Goal: Task Accomplishment & Management: Use online tool/utility

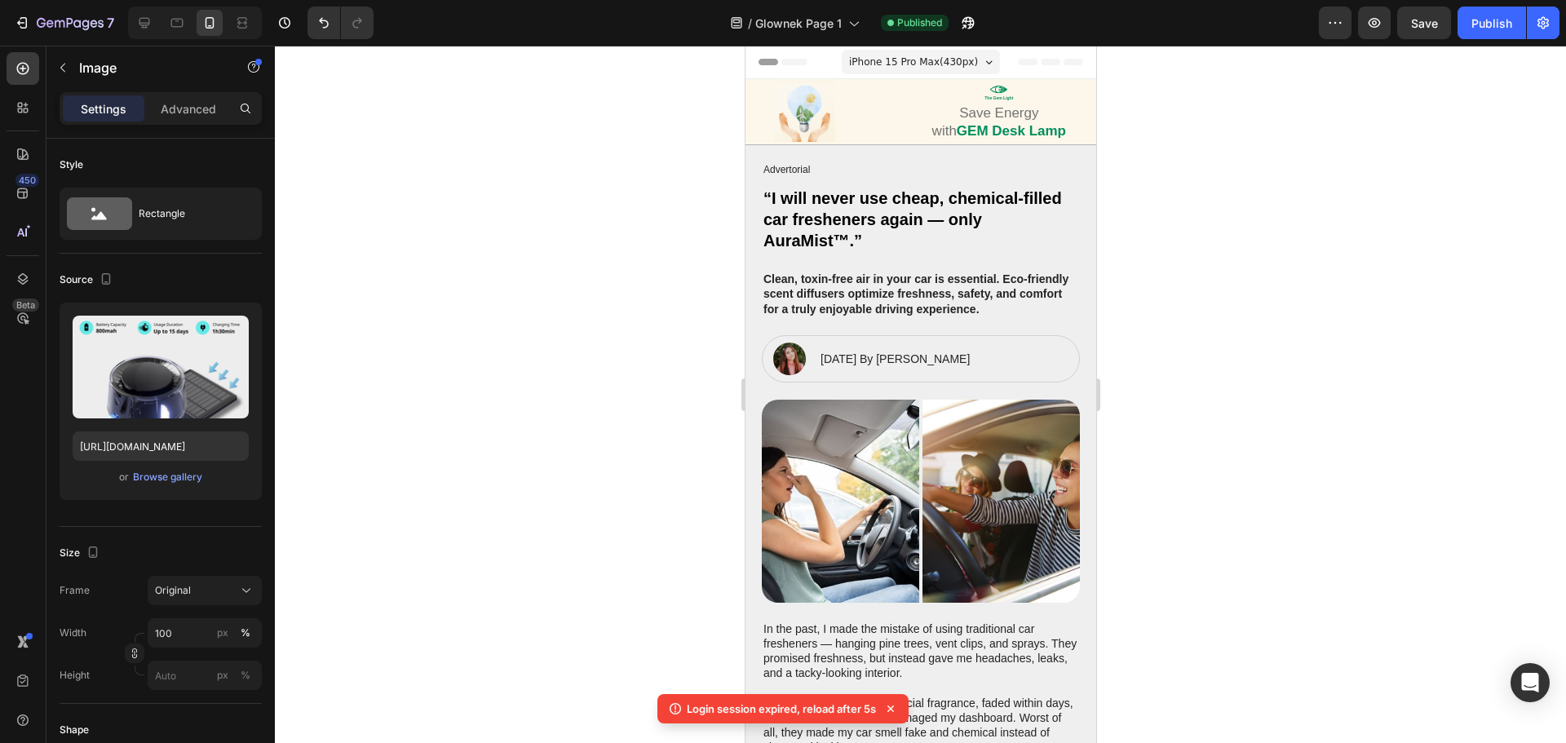
scroll to position [782, 0]
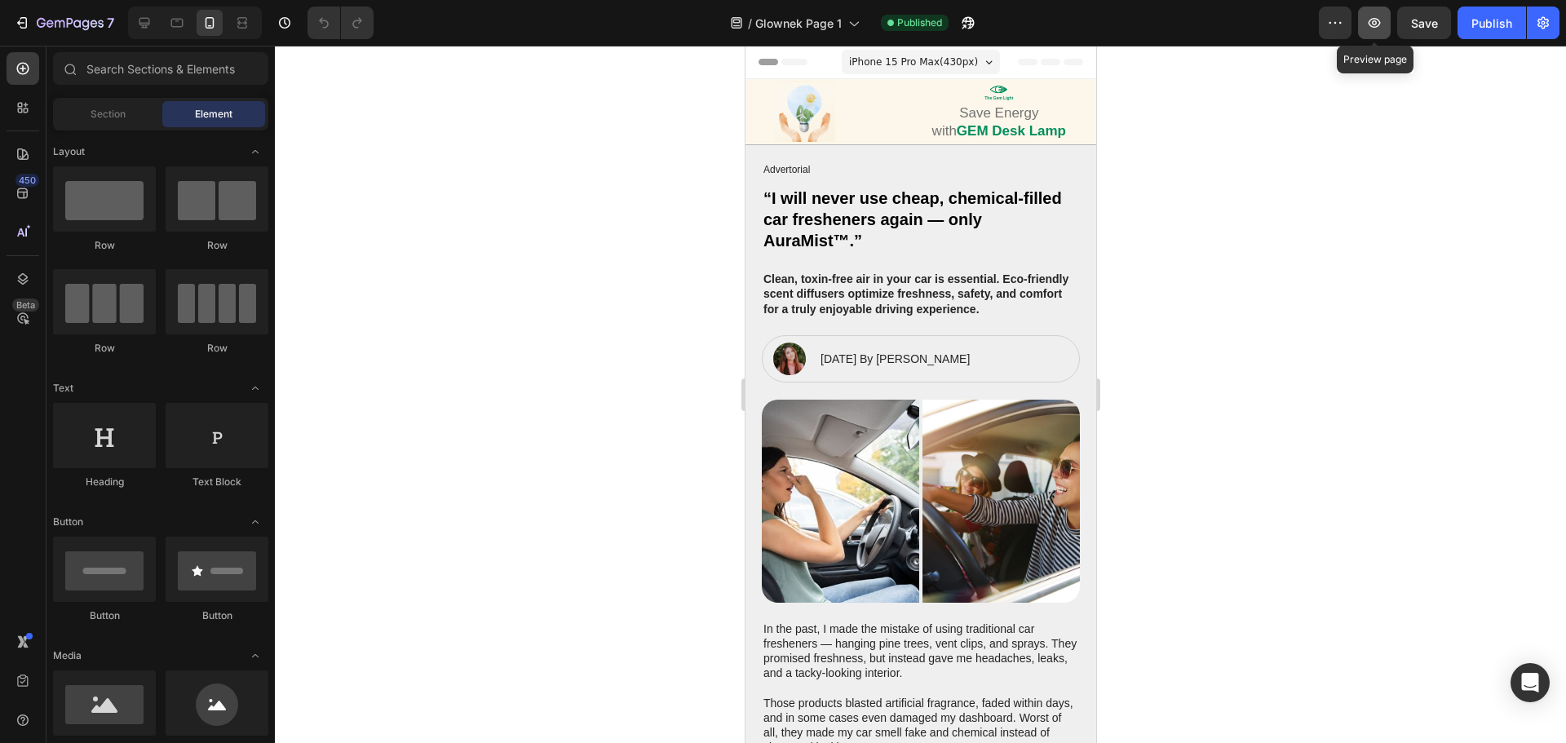
click at [1371, 24] on icon "button" at bounding box center [1374, 23] width 16 height 16
click at [1482, 30] on div "Publish" at bounding box center [1491, 23] width 41 height 17
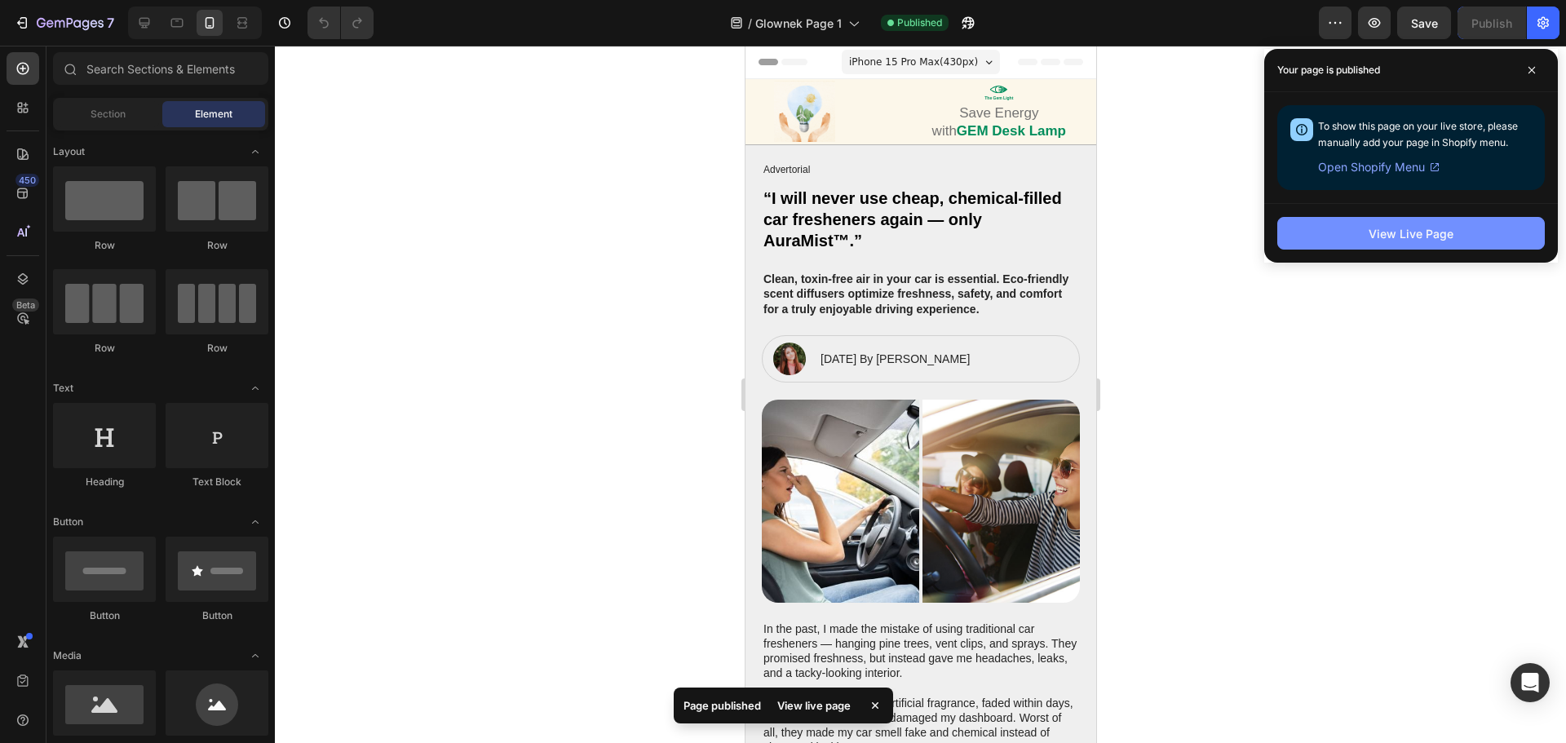
click at [1370, 223] on button "View Live Page" at bounding box center [1410, 233] width 267 height 33
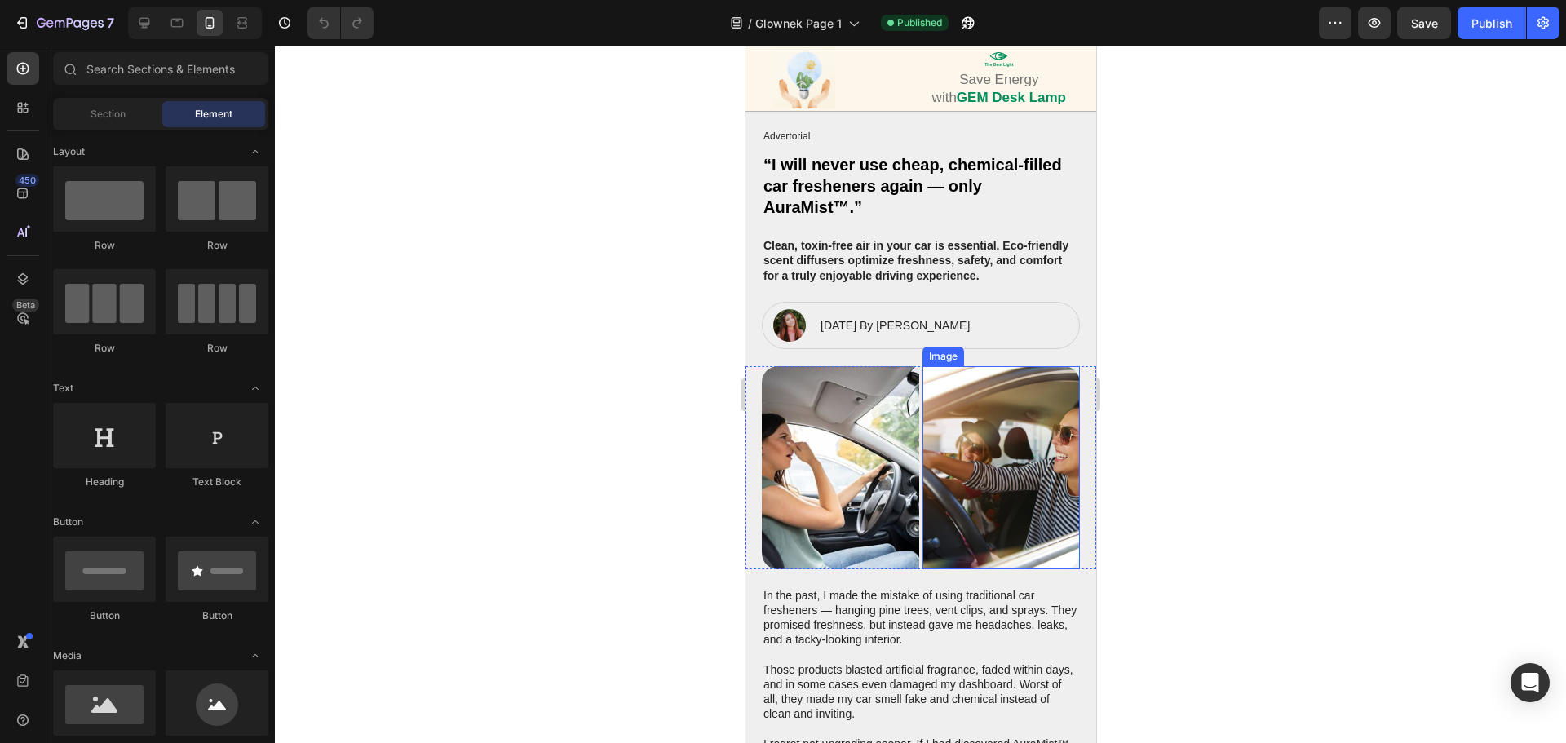
scroll to position [245, 0]
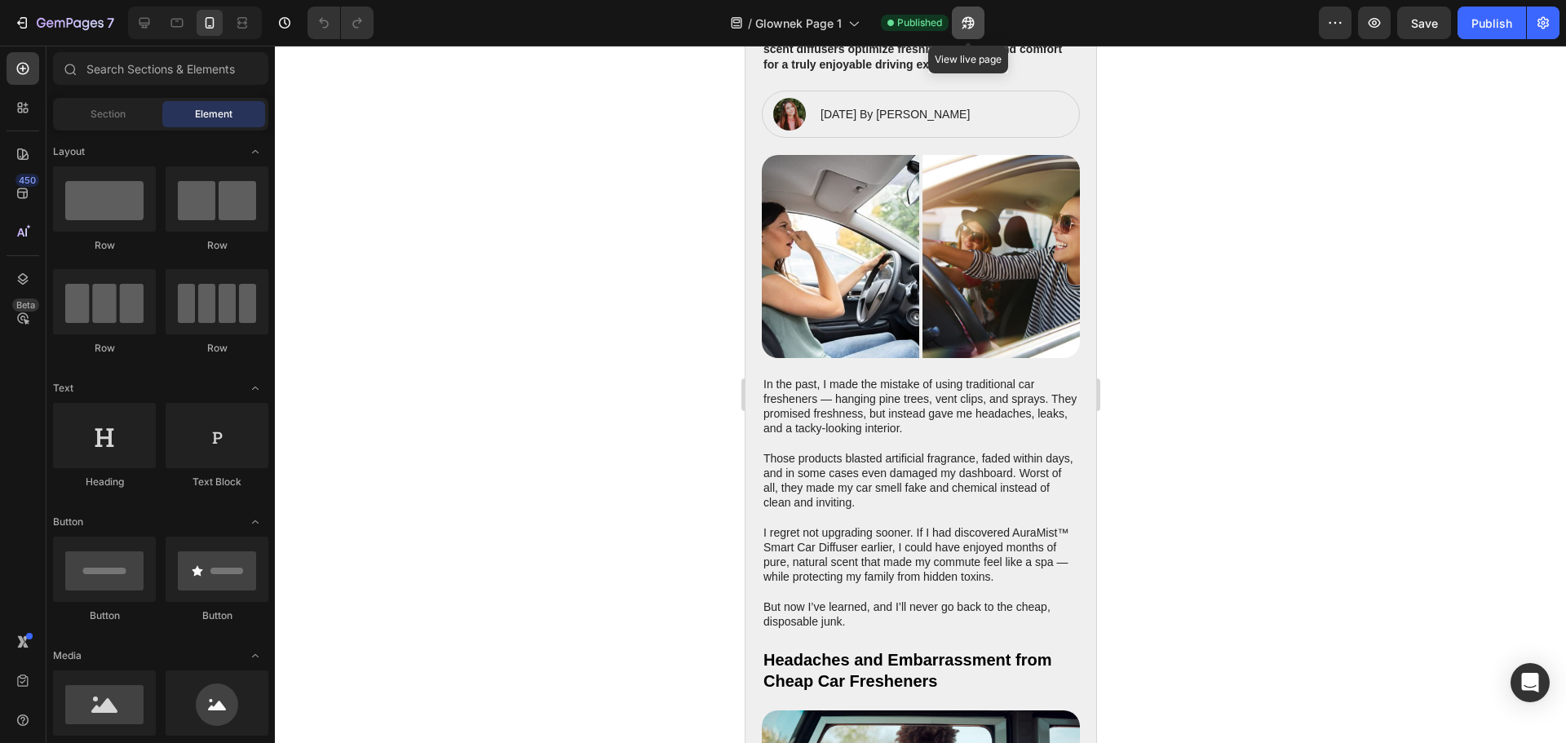
click at [968, 30] on icon "button" at bounding box center [968, 23] width 16 height 16
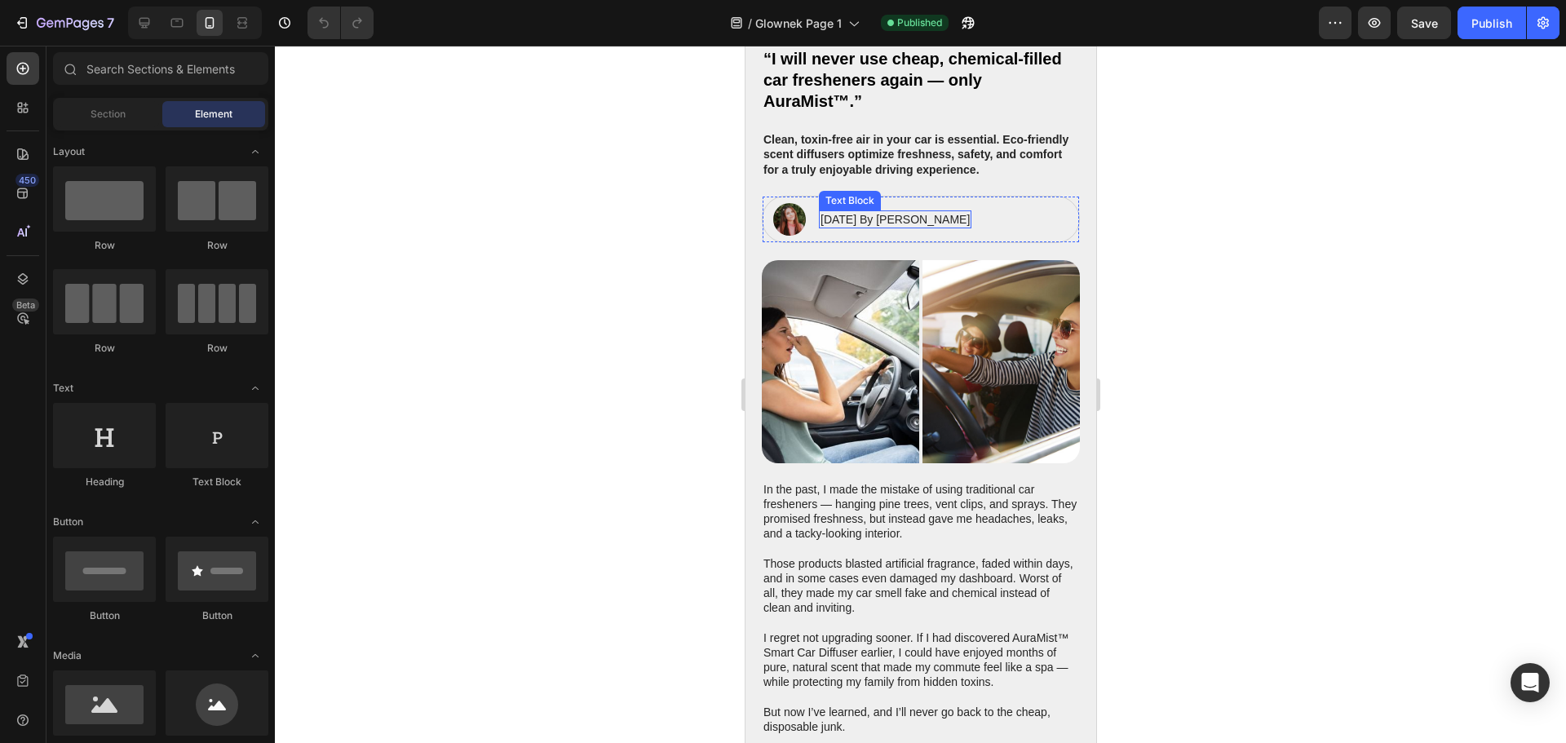
scroll to position [0, 0]
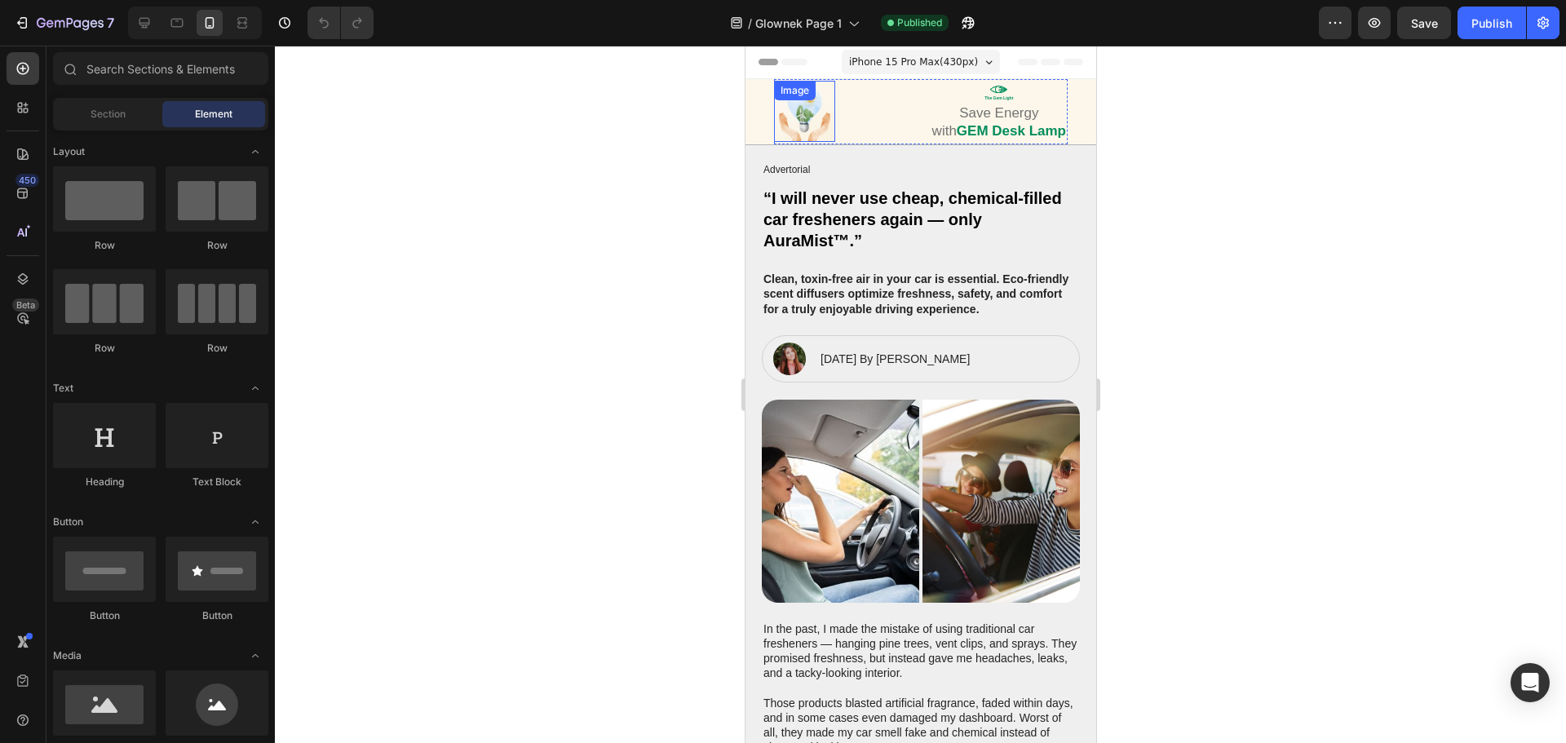
click at [794, 122] on img at bounding box center [803, 111] width 61 height 61
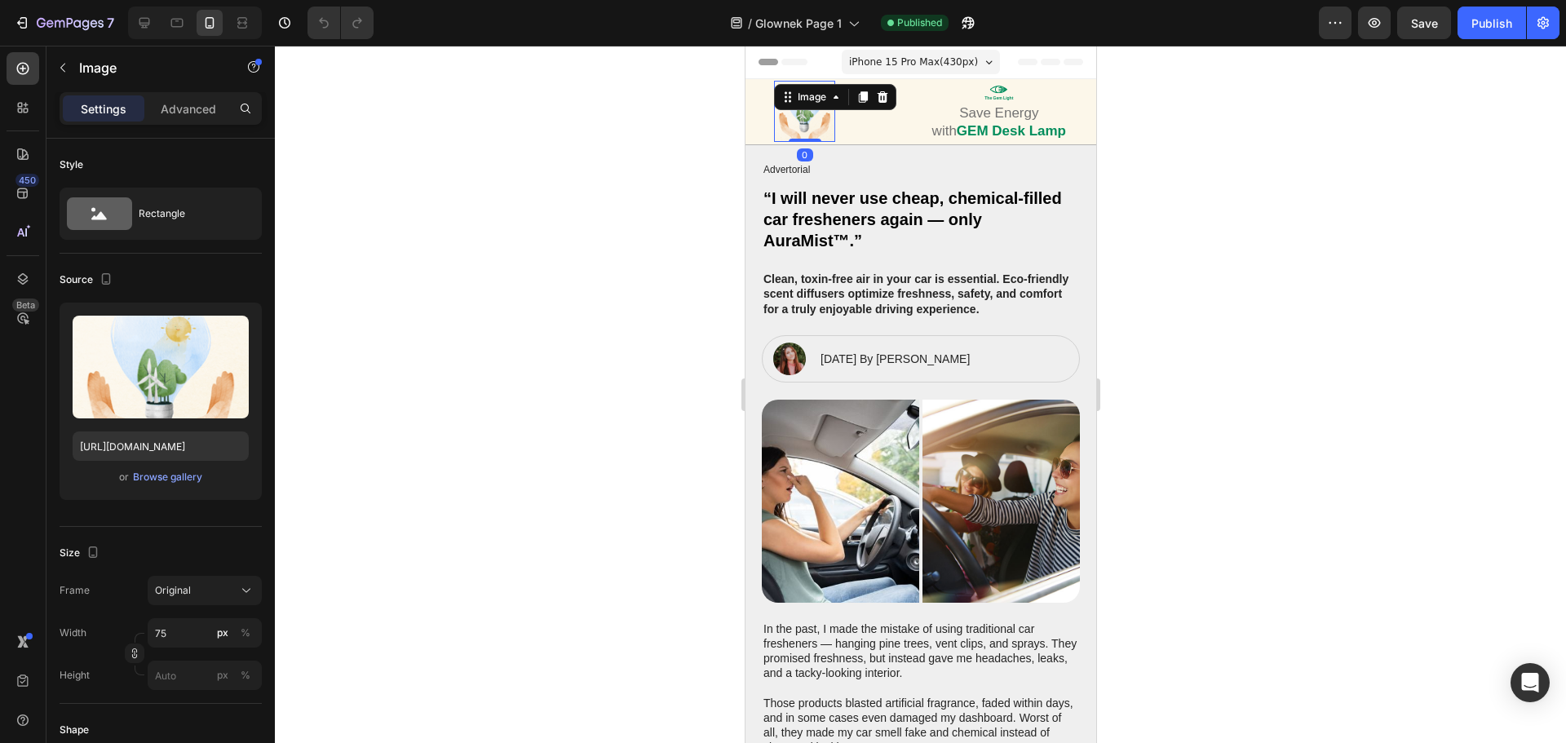
click at [794, 122] on img at bounding box center [803, 111] width 61 height 61
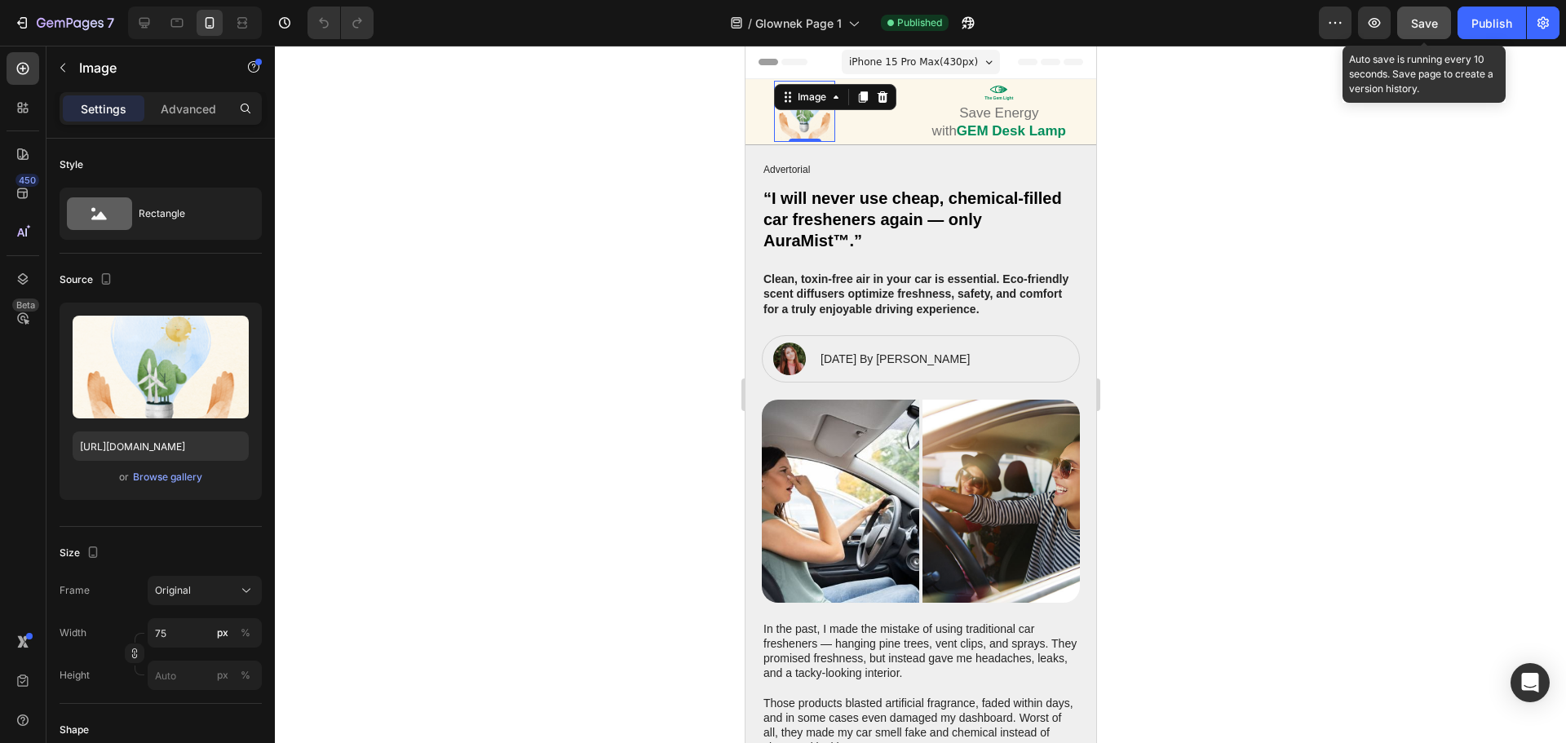
click at [1431, 27] on span "Save" at bounding box center [1424, 23] width 27 height 14
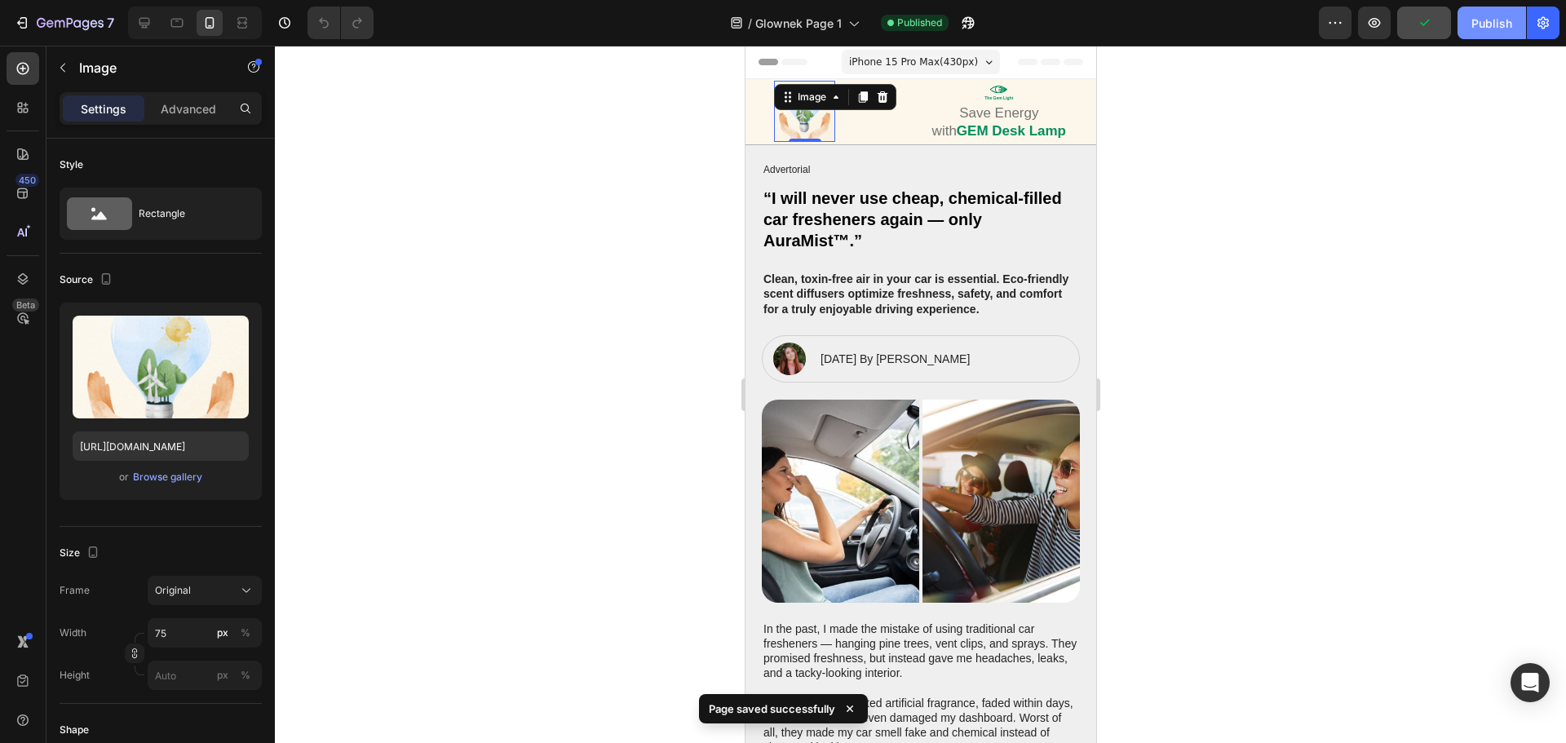
click at [1480, 26] on div "Publish" at bounding box center [1491, 23] width 41 height 17
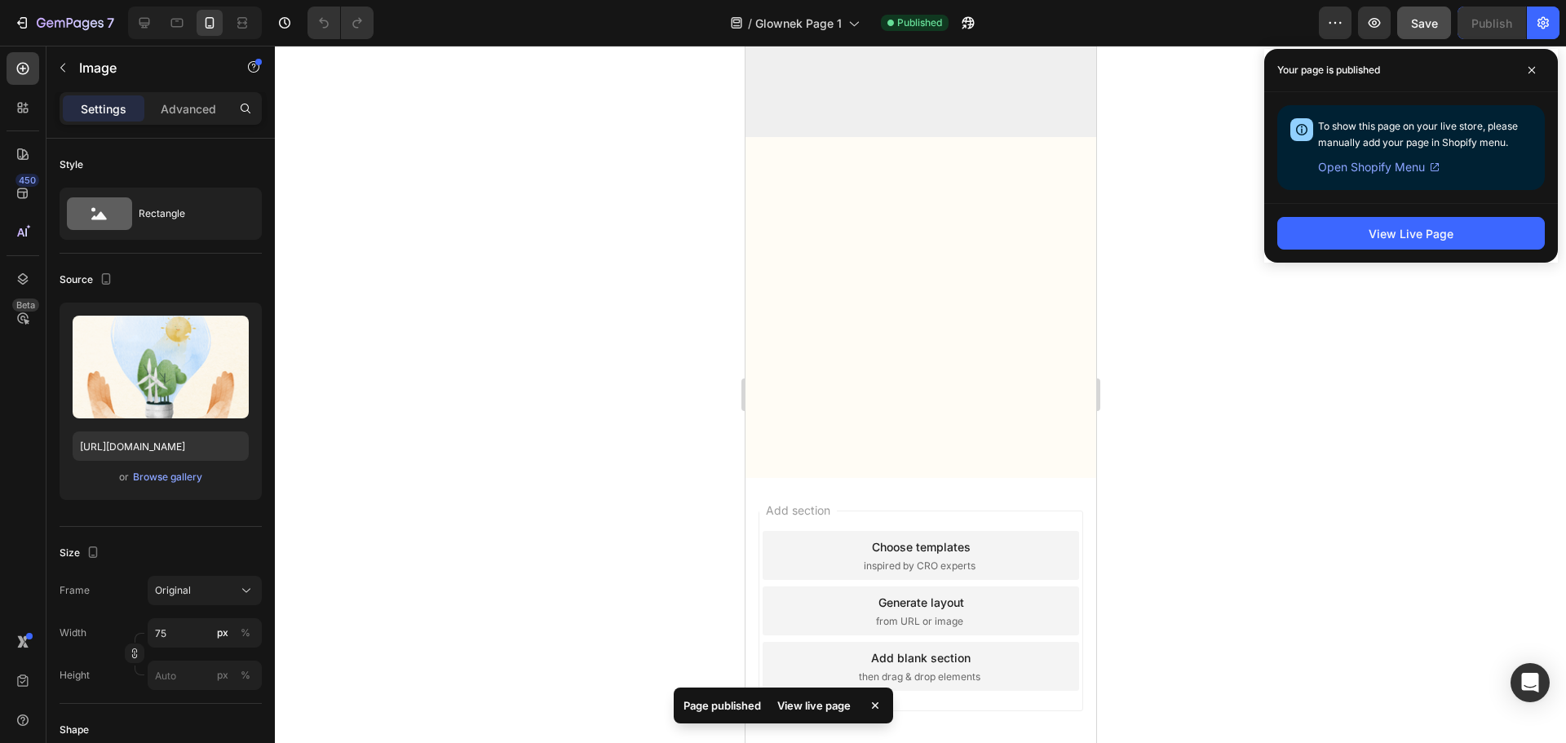
scroll to position [4811, 0]
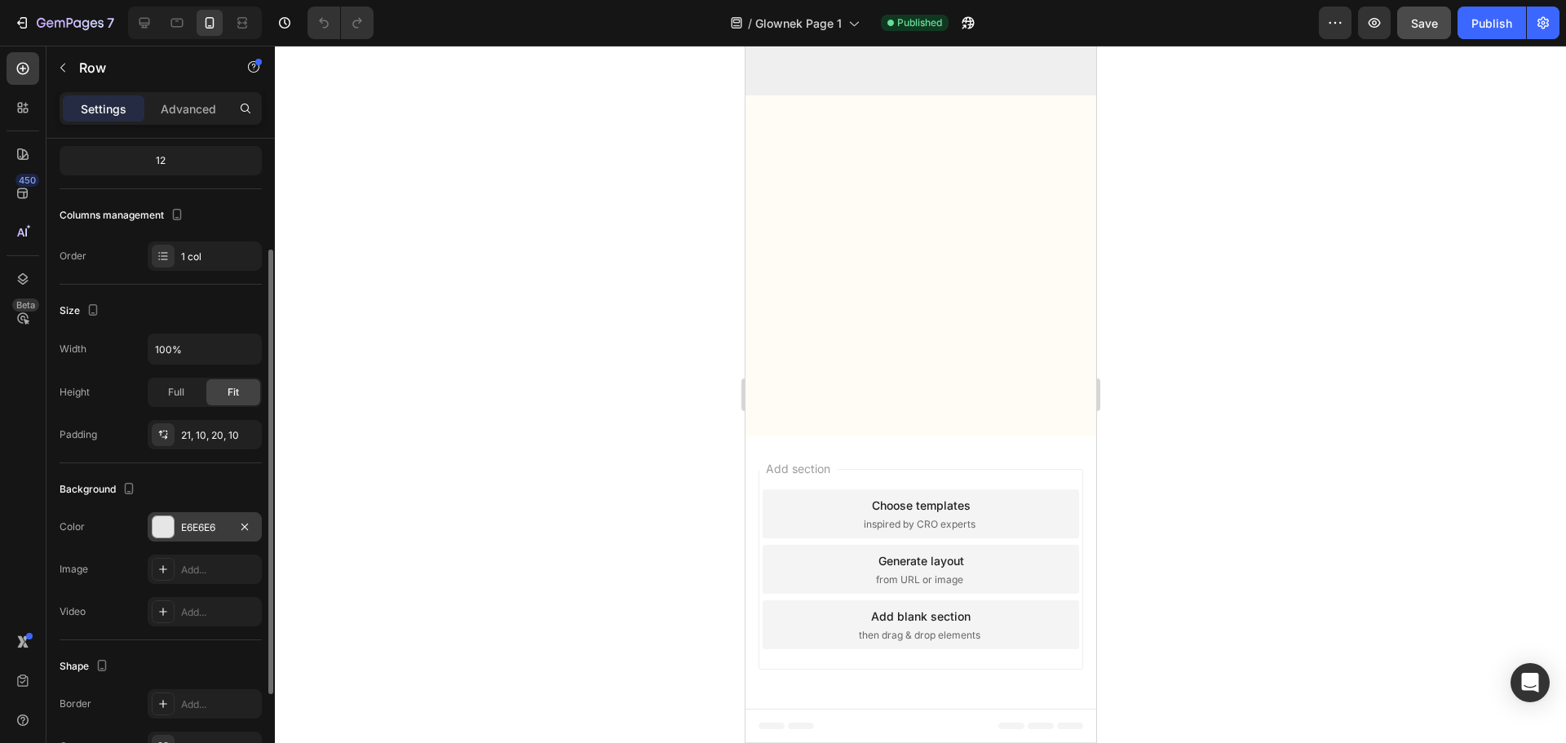
click at [169, 539] on div "E6E6E6" at bounding box center [205, 526] width 114 height 29
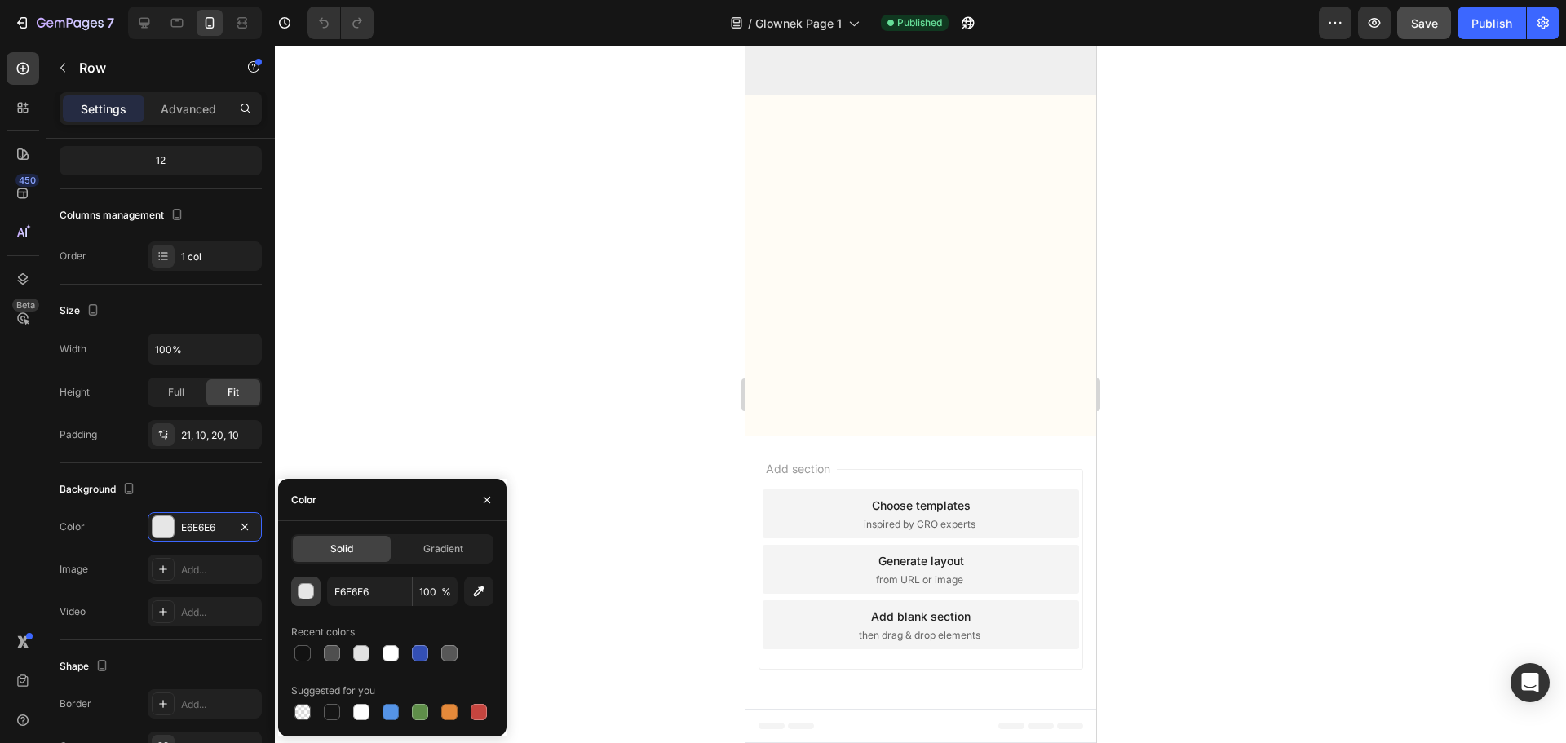
click at [301, 588] on div "button" at bounding box center [306, 592] width 16 height 16
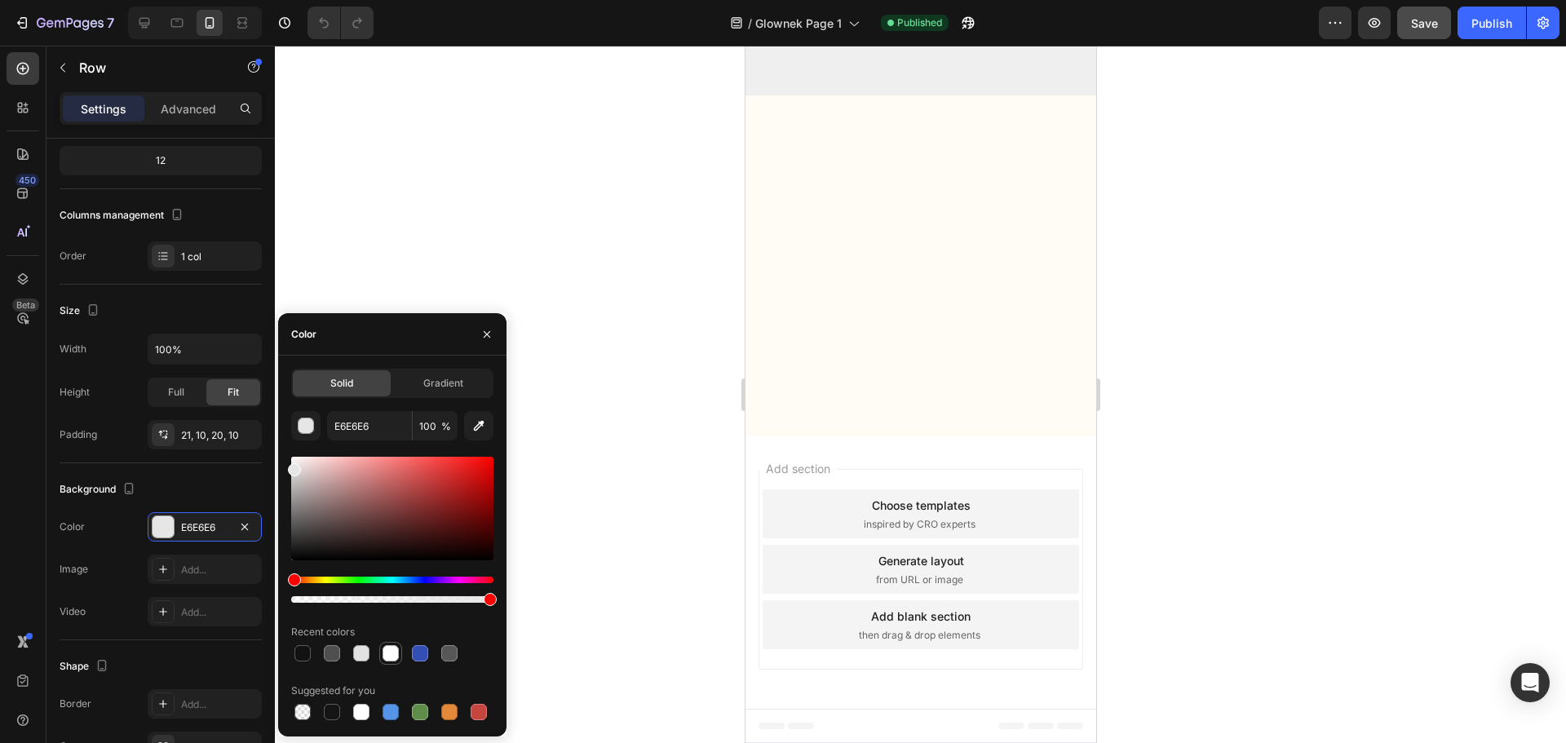
click at [389, 655] on div at bounding box center [390, 653] width 16 height 16
type input "FFFFFF"
click at [1275, 339] on div at bounding box center [920, 394] width 1291 height 697
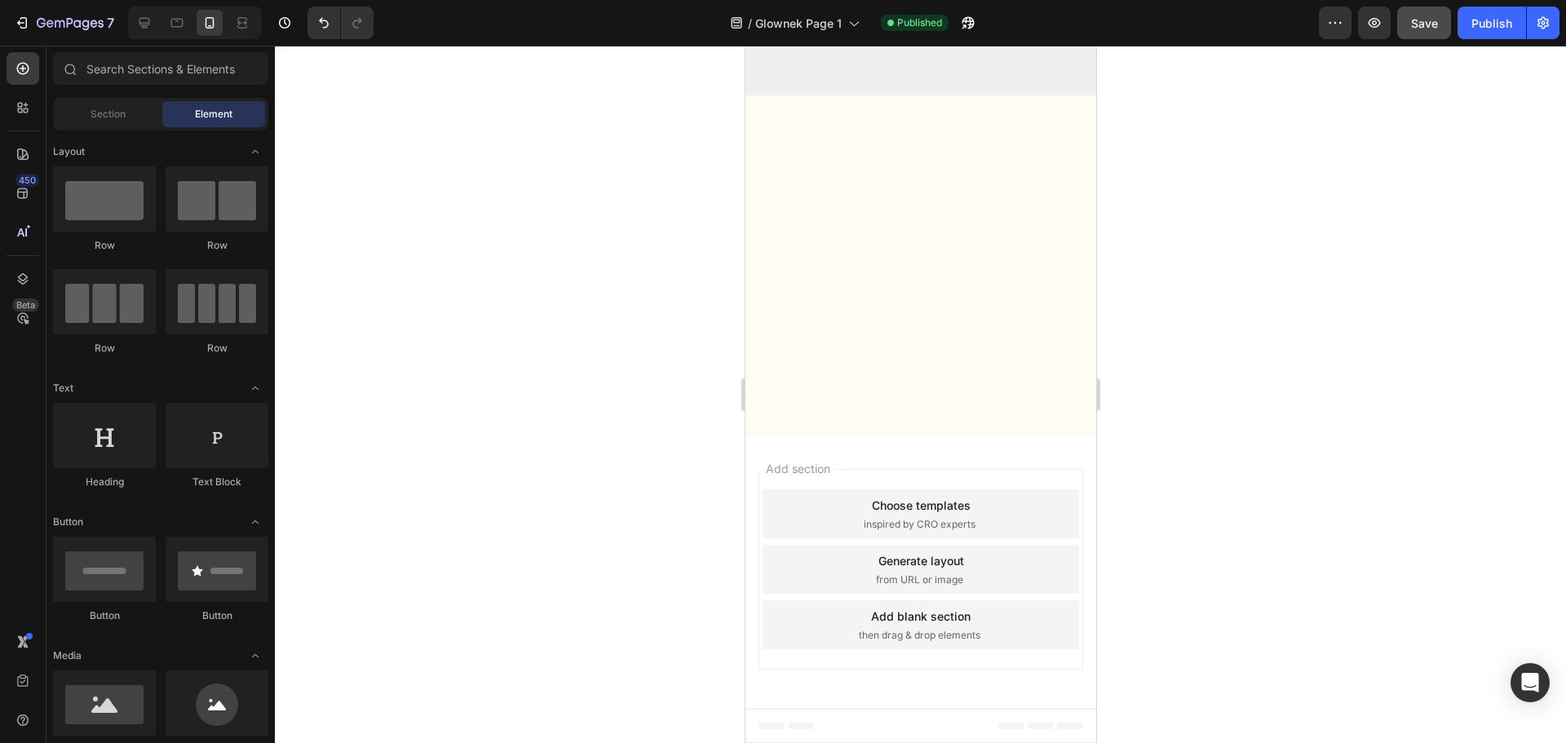
click at [1275, 339] on div at bounding box center [920, 394] width 1291 height 697
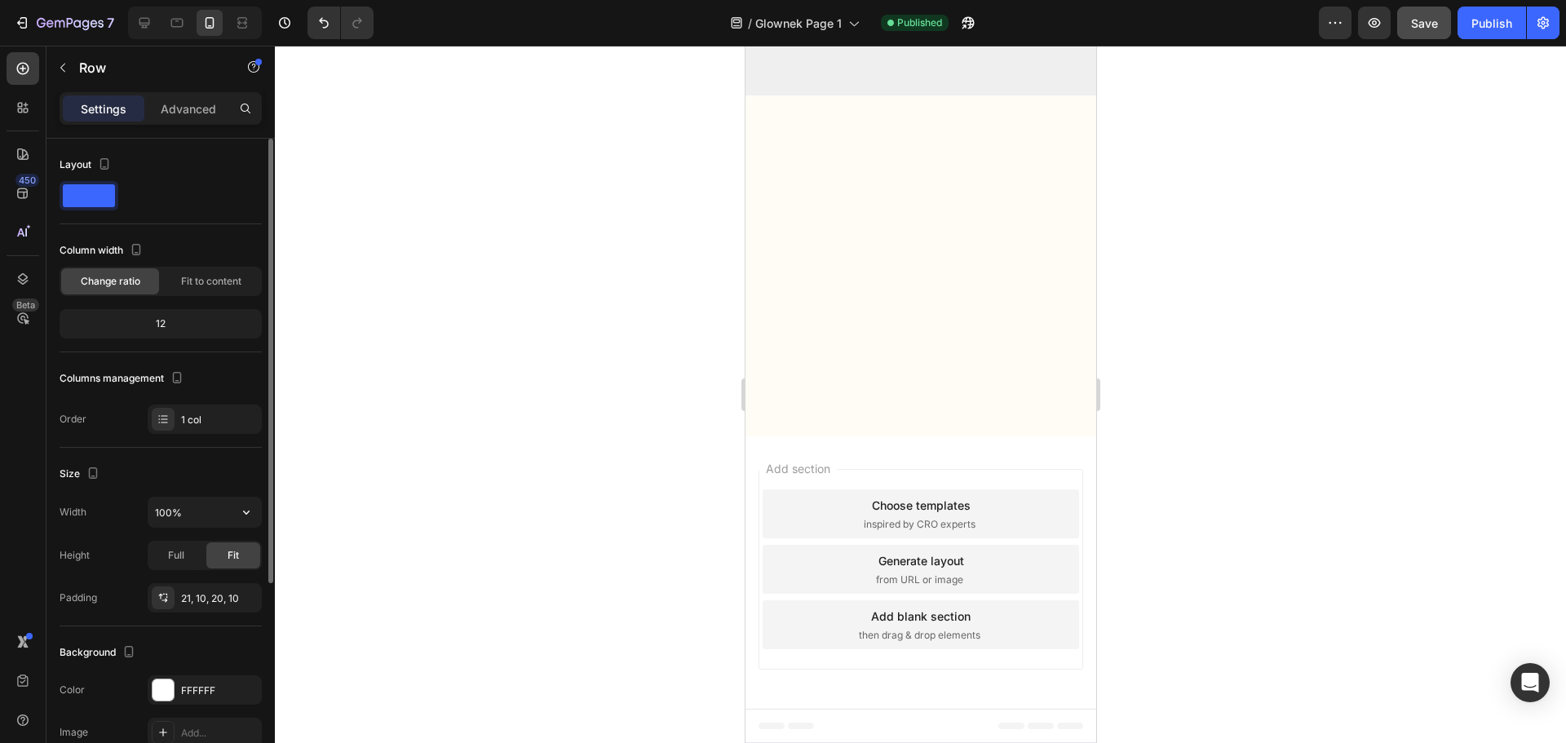
scroll to position [302, 0]
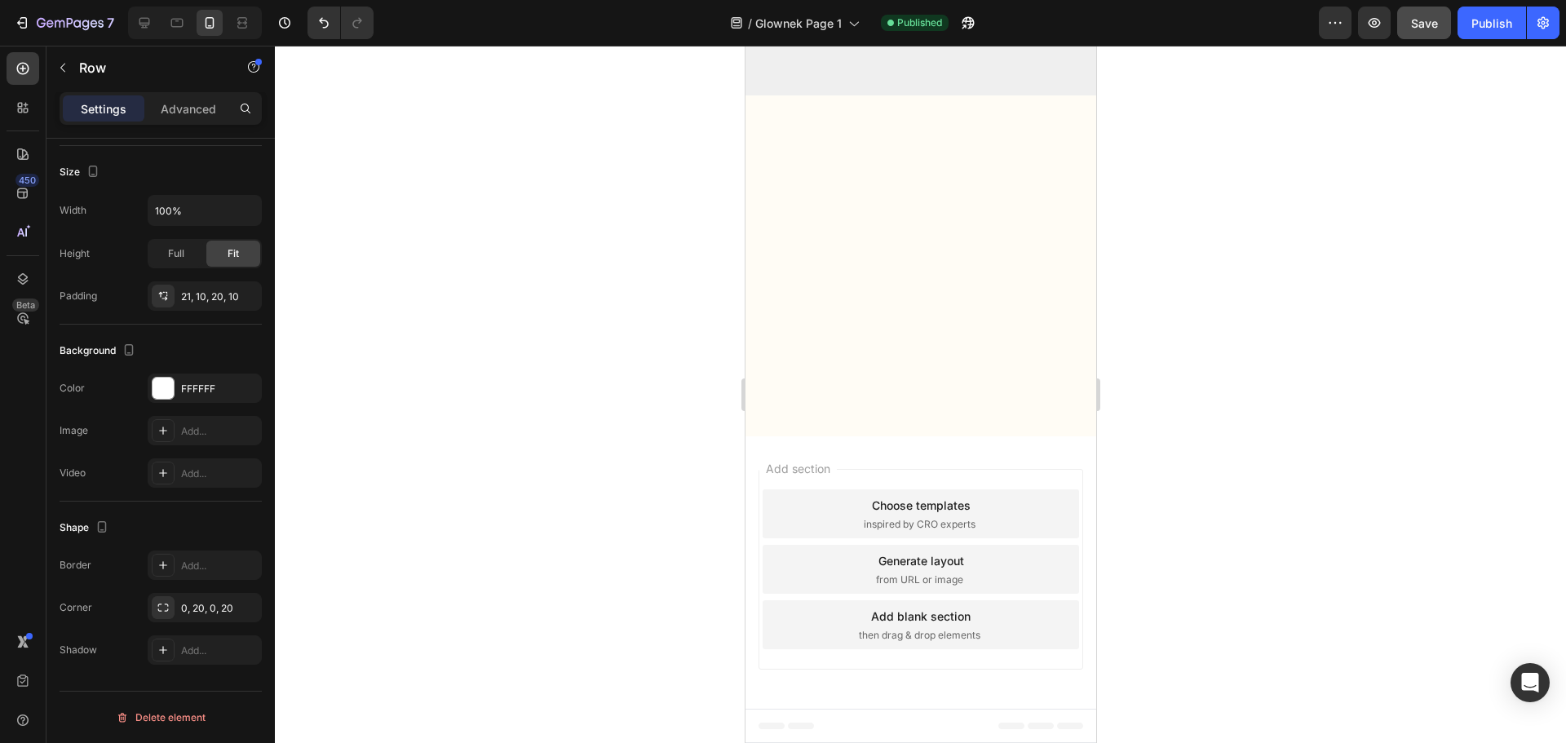
click at [1313, 389] on div at bounding box center [920, 394] width 1291 height 697
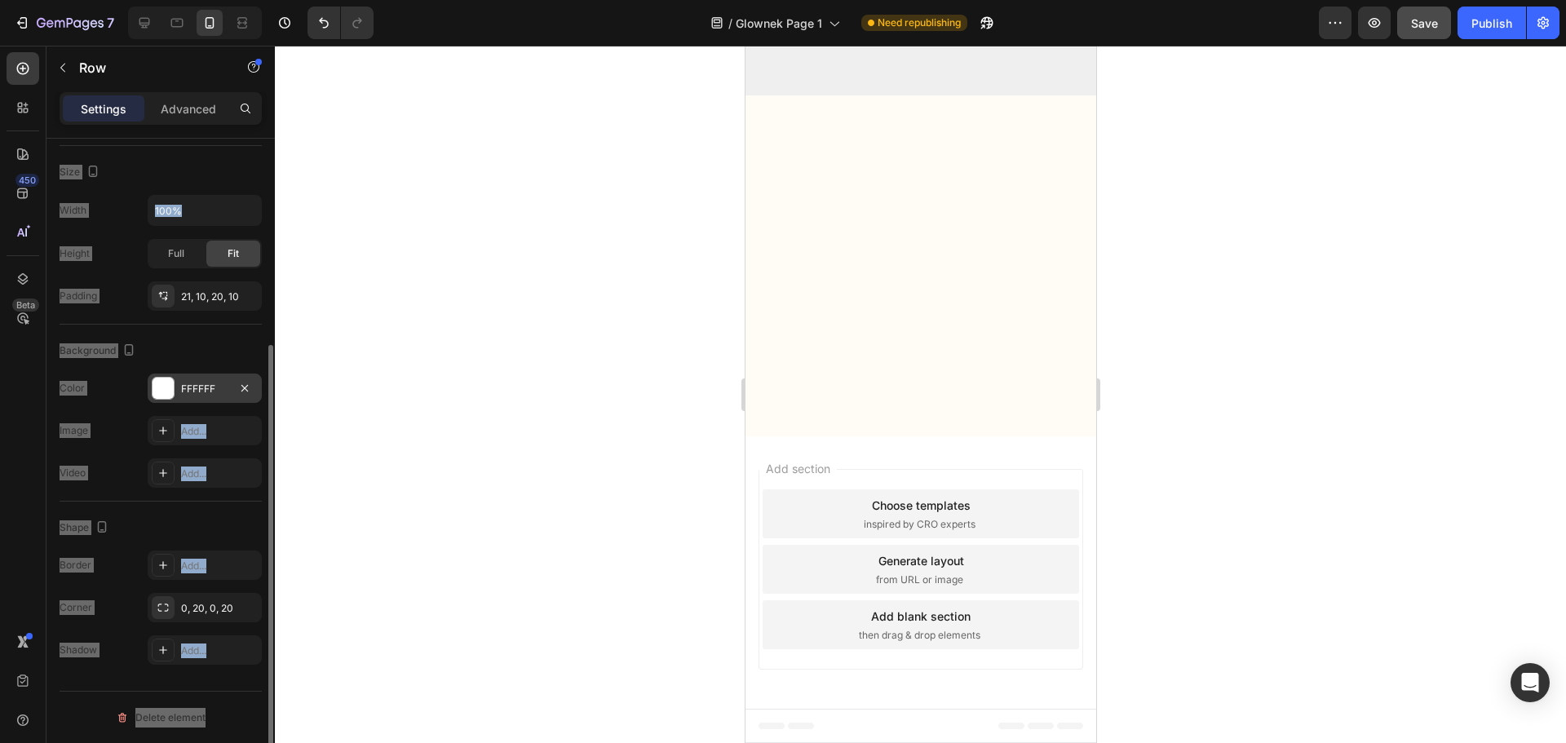
click at [170, 385] on div at bounding box center [162, 388] width 21 height 21
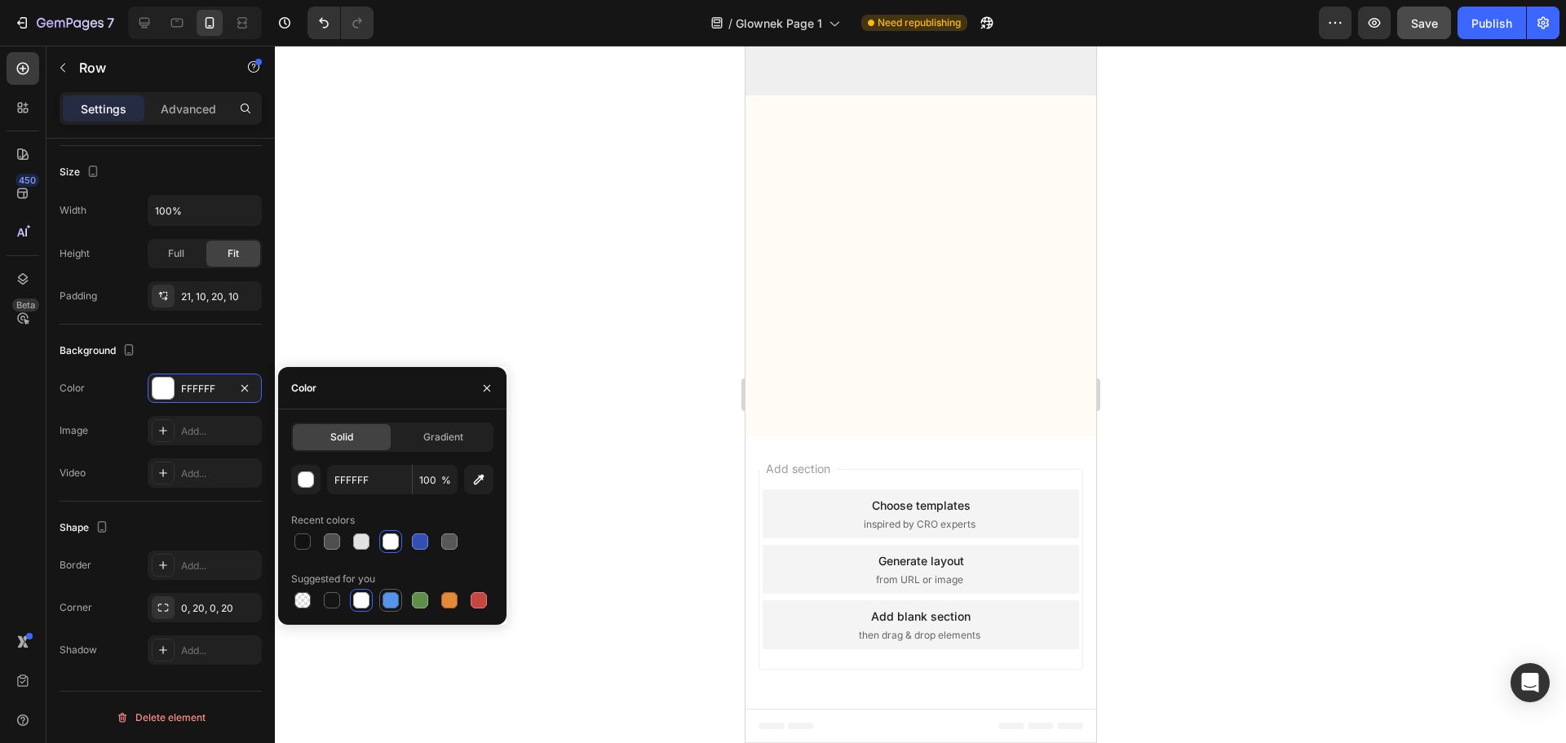
click at [391, 594] on div at bounding box center [390, 600] width 16 height 16
type input "5594E7"
click at [1259, 406] on div at bounding box center [920, 394] width 1291 height 697
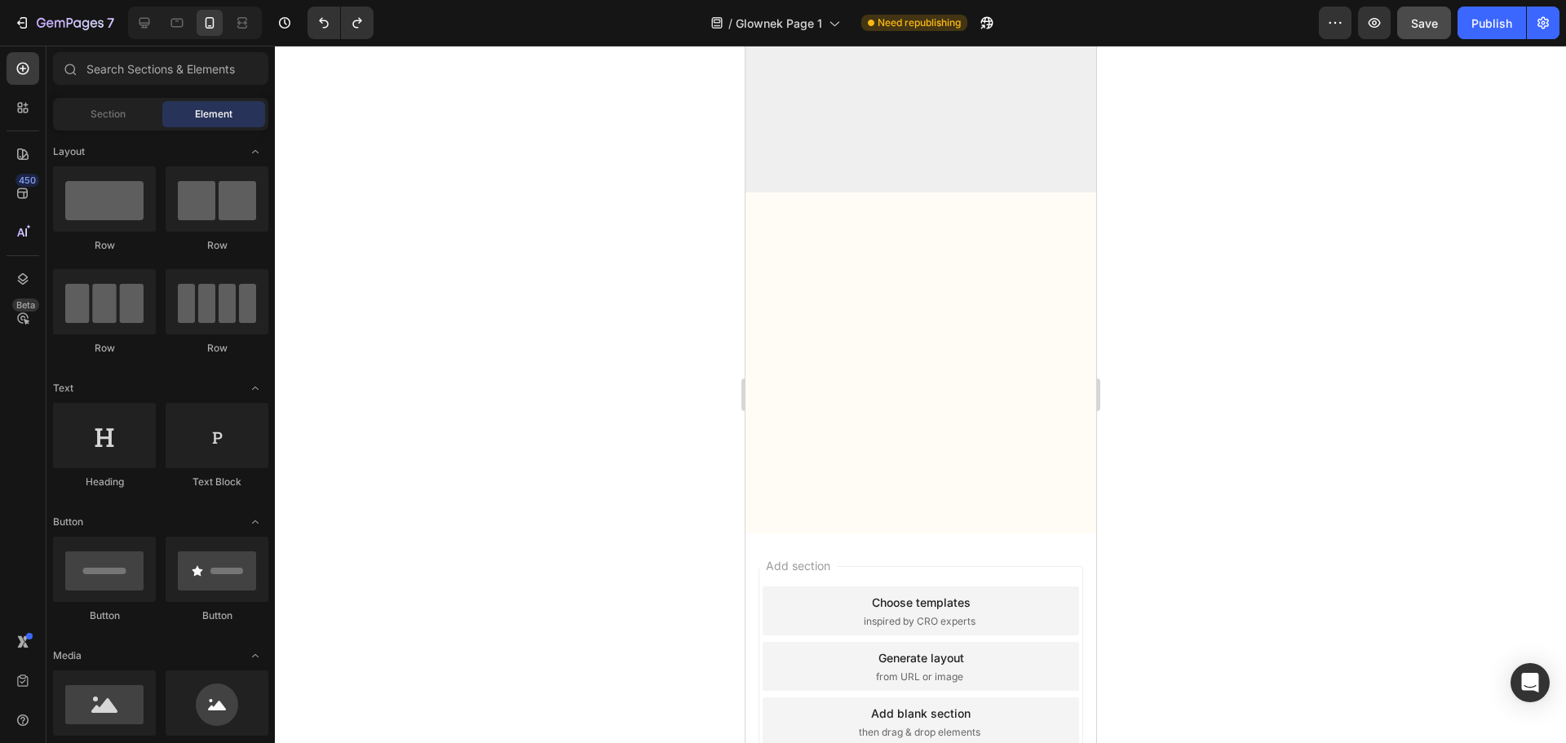
scroll to position [4322, 0]
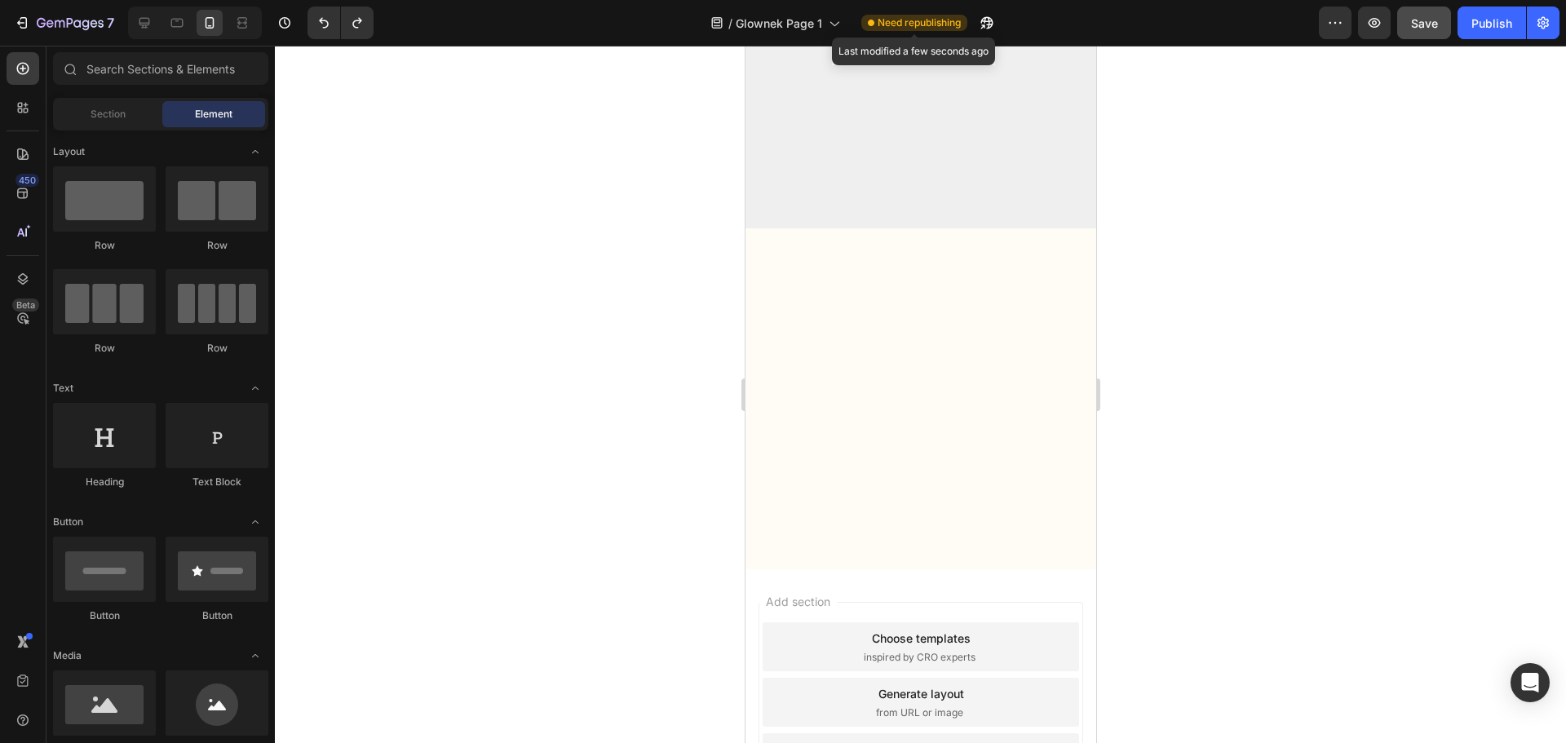
click at [921, 23] on span "Need republishing" at bounding box center [918, 22] width 83 height 15
click at [912, 24] on span "Need republishing" at bounding box center [918, 22] width 83 height 15
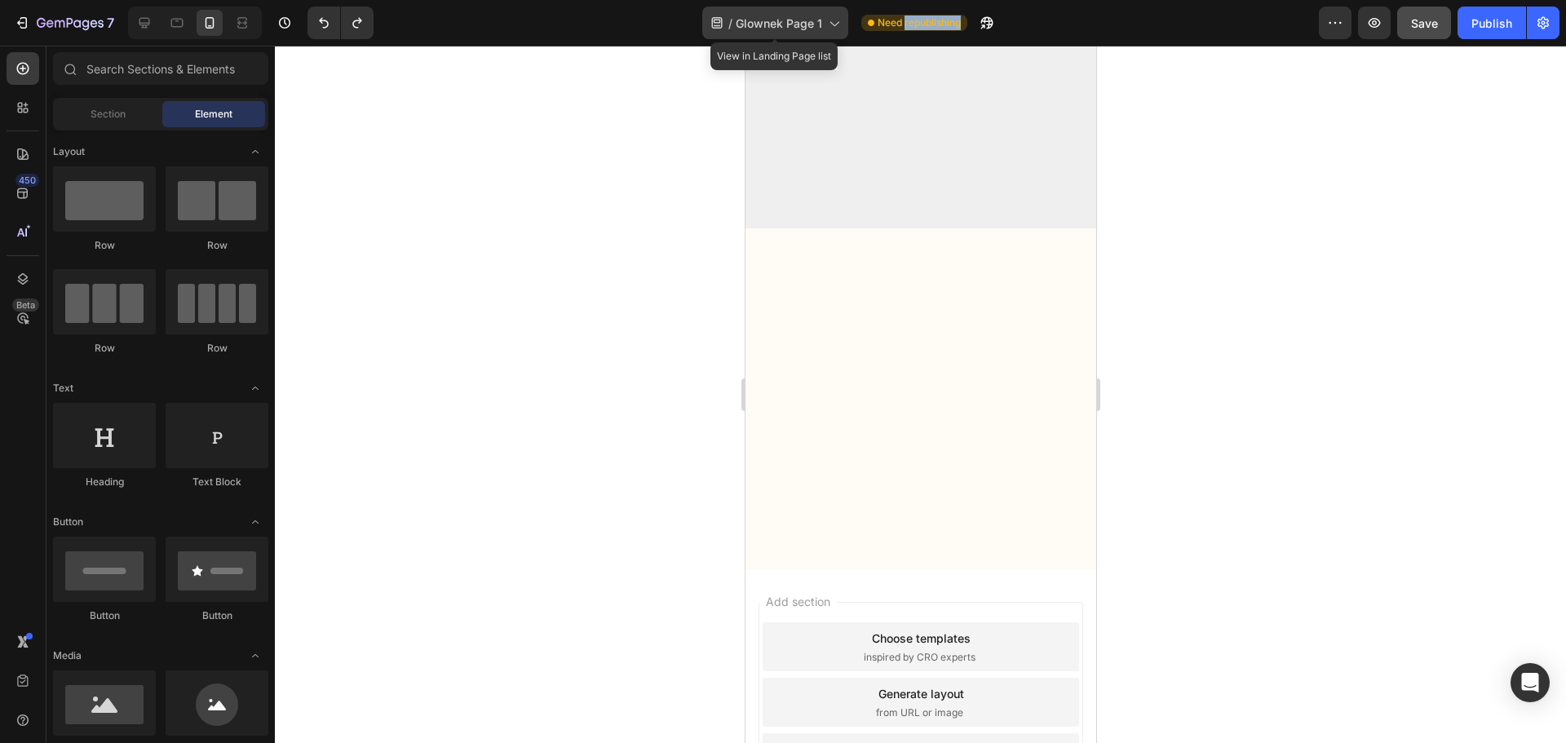
click at [815, 21] on span "Glownek Page 1" at bounding box center [779, 23] width 86 height 17
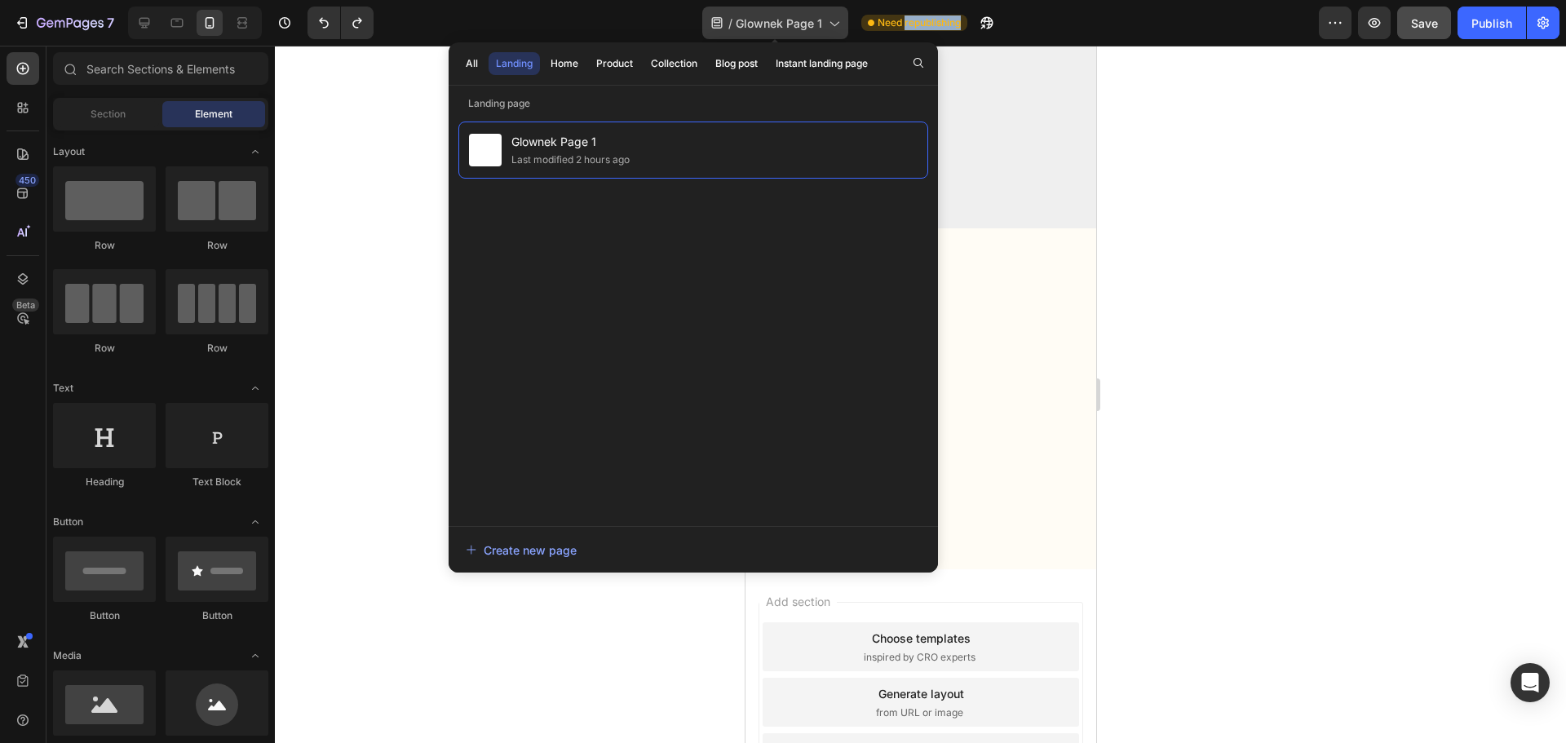
click at [815, 21] on span "Glownek Page 1" at bounding box center [779, 23] width 86 height 17
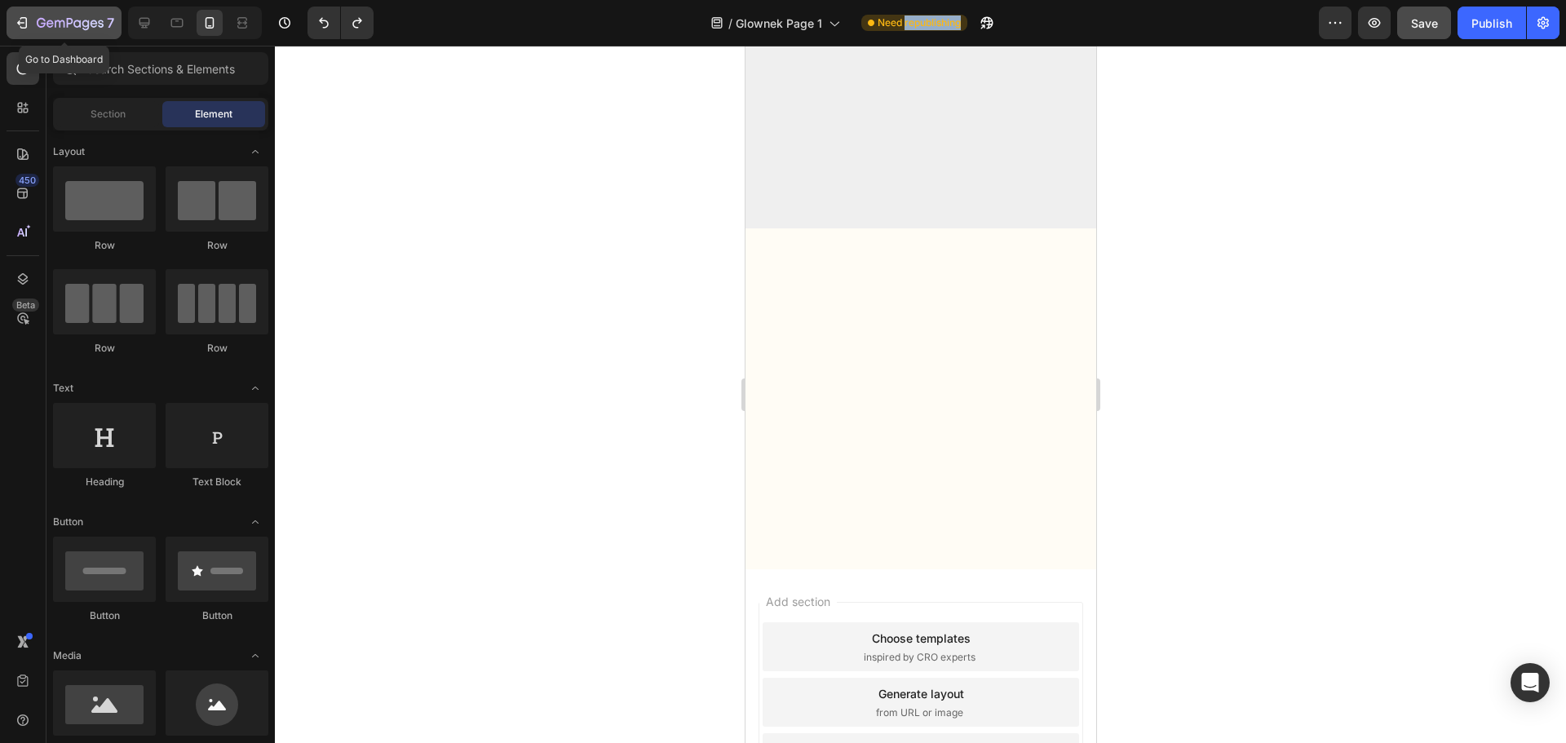
click at [29, 24] on icon "button" at bounding box center [22, 23] width 16 height 16
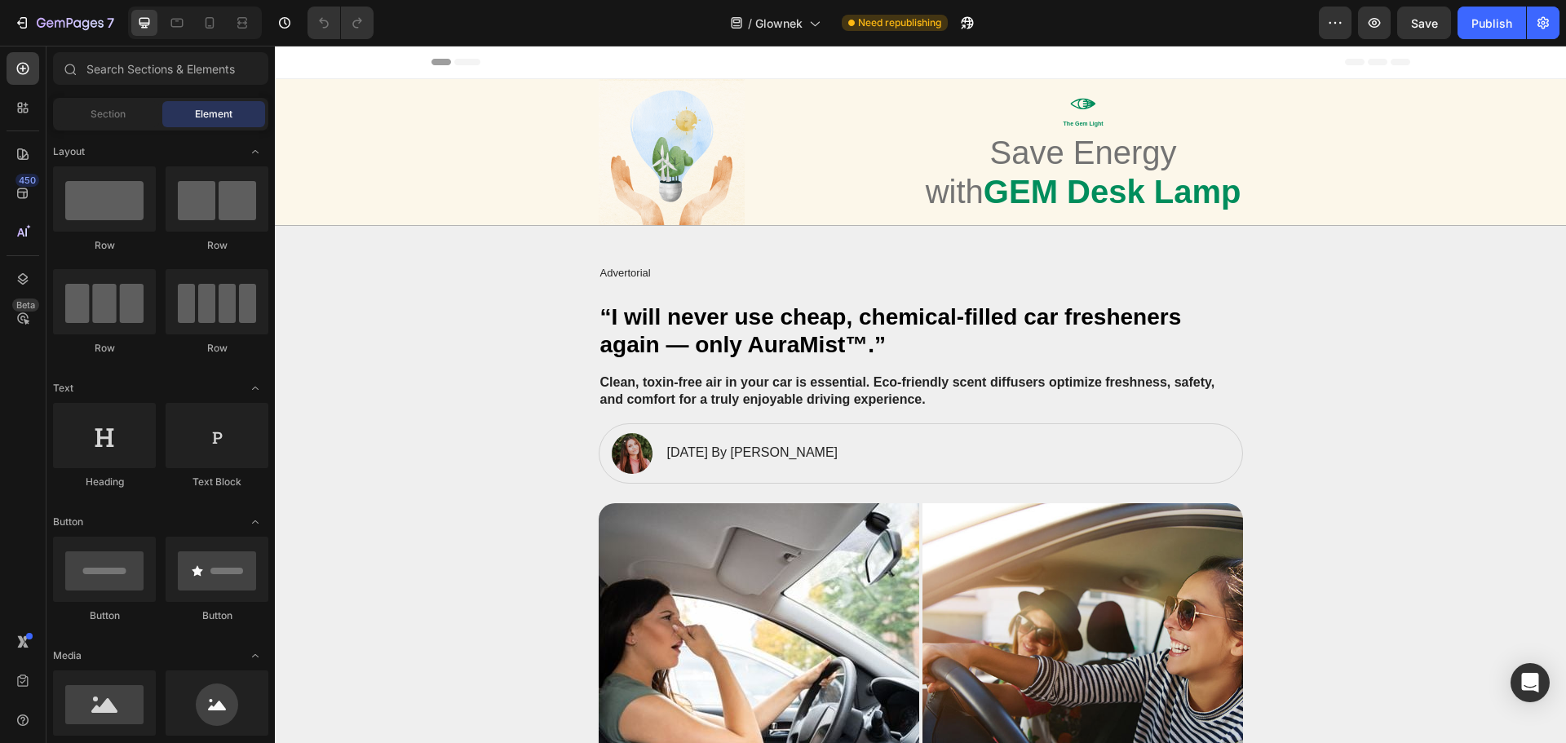
drag, startPoint x: 1497, startPoint y: 24, endPoint x: 1479, endPoint y: 39, distance: 23.7
click at [1496, 26] on div "Publish" at bounding box center [1491, 23] width 41 height 17
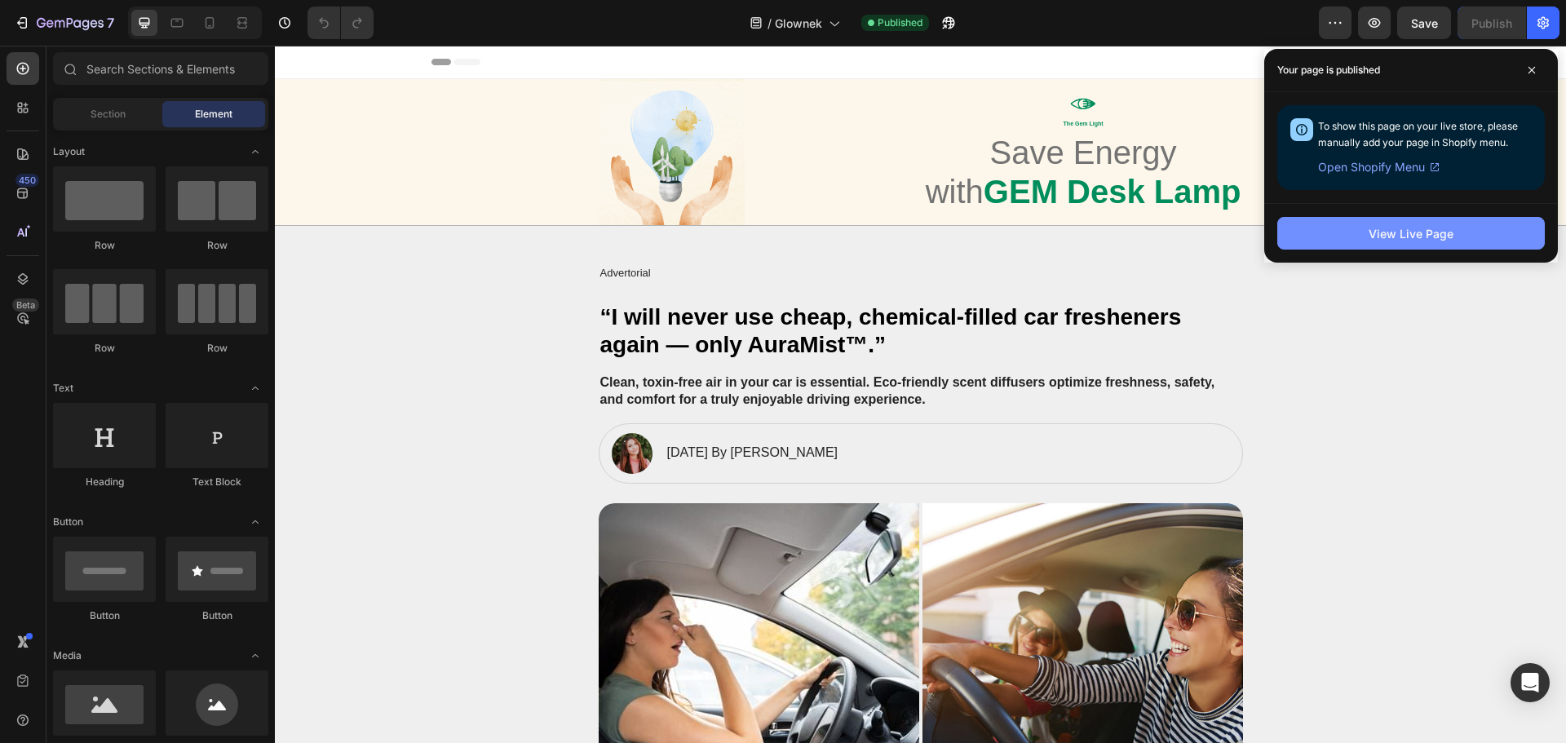
click at [1390, 234] on div "View Live Page" at bounding box center [1410, 233] width 85 height 17
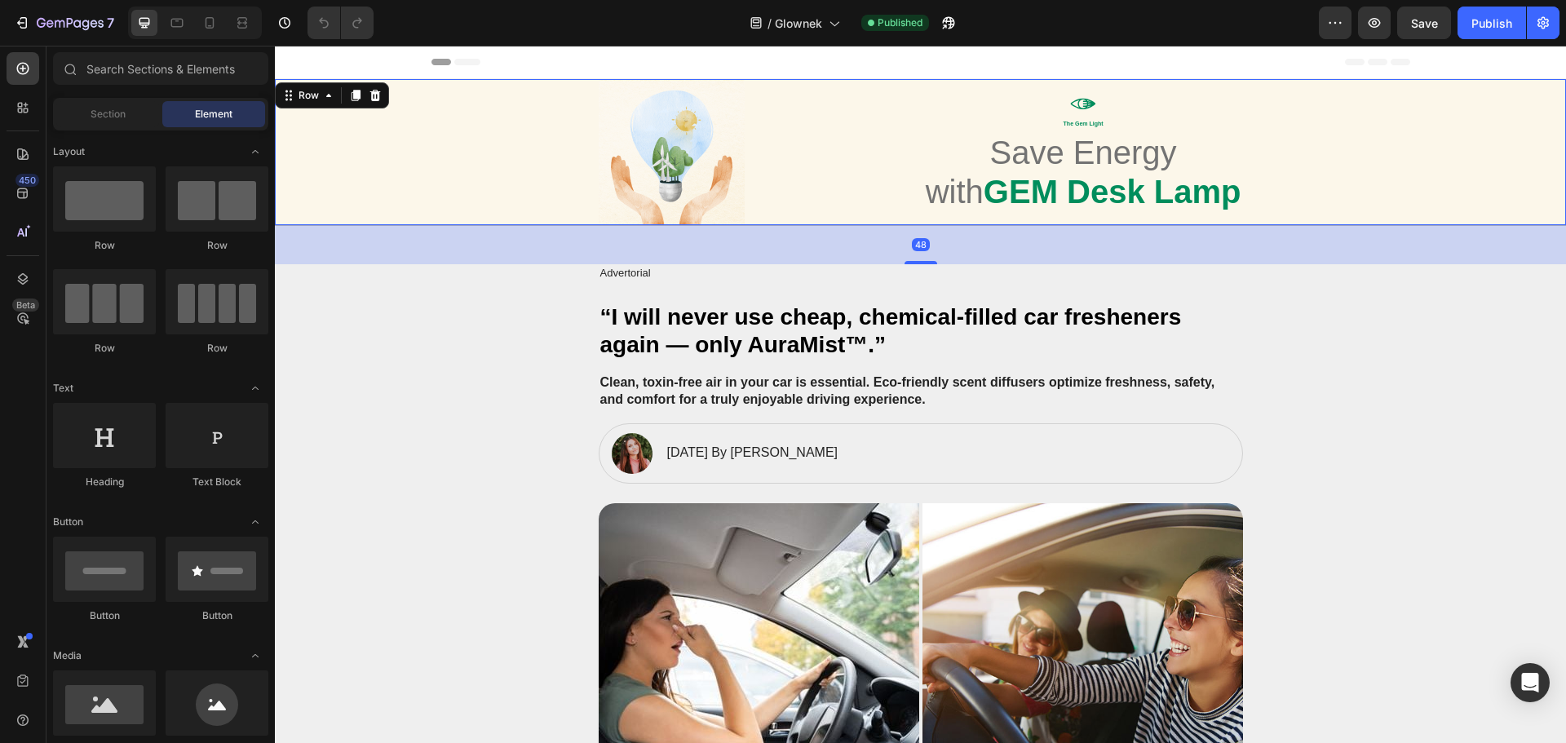
click at [1367, 126] on div "Image Icon The Gem Light Text Block Save Energy with GEM Desk Lamp Heading Row" at bounding box center [920, 152] width 1258 height 146
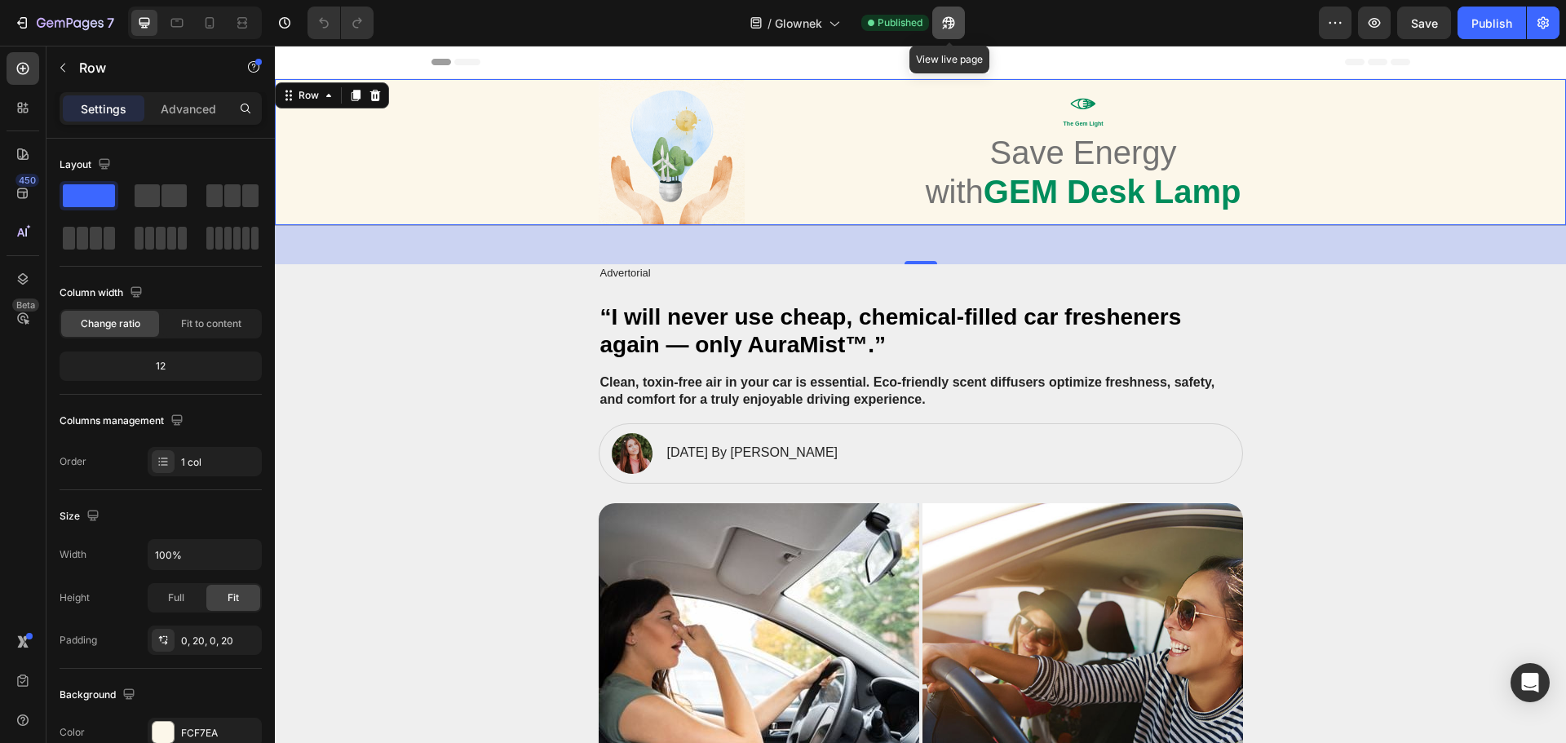
click at [944, 24] on icon "button" at bounding box center [944, 26] width 4 height 4
click at [12, 25] on button "7" at bounding box center [64, 23] width 115 height 33
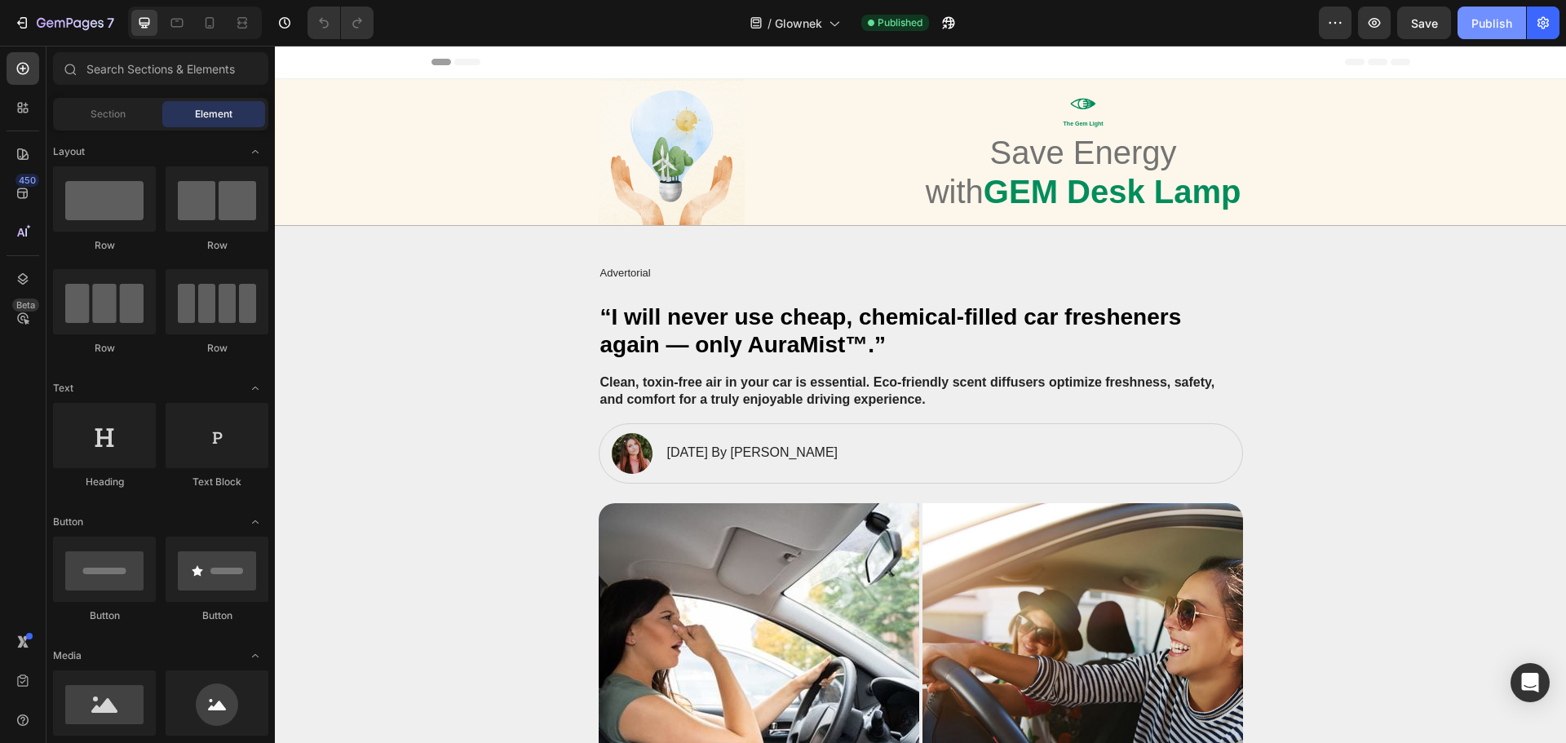
click at [1486, 26] on div "Publish" at bounding box center [1491, 23] width 41 height 17
click at [944, 24] on icon "button" at bounding box center [944, 26] width 4 height 4
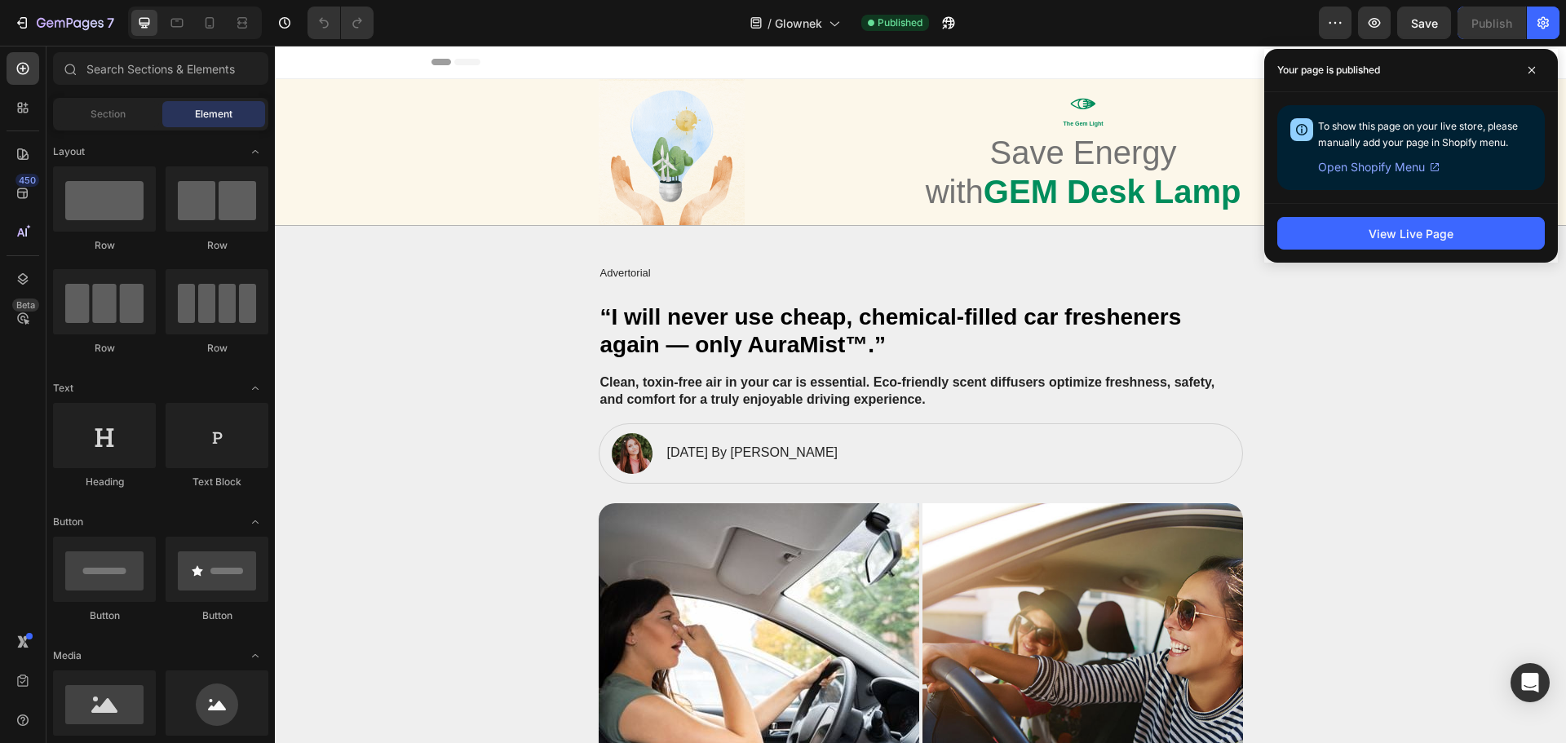
click at [1407, 139] on span "To show this page on your live store, please manually add your page in Shopify …" at bounding box center [1418, 134] width 200 height 29
copy span "To show this page on your live store, please manually add your page in Shopify …"
click at [1407, 170] on span "Open Shopify Menu" at bounding box center [1371, 167] width 107 height 20
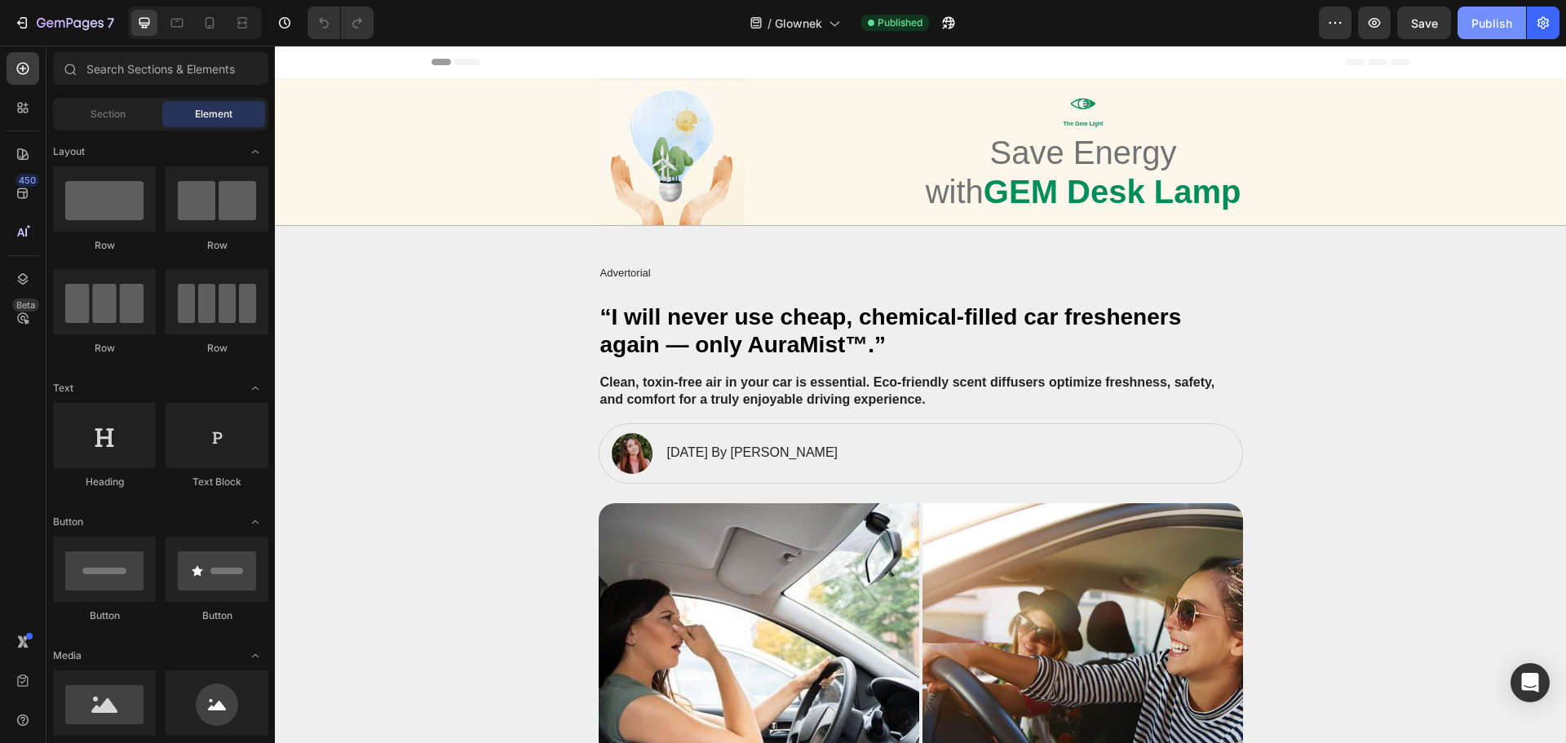
click at [1488, 20] on div "Publish" at bounding box center [1491, 23] width 41 height 17
click at [1488, 29] on div "Publish" at bounding box center [1491, 23] width 41 height 17
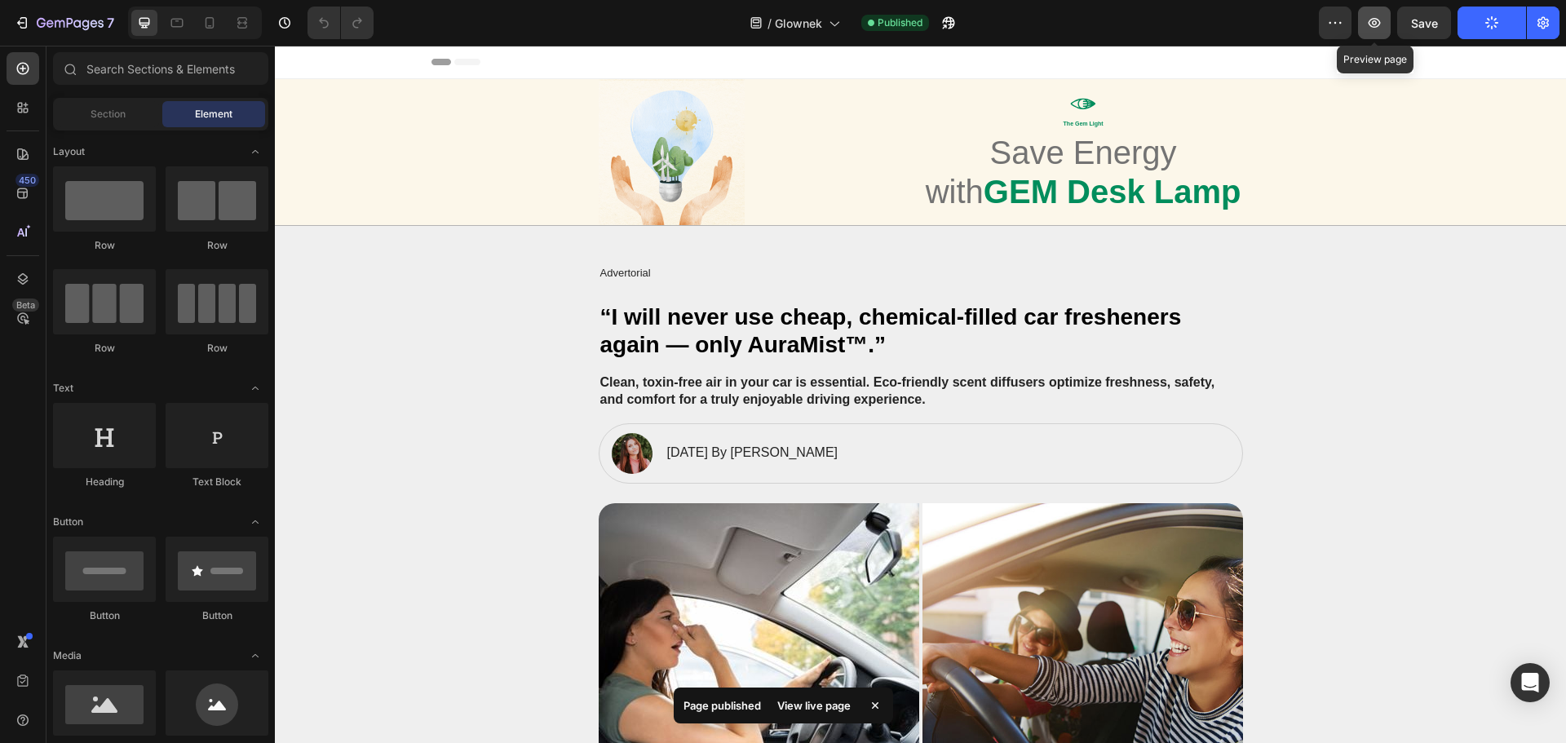
click at [1372, 27] on icon "button" at bounding box center [1374, 23] width 16 height 16
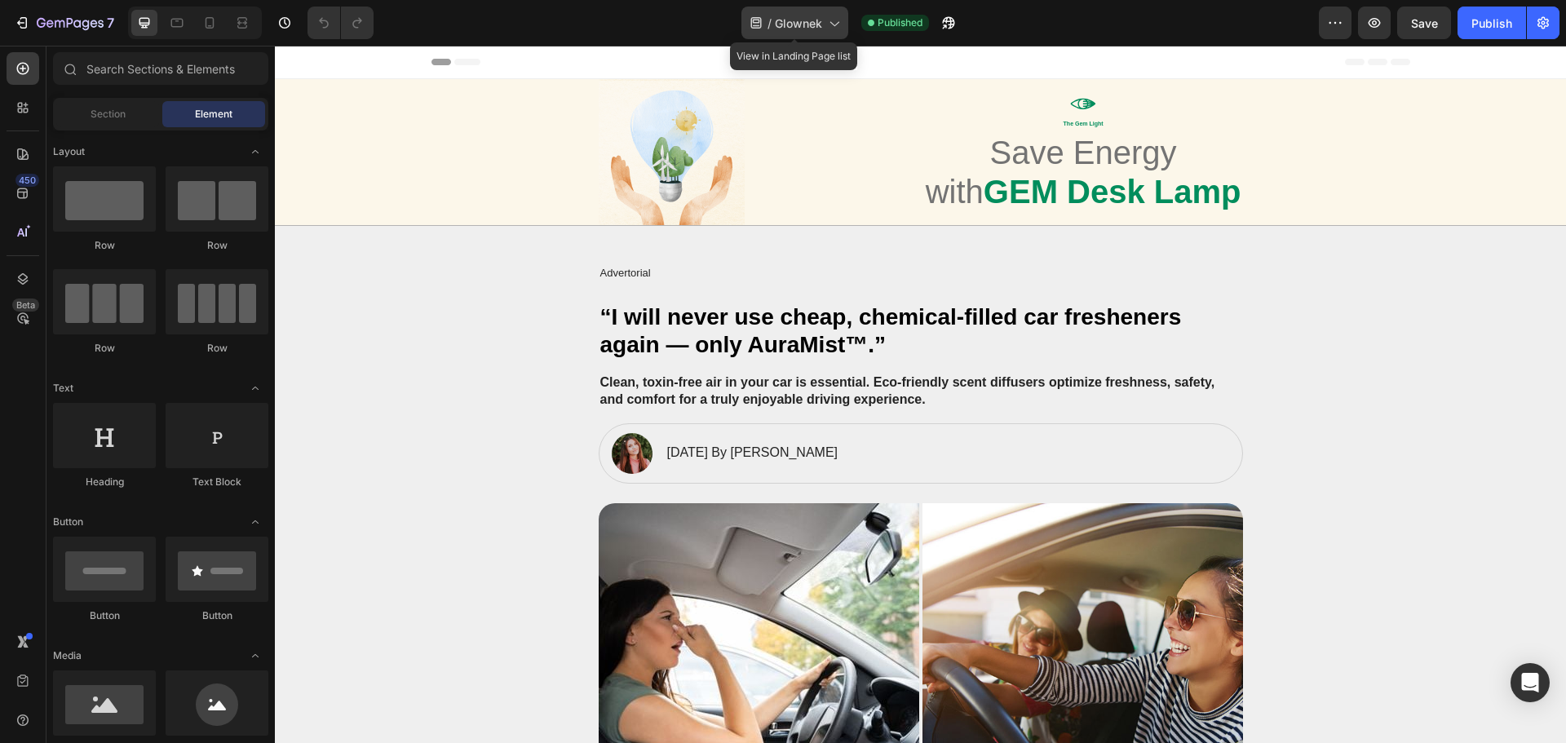
click at [819, 18] on span "Glownek" at bounding box center [798, 23] width 47 height 17
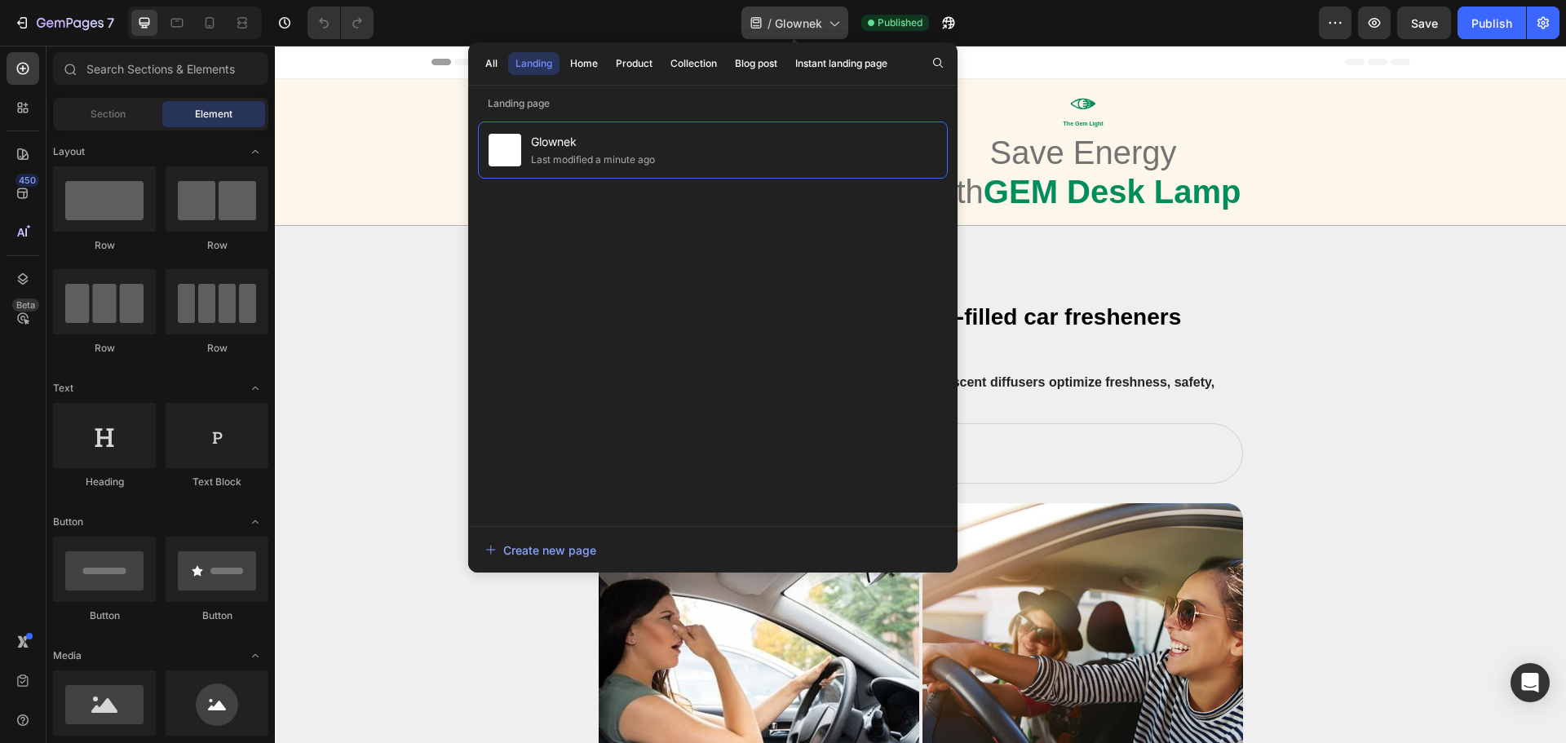
drag, startPoint x: 819, startPoint y: 18, endPoint x: 31, endPoint y: 21, distance: 787.7
click at [819, 18] on span "Glownek" at bounding box center [798, 23] width 47 height 17
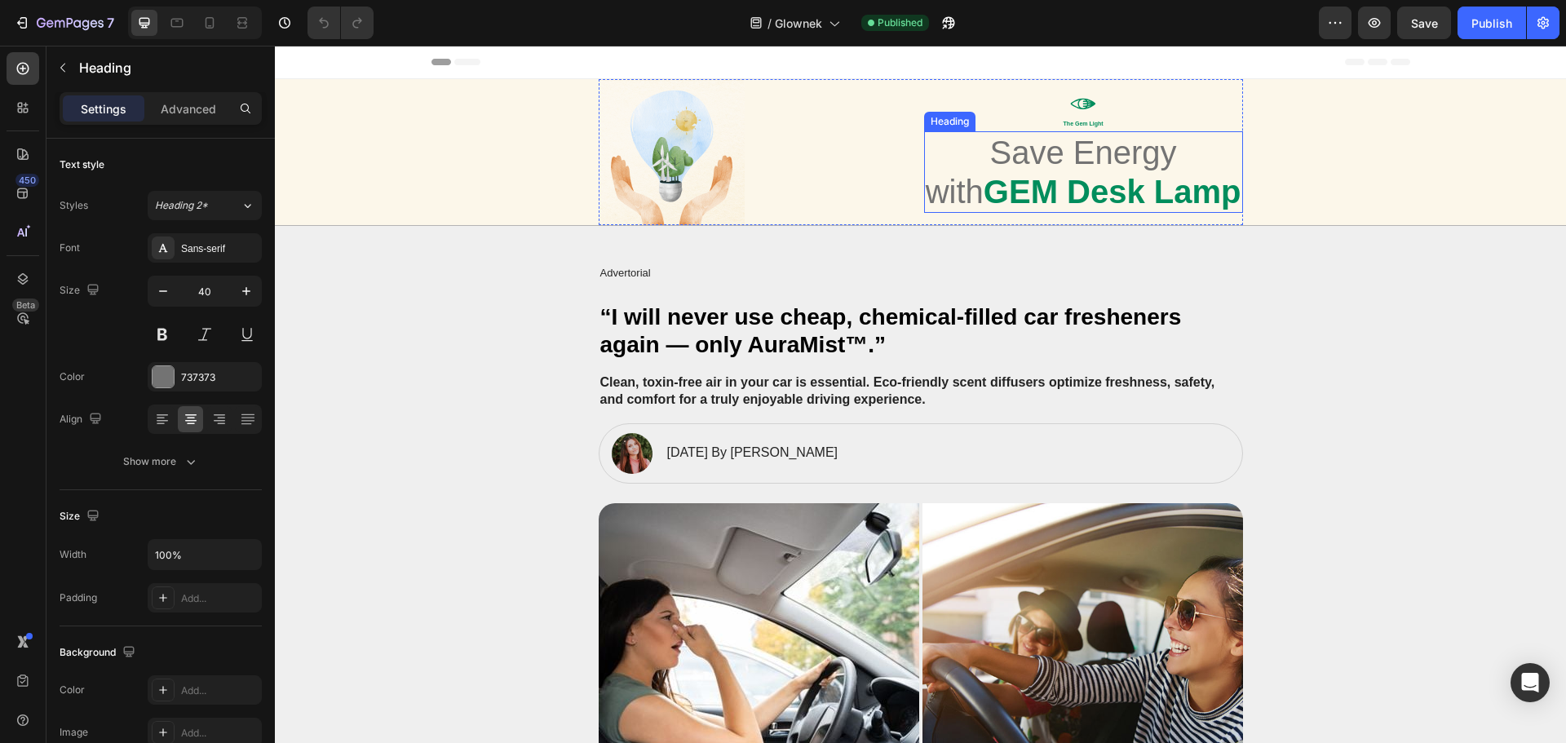
click at [973, 183] on h1 "Save Energy with GEM Desk Lamp" at bounding box center [1083, 172] width 319 height 82
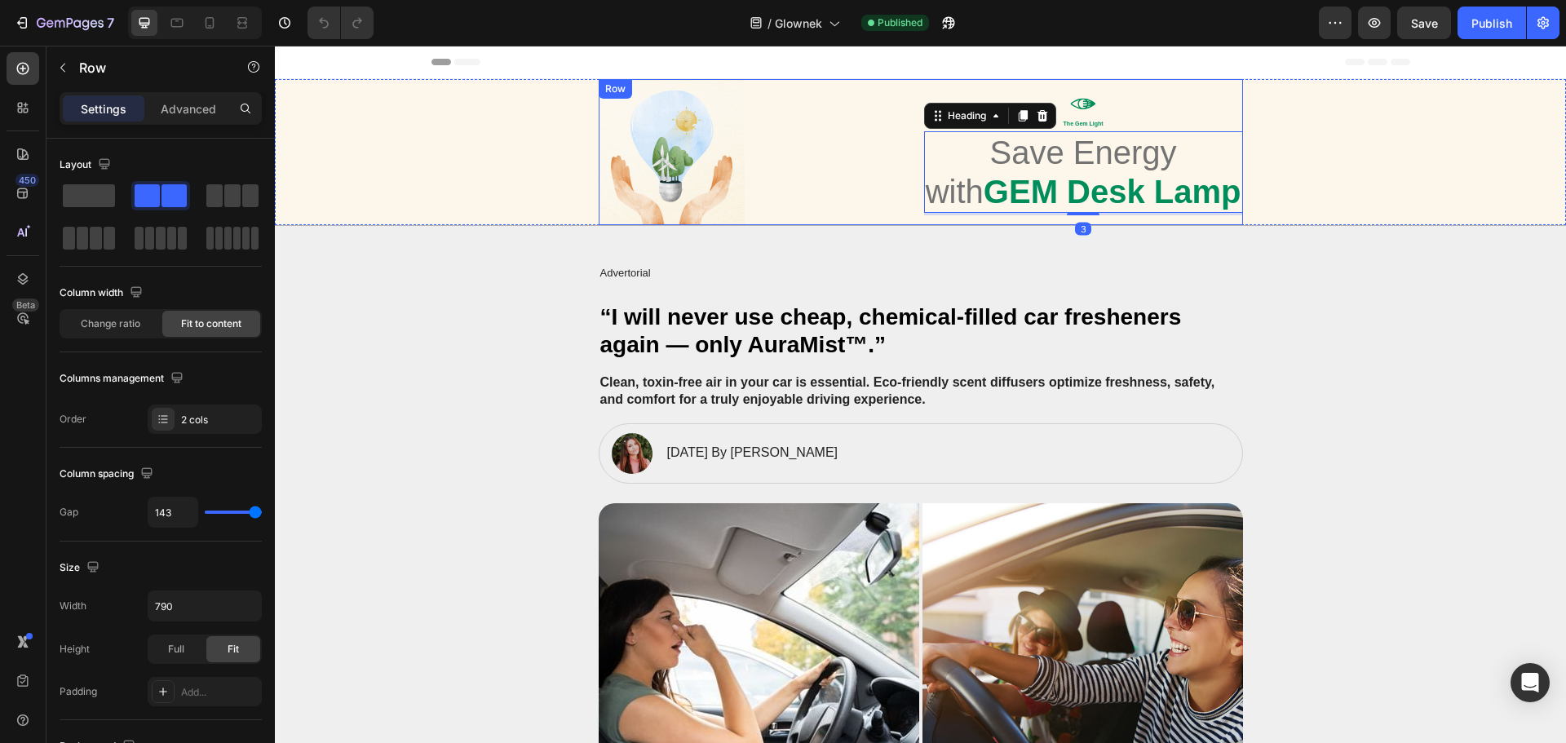
click at [820, 174] on div "Image Icon The Gem Light Text Block Save Energy with GEM Desk Lamp Heading 3 Row" at bounding box center [921, 152] width 644 height 146
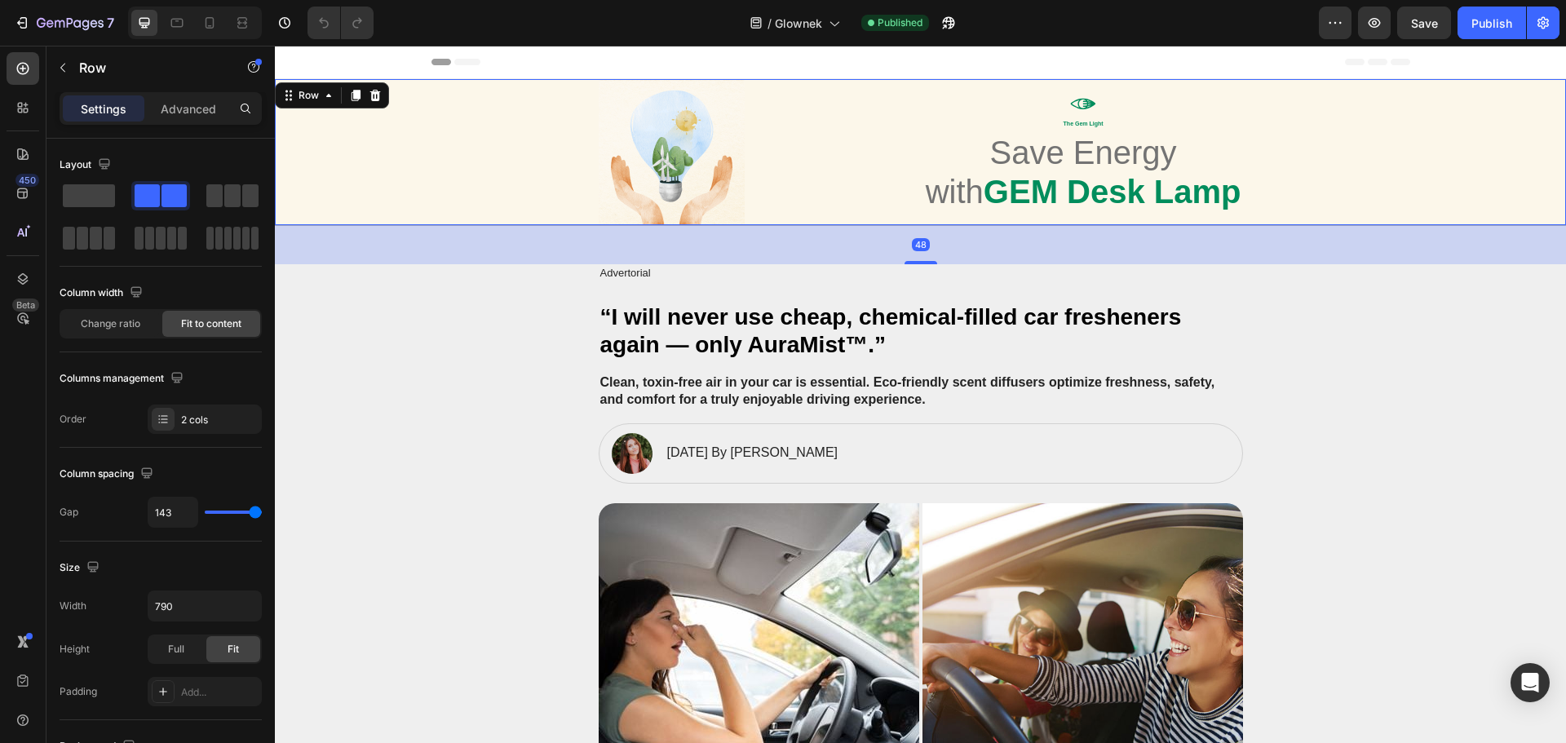
click at [493, 163] on div "Image Icon The Gem Light Text Block Save Energy with GEM Desk Lamp Heading Row" at bounding box center [920, 152] width 1258 height 146
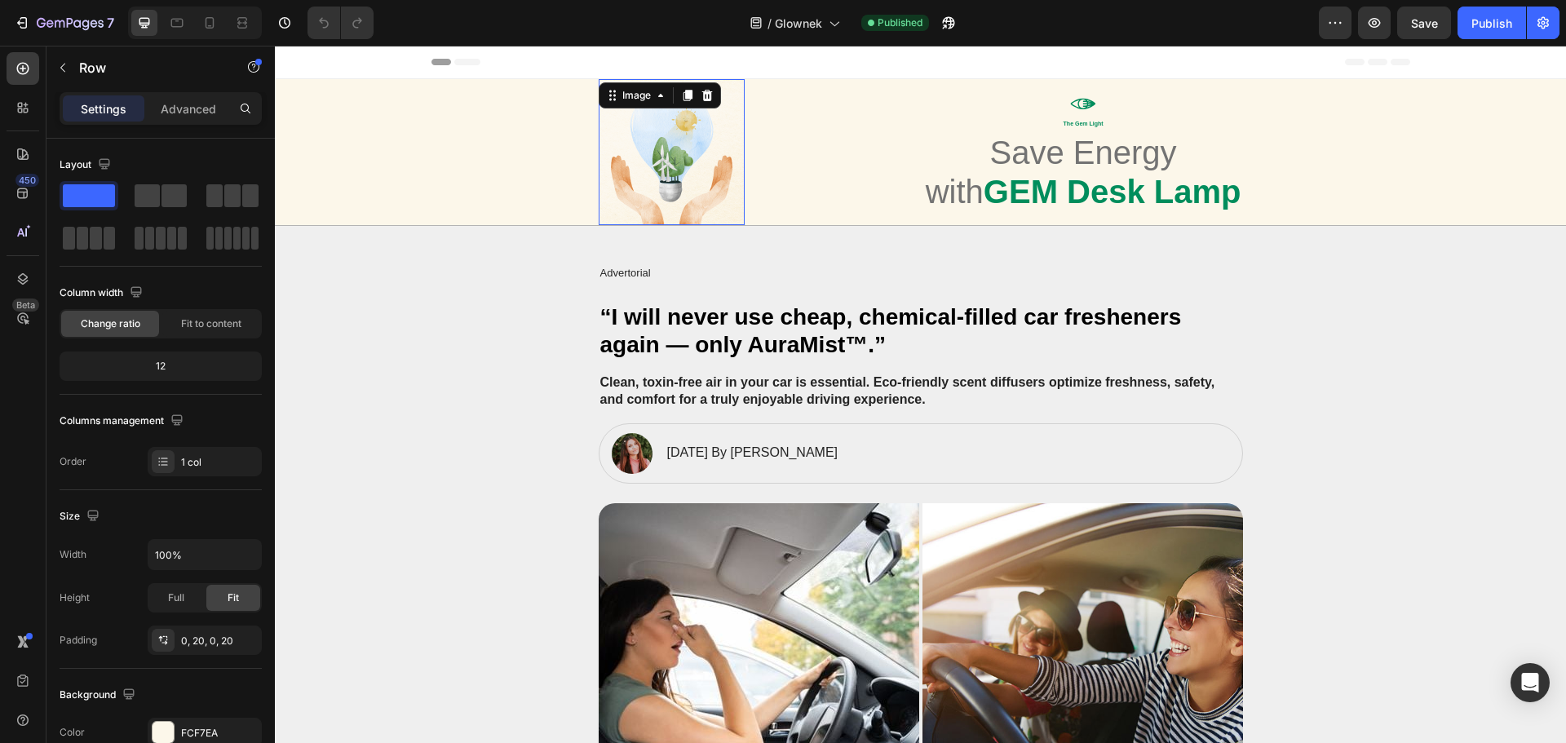
click at [681, 171] on img at bounding box center [672, 152] width 146 height 146
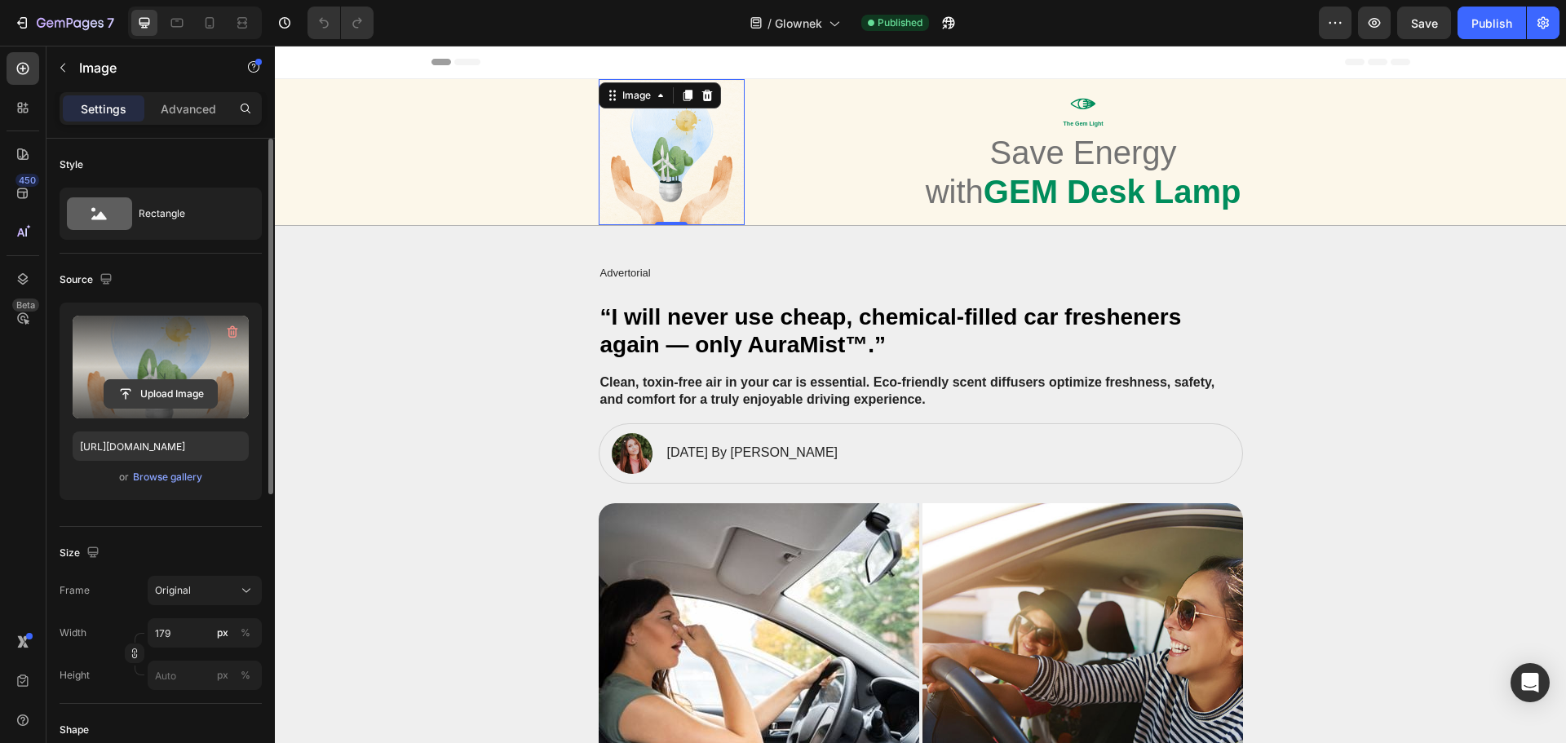
click at [156, 386] on input "file" at bounding box center [160, 394] width 113 height 28
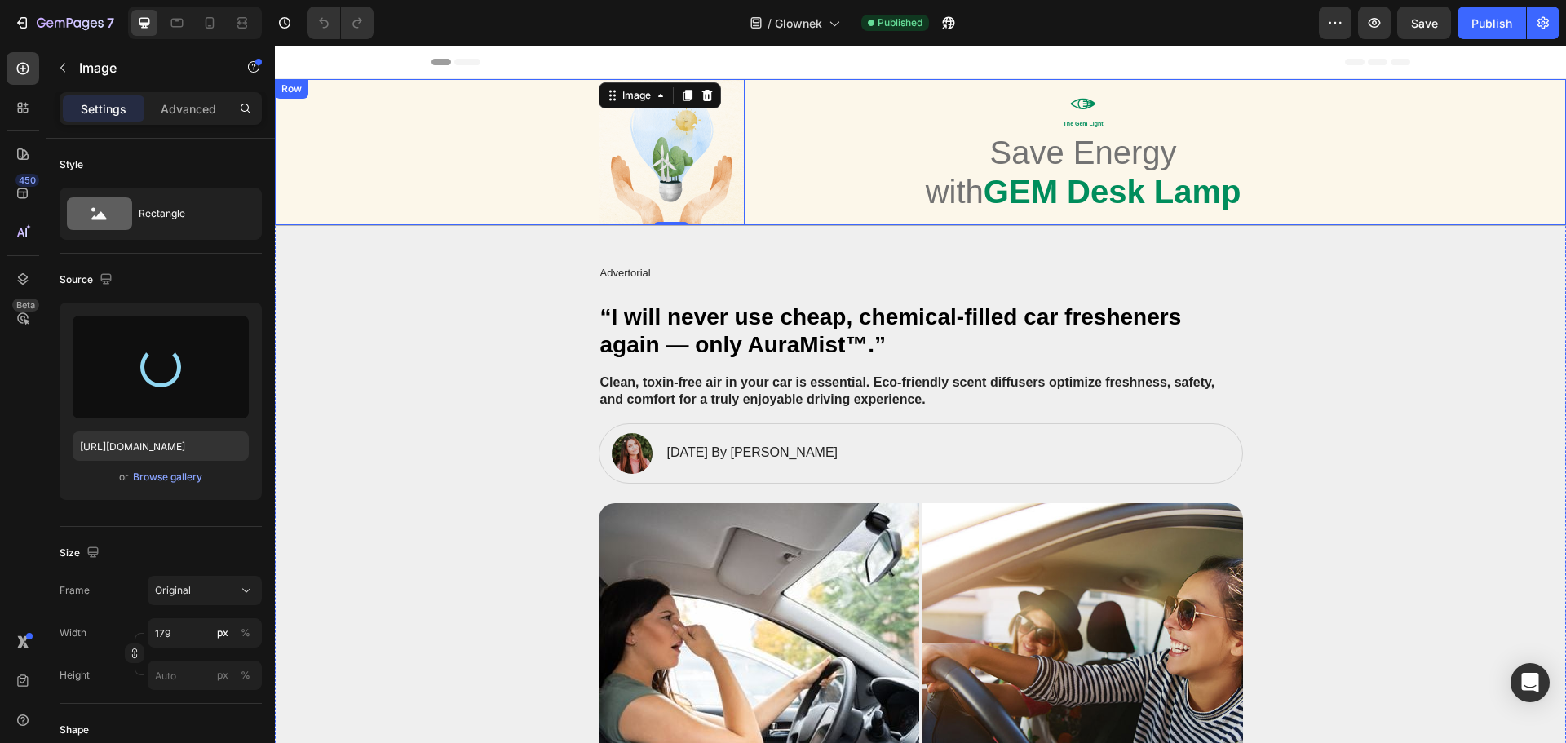
type input "[URL][DOMAIN_NAME]"
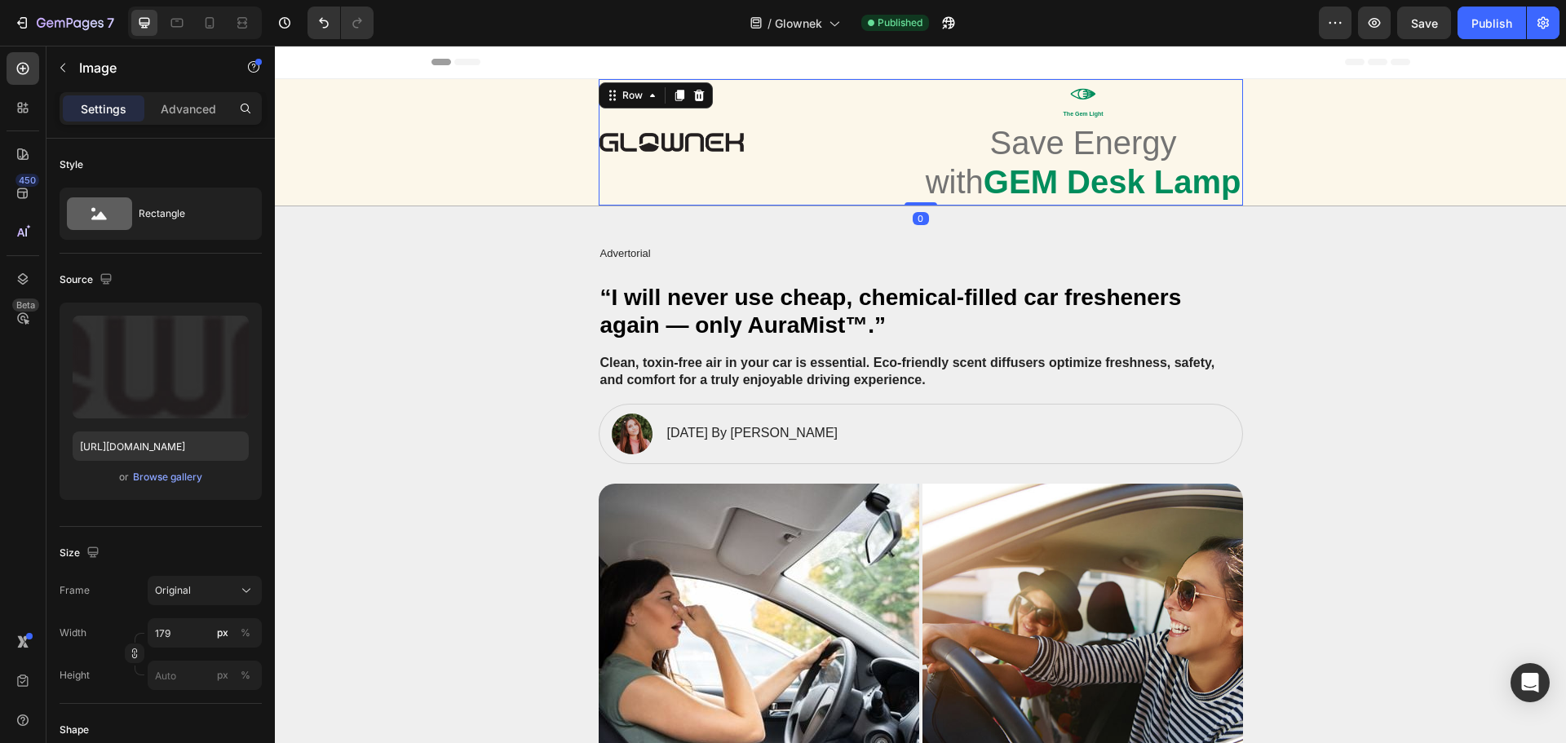
click at [833, 151] on div "Image Icon The Gem Light Text Block Save Energy with GEM Desk Lamp Heading Row 0" at bounding box center [921, 142] width 644 height 126
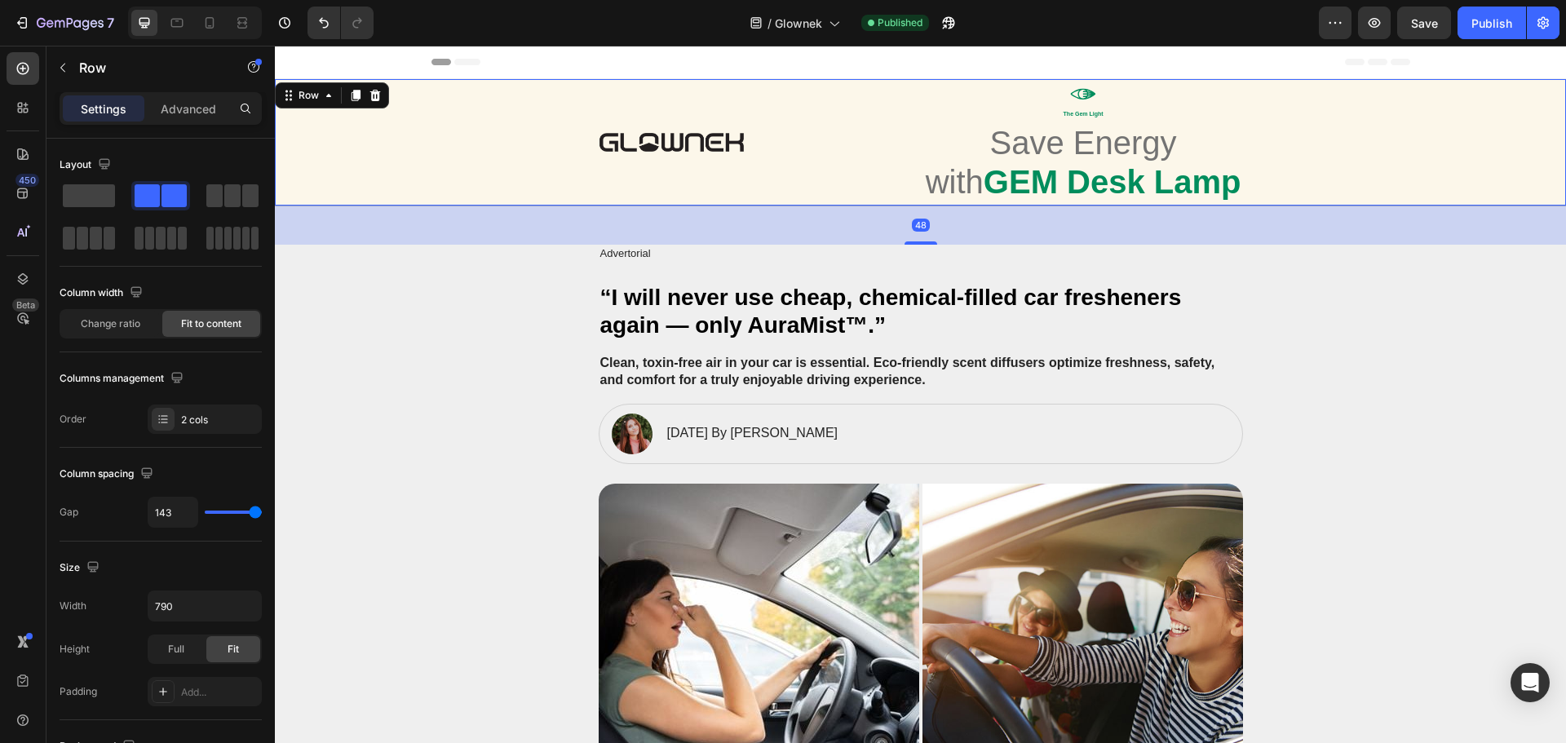
click at [492, 172] on div "Image Icon The Gem Light Text Block Save Energy with GEM Desk Lamp Heading Row" at bounding box center [920, 142] width 1258 height 126
click at [662, 177] on div "Image" at bounding box center [672, 142] width 146 height 126
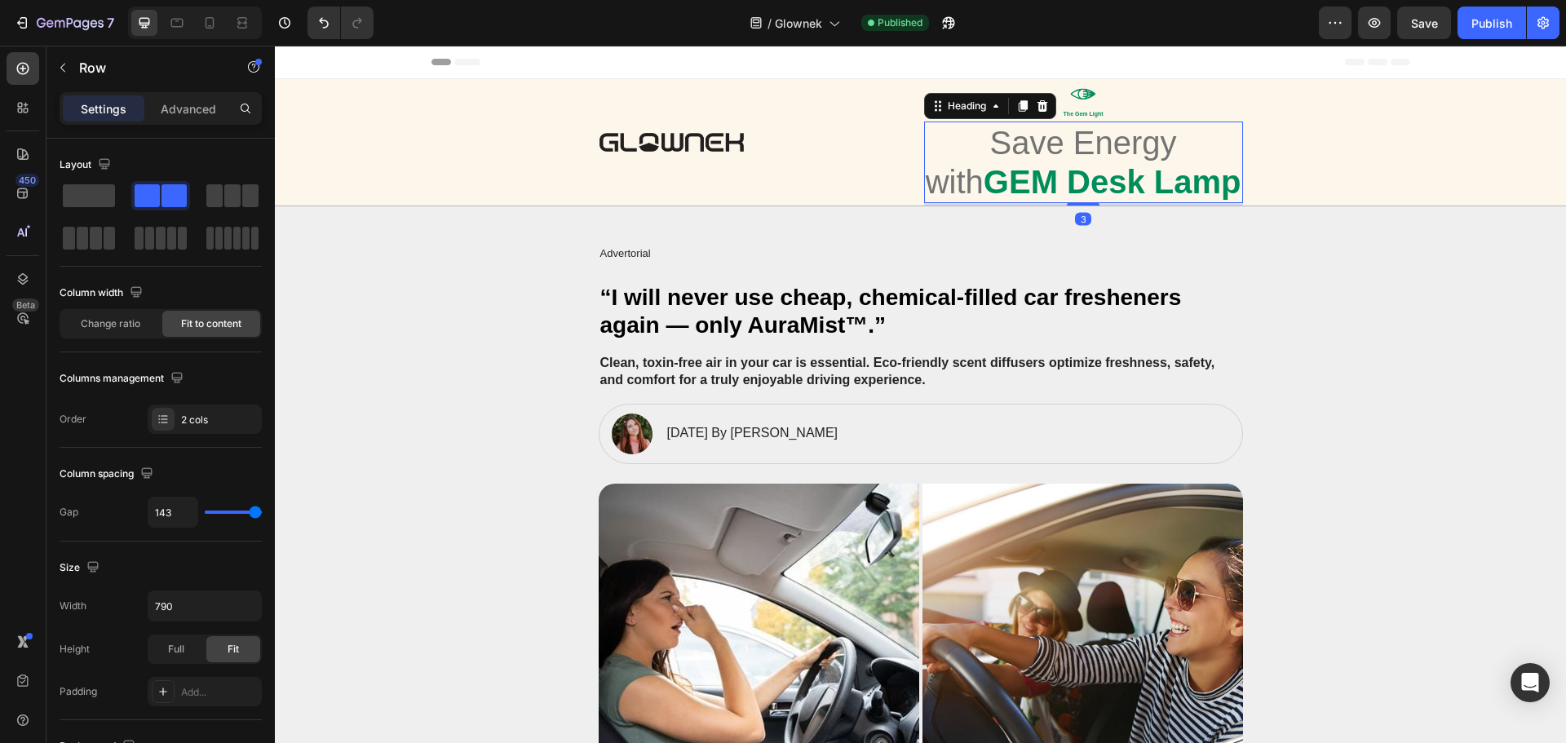
click at [1032, 170] on strong "GEM Desk Lamp" at bounding box center [1112, 182] width 258 height 36
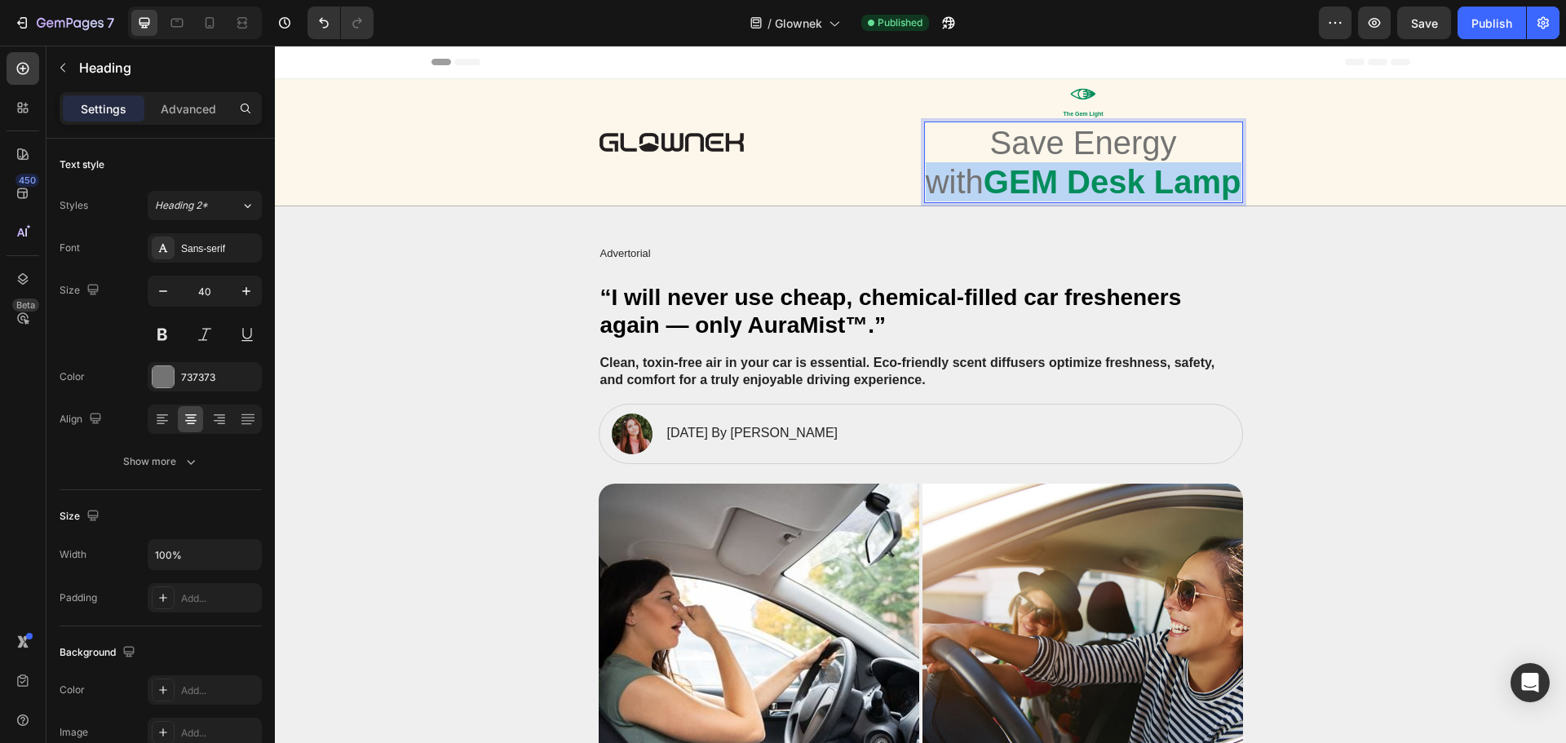
click at [1032, 170] on strong "GEM Desk Lamp" at bounding box center [1112, 182] width 258 height 36
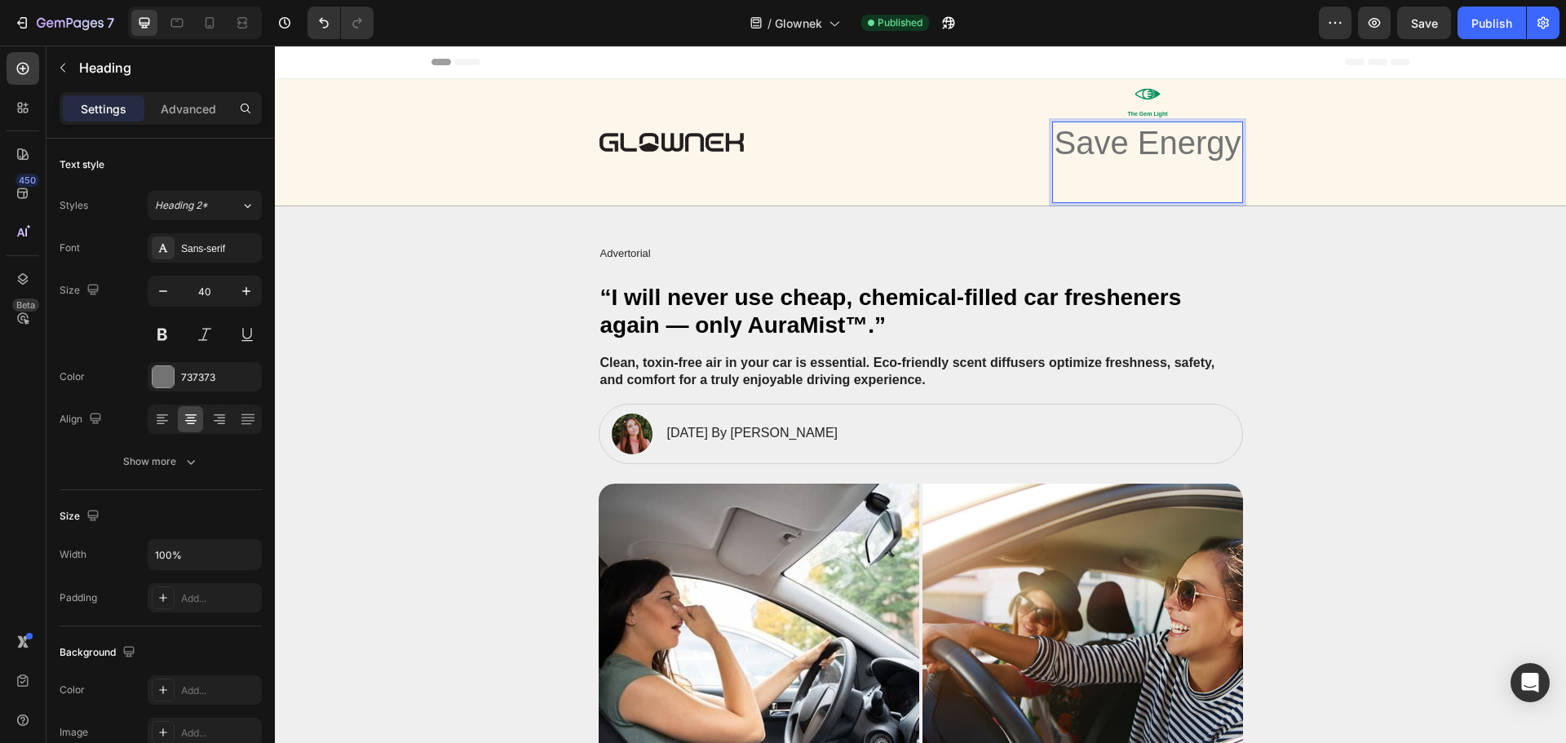
click at [1080, 140] on p "Save Energy" at bounding box center [1147, 162] width 187 height 78
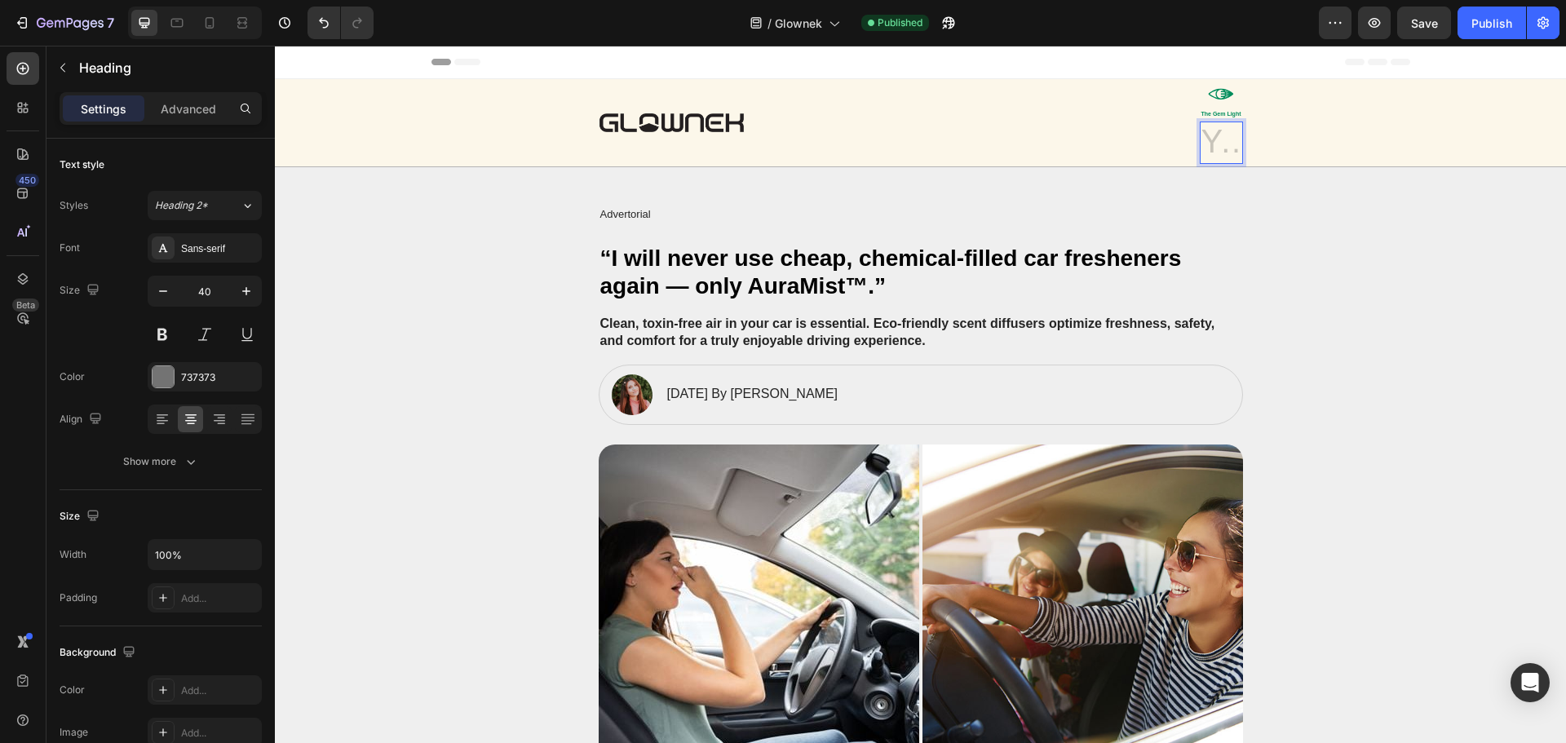
click at [1212, 142] on h1 "Rich Text Editor. Editing area: main" at bounding box center [1221, 143] width 43 height 42
click at [1087, 159] on div "Image Icon The Gem Light Text Block Heading Row 0" at bounding box center [921, 122] width 644 height 87
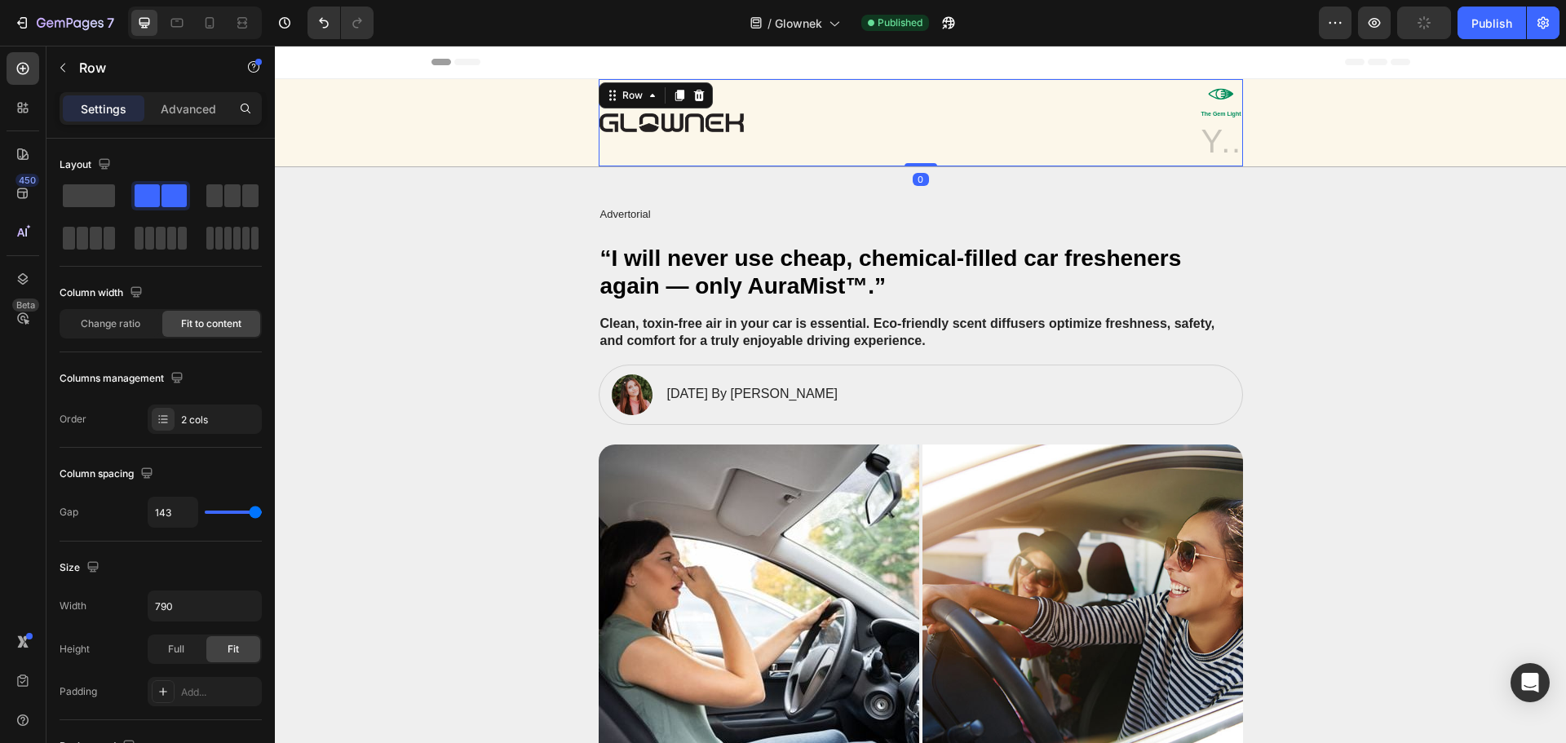
click at [1200, 144] on h1 "Rich Text Editor. Editing area: main" at bounding box center [1221, 143] width 43 height 42
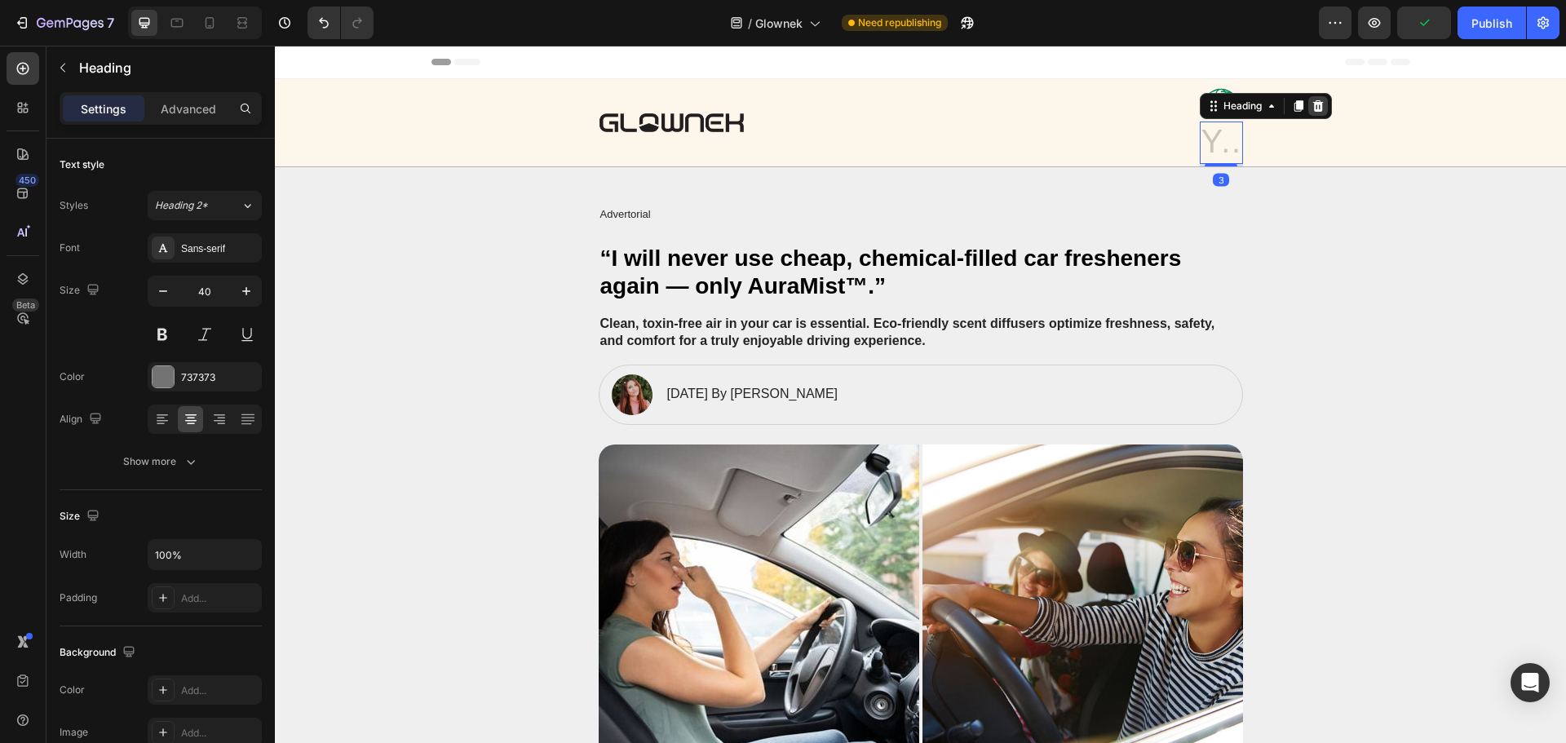
click at [1312, 105] on icon at bounding box center [1317, 105] width 11 height 11
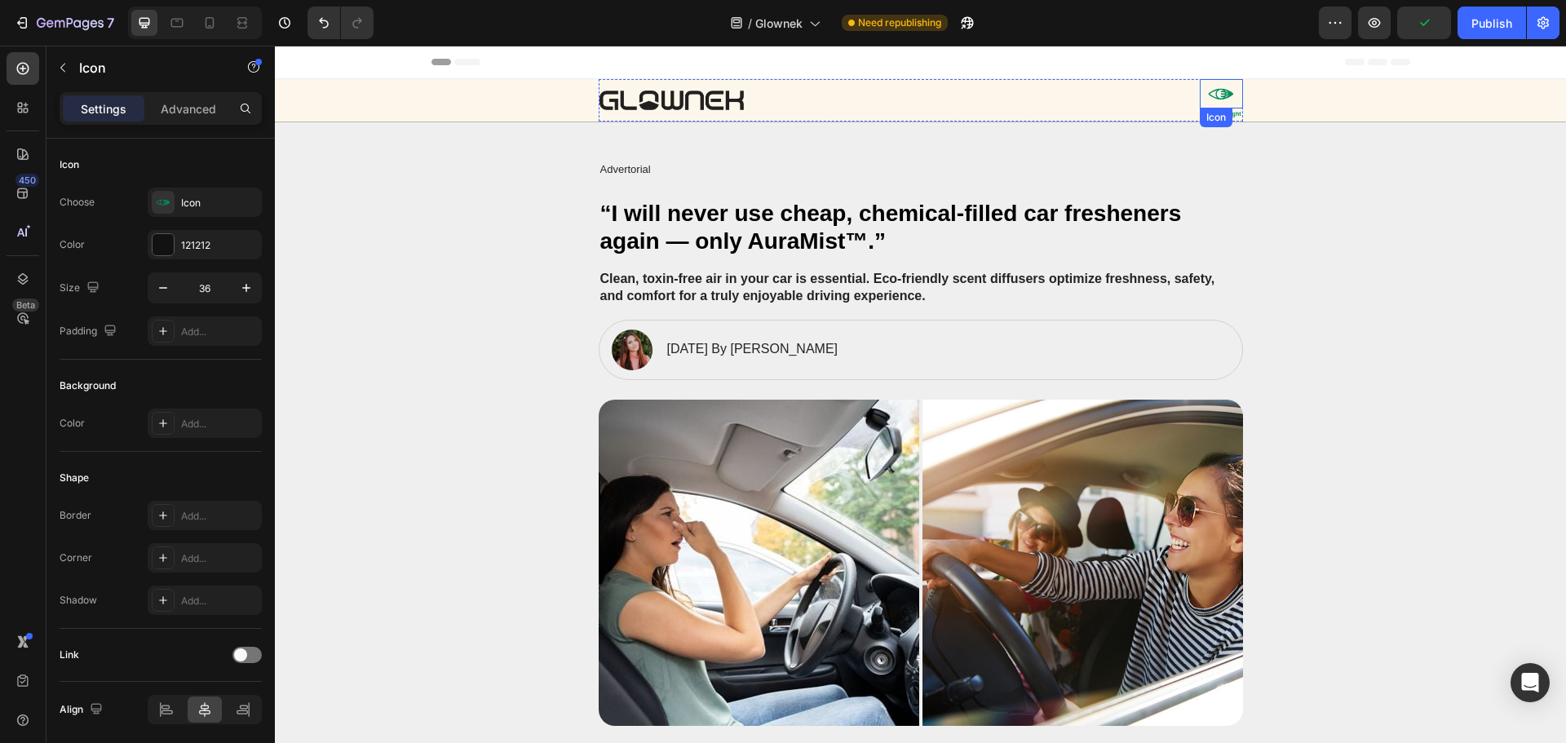
click at [1232, 100] on div "Icon" at bounding box center [1221, 93] width 43 height 29
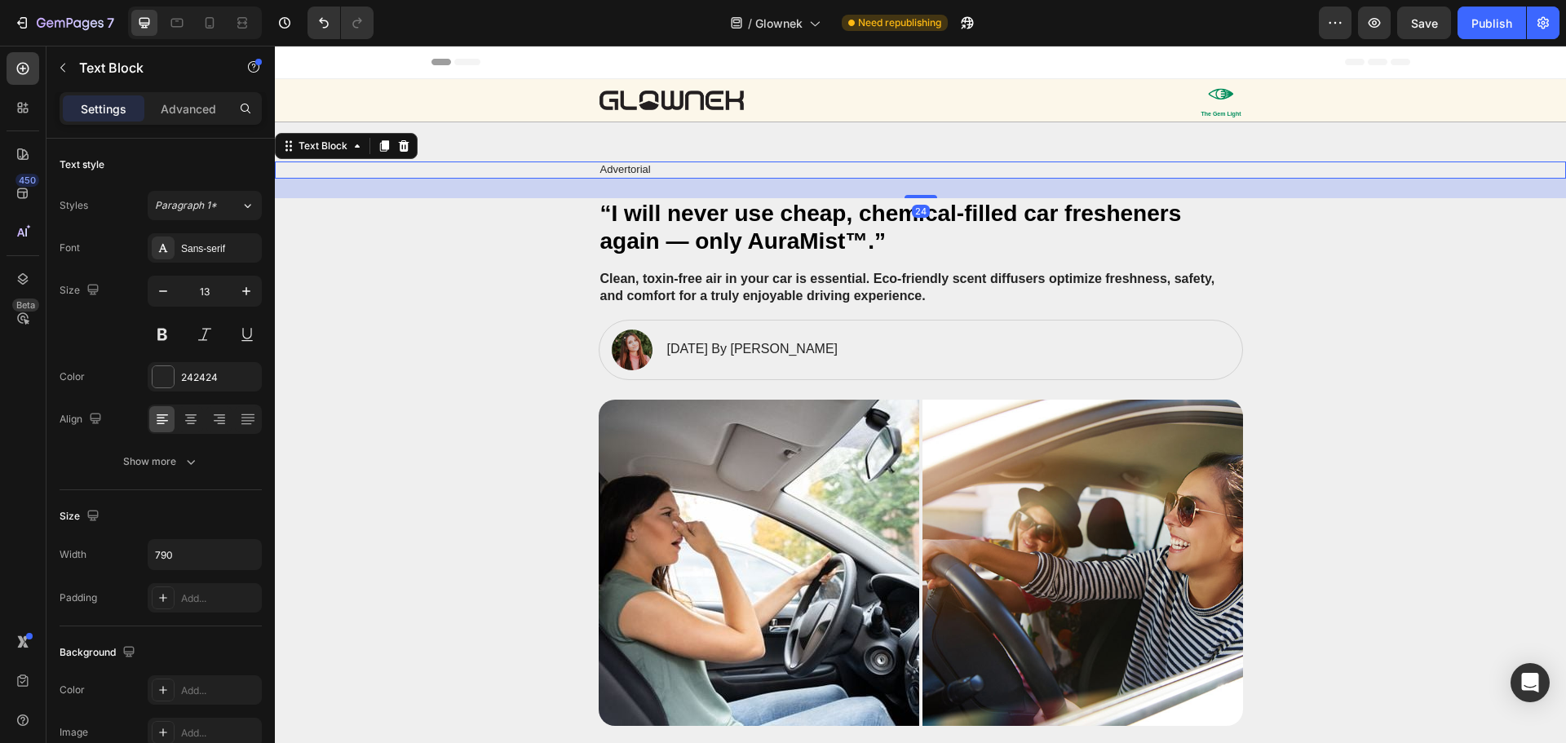
click at [629, 170] on p "Advertorial" at bounding box center [920, 170] width 641 height 14
click at [618, 173] on p "Advertorial" at bounding box center [920, 170] width 641 height 14
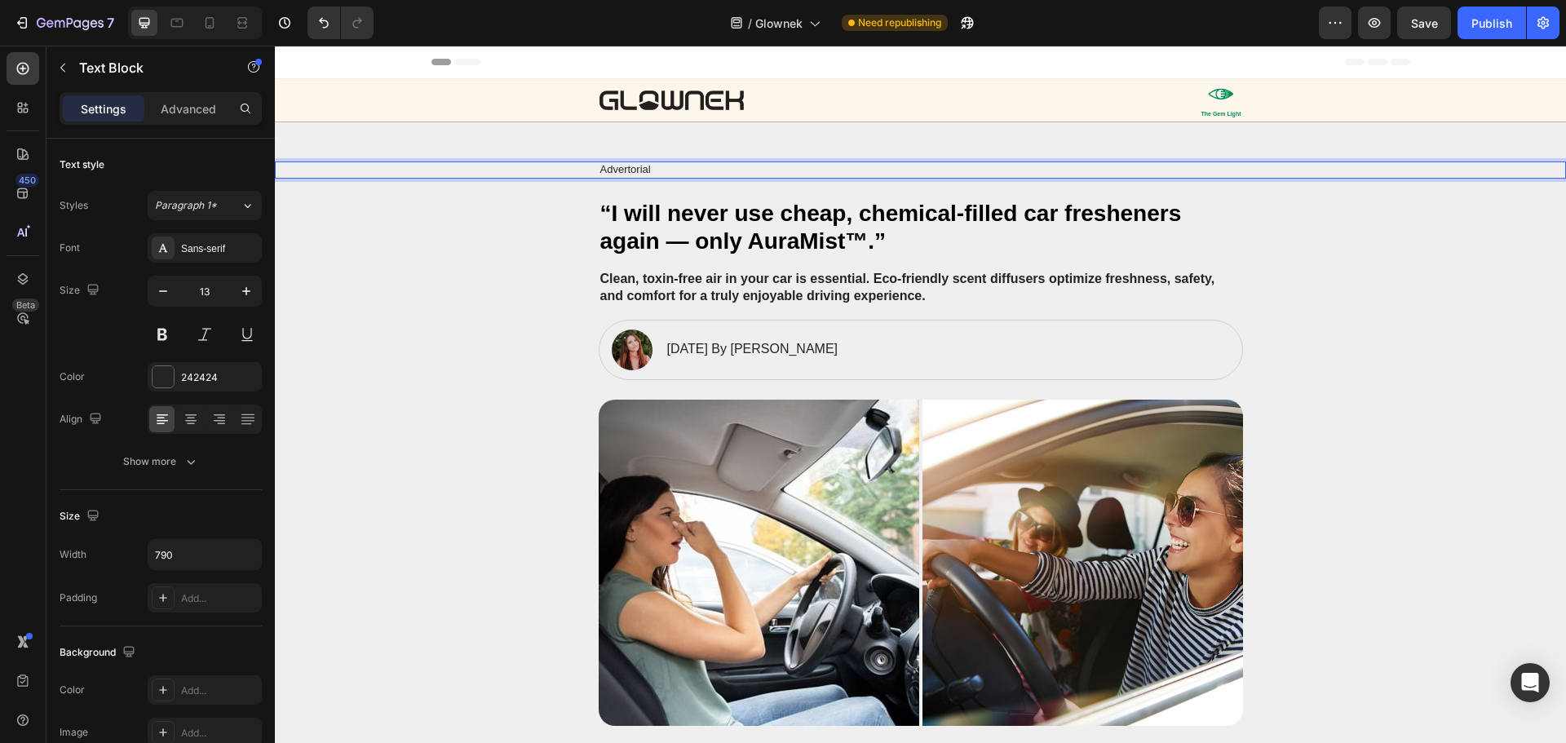
click at [618, 173] on p "Advertorial" at bounding box center [920, 170] width 641 height 14
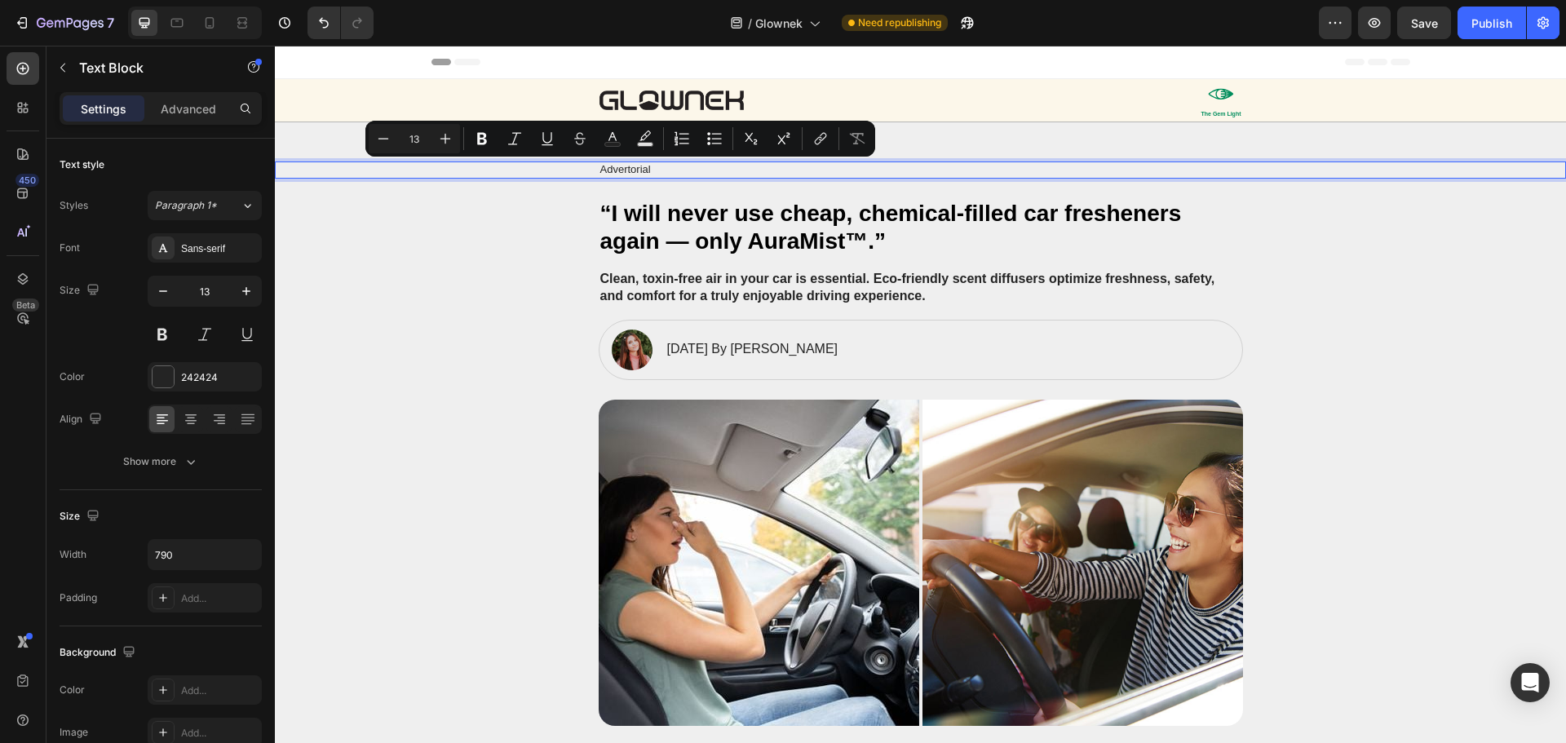
copy p "Advertorial"
click at [1099, 86] on div "Image Icon The Gem Light Text Block Row" at bounding box center [921, 100] width 644 height 42
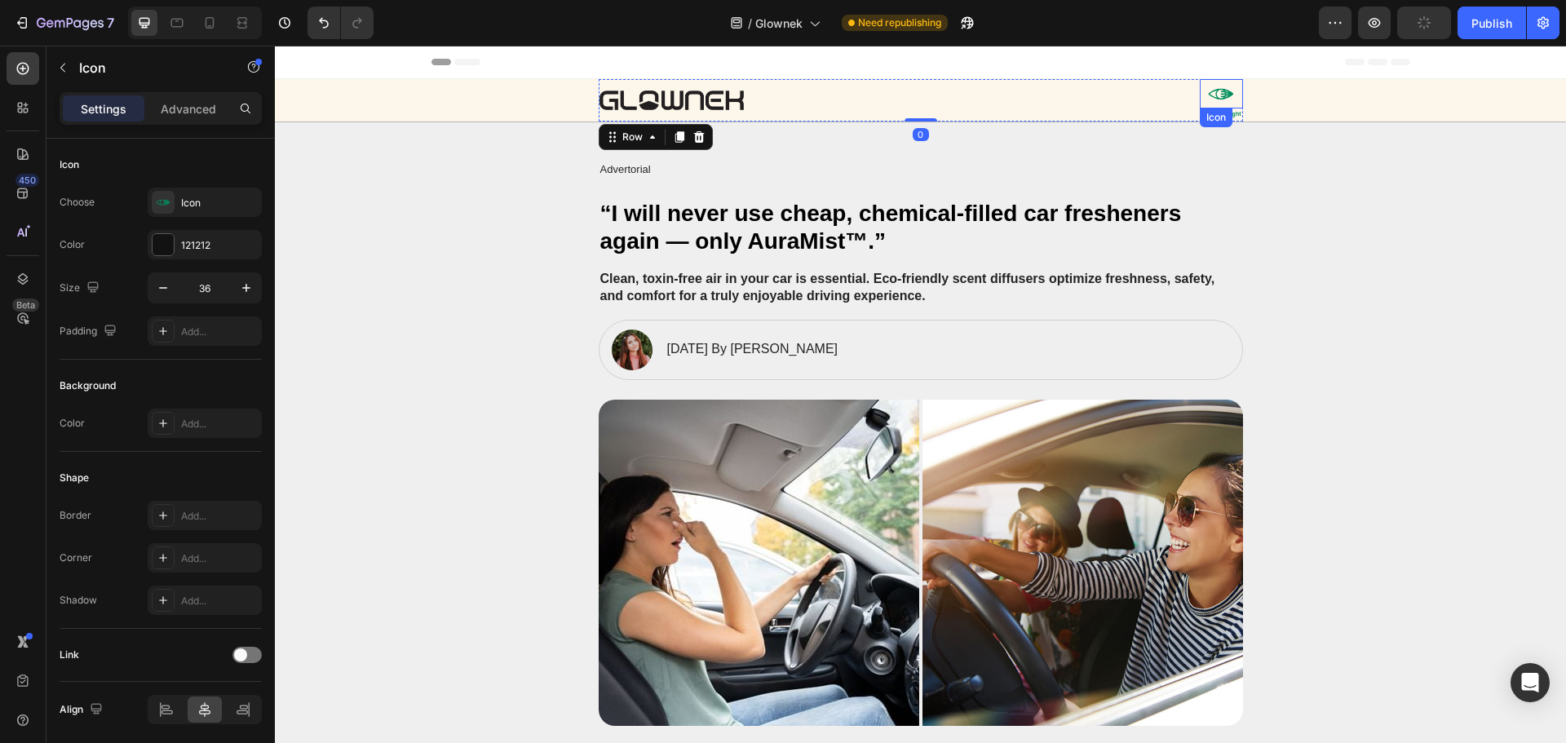
click at [1206, 99] on icon at bounding box center [1220, 93] width 29 height 29
click at [1217, 98] on icon at bounding box center [1220, 94] width 25 height 11
click at [1292, 122] on icon at bounding box center [1298, 123] width 13 height 13
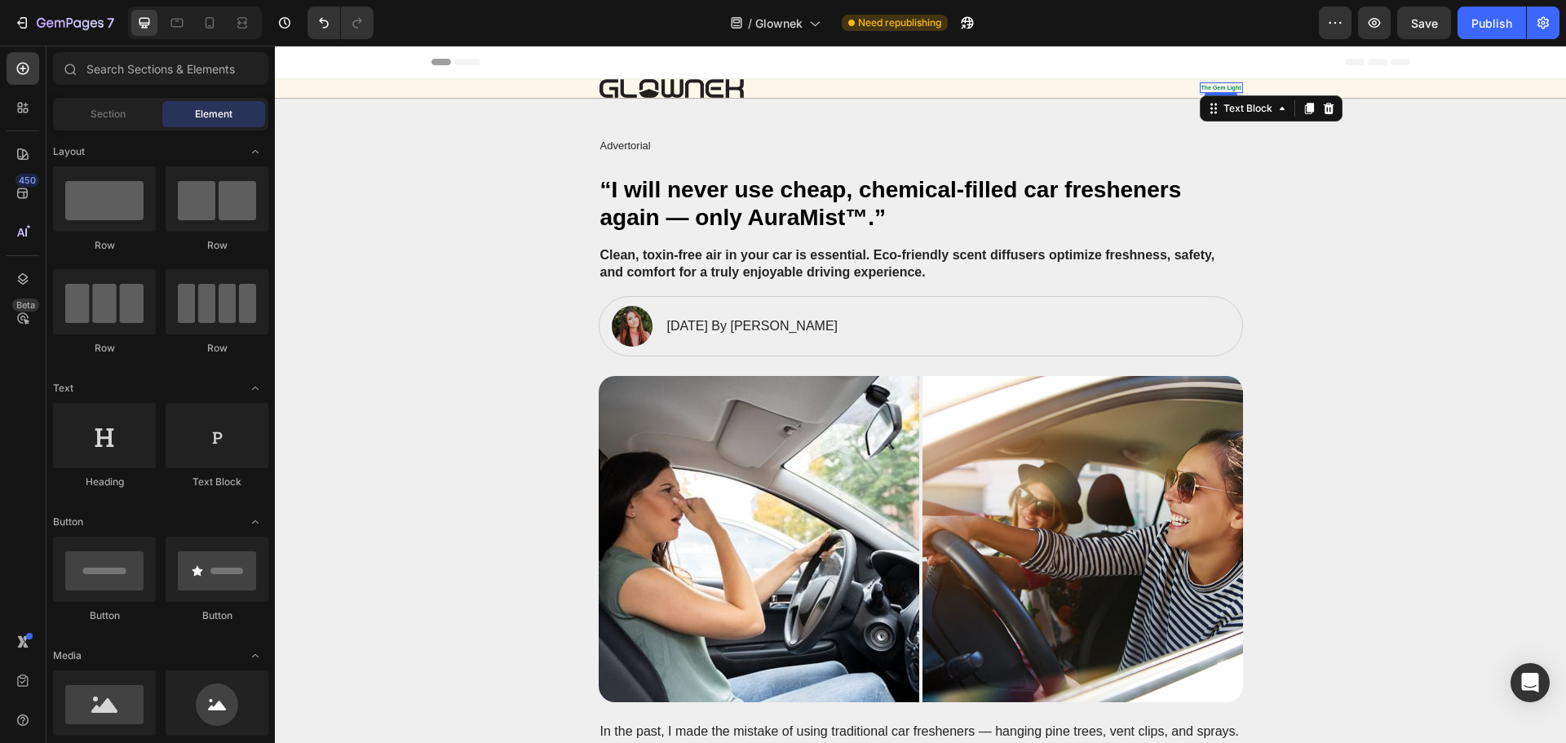
click at [1216, 88] on p "The Gem Light" at bounding box center [1221, 87] width 40 height 7
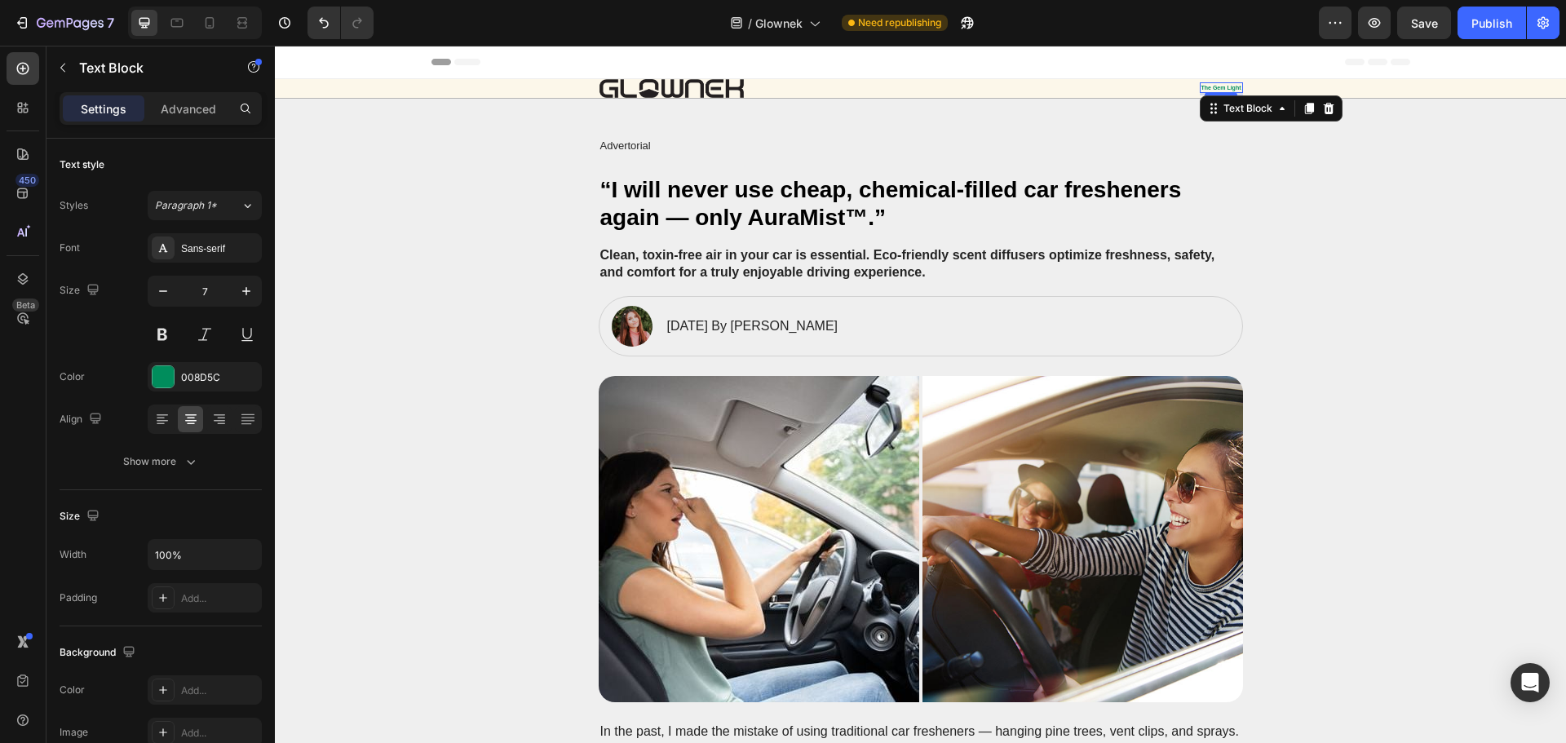
click at [1216, 88] on p "The Gem Light" at bounding box center [1221, 87] width 40 height 7
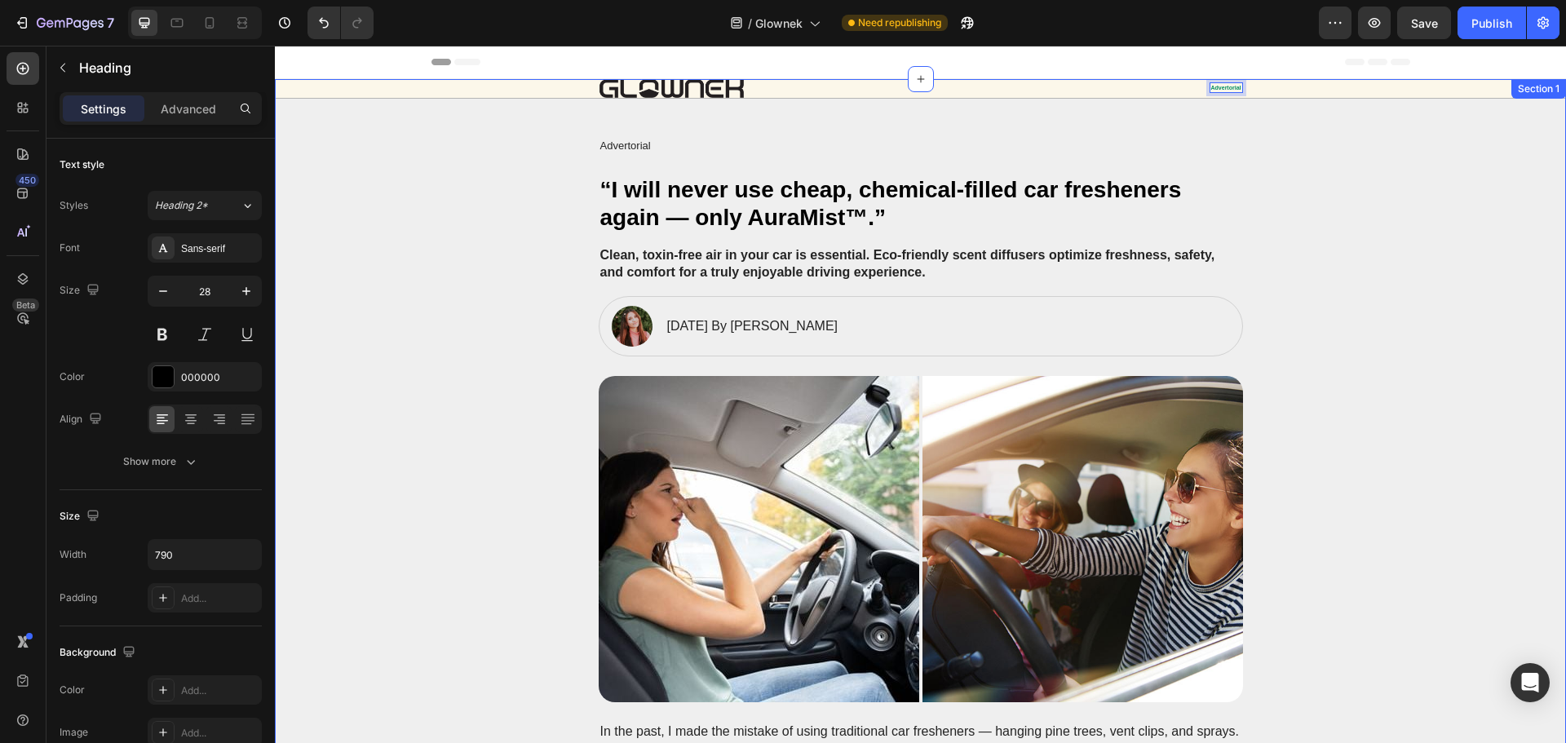
click at [1301, 175] on div "“I will never use cheap, chemical-filled car fresheners again — only AuraMist™.”" at bounding box center [920, 204] width 1258 height 58
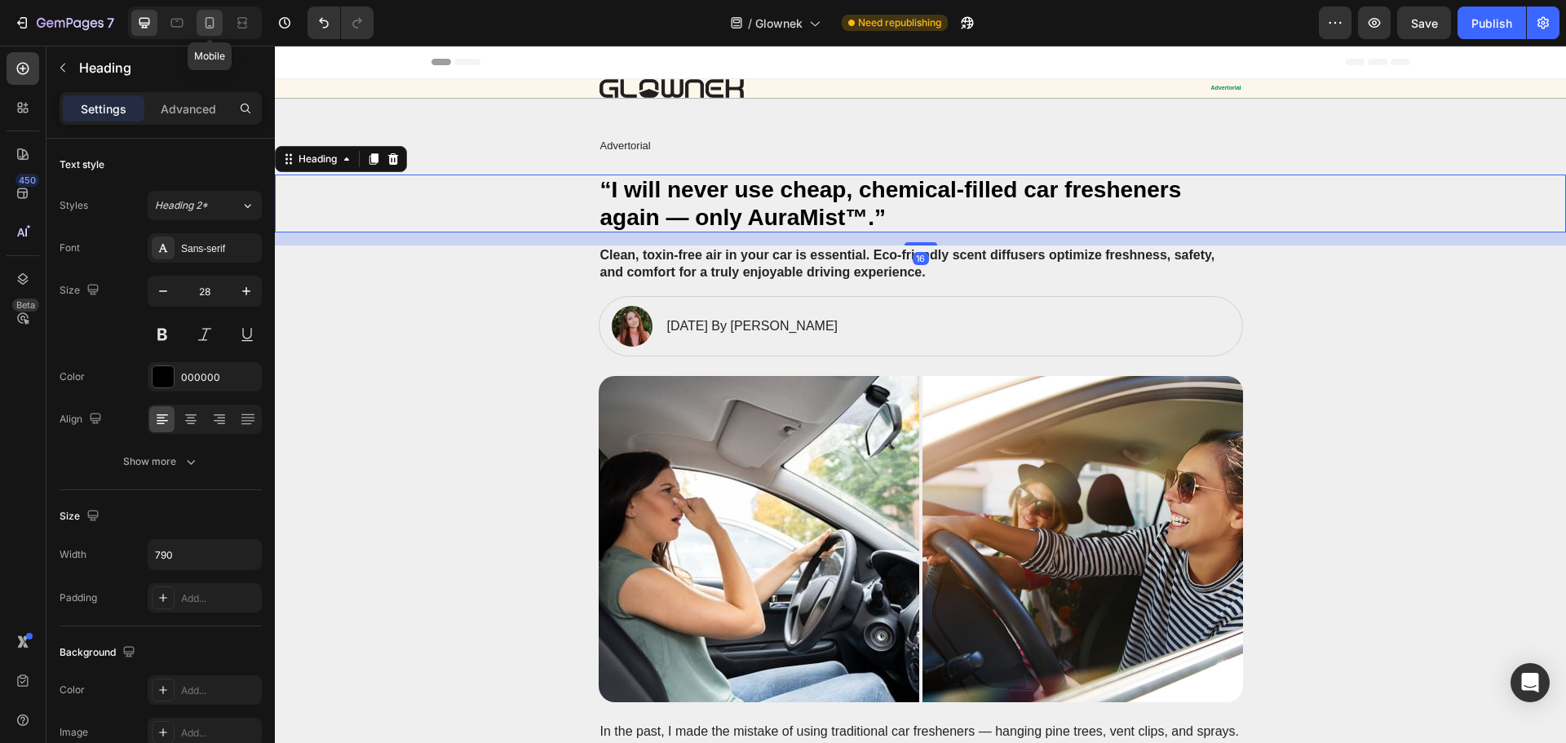
click at [210, 29] on icon at bounding box center [209, 23] width 16 height 16
type input "20"
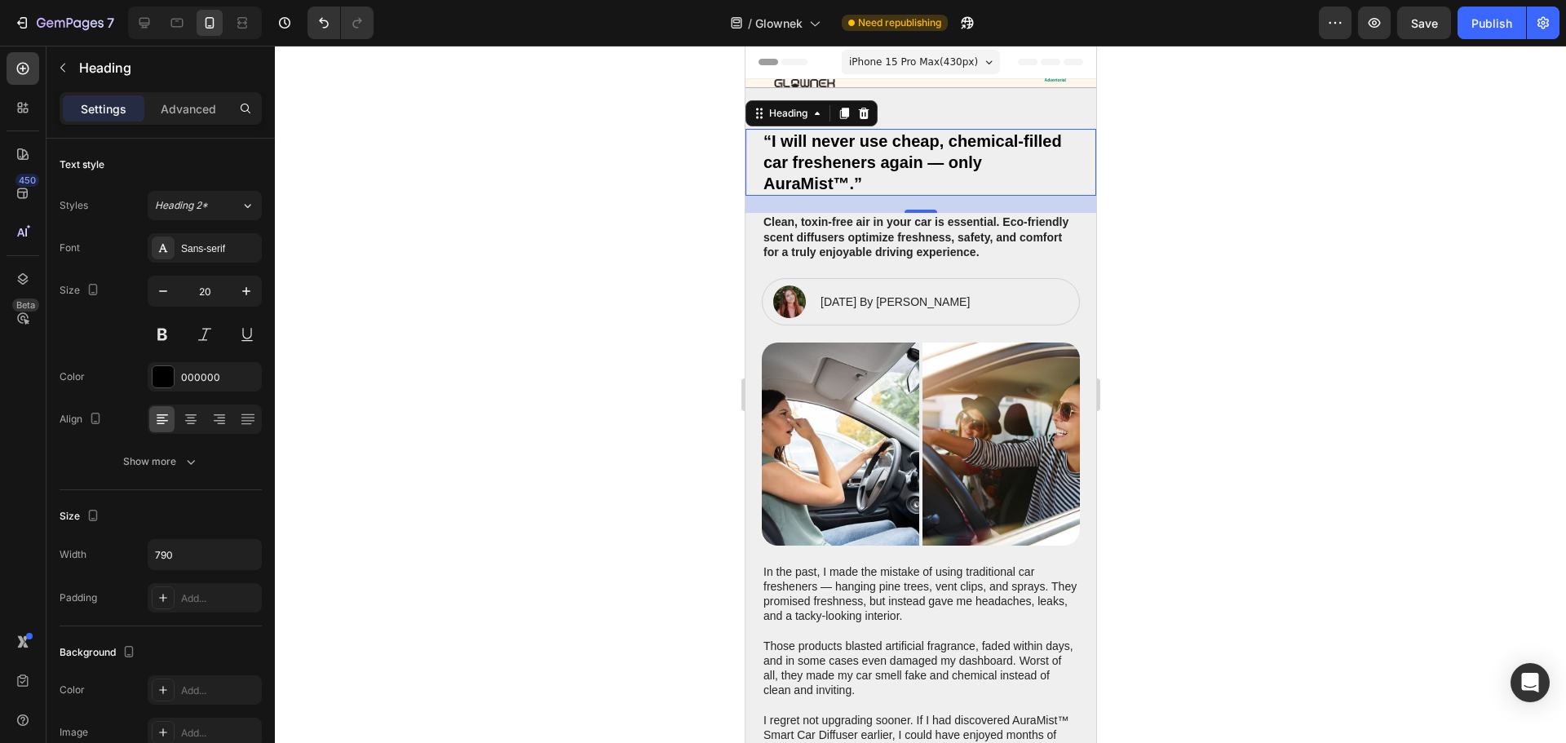
scroll to position [26, 0]
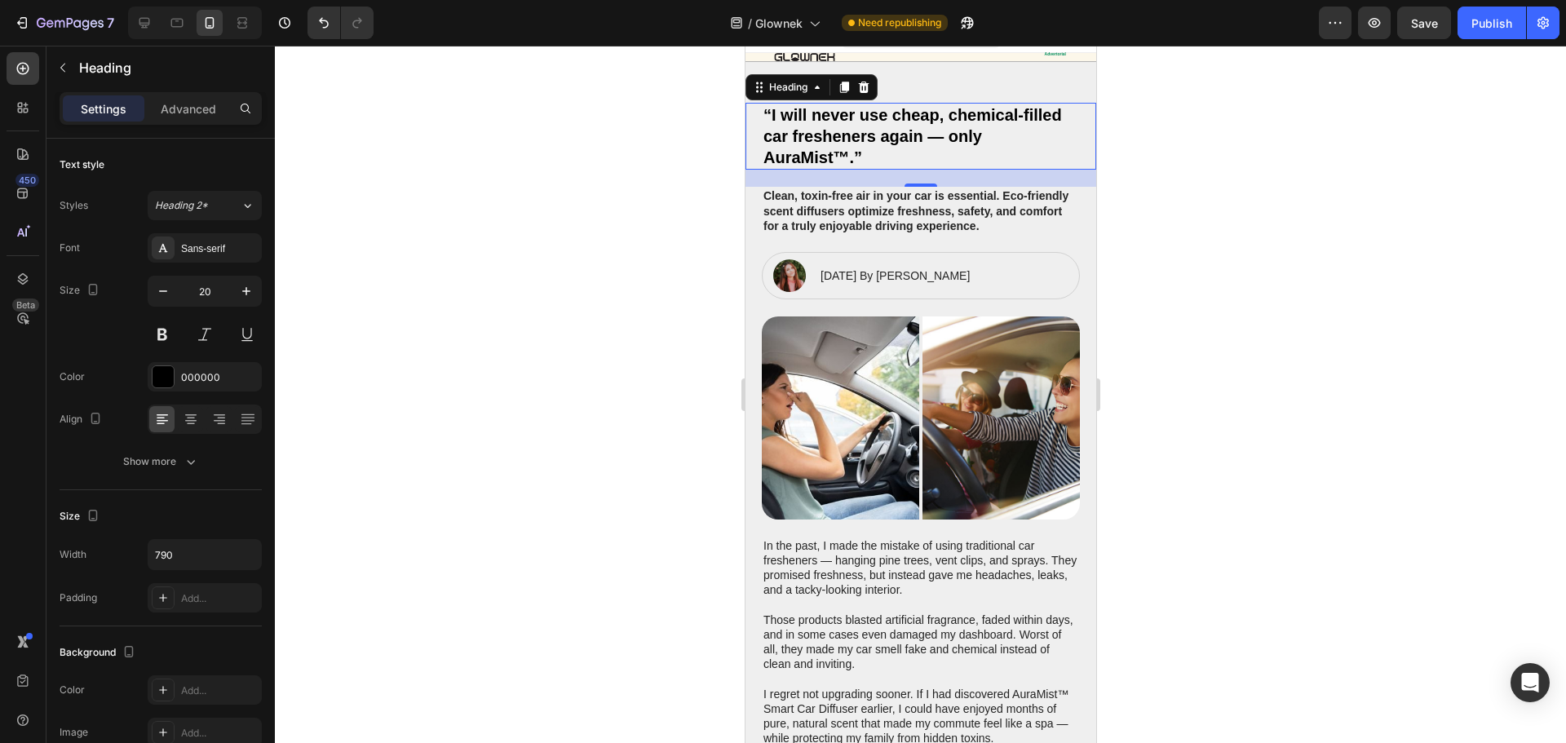
click at [1270, 181] on div at bounding box center [920, 394] width 1291 height 697
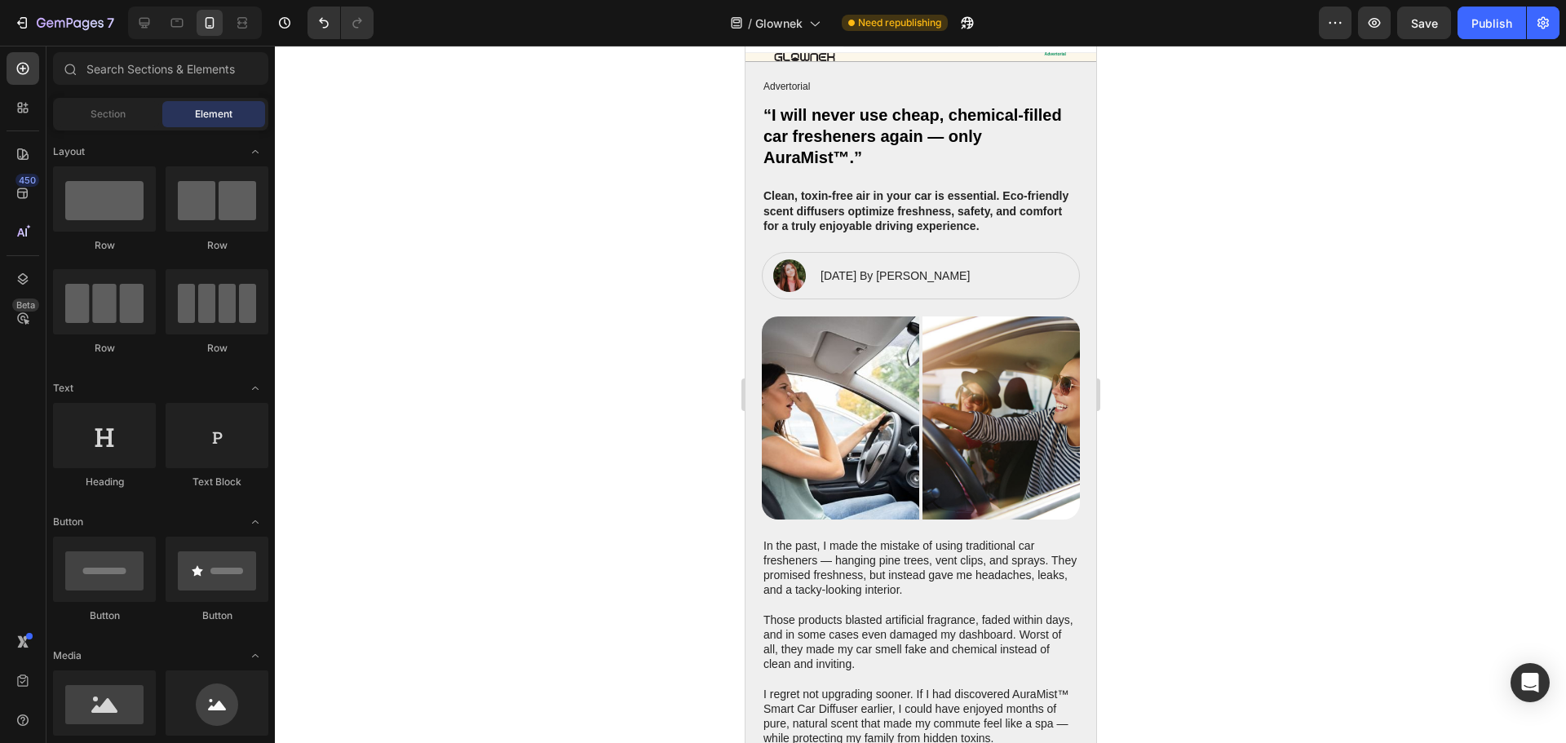
scroll to position [0, 0]
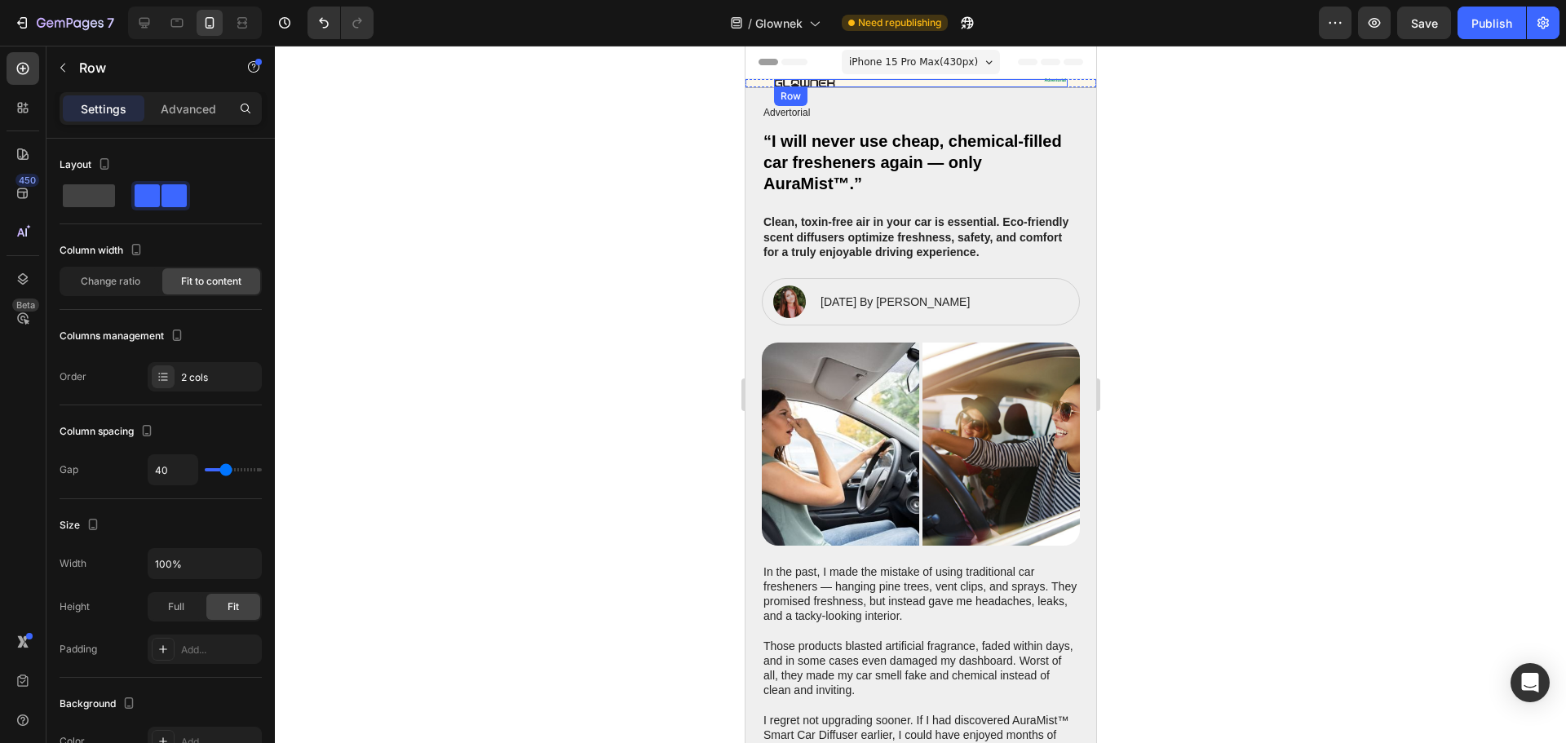
click at [952, 84] on div "Image Advertorial Text Block Row" at bounding box center [920, 83] width 294 height 8
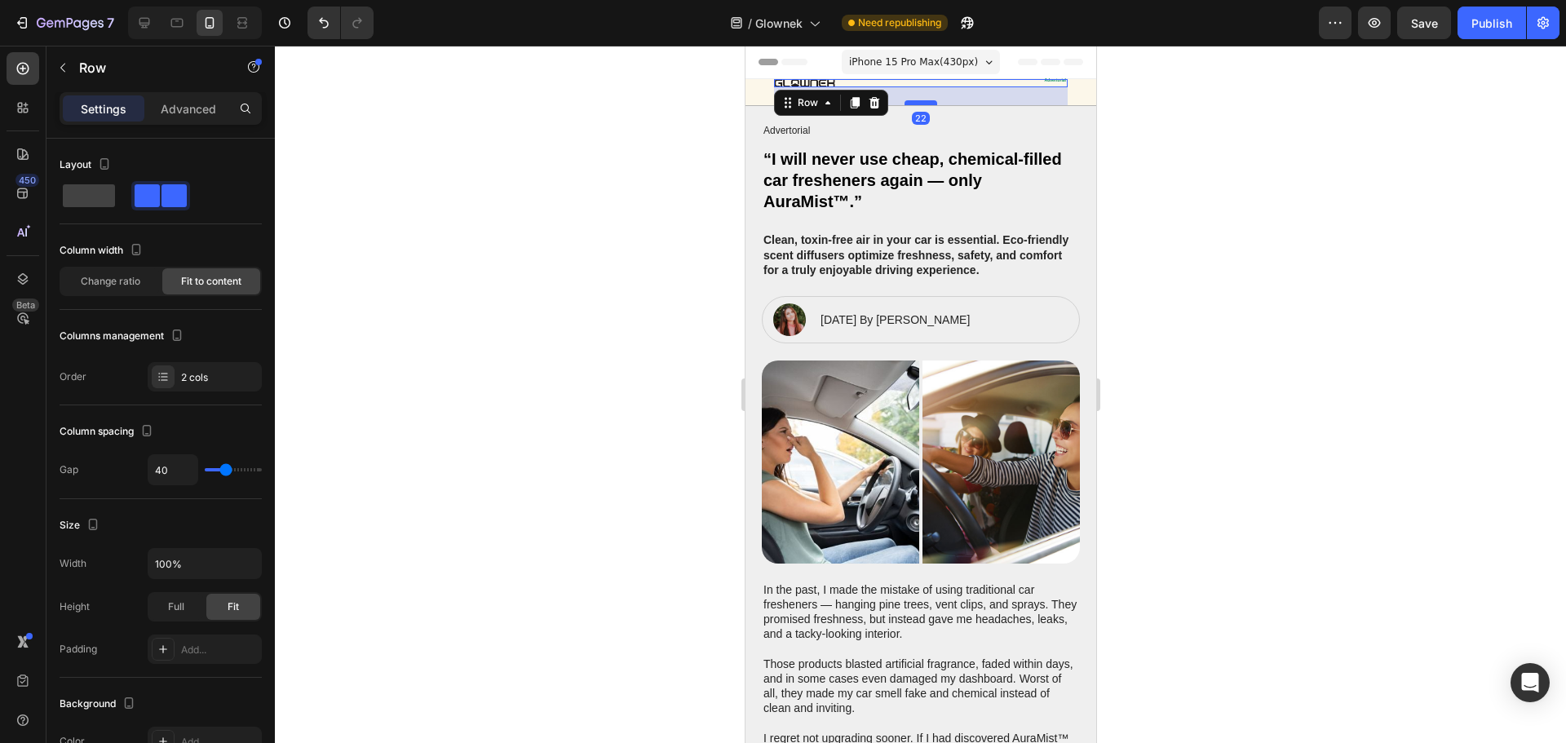
drag, startPoint x: 926, startPoint y: 84, endPoint x: 926, endPoint y: 103, distance: 18.8
click at [926, 103] on div at bounding box center [920, 102] width 33 height 5
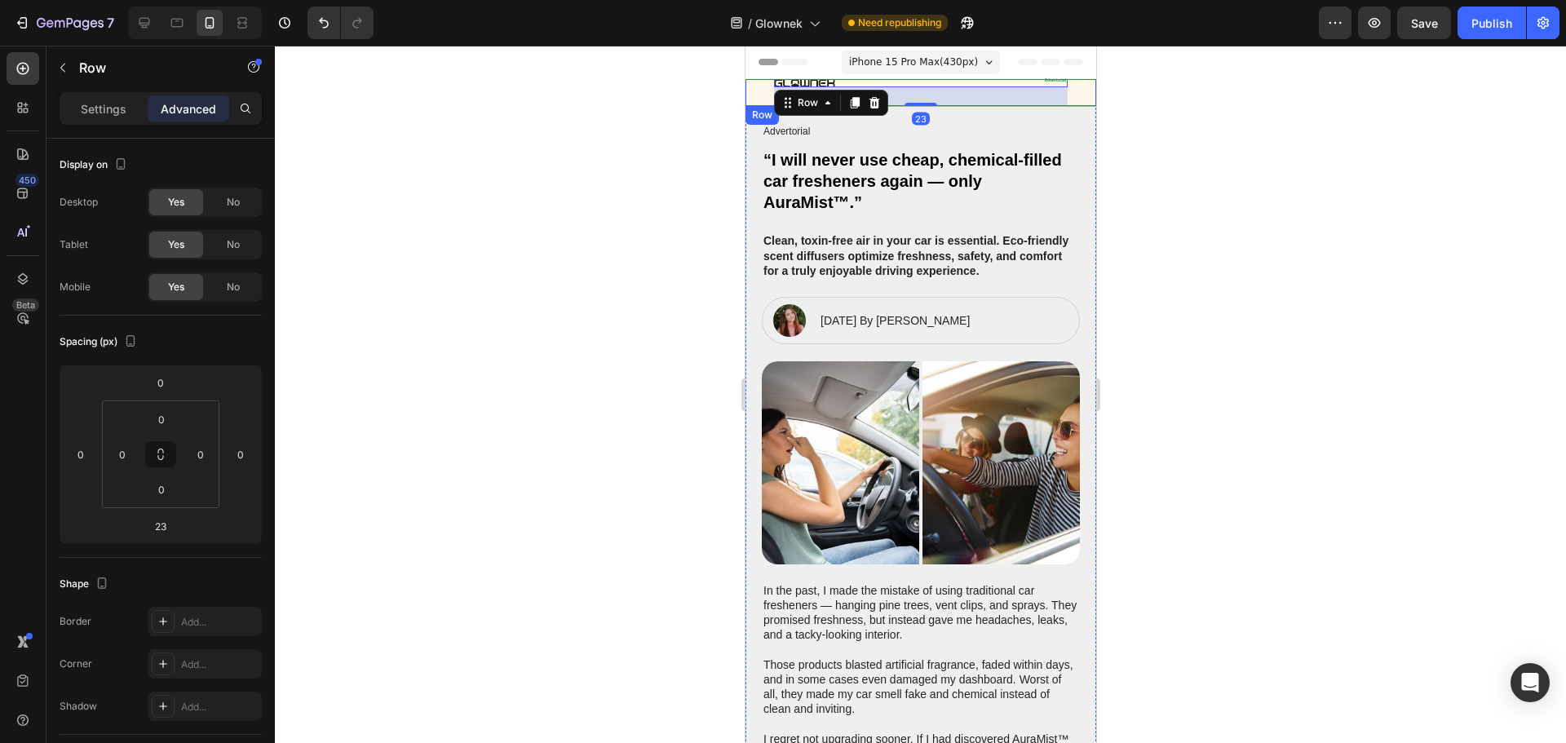
click at [1156, 135] on div at bounding box center [920, 394] width 1291 height 697
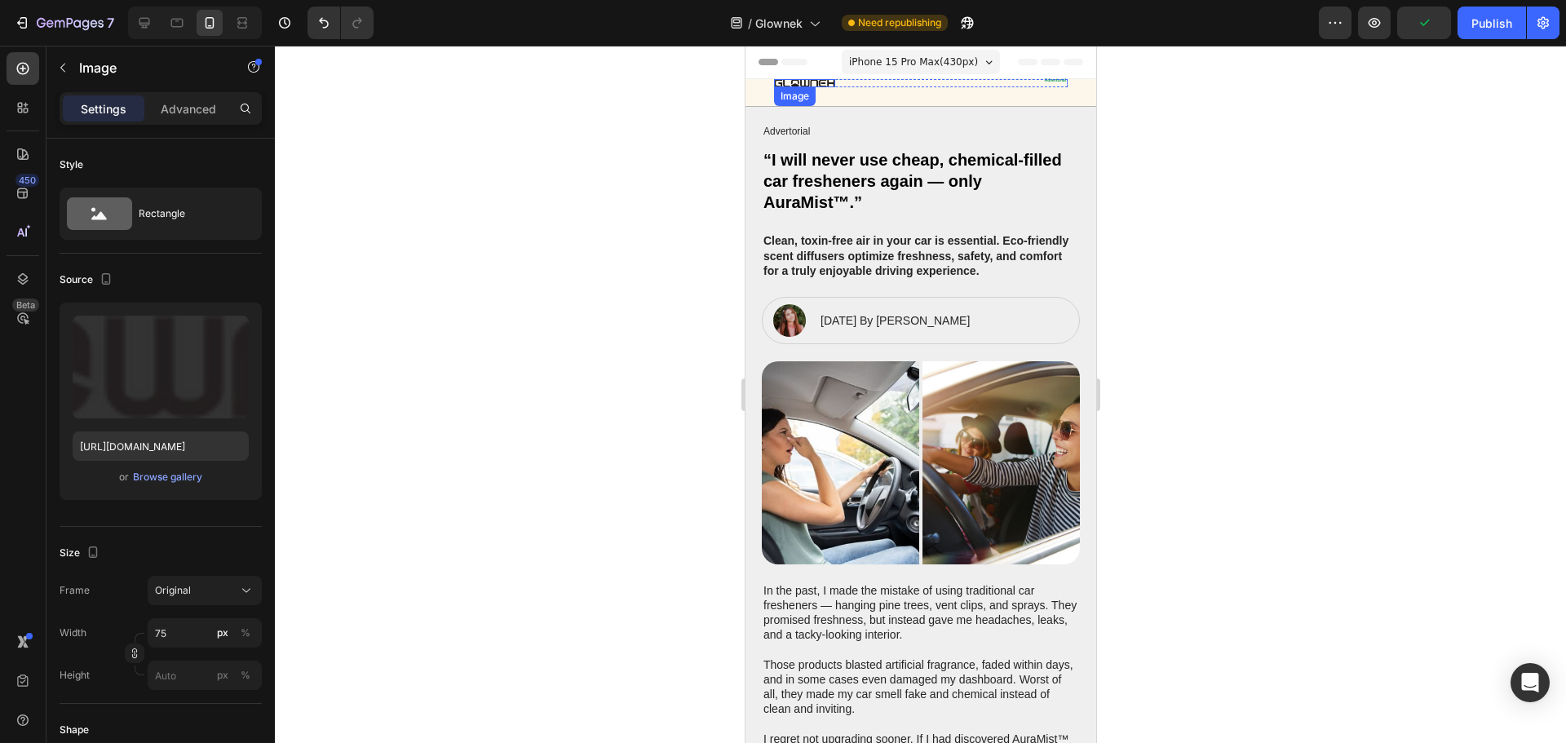
click at [797, 83] on div "Image" at bounding box center [803, 83] width 61 height 8
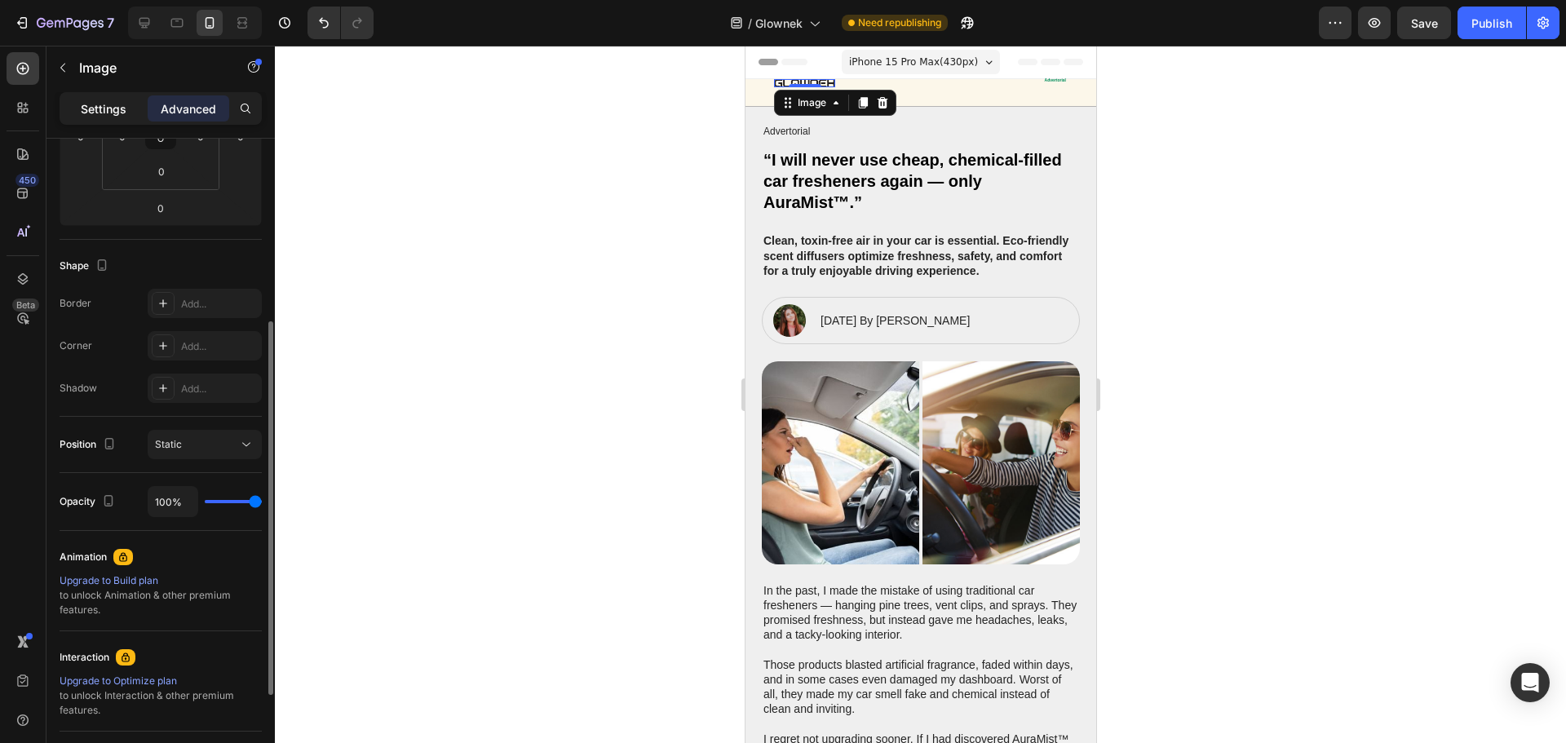
click at [95, 104] on p "Settings" at bounding box center [104, 108] width 46 height 17
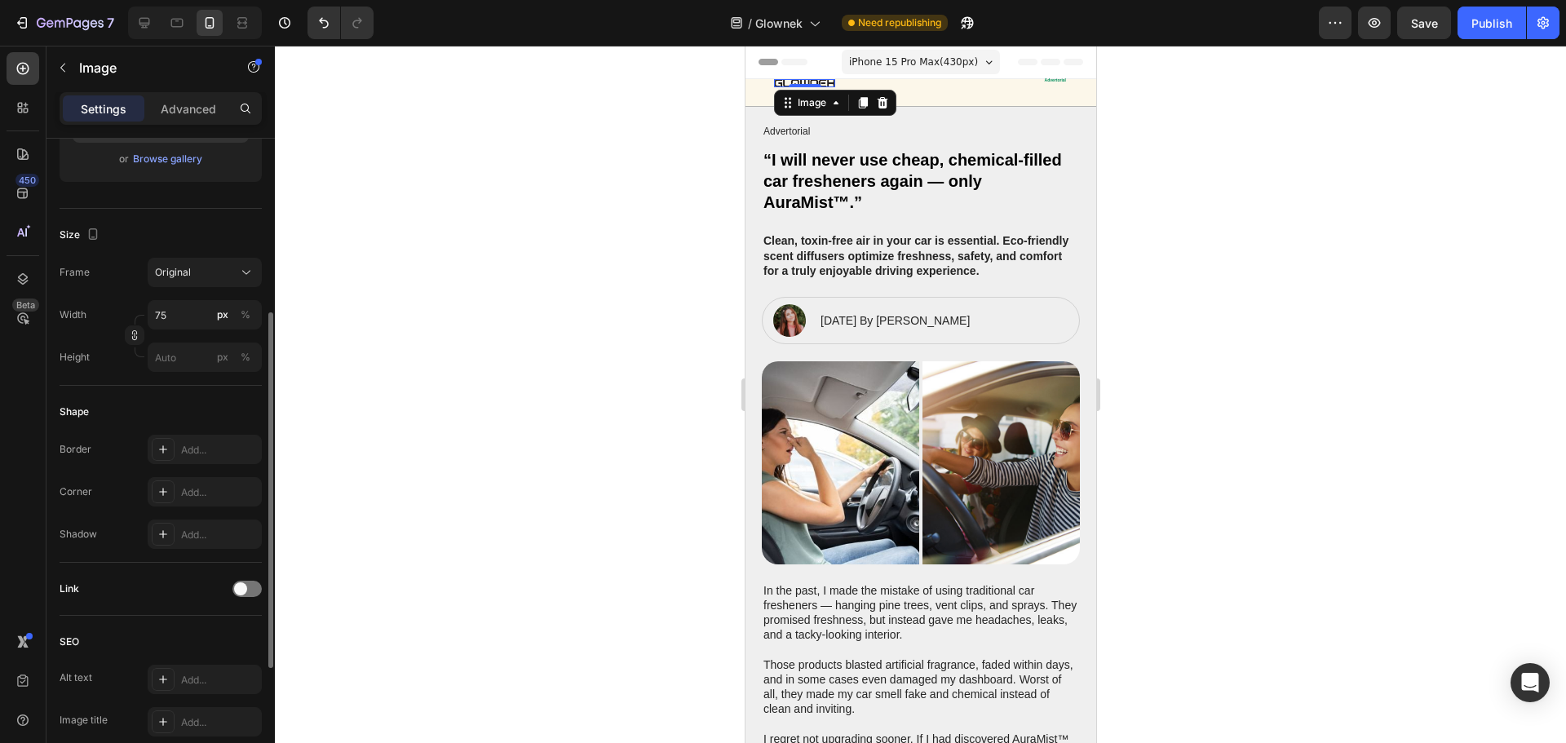
scroll to position [538, 0]
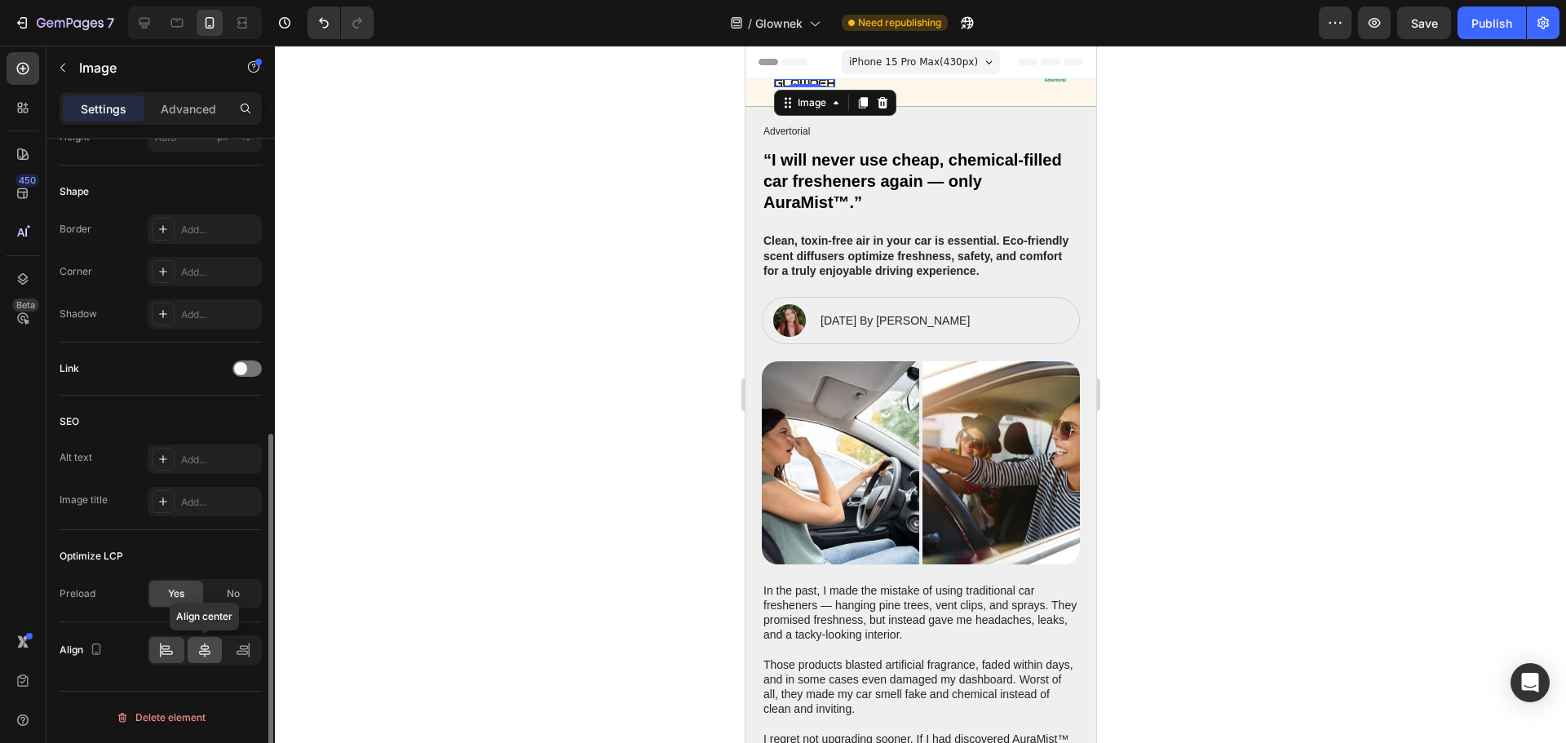
click at [209, 652] on icon at bounding box center [205, 650] width 16 height 16
click at [236, 654] on icon at bounding box center [243, 650] width 16 height 16
click at [157, 647] on div at bounding box center [166, 650] width 35 height 26
click at [232, 601] on div "No" at bounding box center [233, 594] width 54 height 26
click at [168, 605] on div "Yes" at bounding box center [176, 594] width 54 height 26
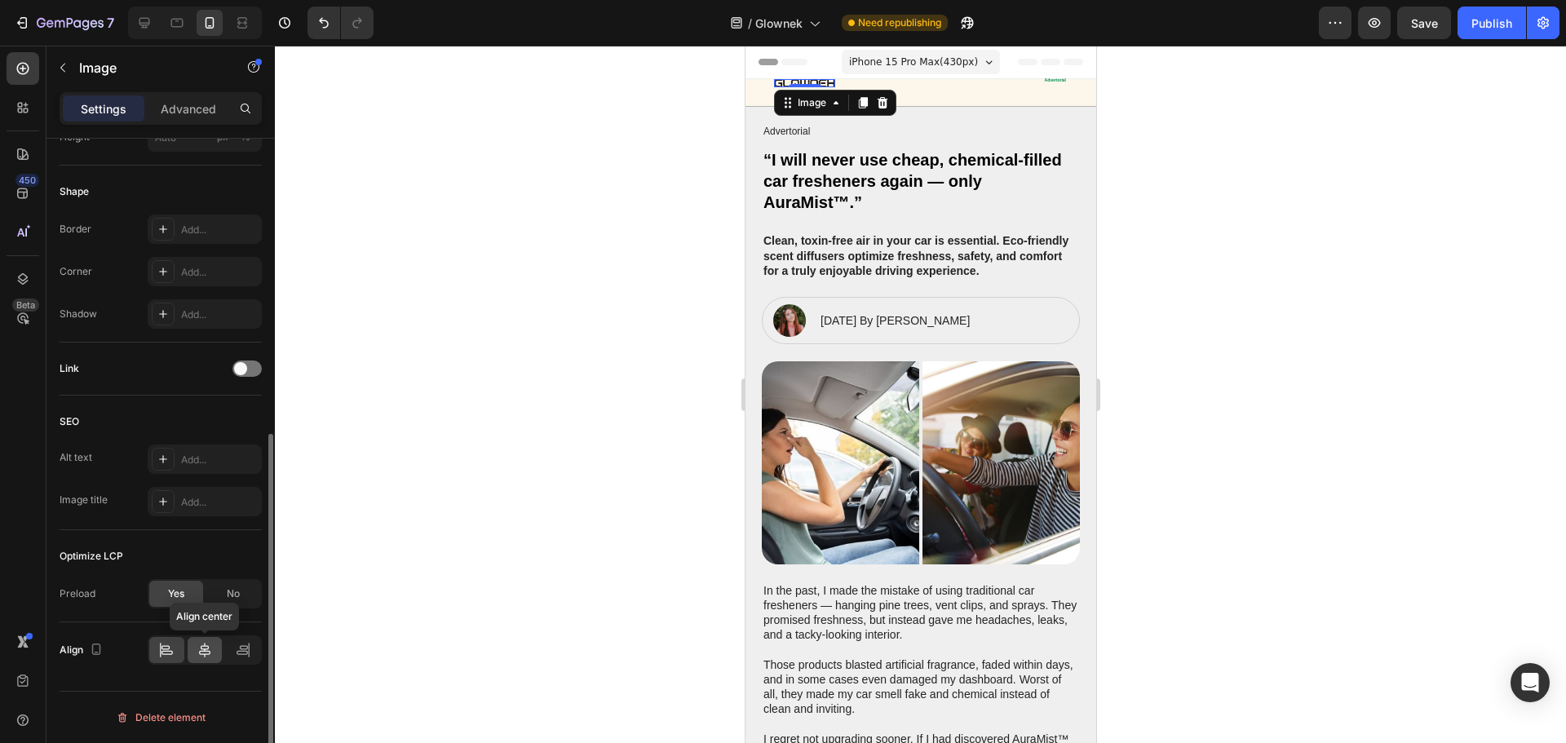
click at [196, 658] on div at bounding box center [205, 650] width 35 height 26
click at [244, 655] on icon at bounding box center [243, 650] width 16 height 16
click at [196, 654] on div at bounding box center [205, 650] width 35 height 26
click at [162, 652] on icon at bounding box center [166, 653] width 11 height 4
click at [1238, 129] on div at bounding box center [920, 394] width 1291 height 697
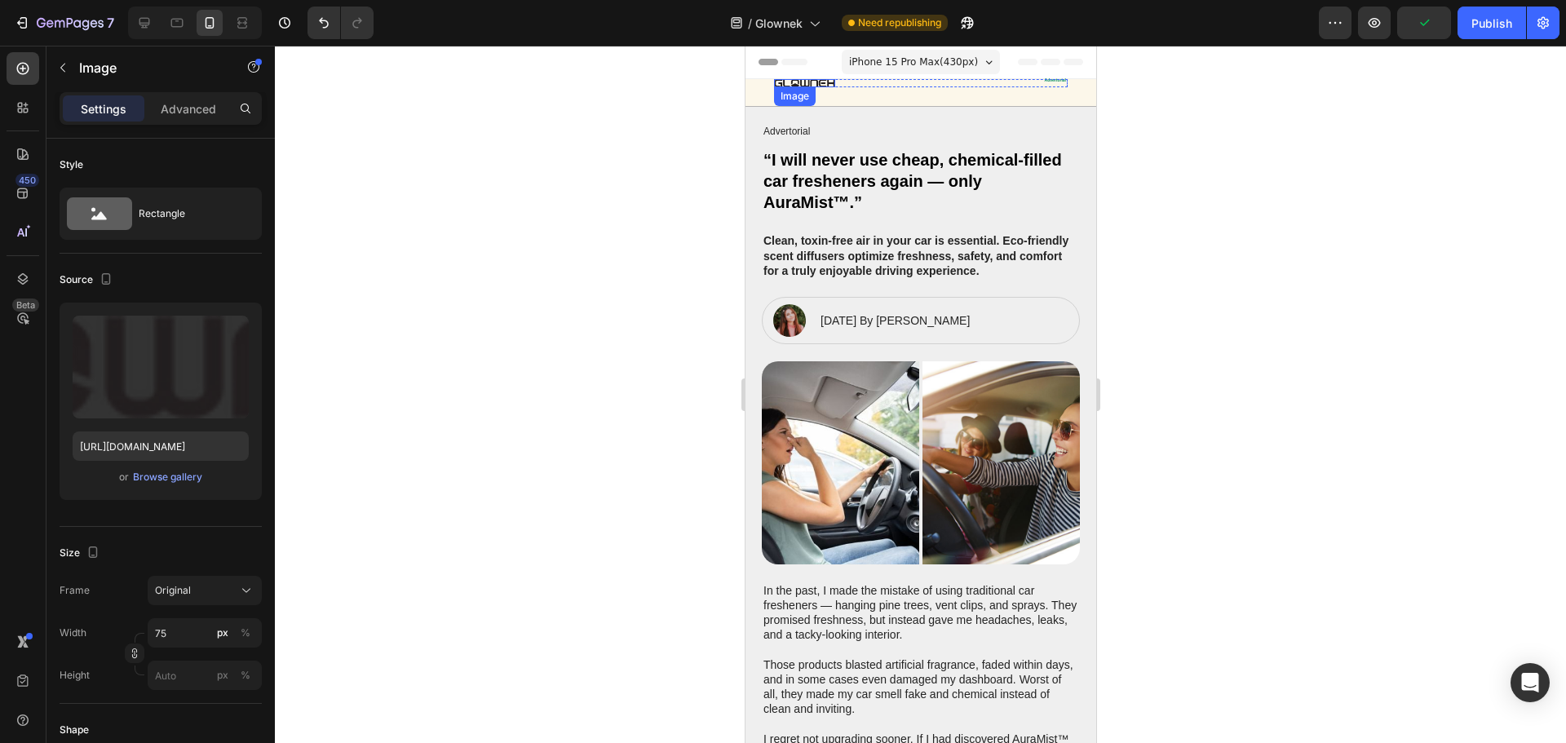
click at [807, 83] on div "Image" at bounding box center [803, 83] width 61 height 8
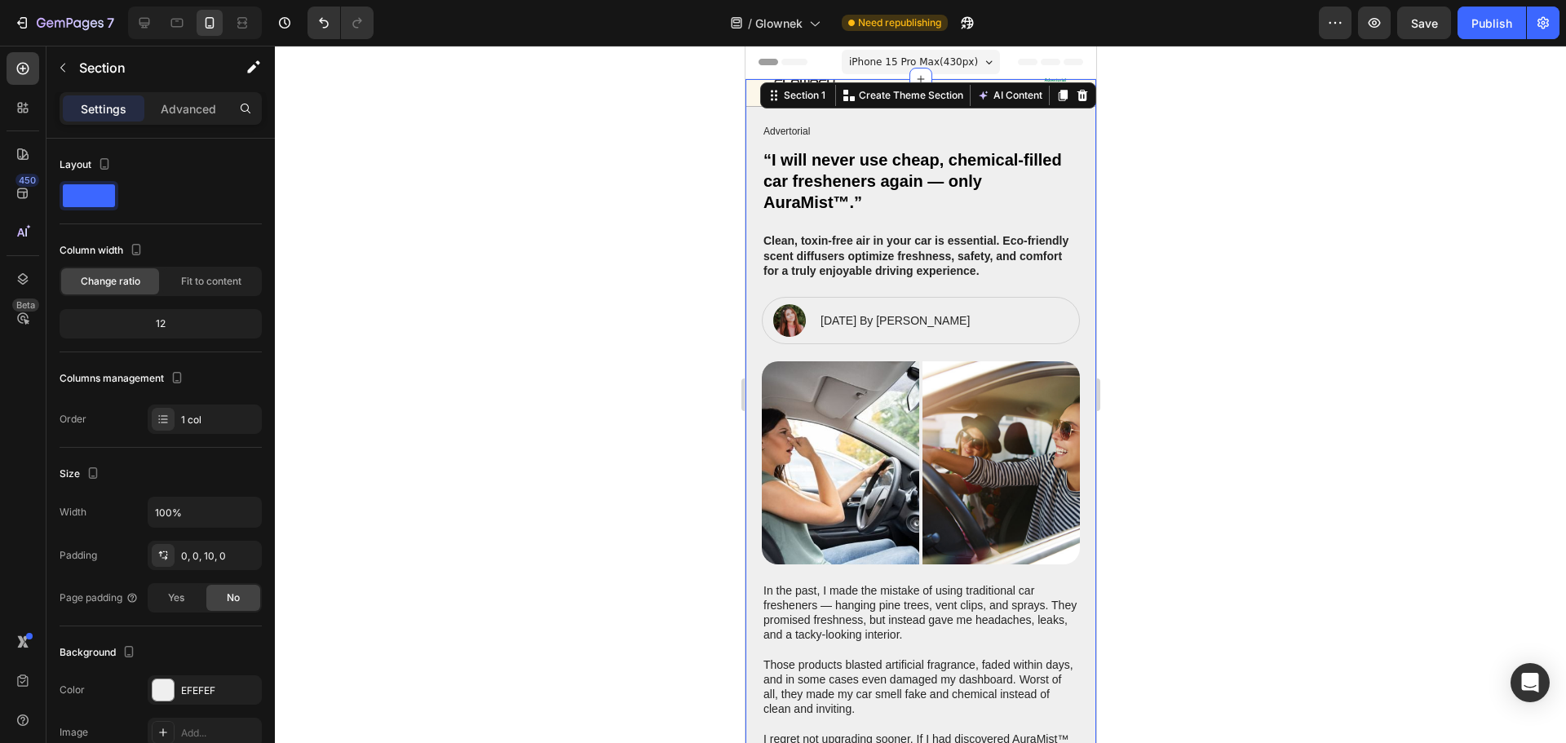
drag, startPoint x: 1200, startPoint y: 151, endPoint x: 1102, endPoint y: 147, distance: 97.9
click at [1200, 152] on div at bounding box center [920, 394] width 1291 height 697
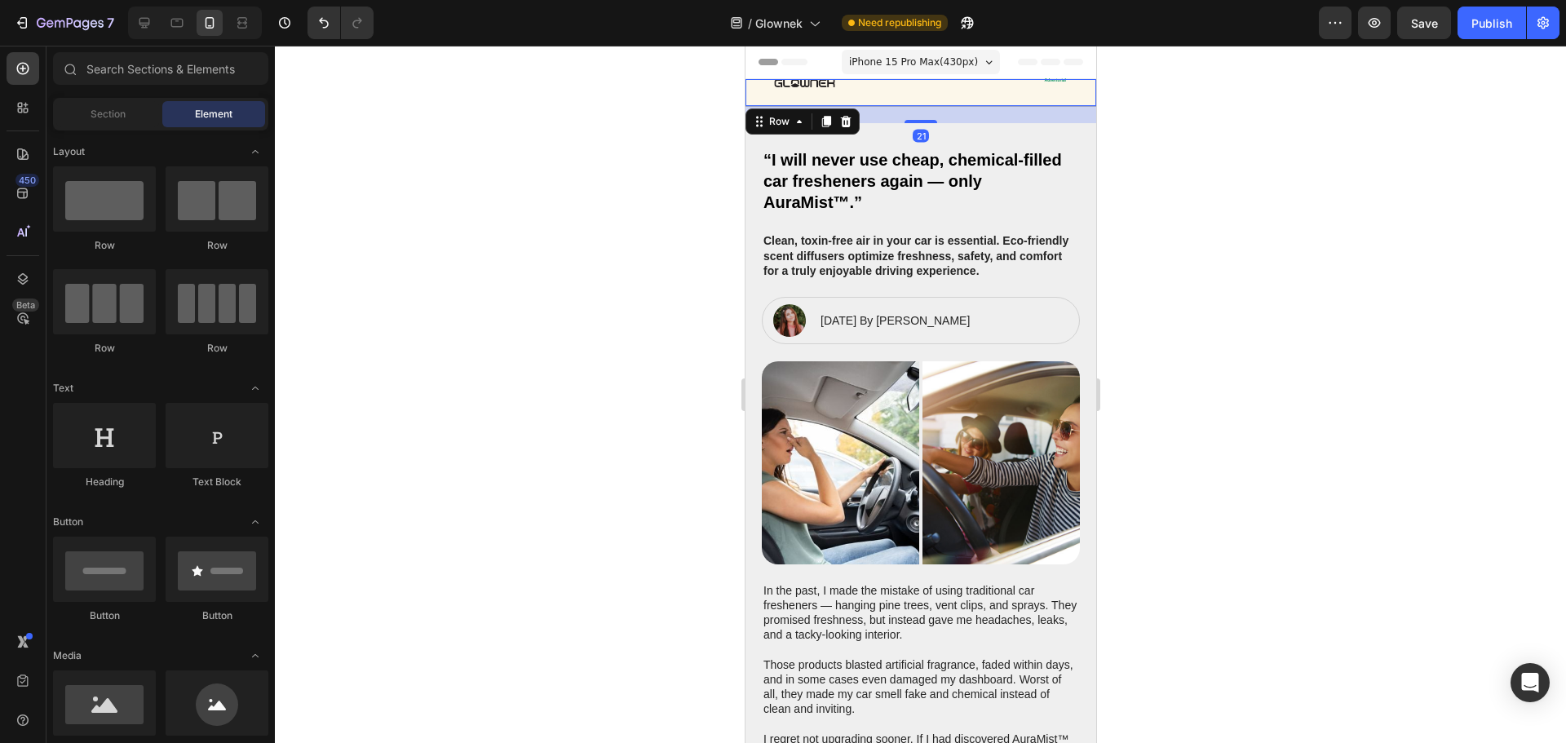
click at [905, 104] on div "Image Advertorial Text Block Row" at bounding box center [920, 92] width 294 height 27
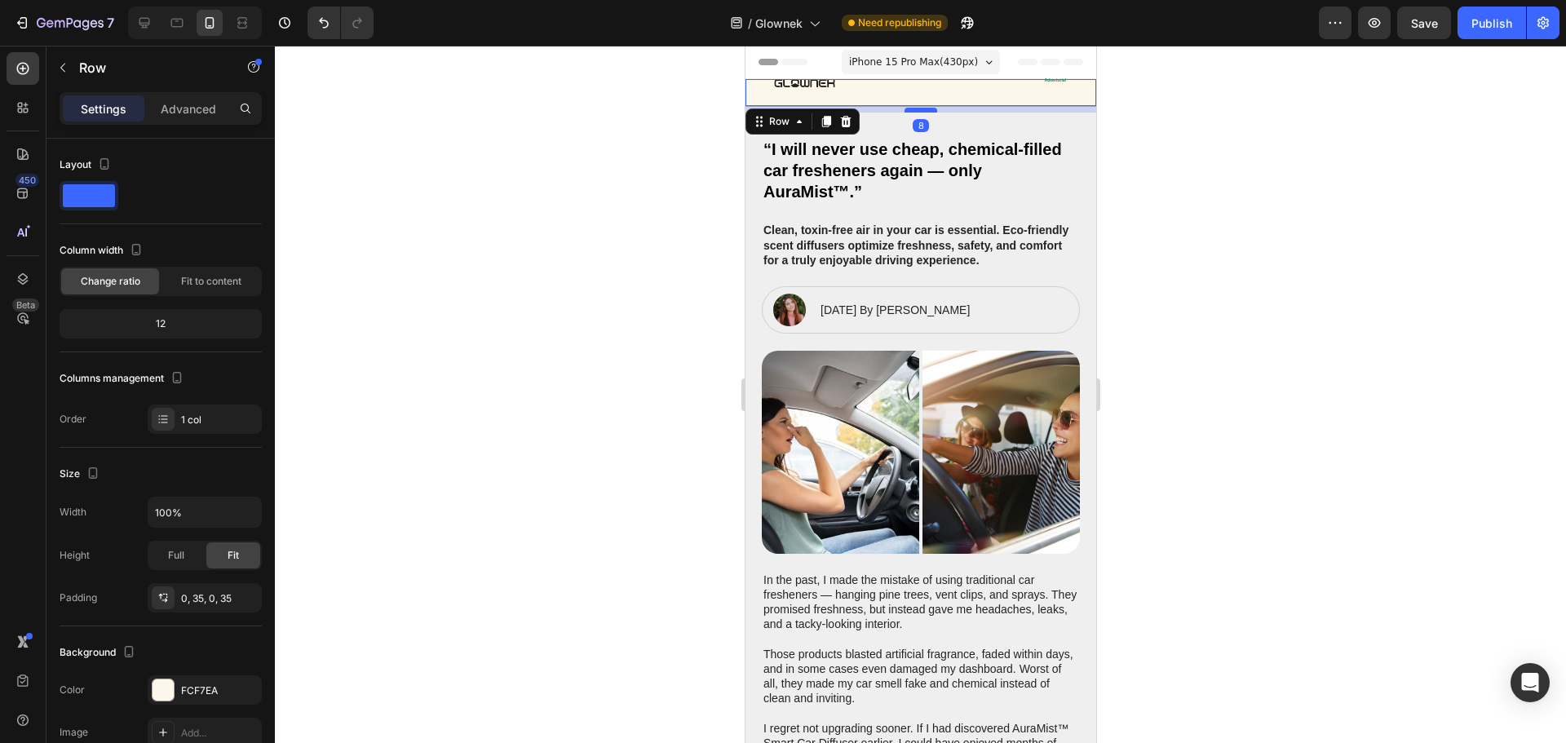
drag, startPoint x: 913, startPoint y: 122, endPoint x: 917, endPoint y: 111, distance: 11.1
click at [917, 111] on div at bounding box center [920, 110] width 33 height 5
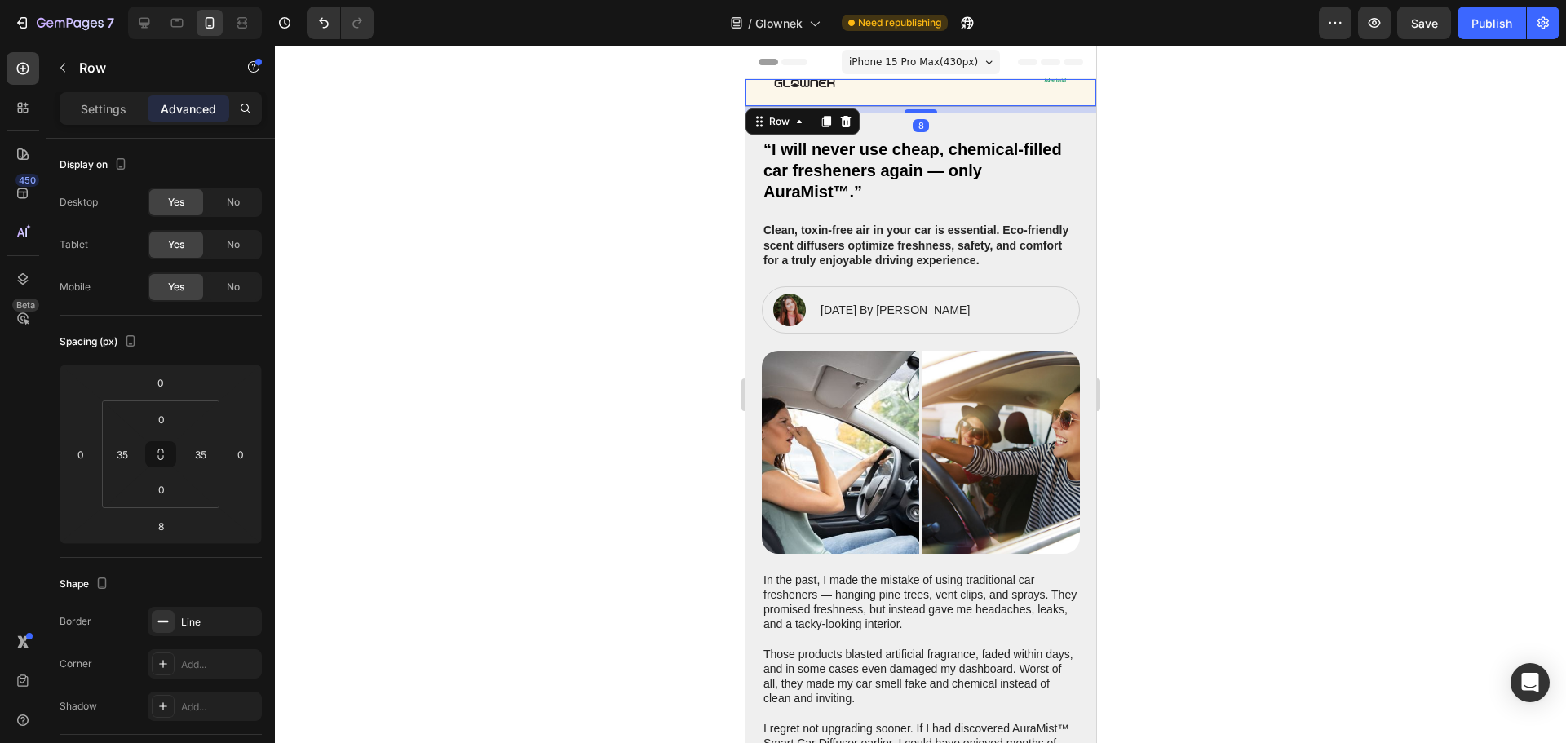
drag, startPoint x: 1240, startPoint y: 182, endPoint x: 1154, endPoint y: 161, distance: 88.8
click at [1236, 182] on div at bounding box center [920, 394] width 1291 height 697
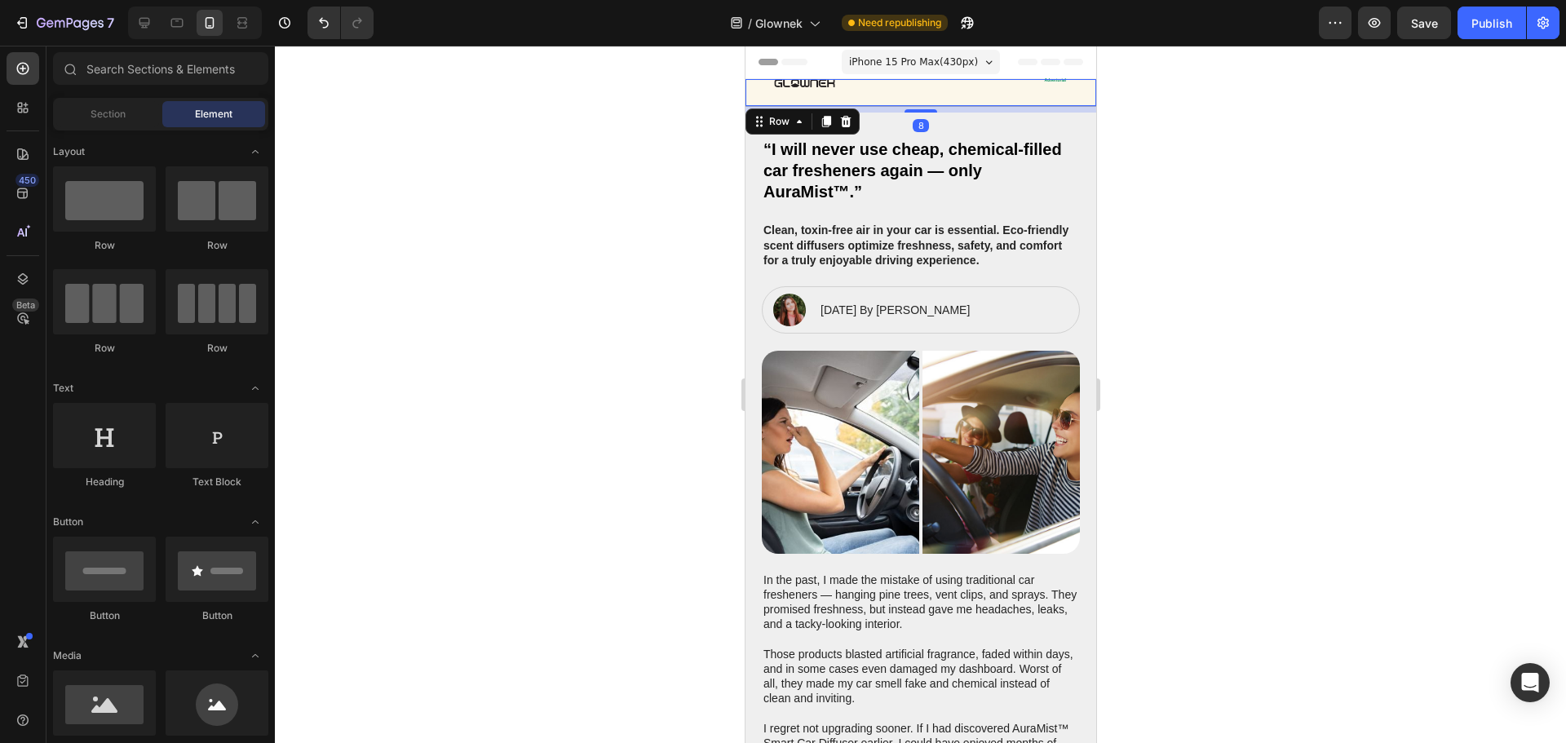
click at [821, 90] on div "Image Advertorial Text Block Row" at bounding box center [920, 92] width 294 height 27
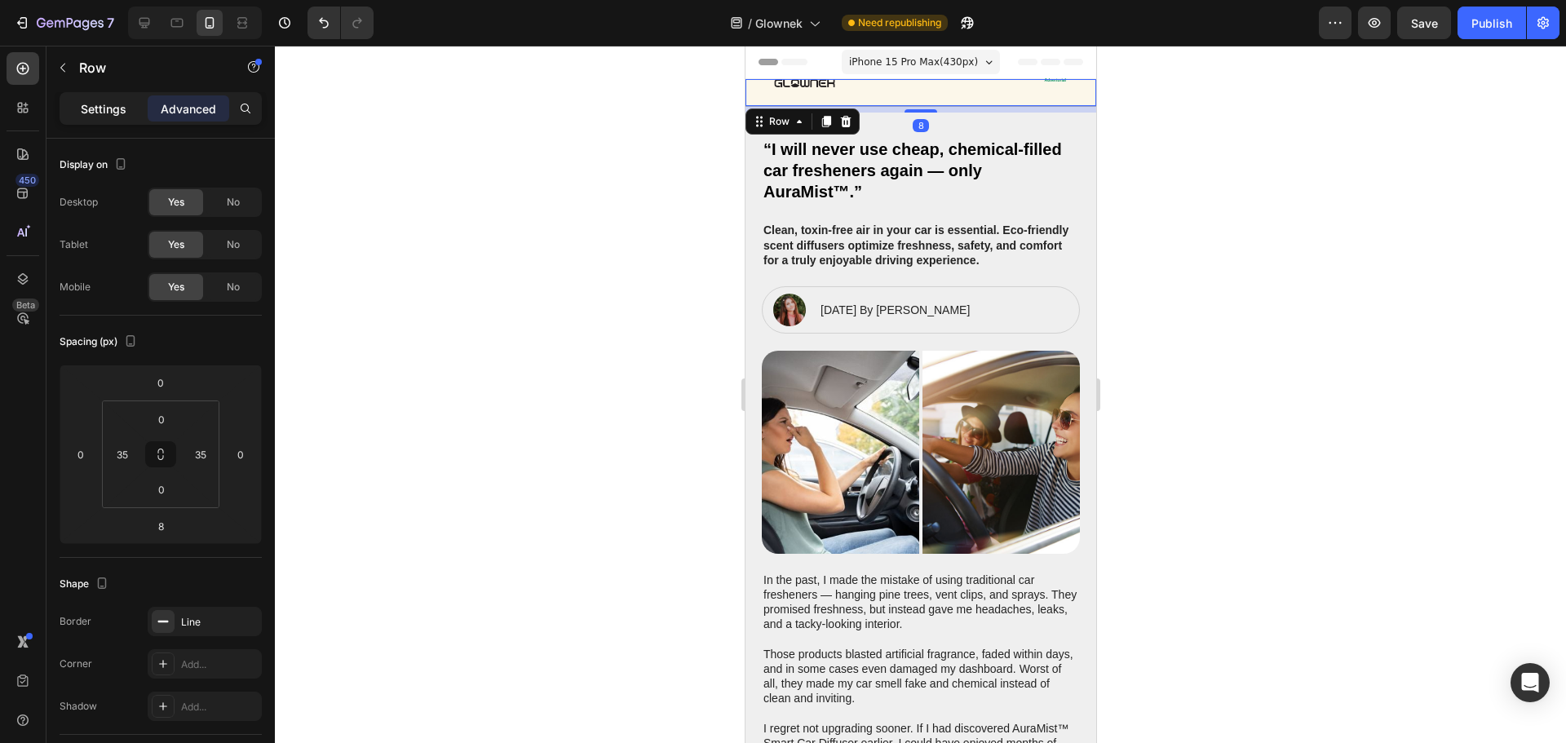
click at [91, 110] on p "Settings" at bounding box center [104, 108] width 46 height 17
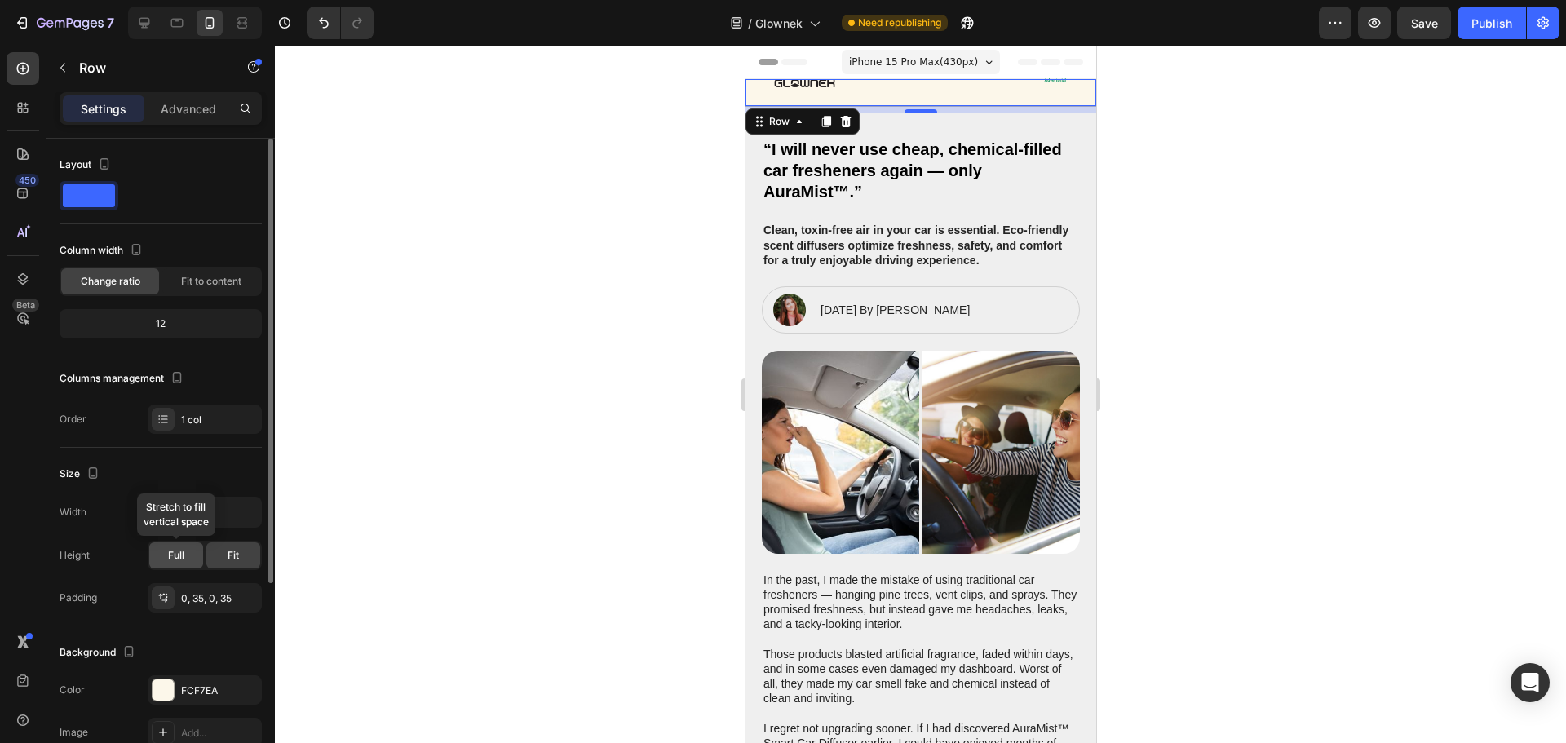
click at [183, 564] on div "Full" at bounding box center [176, 555] width 54 height 26
click at [220, 565] on div "Fit" at bounding box center [233, 555] width 54 height 26
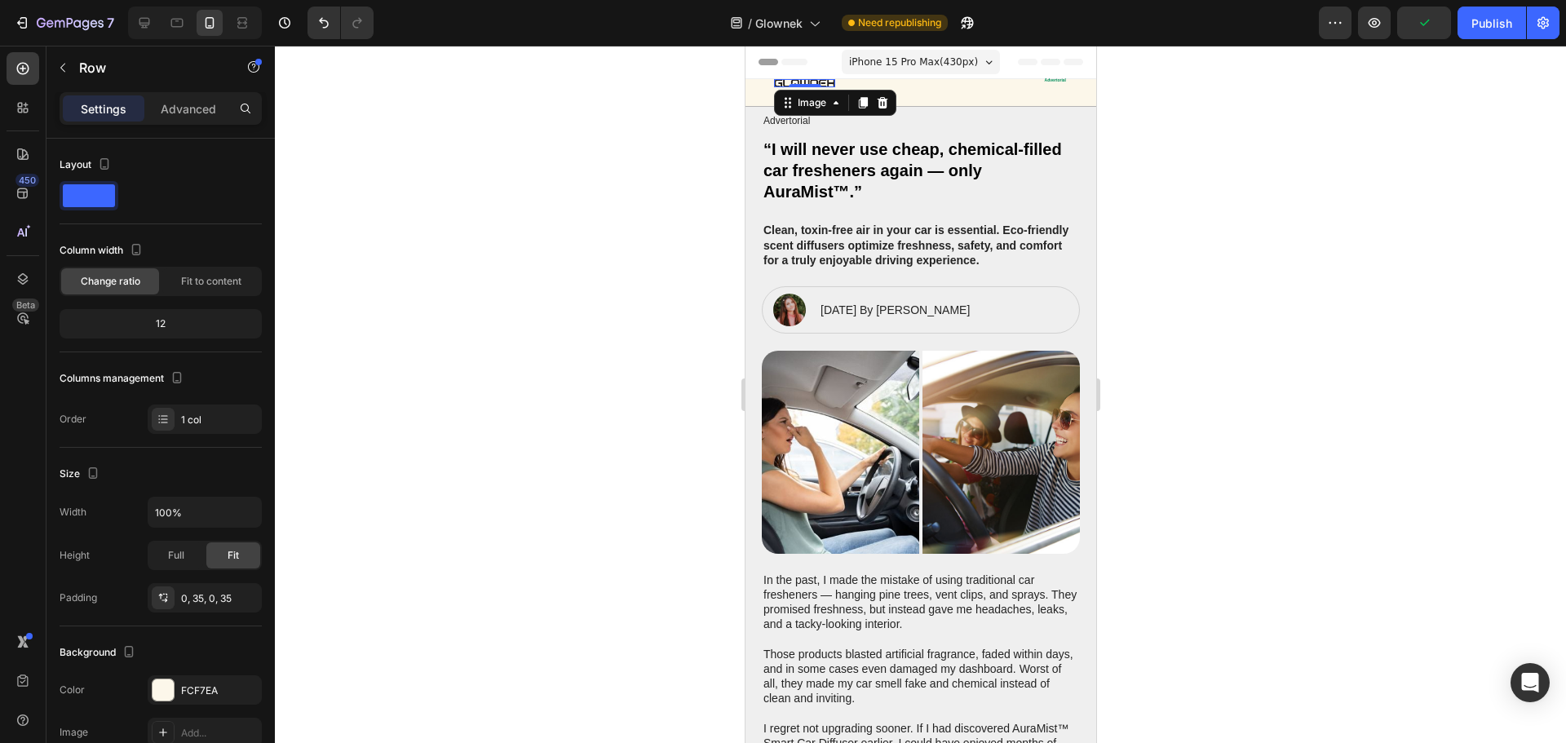
click at [803, 82] on img at bounding box center [803, 83] width 61 height 8
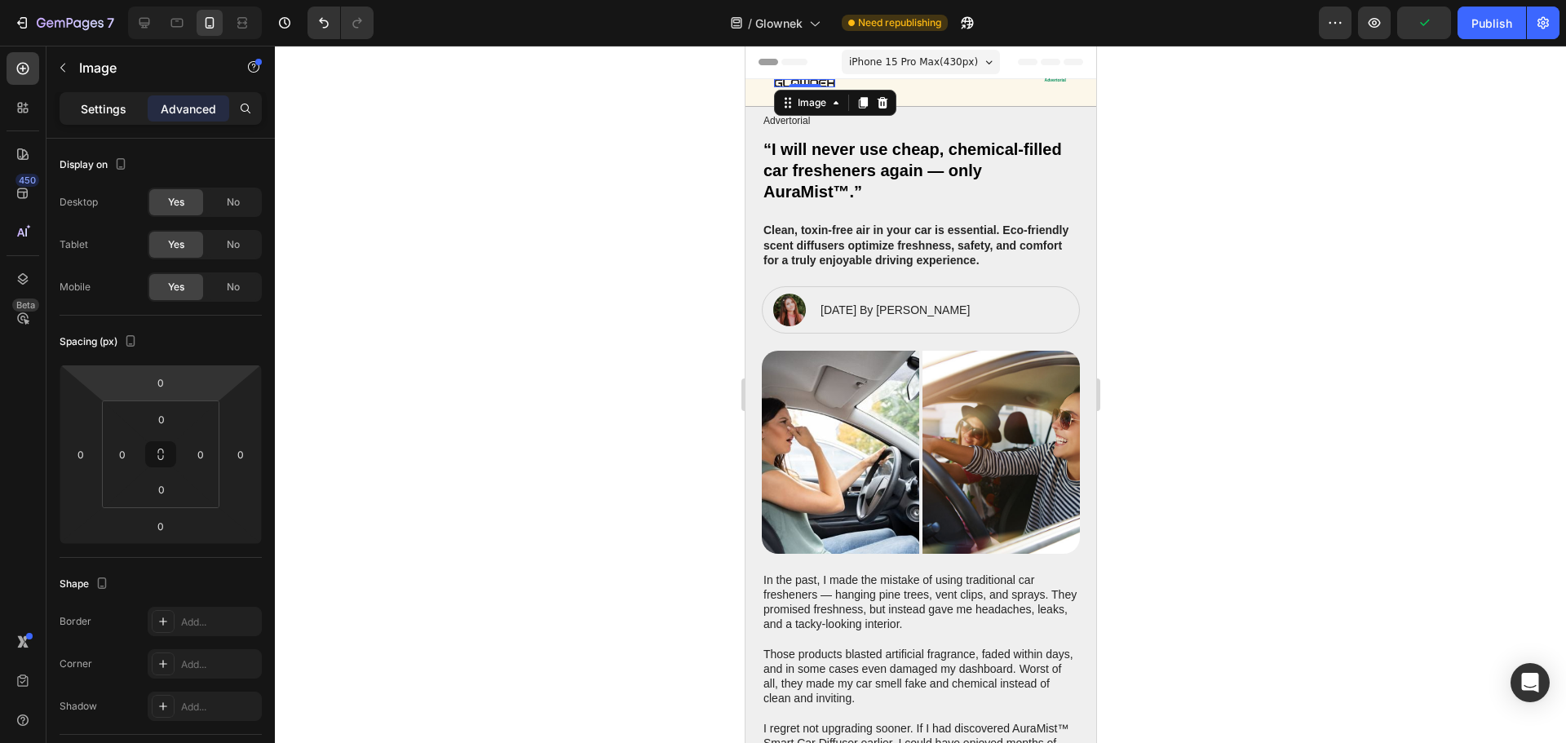
click at [122, 110] on p "Settings" at bounding box center [104, 108] width 46 height 17
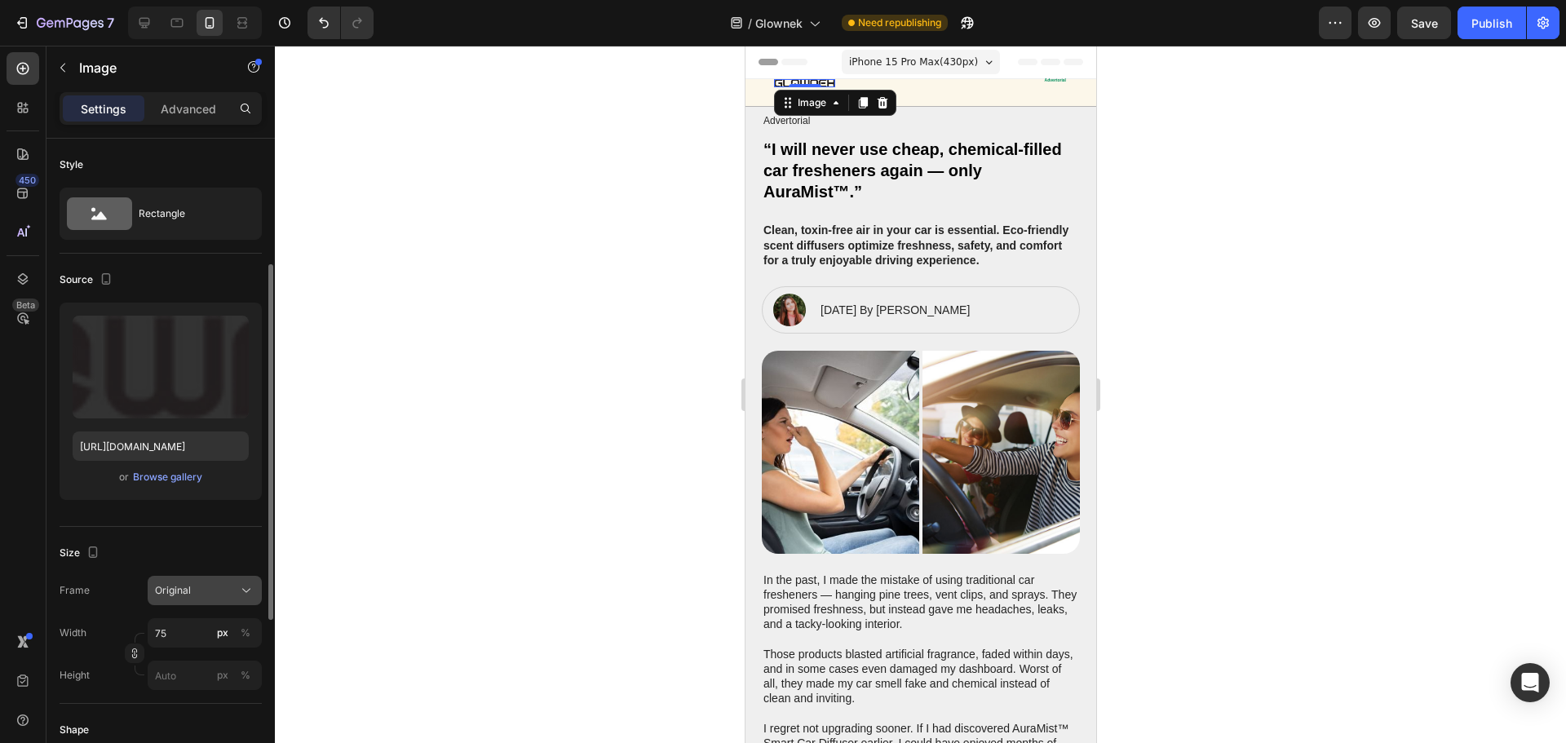
scroll to position [163, 0]
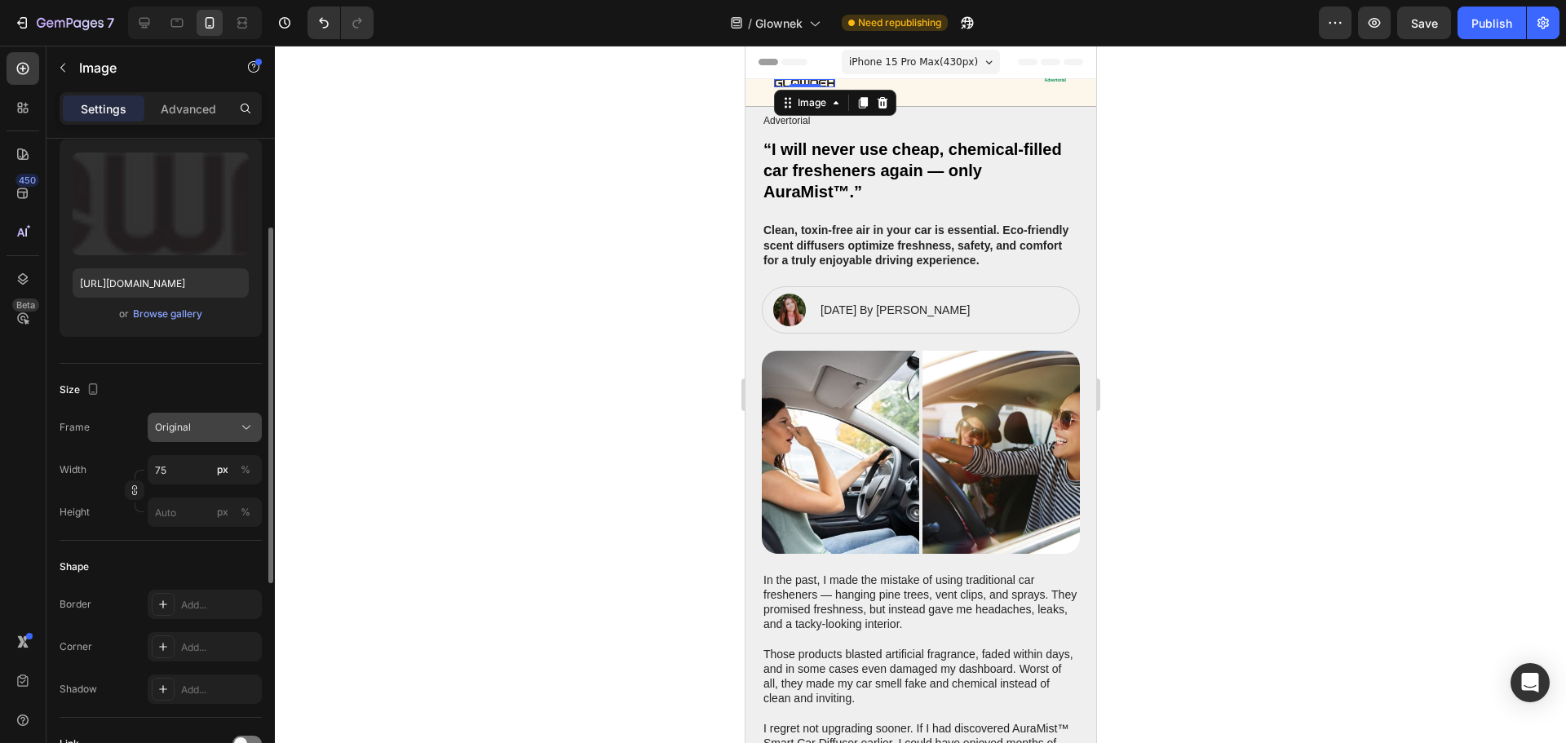
click at [224, 425] on div "Original" at bounding box center [195, 427] width 80 height 15
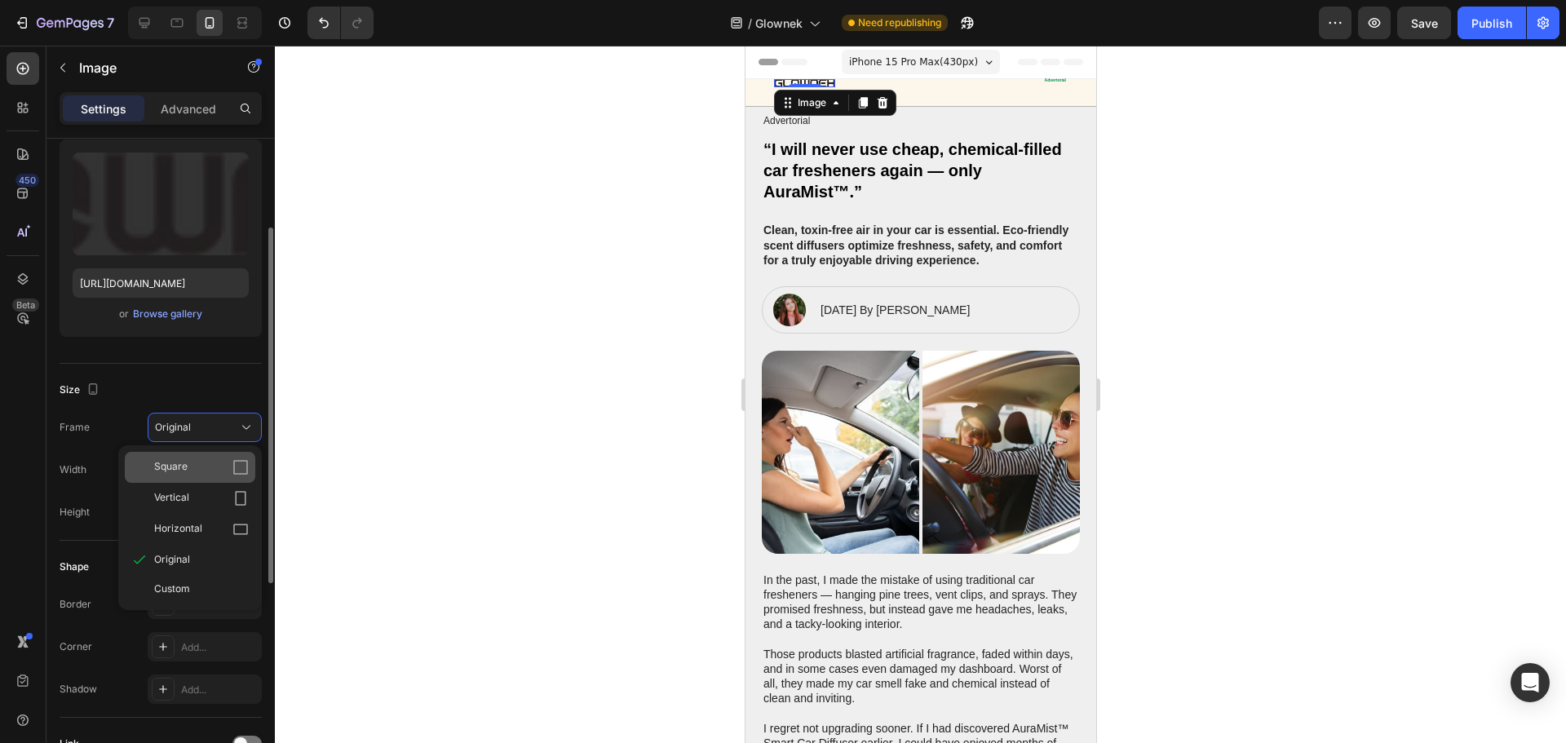
click at [179, 469] on span "Square" at bounding box center [170, 467] width 33 height 16
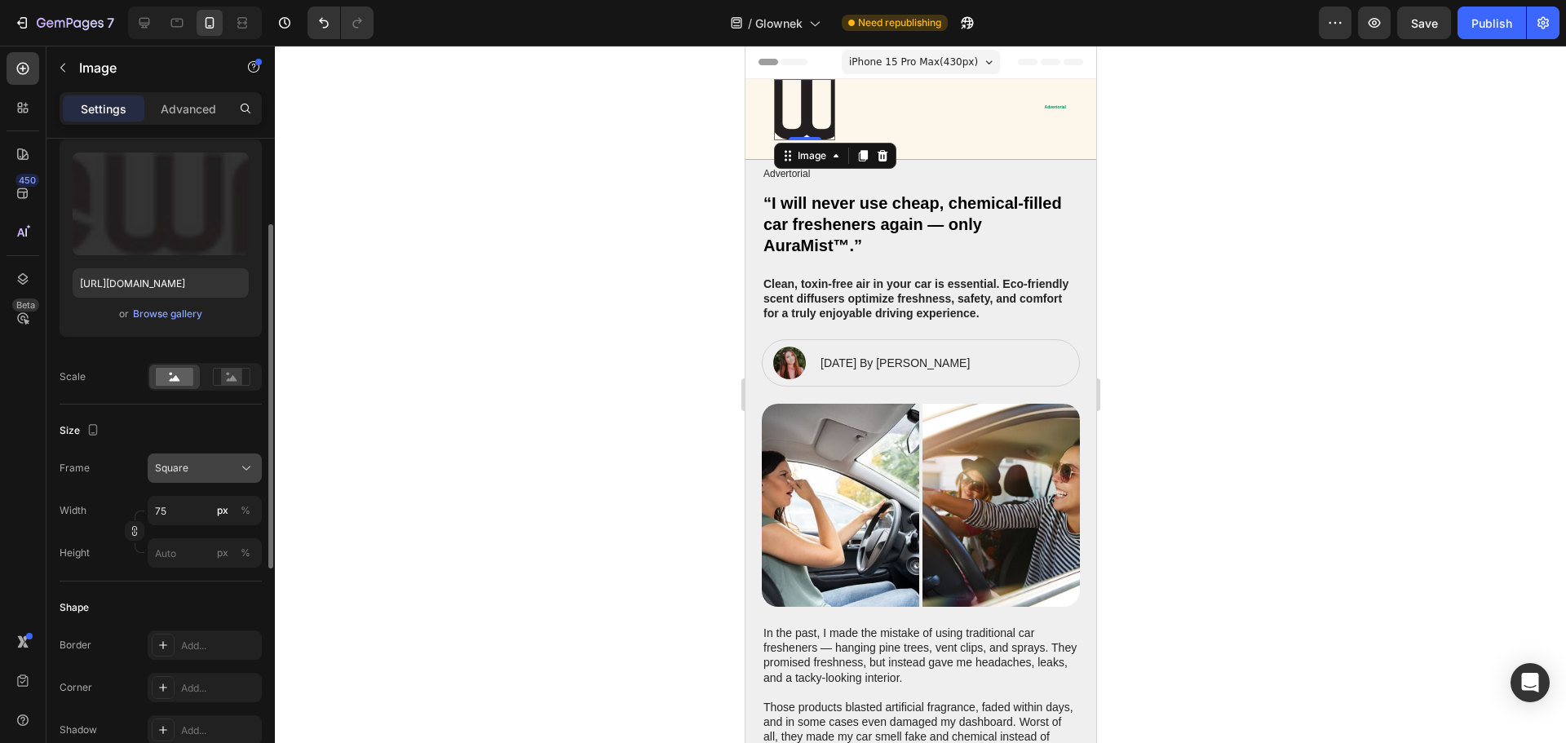
click at [183, 475] on span "Square" at bounding box center [171, 468] width 33 height 15
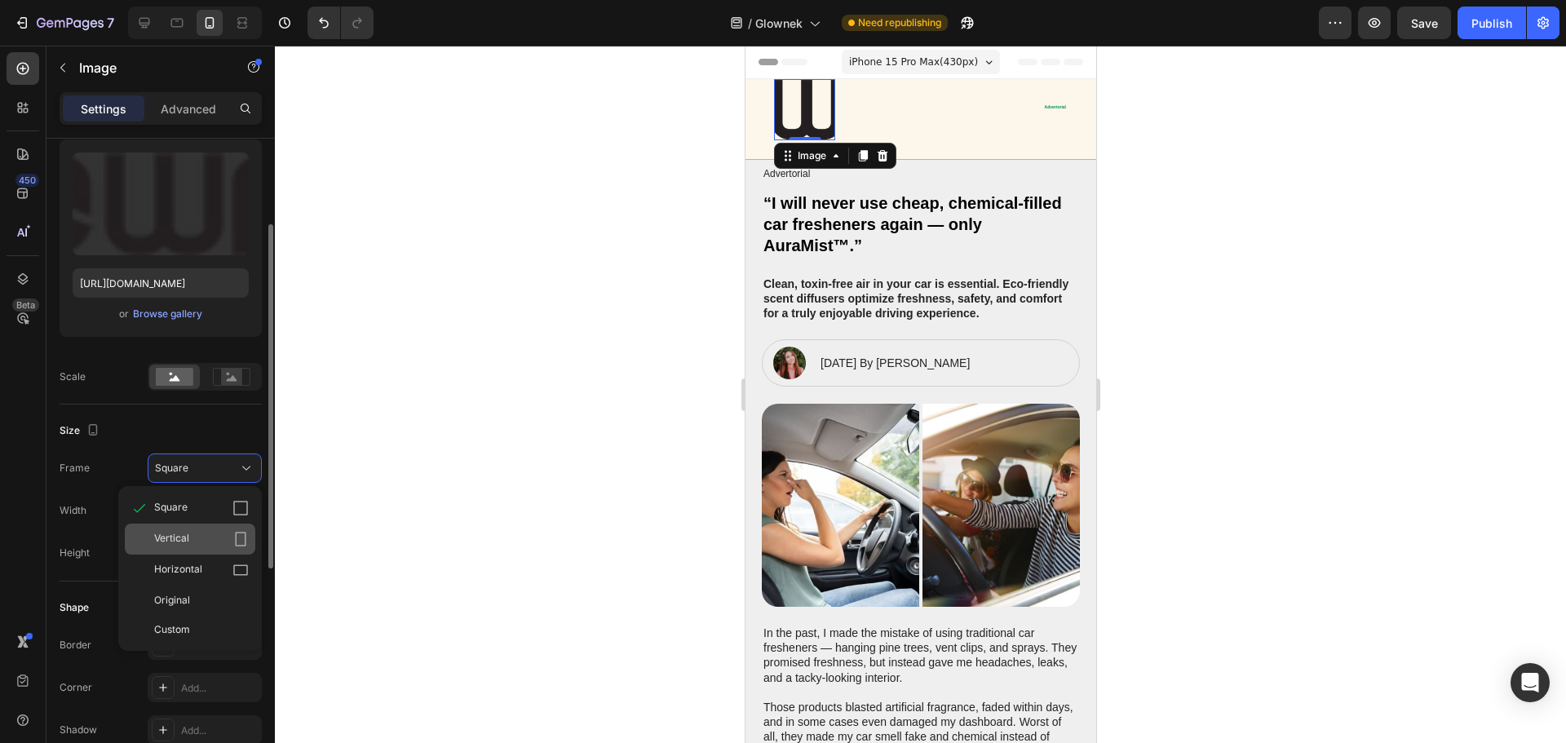
click at [193, 538] on div "Vertical" at bounding box center [201, 539] width 95 height 16
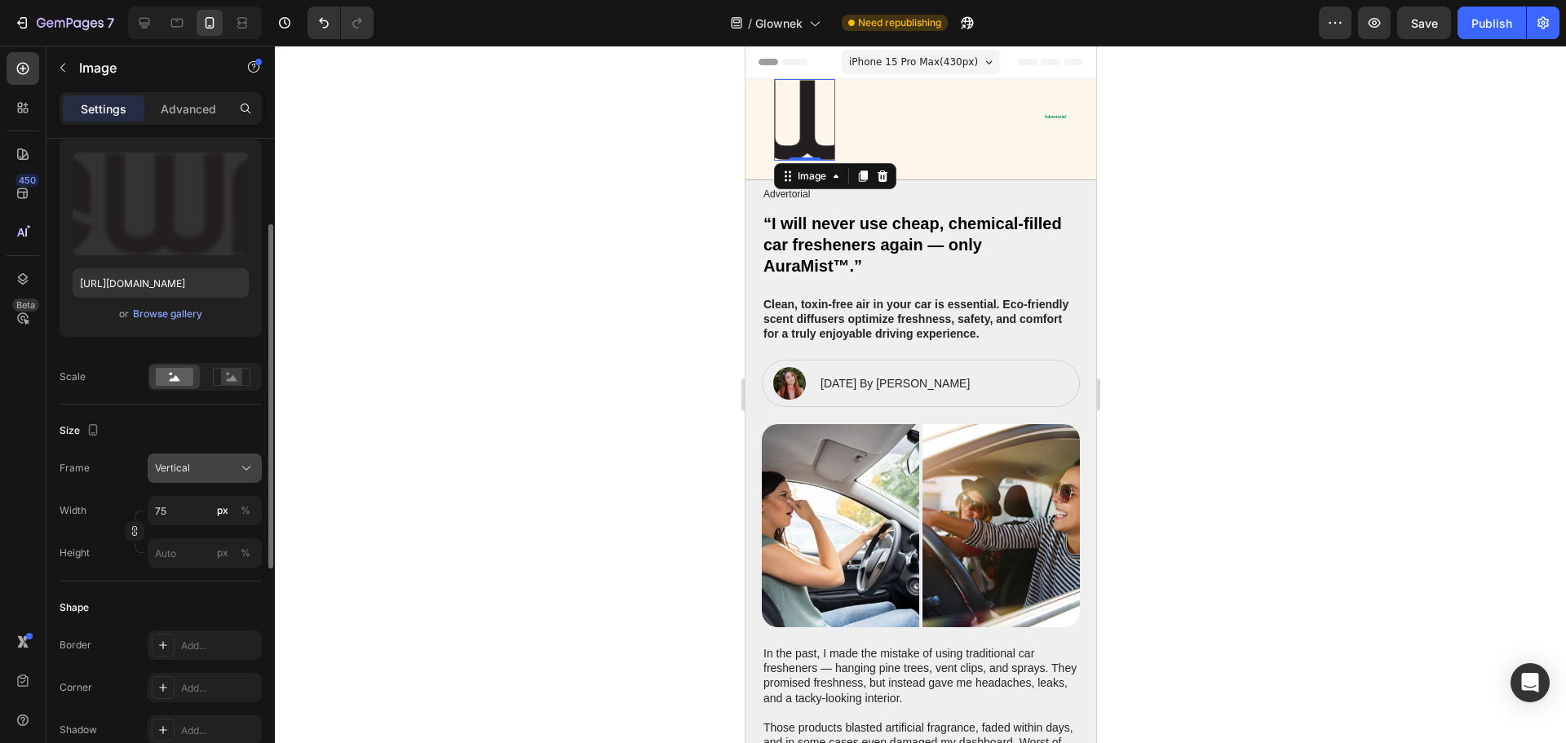
click at [202, 476] on div "Vertical" at bounding box center [204, 468] width 99 height 16
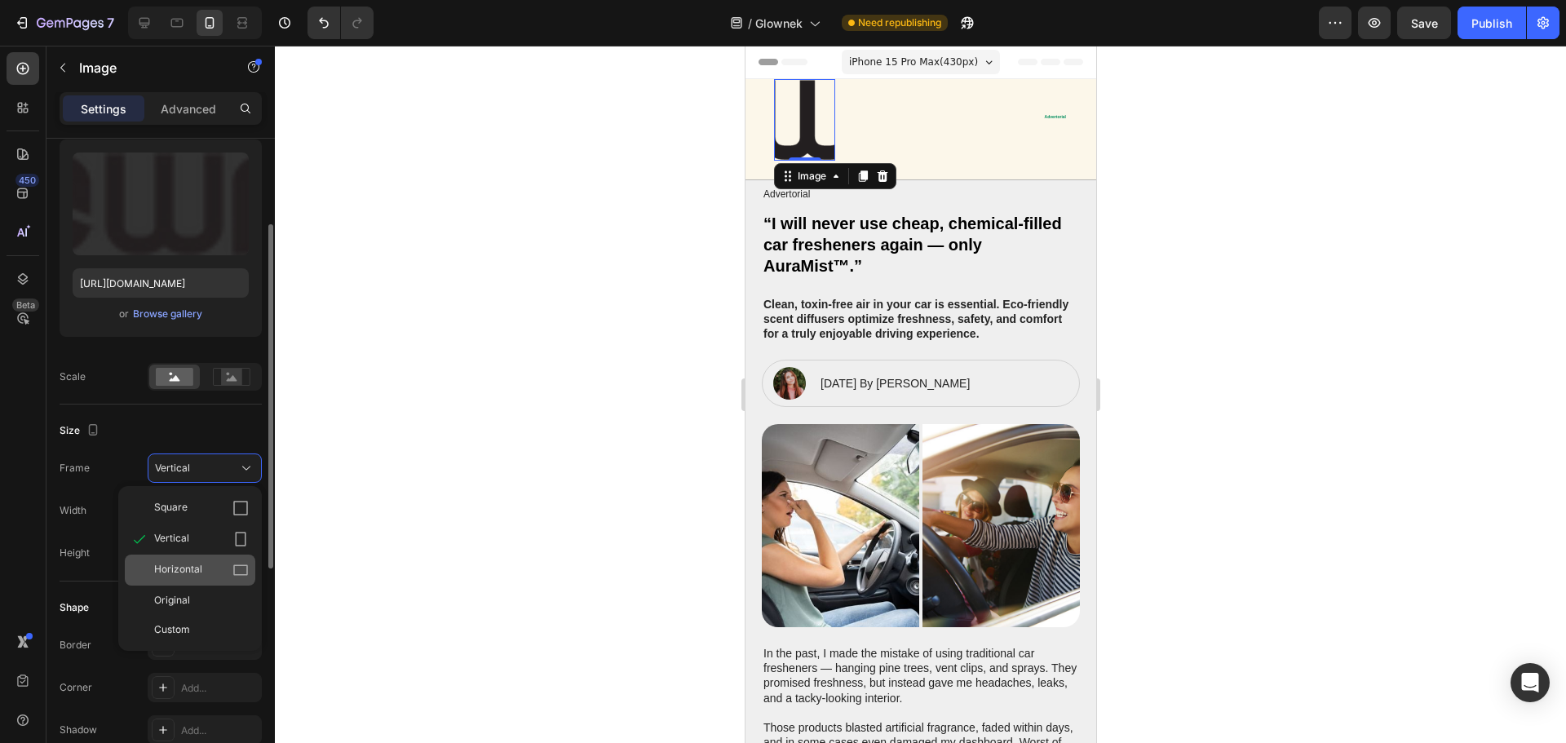
click at [210, 566] on div "Horizontal" at bounding box center [201, 570] width 95 height 16
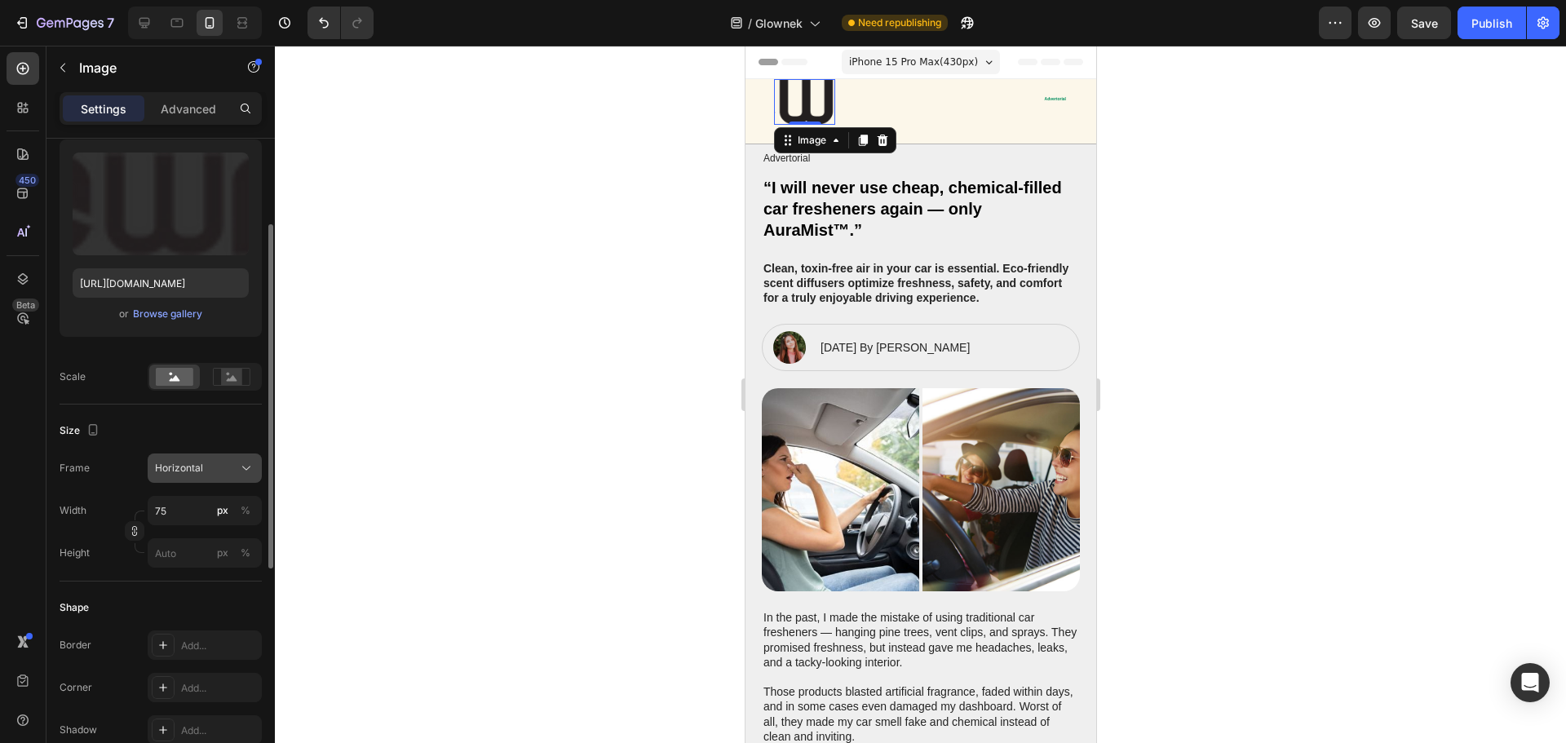
click at [216, 468] on div "Horizontal" at bounding box center [195, 468] width 80 height 15
click at [196, 598] on div "Original" at bounding box center [201, 600] width 95 height 15
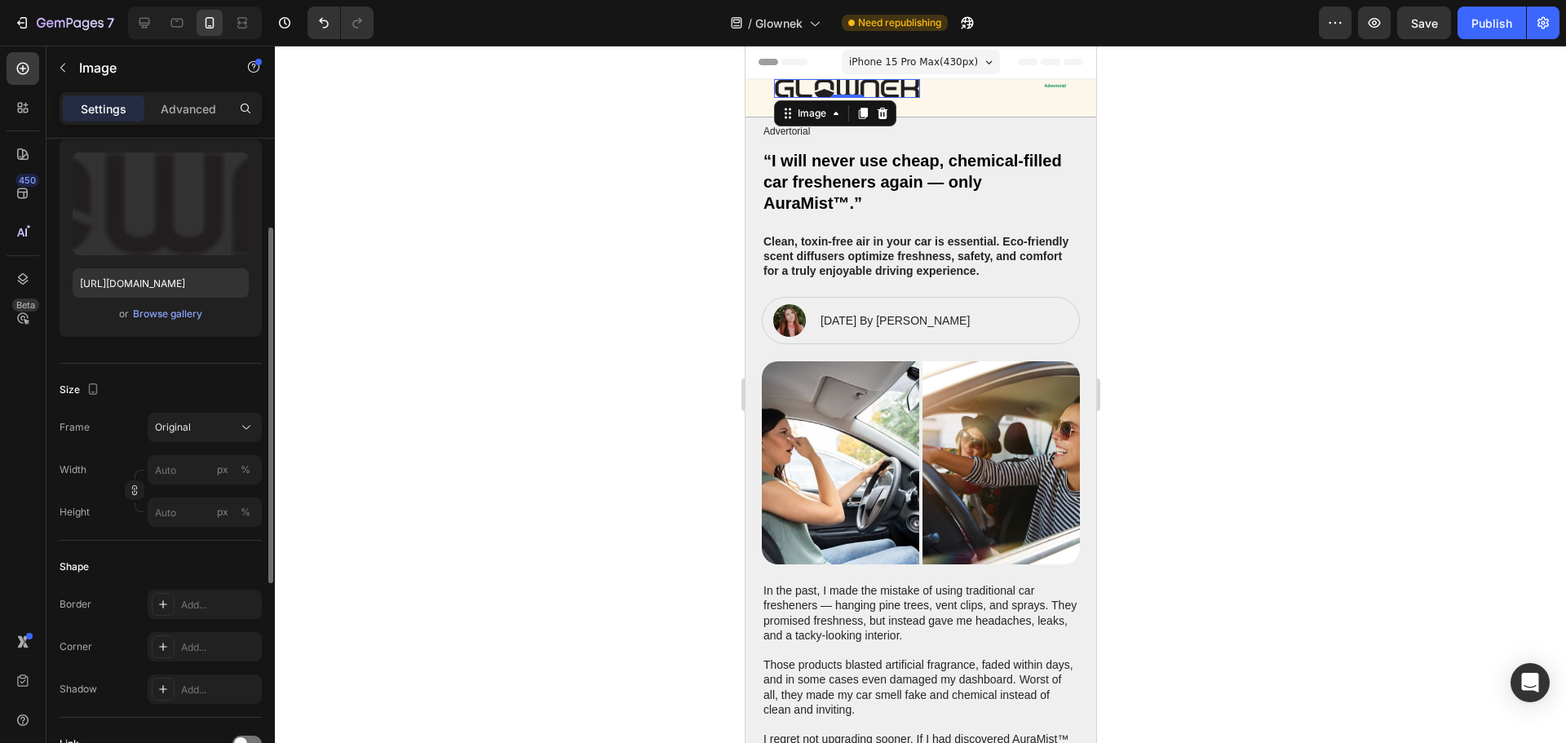
click at [1275, 175] on div at bounding box center [920, 394] width 1291 height 697
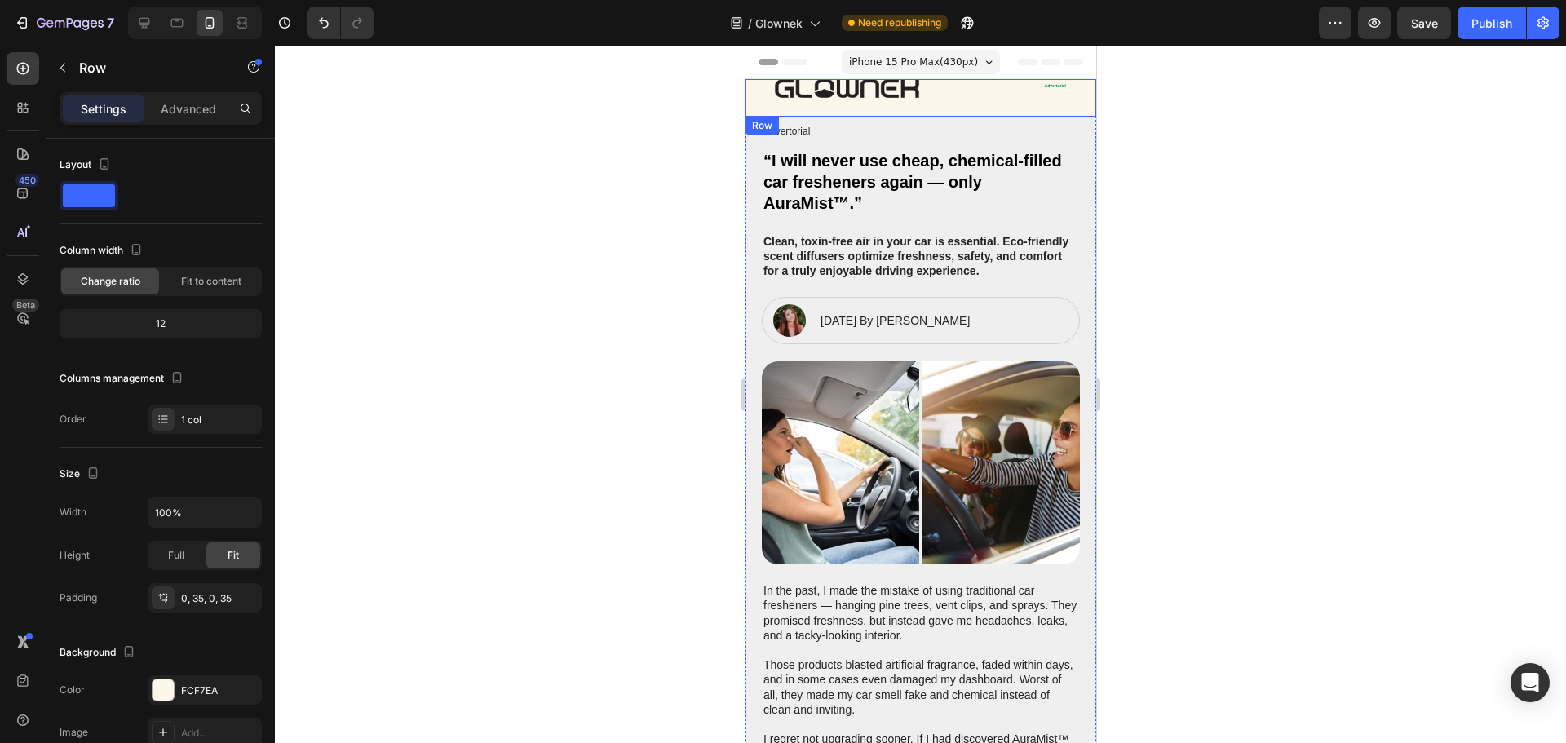
click at [837, 102] on div "Image Advertorial Text Block Row" at bounding box center [920, 98] width 294 height 38
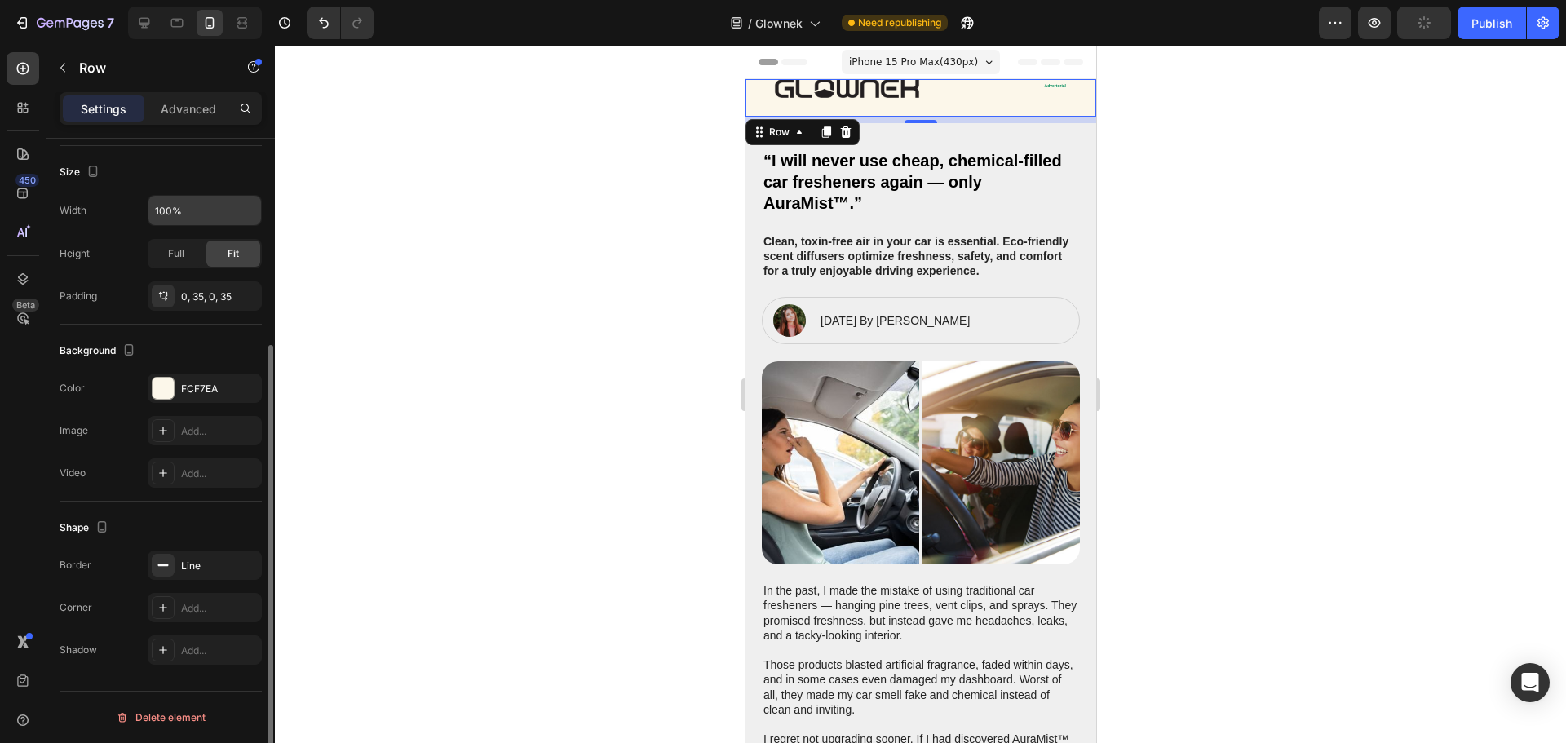
scroll to position [57, 0]
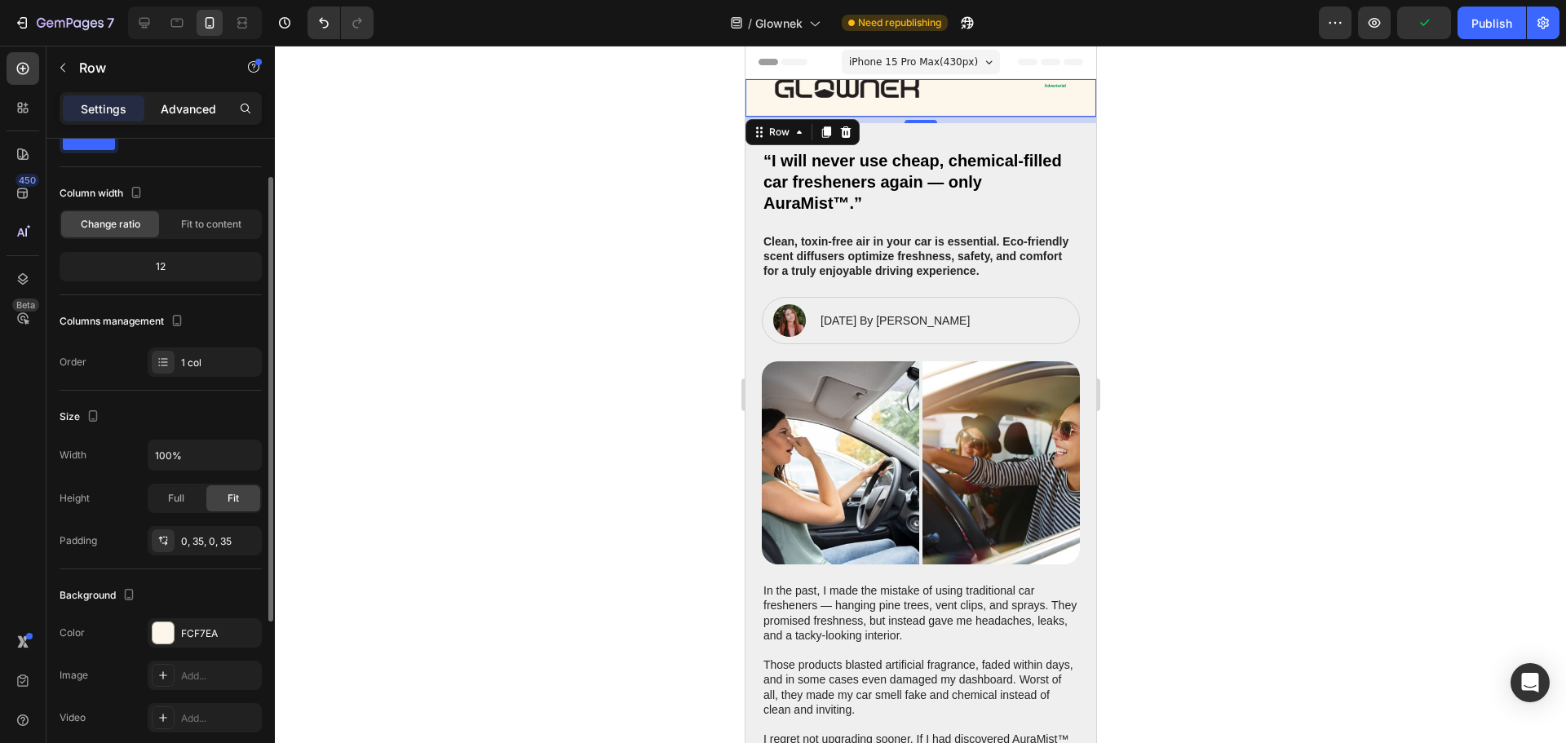
click at [191, 116] on p "Advanced" at bounding box center [188, 108] width 55 height 17
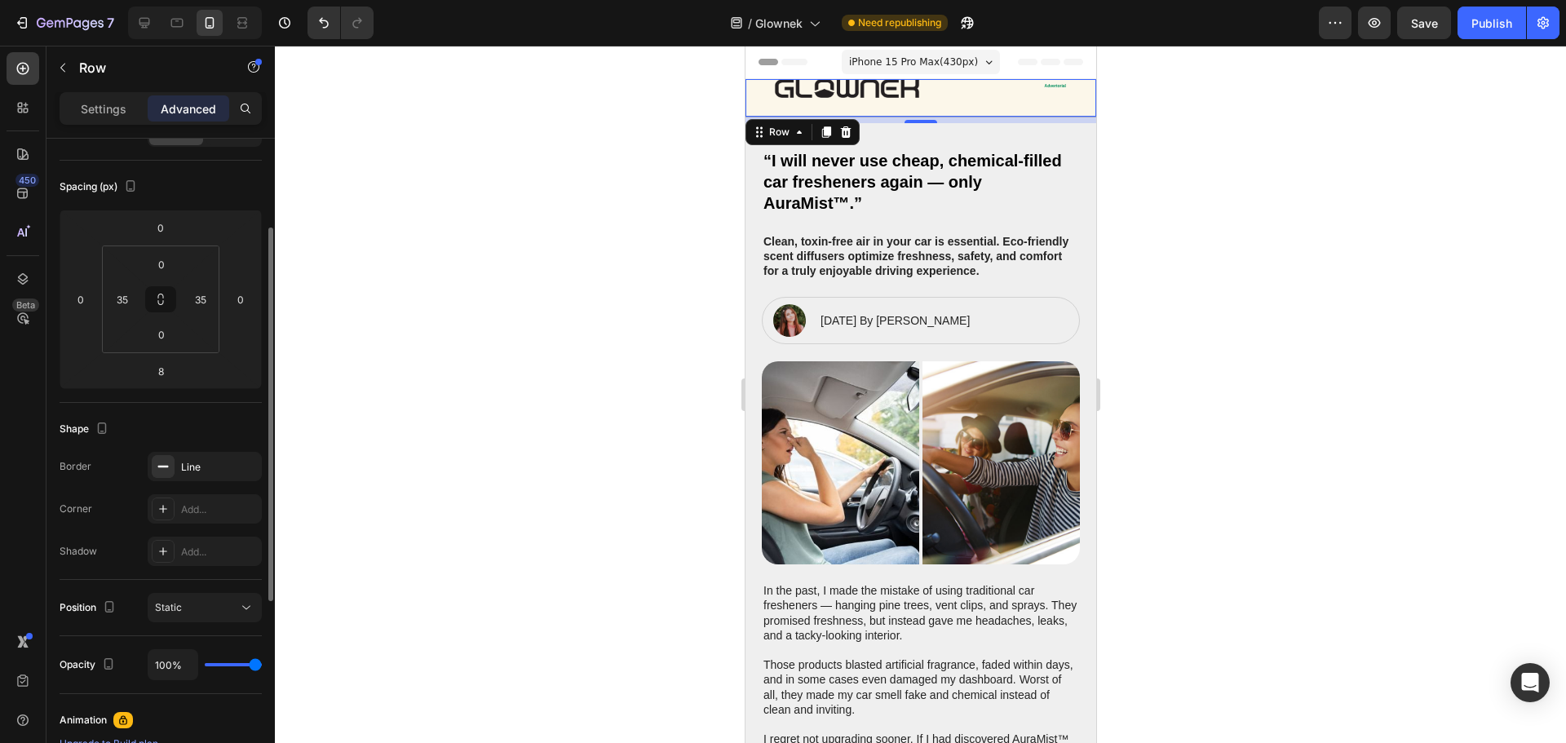
scroll to position [73, 0]
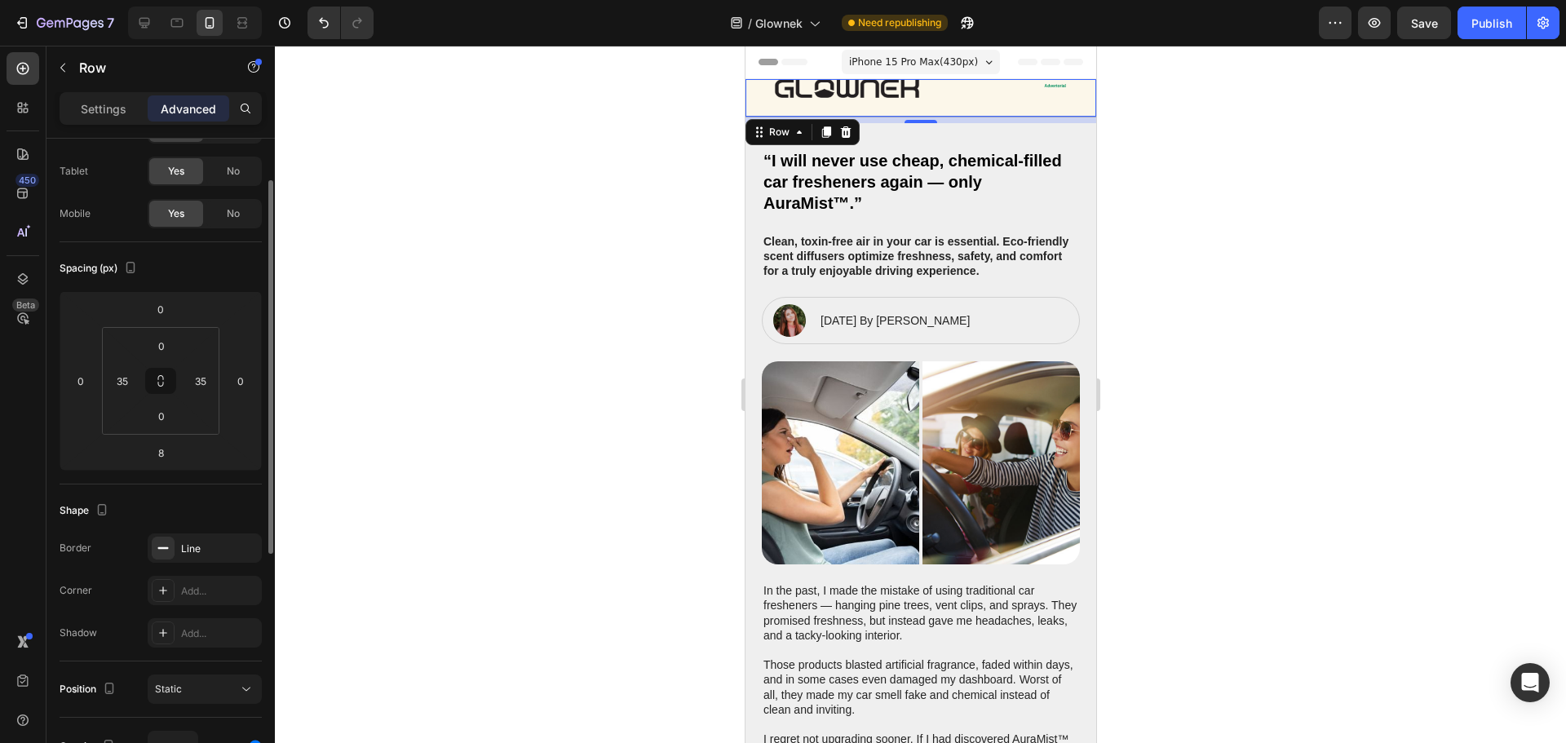
click at [1306, 159] on div at bounding box center [920, 394] width 1291 height 697
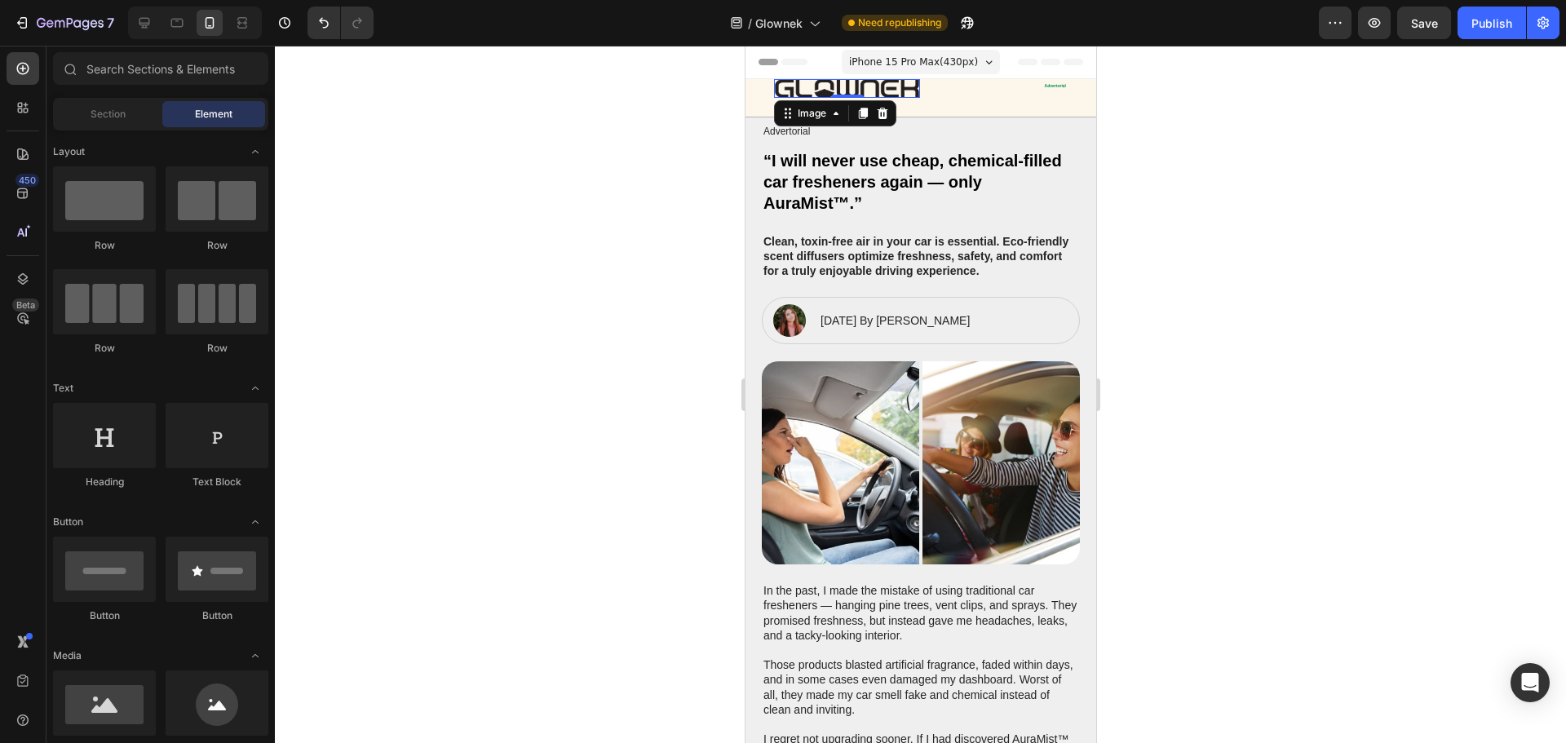
click at [872, 95] on img at bounding box center [846, 88] width 146 height 19
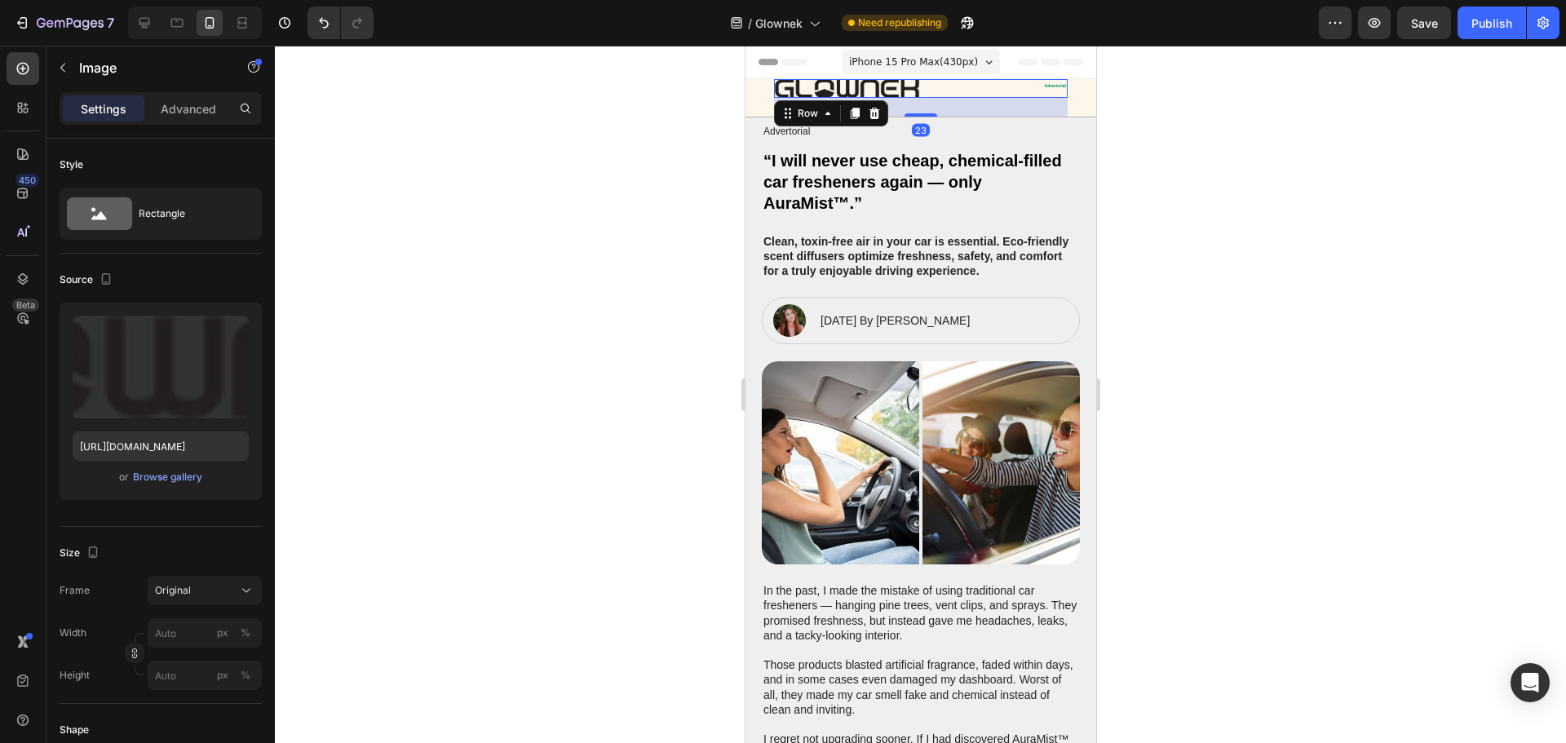
click at [947, 92] on div "Image Advertorial Text Block Row 23" at bounding box center [920, 88] width 294 height 19
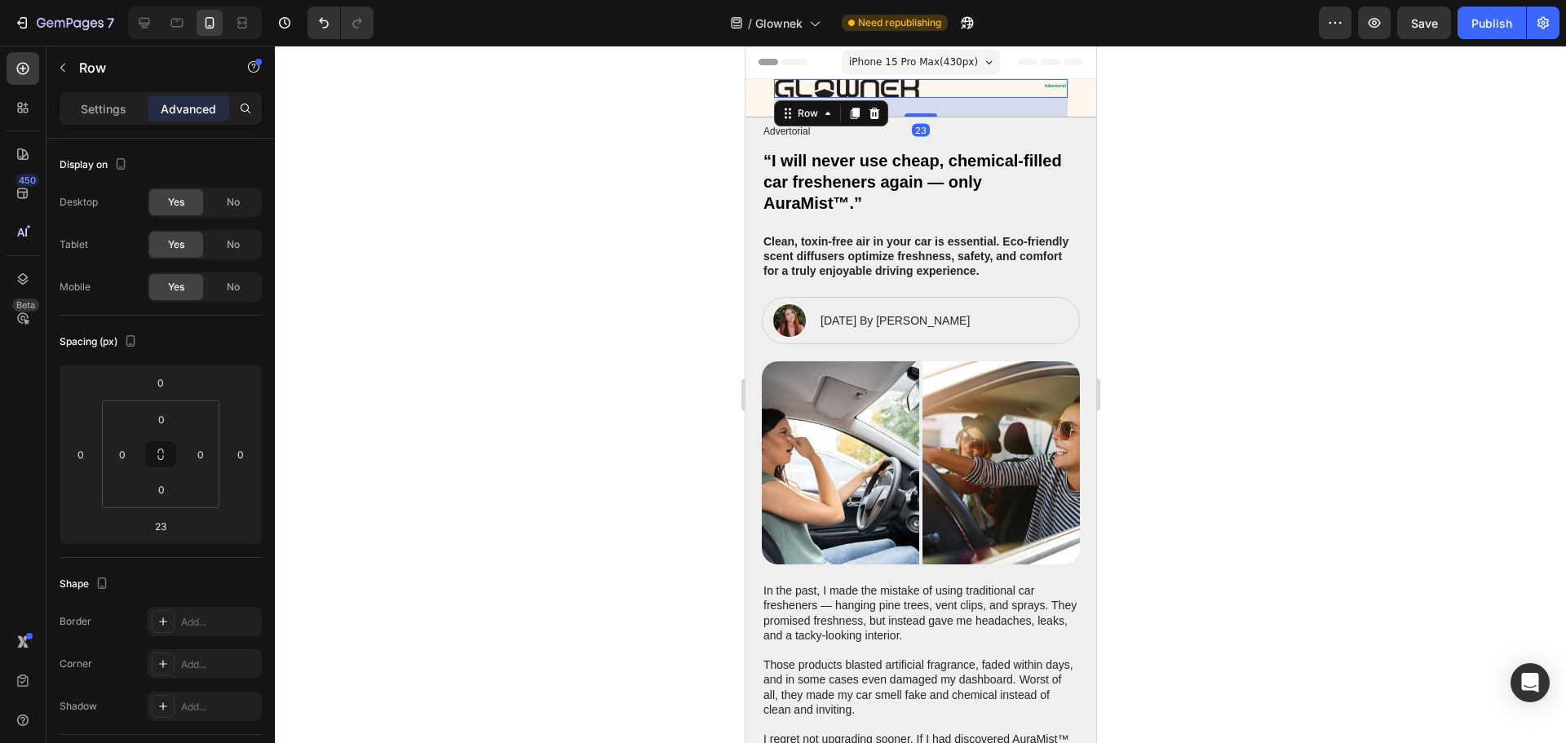
click at [947, 92] on div "Image Advertorial Text Block Row 23" at bounding box center [920, 88] width 294 height 19
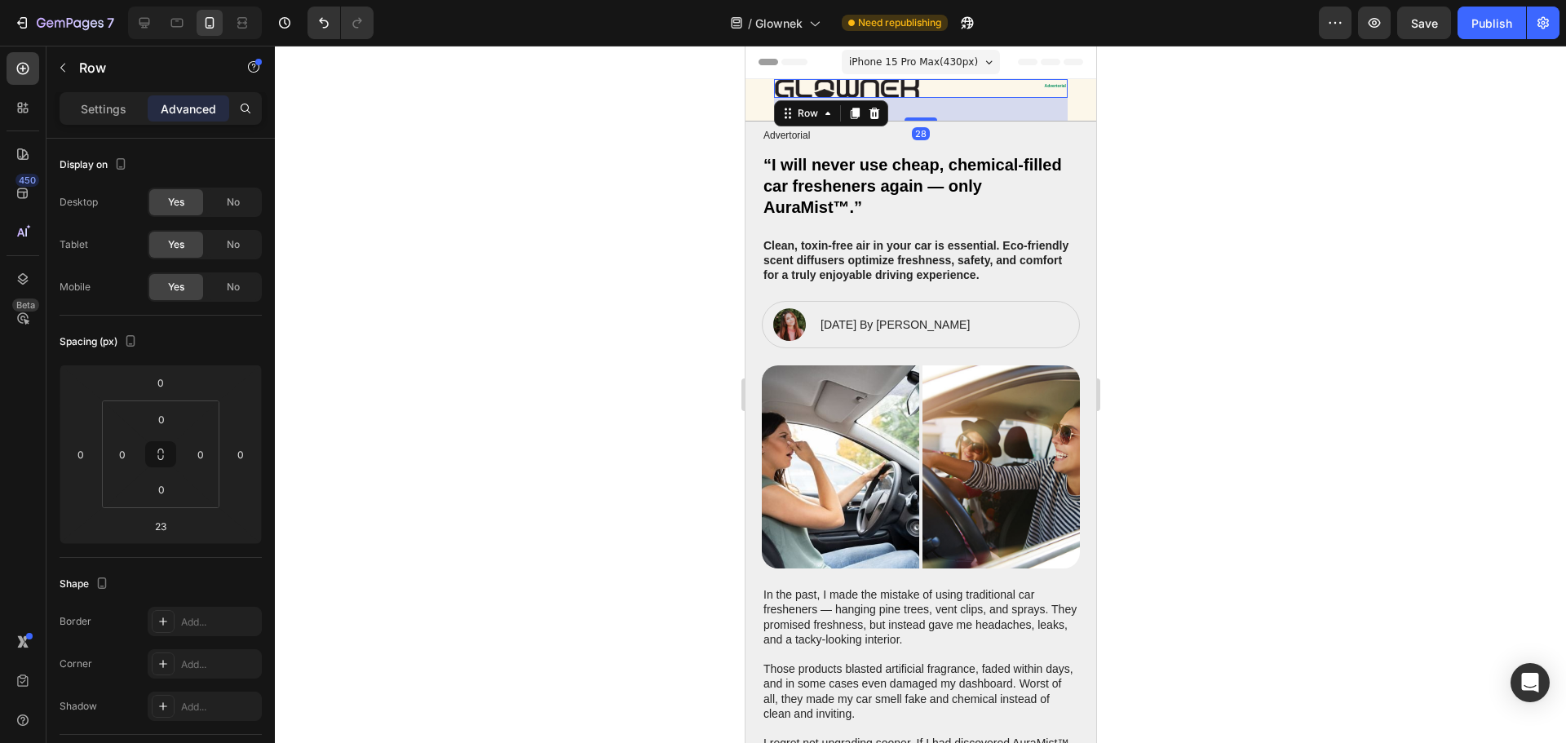
drag, startPoint x: 916, startPoint y: 116, endPoint x: 1058, endPoint y: 161, distance: 148.8
click at [932, 98] on div "28" at bounding box center [920, 98] width 294 height 0
type input "28"
click at [1235, 199] on div at bounding box center [920, 394] width 1291 height 697
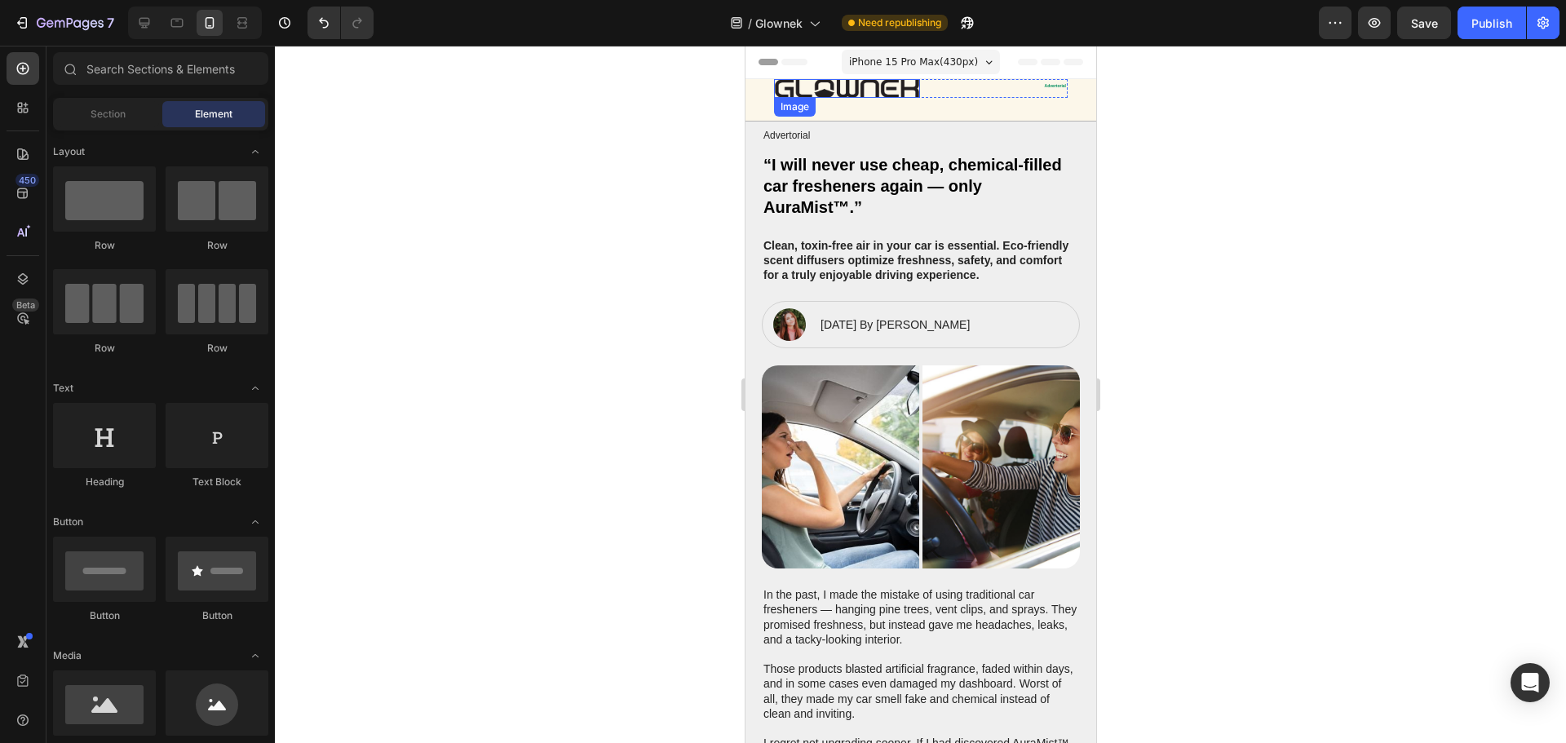
click at [884, 88] on img at bounding box center [846, 88] width 146 height 19
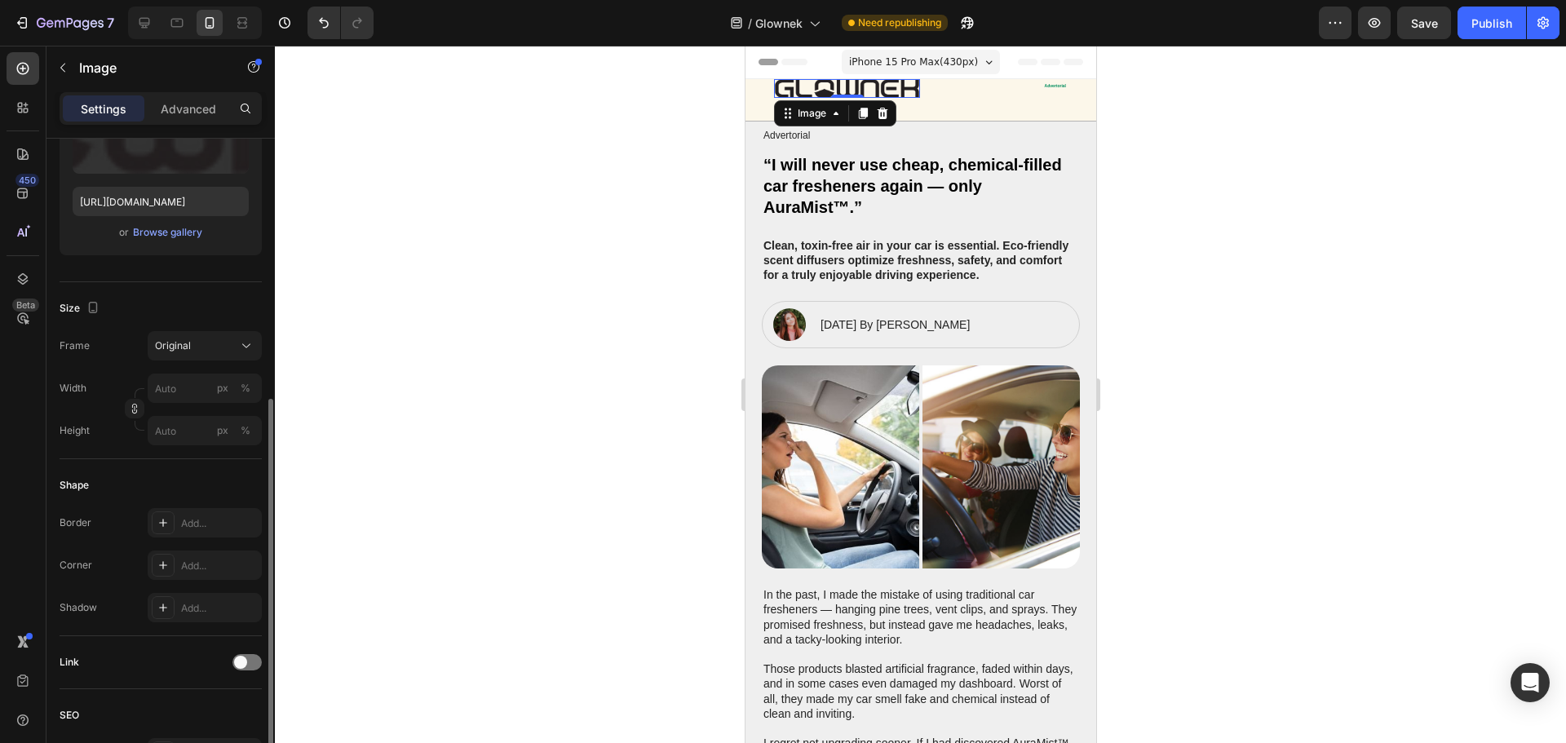
scroll to position [538, 0]
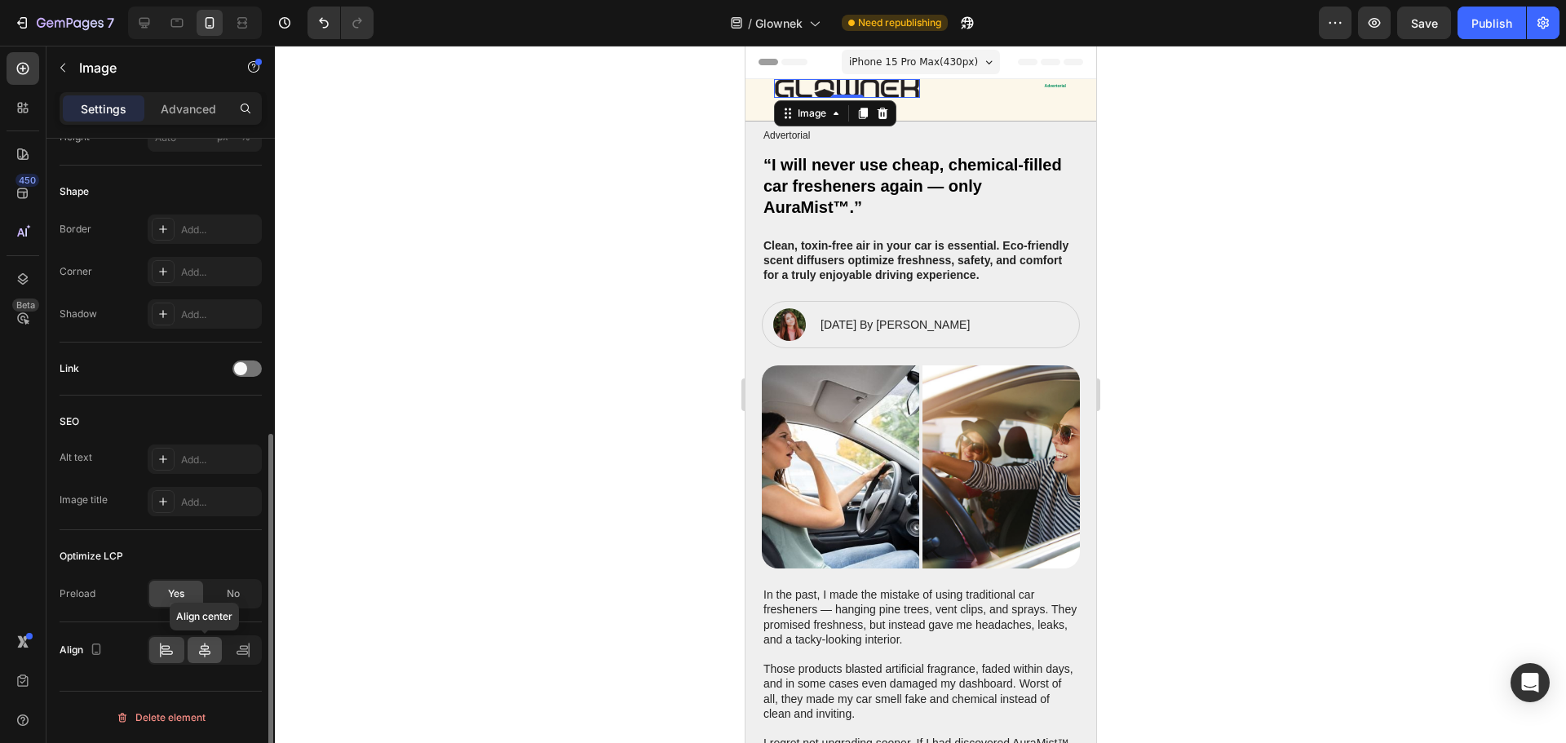
click at [206, 647] on icon at bounding box center [205, 650] width 16 height 16
click at [1216, 141] on div at bounding box center [920, 394] width 1291 height 697
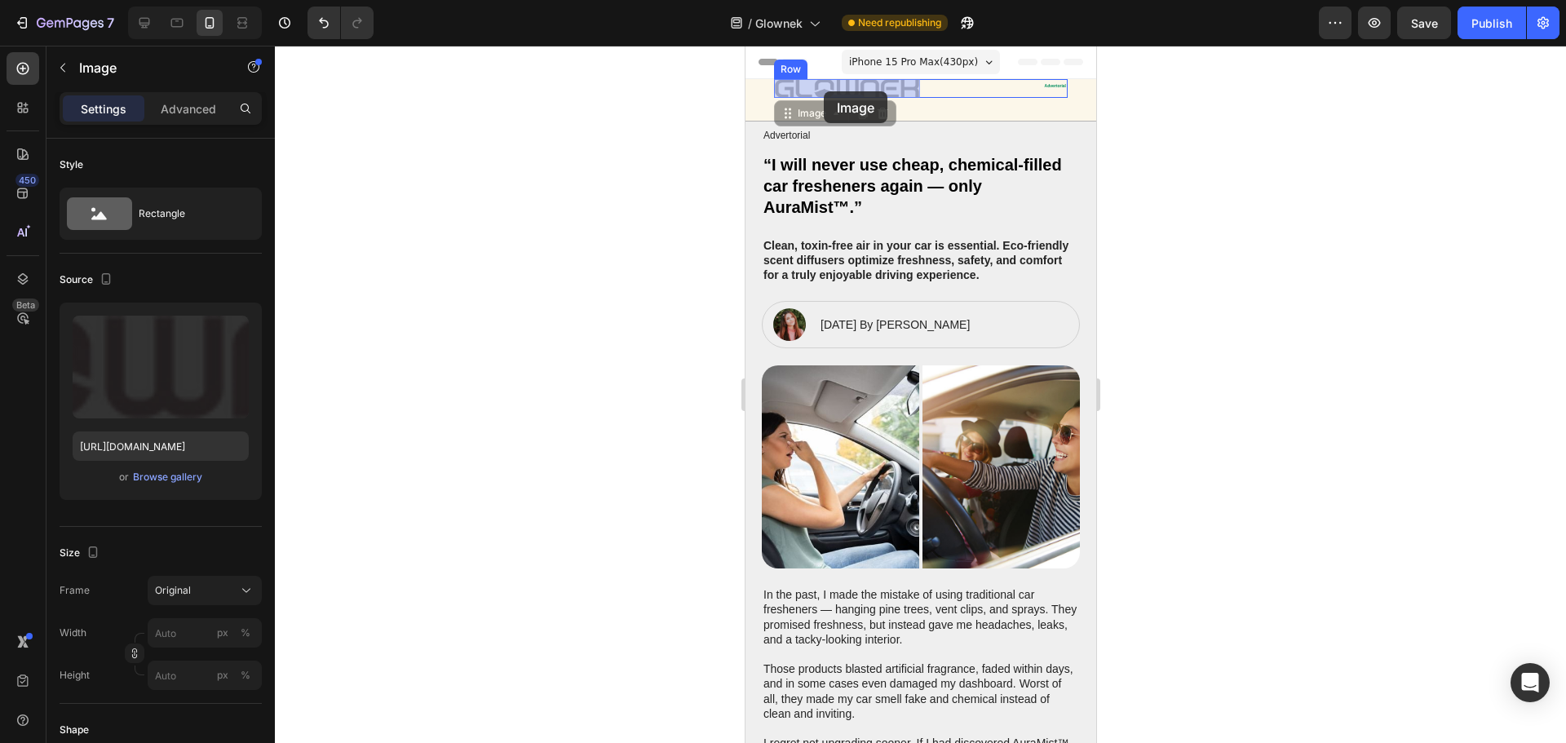
drag, startPoint x: 817, startPoint y: 85, endPoint x: 1014, endPoint y: 95, distance: 197.6
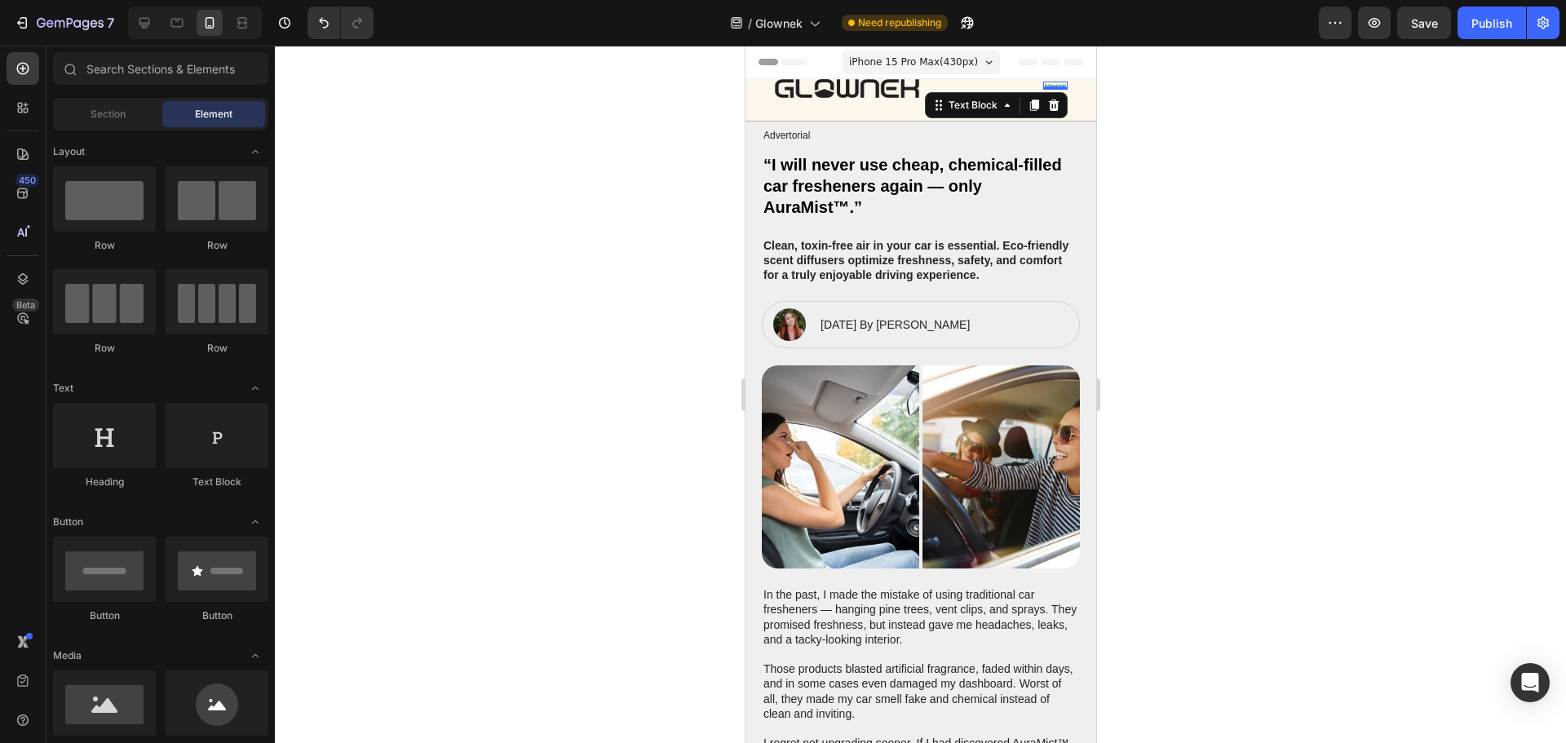
click at [1042, 86] on div "Advertorial Text Block 0" at bounding box center [1054, 86] width 24 height 9
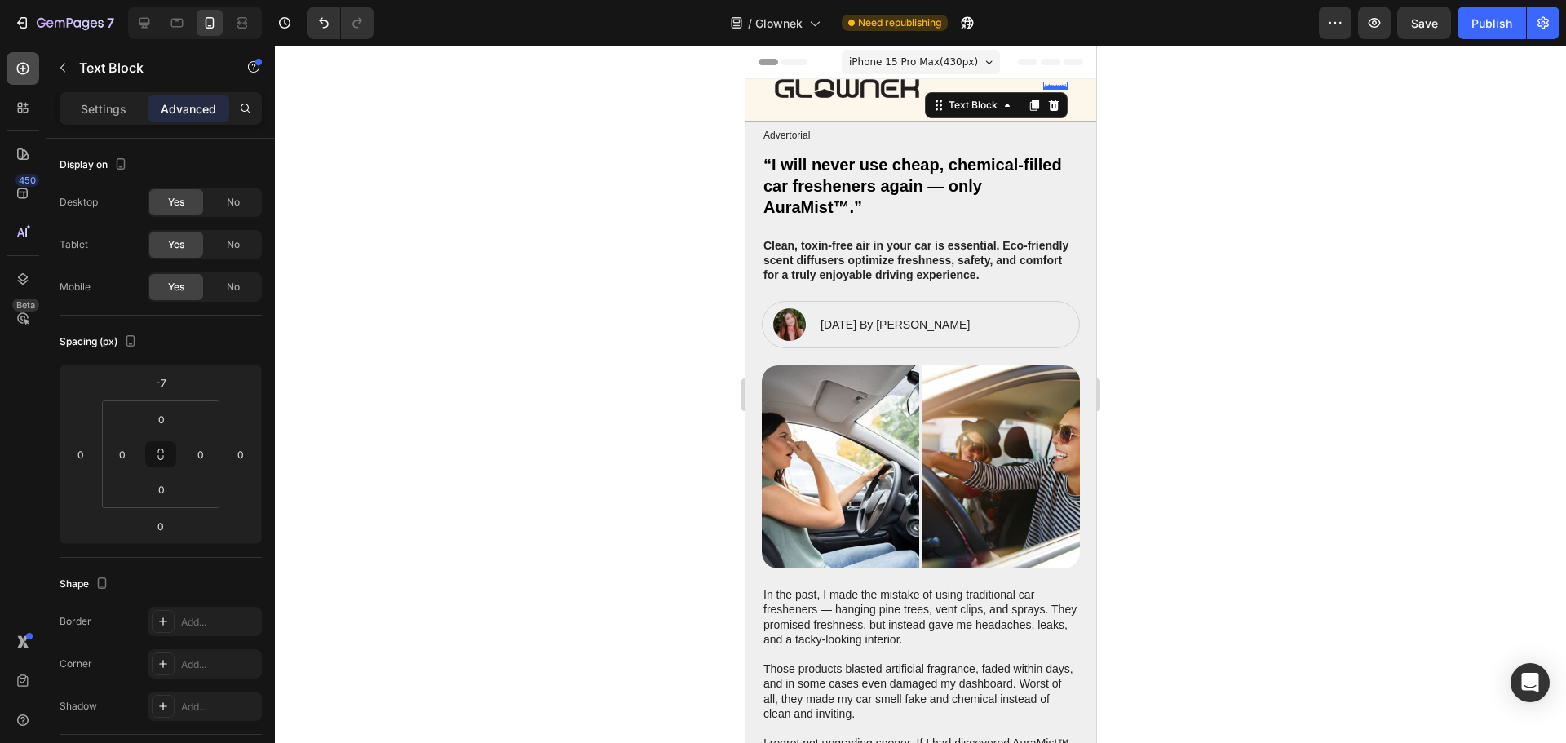
click at [20, 73] on icon at bounding box center [23, 68] width 16 height 16
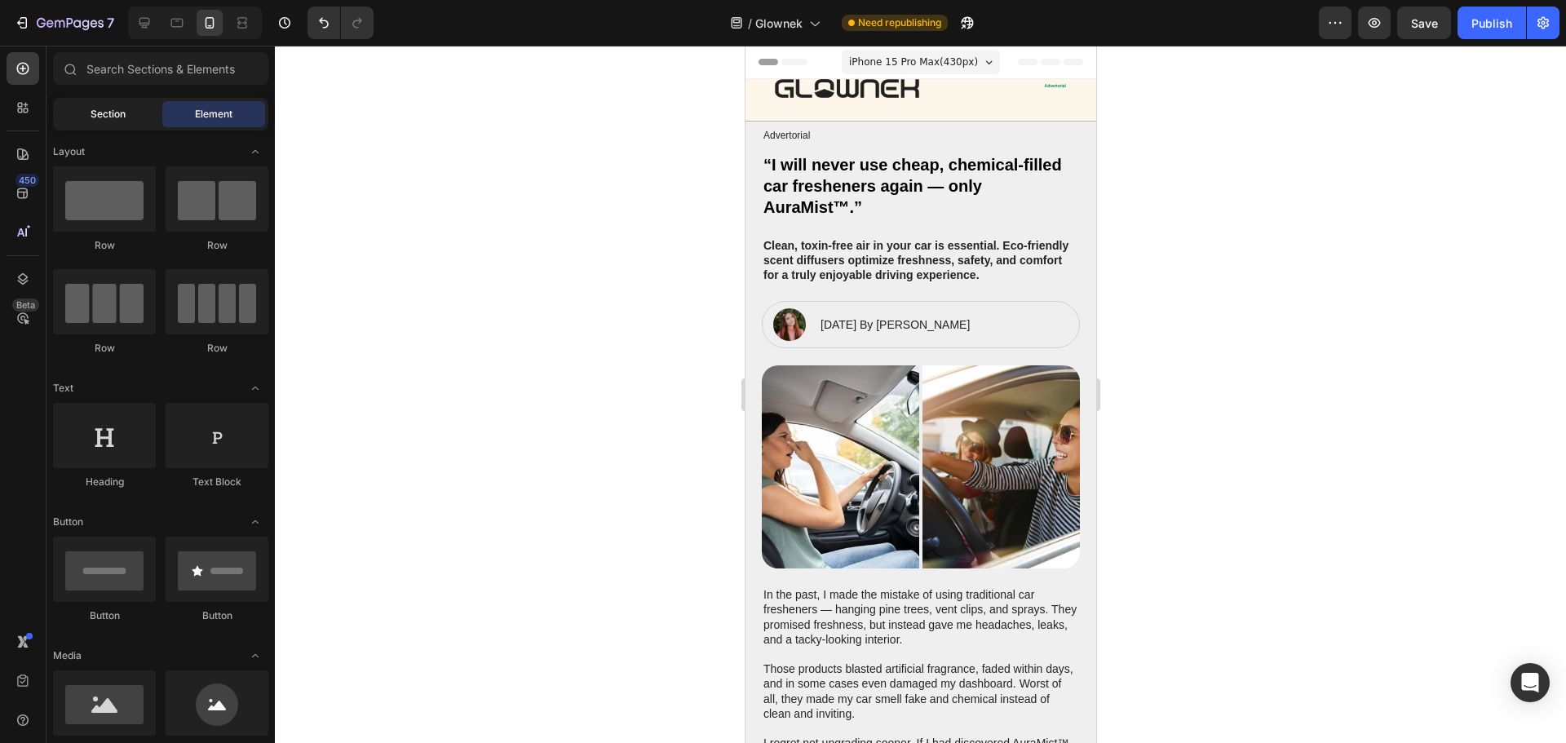
drag, startPoint x: 105, startPoint y: 108, endPoint x: 126, endPoint y: 116, distance: 22.7
click at [105, 108] on span "Section" at bounding box center [108, 114] width 35 height 15
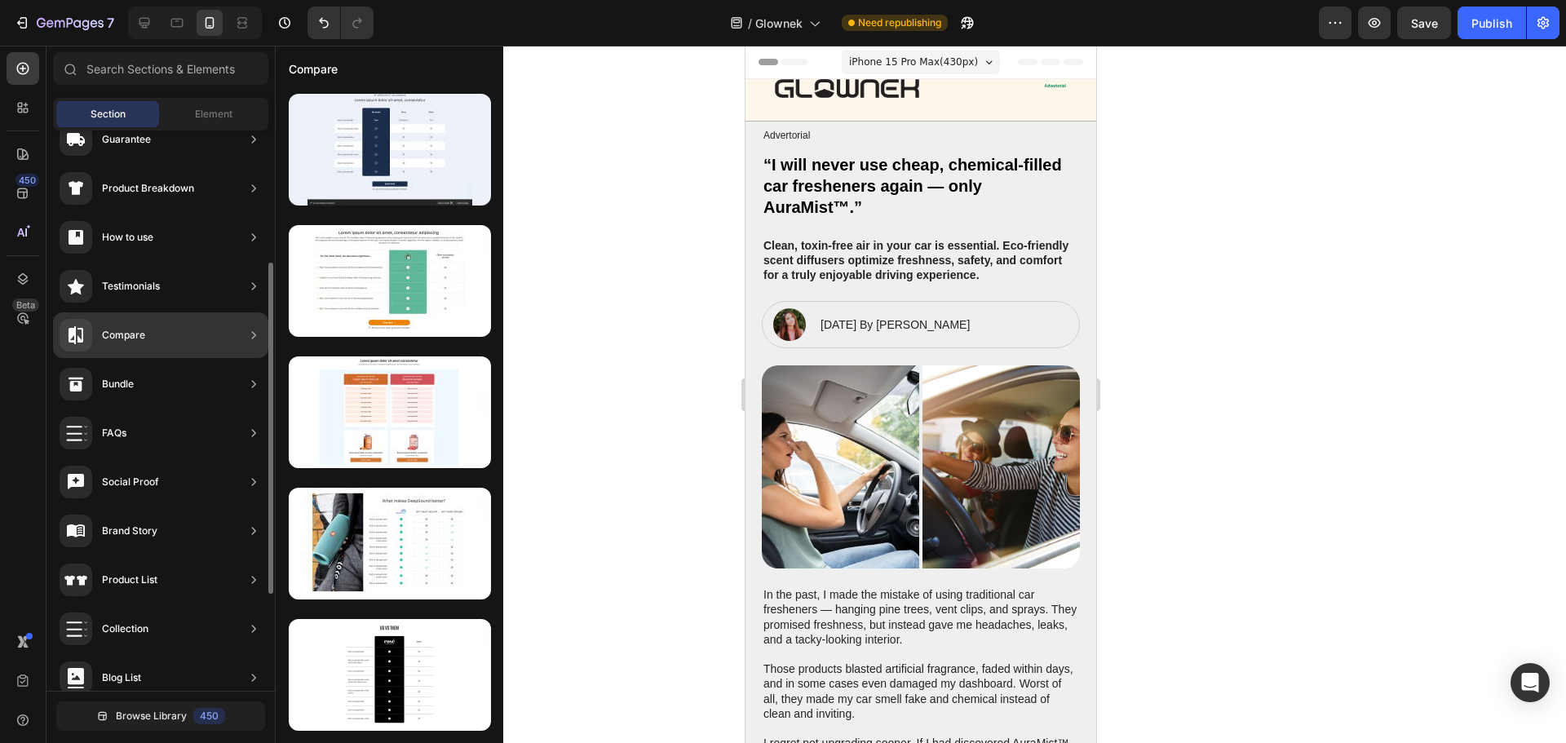
scroll to position [0, 0]
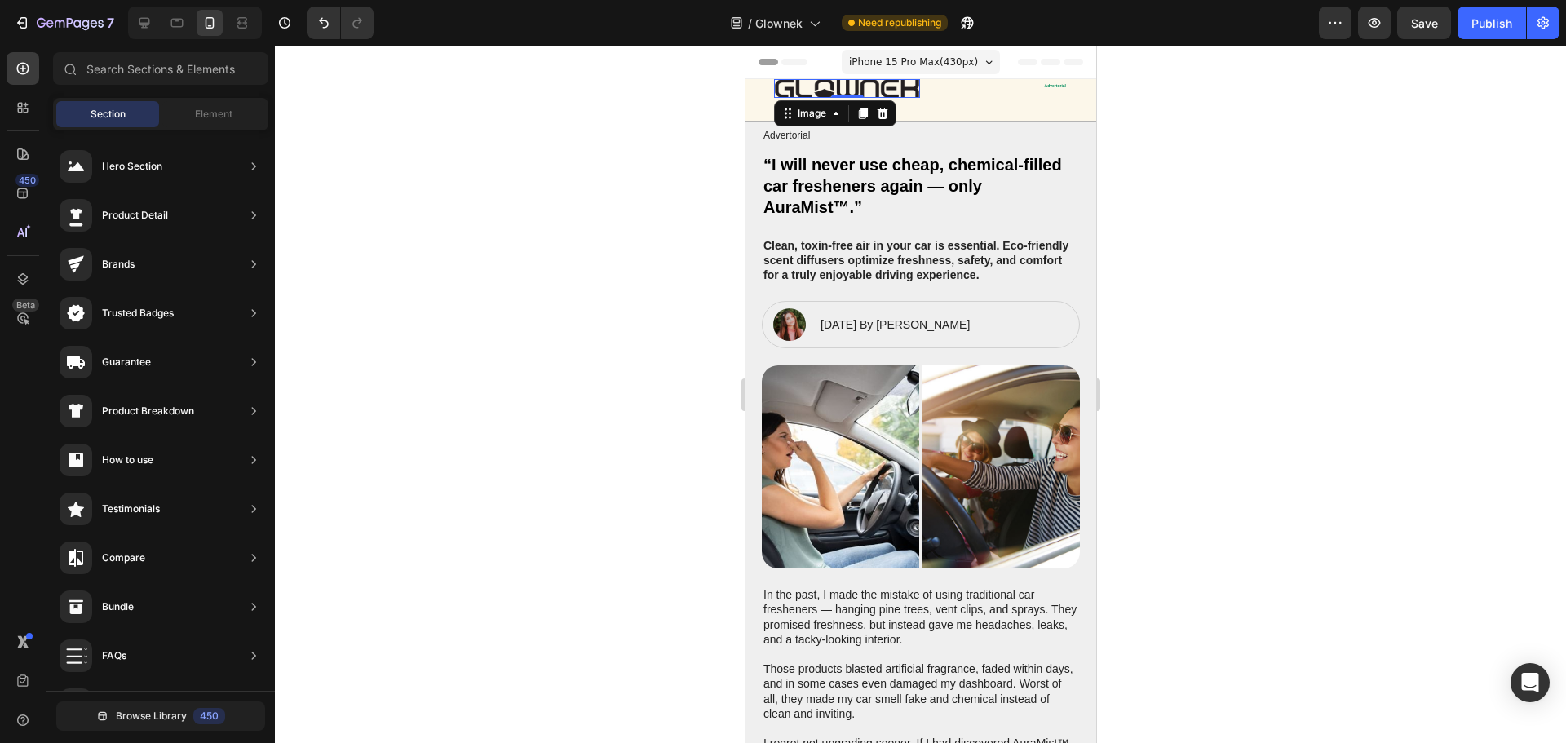
click at [893, 94] on img at bounding box center [846, 88] width 146 height 19
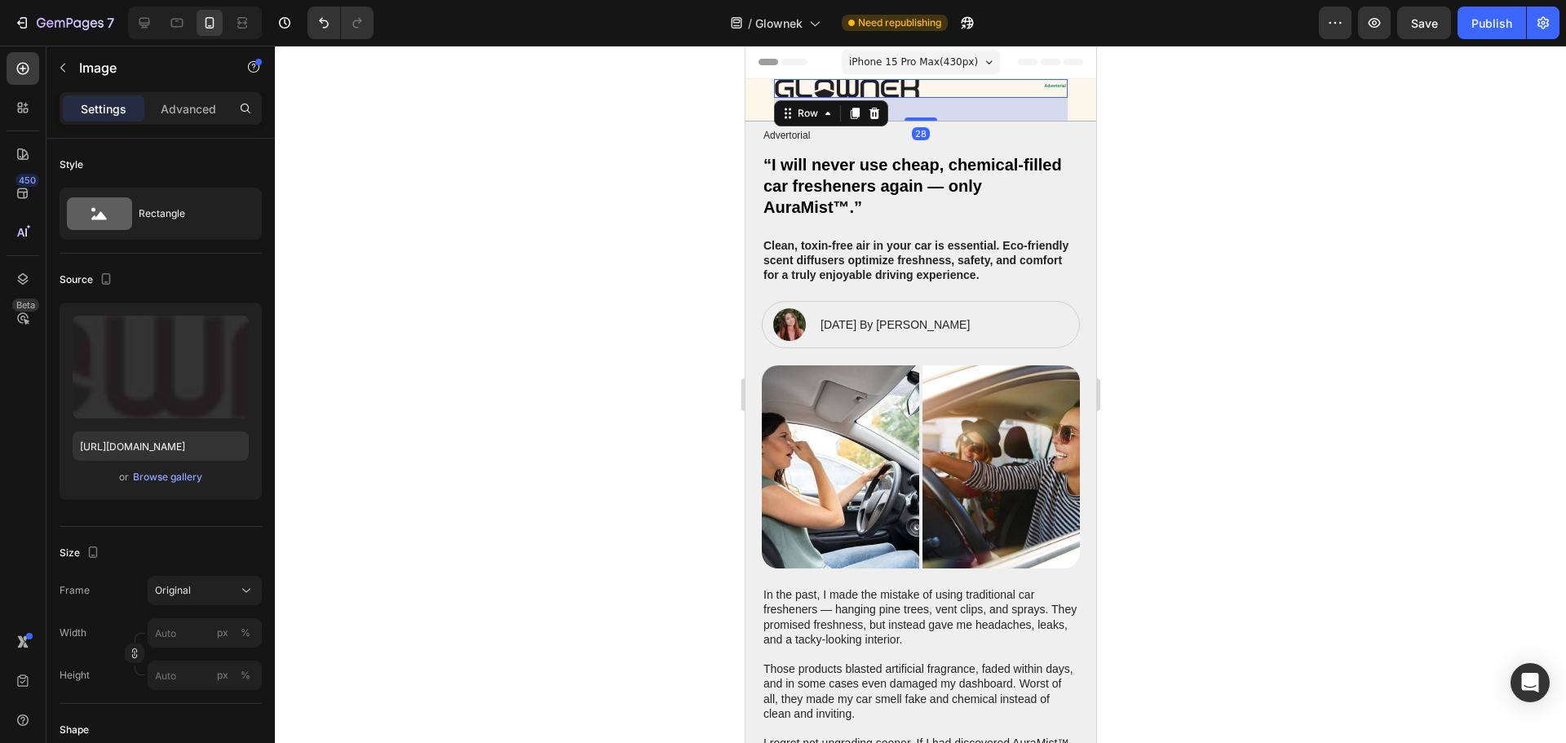
click at [972, 91] on div "Image Advertorial Text Block Row 28" at bounding box center [920, 88] width 294 height 19
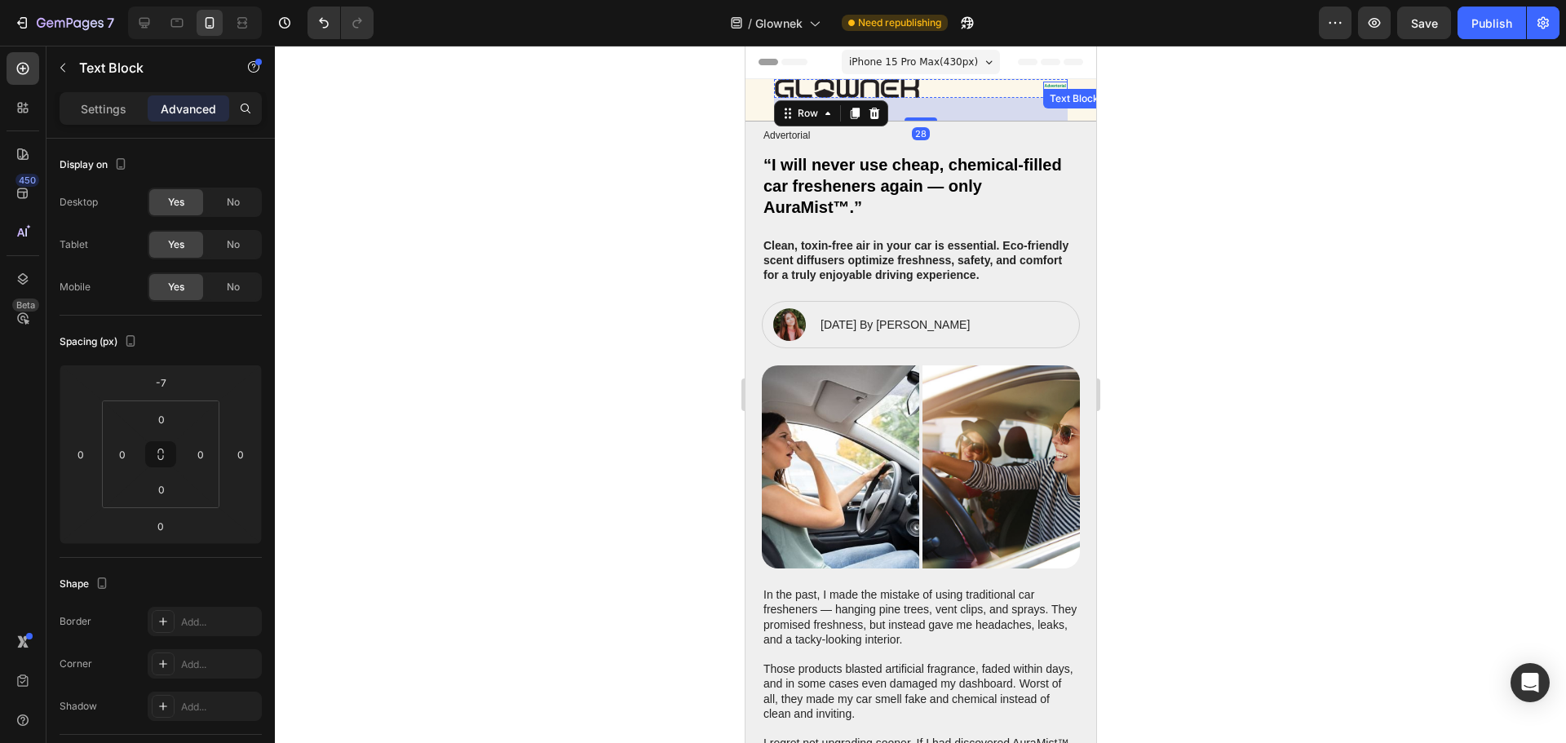
click at [1043, 89] on div "Advertorial Text Block" at bounding box center [1054, 86] width 24 height 9
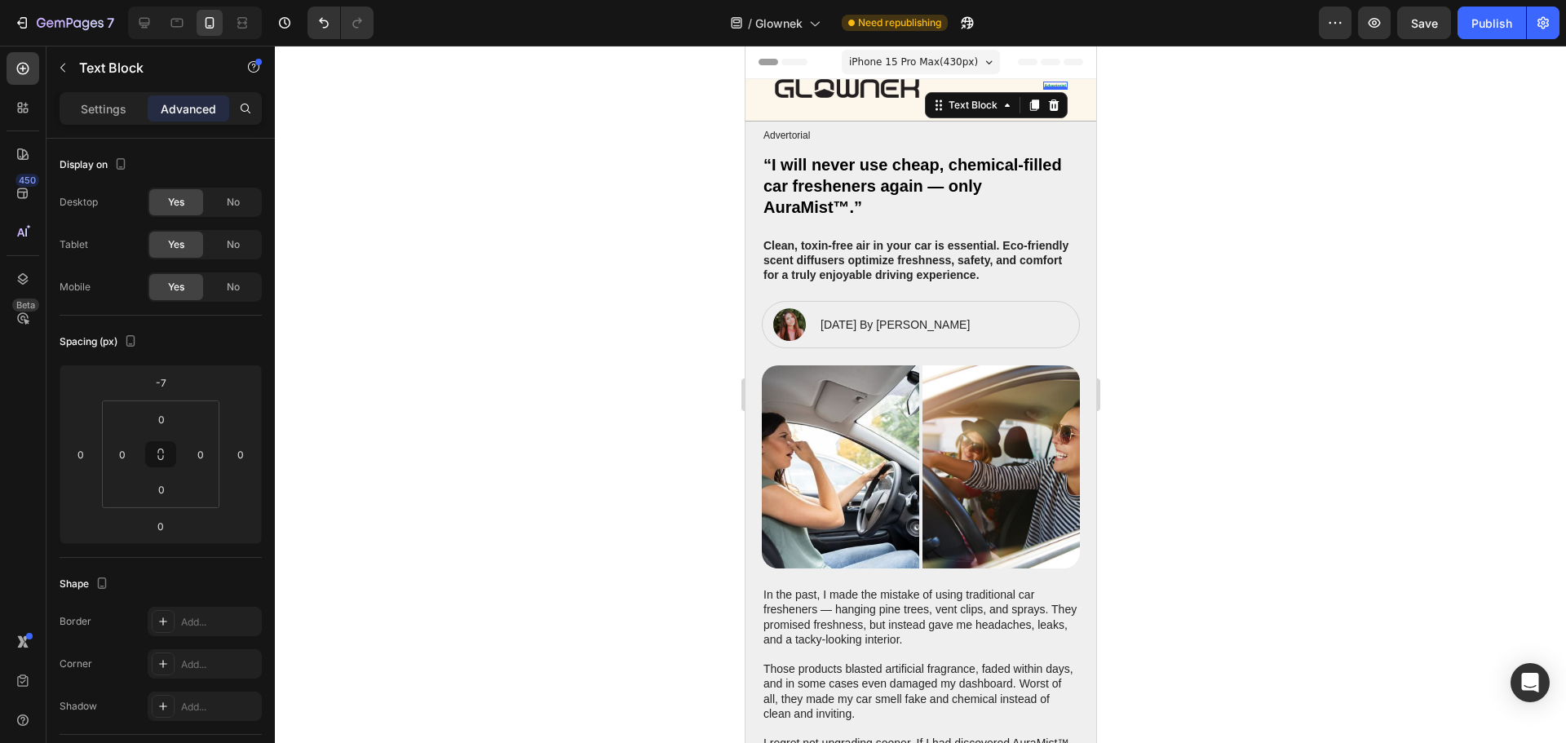
click at [1043, 89] on div at bounding box center [1054, 87] width 24 height 3
click at [1048, 103] on icon at bounding box center [1053, 104] width 11 height 11
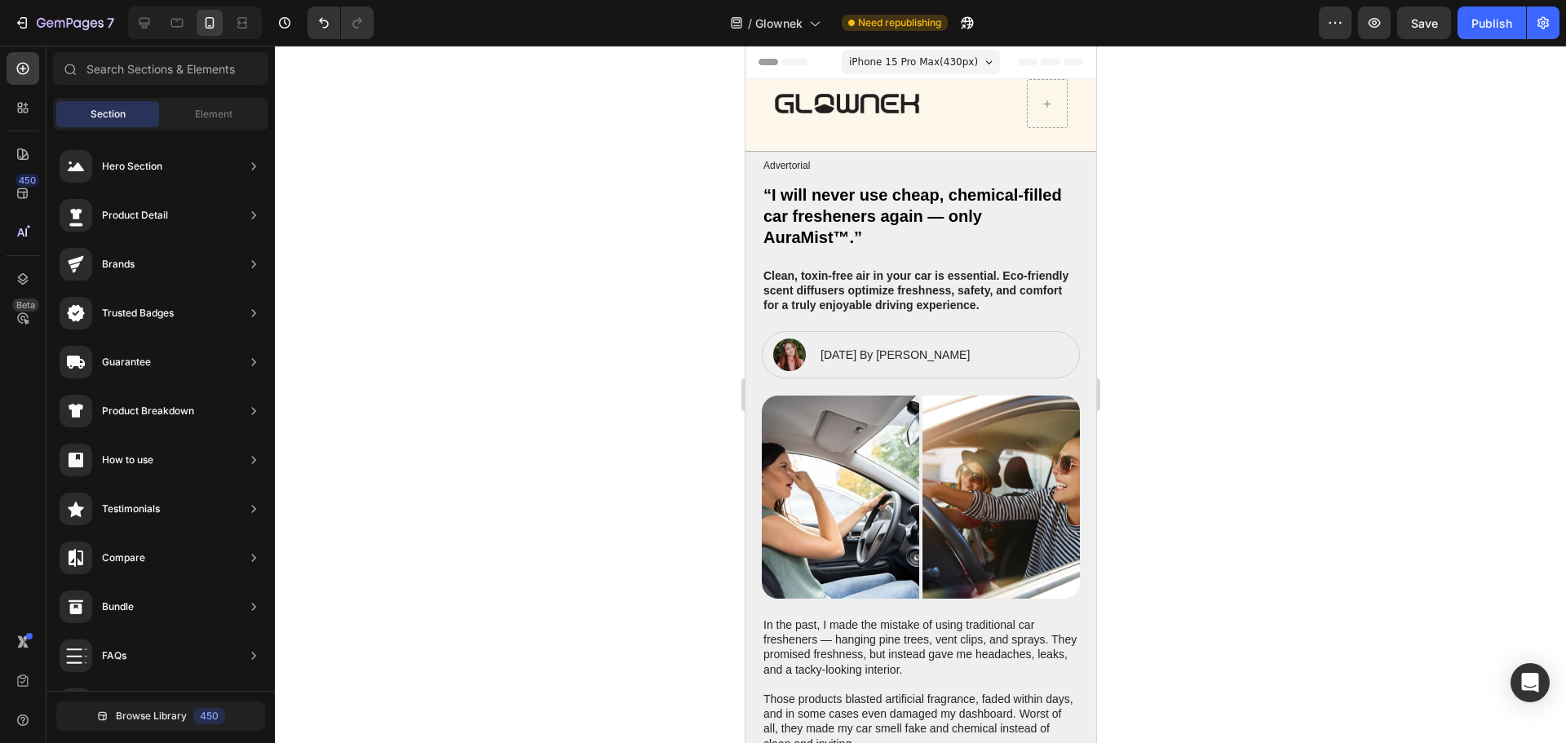
drag, startPoint x: 1188, startPoint y: 140, endPoint x: 1160, endPoint y: 140, distance: 28.5
click at [1188, 141] on div at bounding box center [920, 394] width 1291 height 697
click at [1065, 105] on div "Image Row Row" at bounding box center [920, 115] width 351 height 73
click at [1043, 104] on icon at bounding box center [1046, 103] width 7 height 7
click at [954, 113] on div "Image Row 28" at bounding box center [920, 103] width 294 height 49
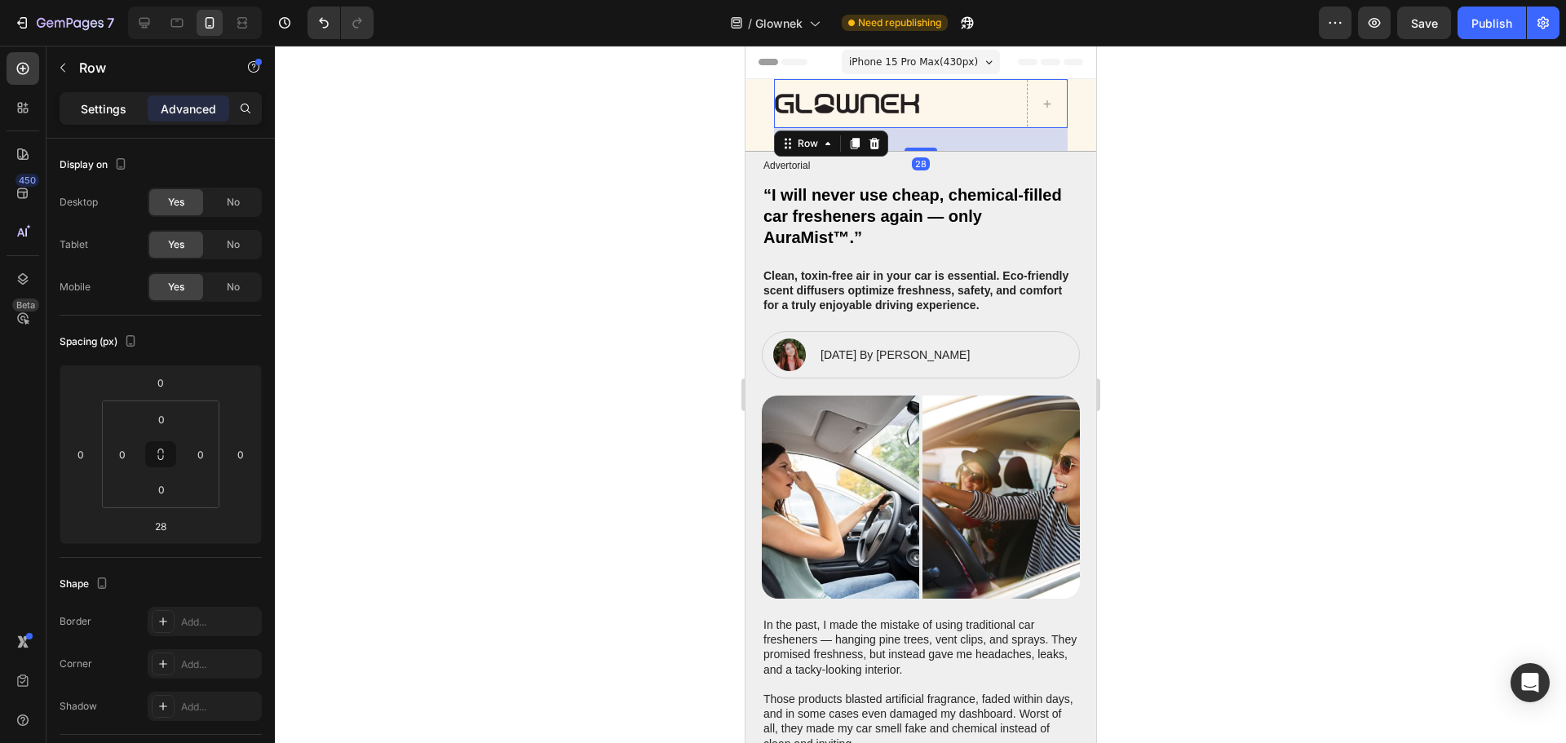
click at [104, 118] on div "Settings" at bounding box center [104, 108] width 82 height 26
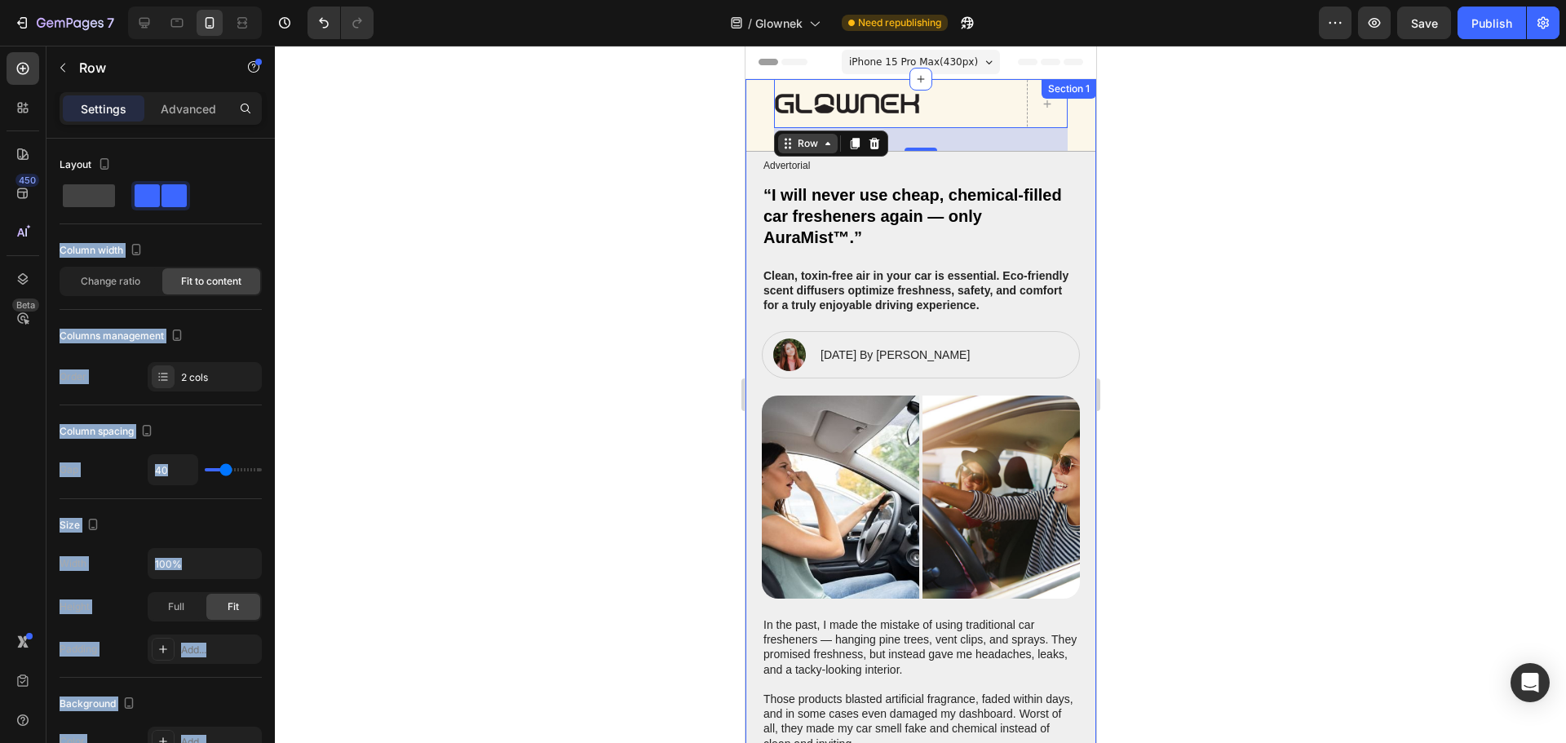
drag, startPoint x: 904, startPoint y: 246, endPoint x: 800, endPoint y: 148, distance: 142.5
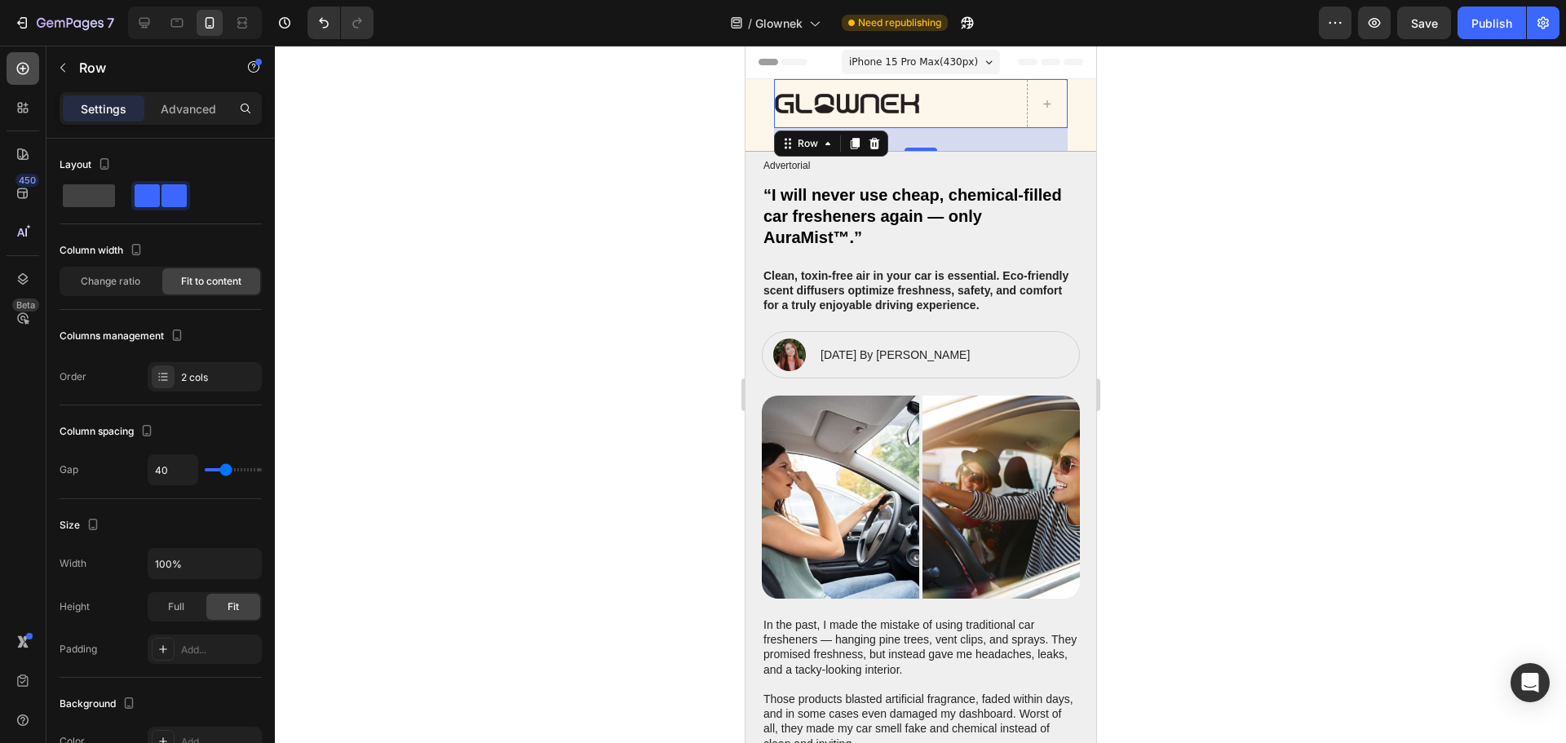
click at [24, 69] on icon at bounding box center [23, 68] width 16 height 16
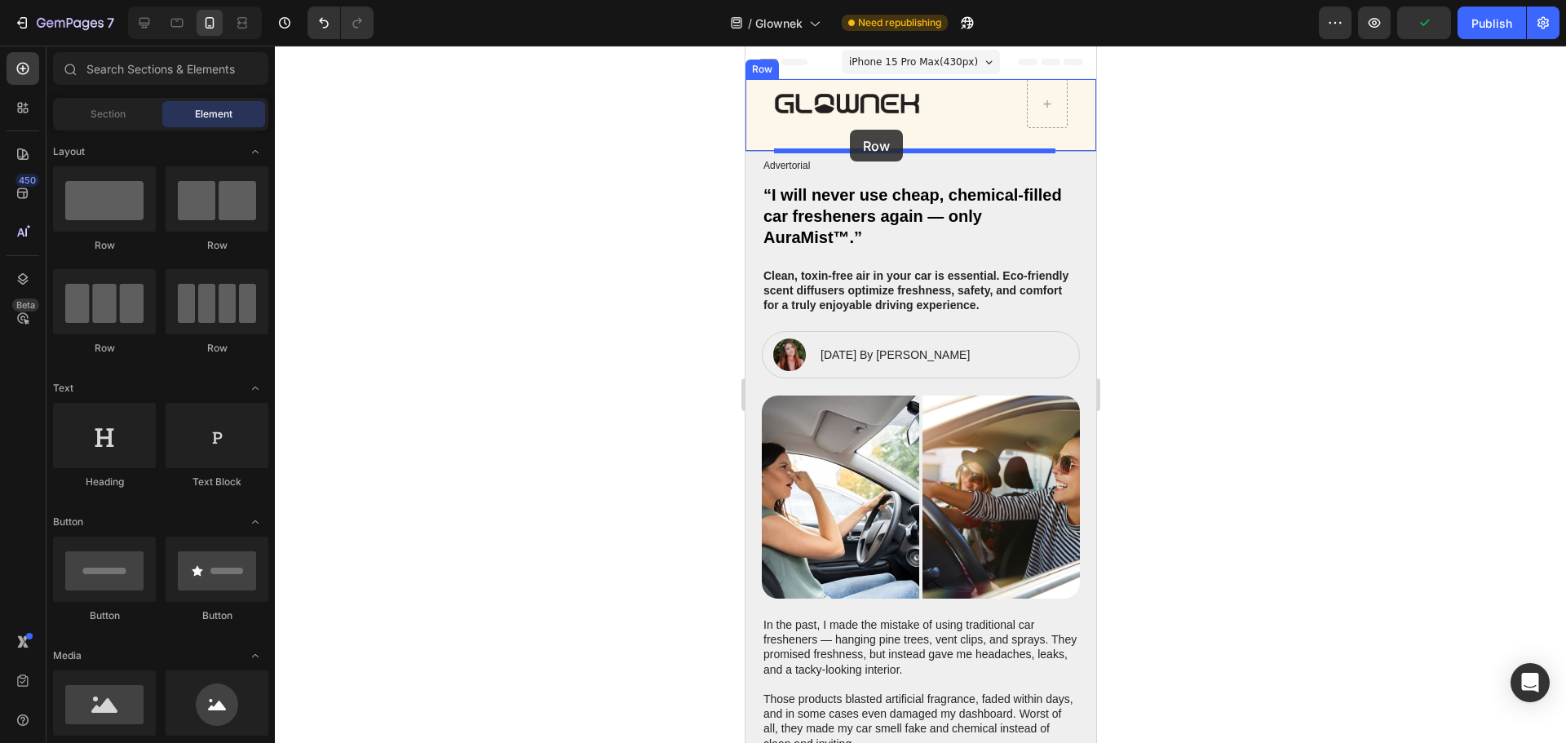
drag, startPoint x: 972, startPoint y: 276, endPoint x: 849, endPoint y: 130, distance: 191.6
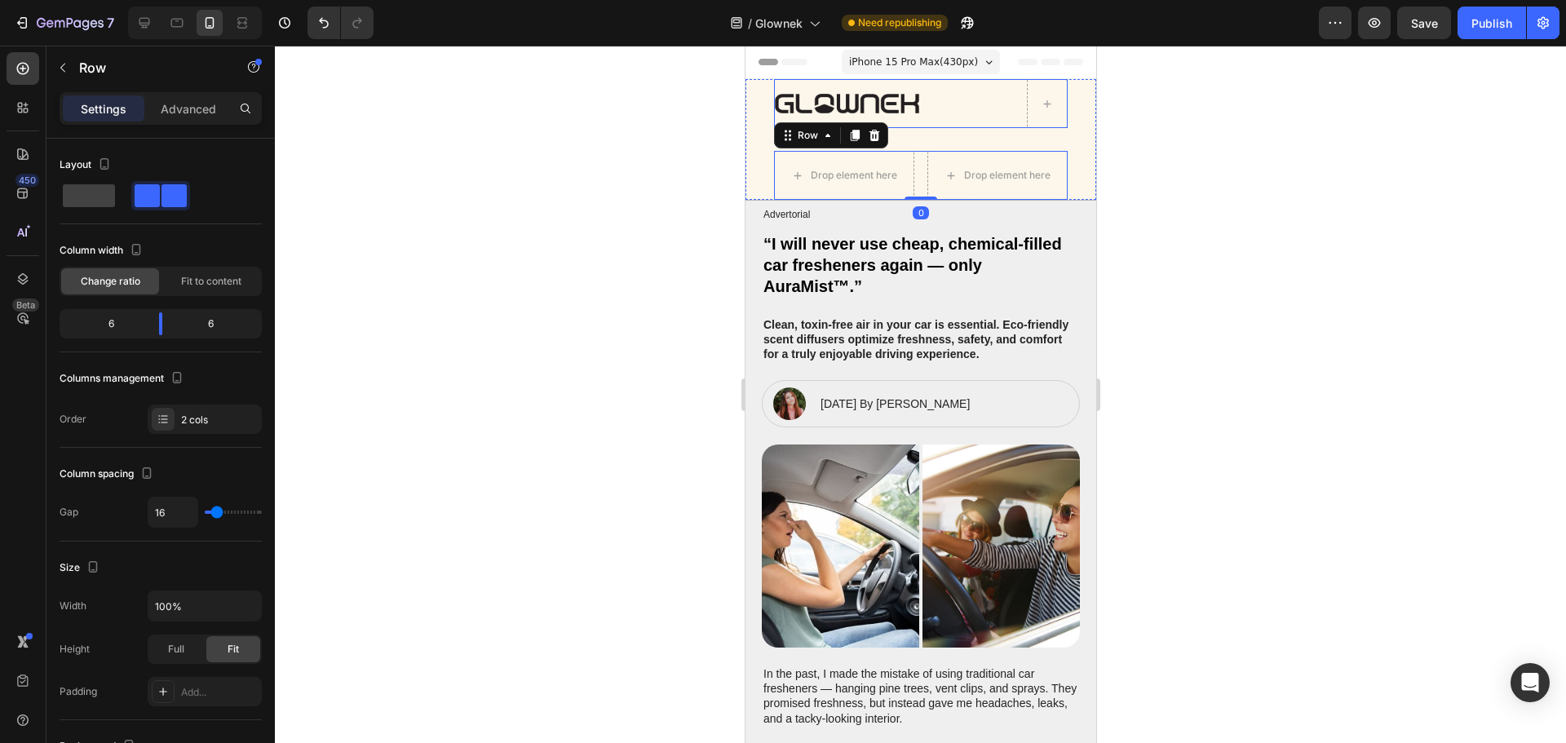
click at [936, 120] on div "Image Row" at bounding box center [920, 103] width 294 height 49
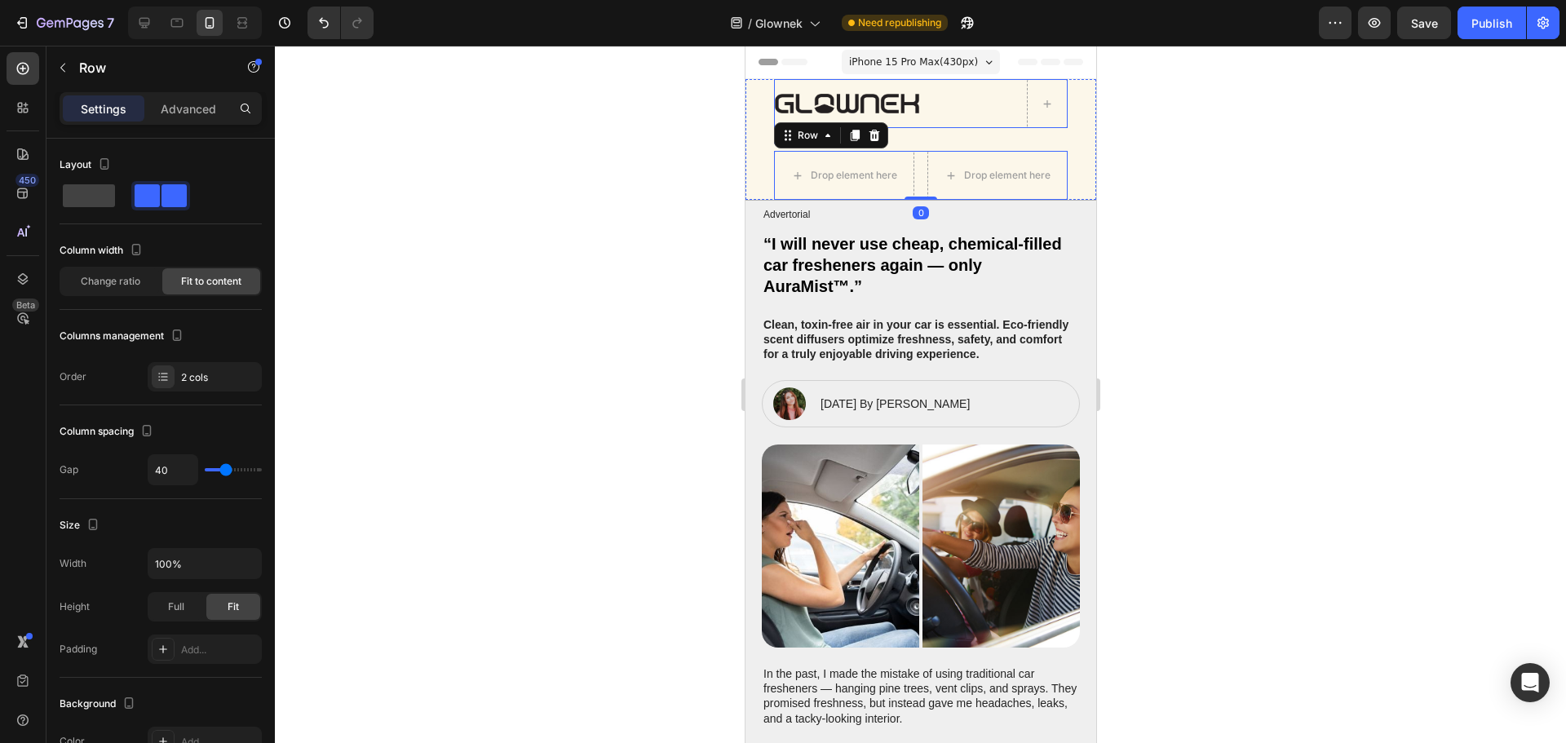
scroll to position [488, 0]
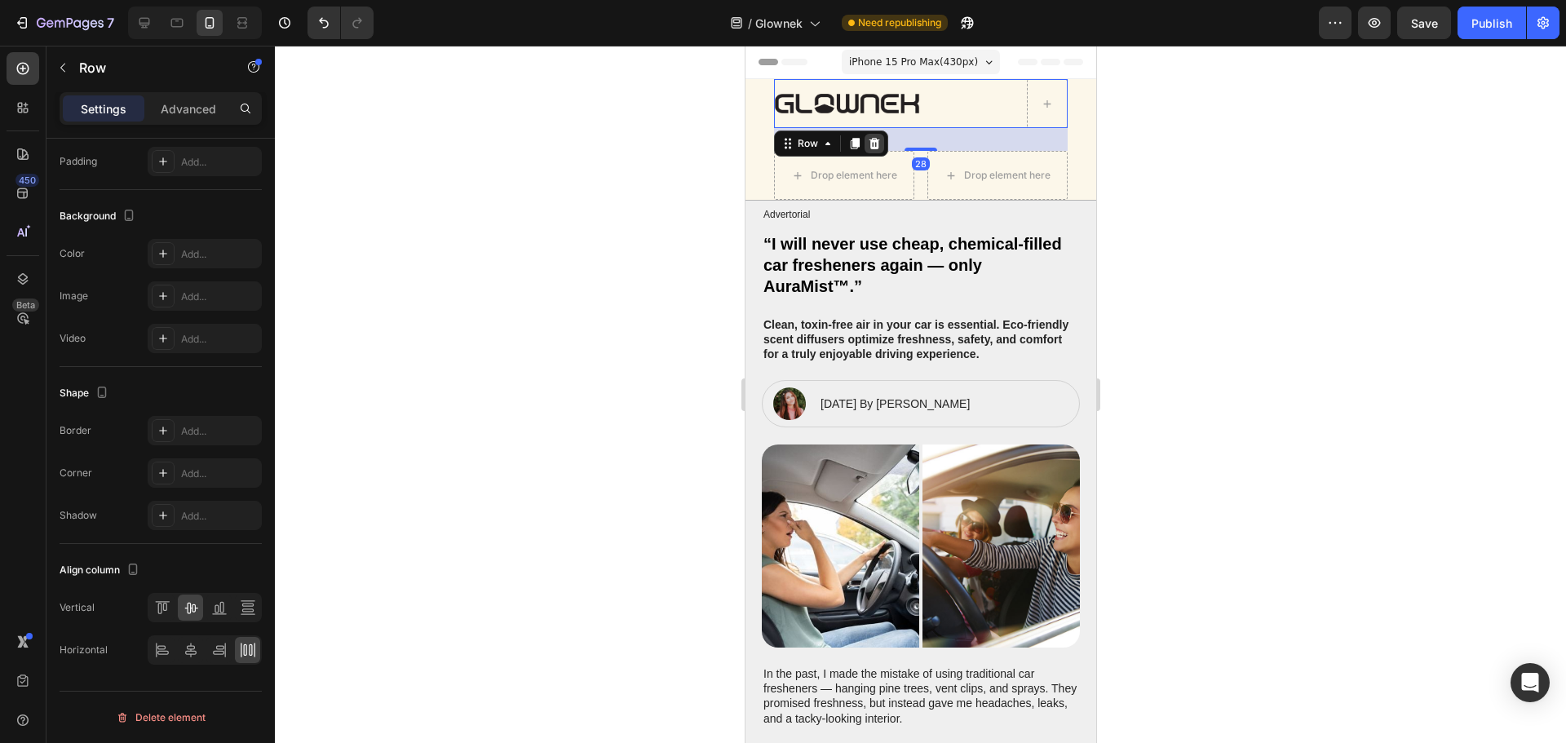
click at [876, 141] on icon at bounding box center [873, 143] width 11 height 11
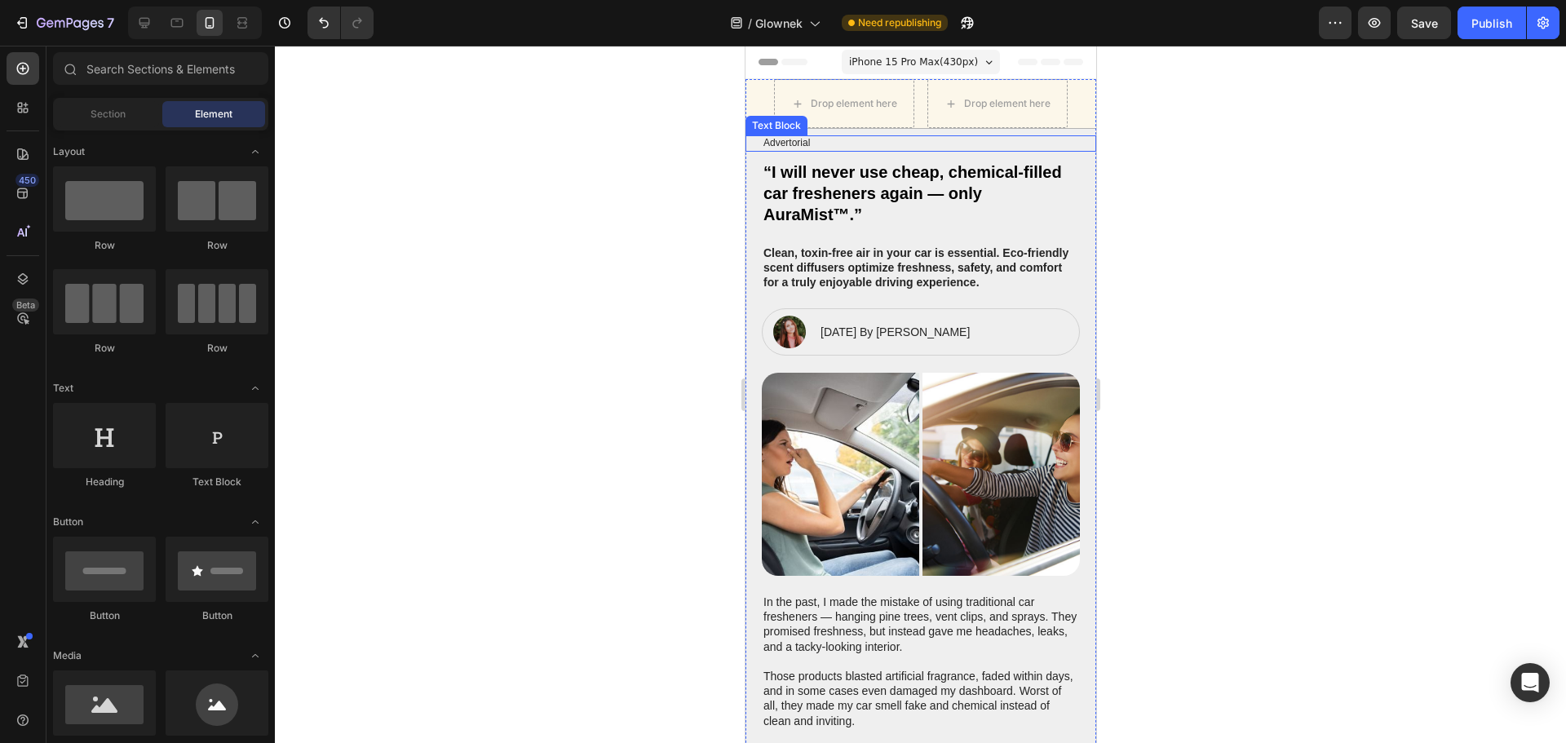
click at [1194, 162] on div at bounding box center [920, 394] width 1291 height 697
click at [858, 98] on div "Drop element here" at bounding box center [853, 103] width 86 height 13
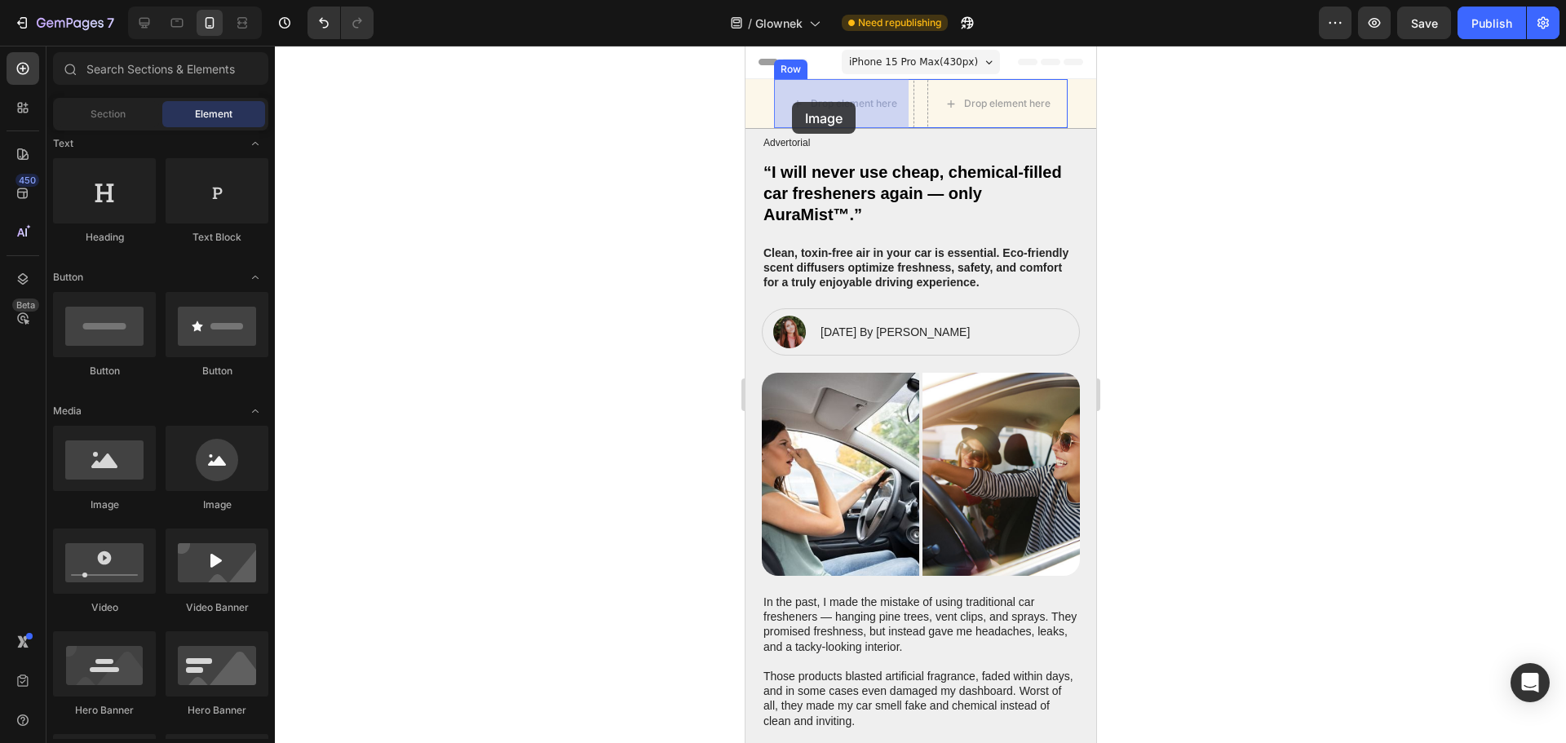
drag, startPoint x: 953, startPoint y: 519, endPoint x: 791, endPoint y: 102, distance: 447.2
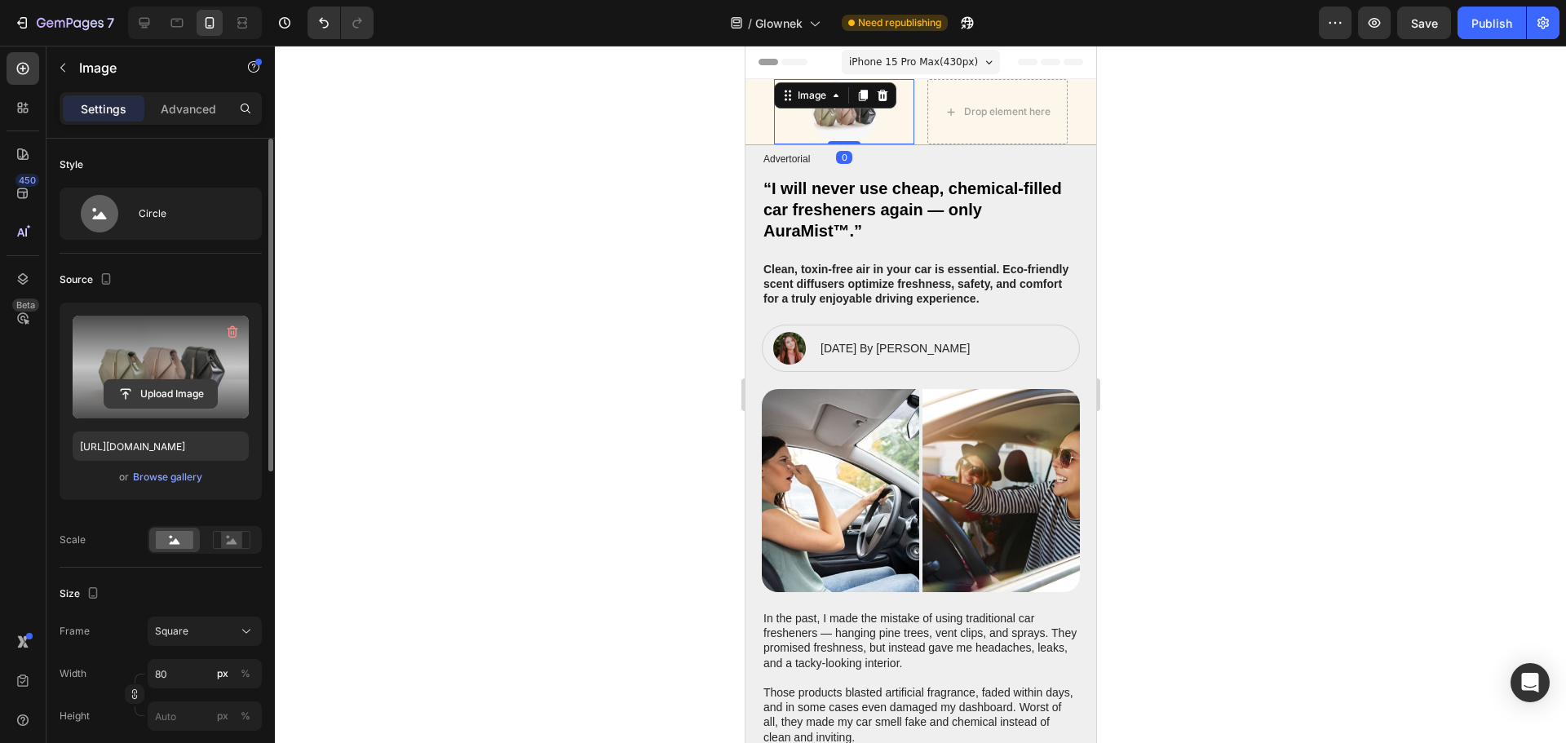
click at [159, 399] on input "file" at bounding box center [160, 394] width 113 height 28
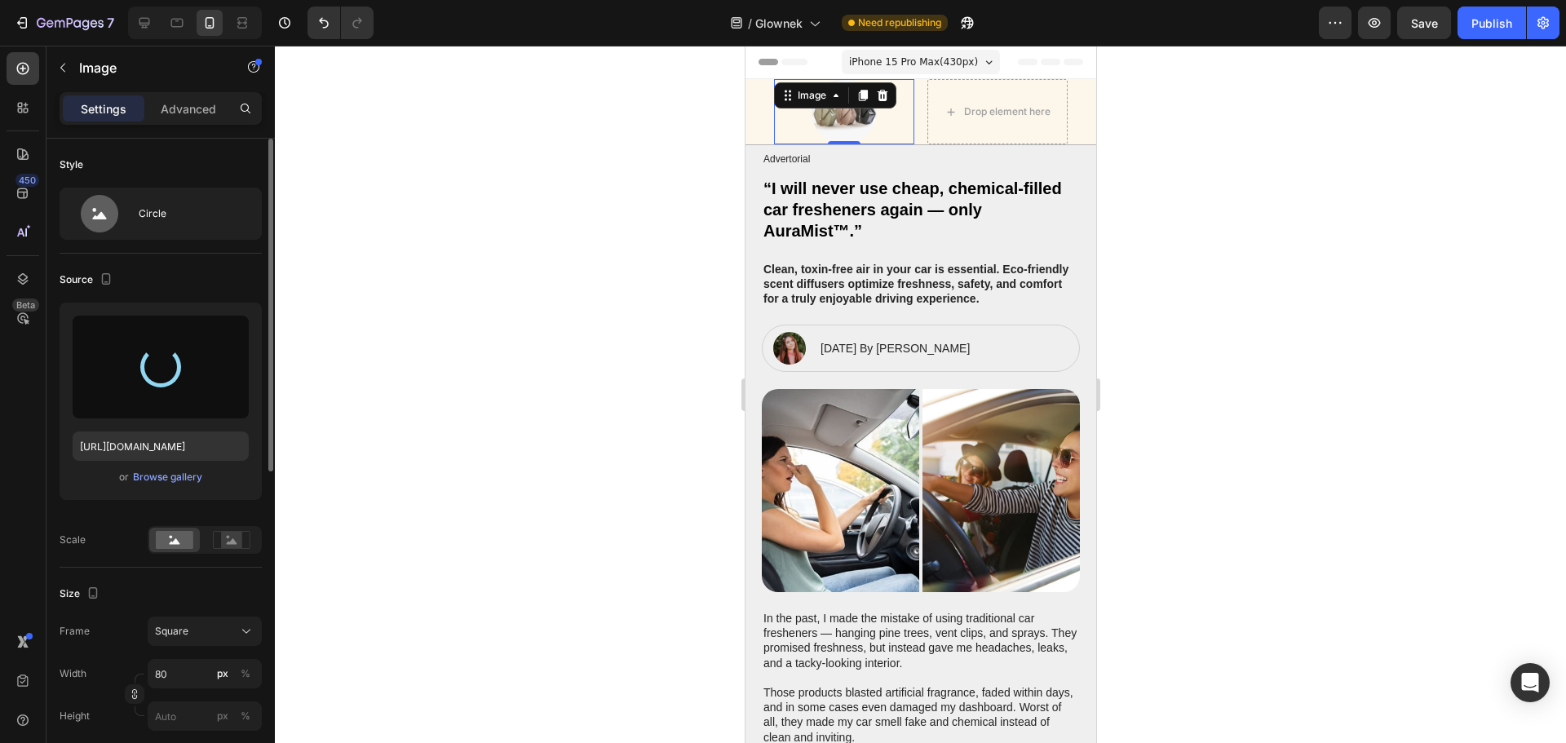
type input "[URL][DOMAIN_NAME]"
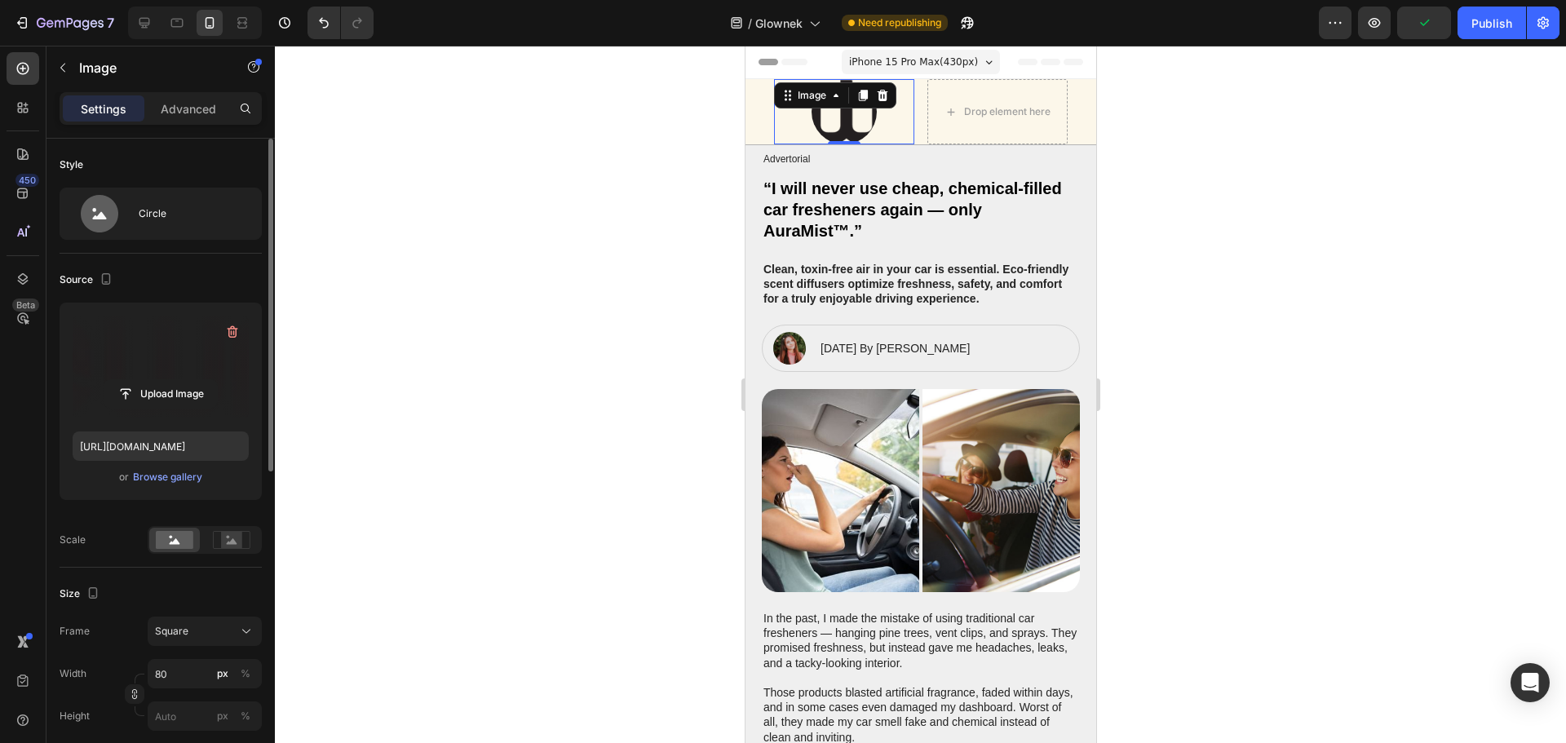
scroll to position [82, 0]
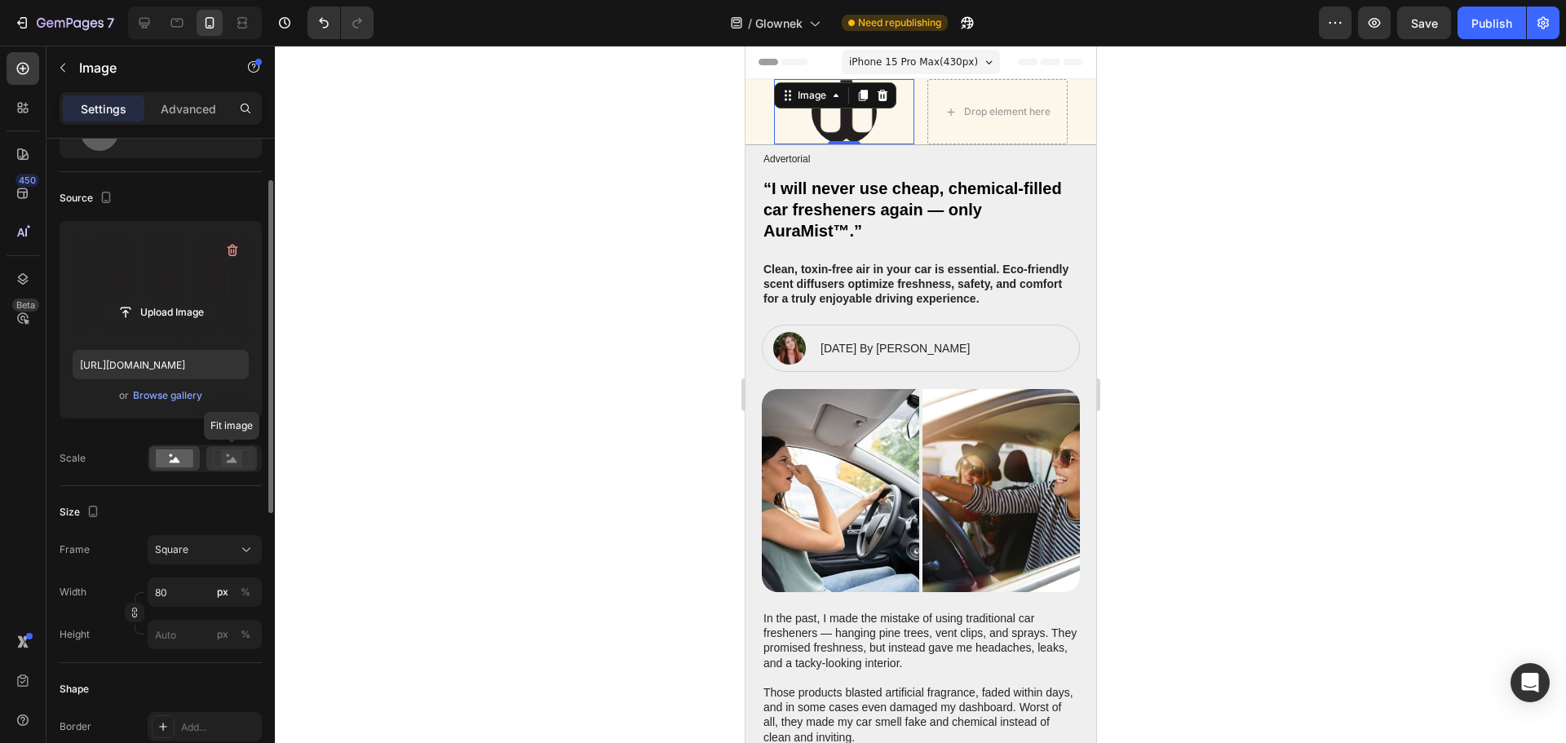
click at [225, 457] on rect at bounding box center [231, 458] width 21 height 16
click at [1332, 276] on div at bounding box center [920, 394] width 1291 height 697
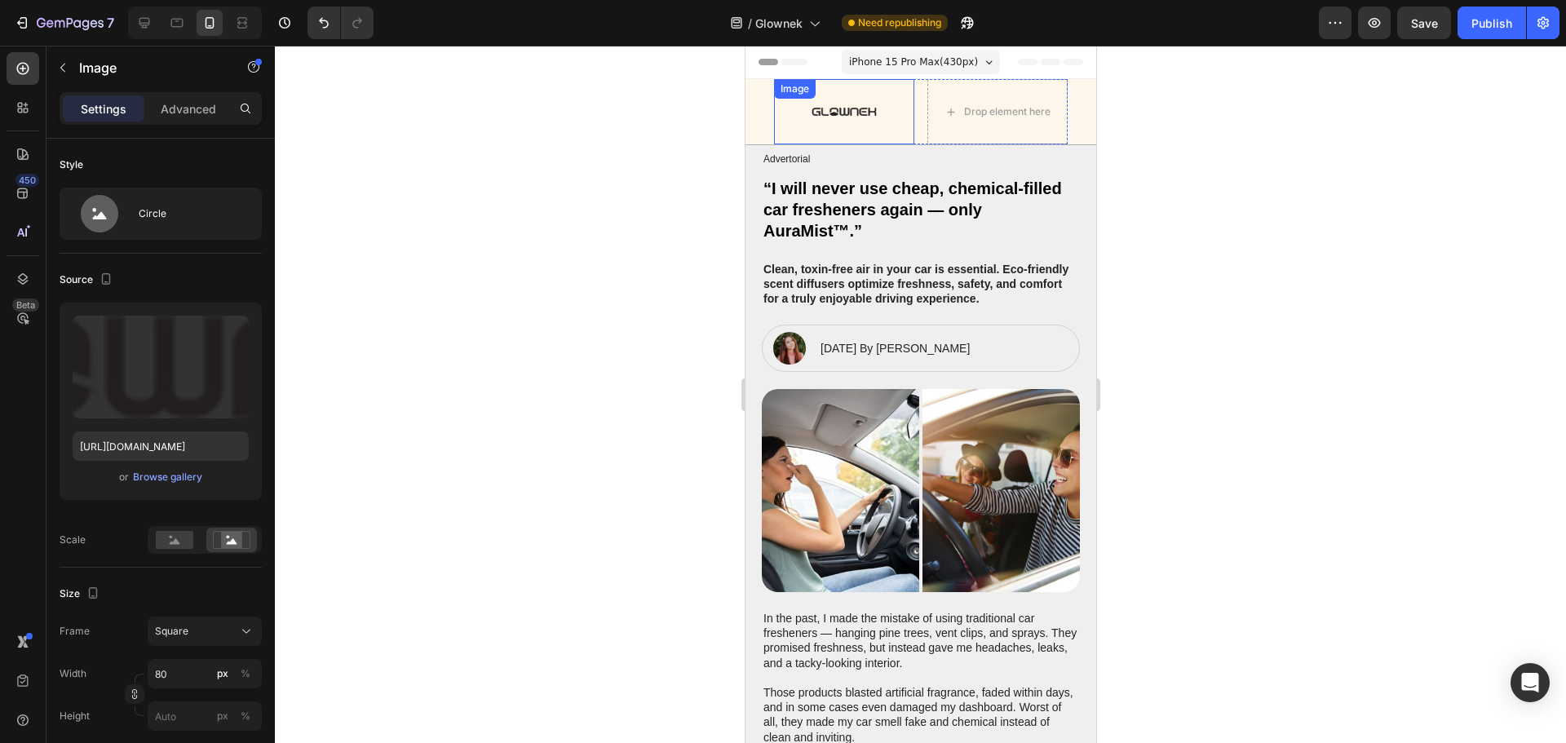
click at [838, 114] on img at bounding box center [843, 111] width 65 height 65
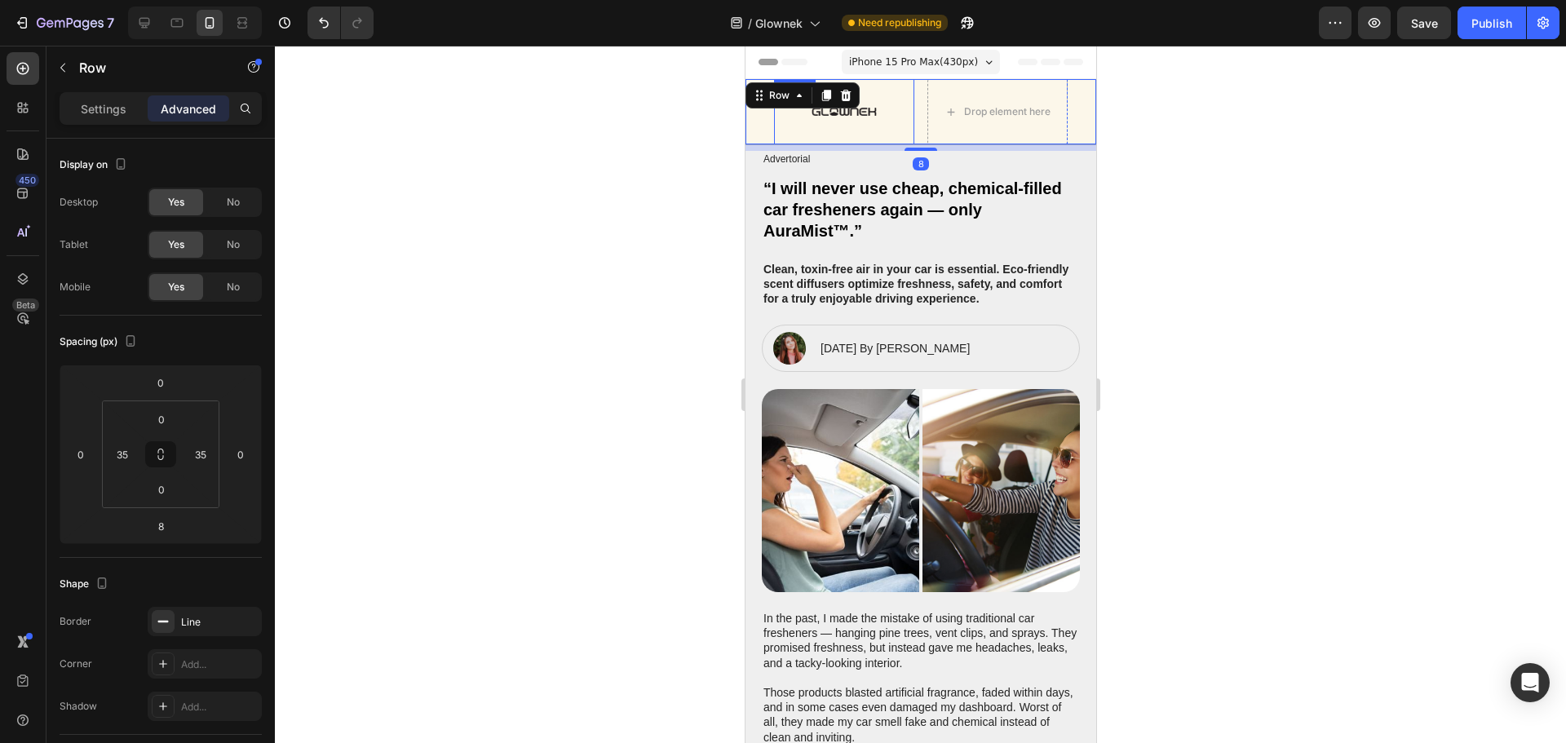
click at [839, 140] on div "Image Drop element here Row Row 8" at bounding box center [920, 112] width 351 height 66
click at [921, 144] on div "8" at bounding box center [920, 147] width 351 height 7
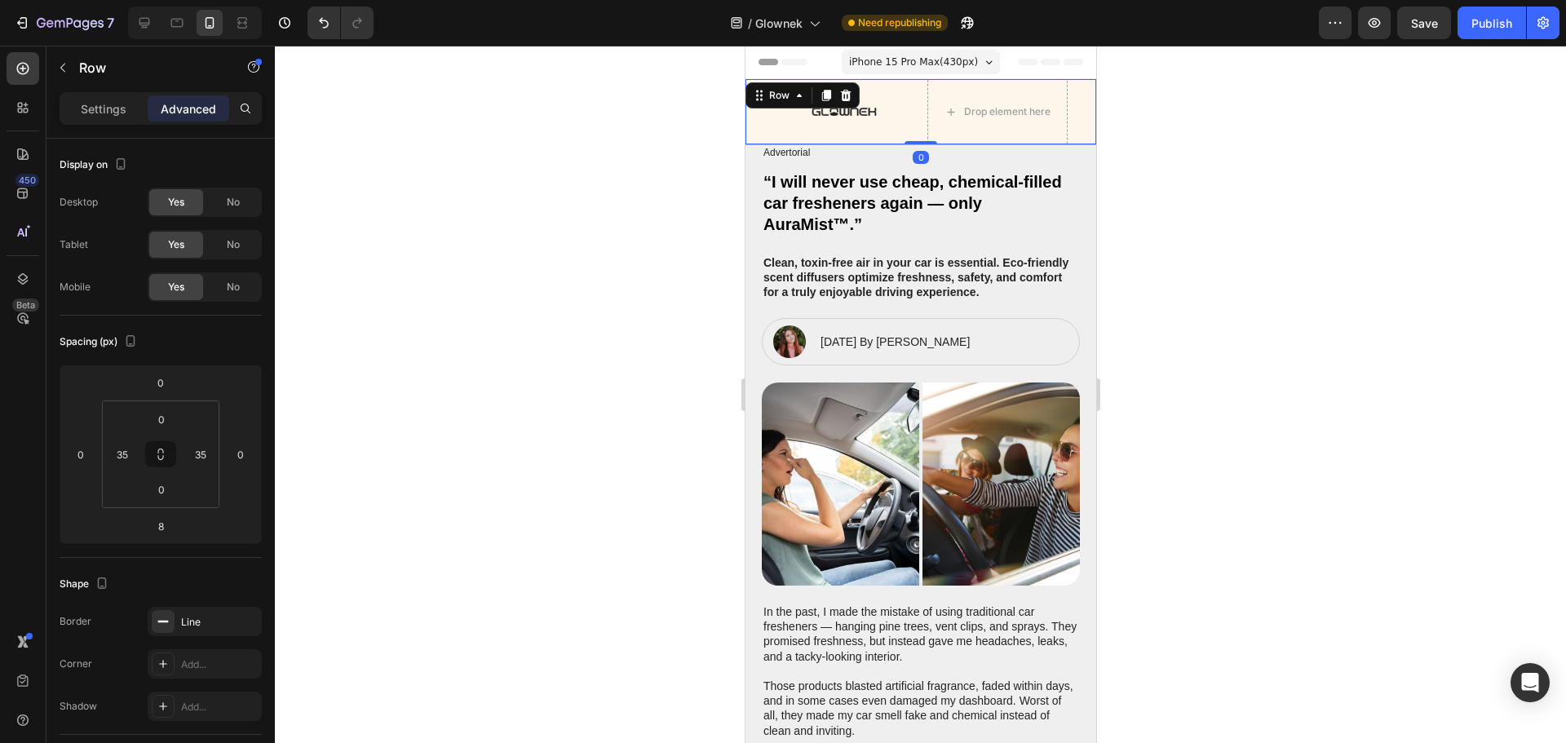
drag, startPoint x: 910, startPoint y: 148, endPoint x: 917, endPoint y: 130, distance: 19.4
click at [917, 130] on div "Image Drop element here Row Row 0" at bounding box center [920, 112] width 351 height 66
type input "0"
click at [1332, 191] on div at bounding box center [920, 394] width 1291 height 697
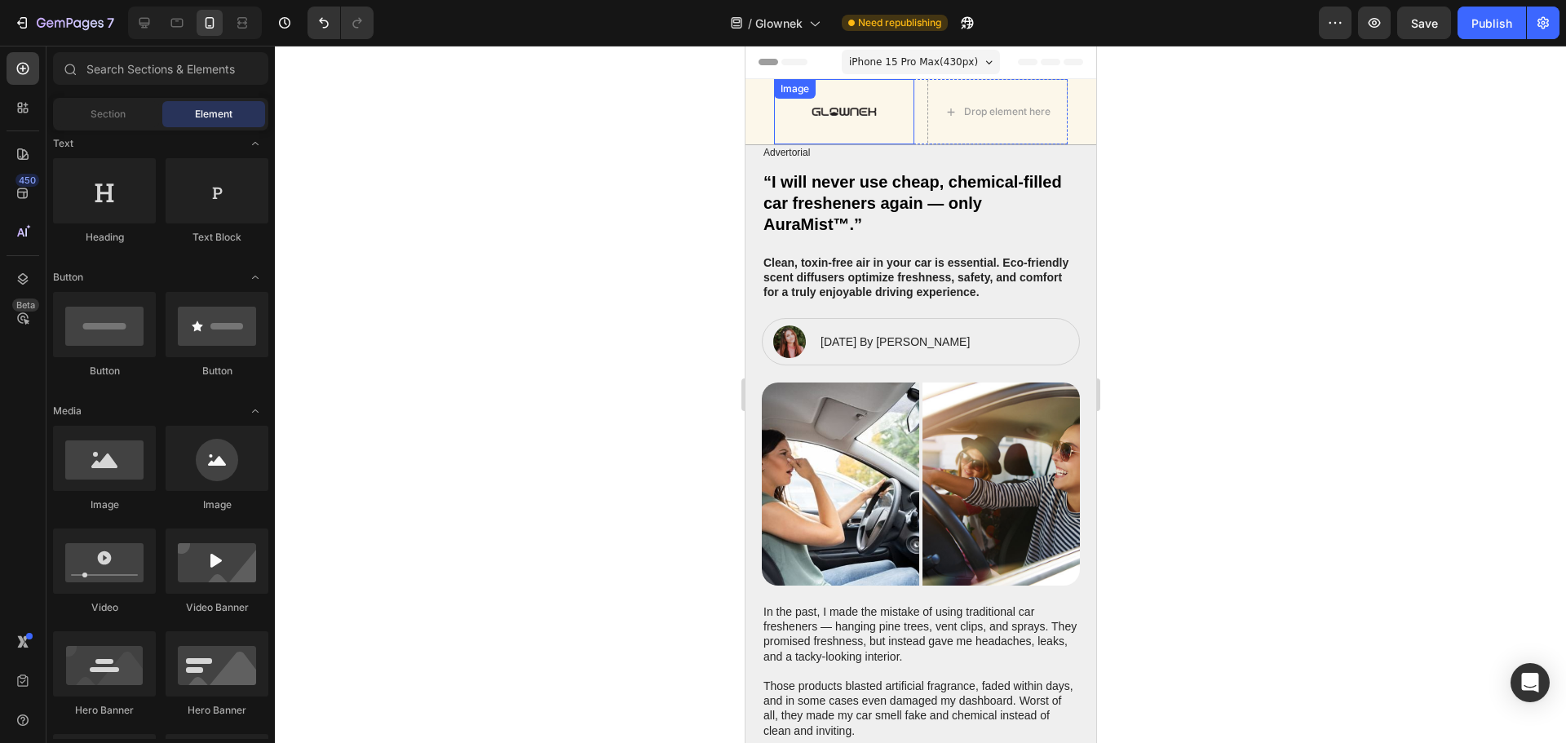
click at [860, 105] on div "Image" at bounding box center [843, 111] width 140 height 65
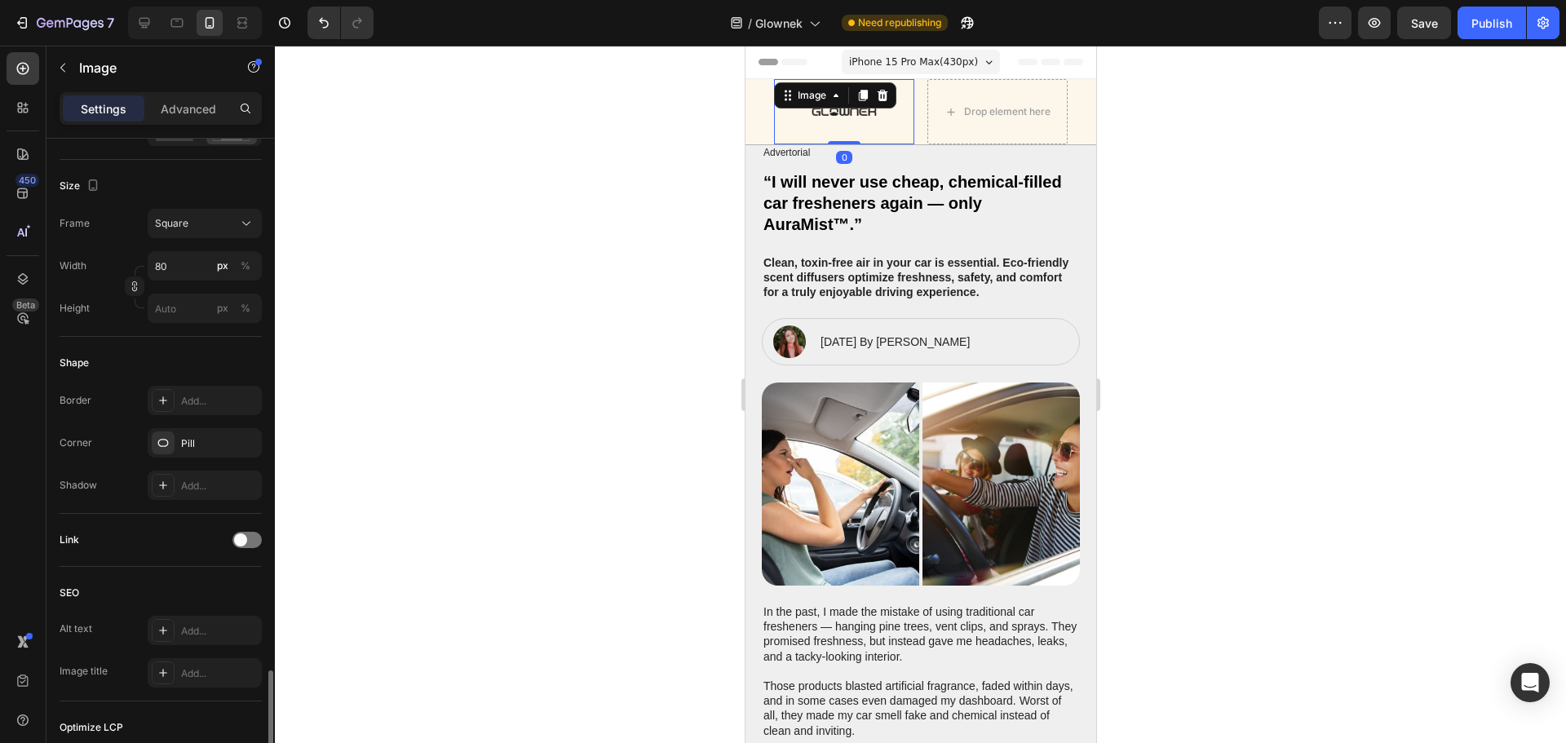
scroll to position [621, 0]
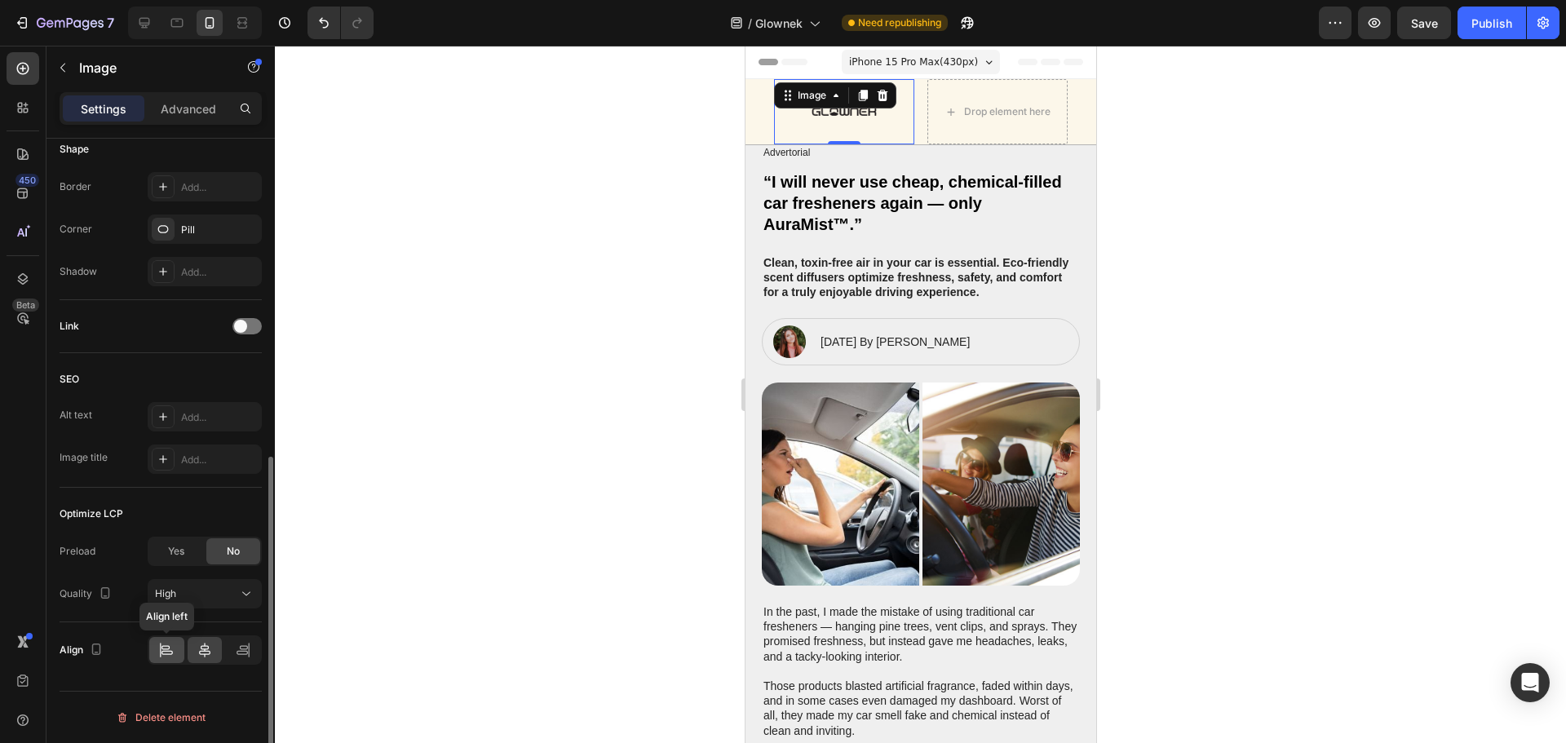
click at [170, 648] on icon at bounding box center [166, 650] width 16 height 16
click at [1285, 243] on div at bounding box center [920, 394] width 1291 height 697
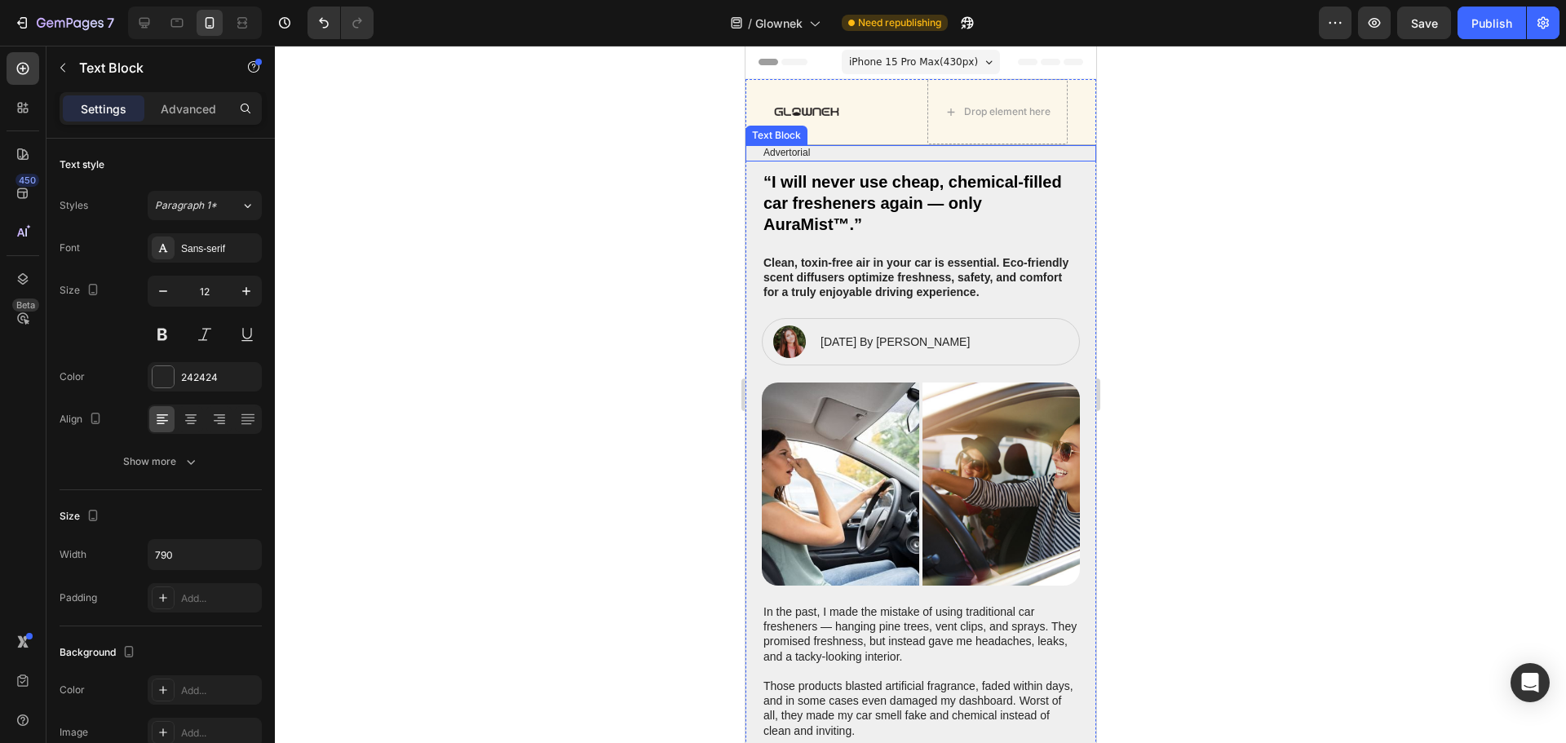
click at [797, 151] on p "Advertorial" at bounding box center [919, 153] width 315 height 13
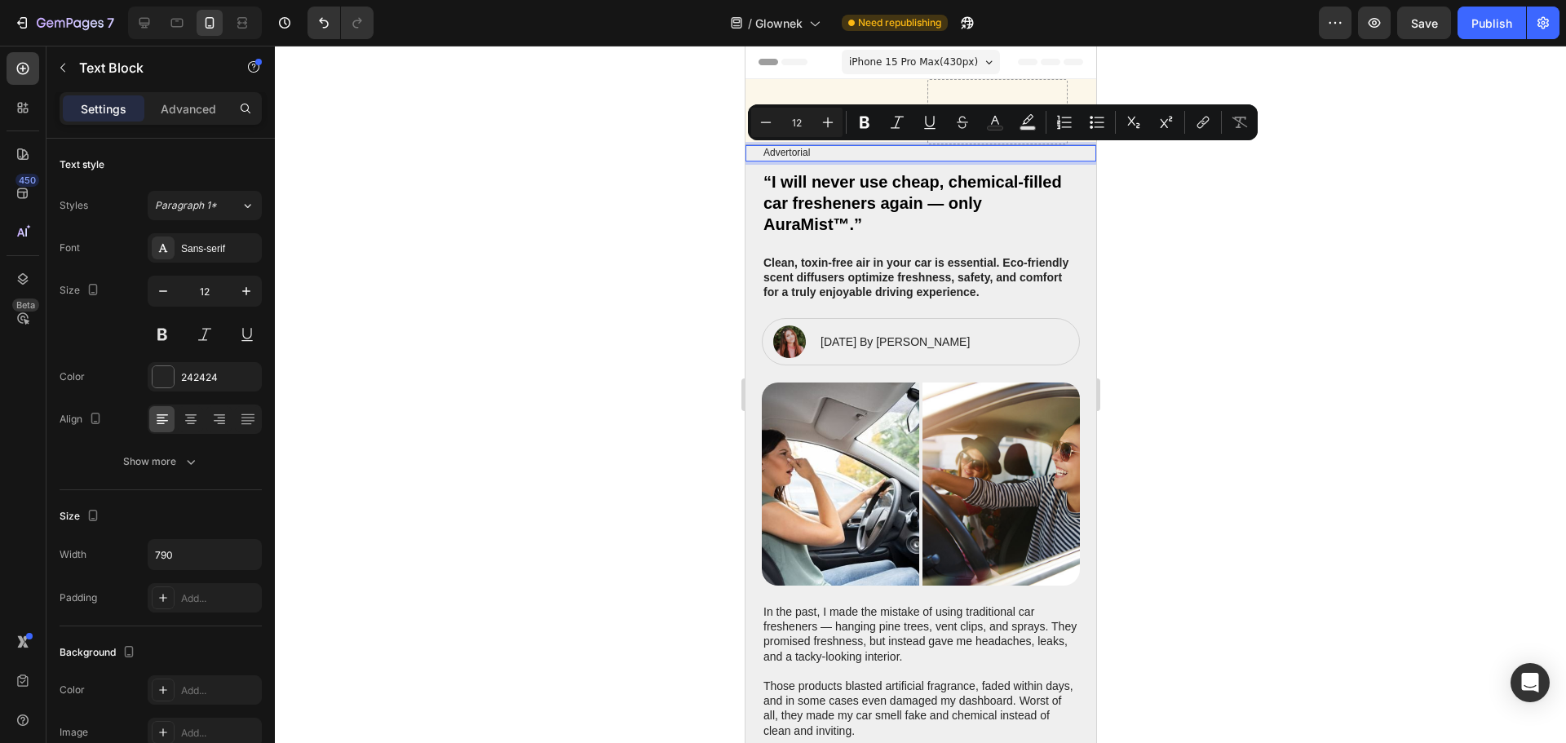
click at [1381, 205] on div at bounding box center [920, 394] width 1291 height 697
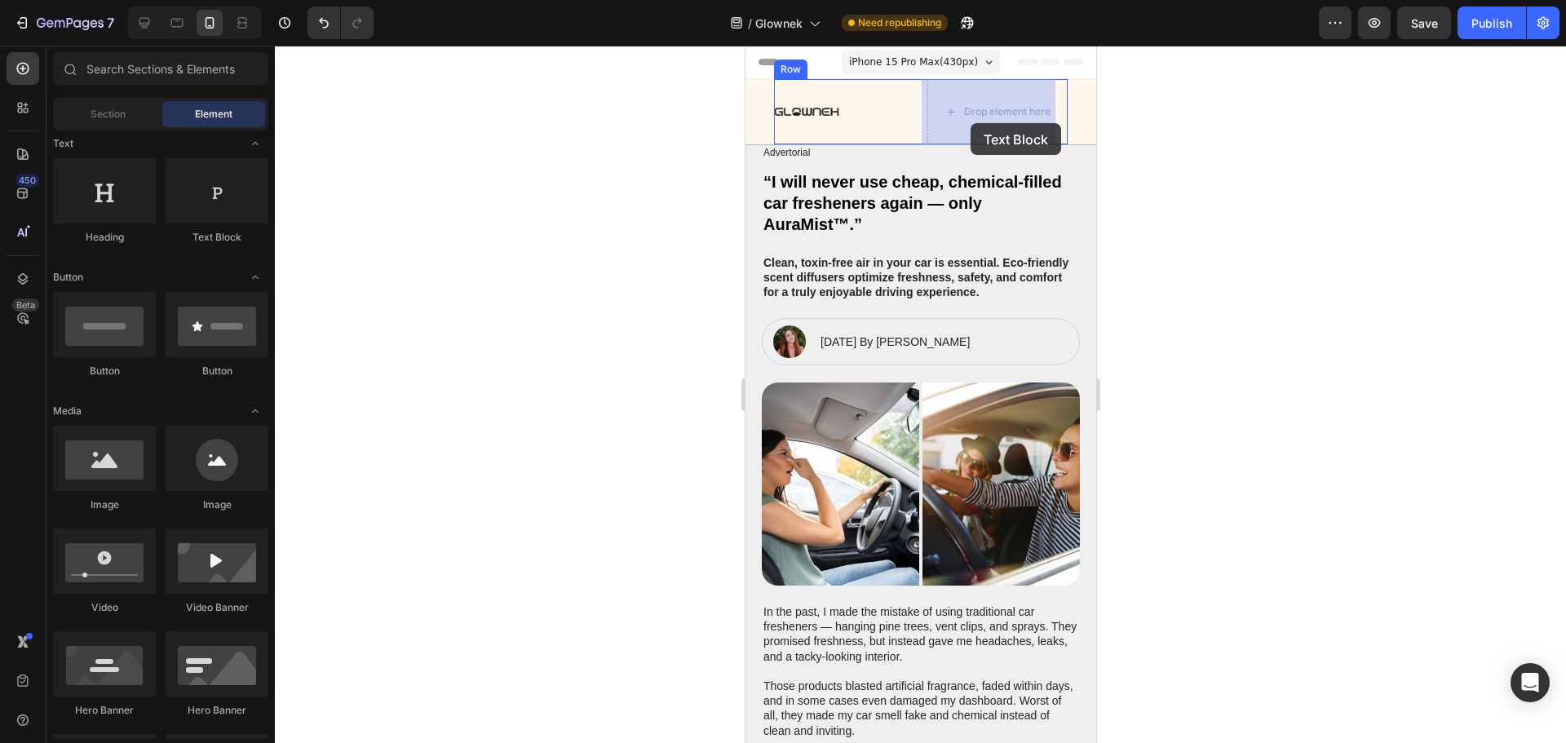
drag, startPoint x: 953, startPoint y: 263, endPoint x: 1010, endPoint y: 126, distance: 148.4
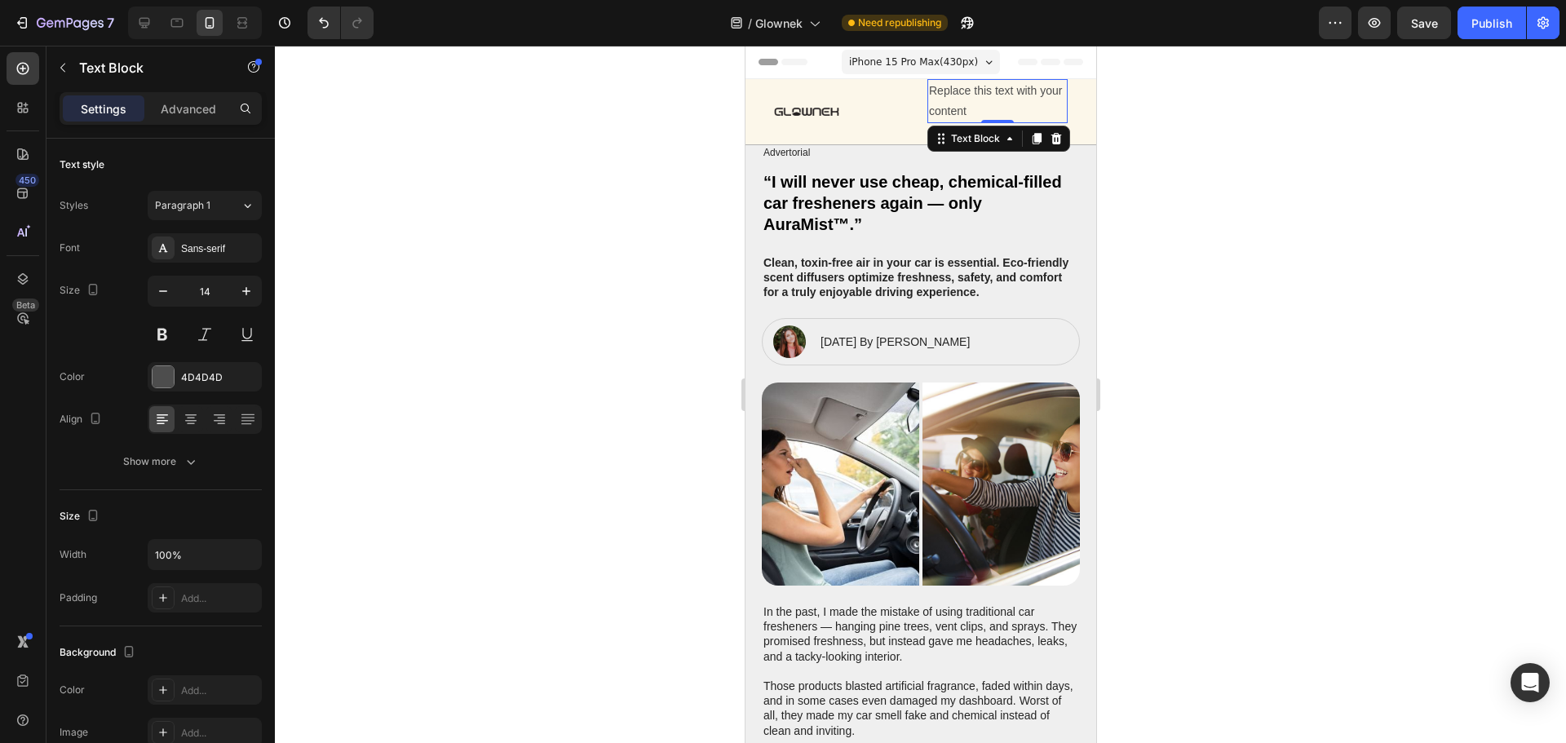
click at [994, 99] on div "Replace this text with your content" at bounding box center [996, 101] width 140 height 44
click at [994, 99] on p "Replace this text with your content" at bounding box center [996, 101] width 137 height 41
click at [1191, 137] on div at bounding box center [920, 394] width 1291 height 697
click at [967, 87] on p "Advertorial" at bounding box center [996, 91] width 137 height 20
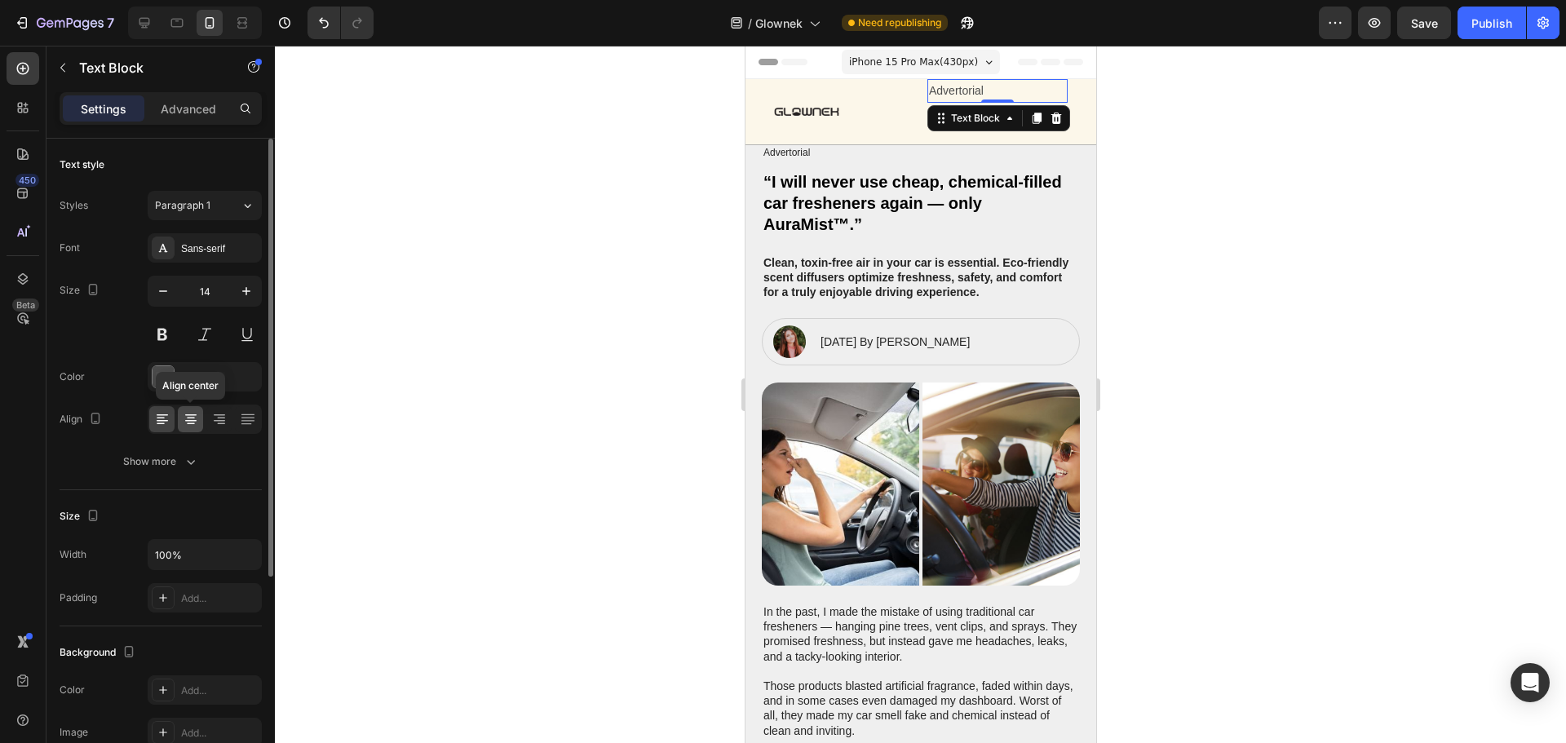
click at [195, 426] on icon at bounding box center [191, 419] width 16 height 16
click at [221, 423] on icon at bounding box center [221, 424] width 8 height 2
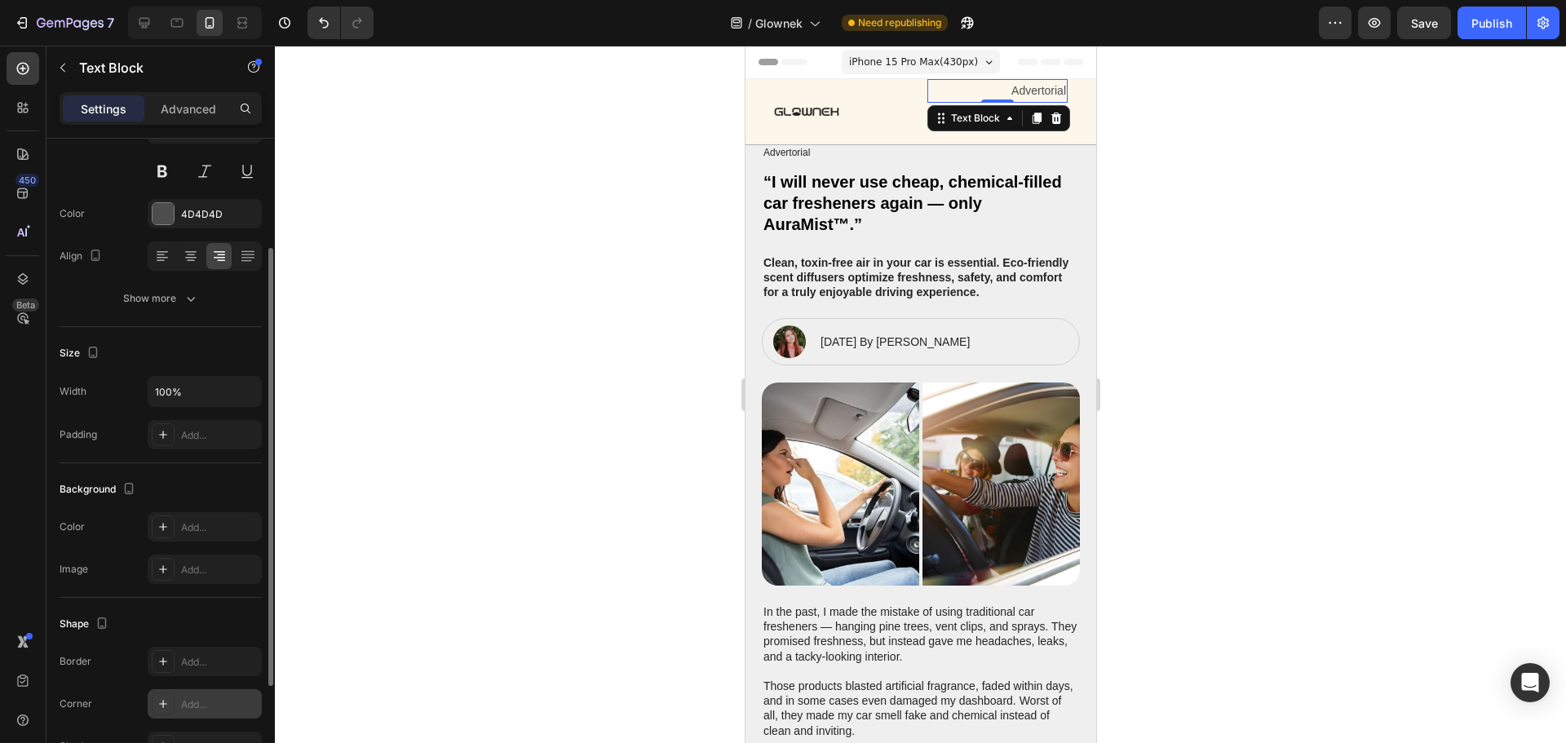
scroll to position [316, 0]
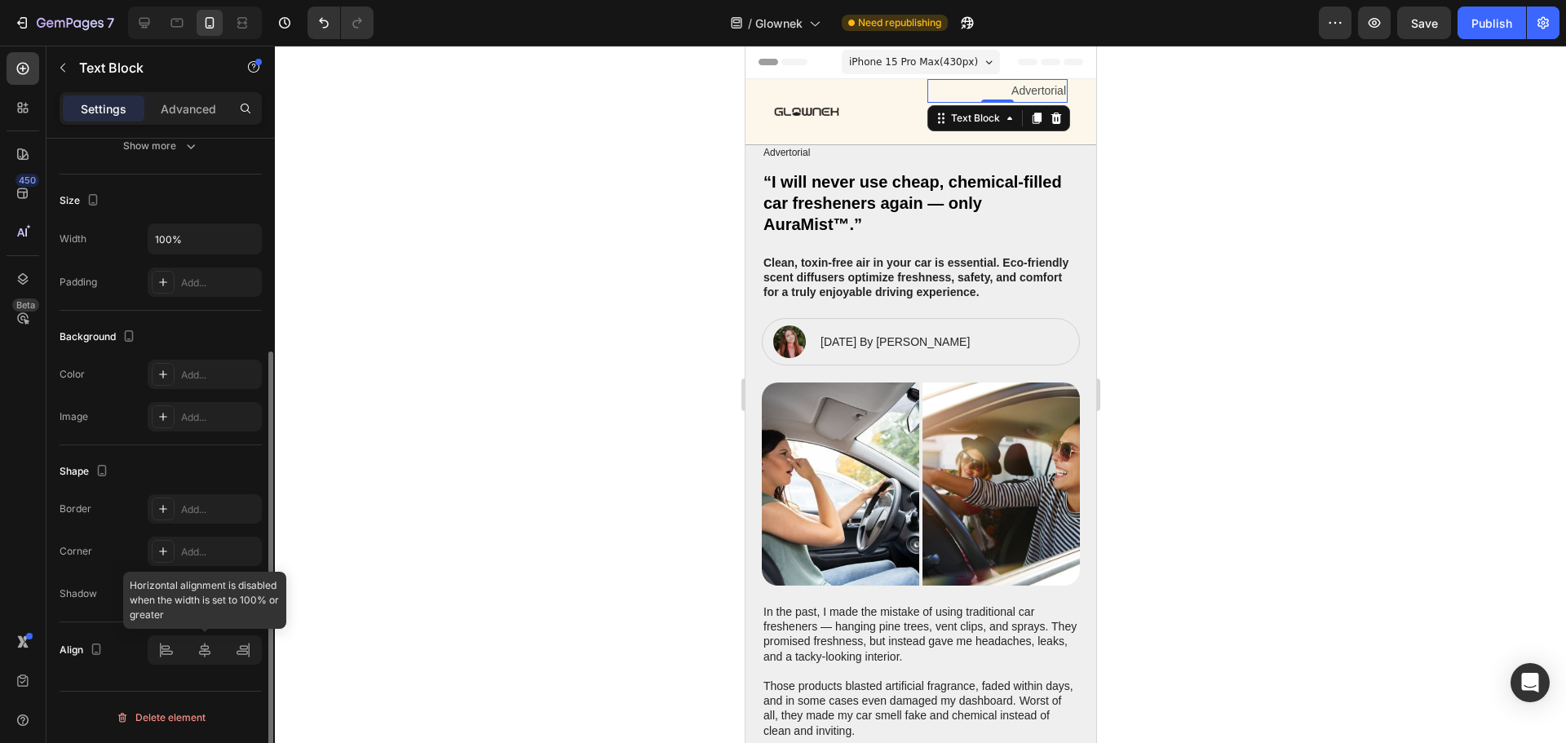
click at [201, 658] on div at bounding box center [205, 649] width 114 height 29
drag, startPoint x: 1225, startPoint y: 175, endPoint x: 1140, endPoint y: 150, distance: 88.5
click at [1226, 175] on div at bounding box center [920, 394] width 1291 height 697
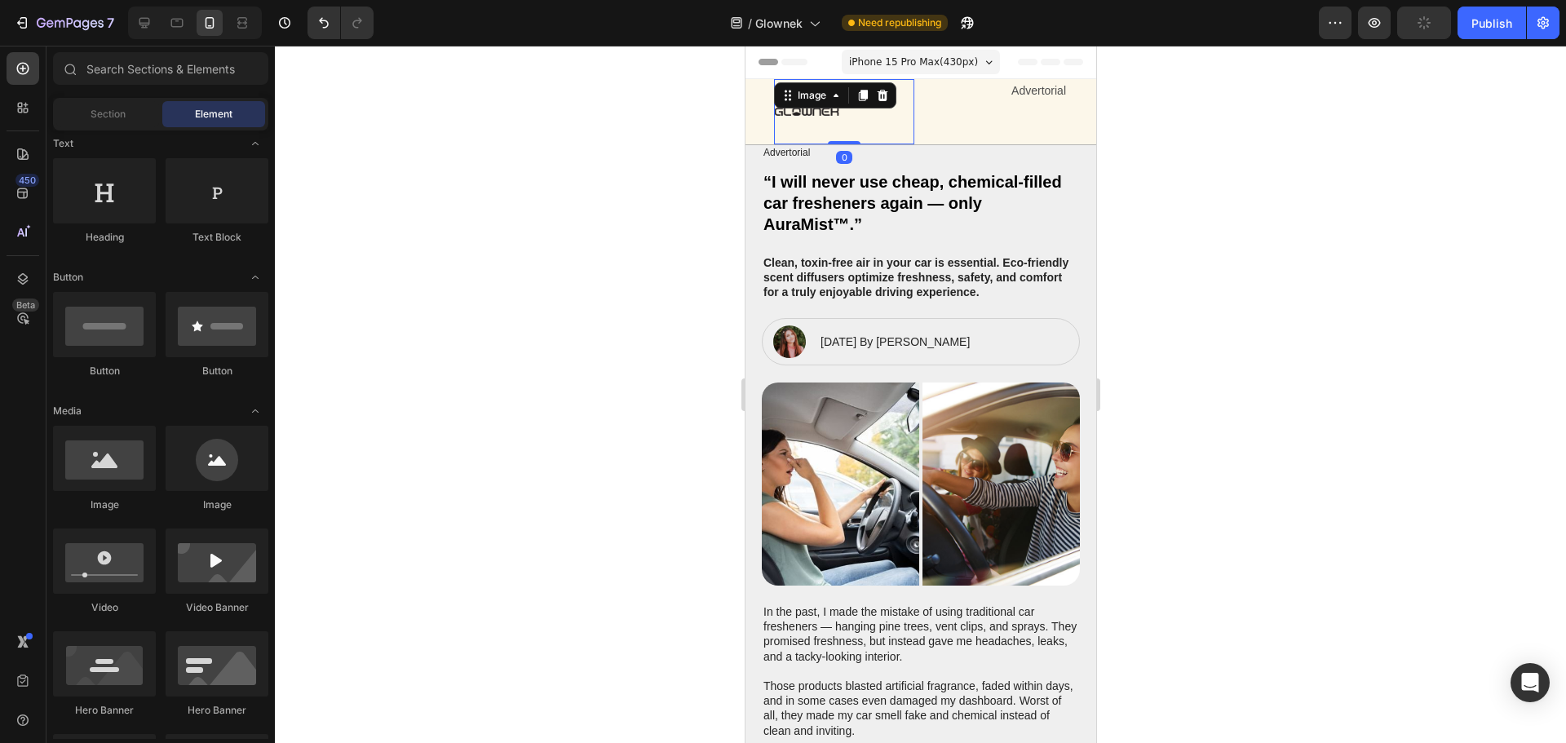
click at [861, 120] on div at bounding box center [843, 111] width 140 height 65
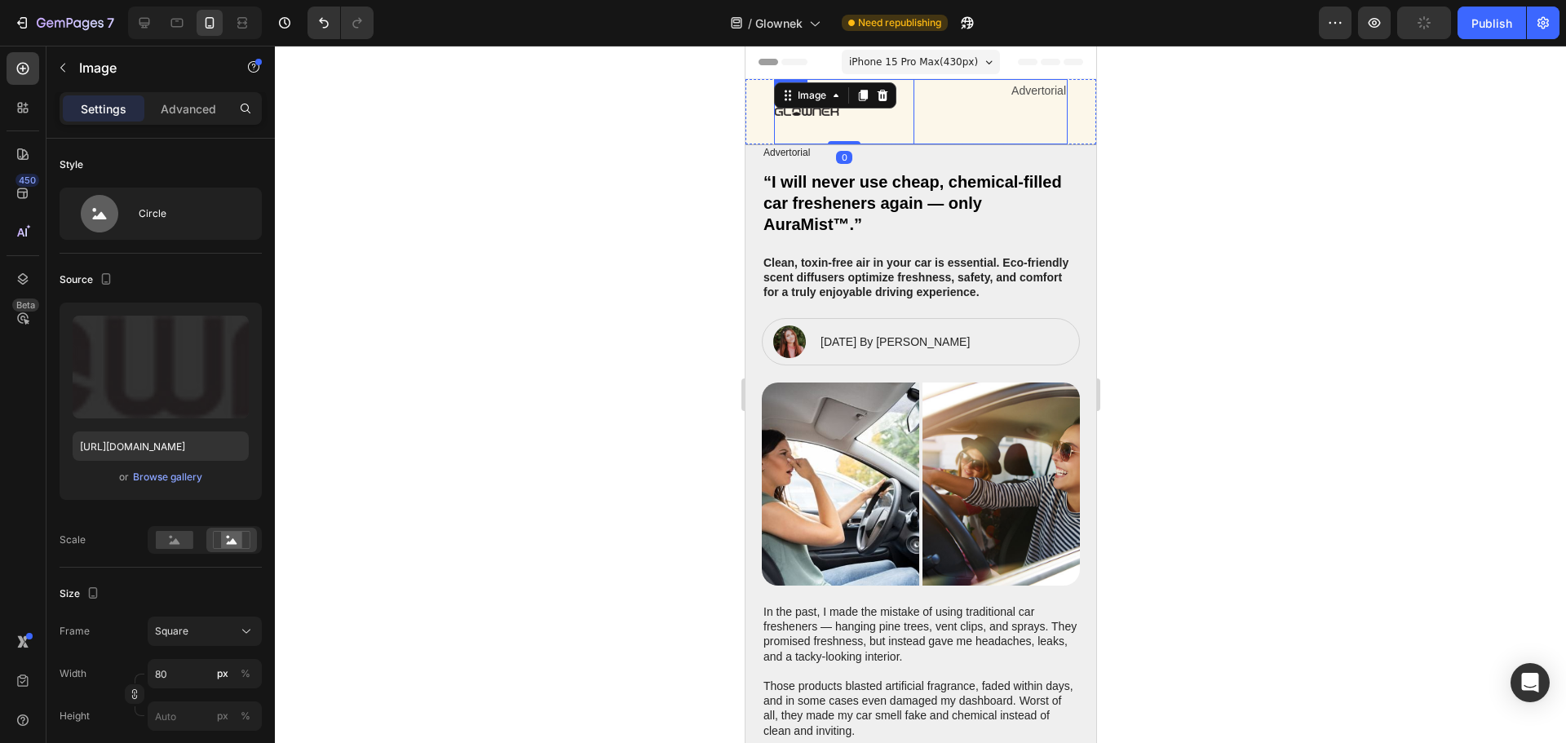
click at [955, 116] on div "Advertorial Text Block" at bounding box center [996, 111] width 140 height 65
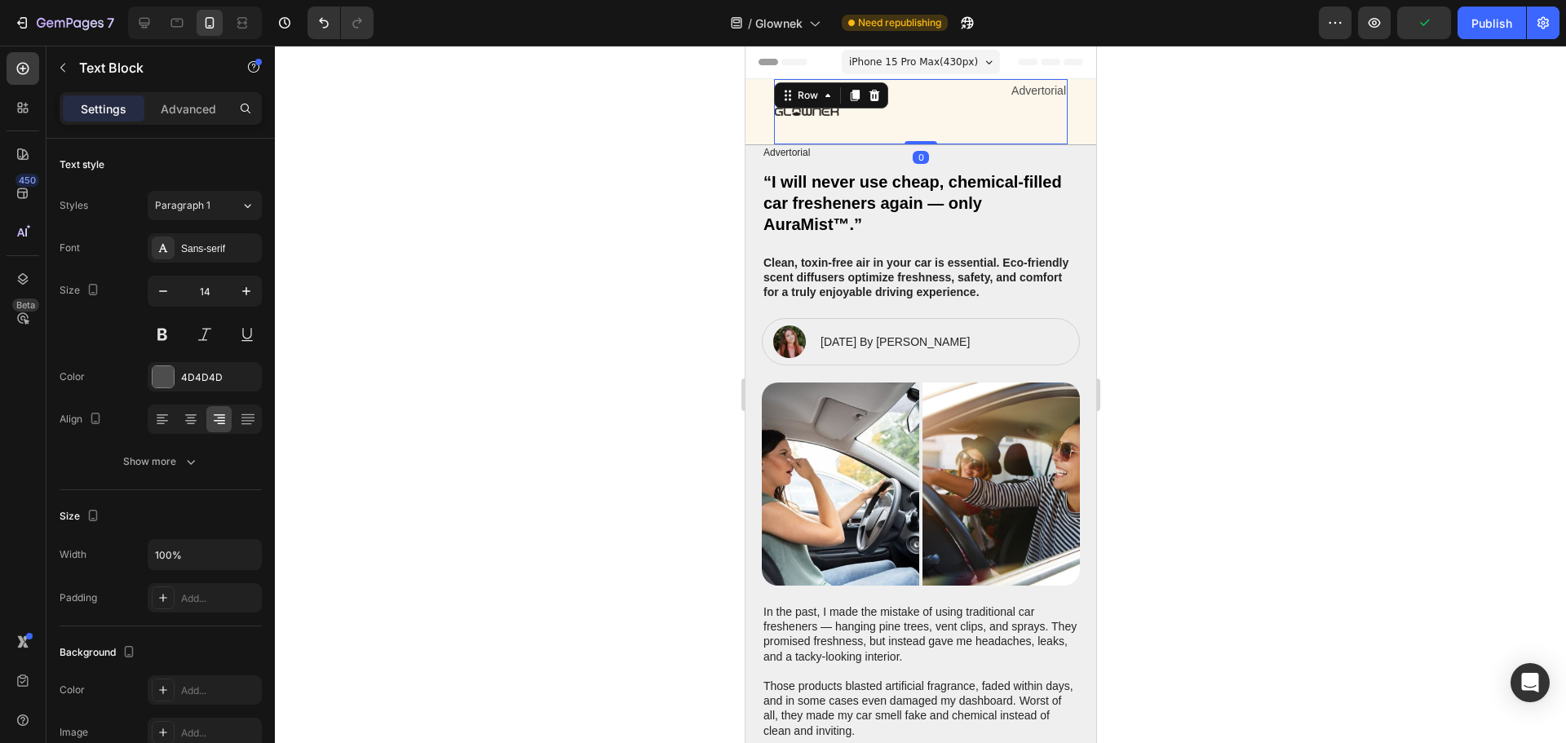
click at [1019, 98] on p "Advertorial" at bounding box center [996, 91] width 137 height 20
drag, startPoint x: 961, startPoint y: 95, endPoint x: 1079, endPoint y: 109, distance: 118.2
click at [1152, 115] on div at bounding box center [920, 394] width 1291 height 697
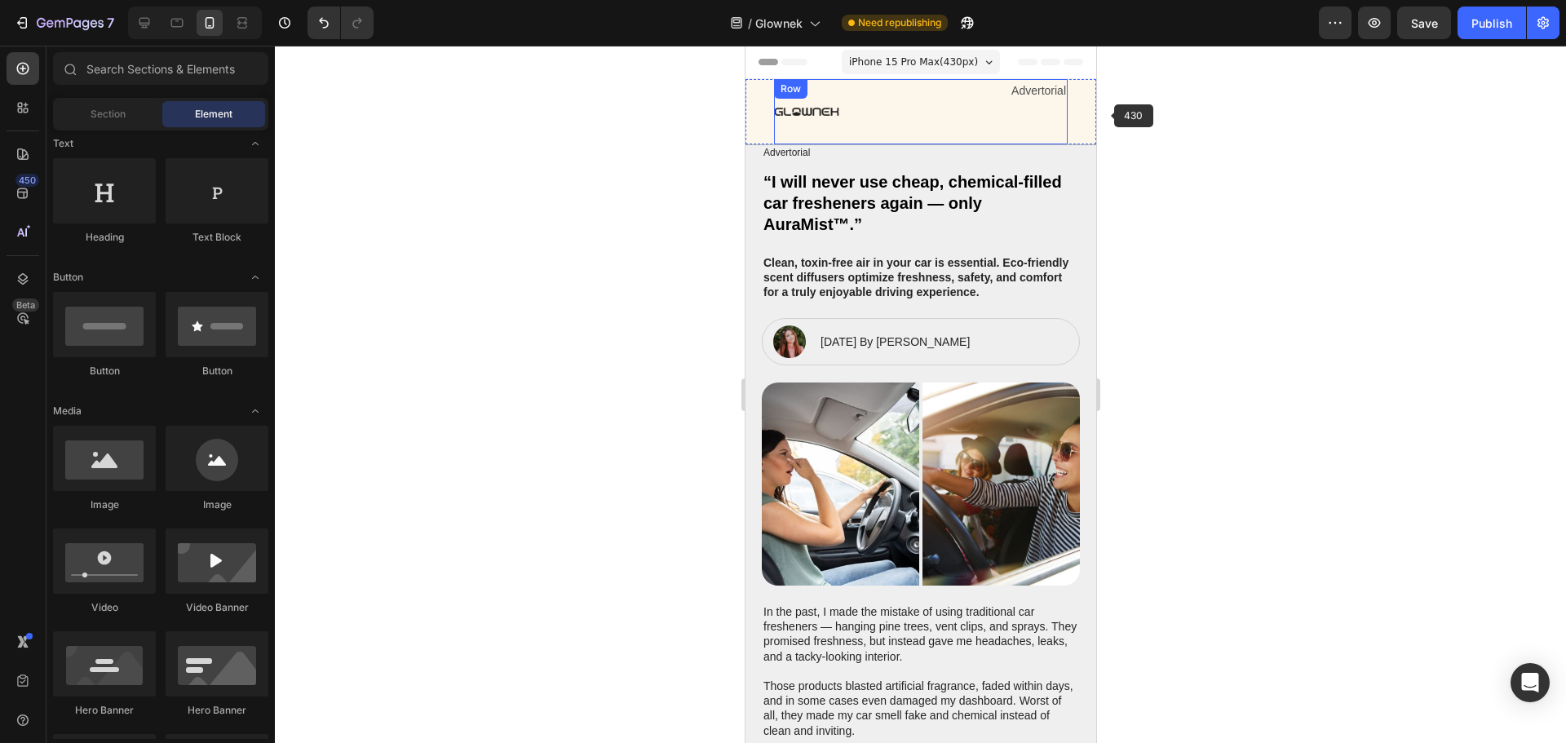
click at [1042, 111] on div "Advertorial Text Block" at bounding box center [996, 111] width 140 height 65
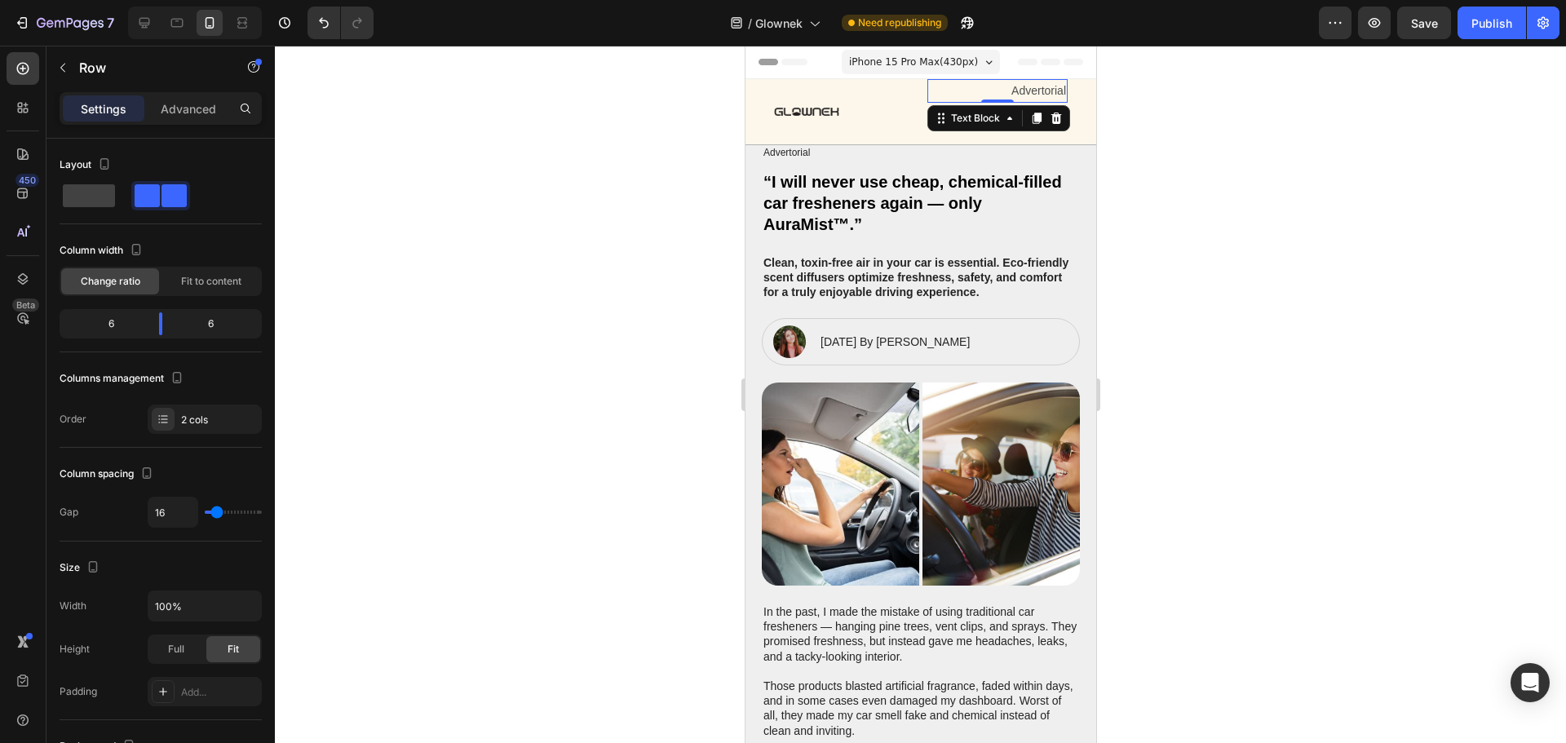
click at [1045, 99] on p "Advertorial" at bounding box center [996, 91] width 137 height 20
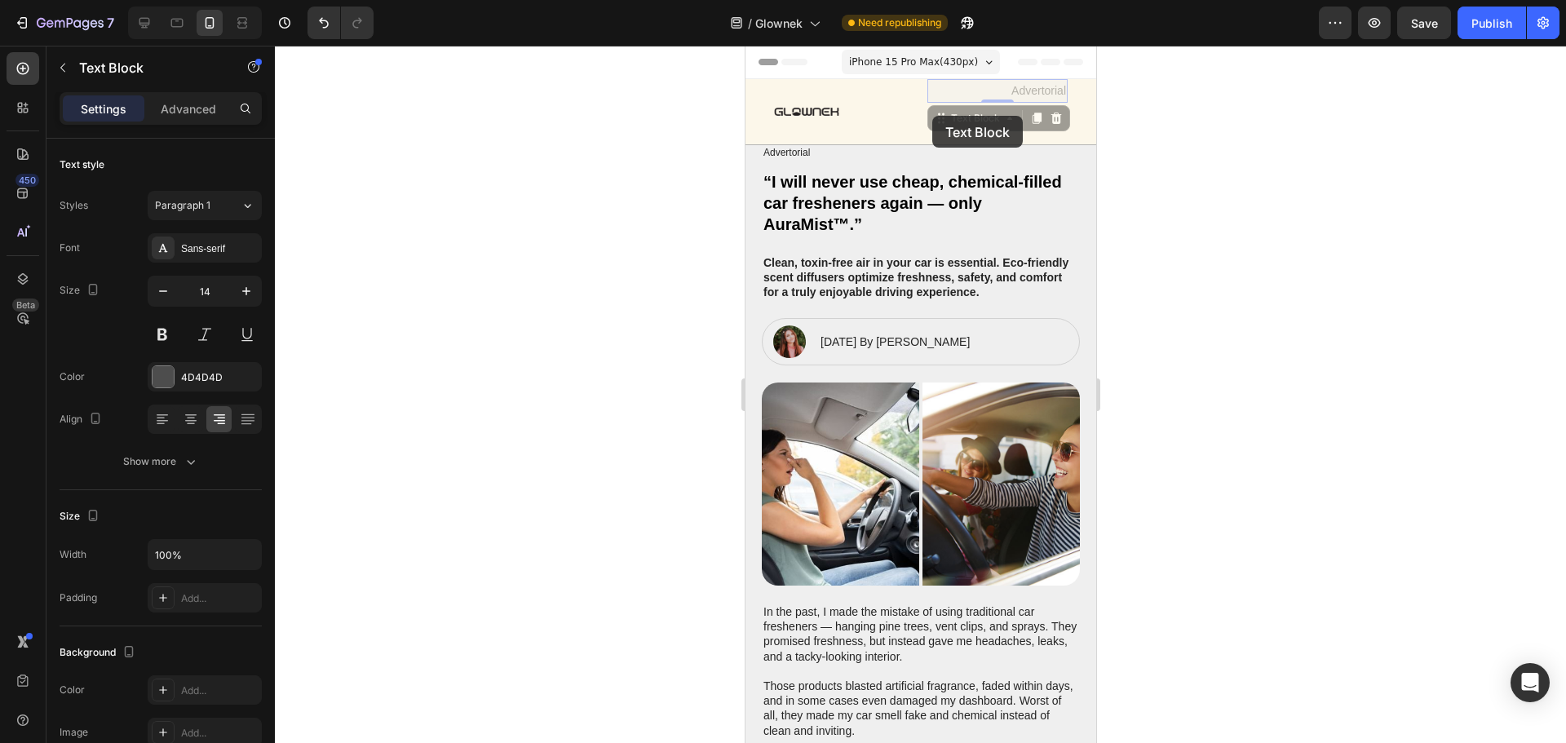
drag, startPoint x: 931, startPoint y: 116, endPoint x: 937, endPoint y: 135, distance: 20.4
click at [937, 135] on div "Advertorial Text Block 0 Advertorial Text Block 0" at bounding box center [996, 111] width 140 height 65
drag, startPoint x: 1226, startPoint y: 150, endPoint x: 1207, endPoint y: 148, distance: 18.8
click at [1226, 150] on div at bounding box center [920, 394] width 1291 height 697
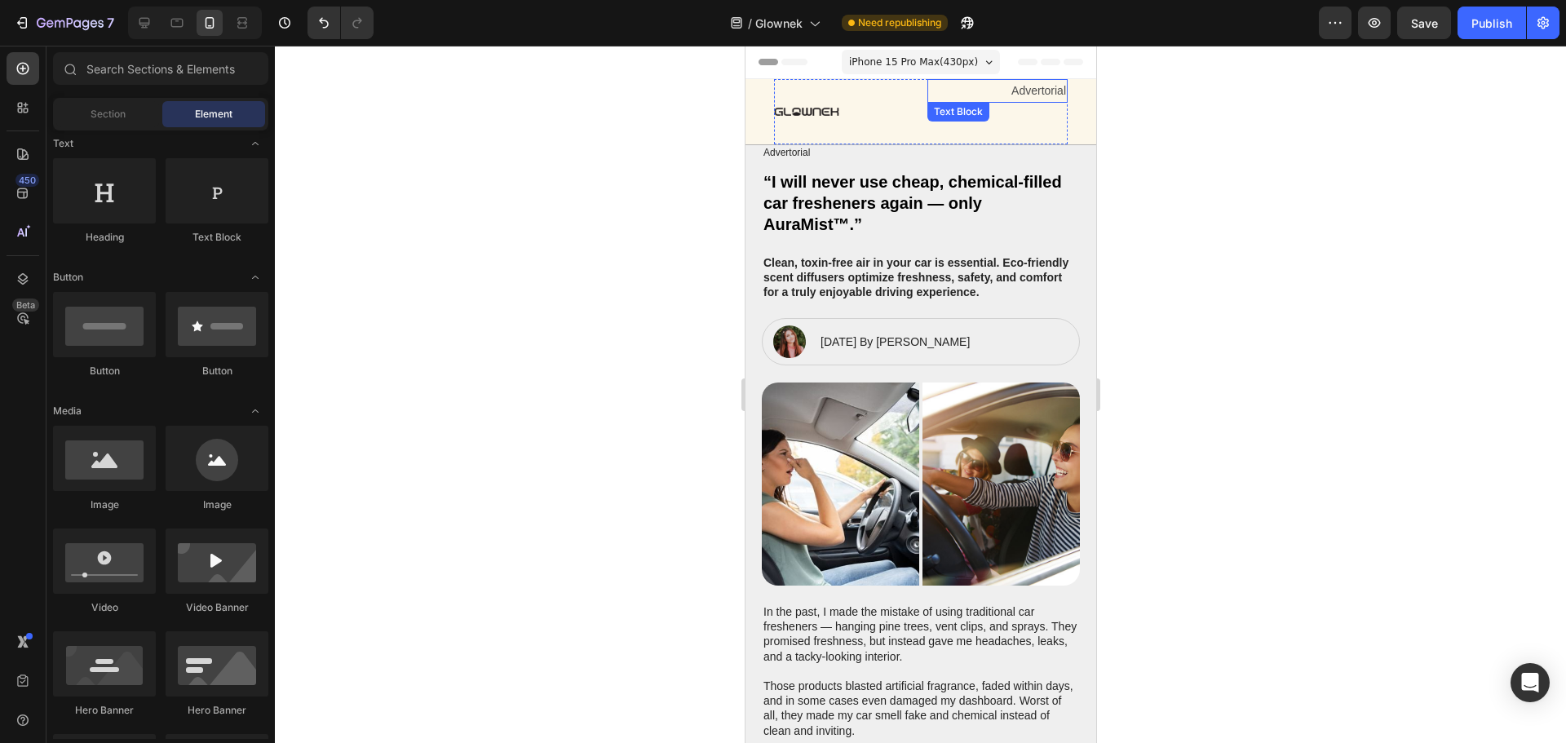
click at [986, 95] on p "Advertorial" at bounding box center [996, 91] width 137 height 20
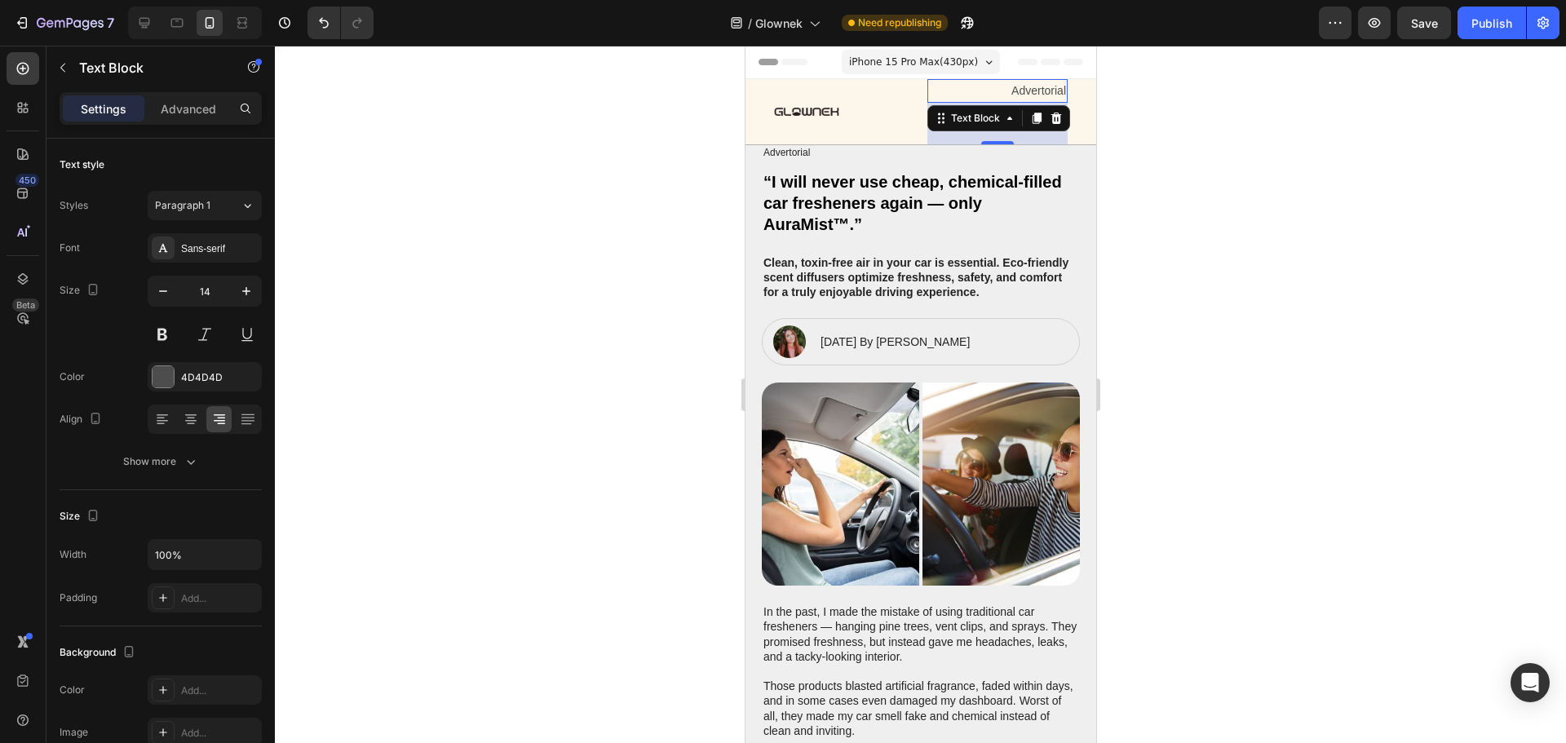
drag, startPoint x: 987, startPoint y: 102, endPoint x: 1023, endPoint y: 139, distance: 51.9
click at [995, 144] on div at bounding box center [996, 142] width 33 height 3
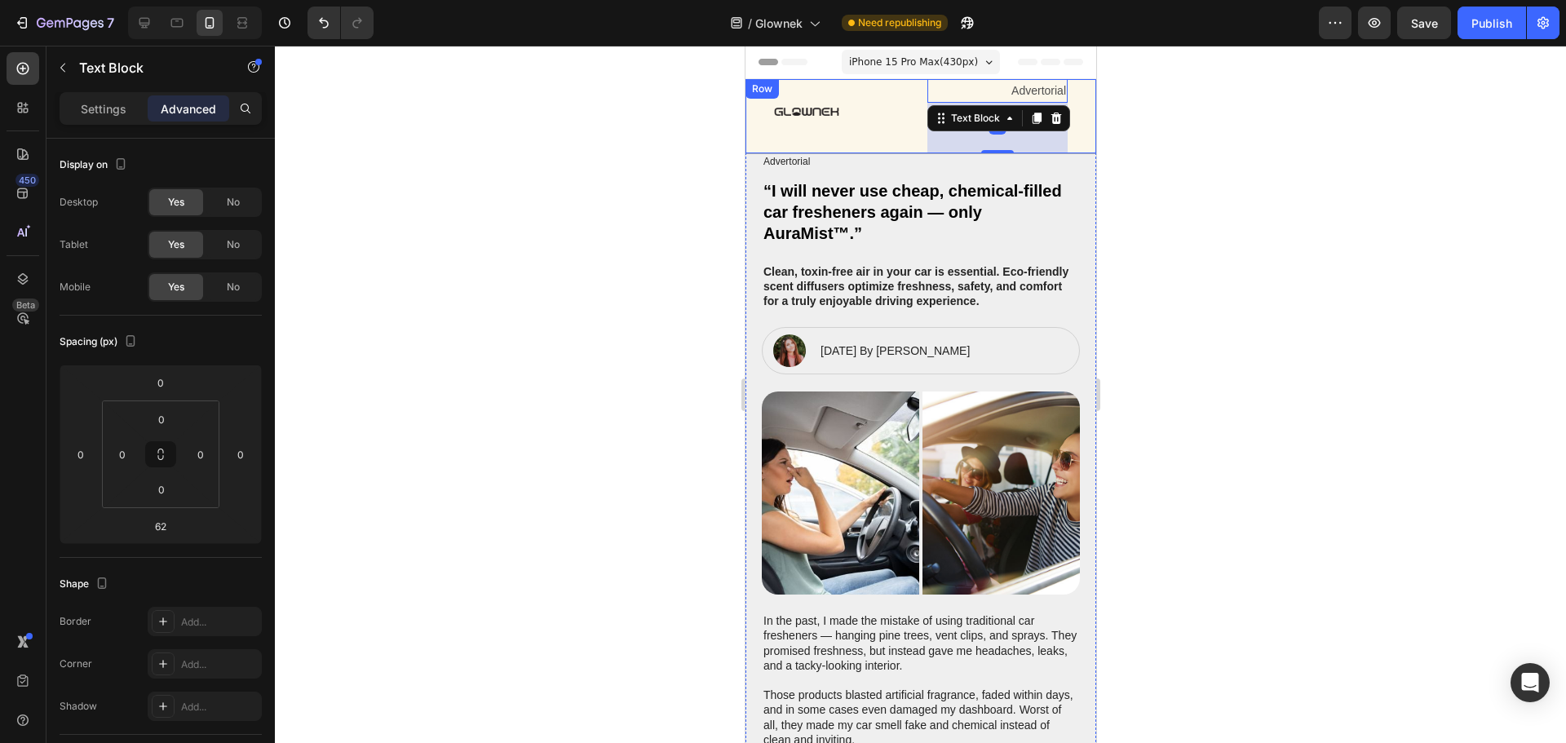
click at [1173, 139] on div at bounding box center [920, 394] width 1291 height 697
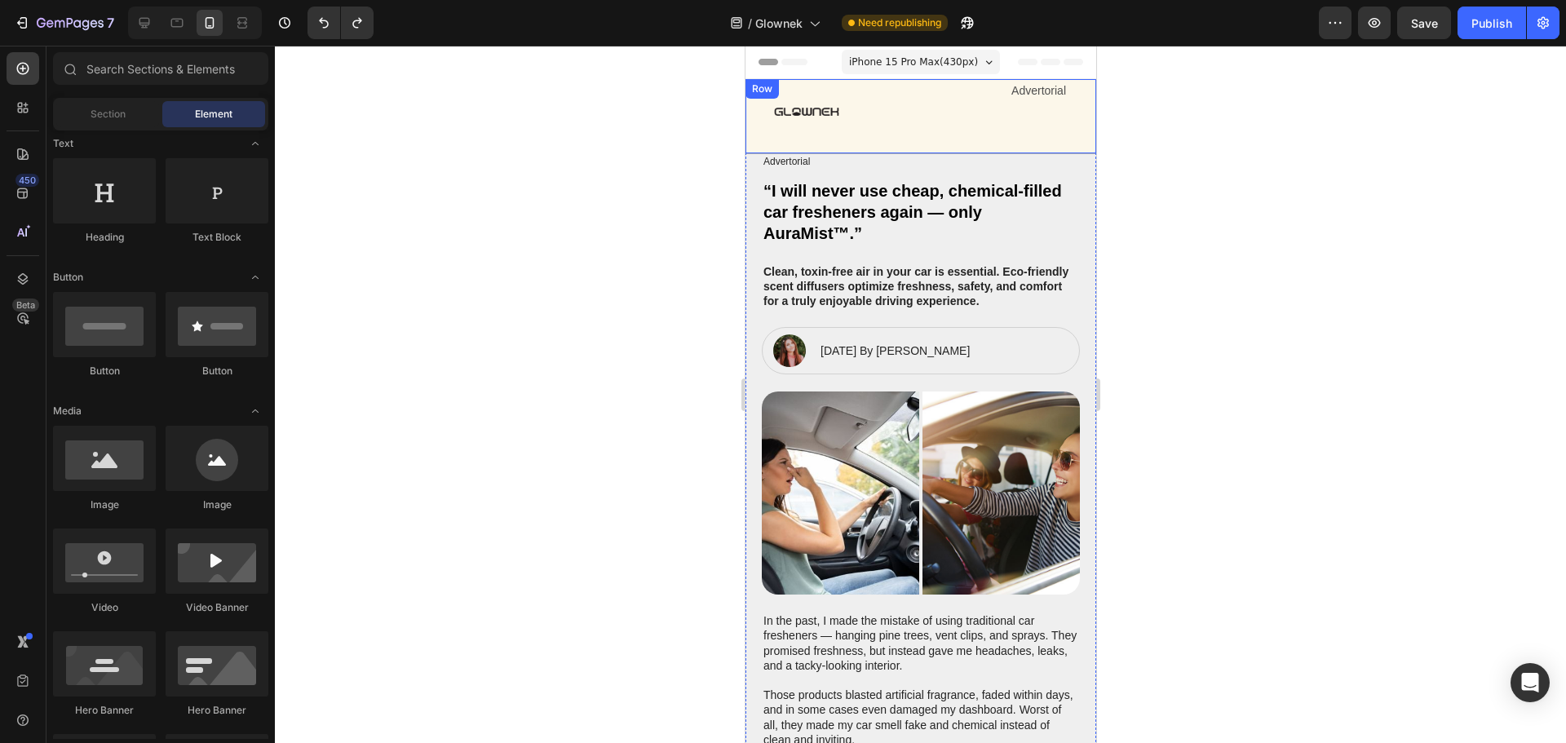
click at [1040, 108] on div "Advertorial Text Block" at bounding box center [996, 116] width 140 height 74
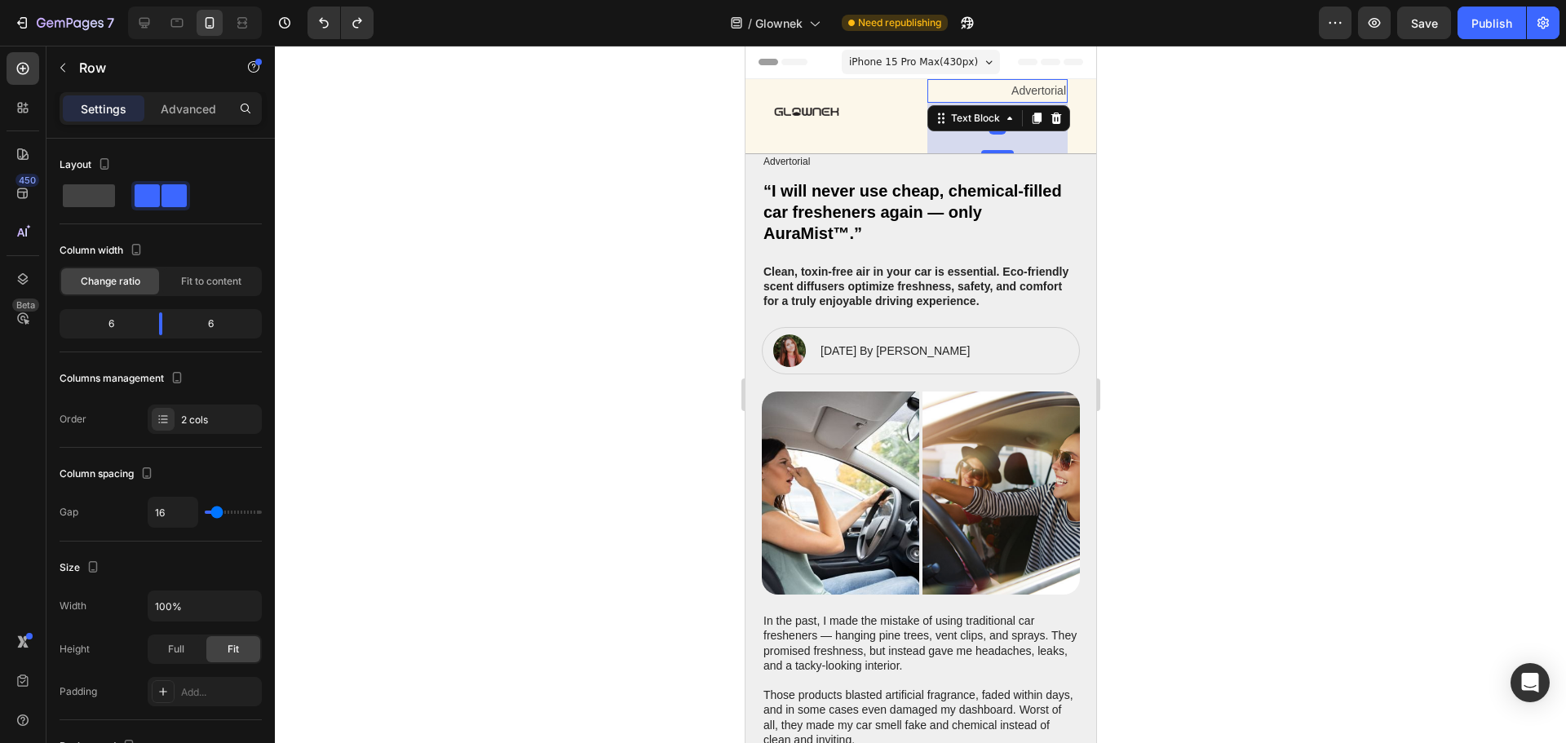
click at [1027, 99] on p "Advertorial" at bounding box center [996, 91] width 137 height 20
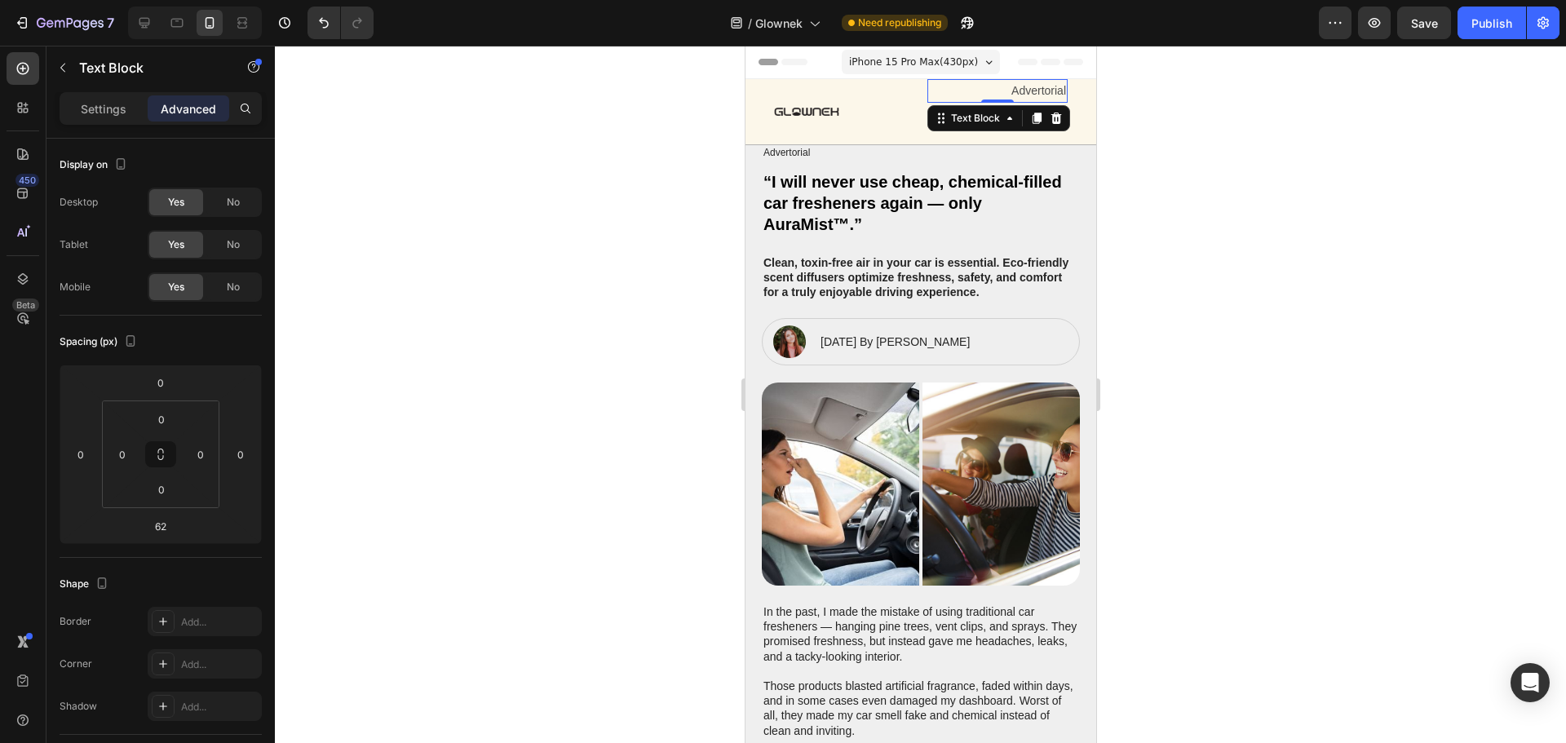
drag, startPoint x: 988, startPoint y: 153, endPoint x: 1011, endPoint y: 98, distance: 60.0
click at [1011, 98] on div "Advertorial Text Block 0" at bounding box center [996, 91] width 140 height 24
type input "0"
click at [1223, 146] on div at bounding box center [920, 394] width 1291 height 697
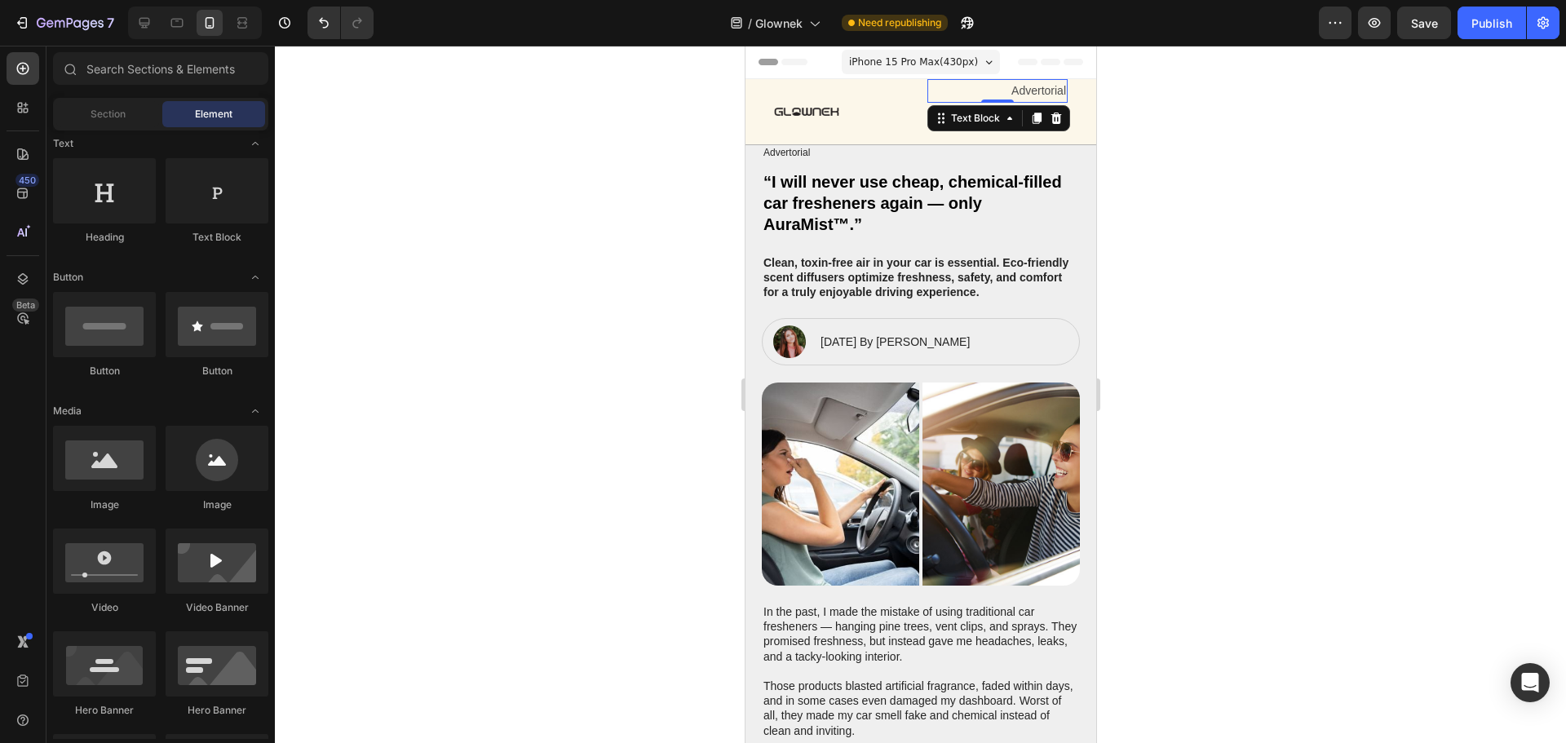
click at [1036, 91] on p "Advertorial" at bounding box center [996, 91] width 137 height 20
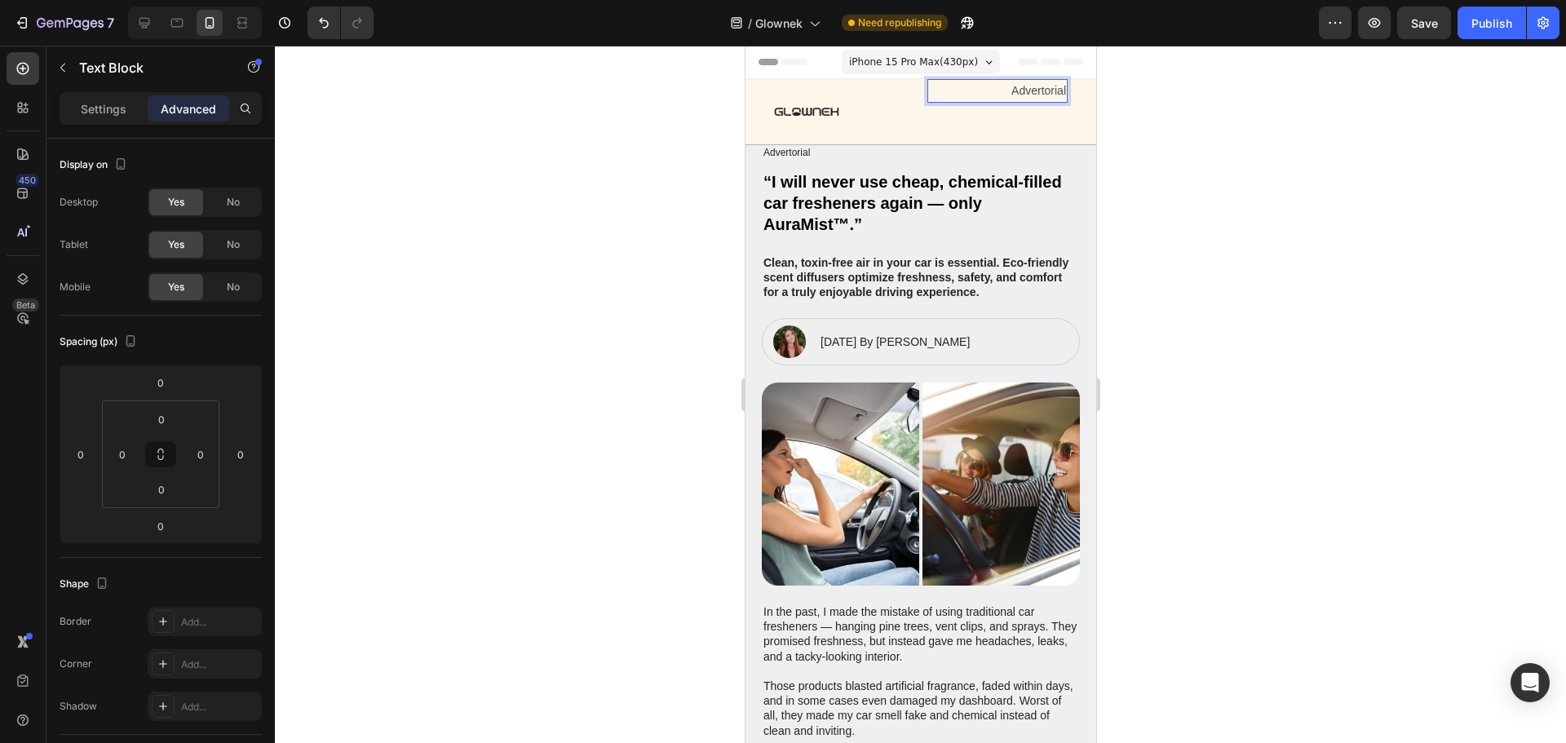
click at [1036, 91] on p "Advertorial" at bounding box center [996, 91] width 137 height 20
click at [1275, 161] on div at bounding box center [920, 394] width 1291 height 697
click at [1019, 82] on p "Rich Text Editor. Editing area: main" at bounding box center [996, 91] width 137 height 20
drag, startPoint x: 935, startPoint y: 121, endPoint x: 940, endPoint y: 135, distance: 15.5
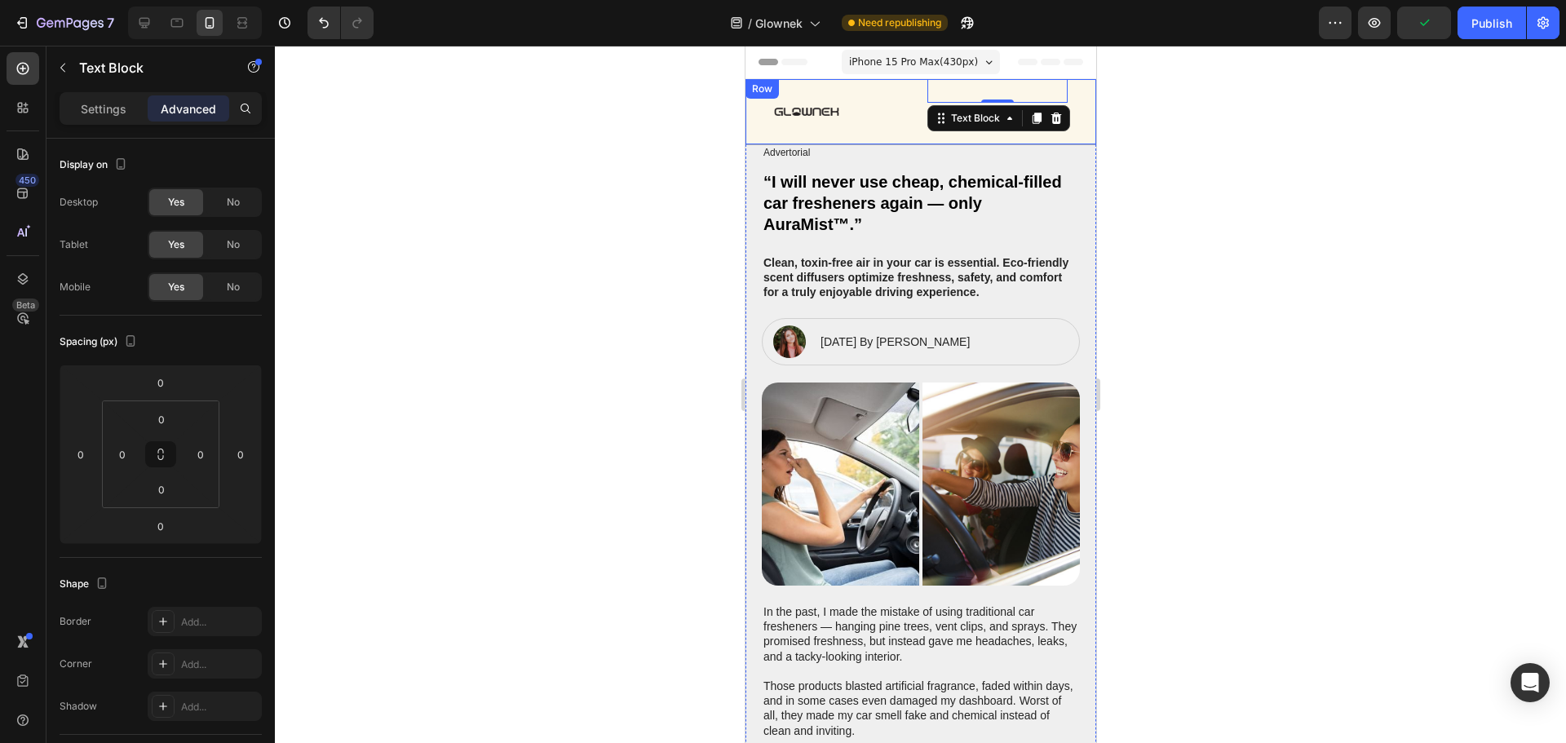
drag, startPoint x: 1194, startPoint y: 154, endPoint x: 1184, endPoint y: 153, distance: 9.8
click at [1195, 154] on div at bounding box center [920, 394] width 1291 height 697
click at [1036, 103] on div "Rich Text Editor. Editing area: main" at bounding box center [996, 91] width 140 height 24
click at [1050, 121] on icon at bounding box center [1055, 118] width 13 height 13
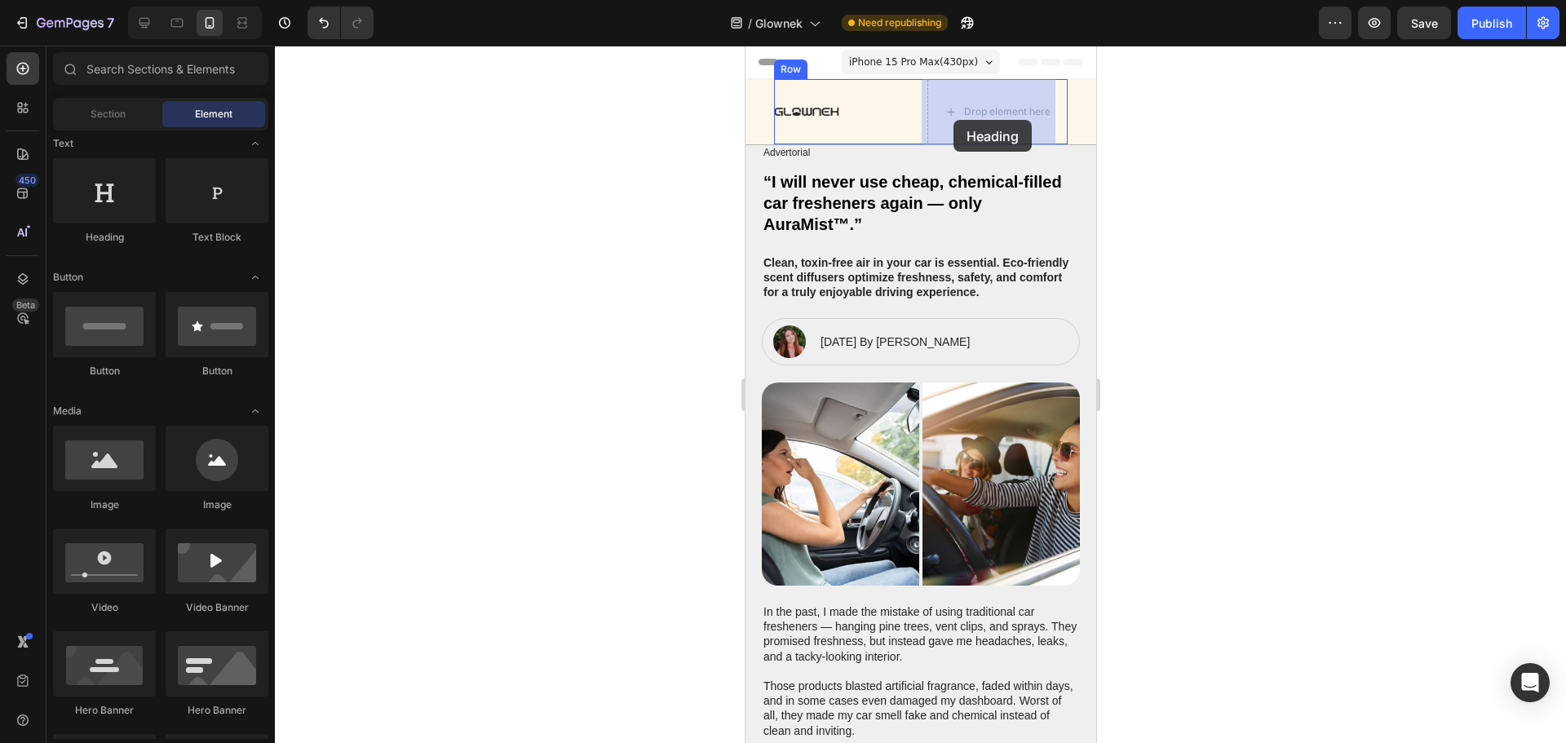
drag, startPoint x: 873, startPoint y: 262, endPoint x: 952, endPoint y: 120, distance: 162.8
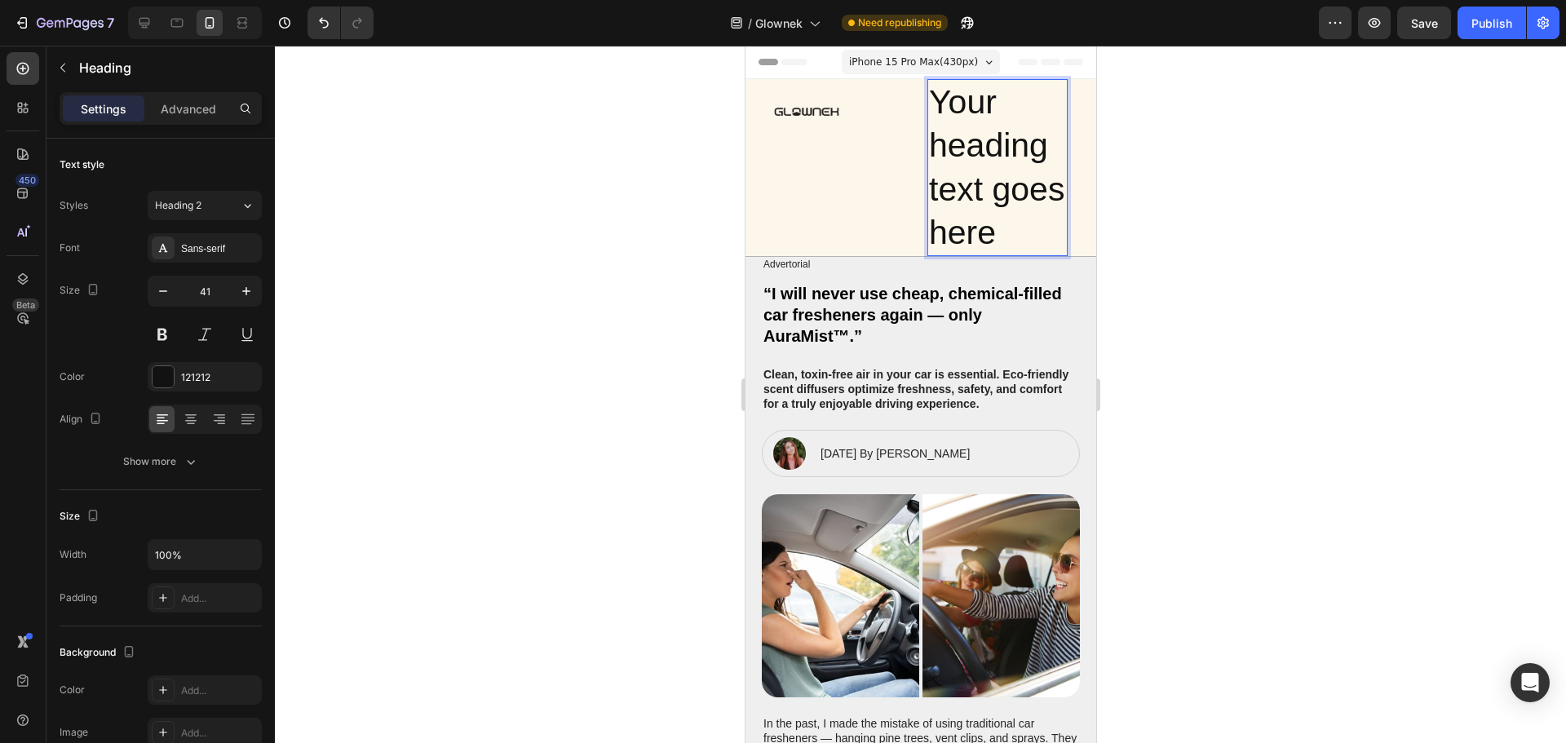
click at [989, 213] on h2 "Your heading text goes here" at bounding box center [996, 167] width 140 height 177
click at [989, 213] on p "Your heading text goes here" at bounding box center [996, 168] width 137 height 174
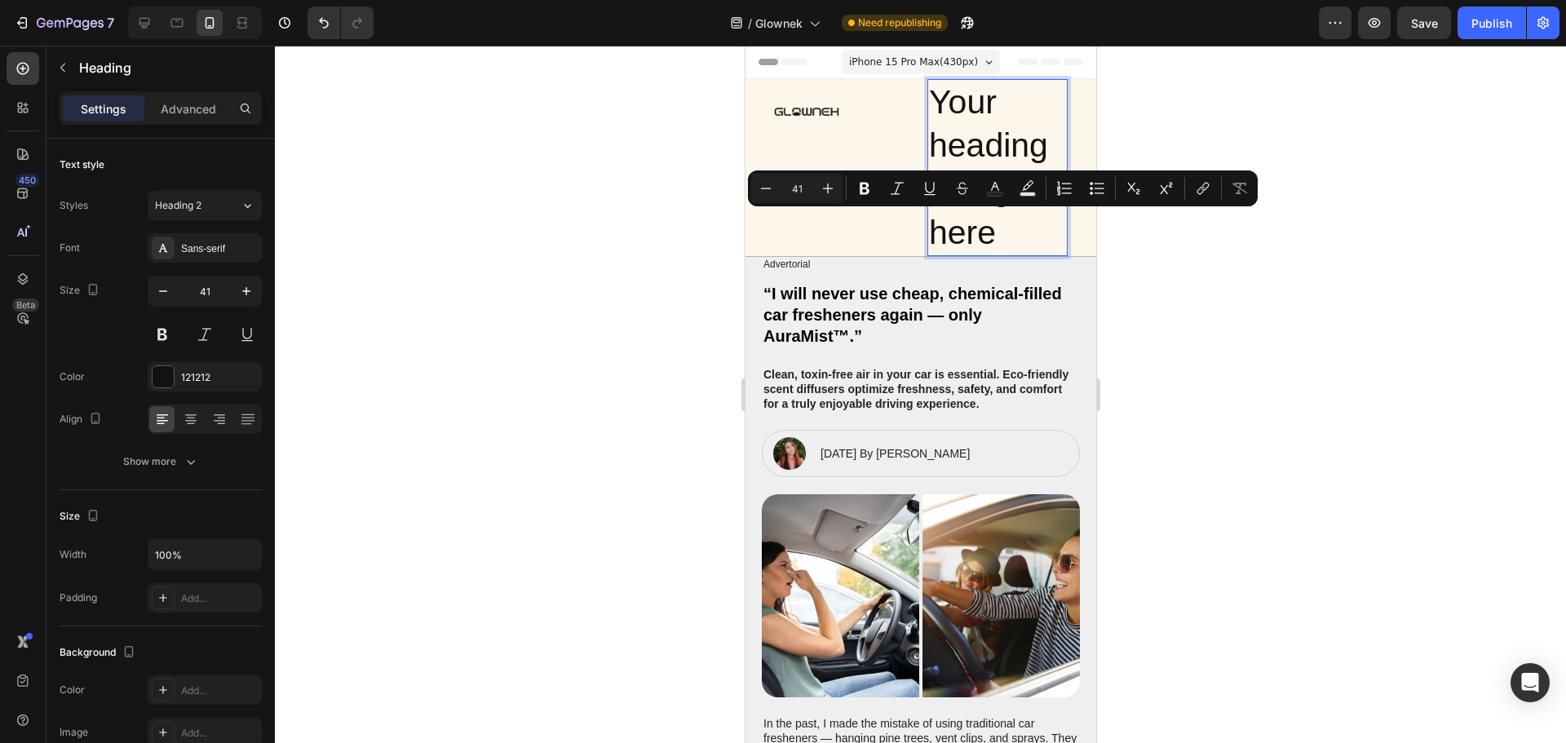
click at [985, 206] on p "Your heading text goes here" at bounding box center [996, 168] width 137 height 174
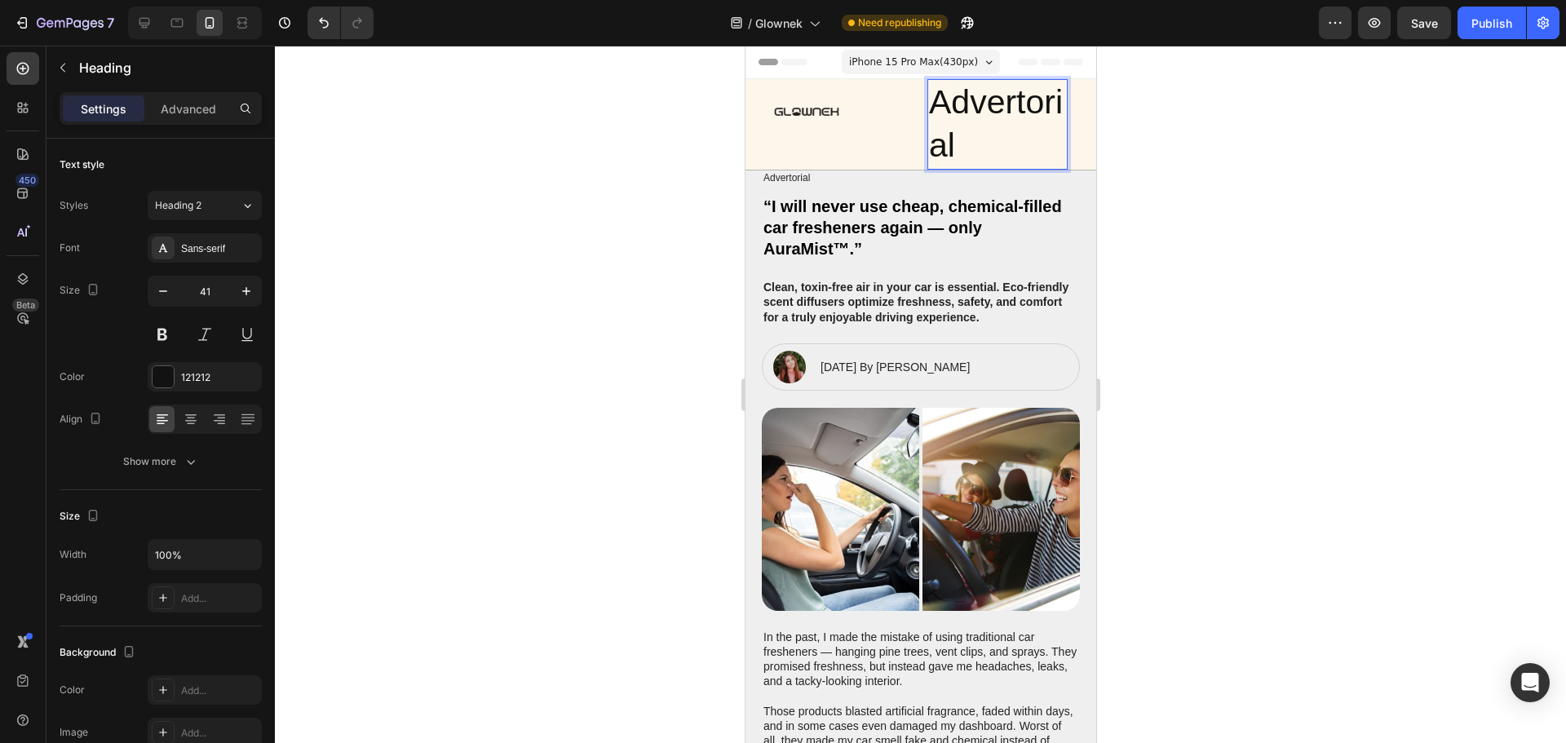
click at [971, 144] on p "Advertorial" at bounding box center [996, 124] width 137 height 87
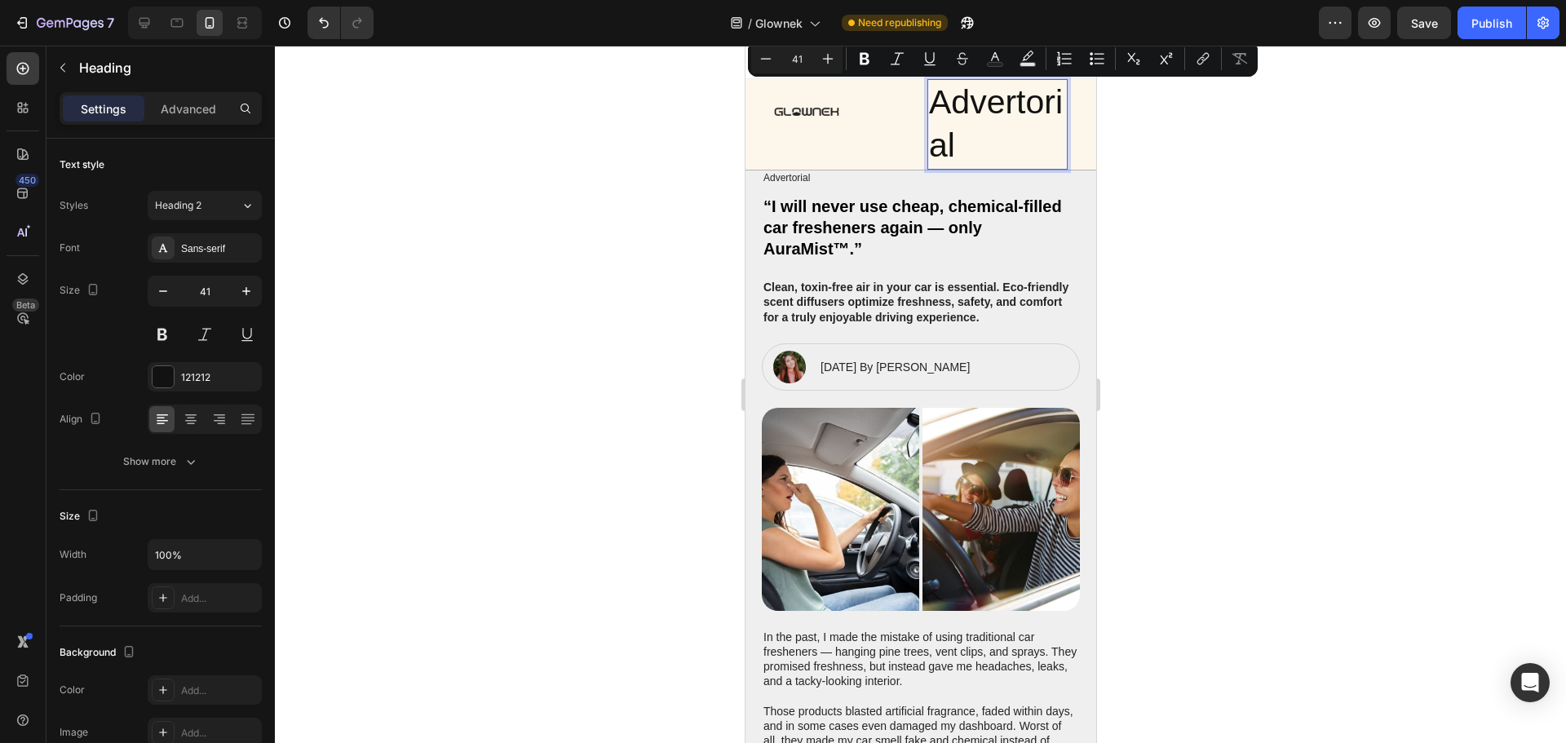
click at [798, 59] on input "41" at bounding box center [796, 59] width 33 height 20
type input "10"
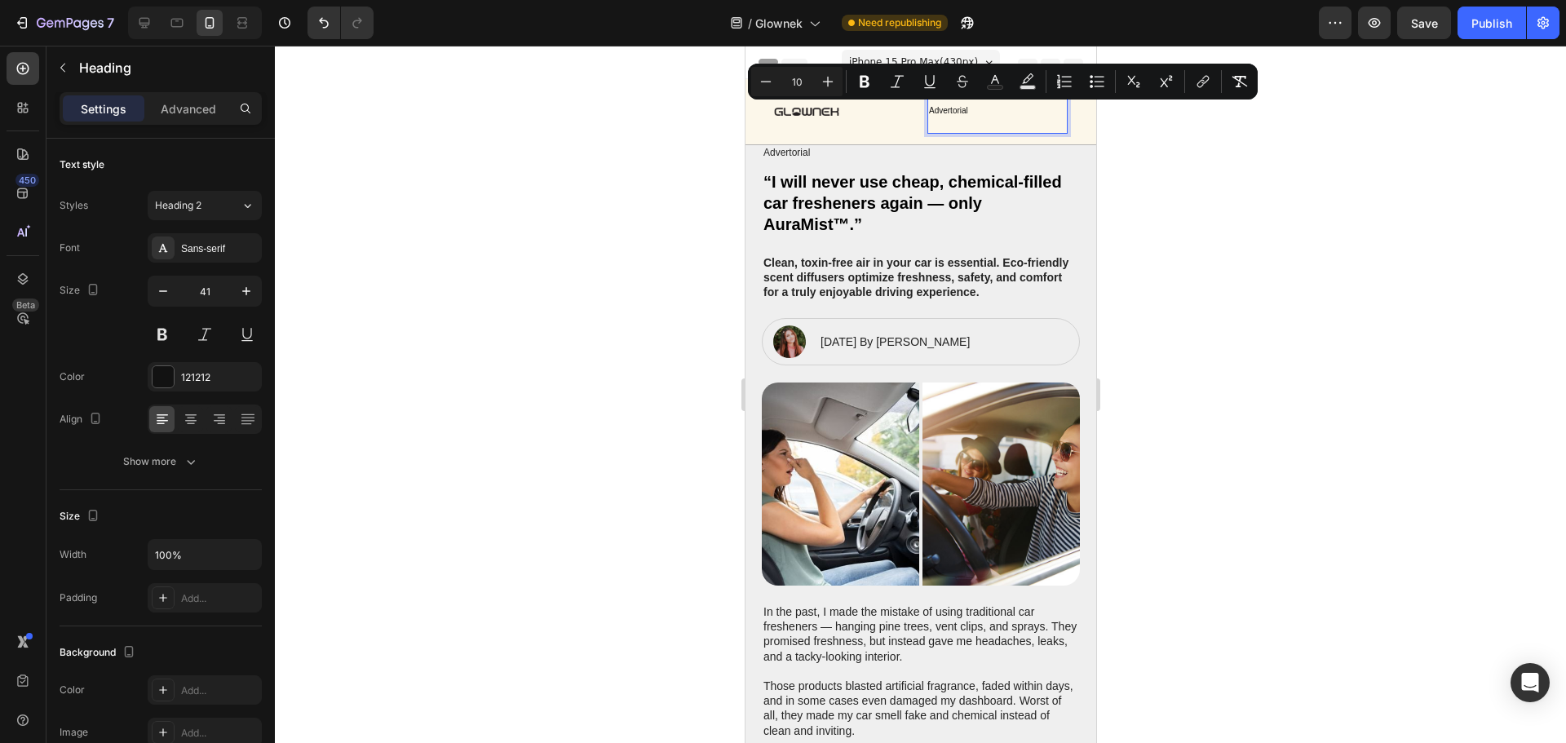
click at [1185, 133] on div at bounding box center [920, 394] width 1291 height 697
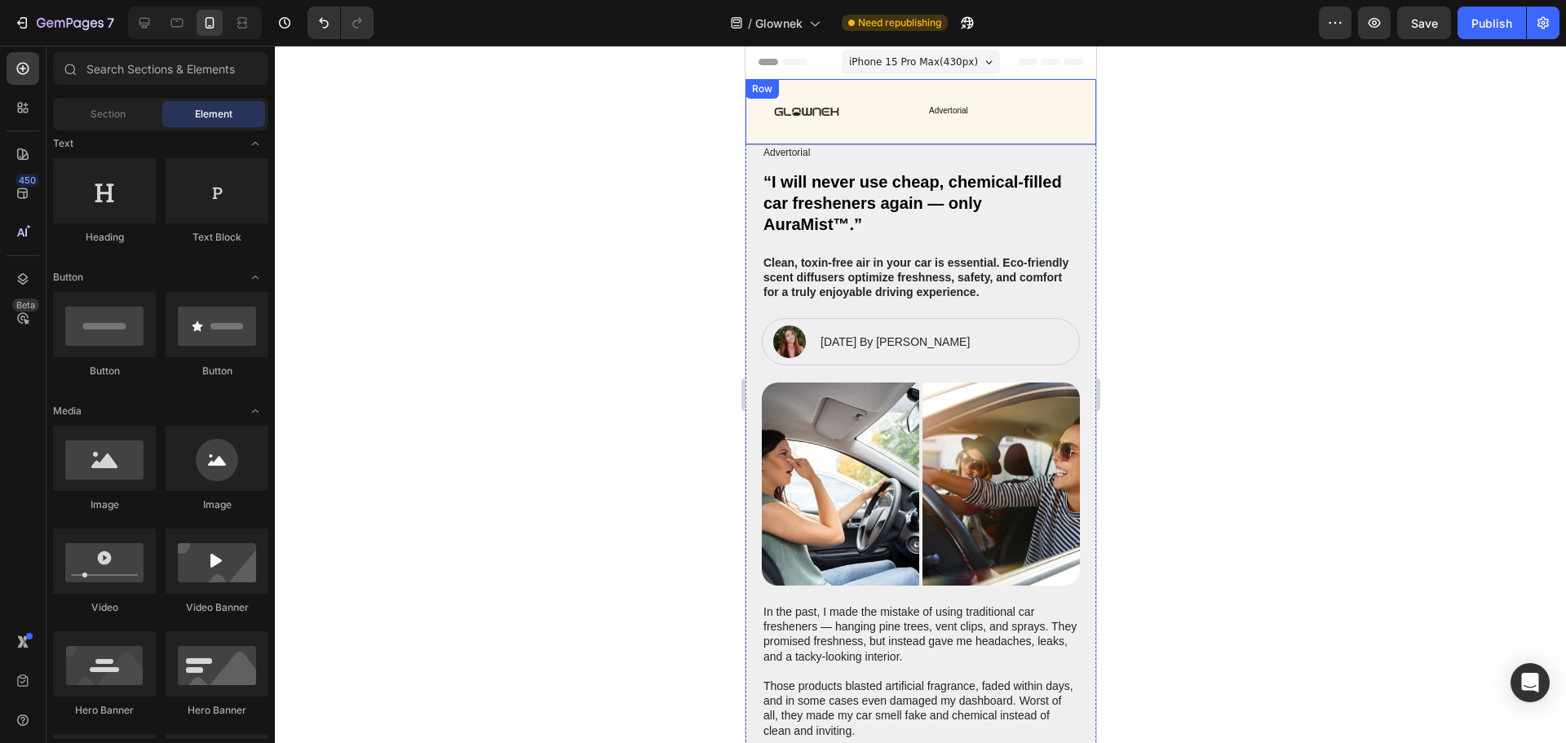
click at [978, 120] on p "⁠⁠⁠⁠⁠⁠⁠ Advertorial" at bounding box center [996, 106] width 137 height 51
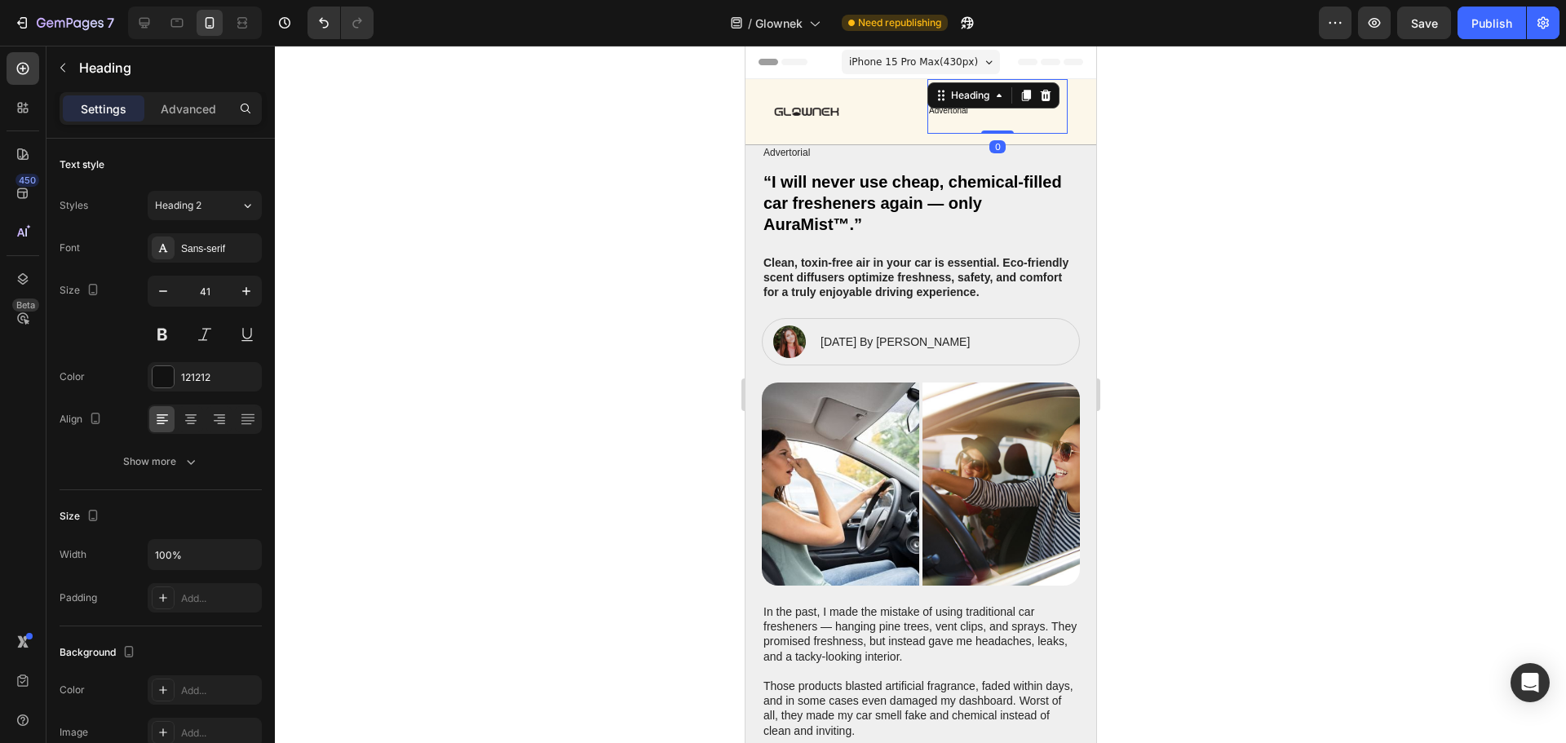
click at [1160, 139] on div at bounding box center [920, 394] width 1291 height 697
click at [957, 113] on span "Advertorial" at bounding box center [947, 110] width 39 height 9
click at [168, 379] on div at bounding box center [162, 376] width 21 height 21
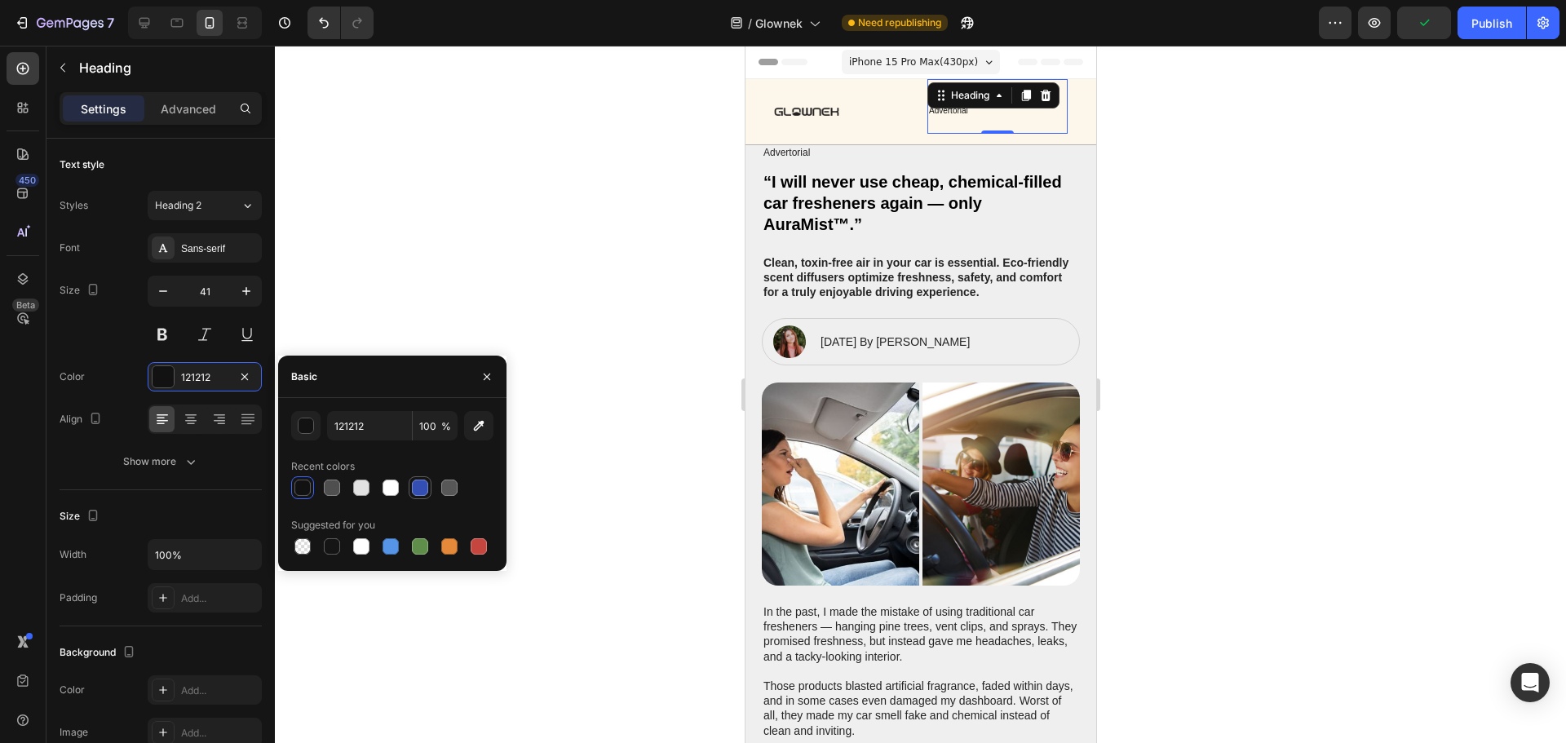
click at [416, 490] on div at bounding box center [420, 487] width 16 height 16
type input "334FB4"
click at [1241, 247] on div at bounding box center [920, 394] width 1291 height 697
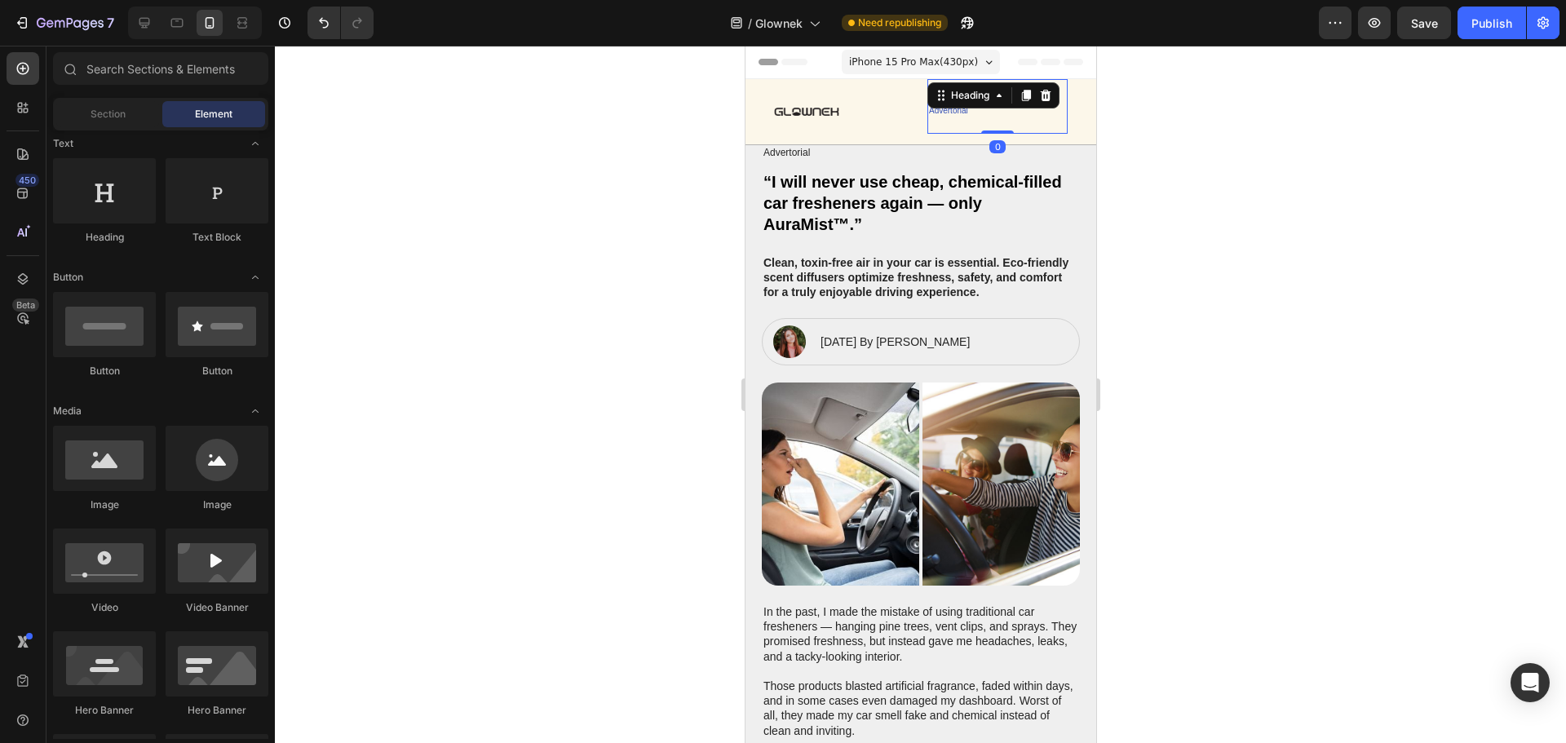
click at [957, 114] on span "Advertorial" at bounding box center [947, 110] width 39 height 9
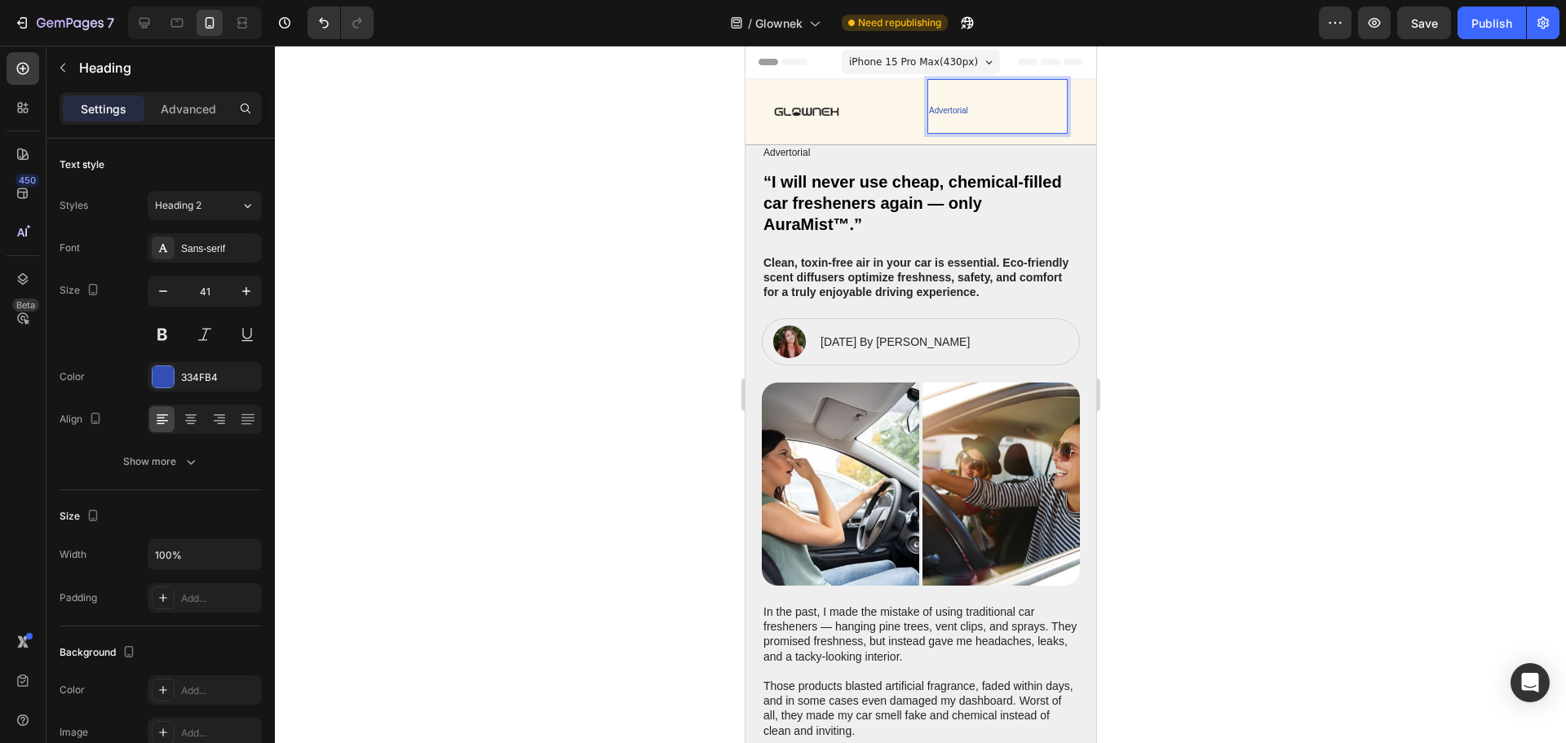
click at [957, 114] on span "Advertorial" at bounding box center [947, 110] width 39 height 9
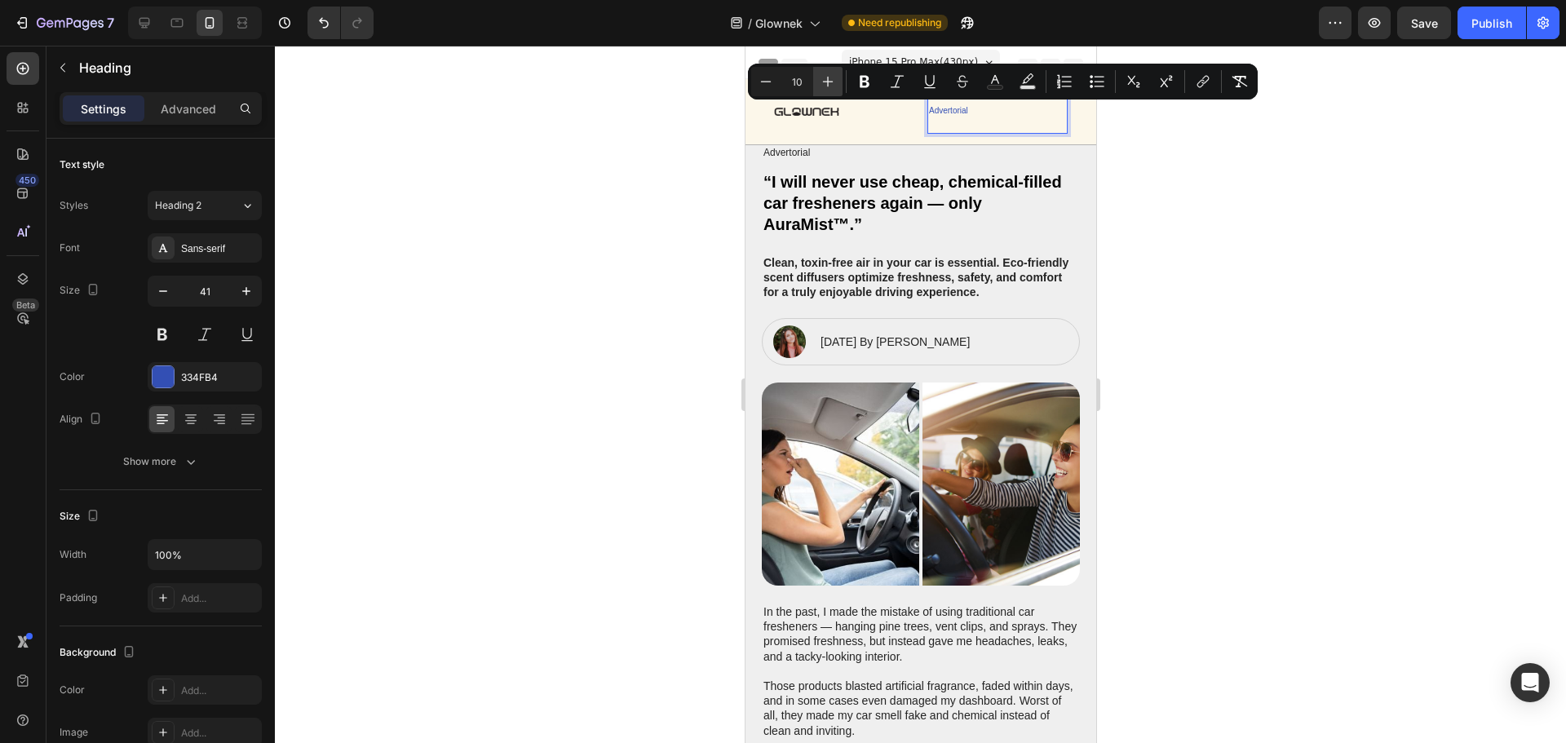
click at [832, 82] on icon "Editor contextual toolbar" at bounding box center [828, 81] width 16 height 16
type input "14"
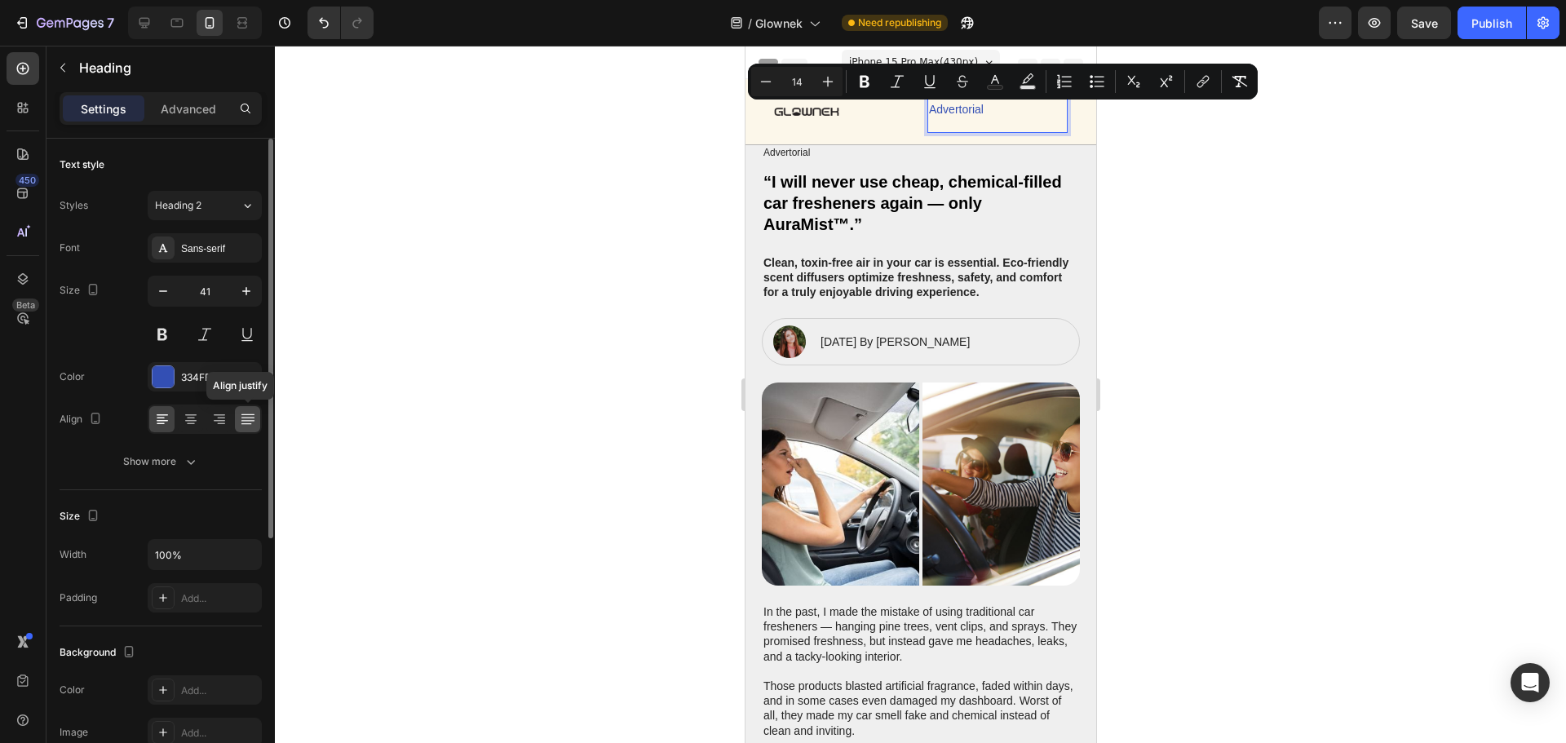
click at [247, 422] on icon at bounding box center [248, 419] width 16 height 16
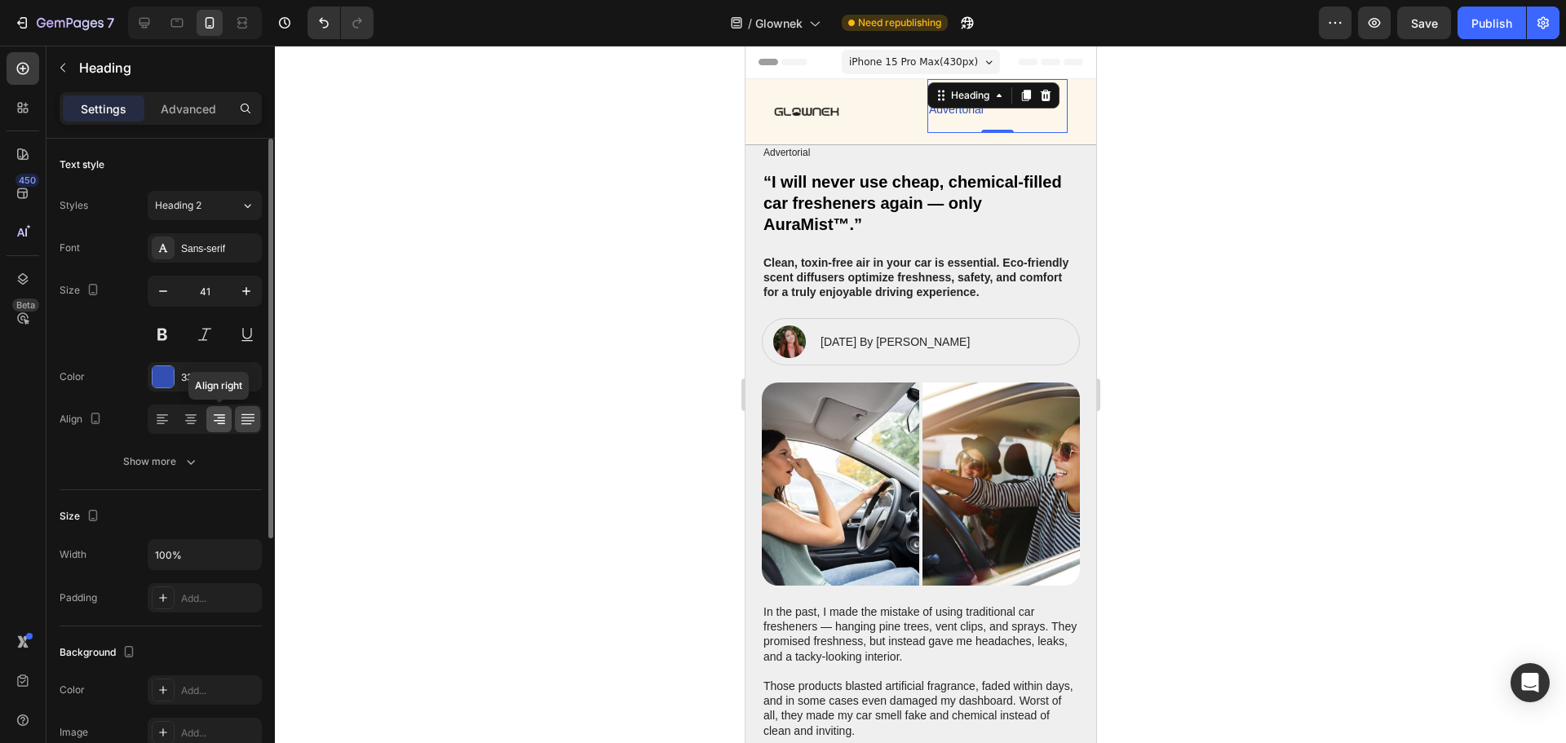
click at [218, 423] on icon at bounding box center [221, 424] width 8 height 2
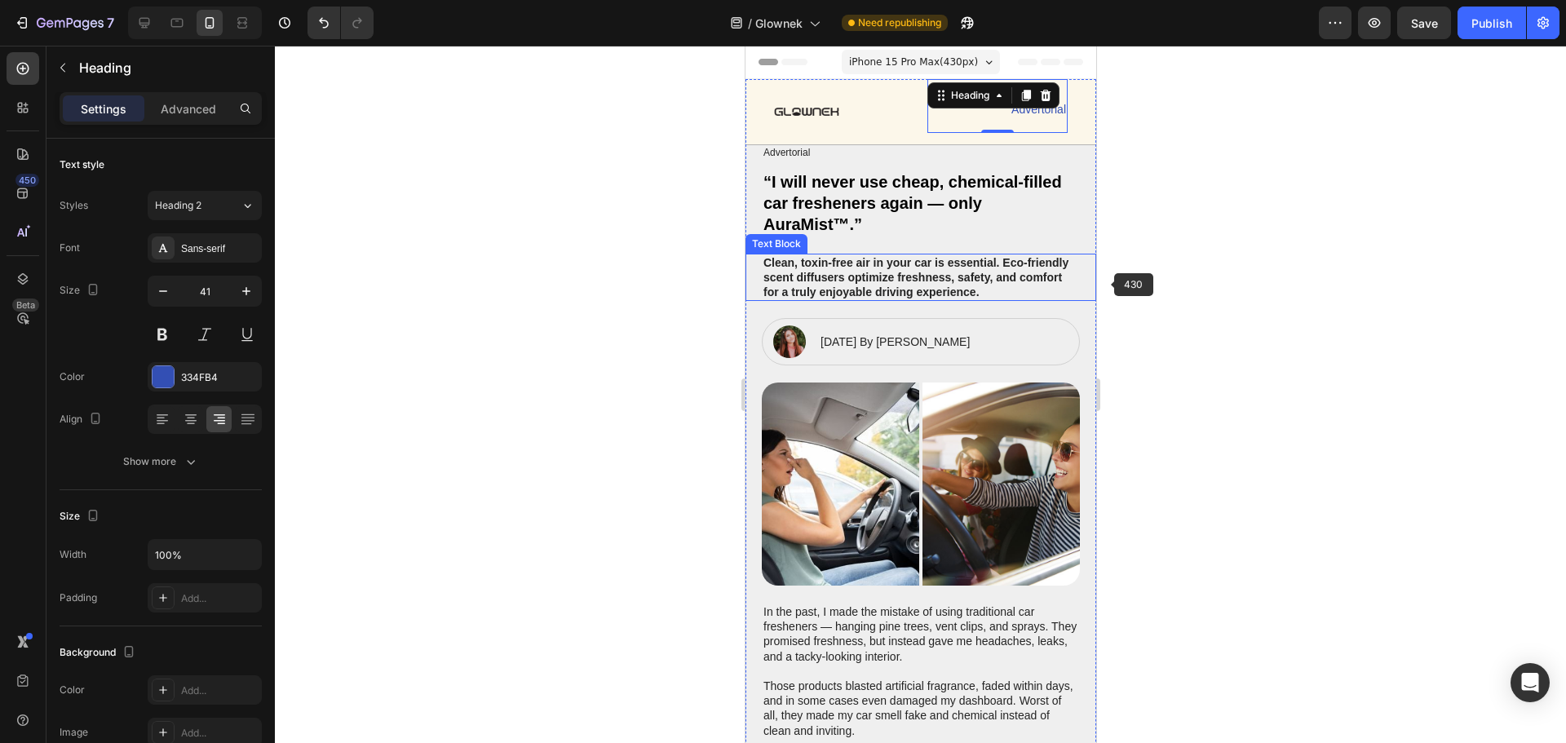
click at [1231, 258] on div at bounding box center [920, 394] width 1291 height 697
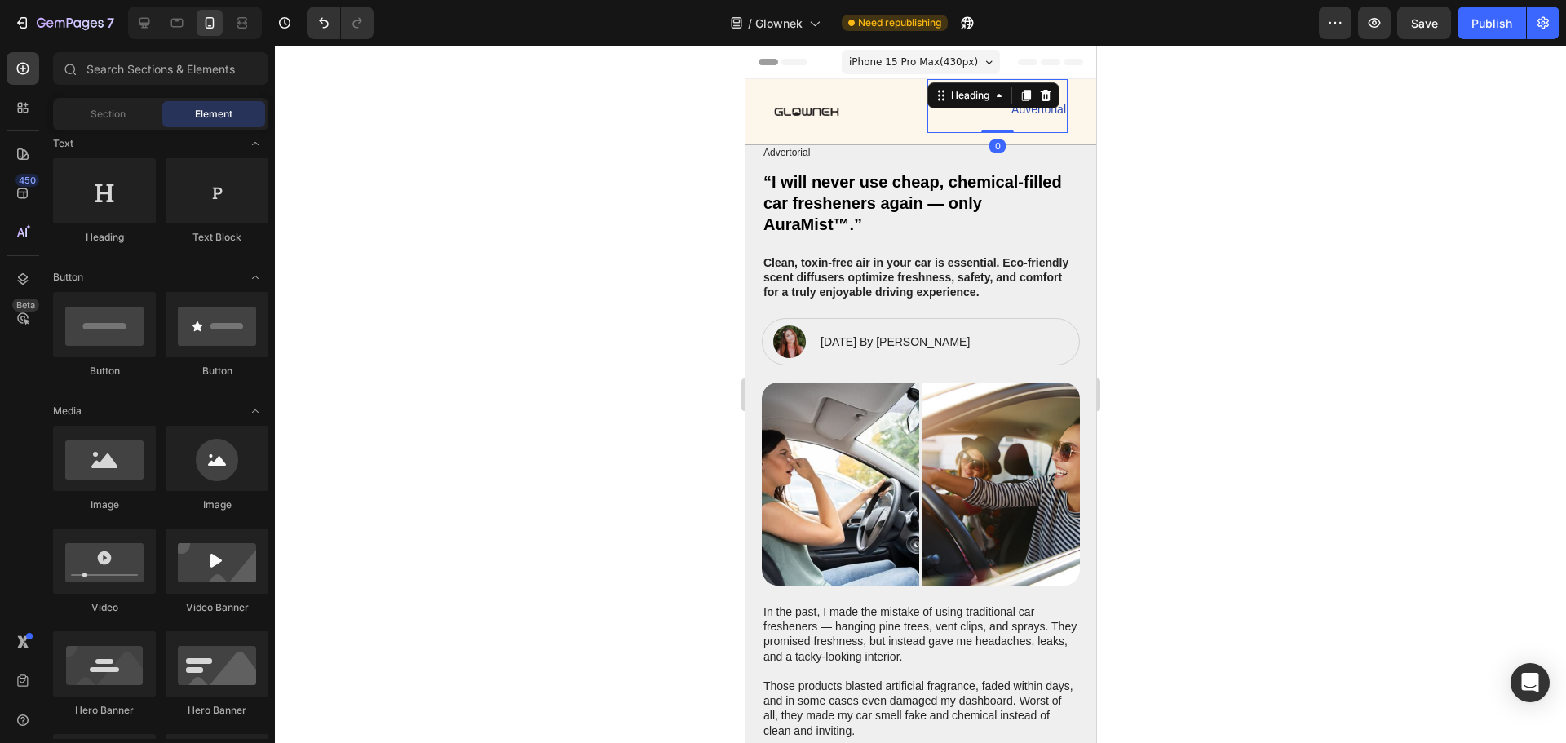
click at [943, 127] on p "⁠⁠⁠⁠⁠⁠⁠ Advertorial" at bounding box center [996, 106] width 137 height 51
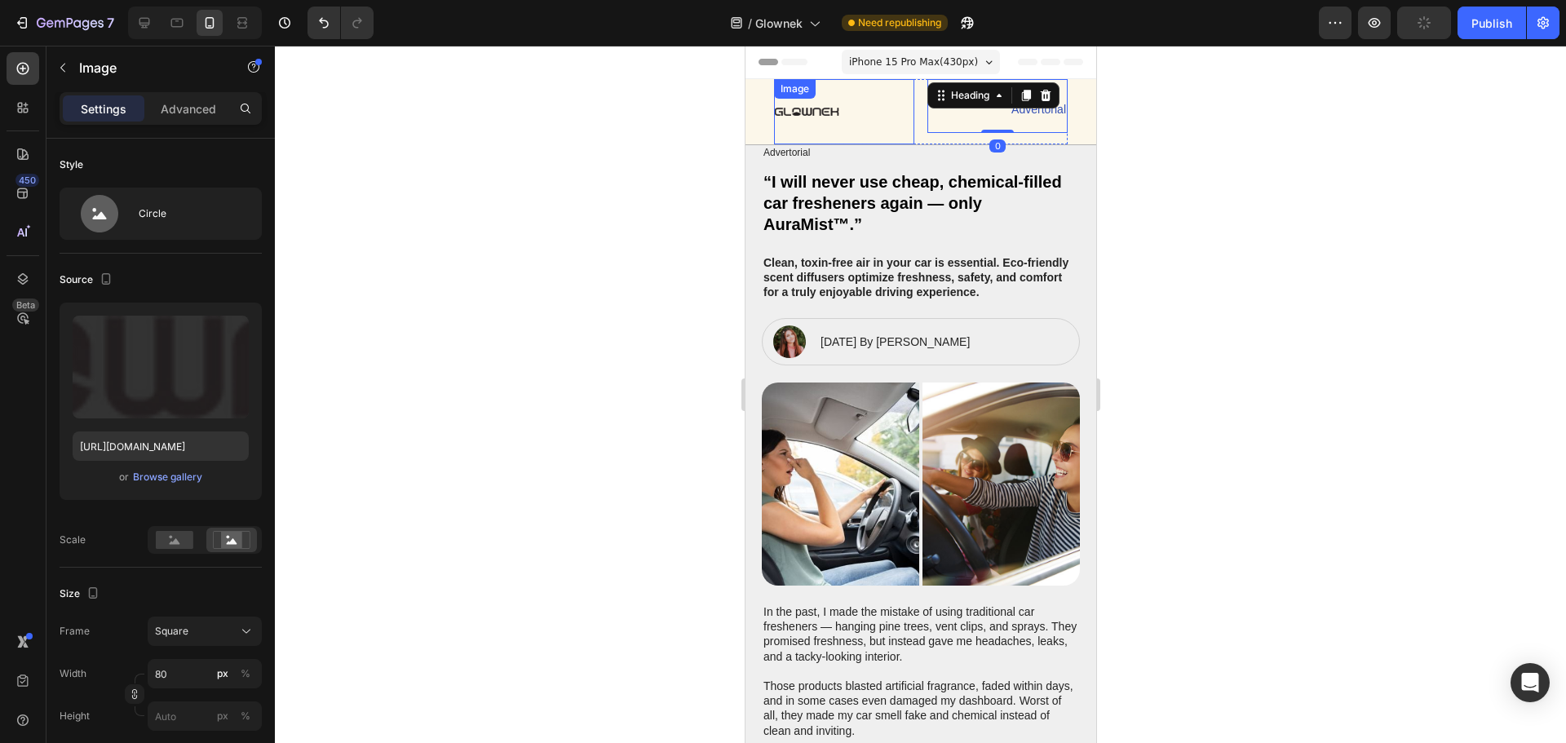
click at [876, 132] on div at bounding box center [843, 111] width 140 height 65
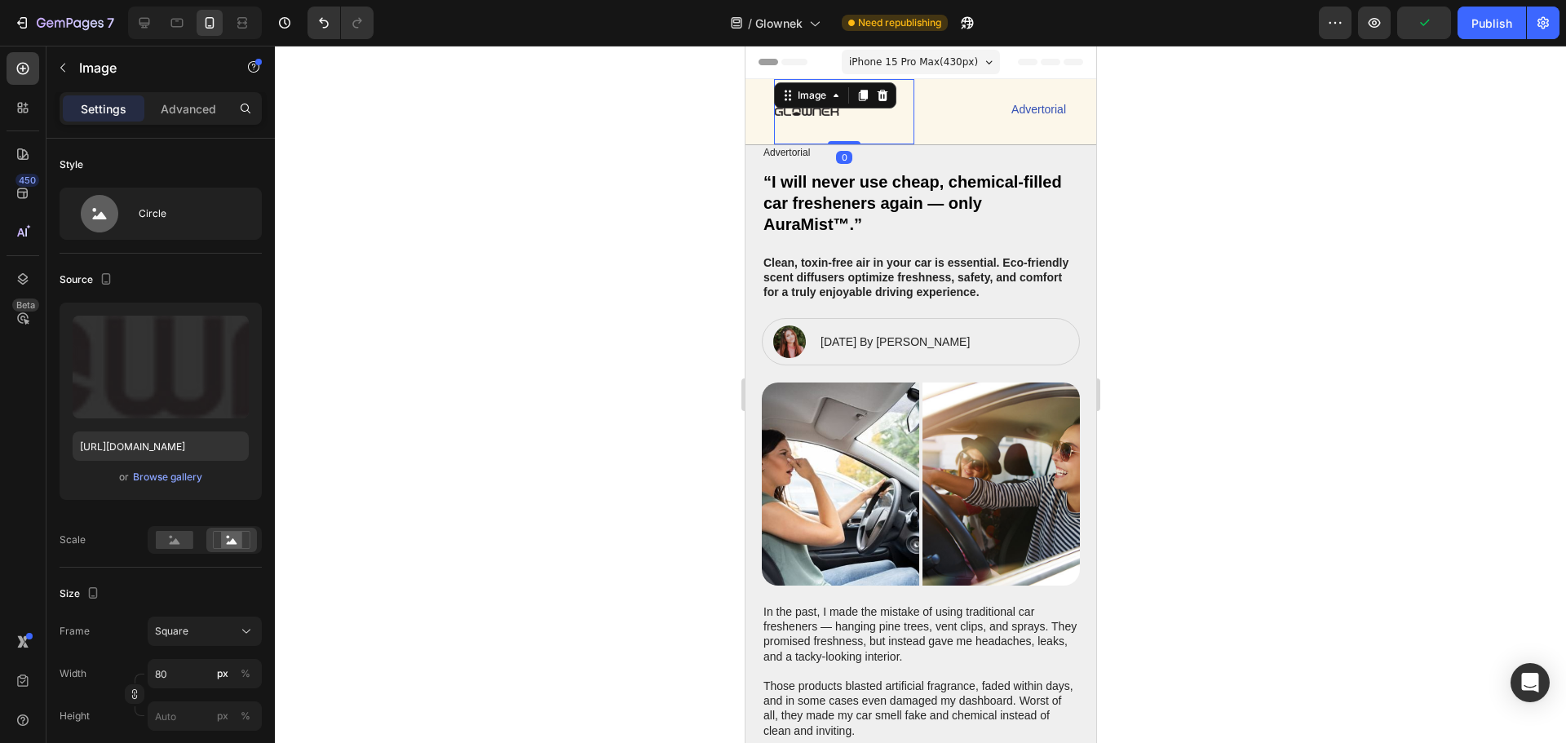
drag, startPoint x: 840, startPoint y: 140, endPoint x: 873, endPoint y: 134, distance: 34.1
click at [845, 125] on div "Image 0" at bounding box center [843, 111] width 140 height 65
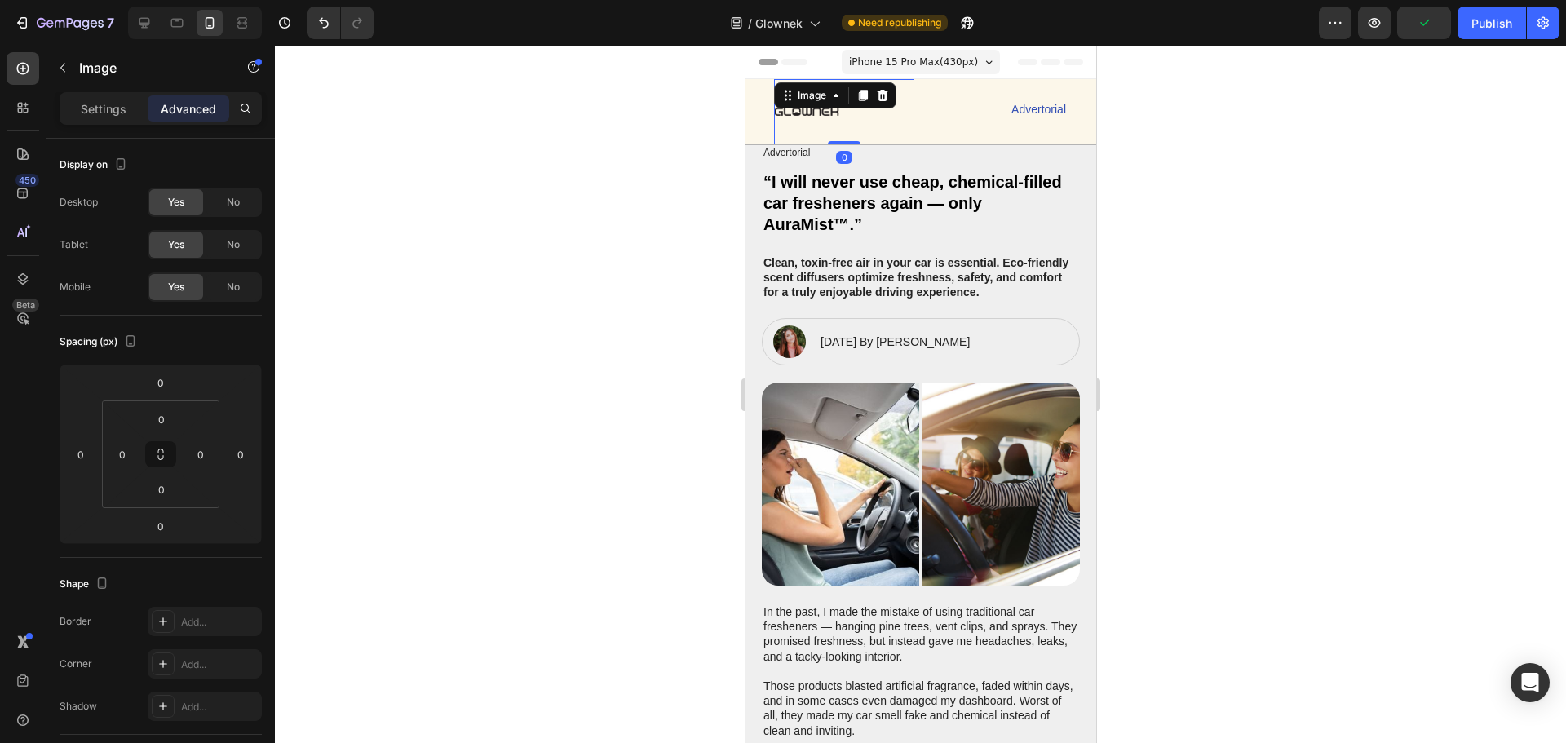
click at [940, 138] on div "⁠⁠⁠⁠⁠⁠⁠ Advertorial Heading" at bounding box center [996, 111] width 140 height 65
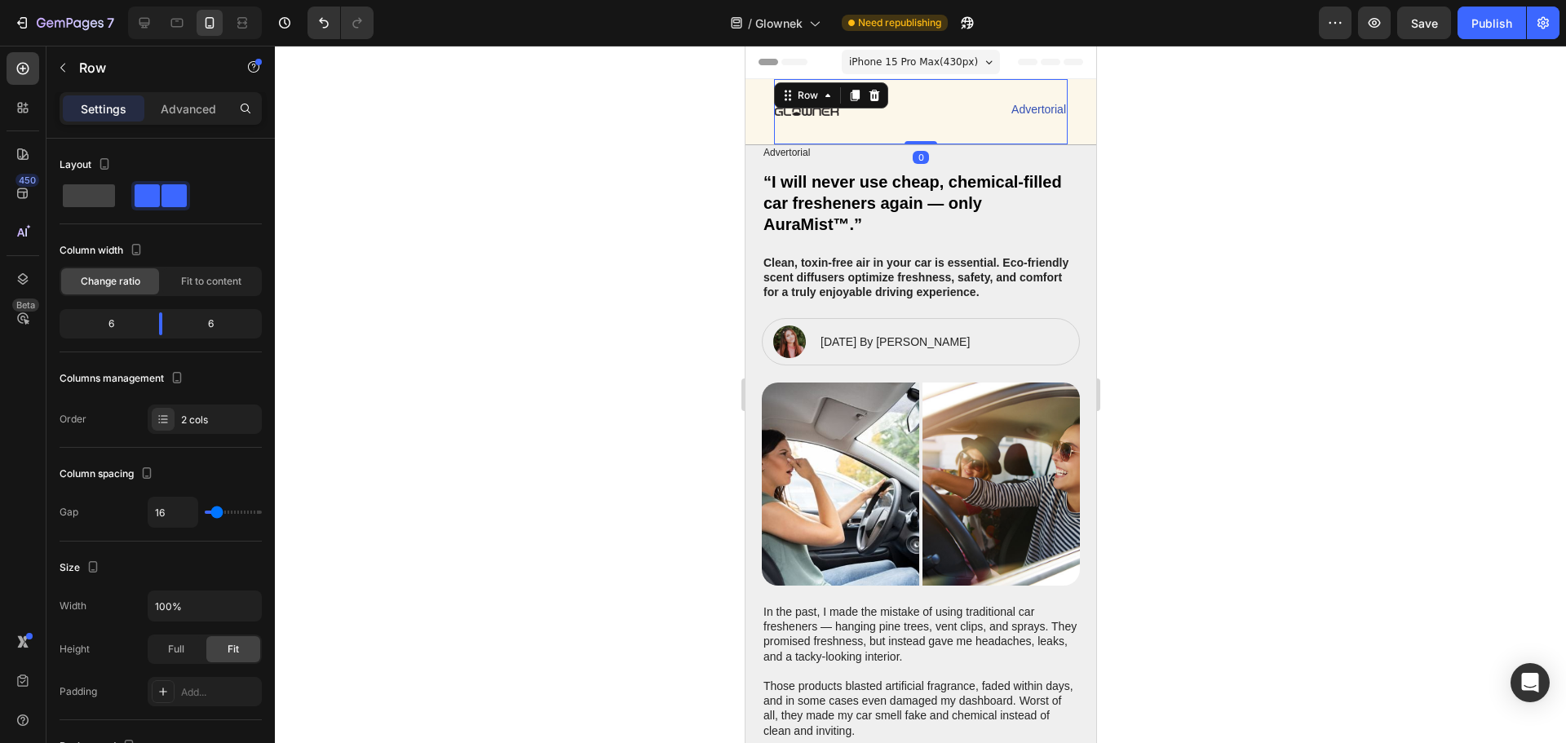
drag, startPoint x: 918, startPoint y: 144, endPoint x: 929, endPoint y: 125, distance: 21.5
click at [929, 125] on div "Image ⁠⁠⁠⁠⁠⁠⁠ Advertorial Heading Row 0" at bounding box center [920, 111] width 294 height 65
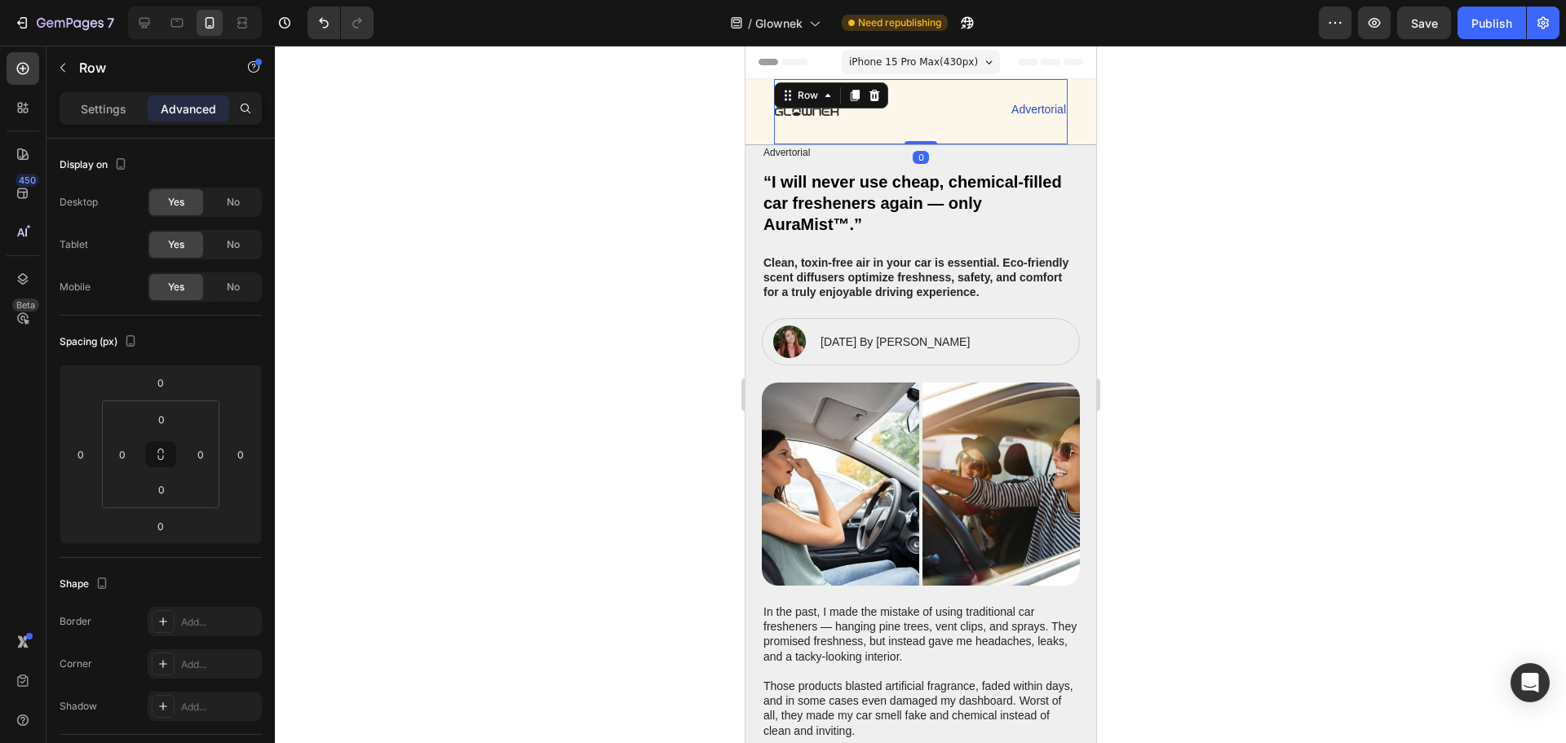
click at [1239, 189] on div at bounding box center [920, 394] width 1291 height 697
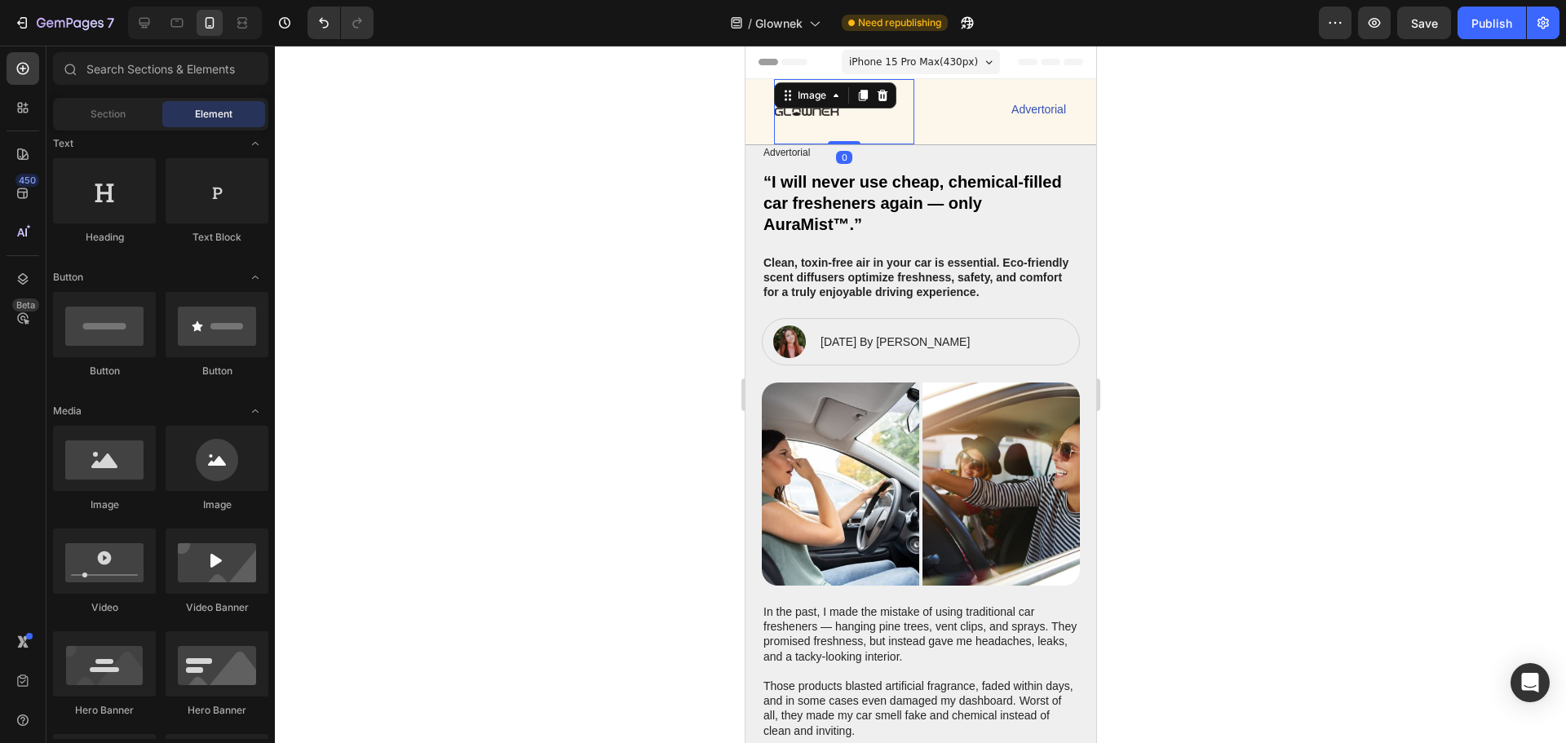
click at [813, 108] on img at bounding box center [805, 111] width 65 height 65
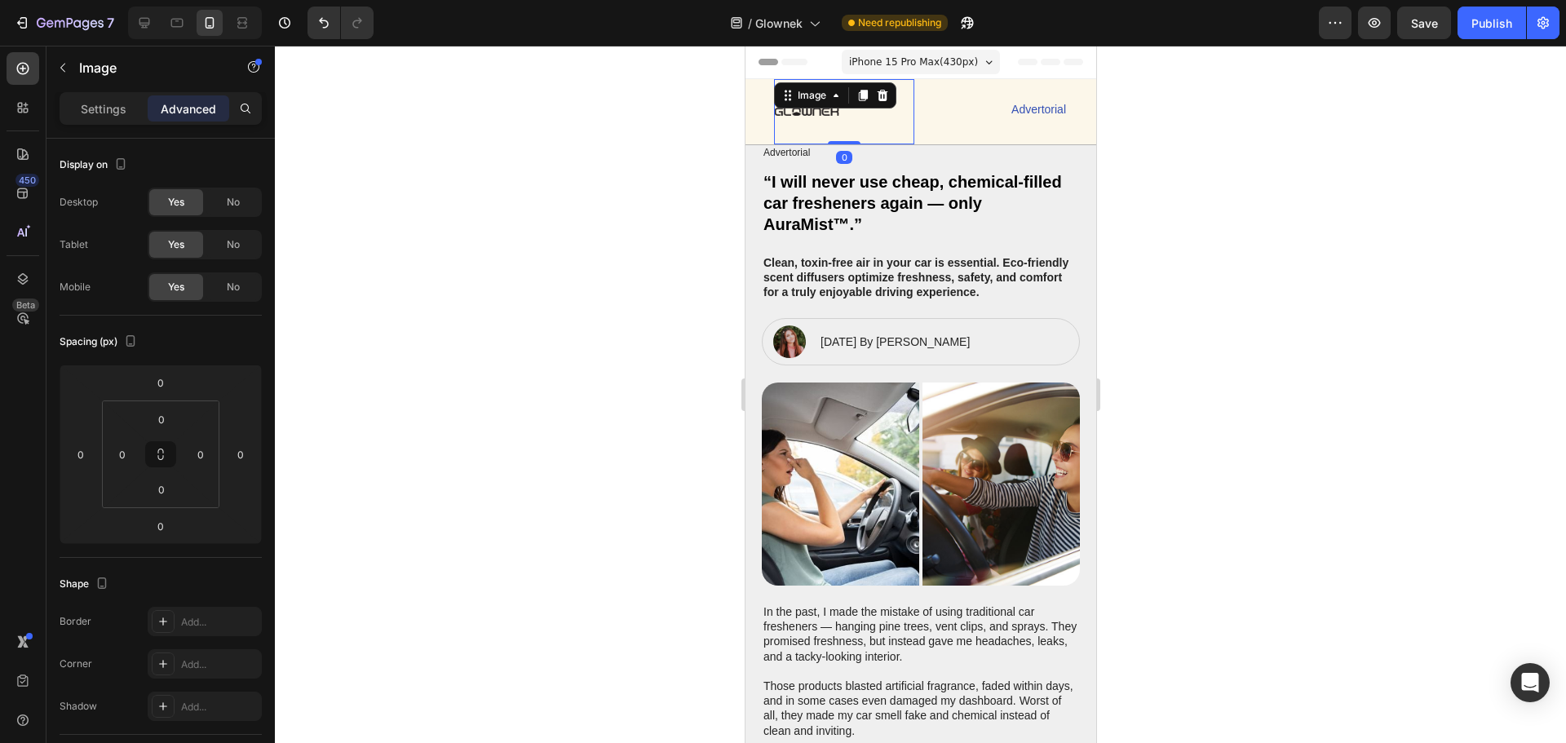
click at [1359, 298] on div at bounding box center [920, 394] width 1291 height 697
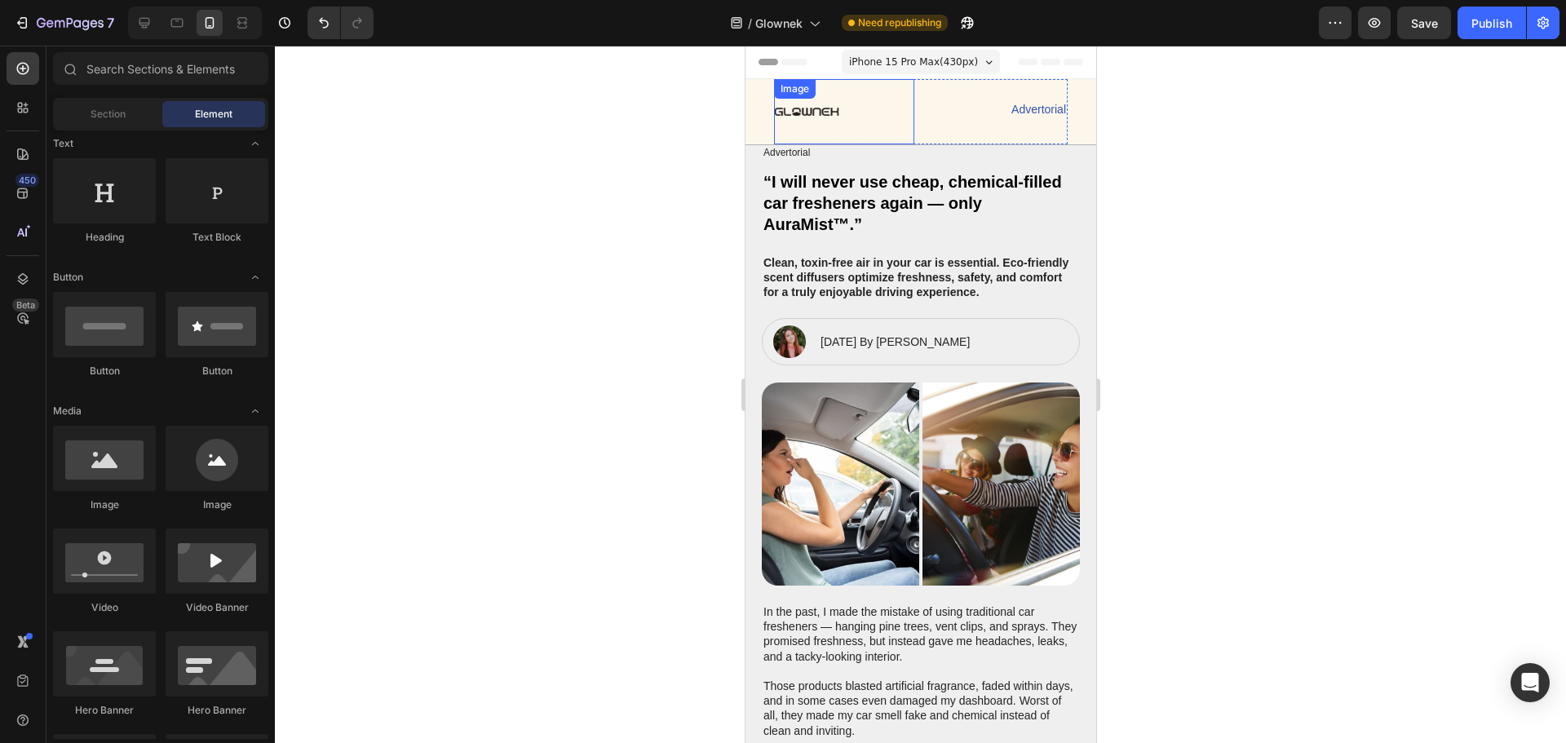
click at [811, 112] on img at bounding box center [805, 111] width 65 height 65
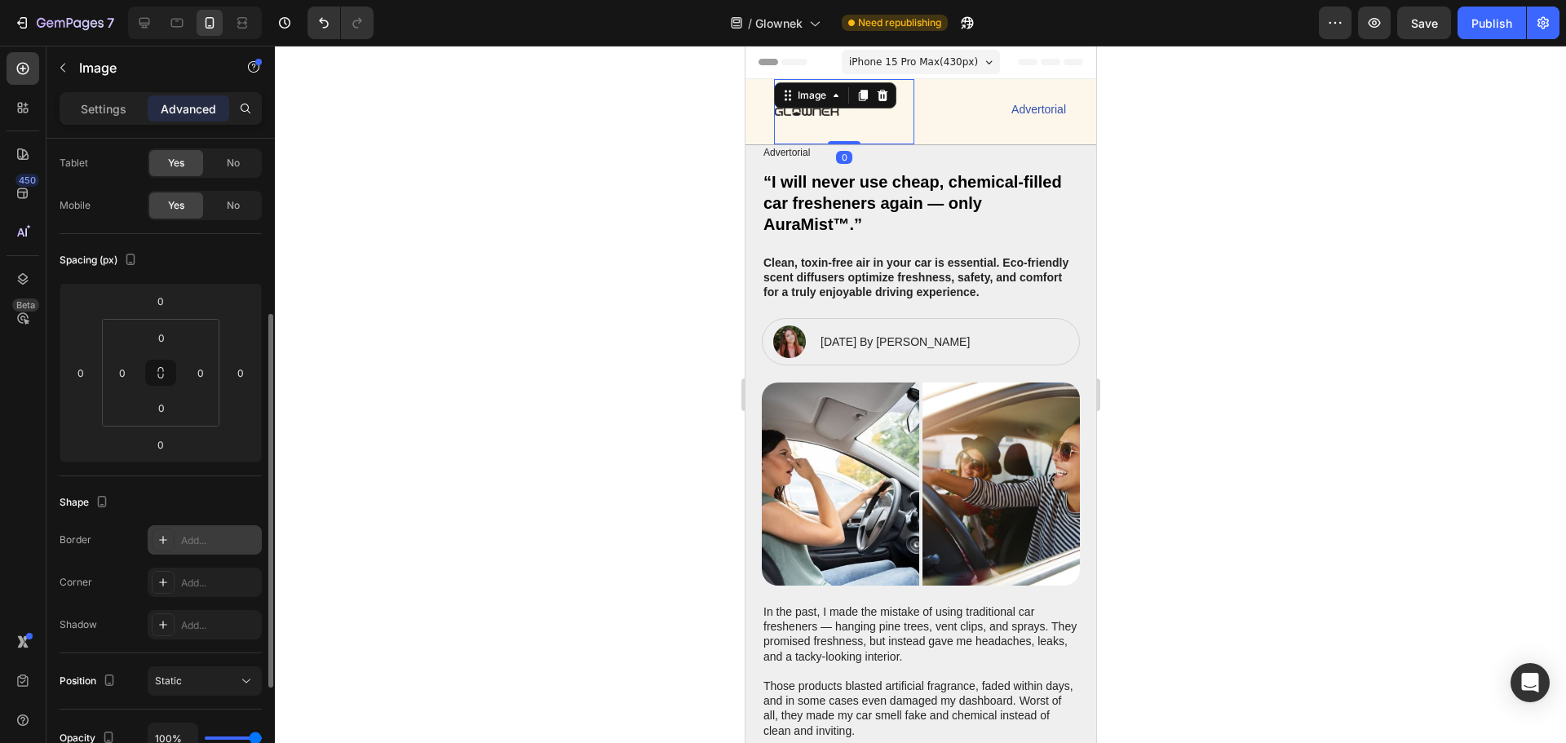
scroll to position [326, 0]
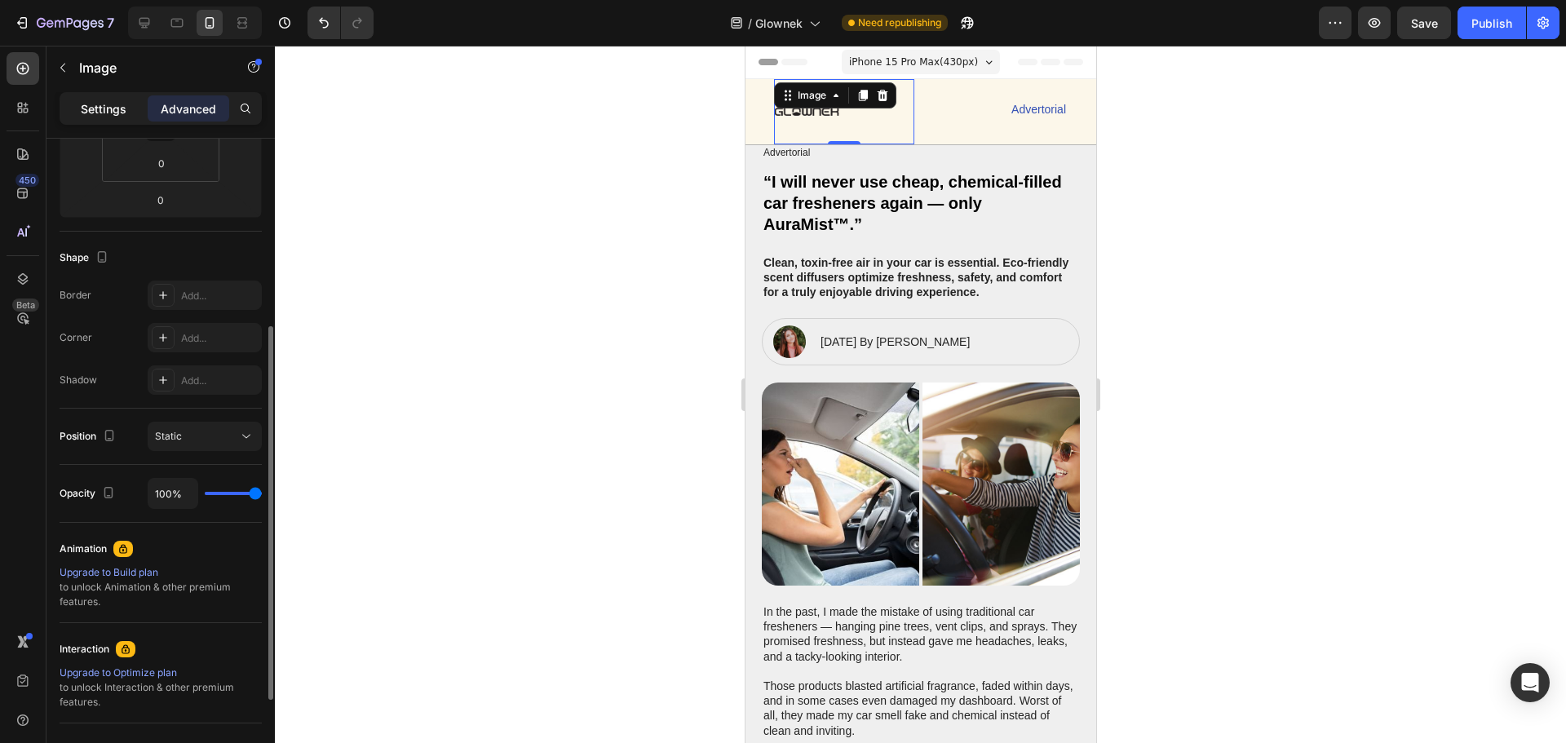
click at [99, 105] on p "Settings" at bounding box center [104, 108] width 46 height 17
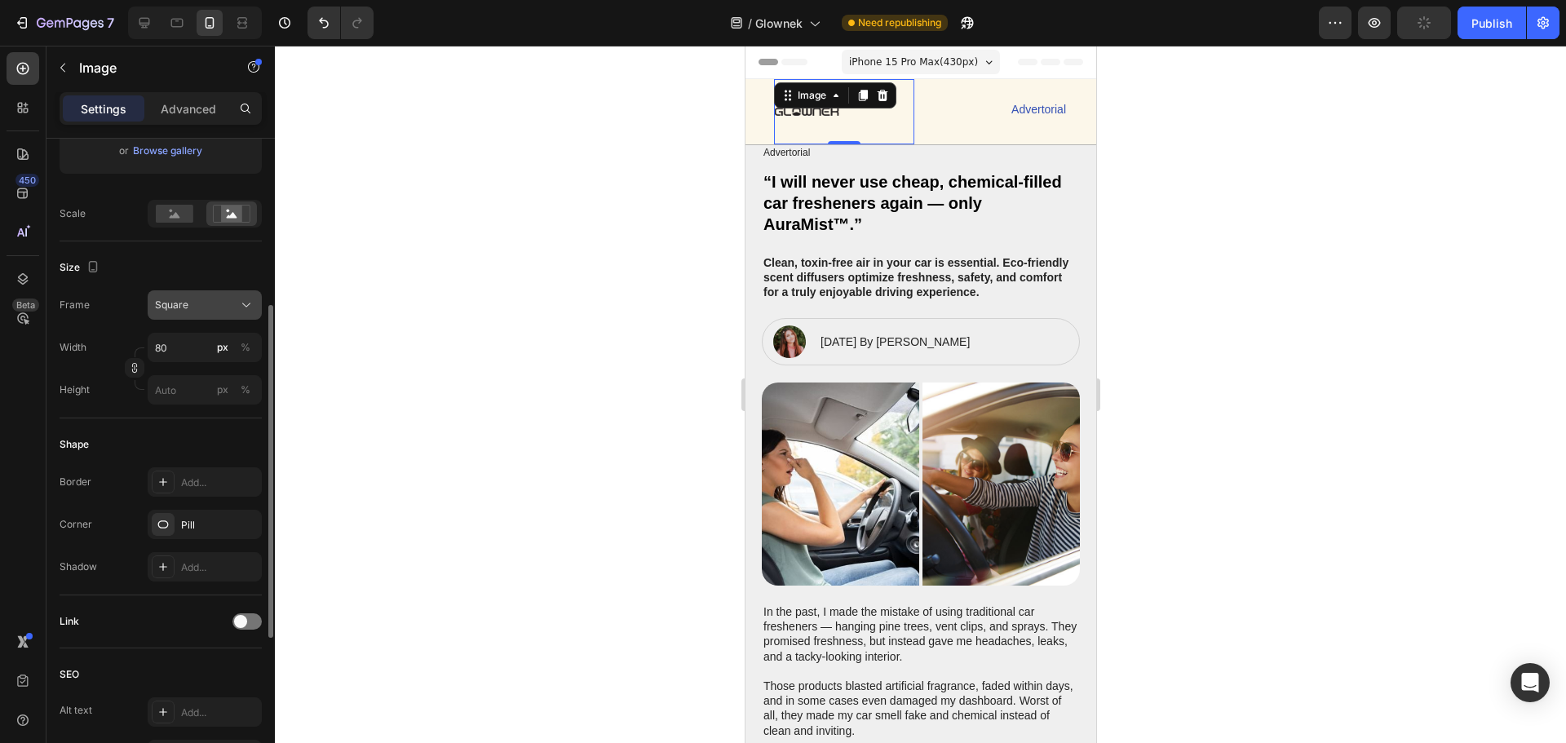
click at [209, 312] on div "Square" at bounding box center [195, 305] width 80 height 15
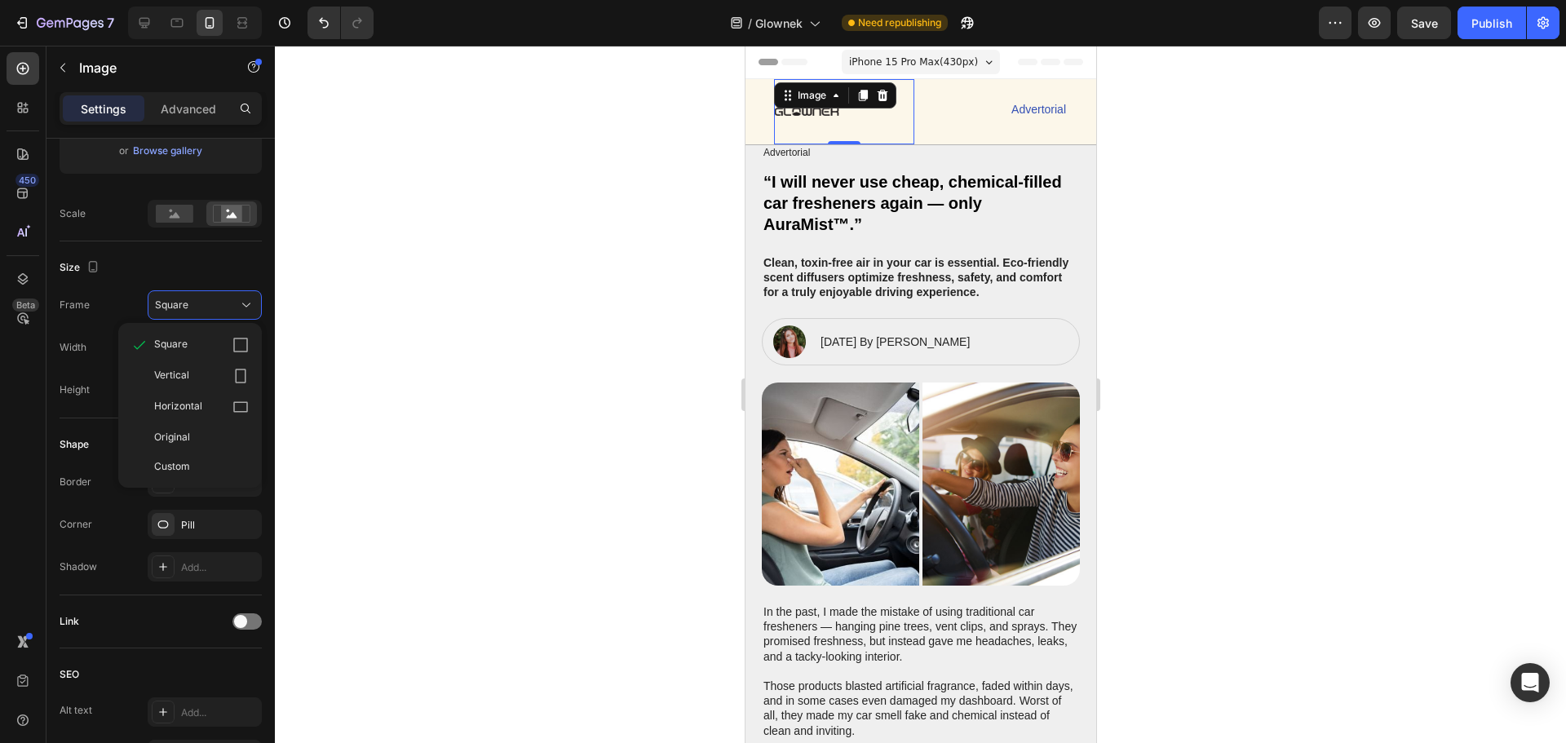
click at [445, 471] on div at bounding box center [920, 394] width 1291 height 697
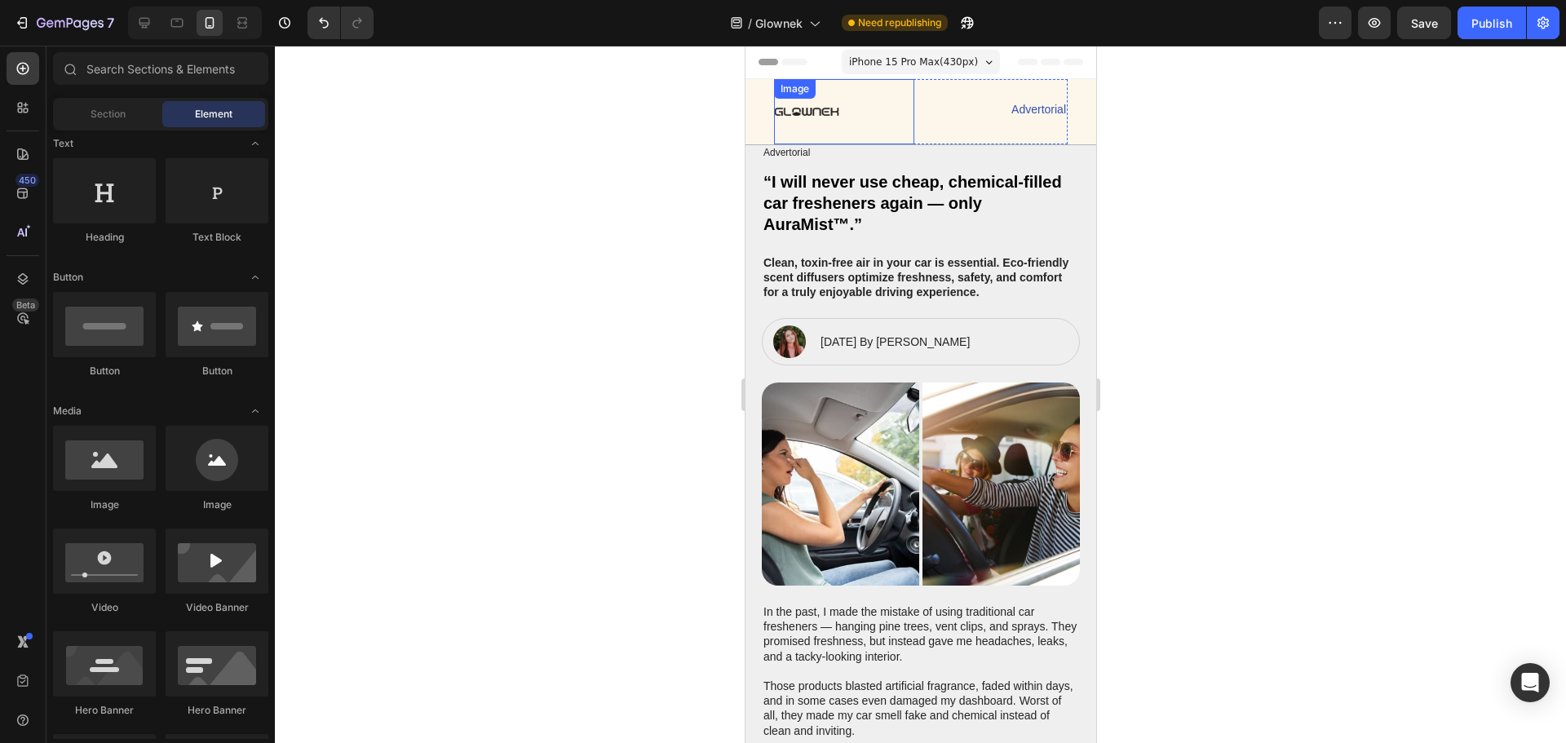
drag, startPoint x: 1272, startPoint y: 167, endPoint x: 1138, endPoint y: 228, distance: 147.5
click at [1272, 168] on div at bounding box center [920, 394] width 1291 height 697
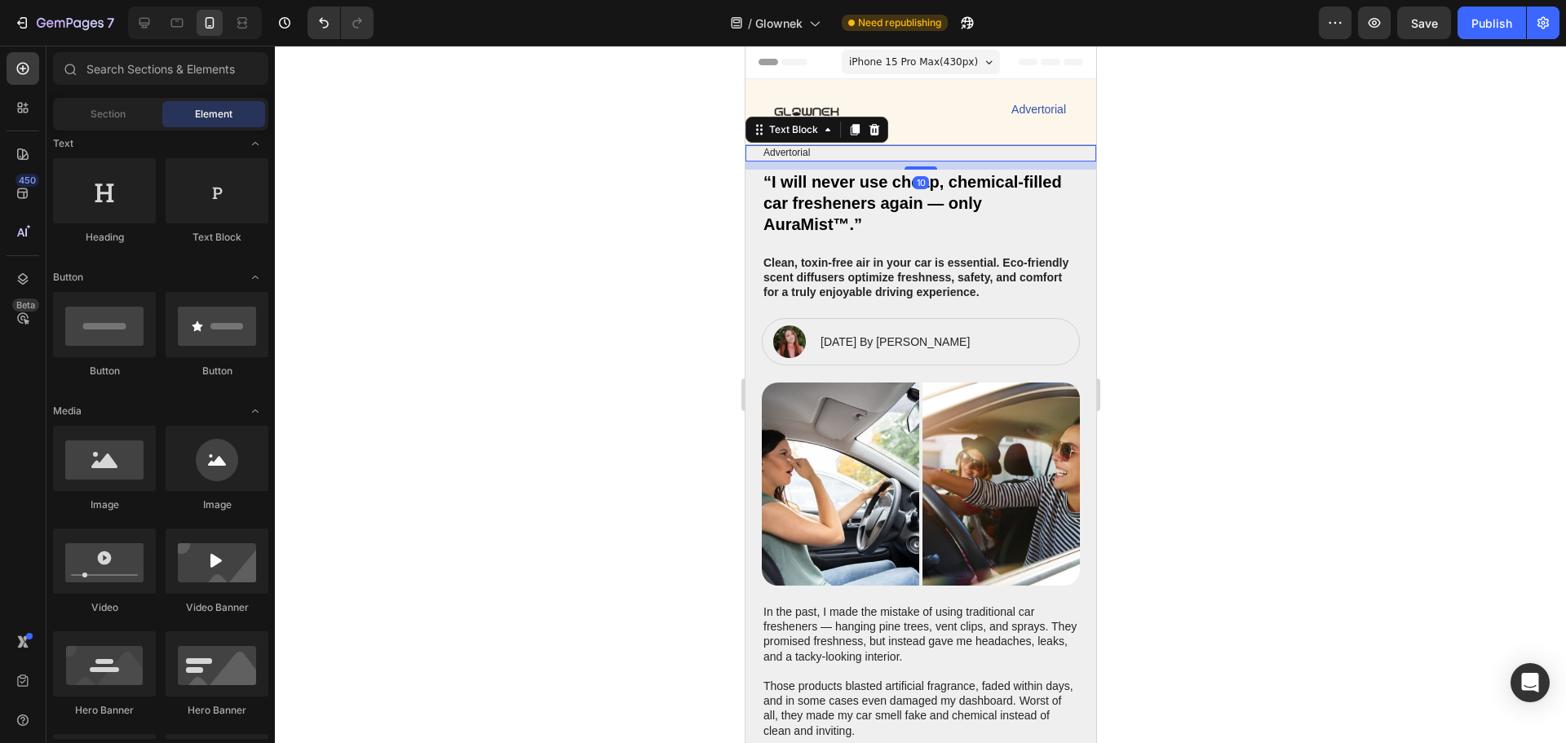
click at [829, 154] on p "Advertorial" at bounding box center [919, 153] width 315 height 13
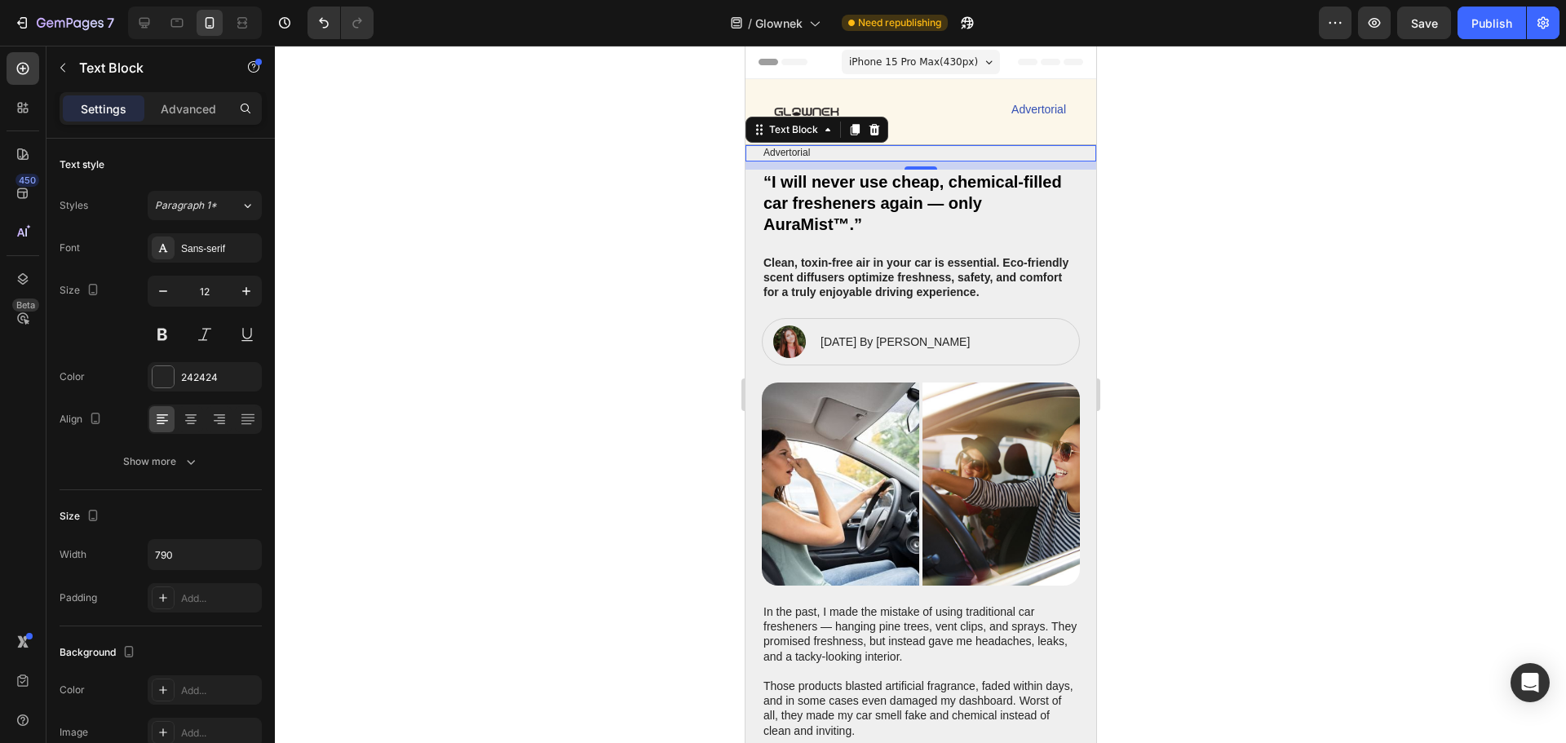
click at [1190, 188] on div at bounding box center [920, 394] width 1291 height 697
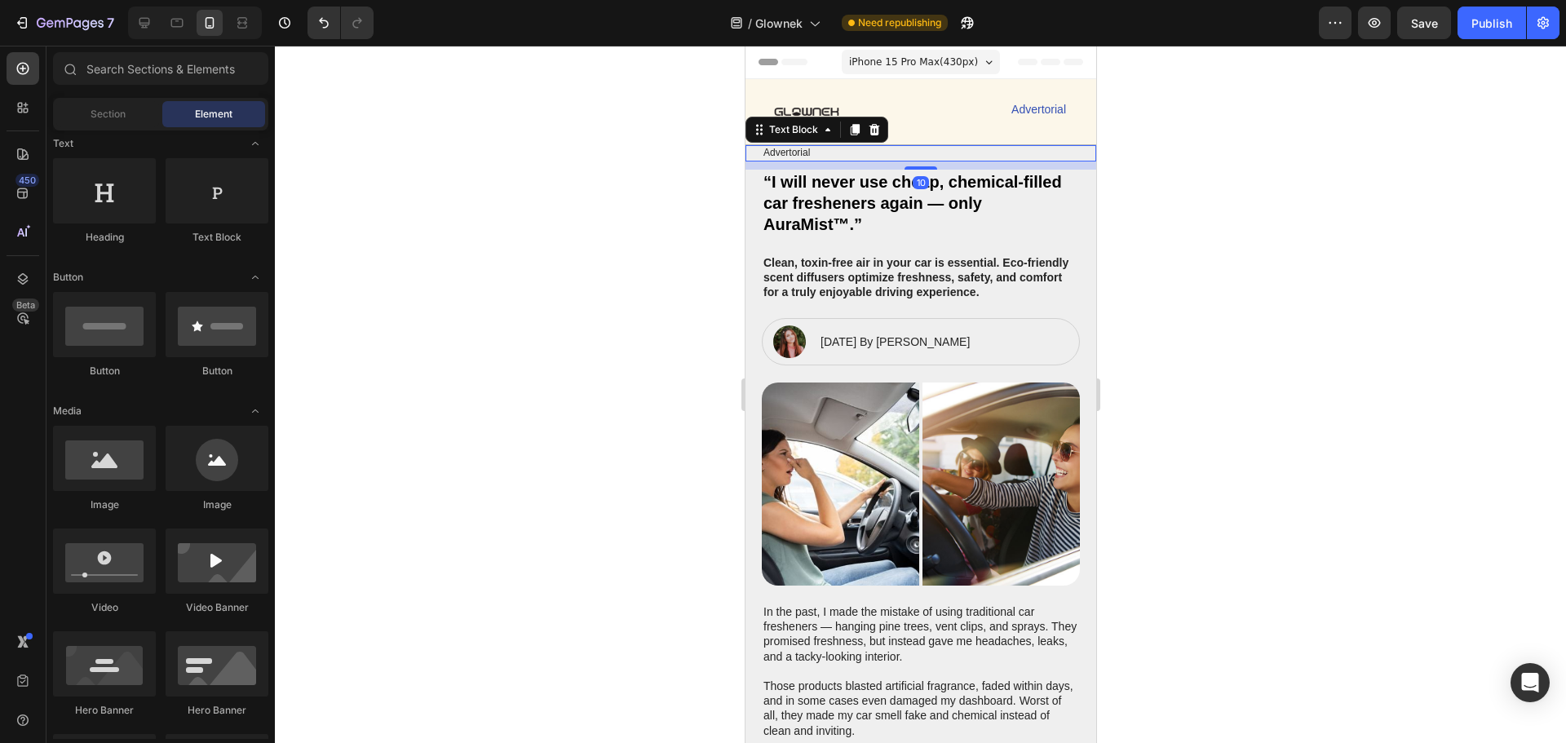
click at [905, 150] on p "Advertorial" at bounding box center [919, 153] width 315 height 13
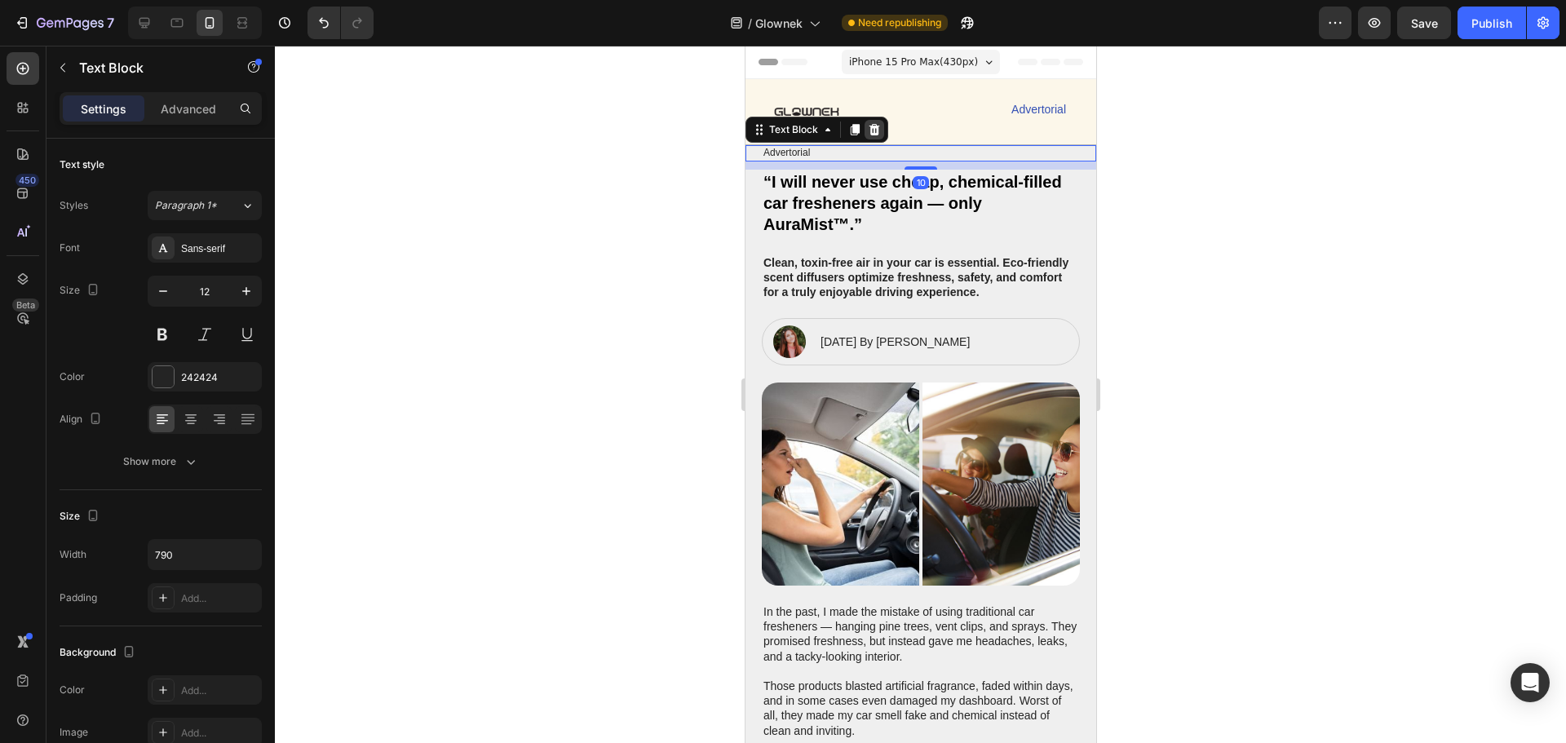
click at [875, 133] on icon at bounding box center [873, 129] width 11 height 11
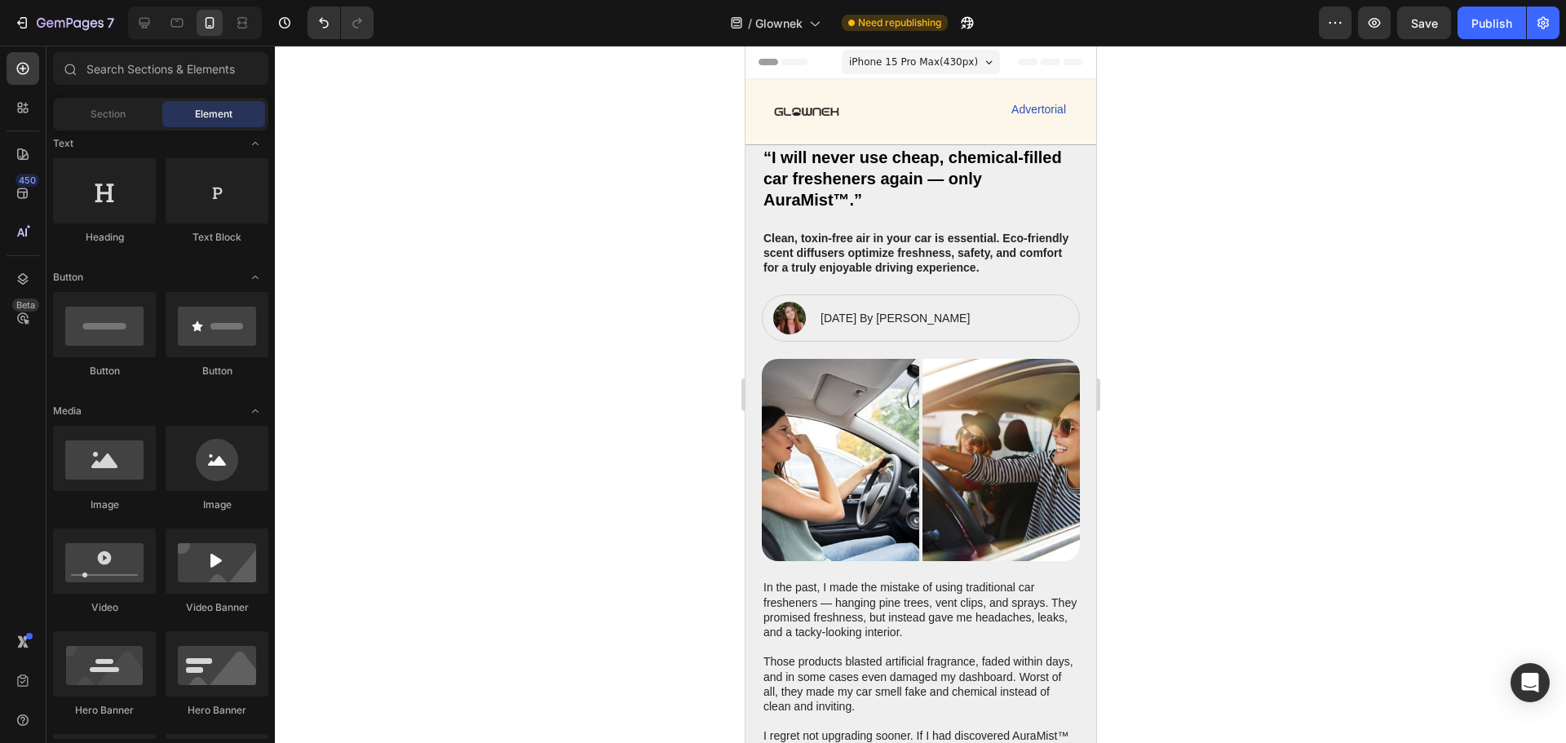
click at [1356, 231] on div at bounding box center [920, 394] width 1291 height 697
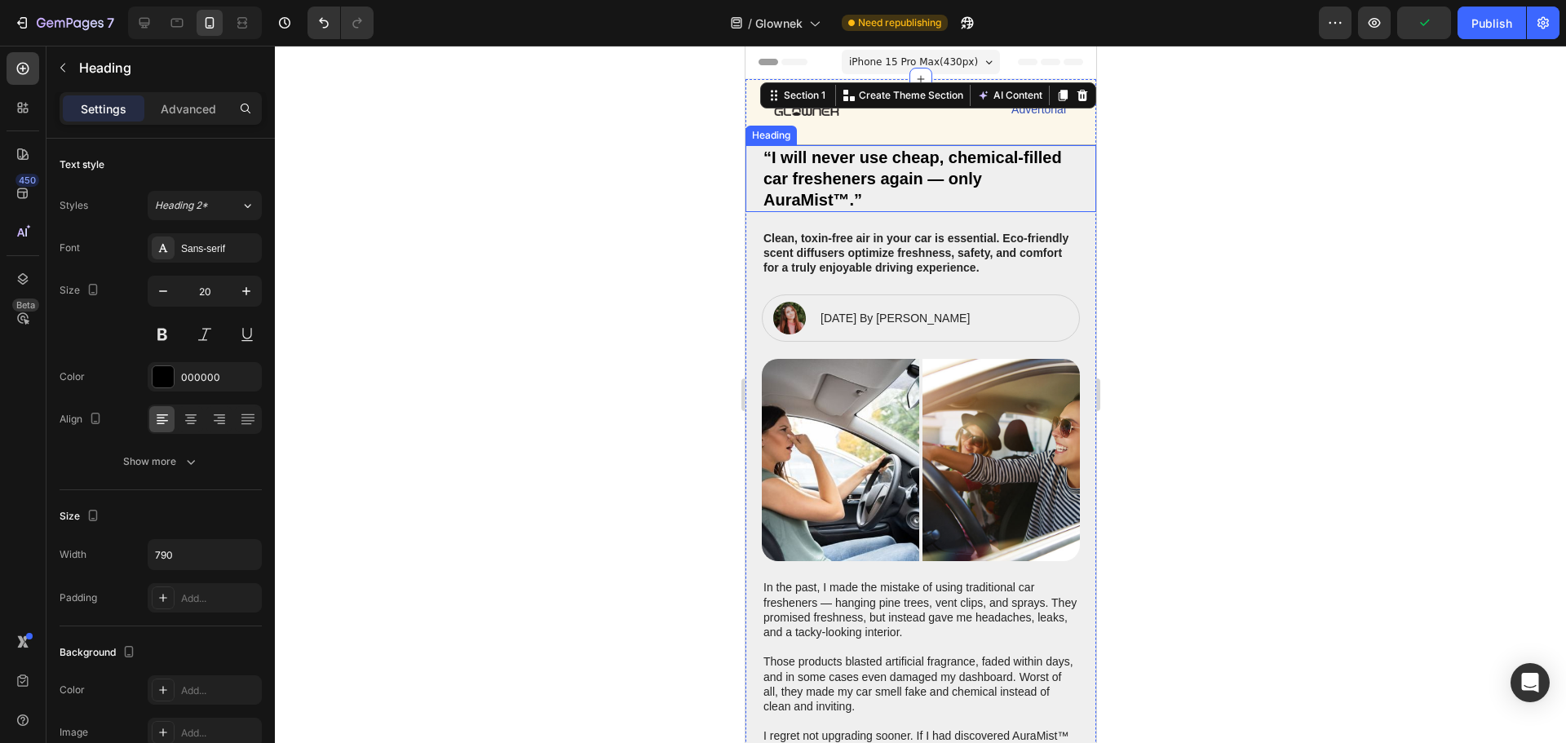
click at [855, 206] on h2 "“I will never use cheap, chemical-filled car fresheners again — only AuraMist™.”" at bounding box center [920, 178] width 318 height 67
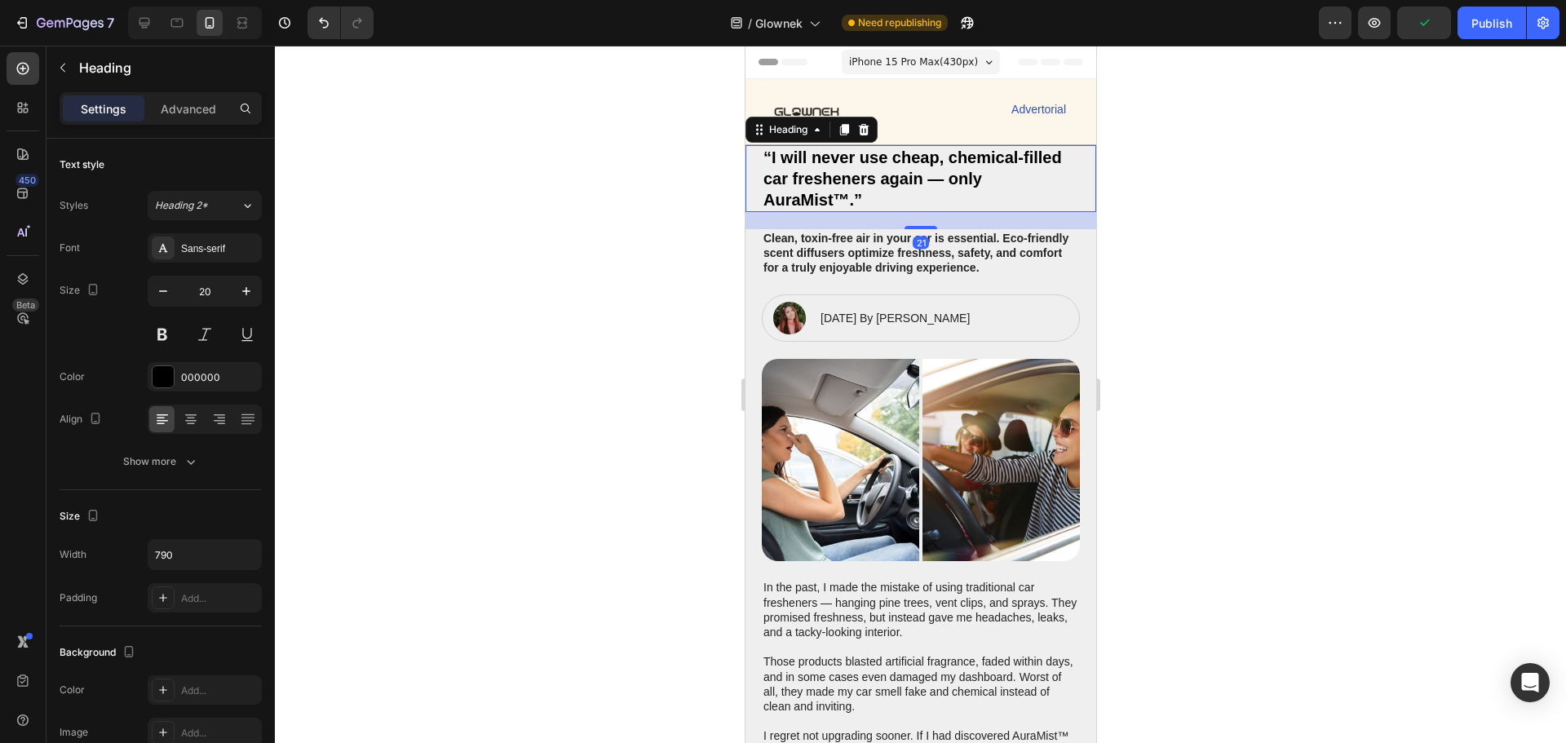
click at [855, 206] on h2 "“I will never use cheap, chemical-filled car fresheners again — only AuraMist™.”" at bounding box center [920, 178] width 318 height 67
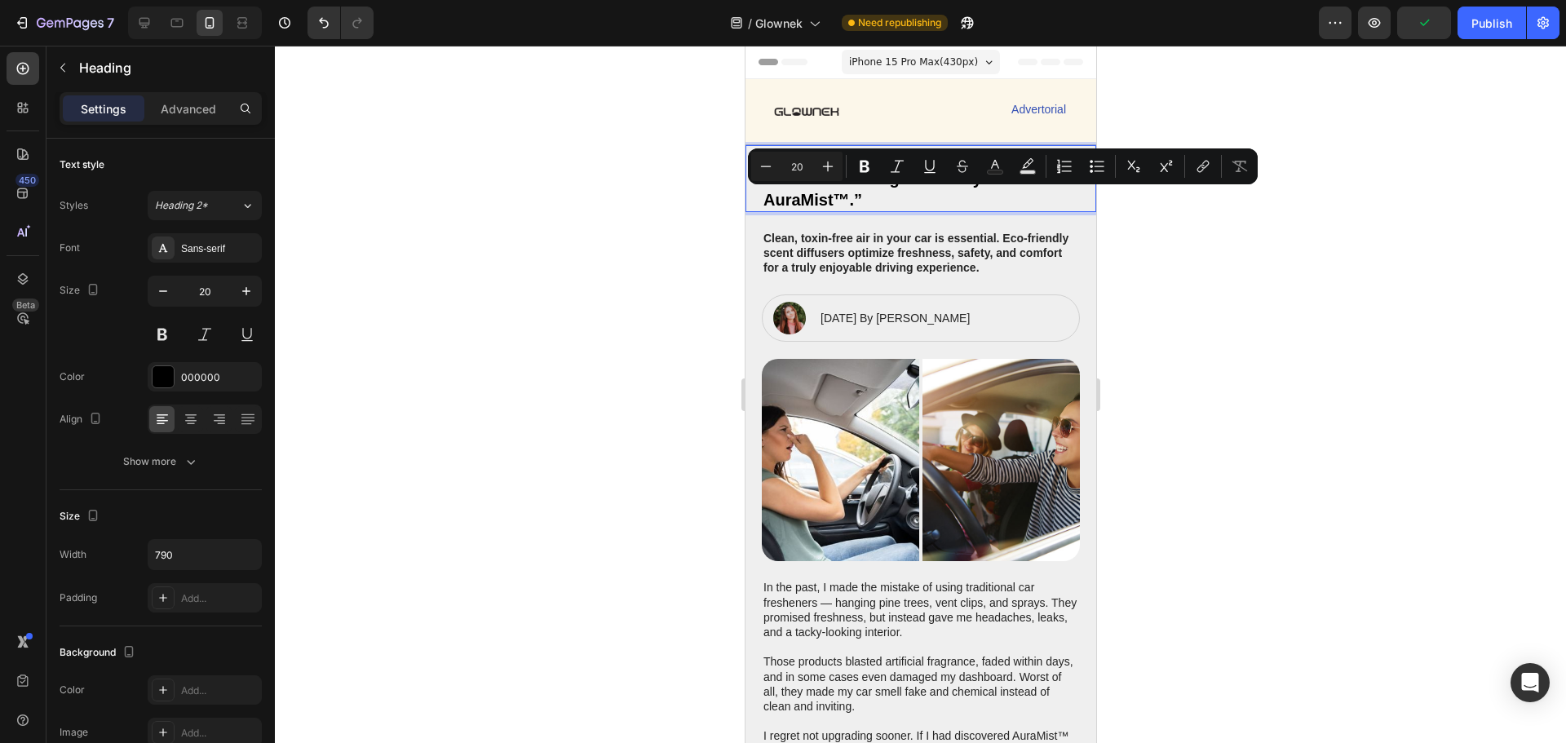
click at [850, 206] on p "“I will never use cheap, chemical-filled car fresheners again — only AuraMist™.”" at bounding box center [919, 179] width 315 height 64
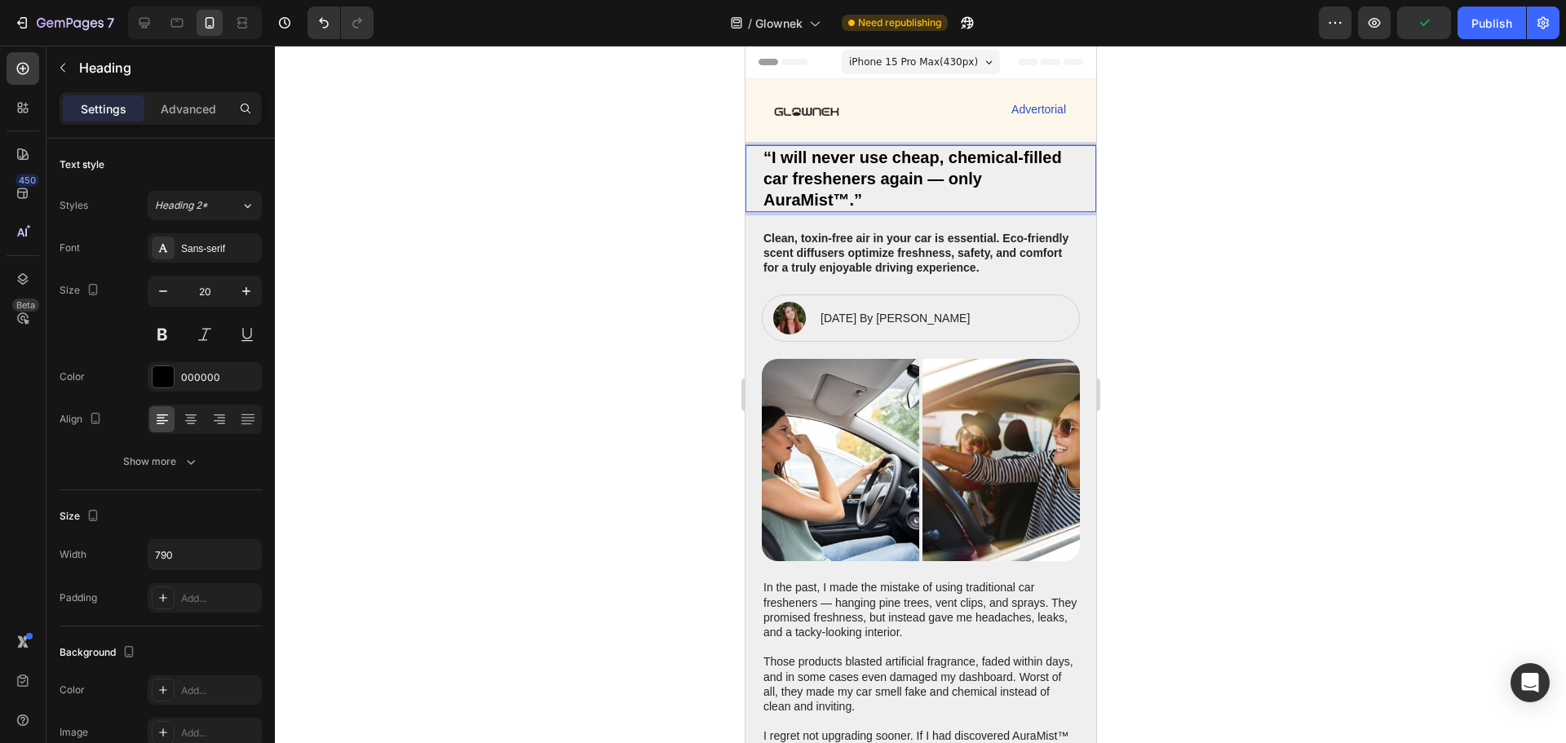
click at [856, 208] on p "“I will never use cheap, chemical-filled car fresheners again — only AuraMist™.”" at bounding box center [919, 179] width 315 height 64
click at [1279, 290] on div at bounding box center [920, 394] width 1291 height 697
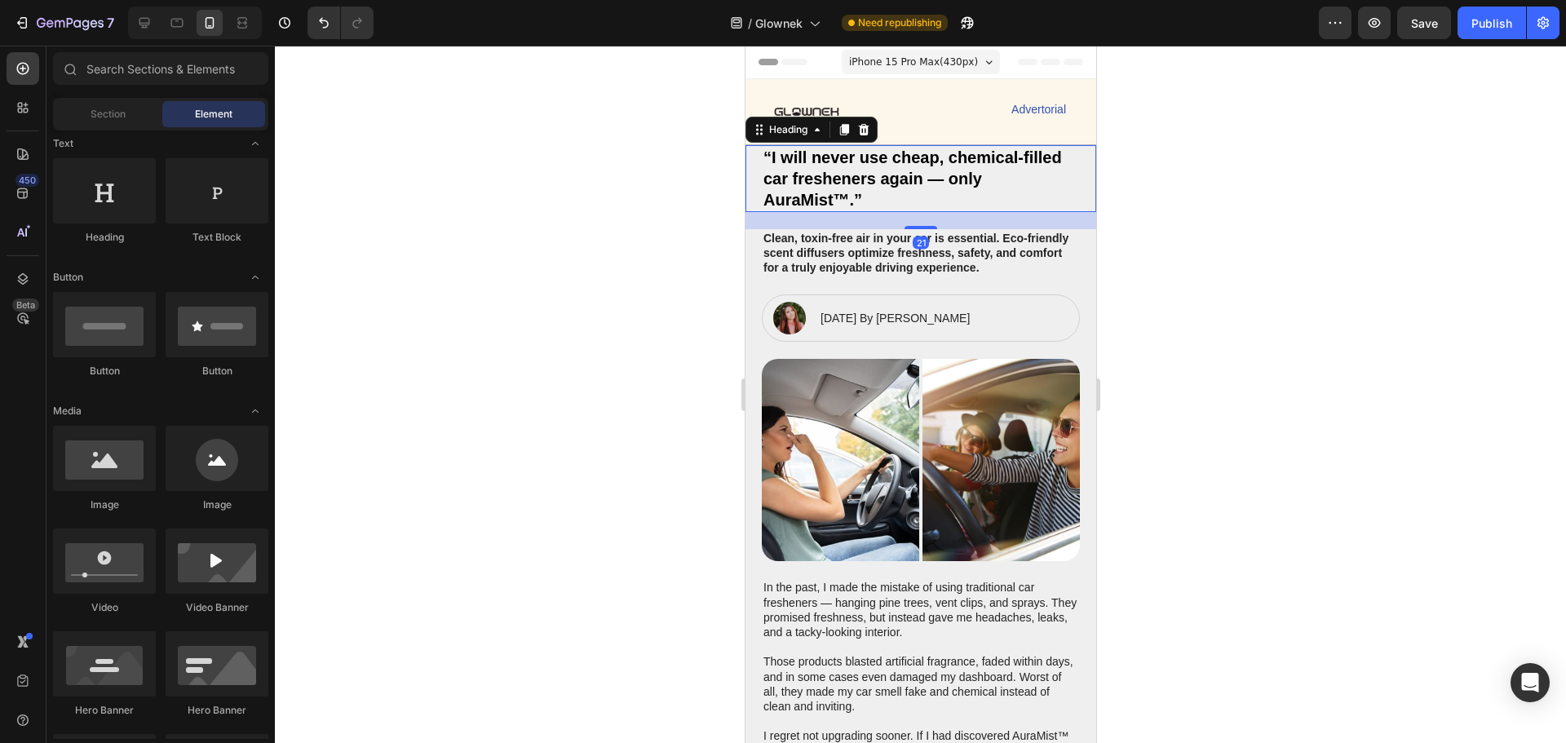
click at [1020, 185] on p "“I will never use cheap, chemical-filled car fresheners again — only AuraMist™.”" at bounding box center [919, 179] width 315 height 64
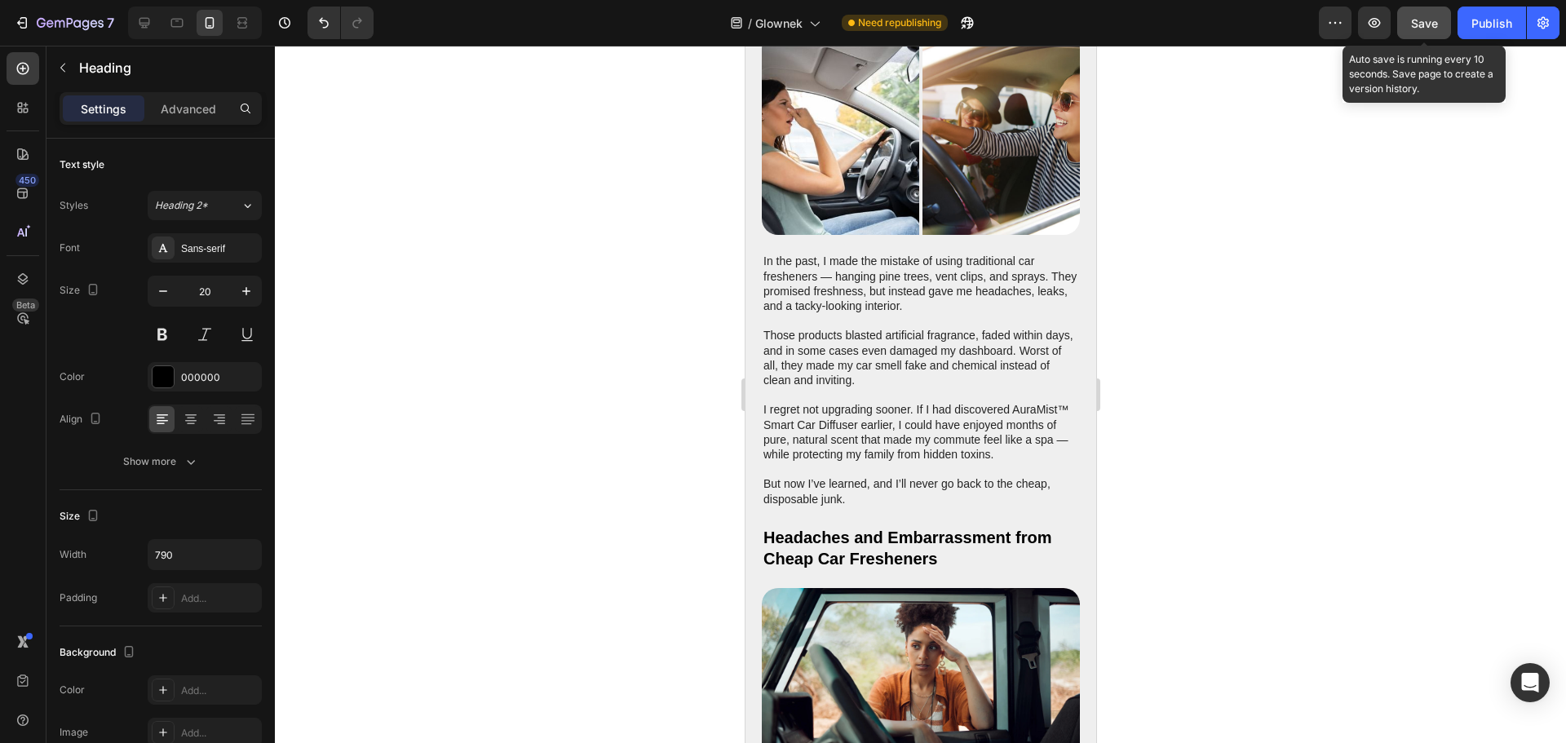
click at [1435, 28] on span "Save" at bounding box center [1424, 23] width 27 height 14
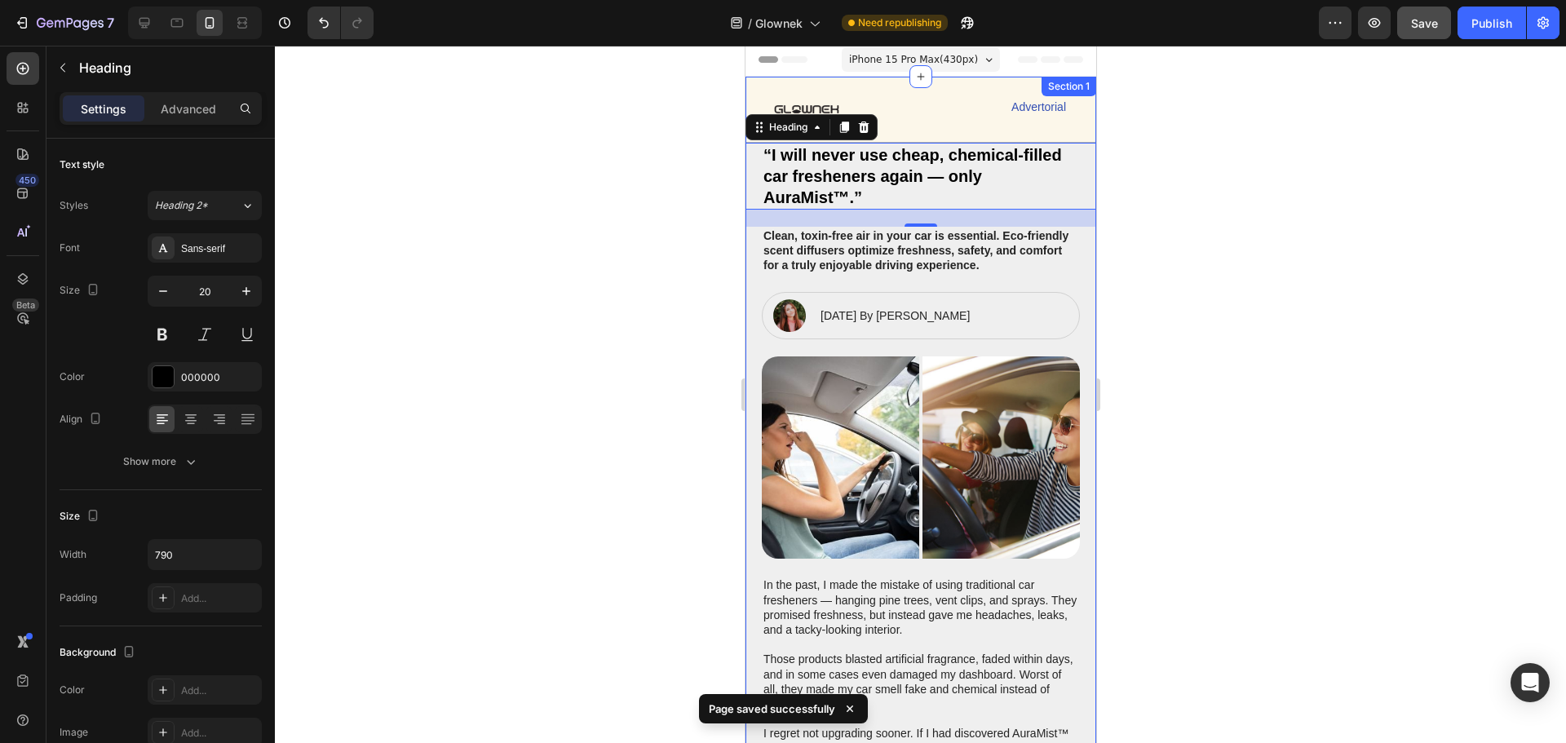
scroll to position [0, 0]
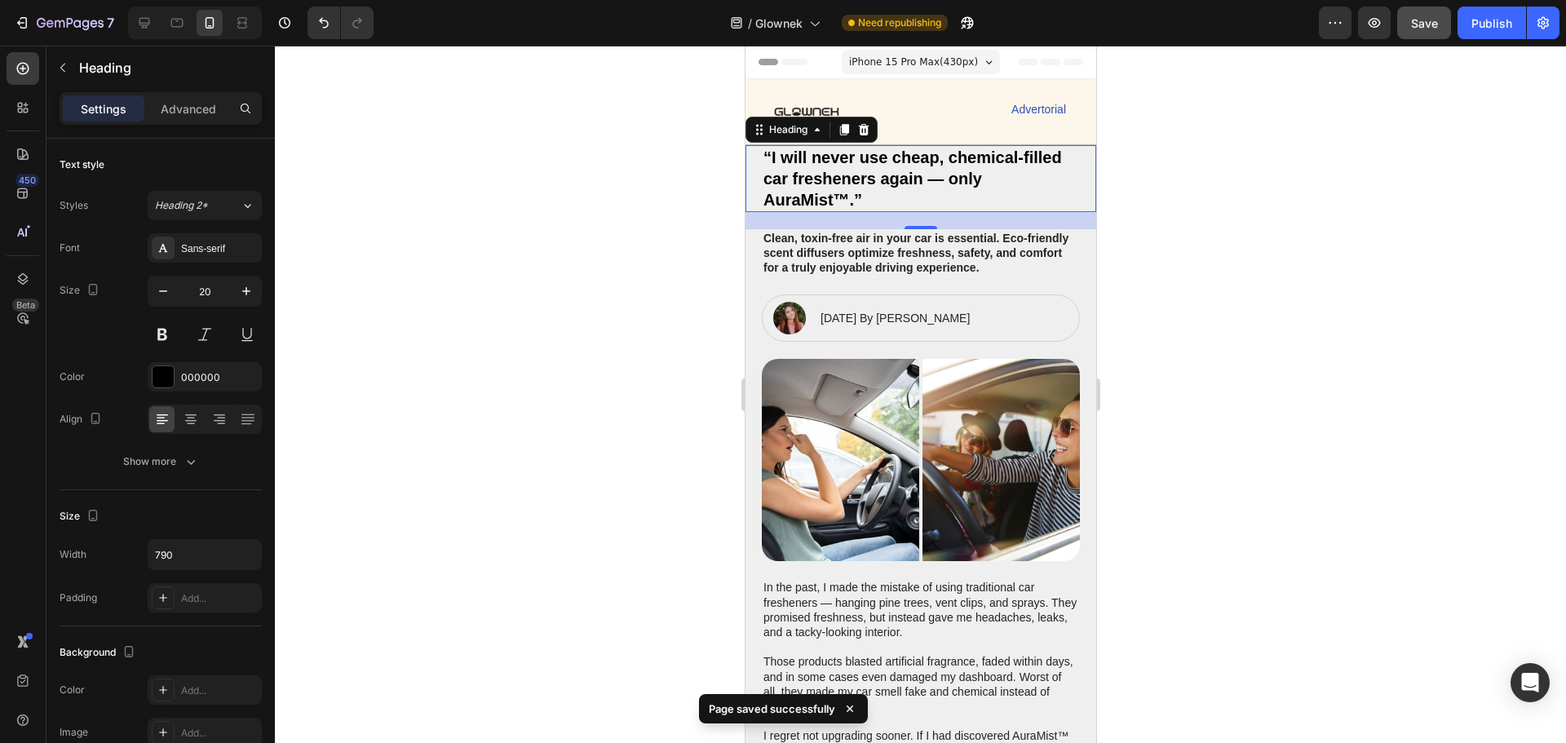
click at [1266, 258] on div at bounding box center [920, 394] width 1291 height 697
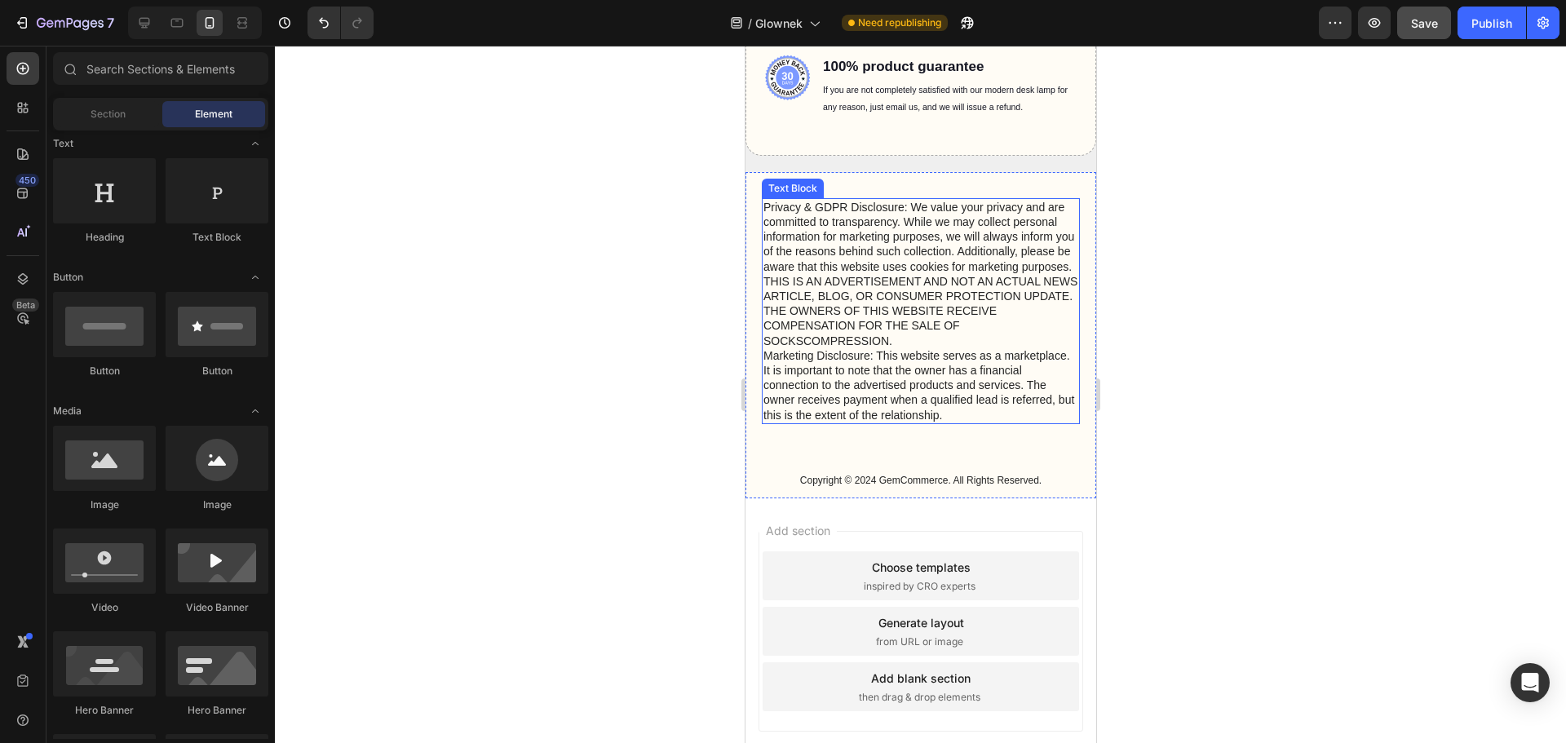
scroll to position [5953, 0]
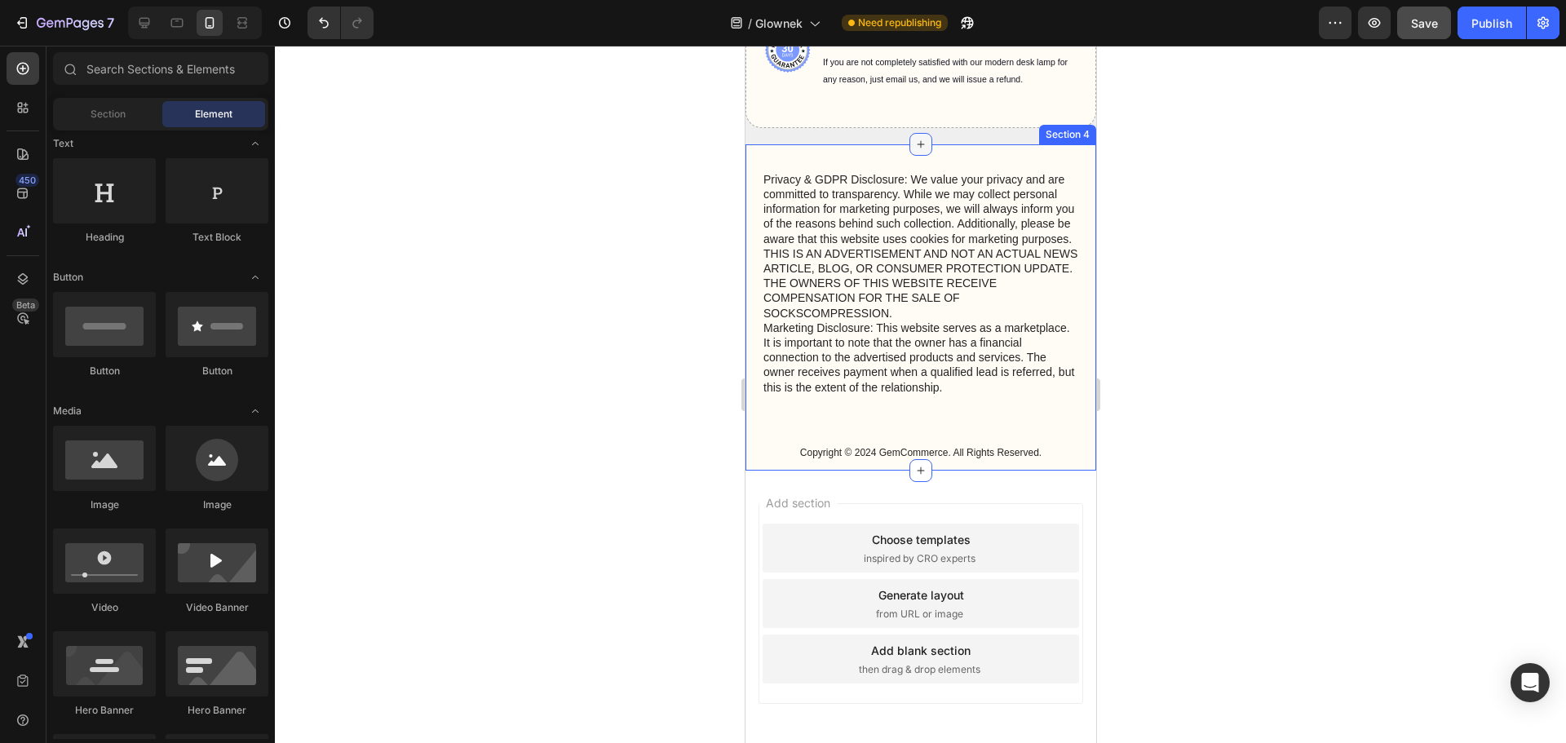
click at [916, 146] on icon at bounding box center [919, 144] width 13 height 13
click at [426, 308] on div at bounding box center [920, 394] width 1291 height 697
click at [20, 120] on div at bounding box center [23, 107] width 33 height 33
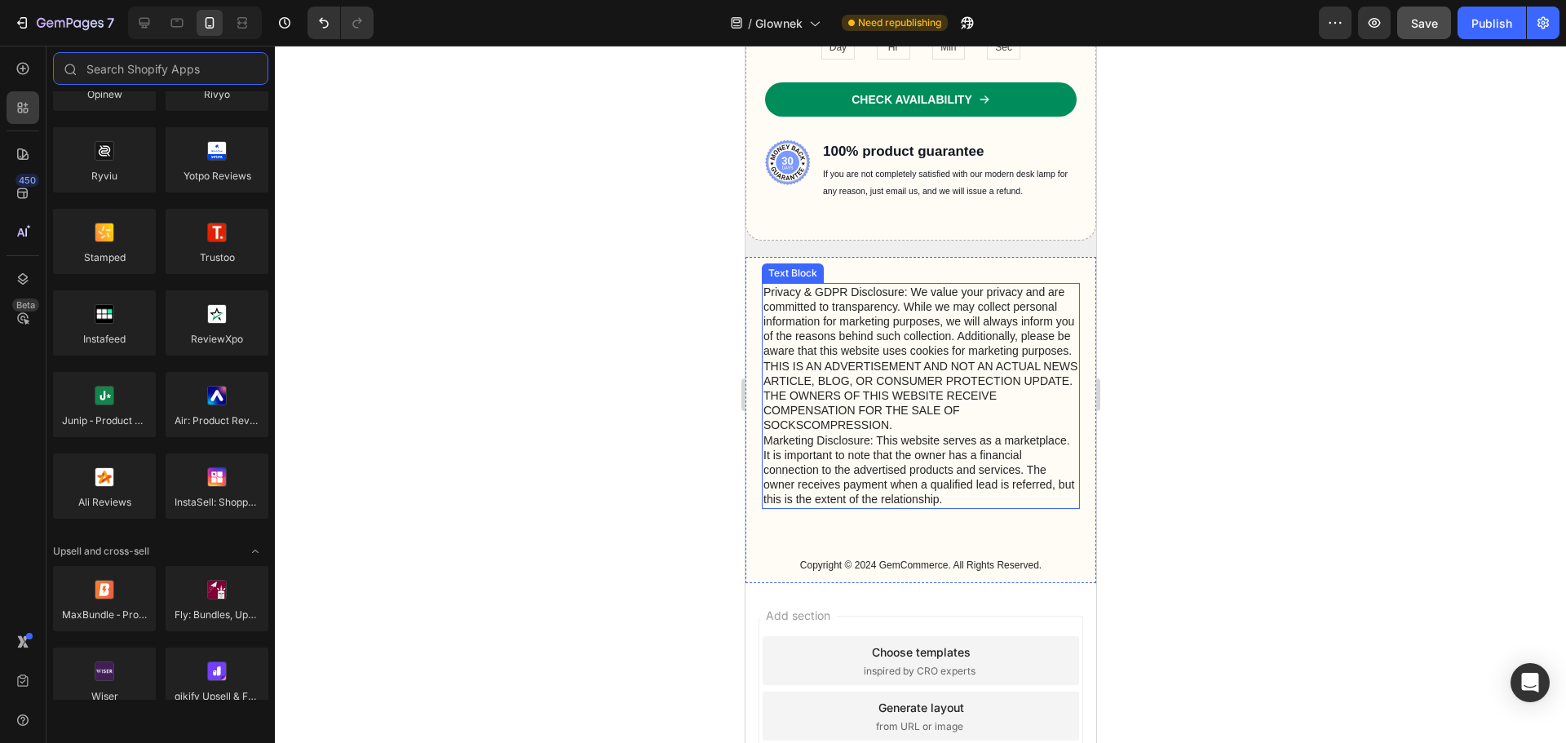
scroll to position [4398, 0]
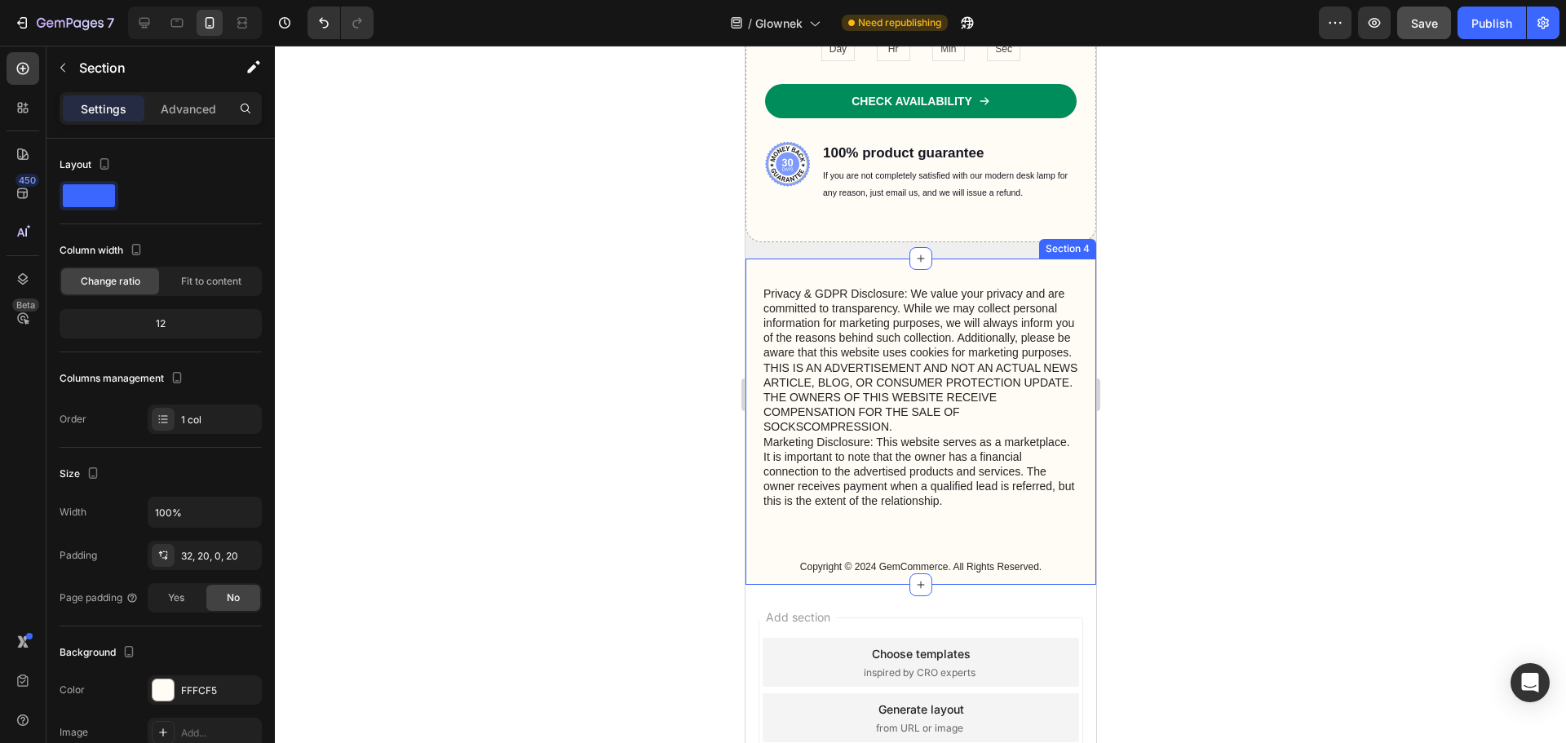
click at [934, 275] on div "Privacy & GDPR Disclosure: We value your privacy and are committed to transpare…" at bounding box center [920, 421] width 351 height 327
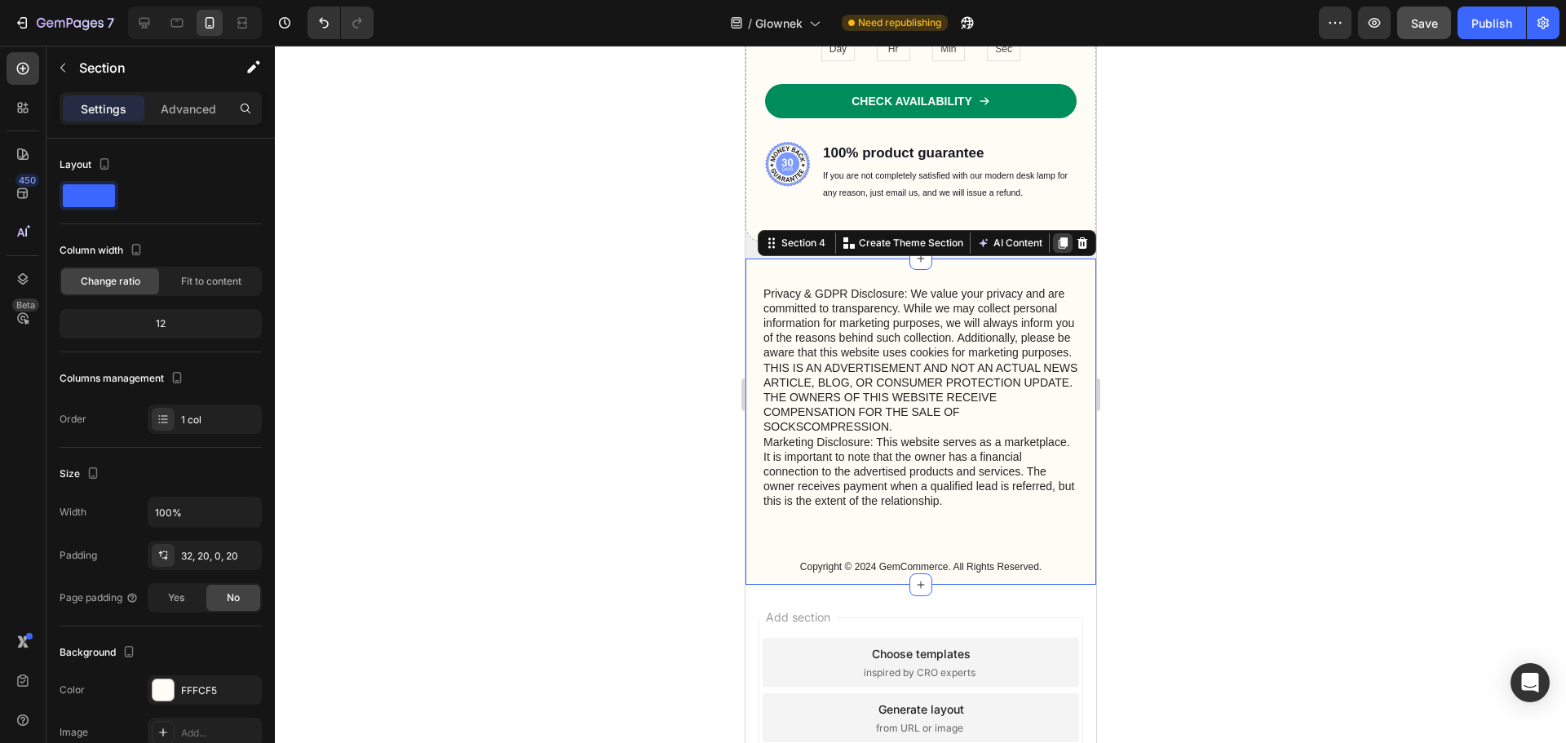
click at [1058, 245] on icon at bounding box center [1062, 242] width 9 height 11
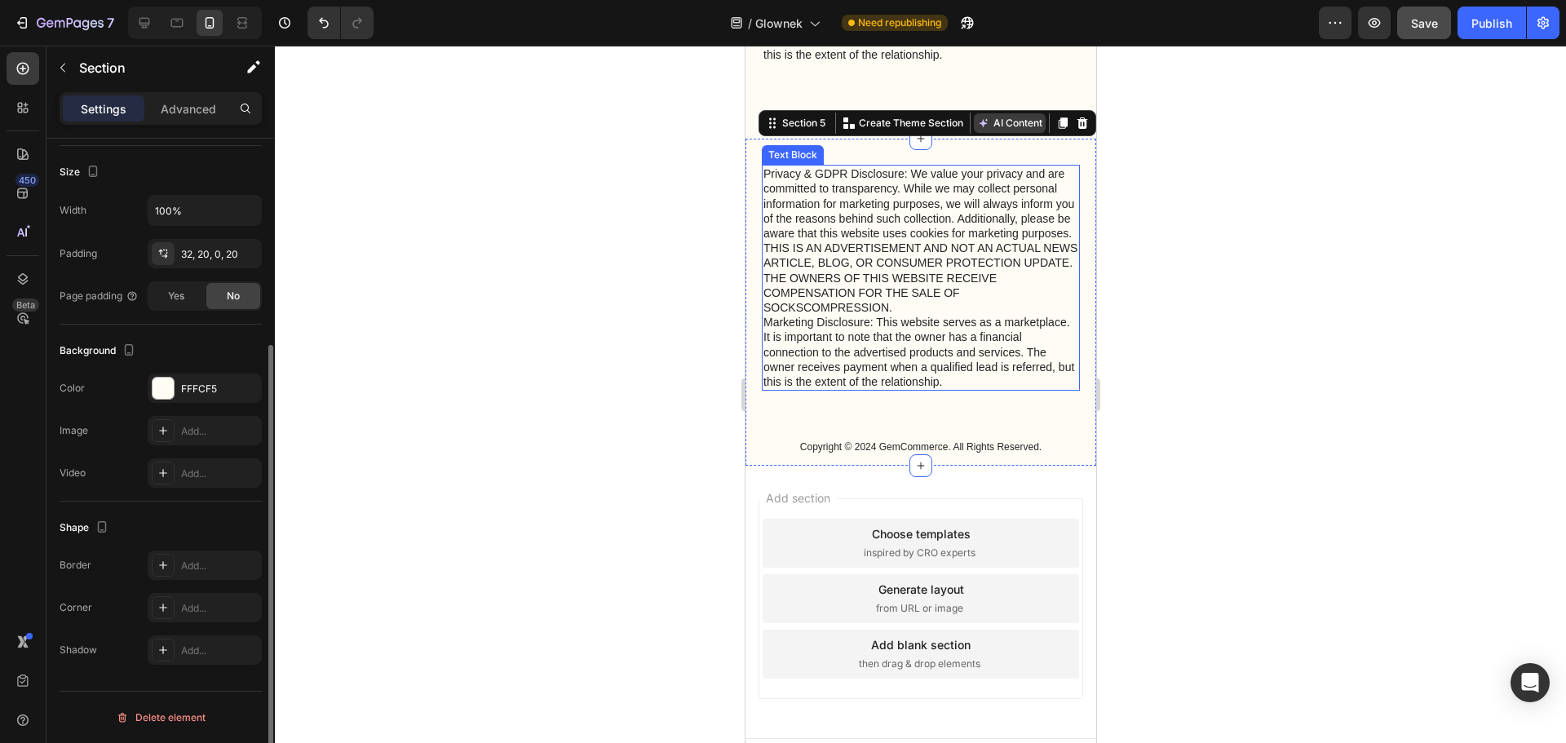
scroll to position [4568, 0]
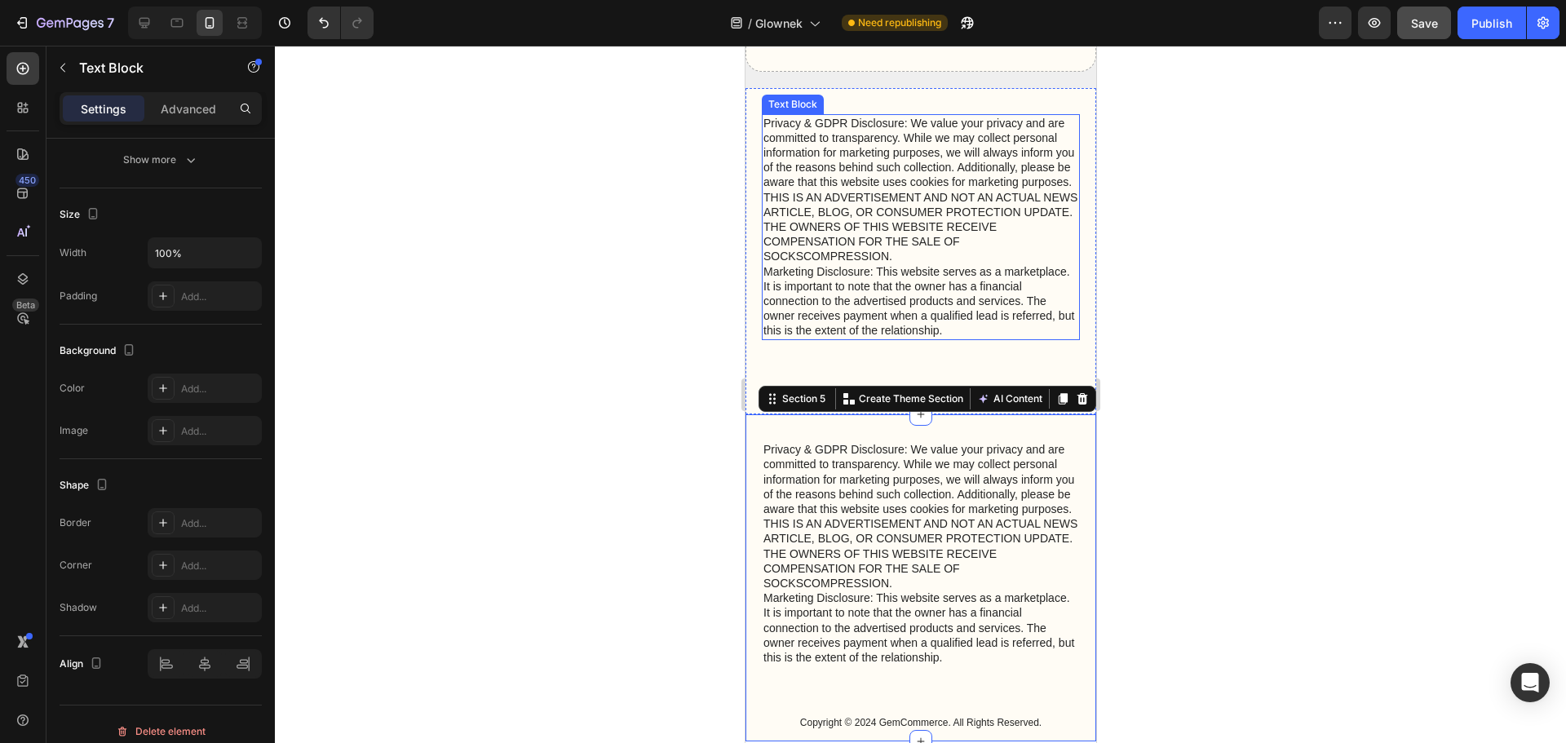
click at [991, 263] on p "Privacy & GDPR Disclosure: We value your privacy and are committed to transpare…" at bounding box center [919, 227] width 315 height 223
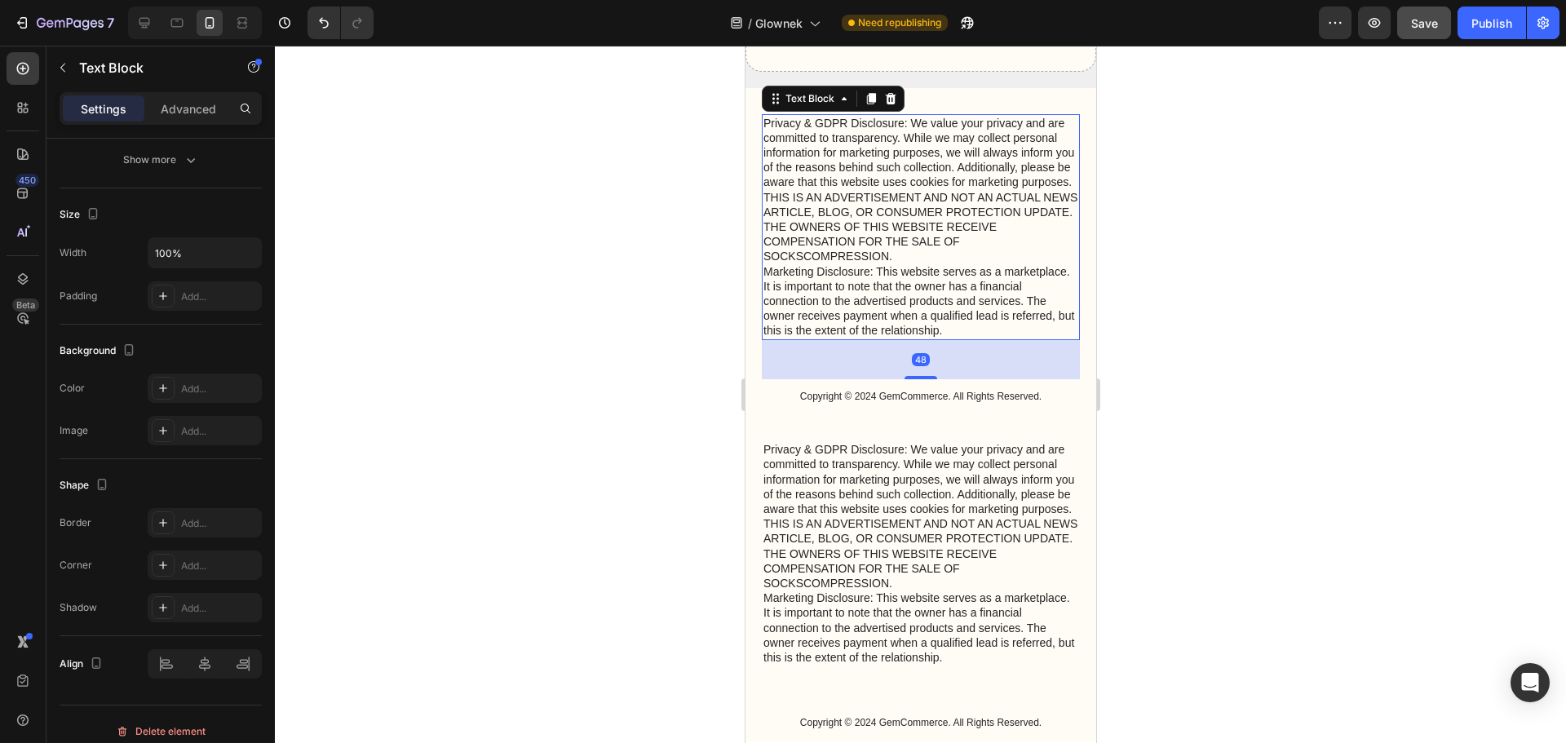
scroll to position [0, 0]
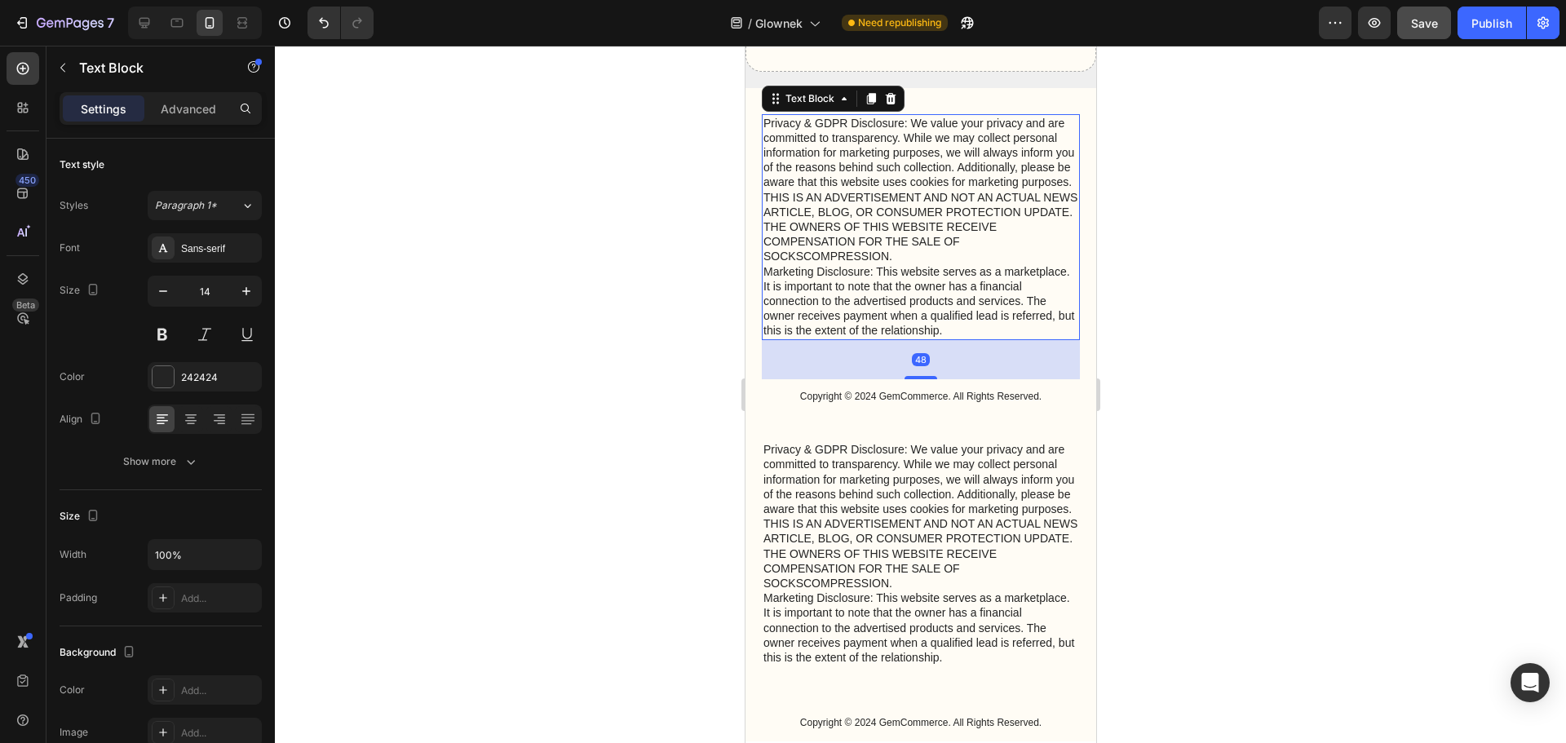
click at [958, 312] on p "Privacy & GDPR Disclosure: We value your privacy and are committed to transpare…" at bounding box center [919, 227] width 315 height 223
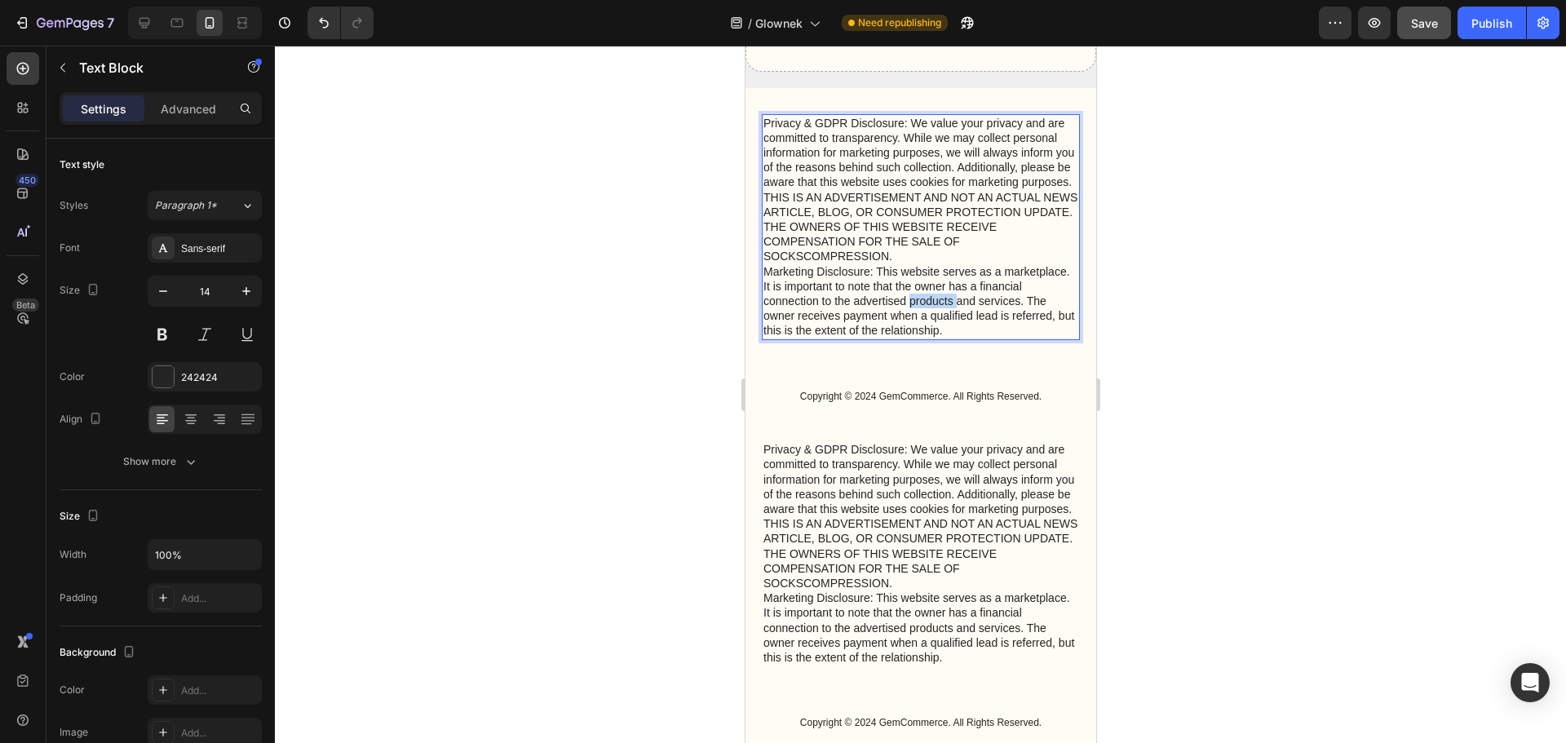
click at [958, 312] on p "Privacy & GDPR Disclosure: We value your privacy and are committed to transpare…" at bounding box center [919, 227] width 315 height 223
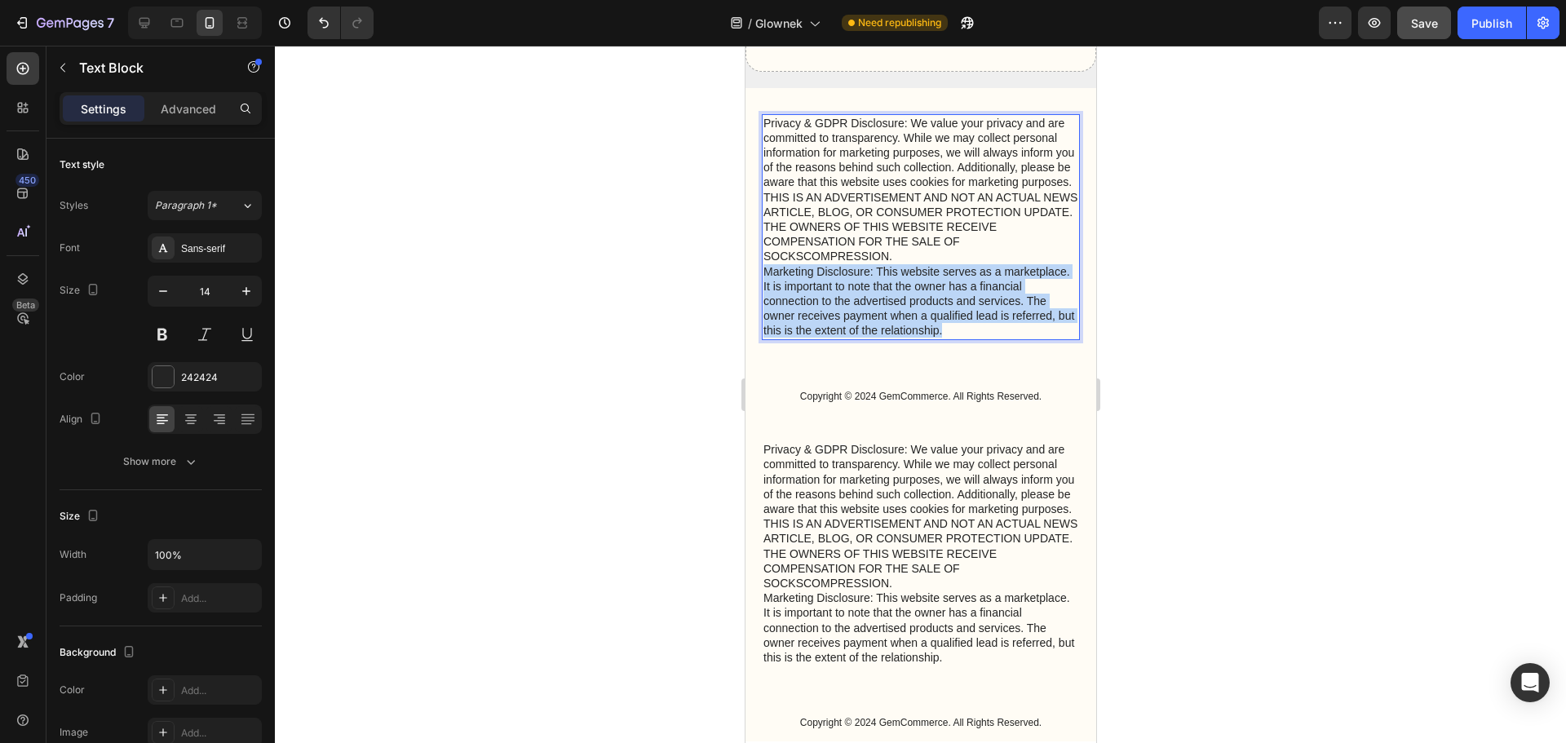
click at [958, 312] on p "Privacy & GDPR Disclosure: We value your privacy and are committed to transpare…" at bounding box center [919, 227] width 315 height 223
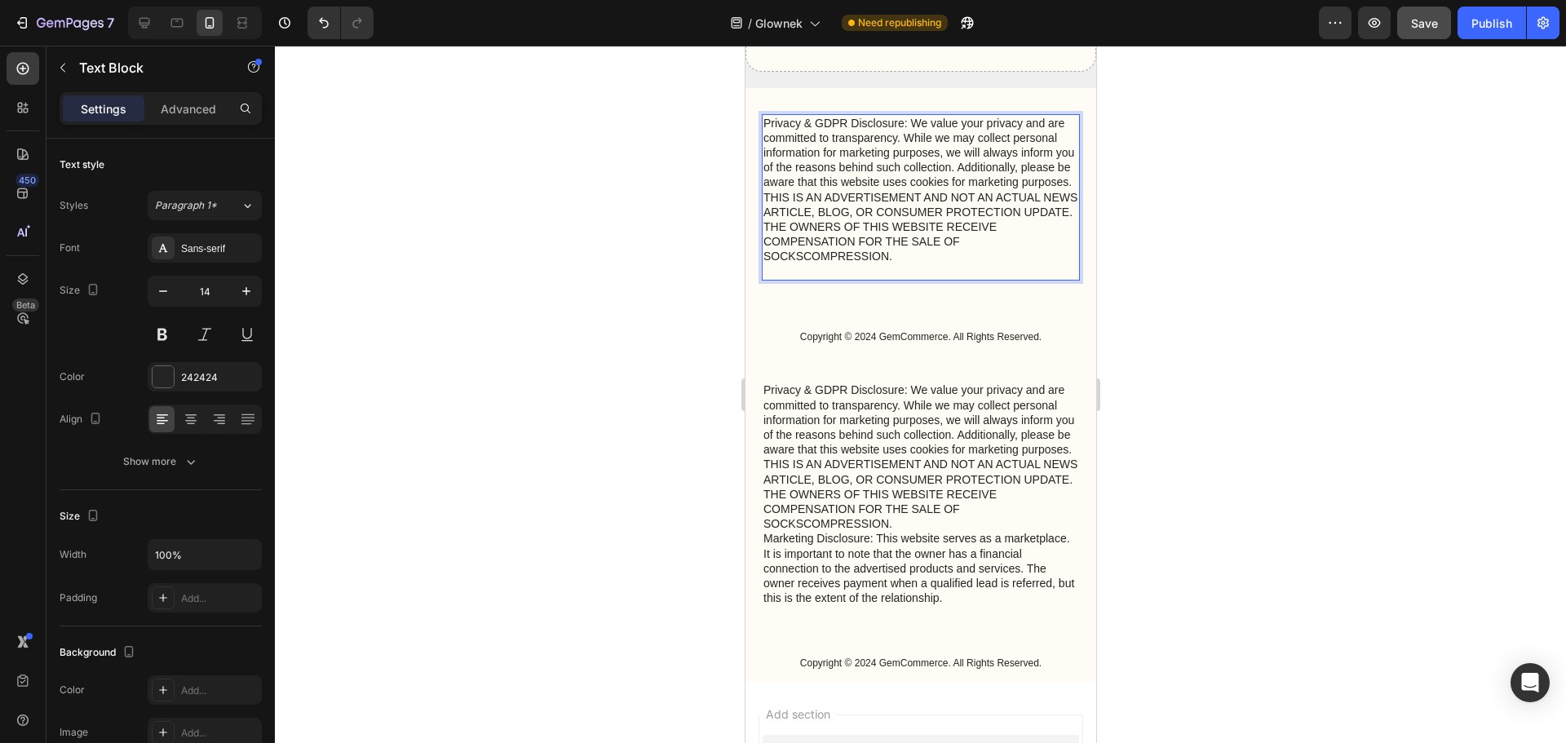
click at [937, 243] on p "Privacy & GDPR Disclosure: We value your privacy and are committed to transpare…" at bounding box center [919, 197] width 315 height 163
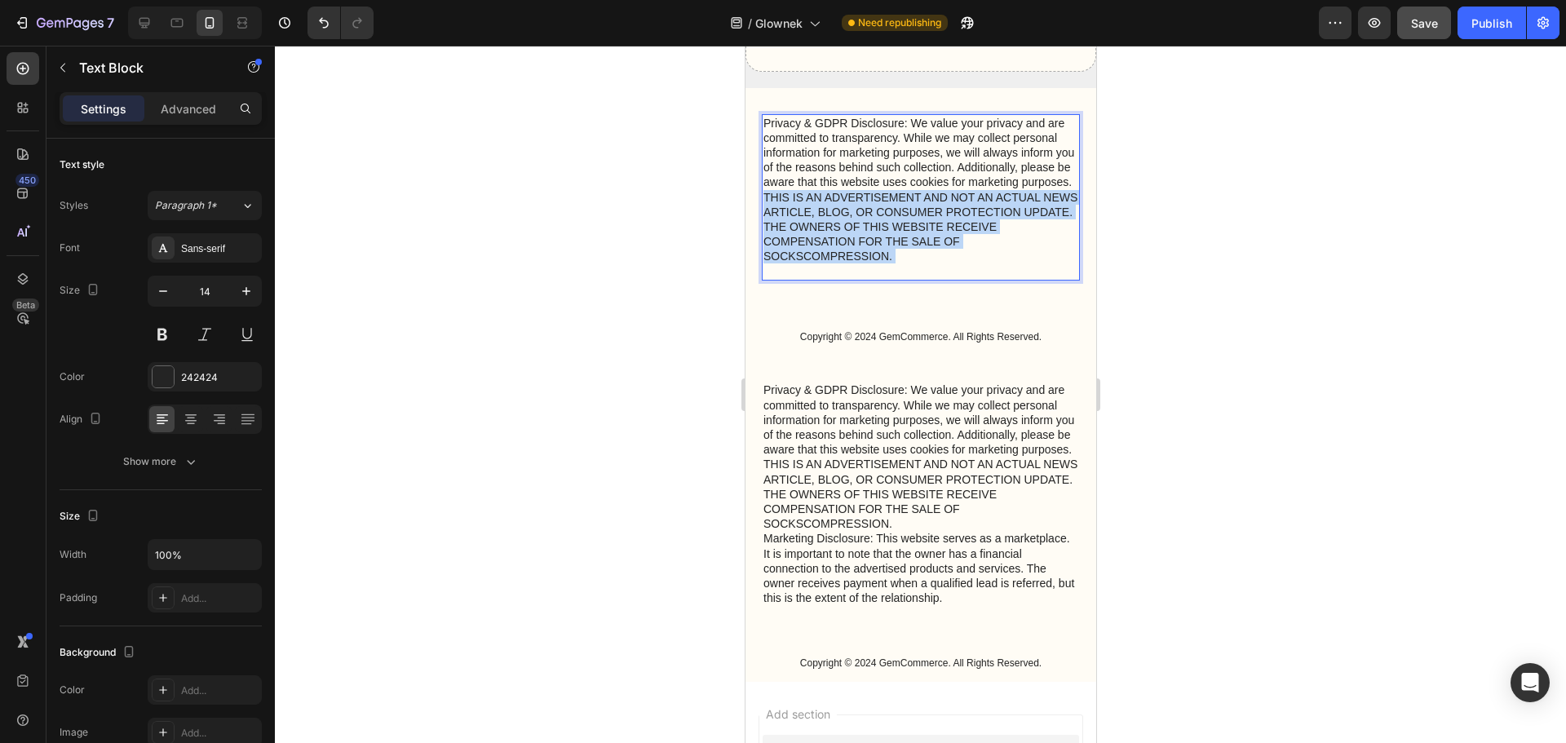
click at [937, 243] on p "Privacy & GDPR Disclosure: We value your privacy and are committed to transpare…" at bounding box center [919, 197] width 315 height 163
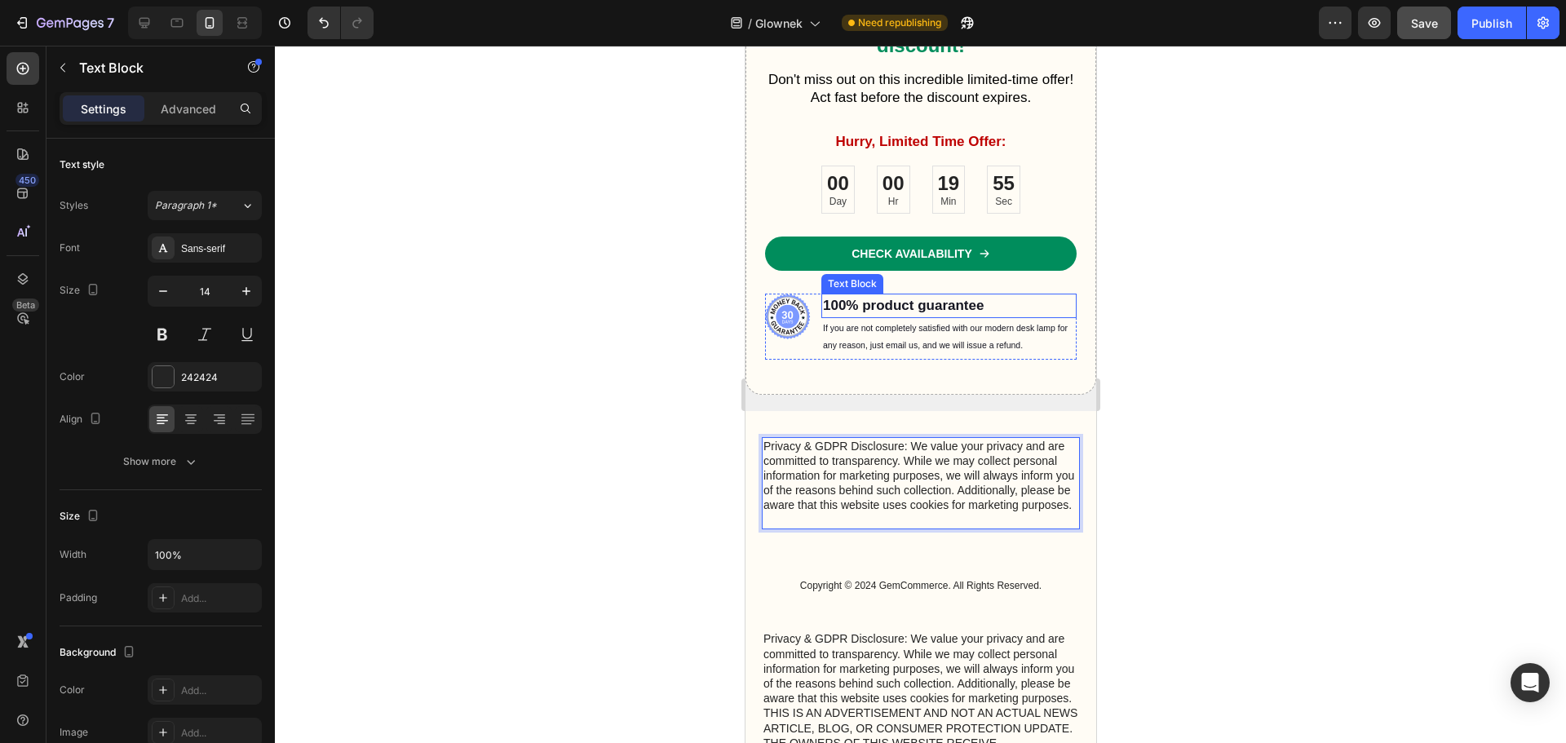
scroll to position [4242, 0]
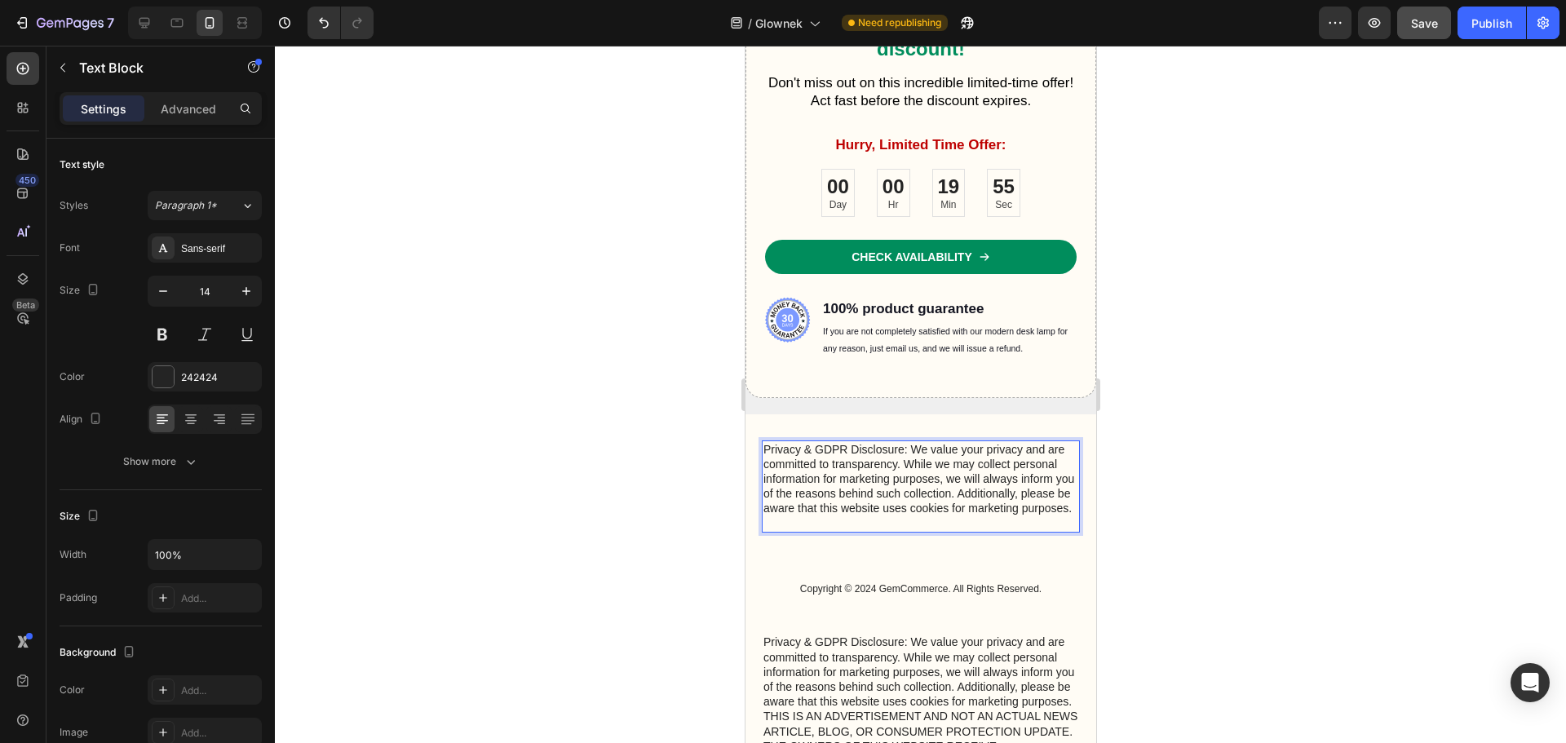
click at [915, 486] on p "Privacy & GDPR Disclosure: We value your privacy and are committed to transpare…" at bounding box center [919, 486] width 315 height 89
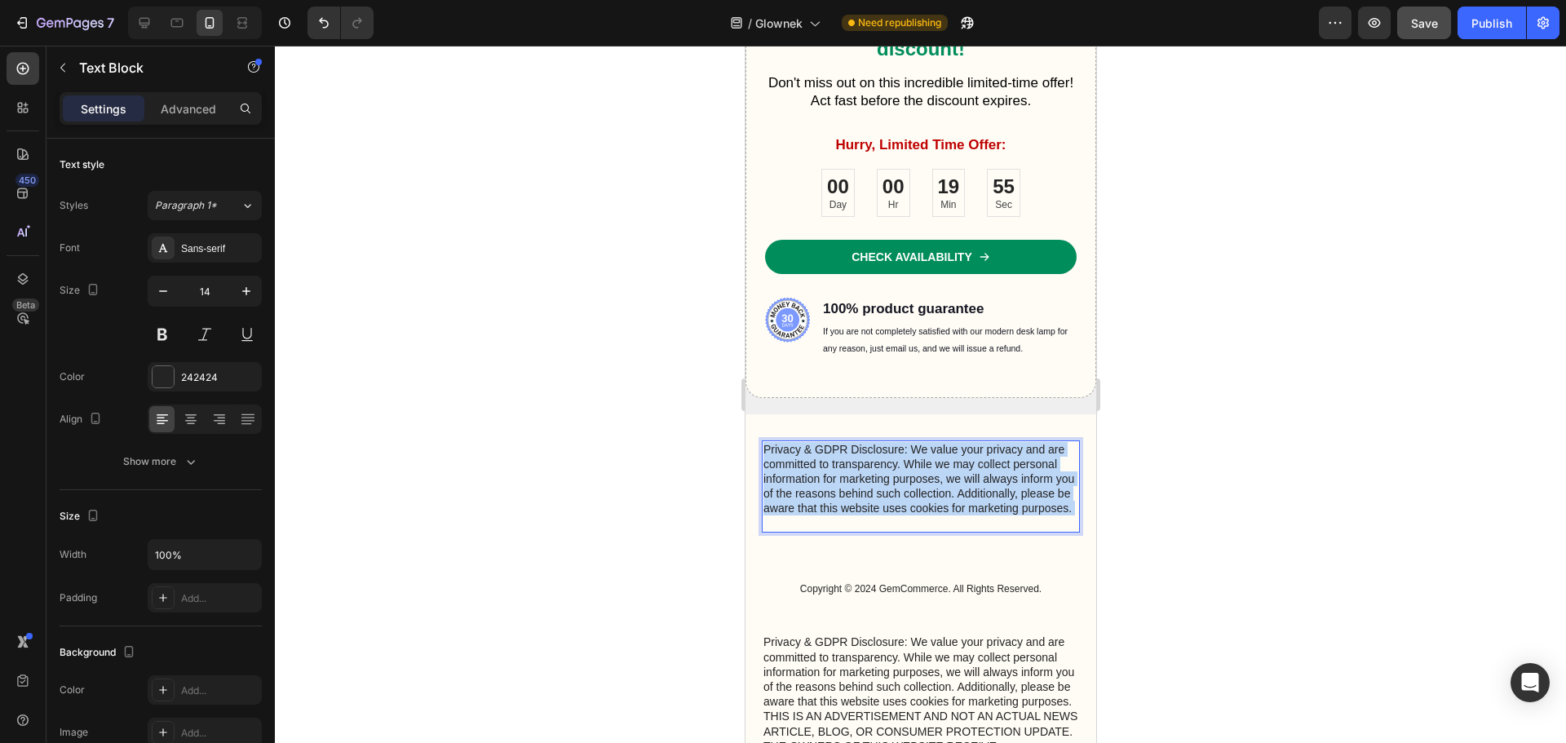
click at [915, 486] on p "Privacy & GDPR Disclosure: We value your privacy and are committed to transpare…" at bounding box center [919, 486] width 315 height 89
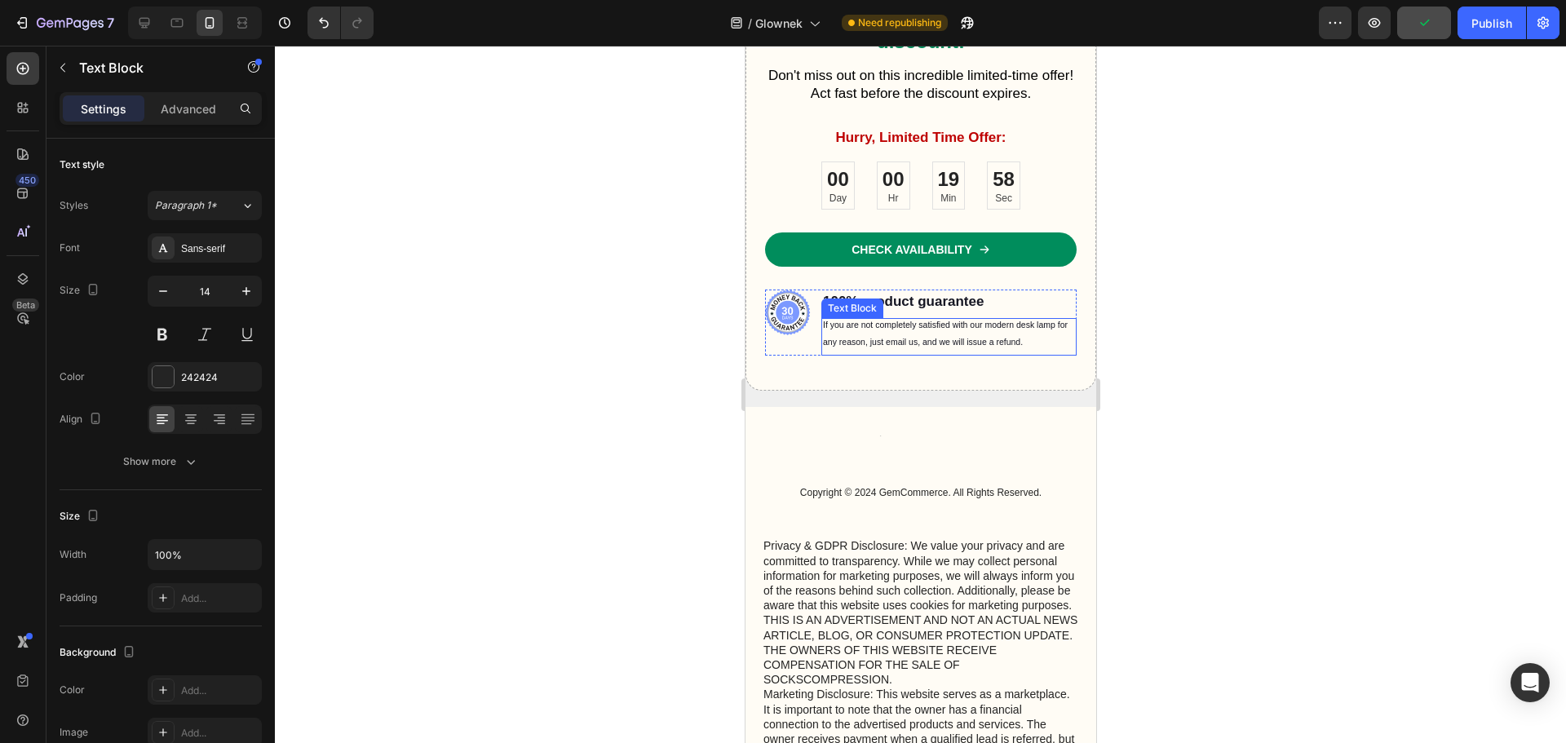
scroll to position [5684, 0]
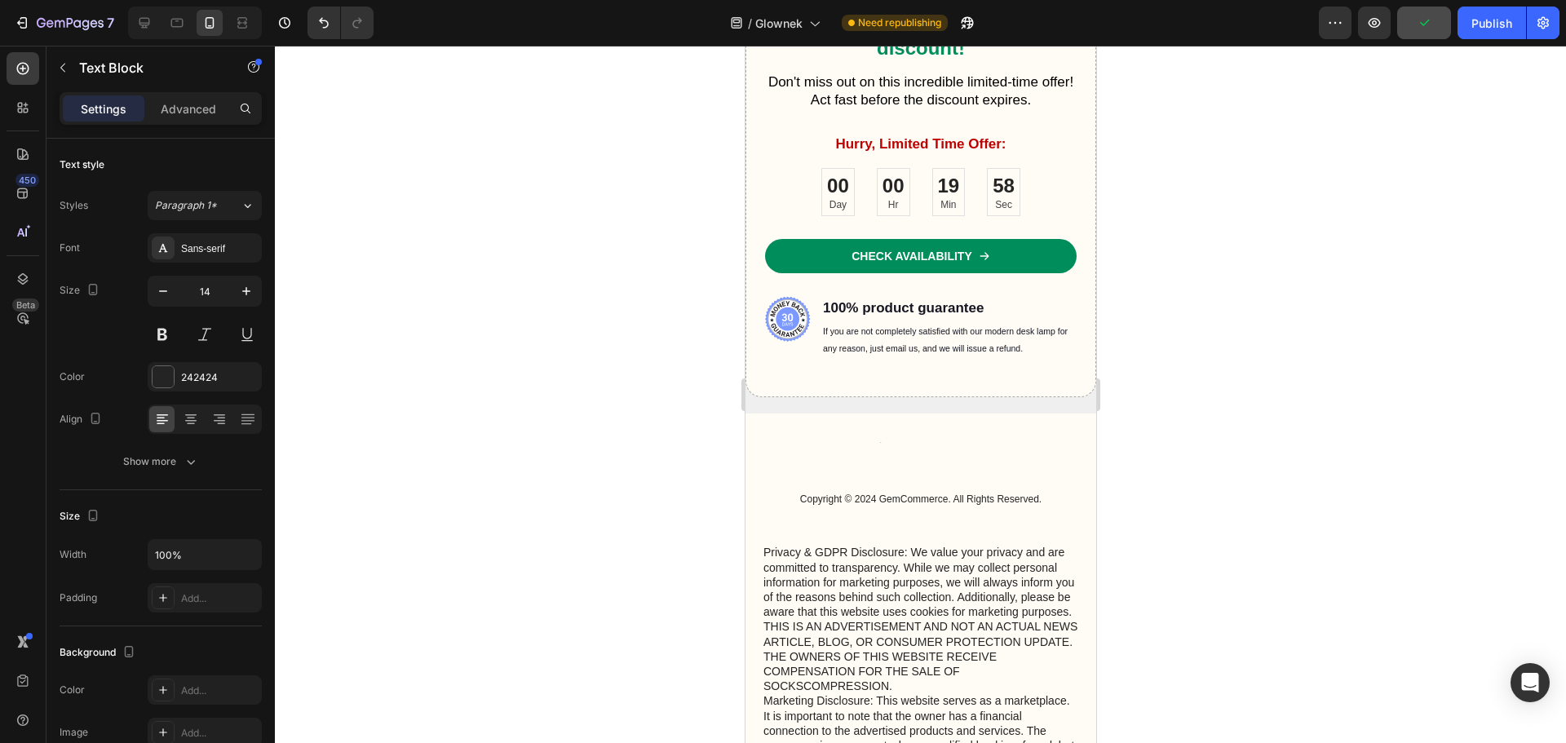
click at [973, 442] on div at bounding box center [920, 441] width 318 height 3
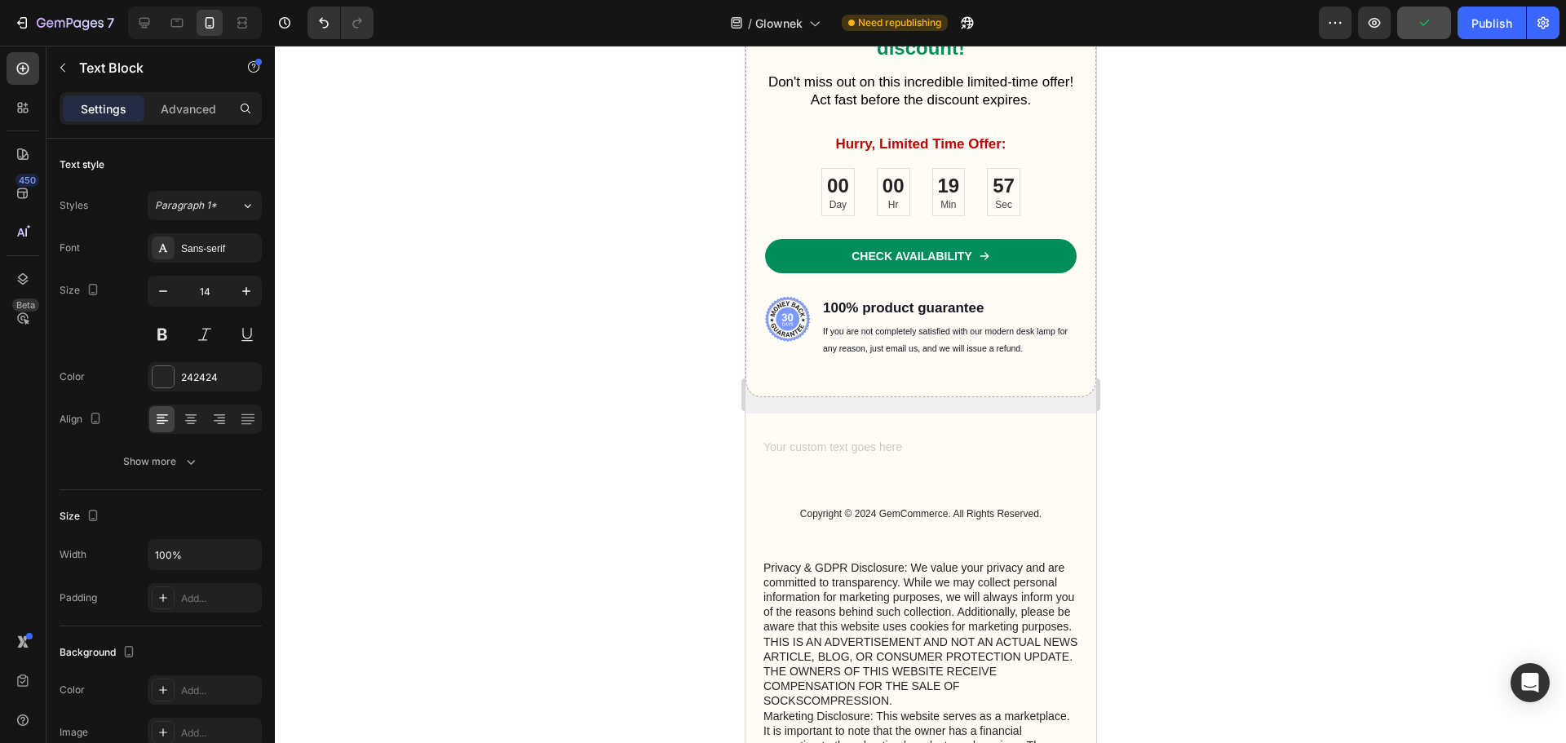
click at [990, 444] on div "Rich Text Editor. Editing area: main" at bounding box center [920, 449] width 318 height 18
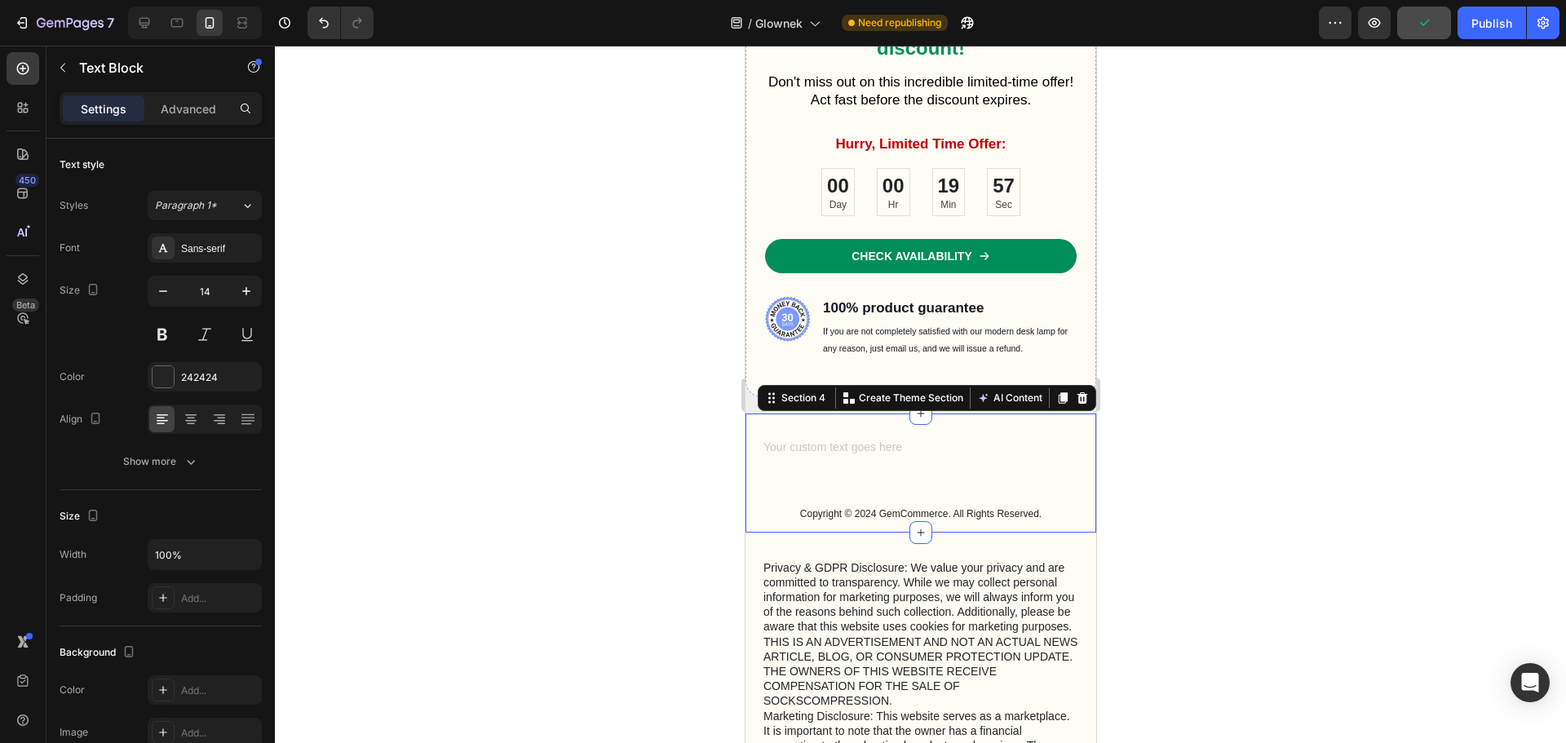
click at [910, 484] on div "Text Block Copyright © 2024 GemCommerce. All Rights Reserved. Text Block" at bounding box center [920, 486] width 318 height 93
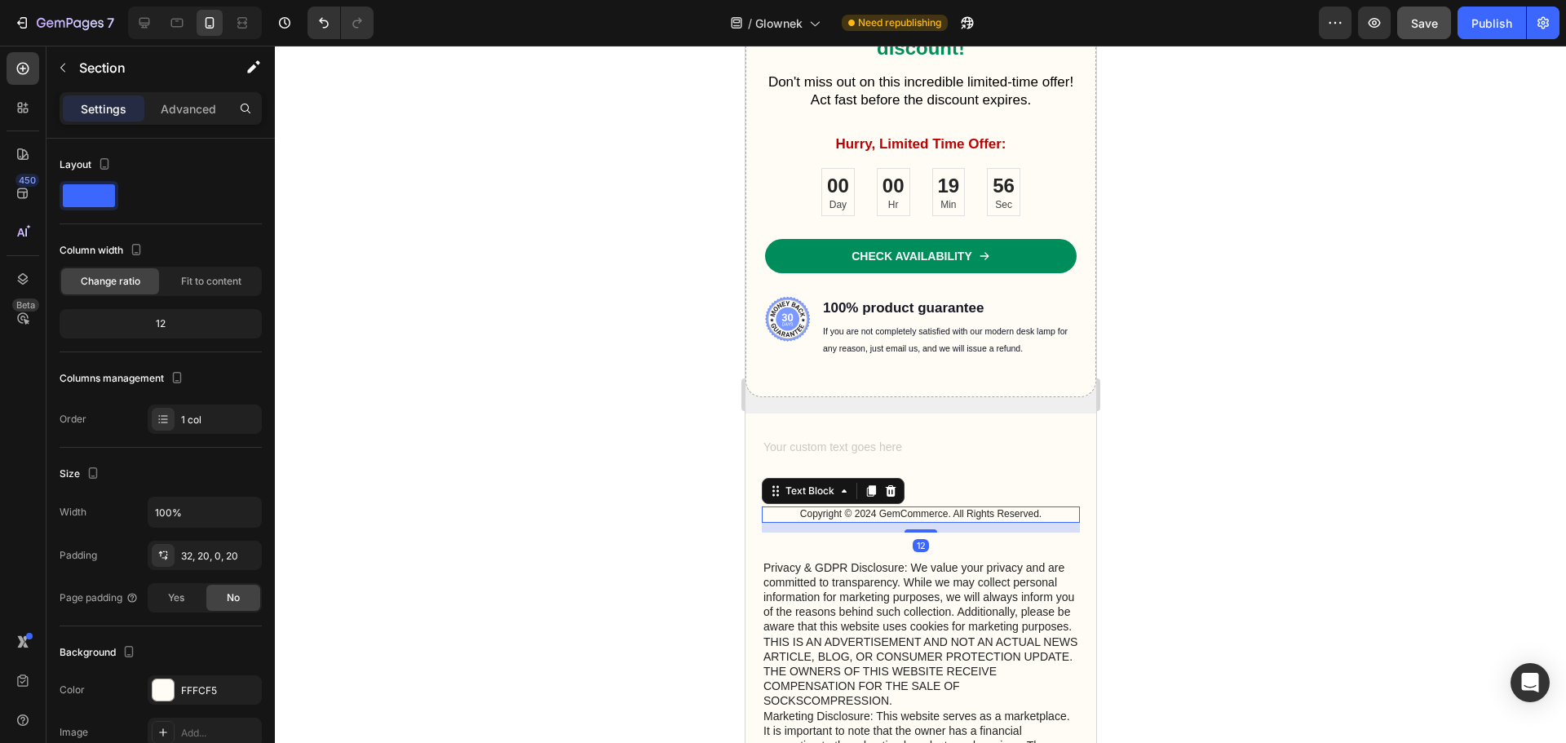
click at [950, 510] on p "Copyright © 2024 GemCommerce. All Rights Reserved." at bounding box center [919, 514] width 315 height 13
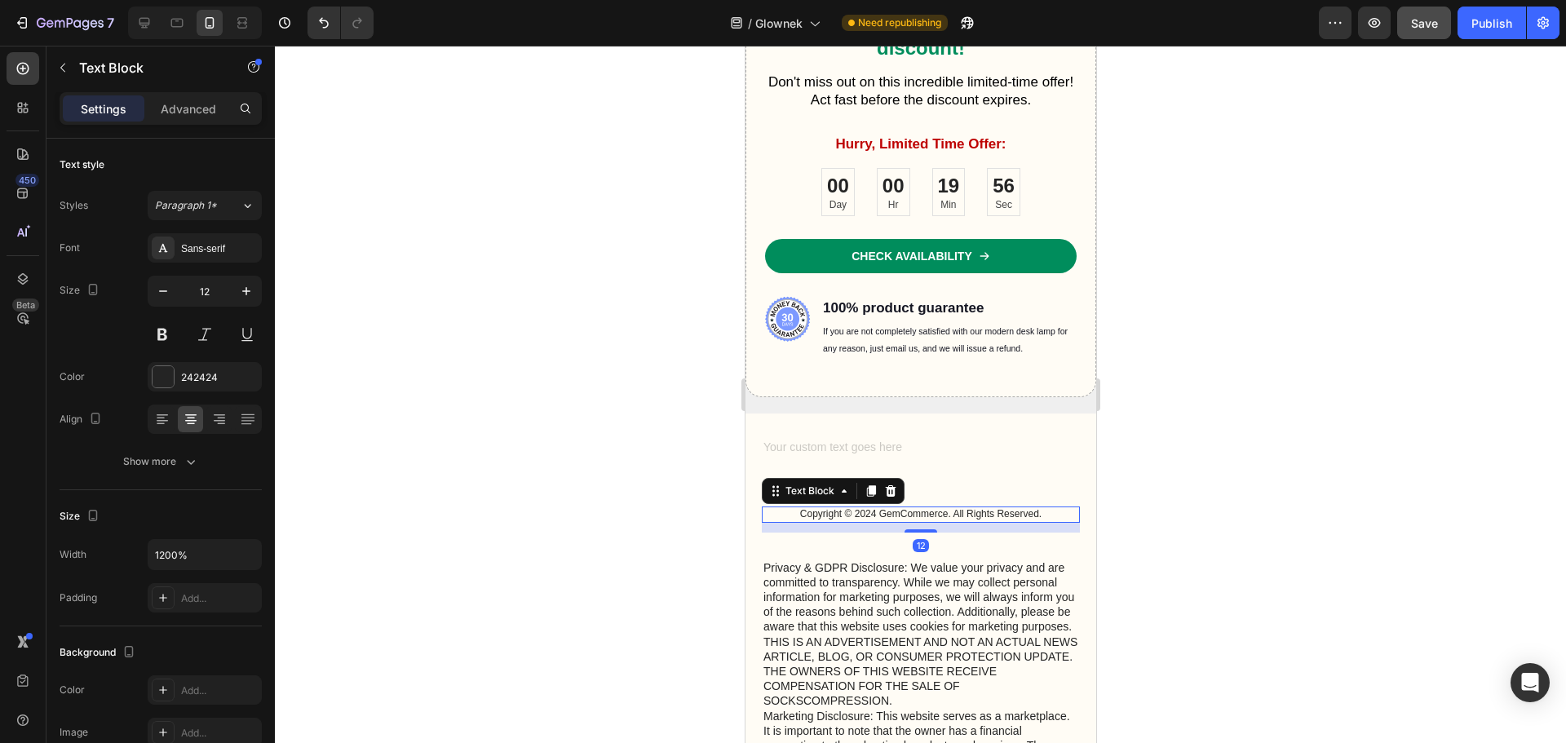
click at [950, 510] on p "Copyright © 2024 GemCommerce. All Rights Reserved." at bounding box center [919, 514] width 315 height 13
drag, startPoint x: 1321, startPoint y: 493, endPoint x: 1170, endPoint y: 506, distance: 151.4
click at [1314, 495] on div at bounding box center [920, 394] width 1291 height 697
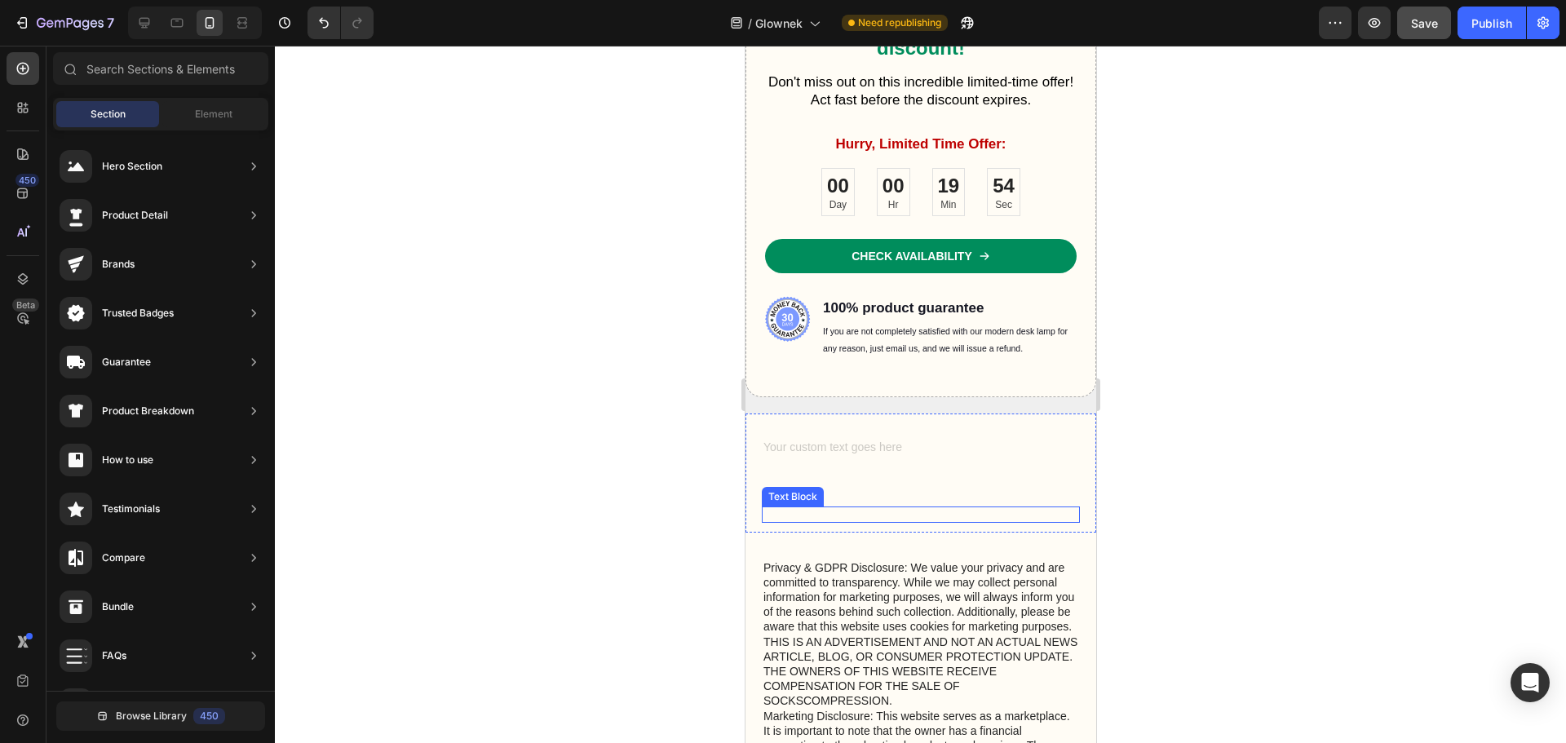
click at [974, 508] on p "Rich Text Editor. Editing area: main" at bounding box center [919, 514] width 315 height 13
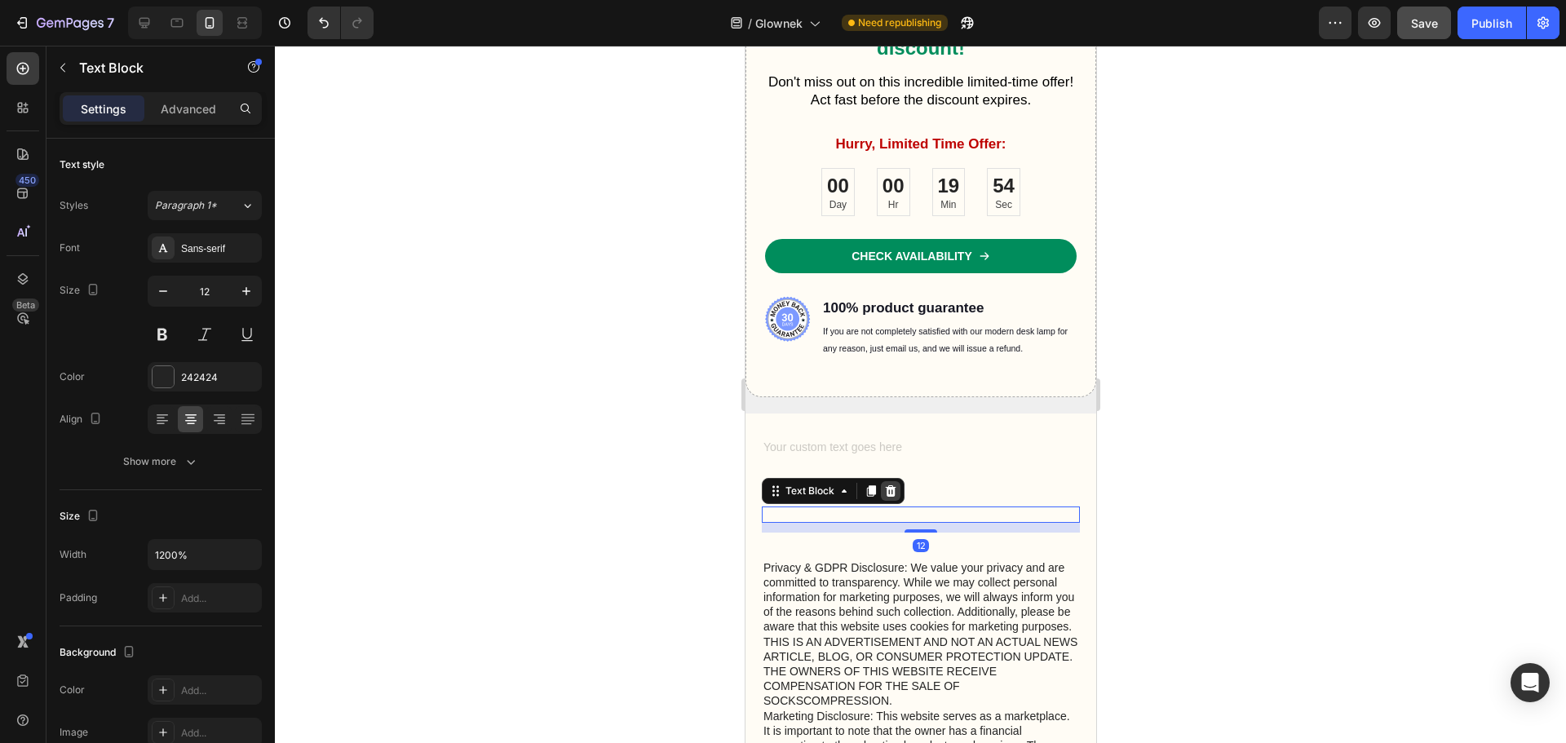
click at [895, 494] on icon at bounding box center [889, 490] width 13 height 13
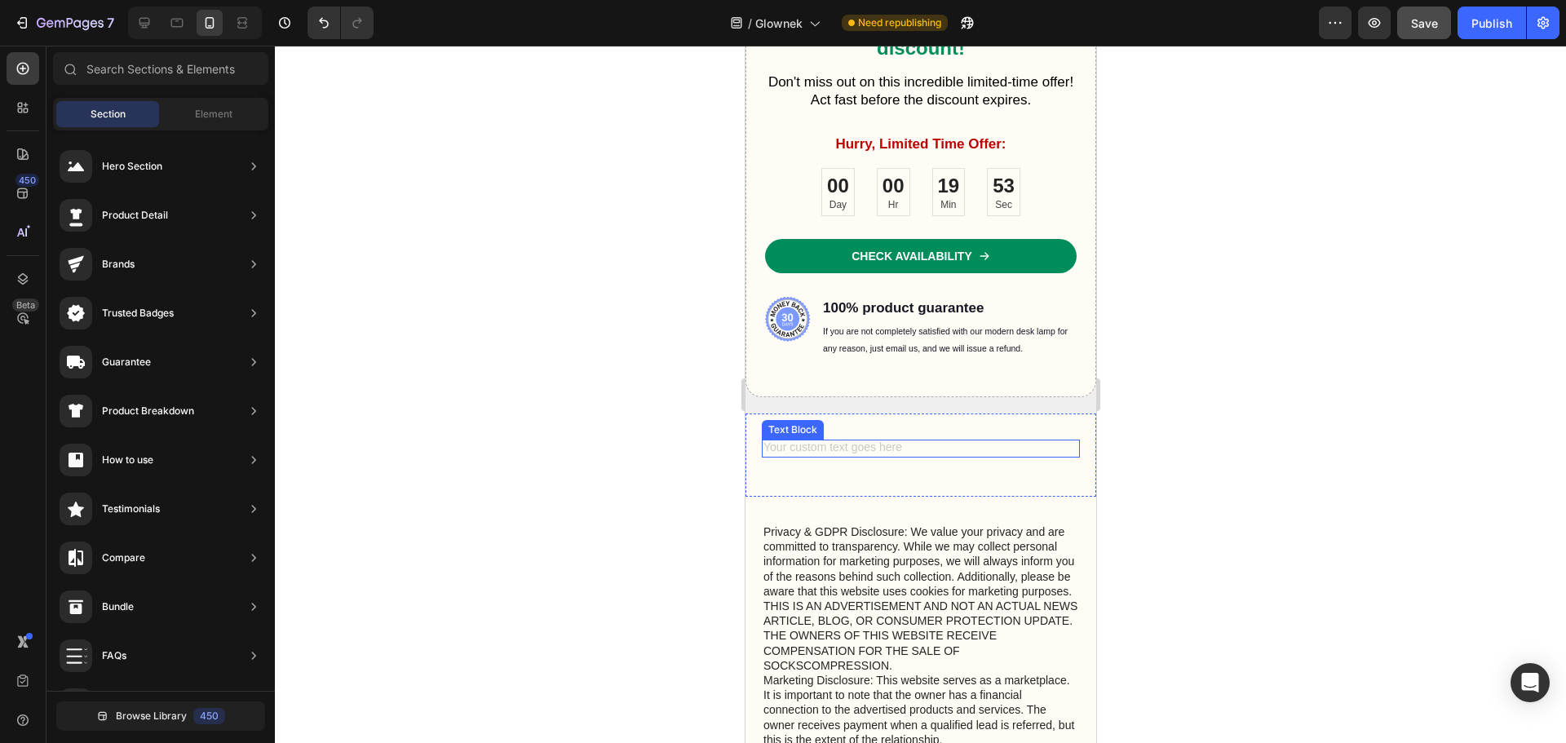
click at [912, 453] on div "Rich Text Editor. Editing area: main" at bounding box center [920, 449] width 318 height 18
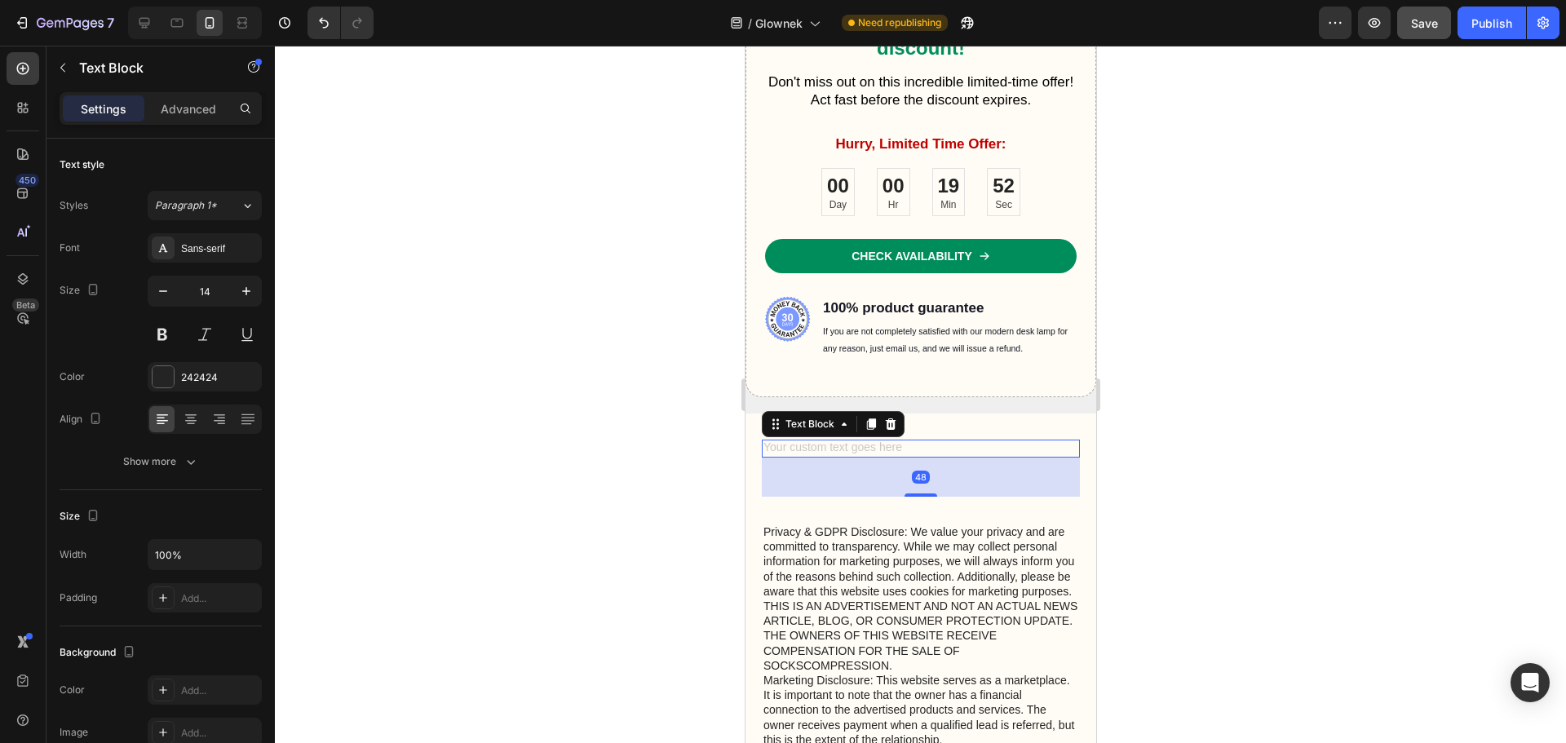
click at [795, 449] on div "Rich Text Editor. Editing area: main" at bounding box center [920, 449] width 318 height 18
click at [59, 69] on icon "button" at bounding box center [62, 67] width 13 height 13
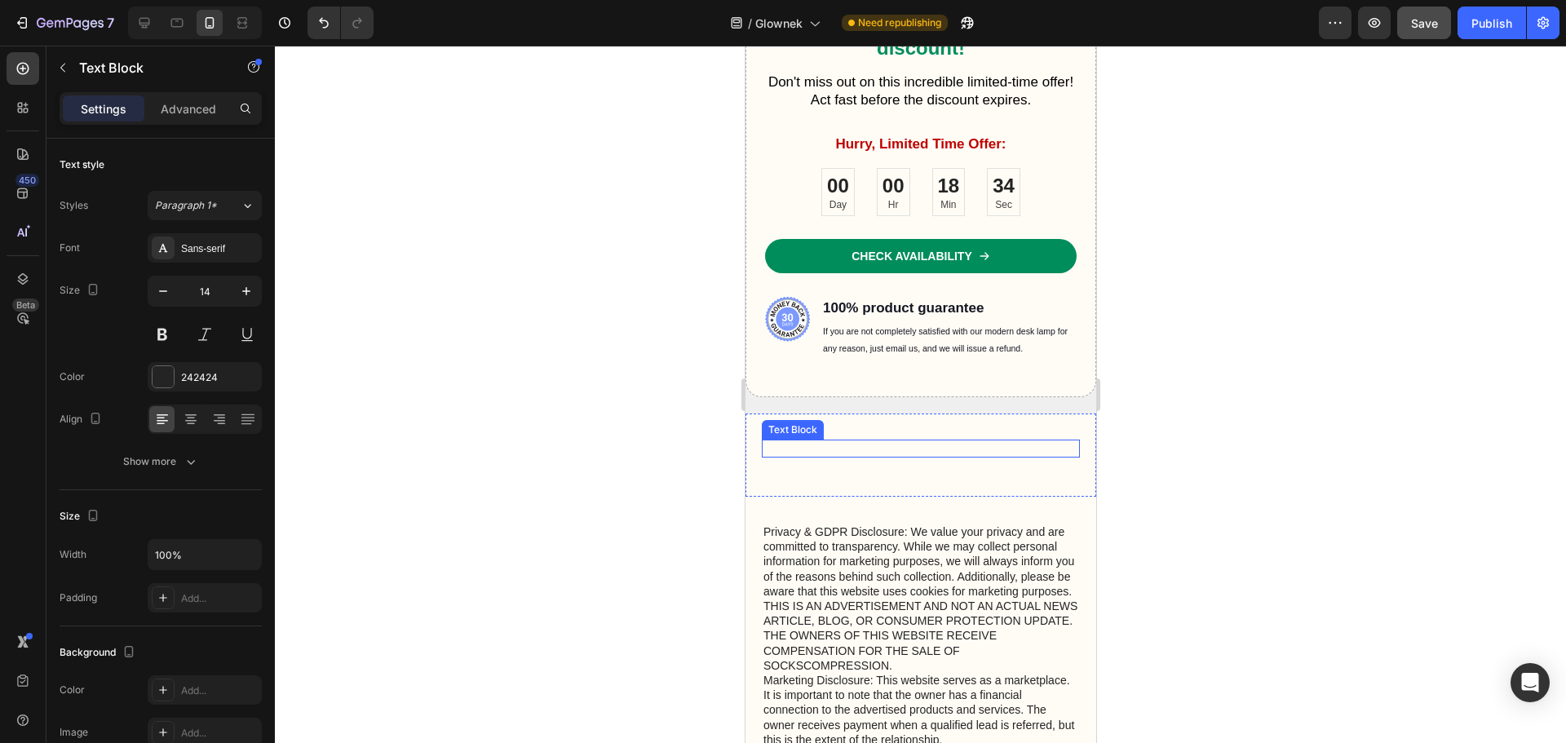
click at [843, 441] on p "Rich Text Editor. Editing area: main" at bounding box center [919, 448] width 315 height 15
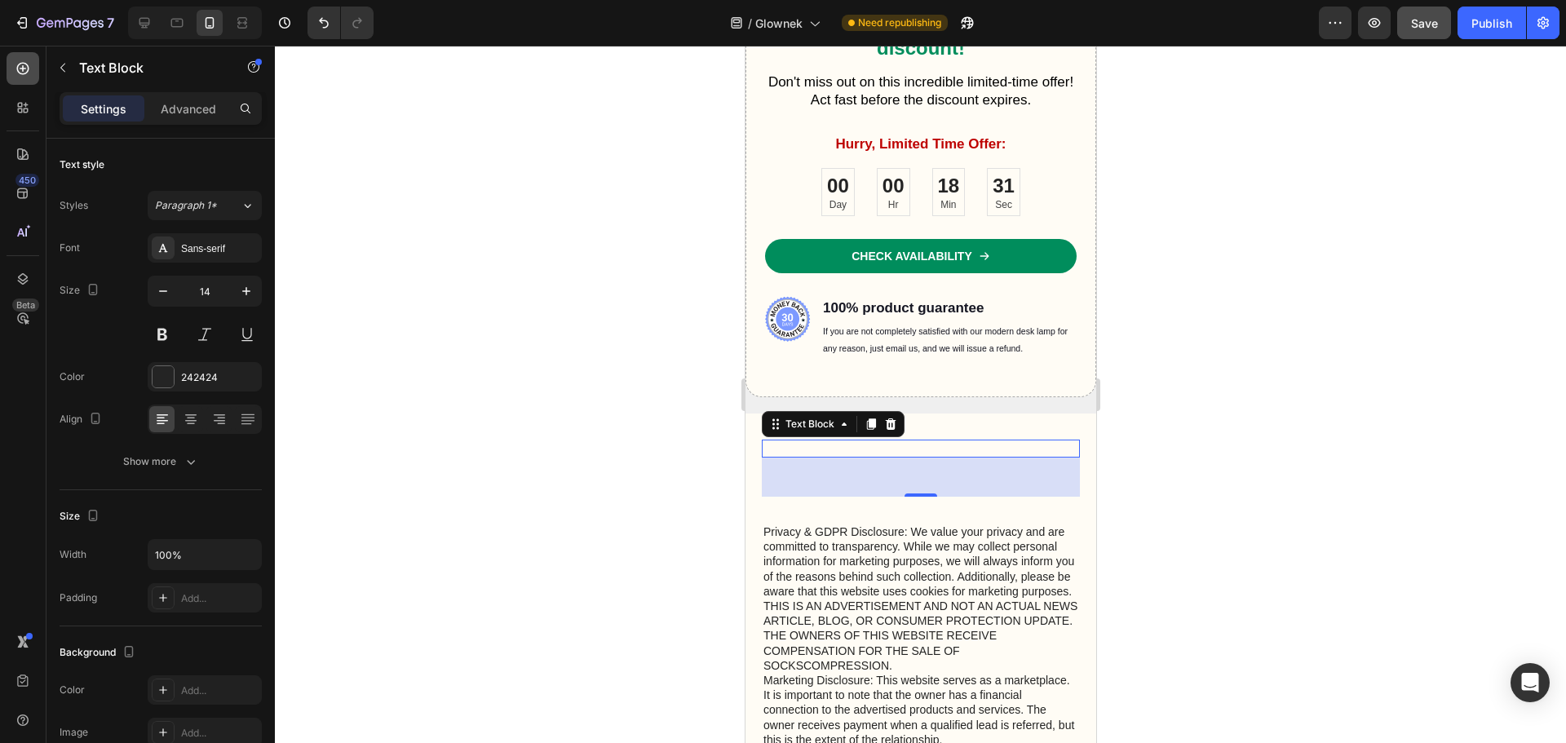
click at [20, 68] on icon at bounding box center [23, 68] width 16 height 16
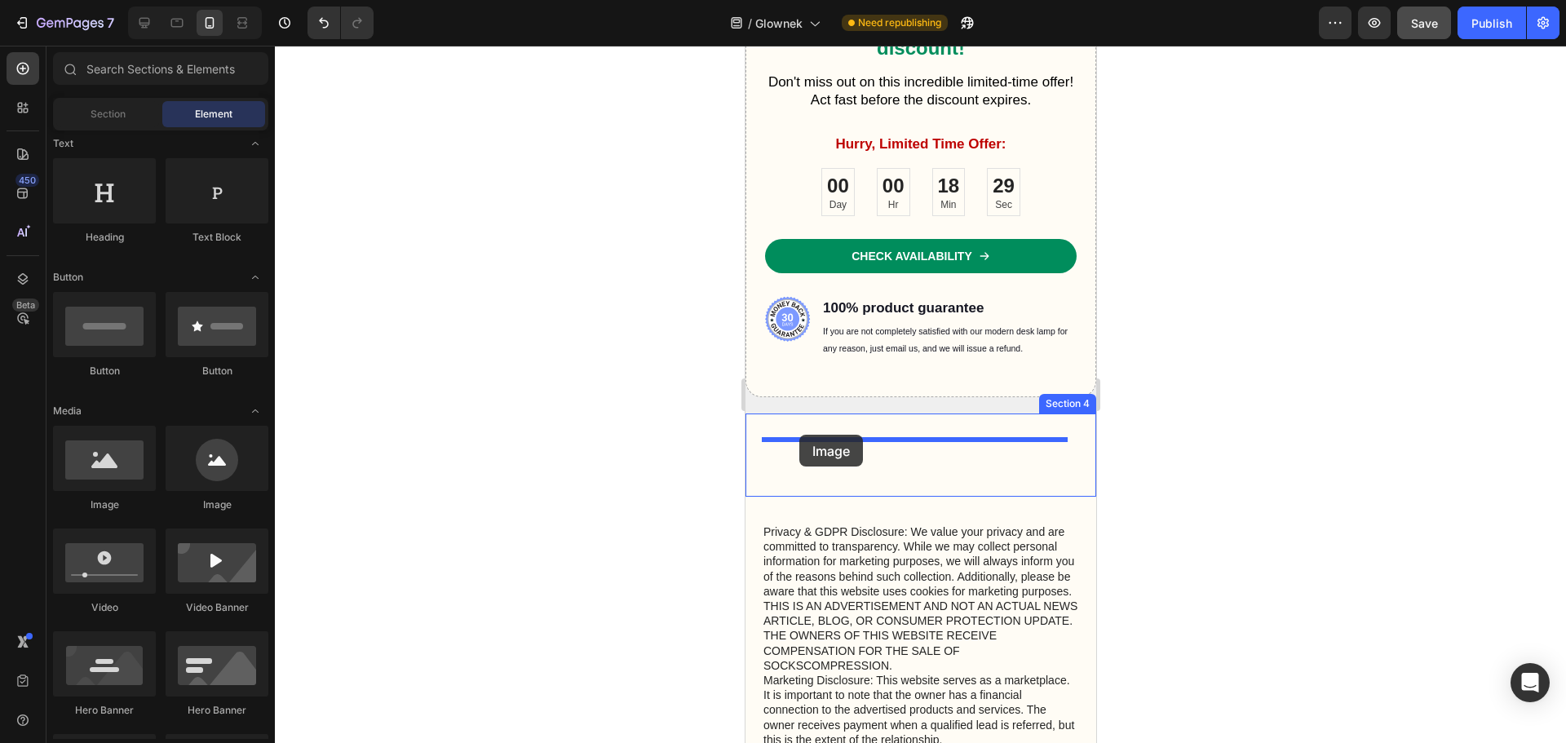
drag, startPoint x: 971, startPoint y: 528, endPoint x: 798, endPoint y: 435, distance: 196.7
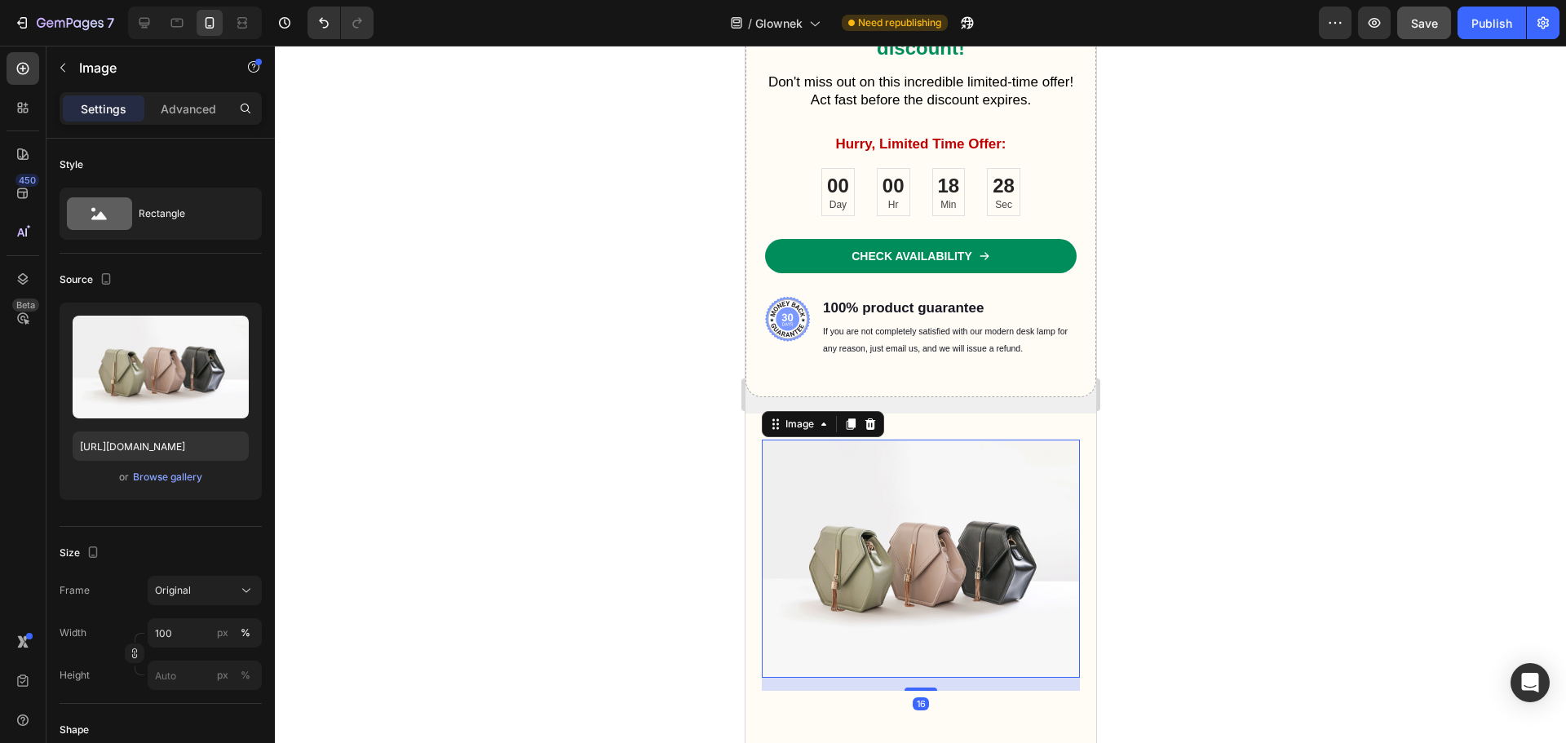
click at [1330, 519] on div at bounding box center [920, 394] width 1291 height 697
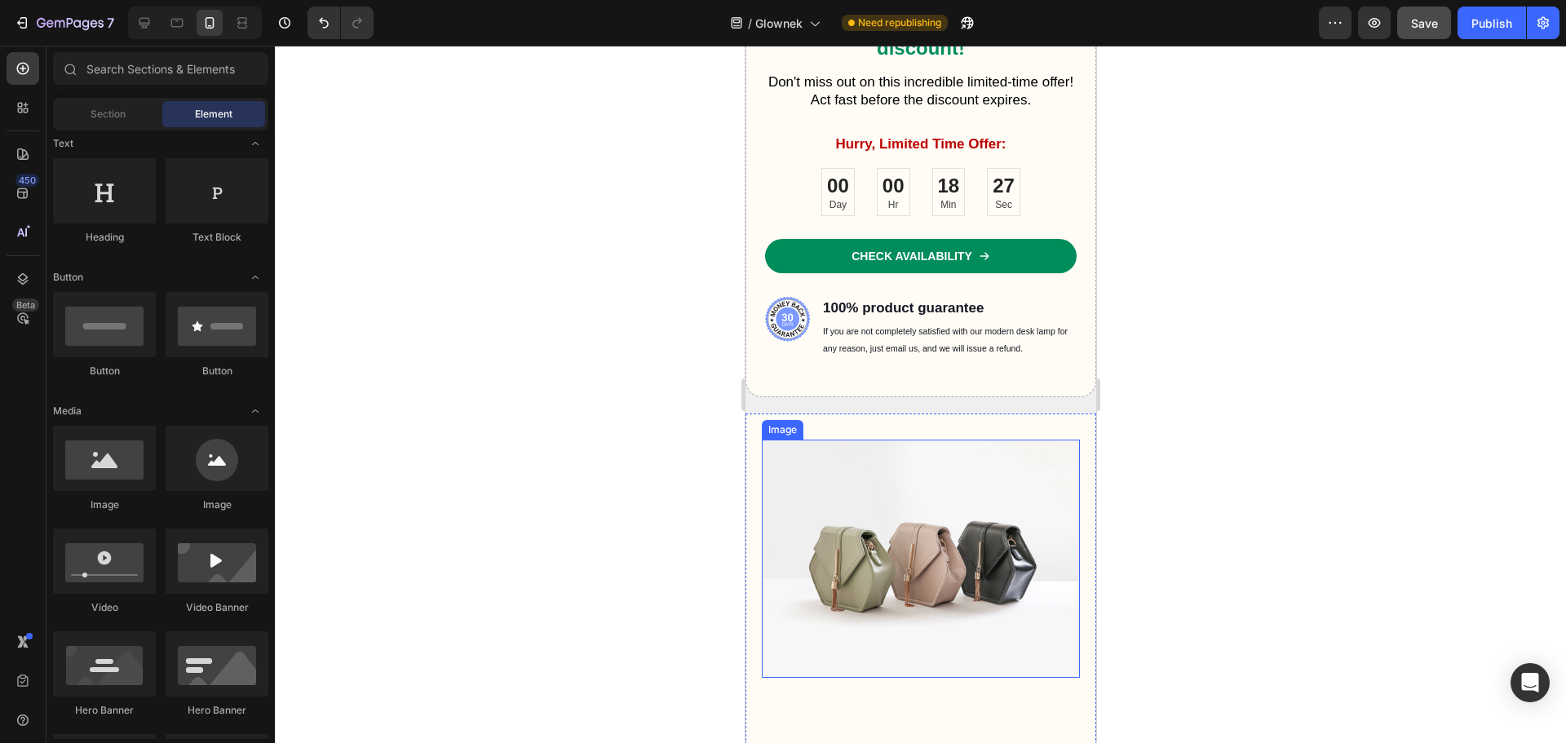
click at [909, 529] on img at bounding box center [920, 559] width 318 height 239
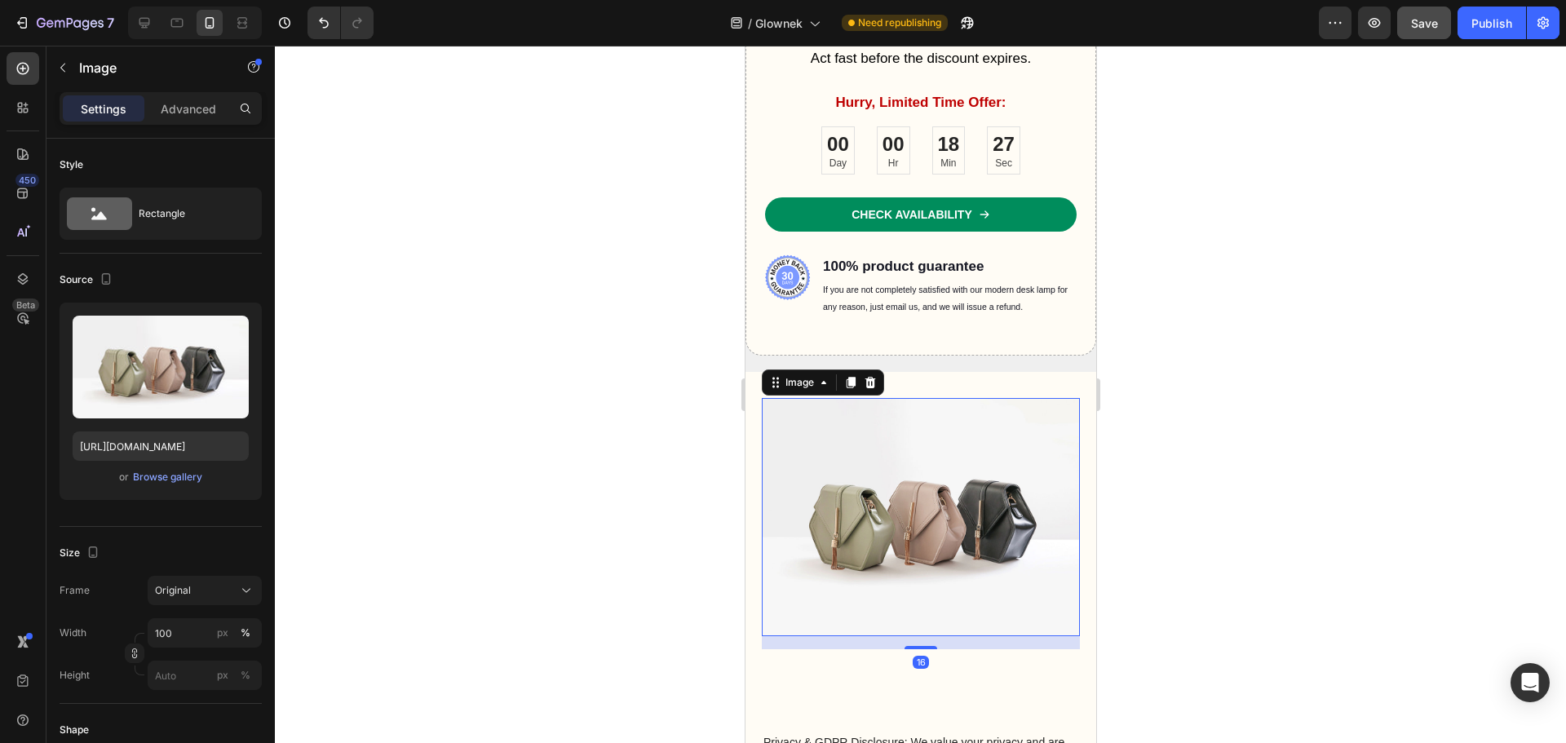
scroll to position [5928, 0]
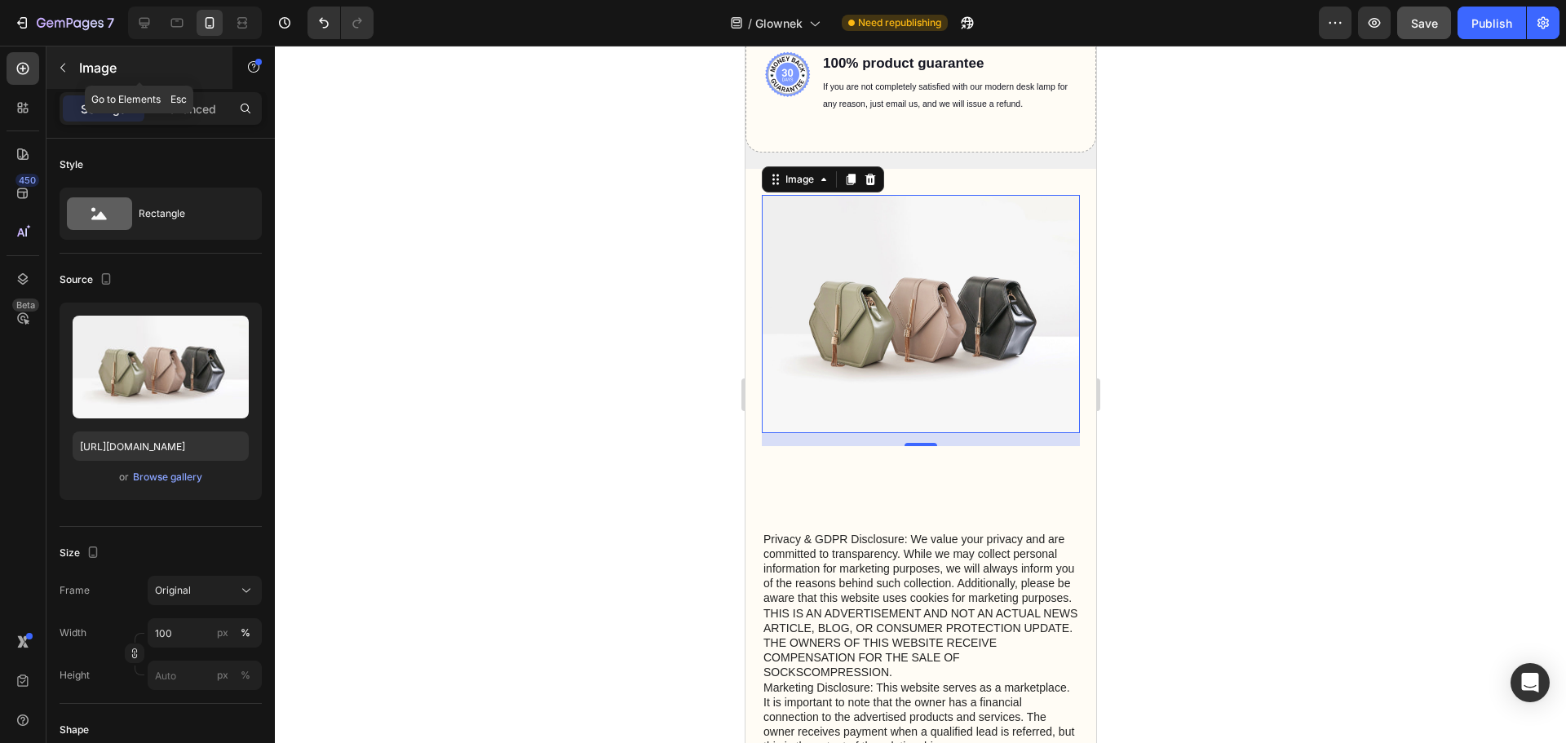
click at [62, 74] on button "button" at bounding box center [63, 68] width 26 height 26
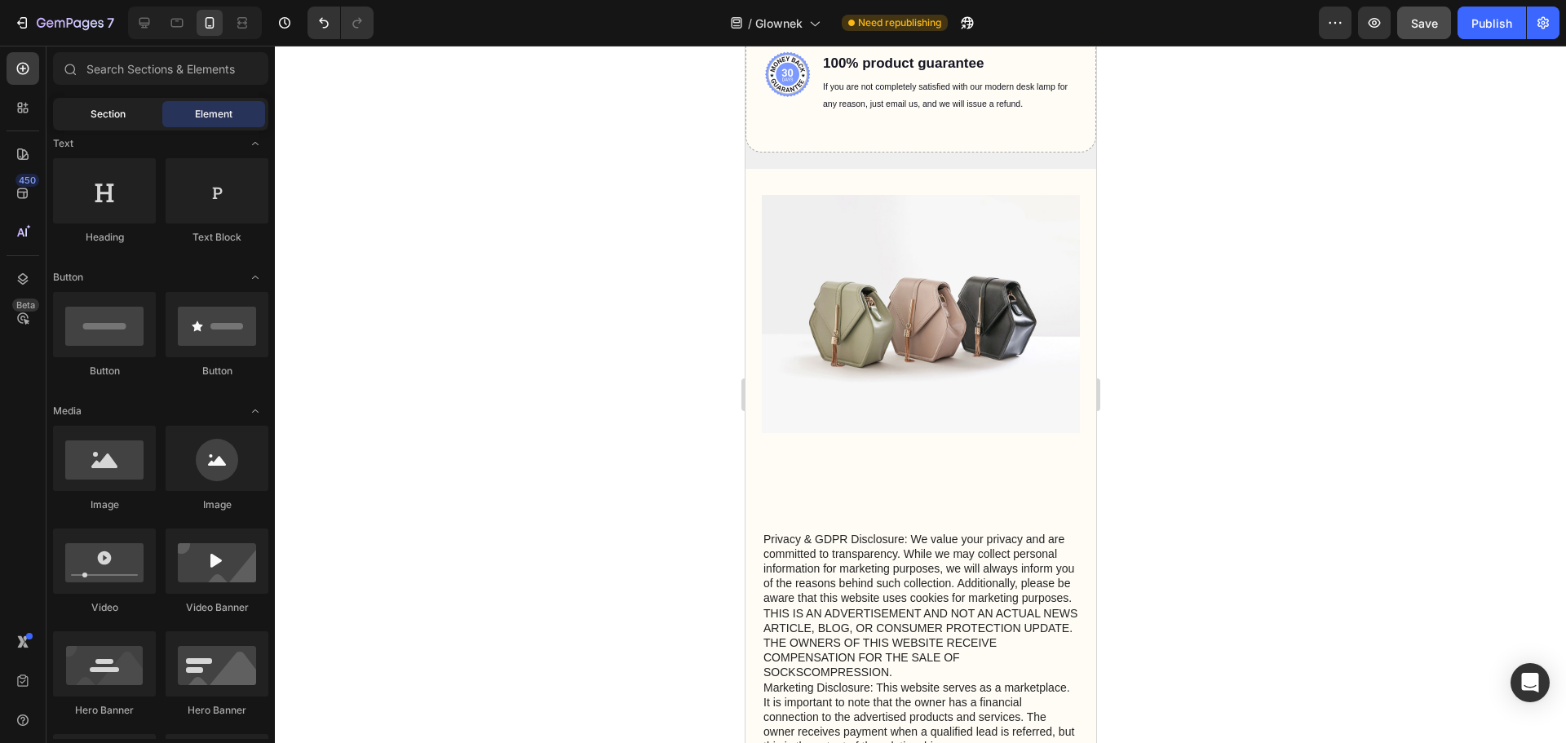
click at [120, 111] on span "Section" at bounding box center [108, 114] width 35 height 15
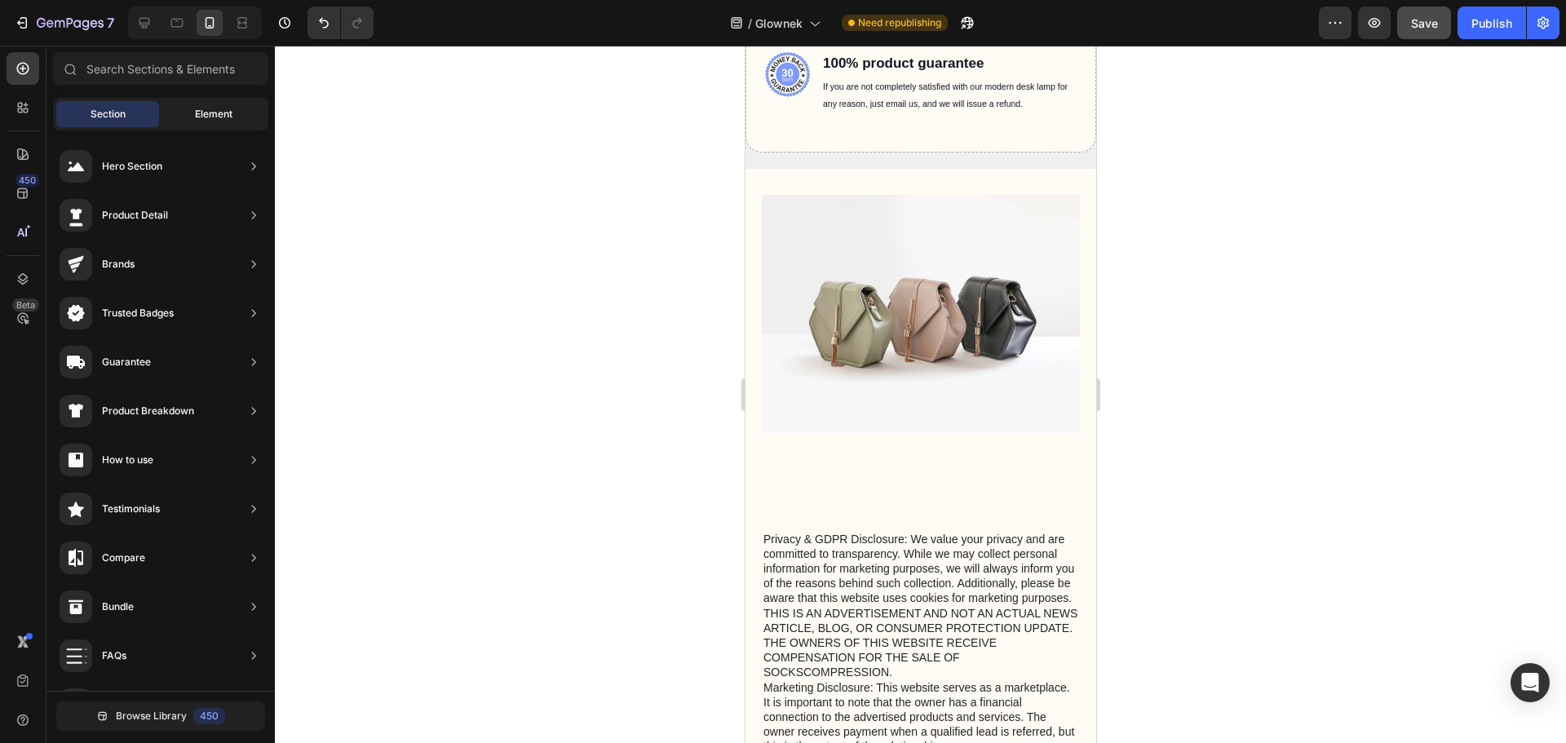
click at [209, 119] on span "Element" at bounding box center [214, 114] width 38 height 15
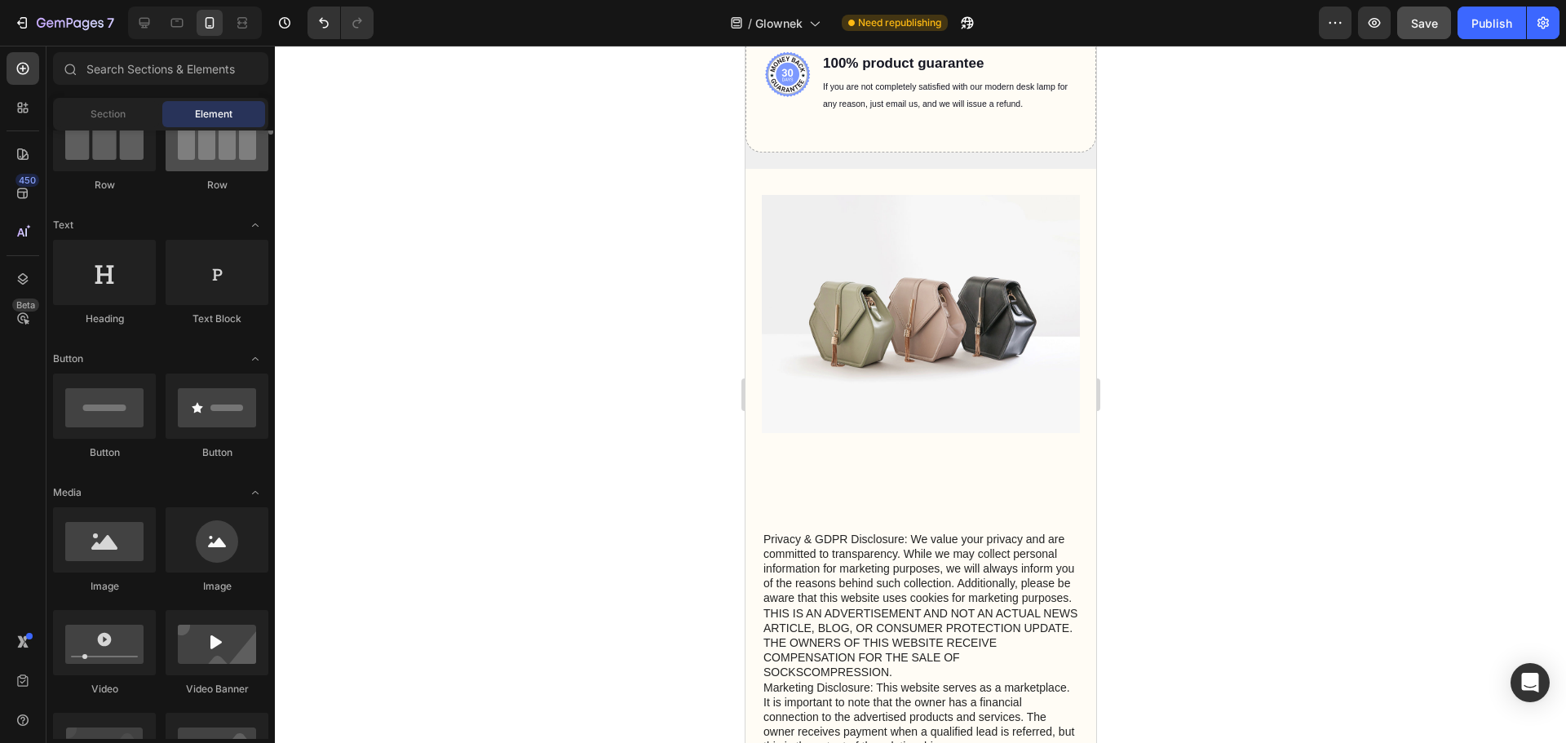
scroll to position [0, 0]
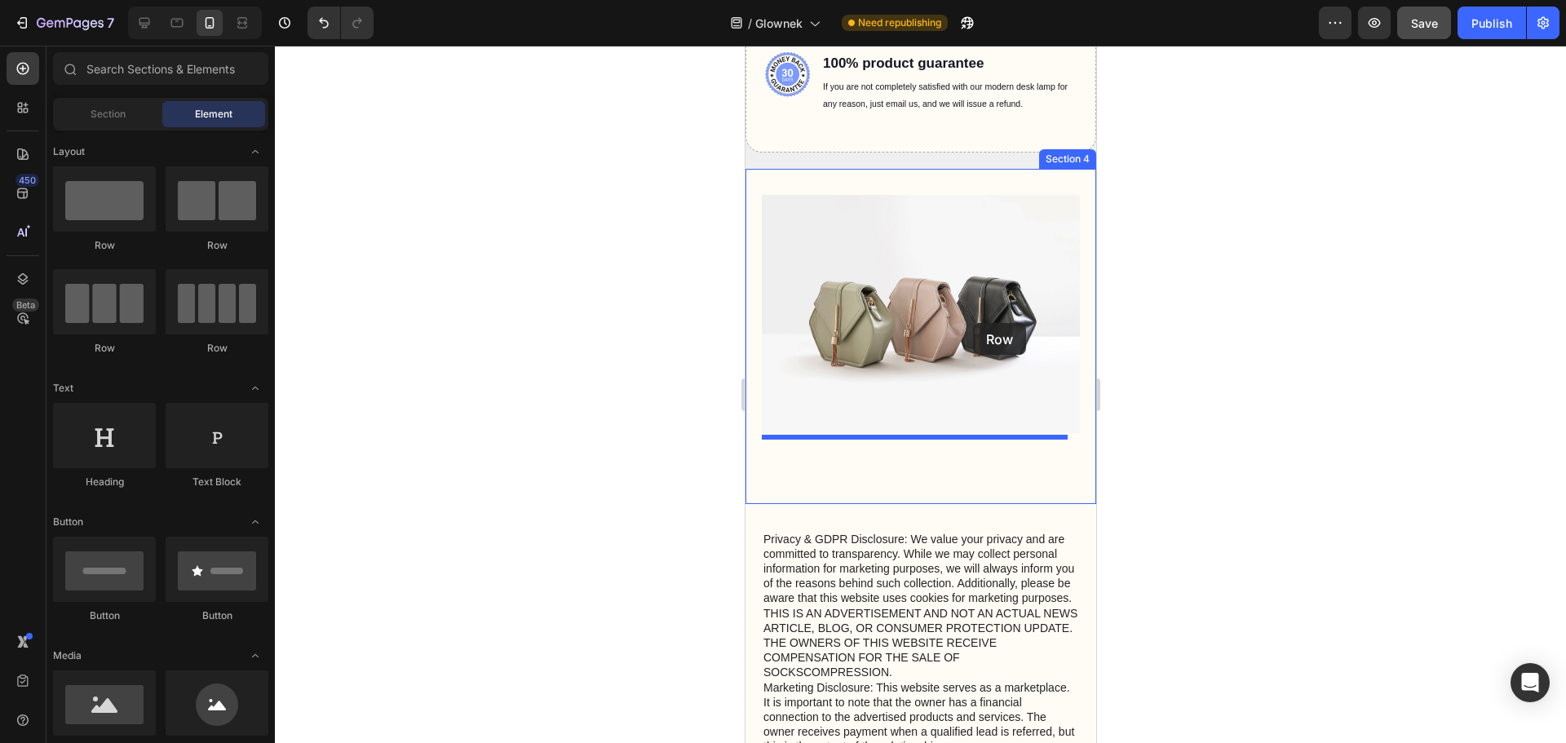
drag, startPoint x: 955, startPoint y: 259, endPoint x: 965, endPoint y: 316, distance: 57.1
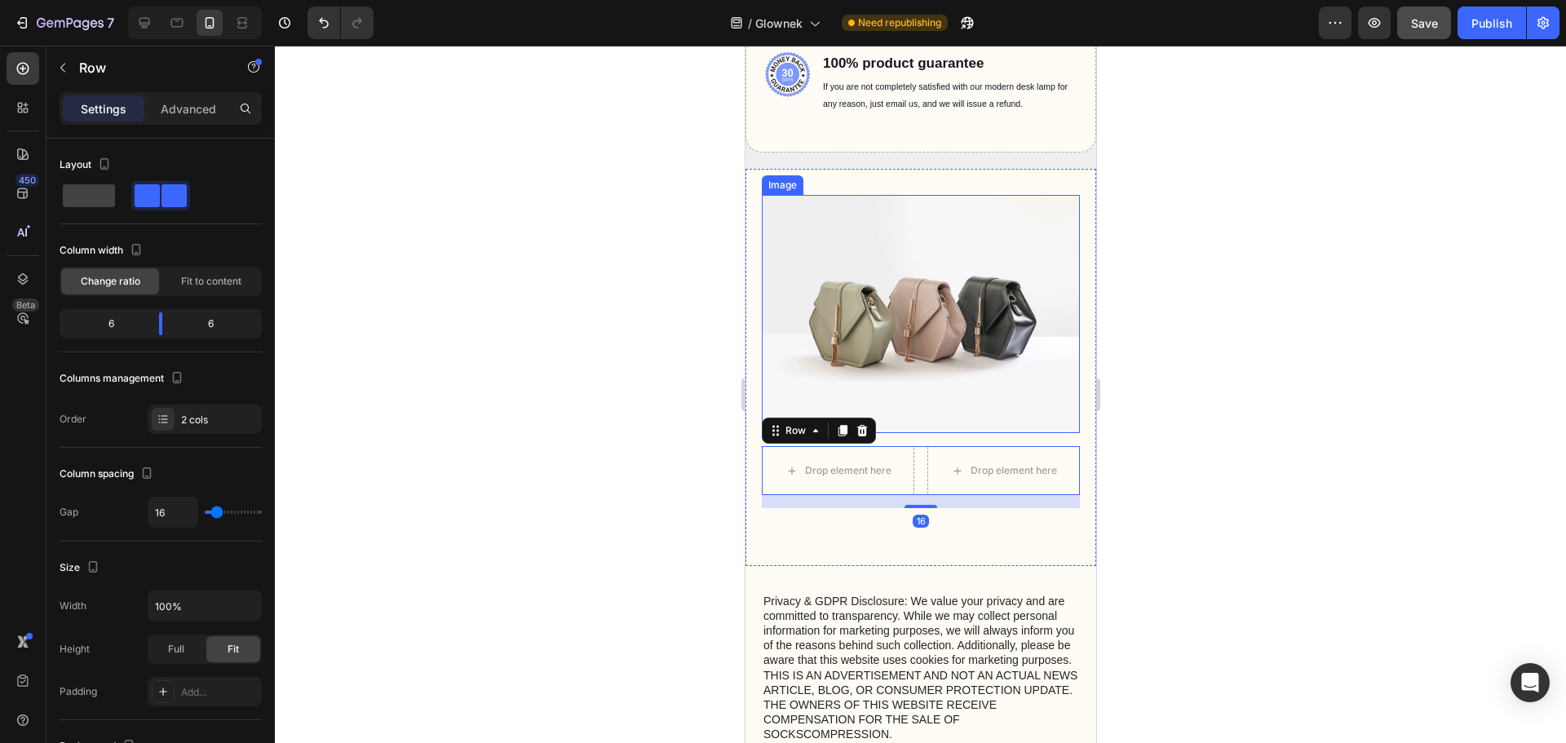
click at [966, 347] on img at bounding box center [920, 314] width 318 height 239
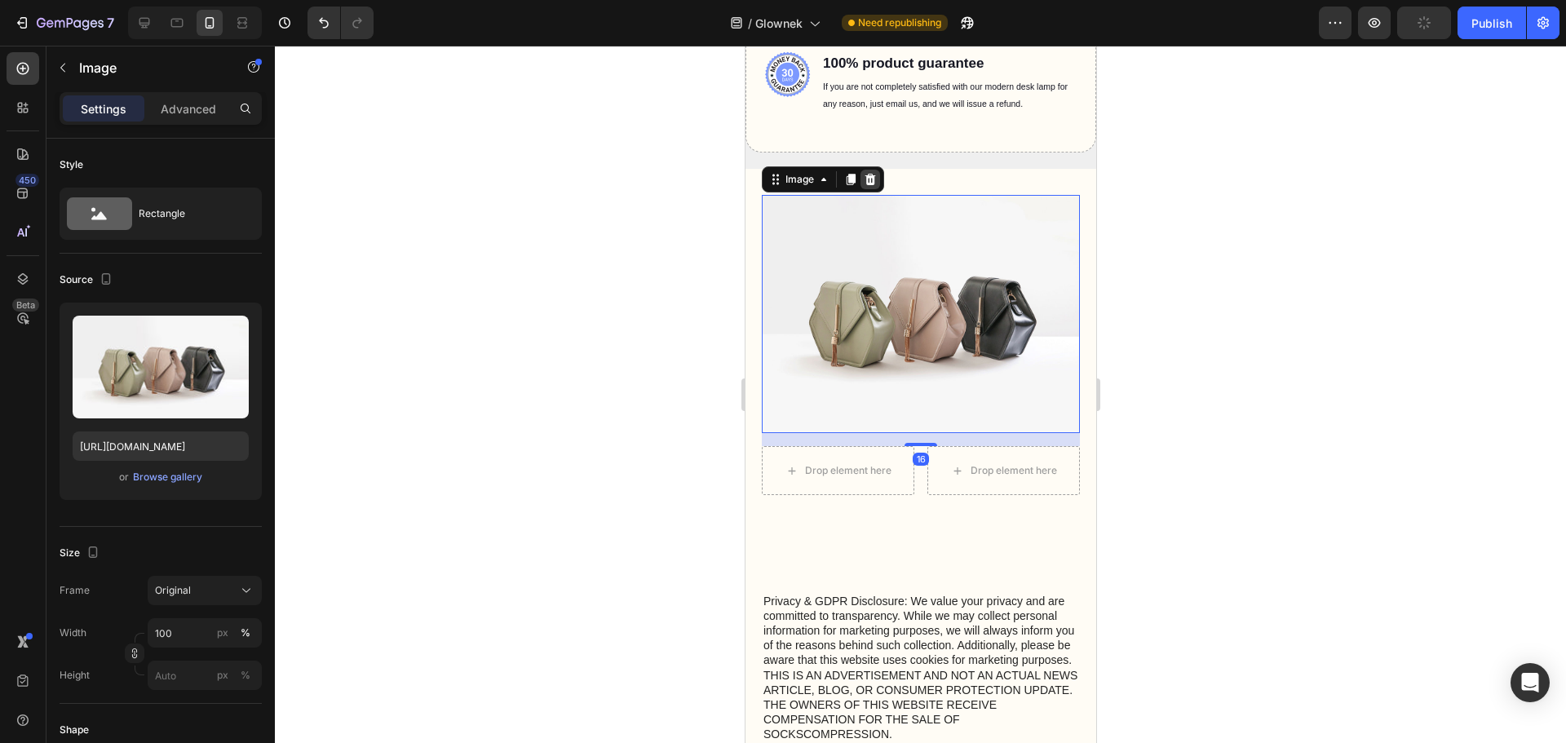
click at [875, 174] on icon at bounding box center [869, 179] width 13 height 13
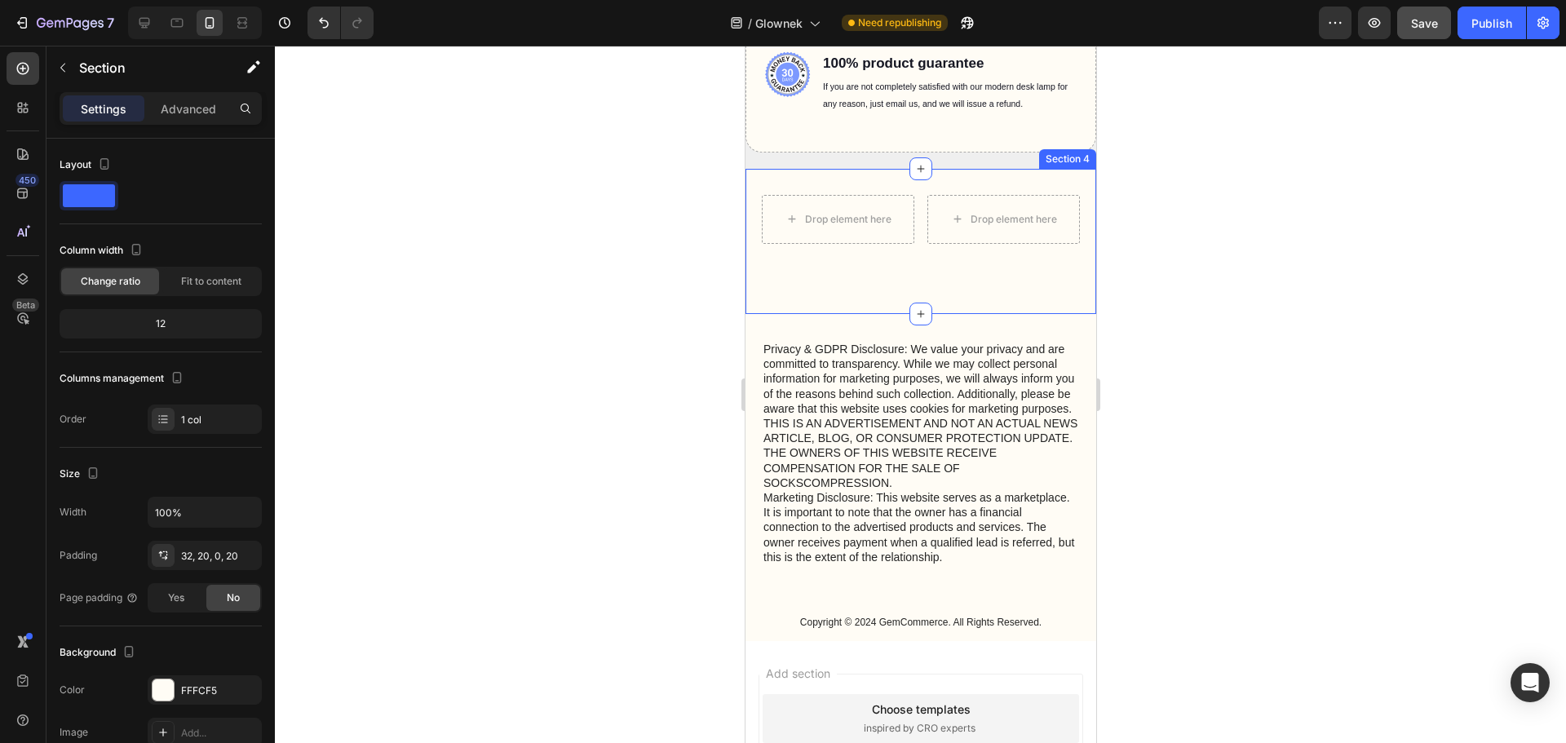
click at [822, 277] on div "Drop element here Drop element here Row Text Block" at bounding box center [920, 254] width 318 height 119
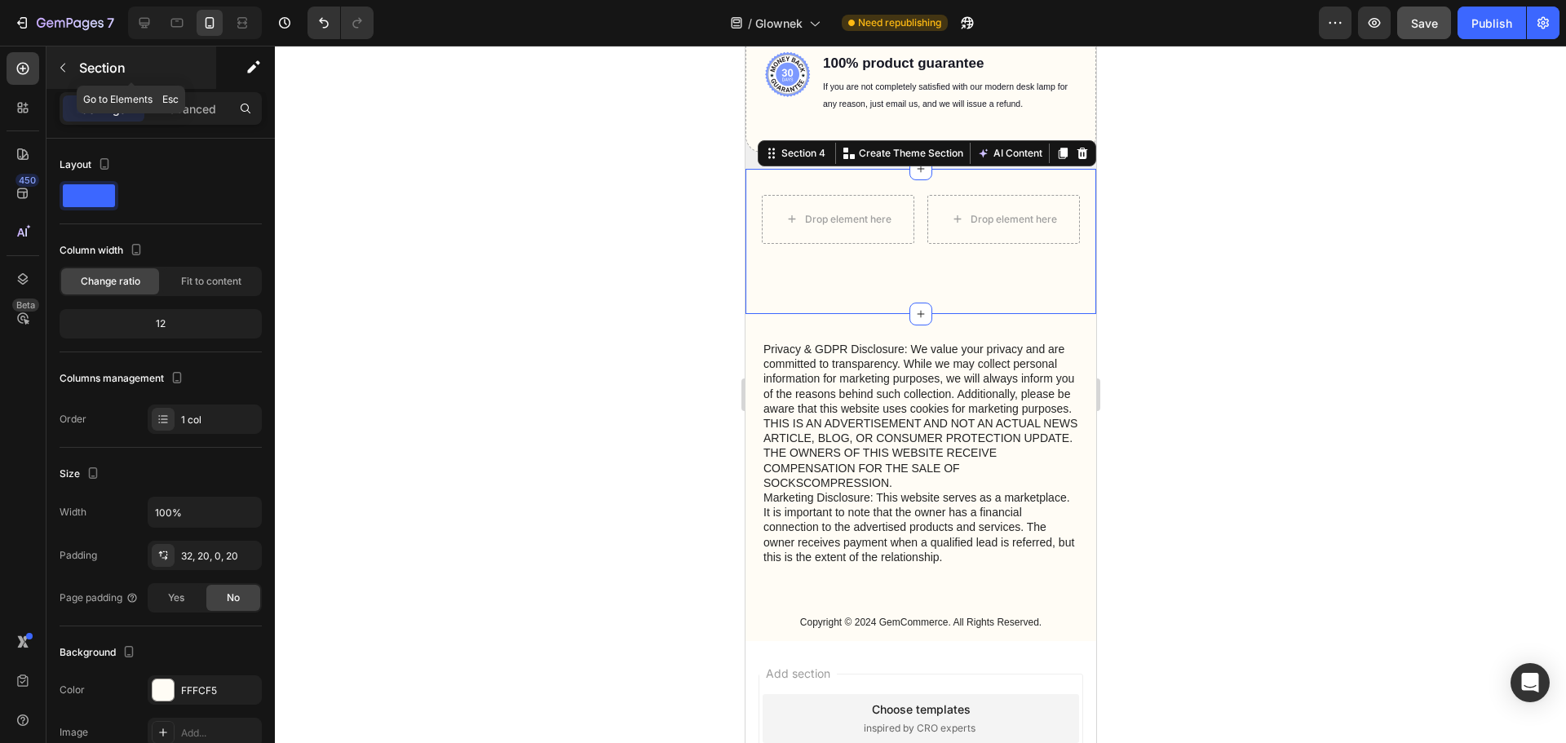
click at [70, 68] on button "button" at bounding box center [63, 68] width 26 height 26
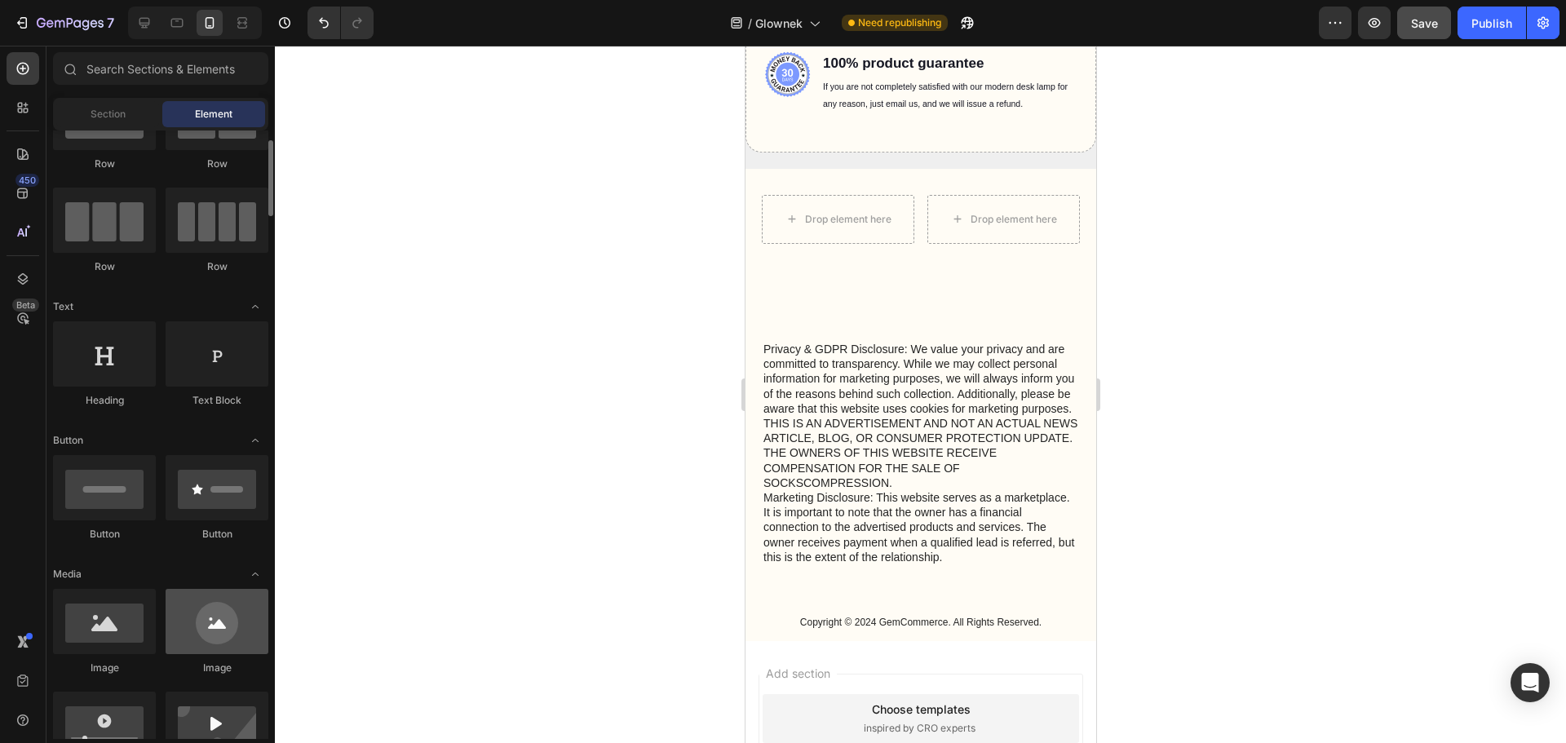
scroll to position [245, 0]
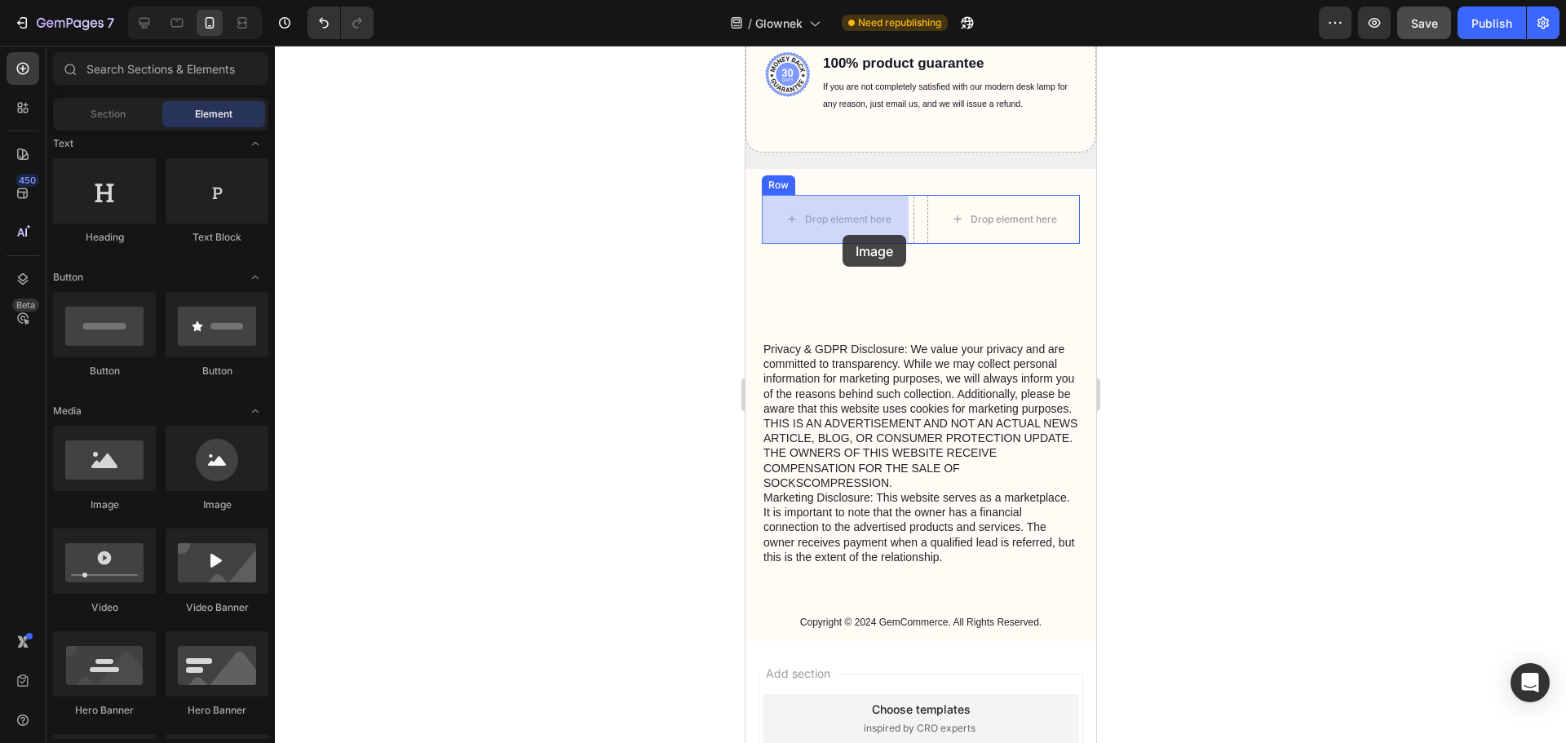
drag, startPoint x: 864, startPoint y: 531, endPoint x: 837, endPoint y: 223, distance: 308.6
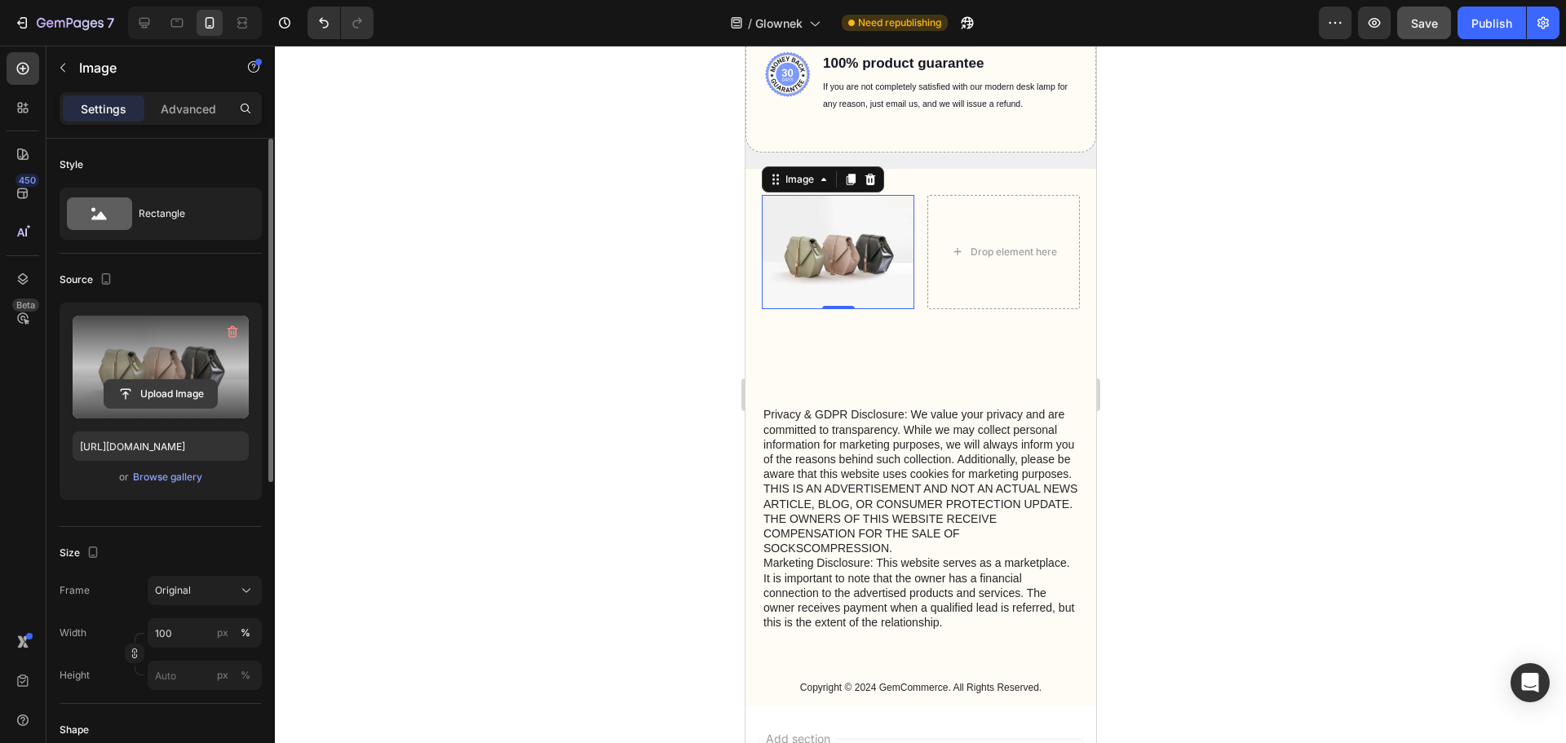
click at [153, 396] on input "file" at bounding box center [160, 394] width 113 height 28
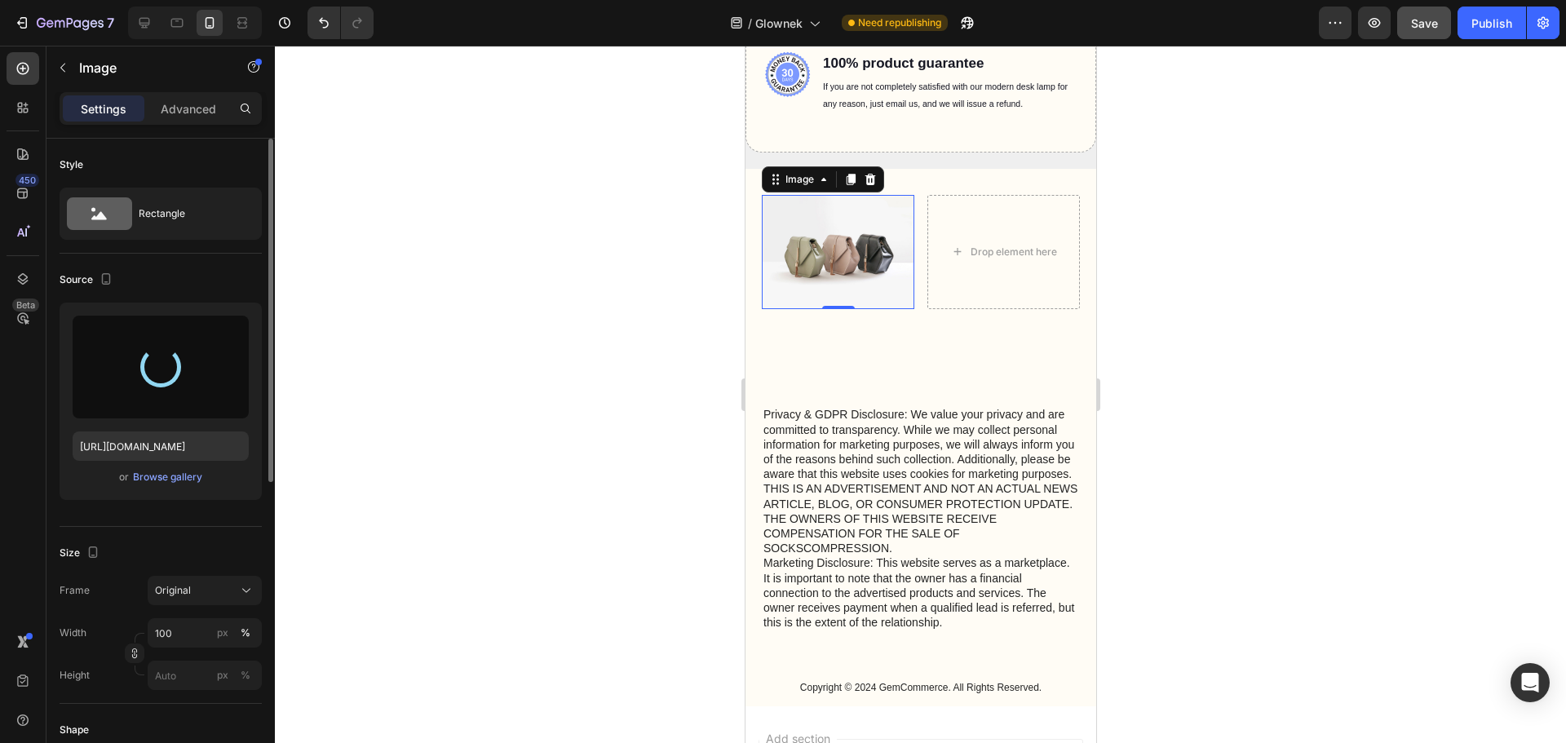
type input "[URL][DOMAIN_NAME]"
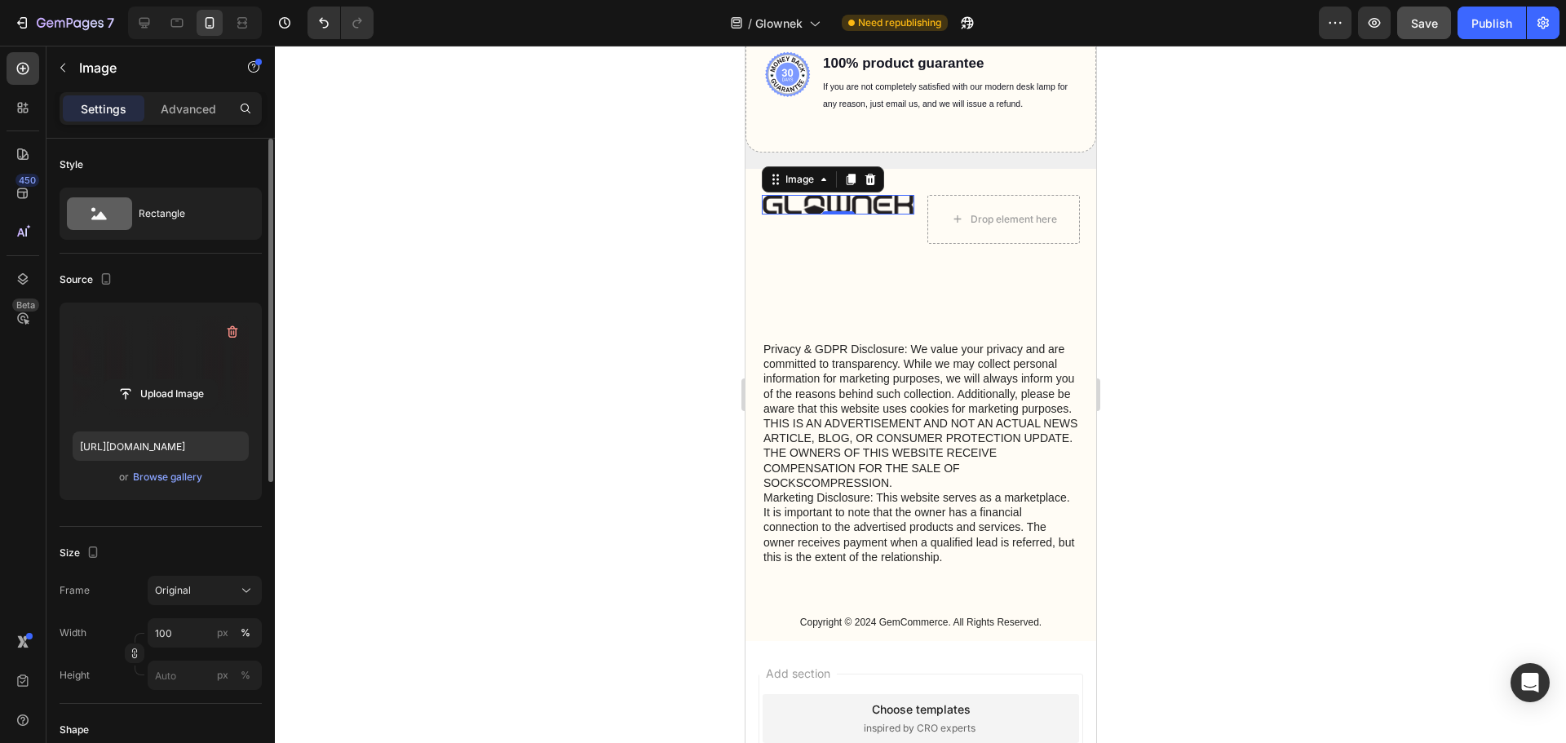
click at [1286, 284] on div at bounding box center [920, 394] width 1291 height 697
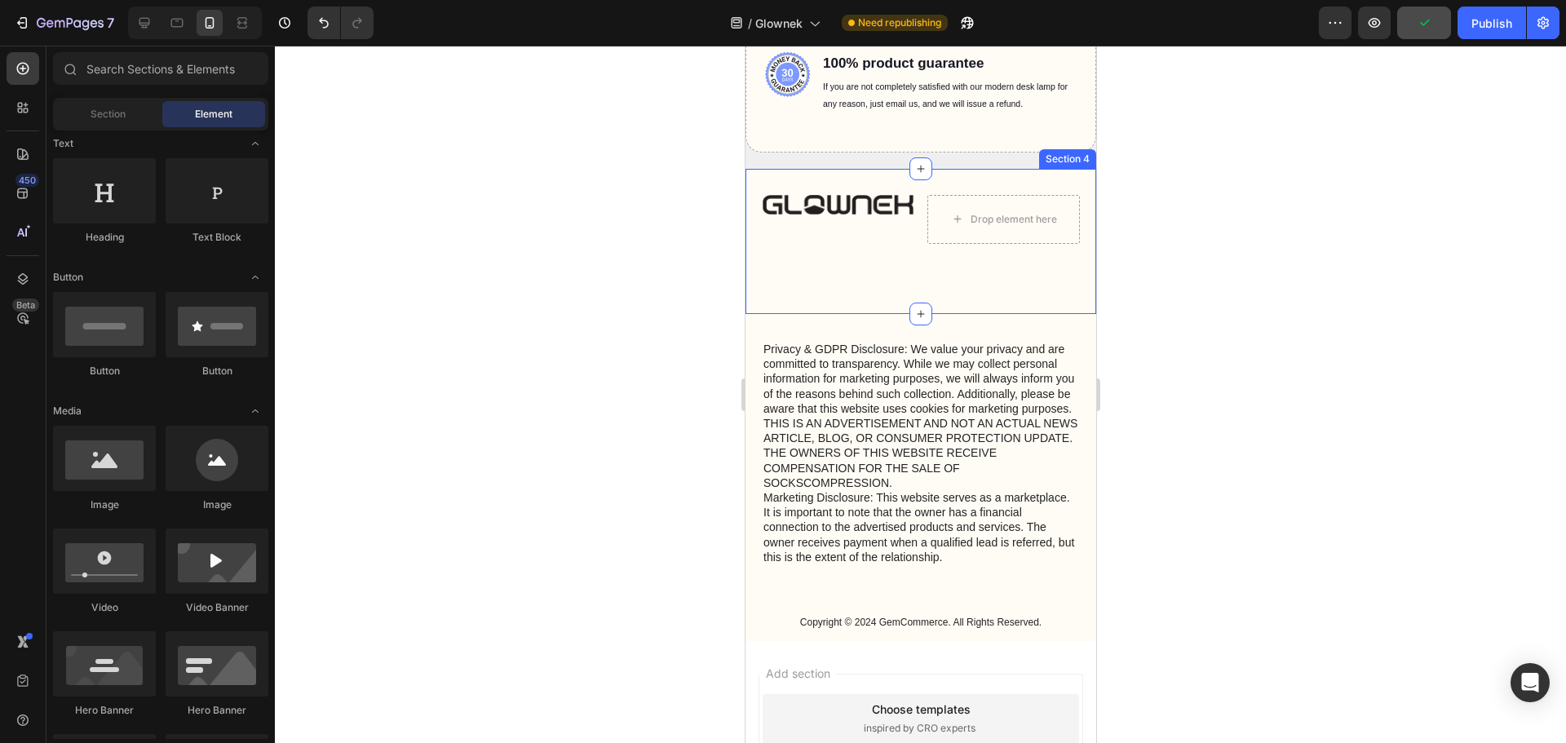
click at [968, 272] on p "Rich Text Editor. Editing area: main" at bounding box center [919, 265] width 315 height 15
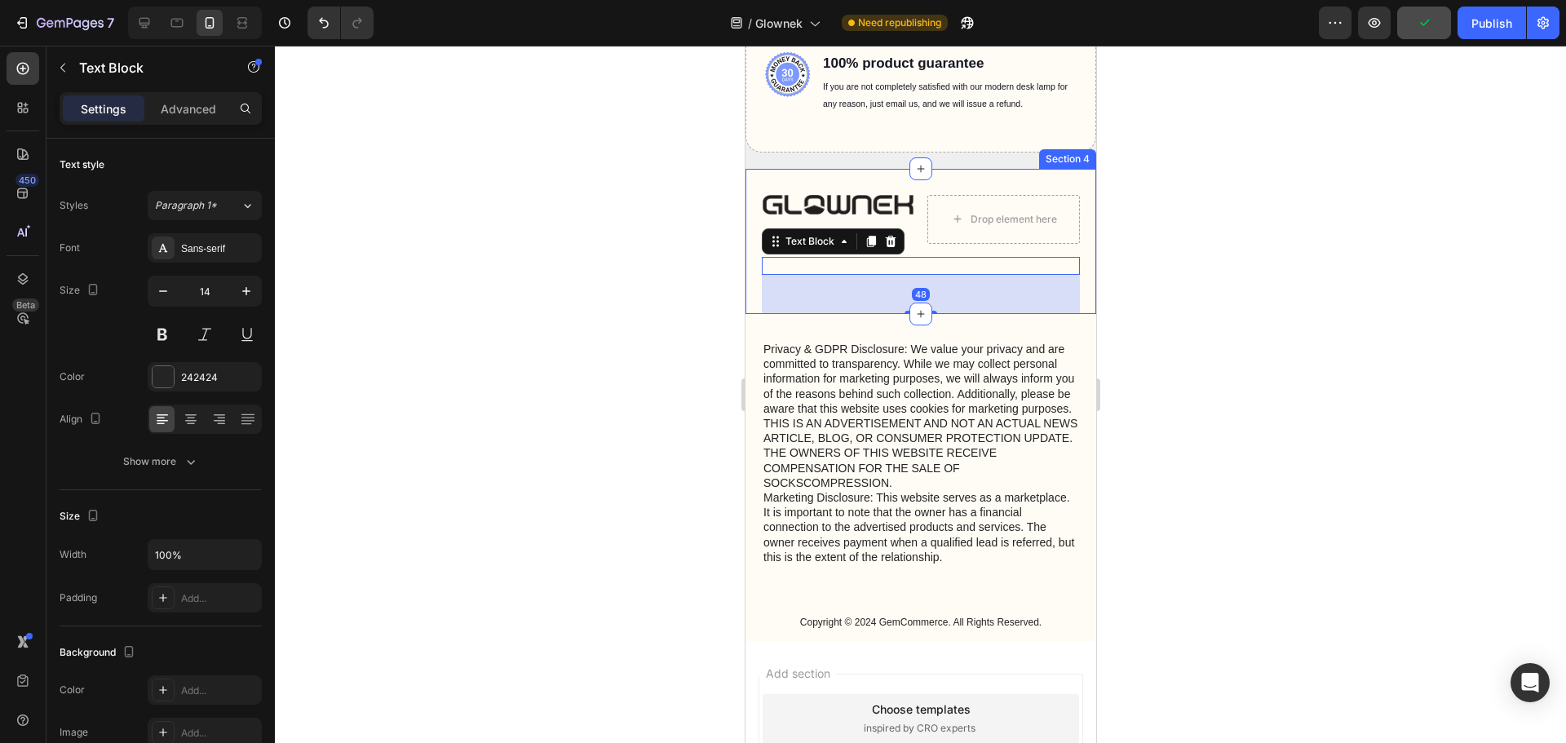
click at [1289, 262] on div at bounding box center [920, 394] width 1291 height 697
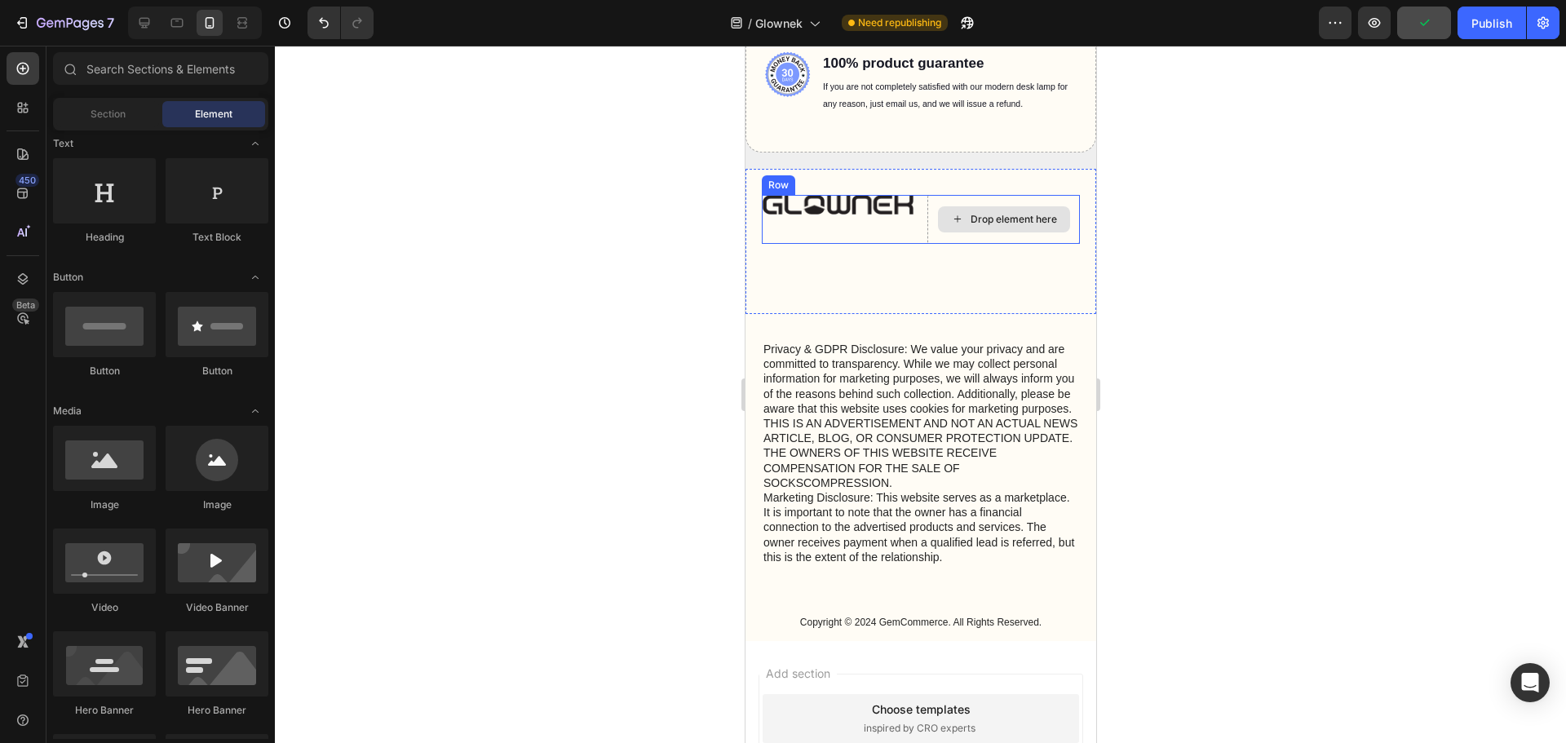
click at [967, 228] on div "Drop element here" at bounding box center [1003, 219] width 132 height 26
drag, startPoint x: 113, startPoint y: 115, endPoint x: 122, endPoint y: 120, distance: 9.5
click at [113, 115] on span "Section" at bounding box center [108, 114] width 35 height 15
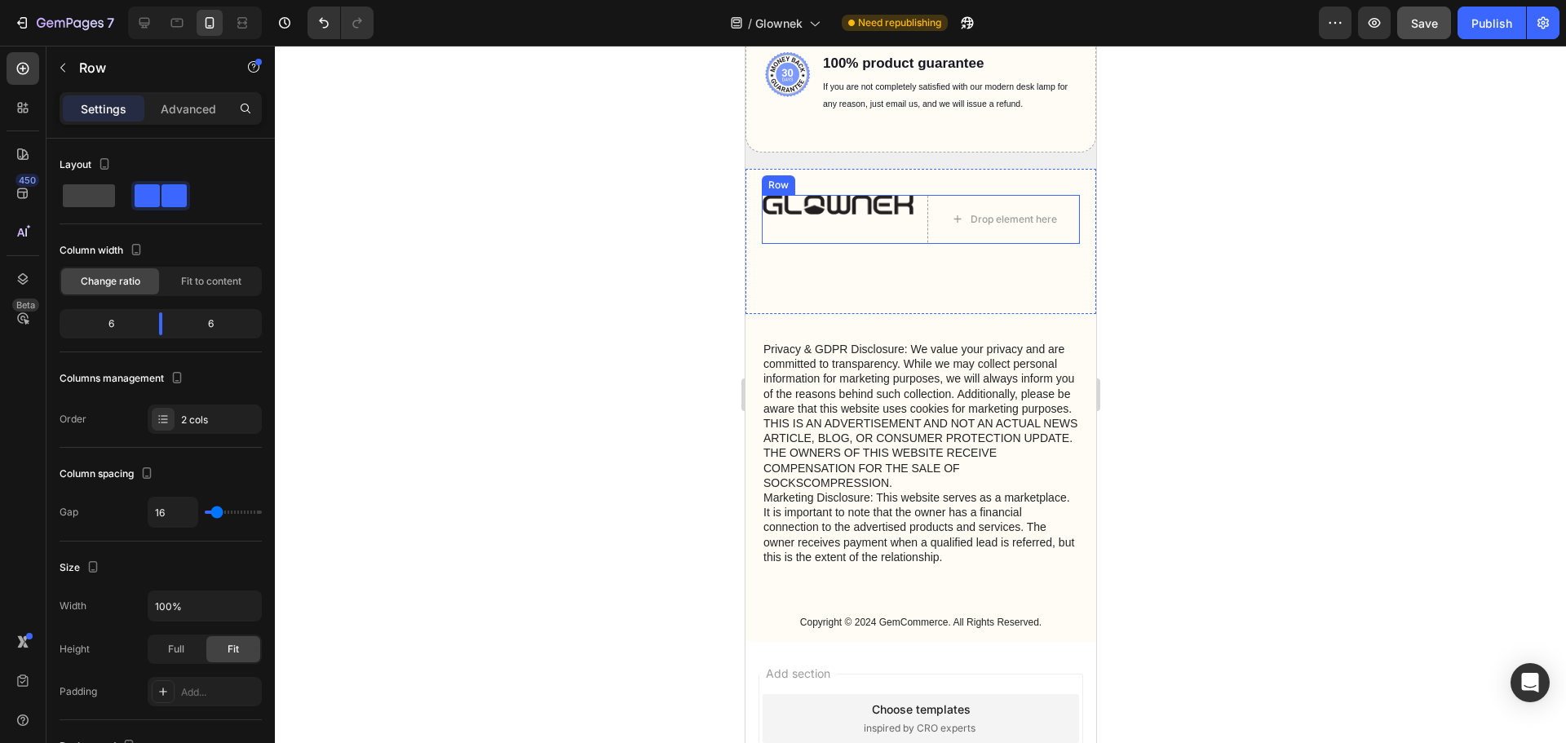
click at [895, 228] on div "Image" at bounding box center [837, 219] width 152 height 49
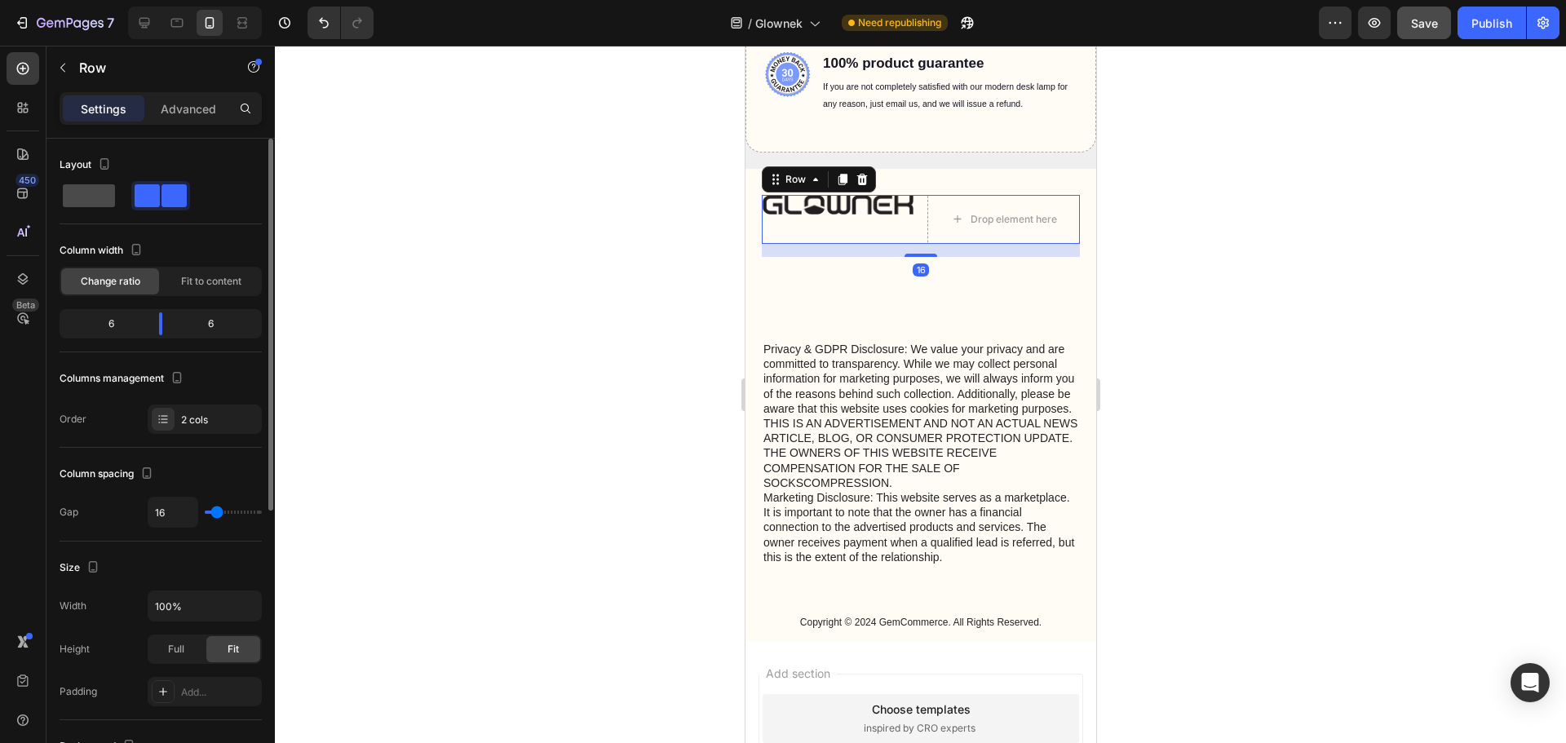
click at [92, 197] on span at bounding box center [89, 195] width 52 height 23
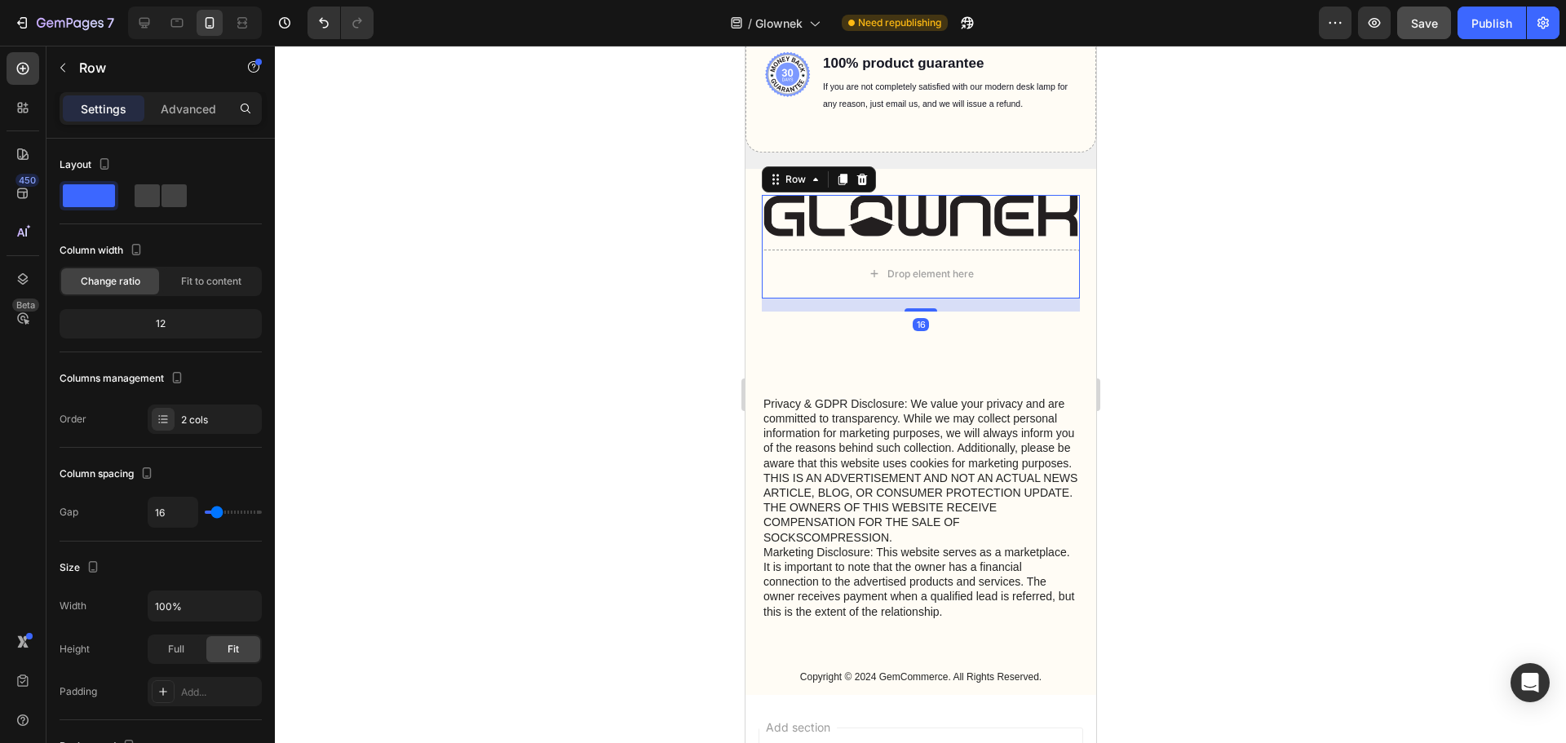
click at [1301, 267] on div at bounding box center [920, 394] width 1291 height 697
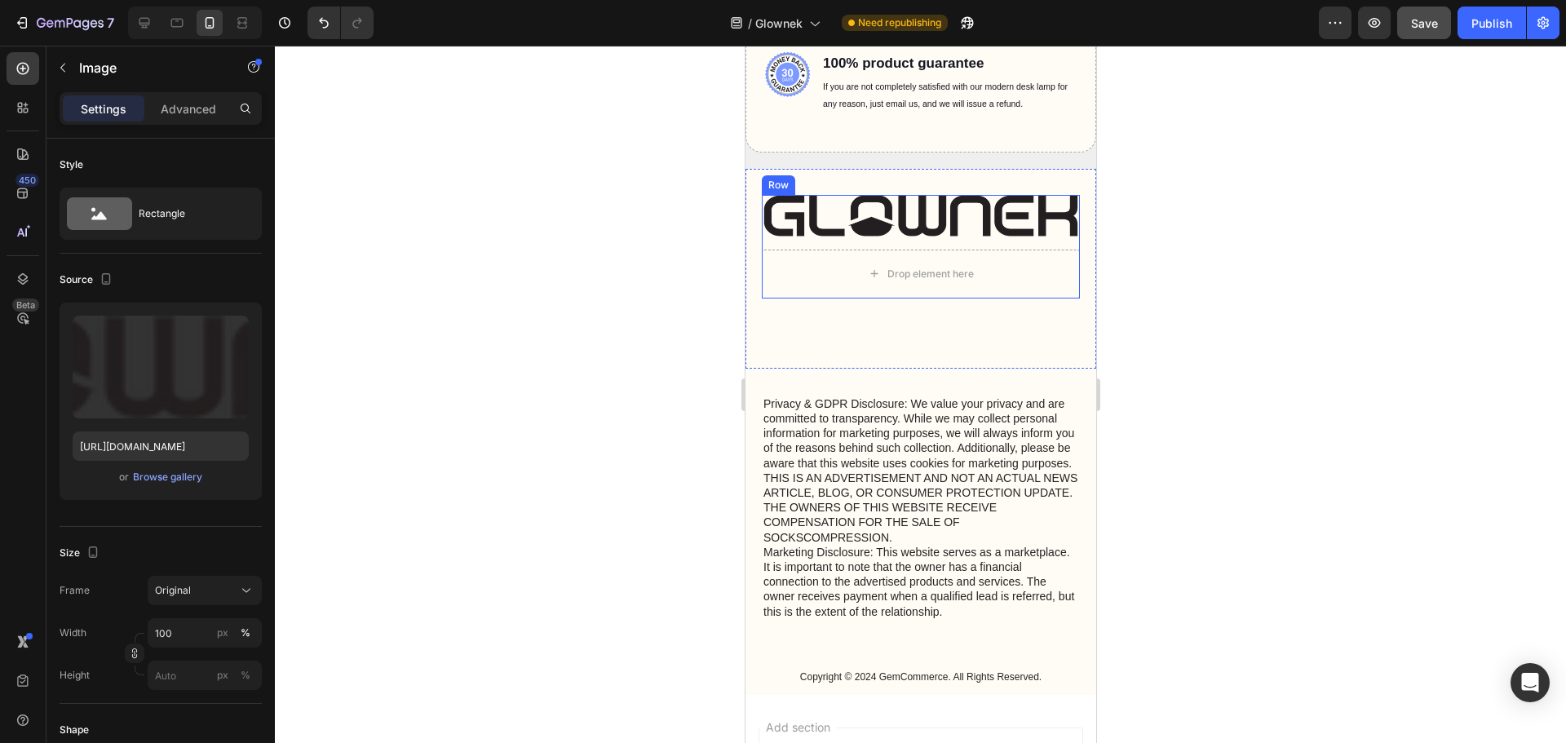
click at [952, 233] on img at bounding box center [920, 216] width 318 height 42
drag, startPoint x: 918, startPoint y: 230, endPoint x: 925, endPoint y: 223, distance: 9.8
click at [925, 223] on div "Image 0" at bounding box center [920, 216] width 318 height 42
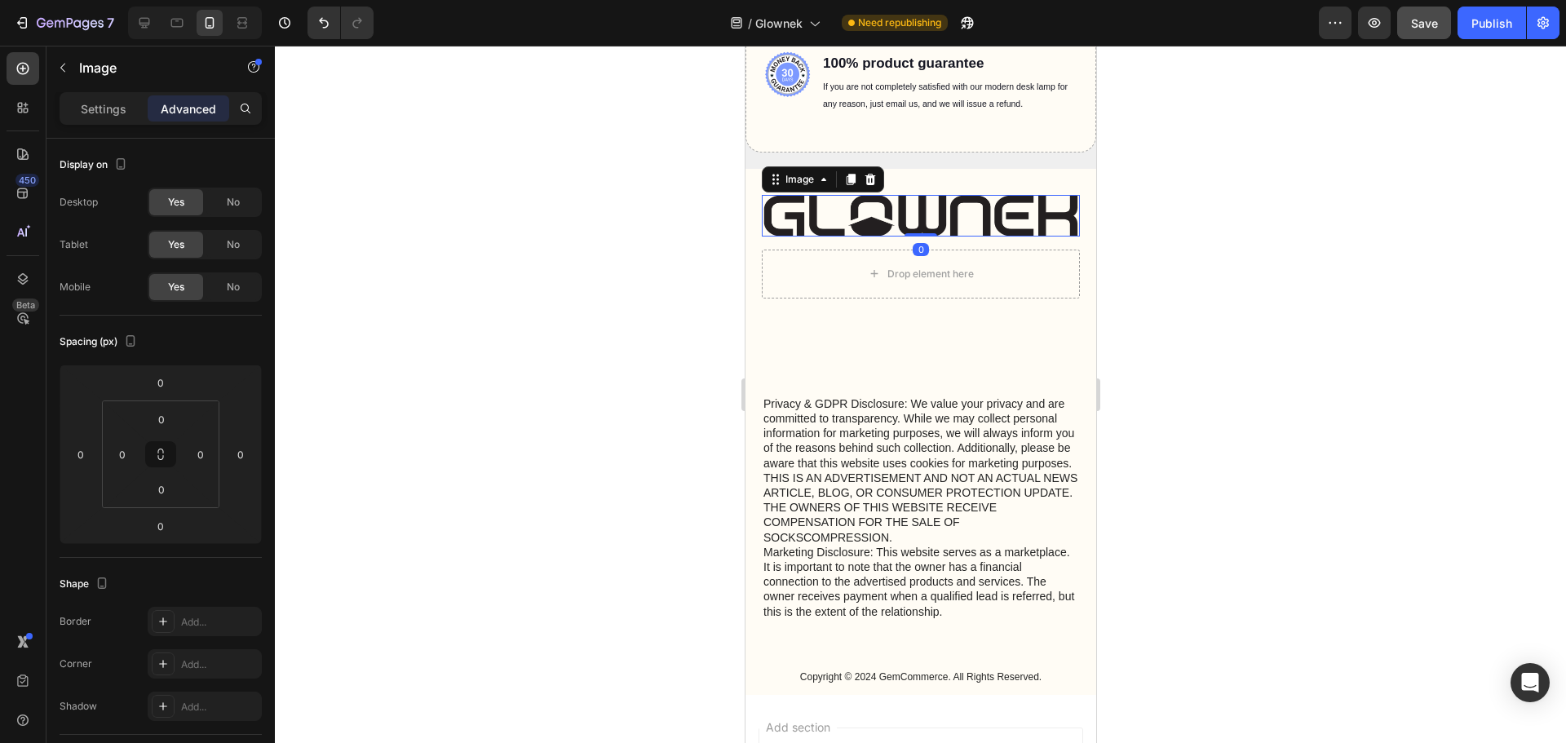
click at [1348, 275] on div at bounding box center [920, 394] width 1291 height 697
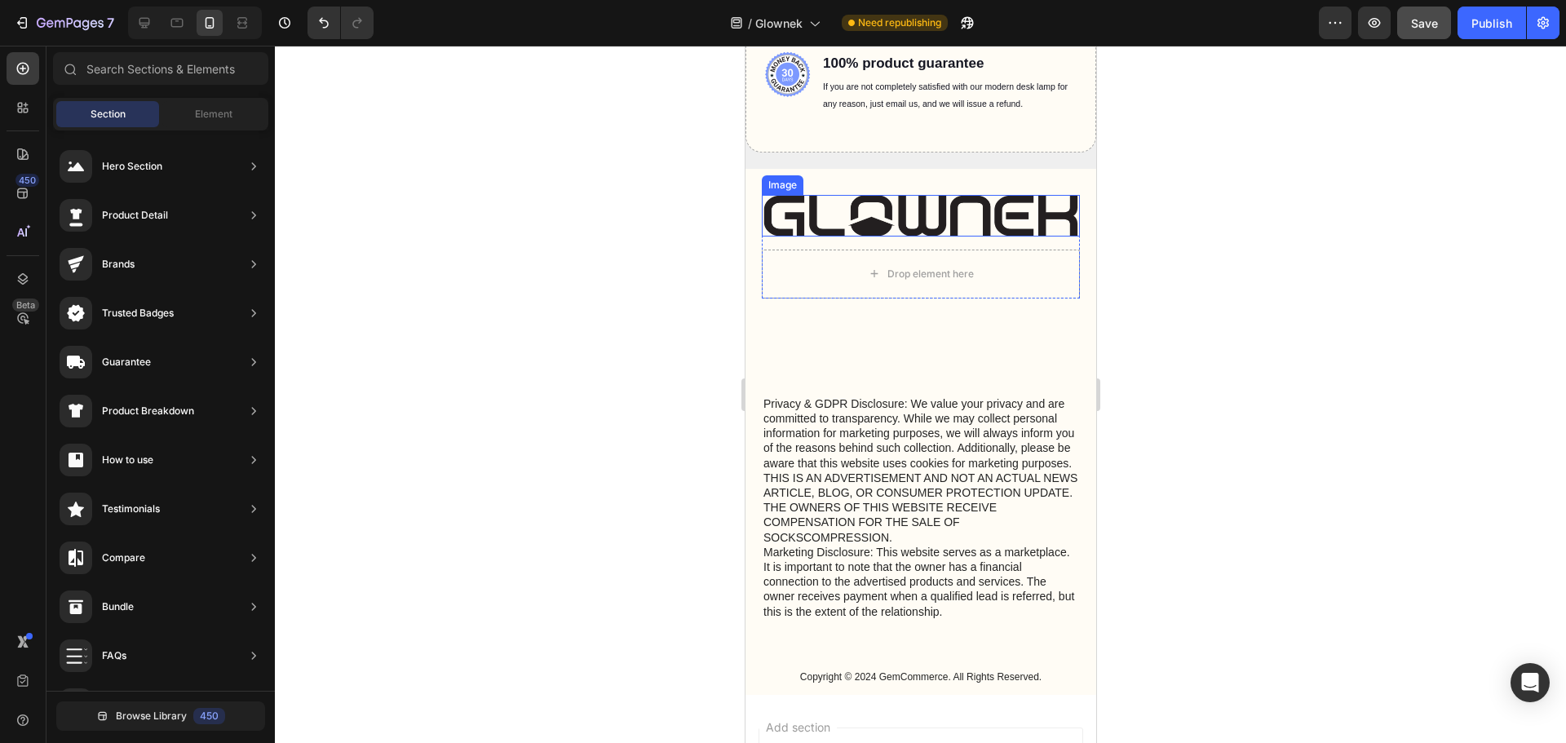
click at [943, 215] on img at bounding box center [920, 216] width 318 height 42
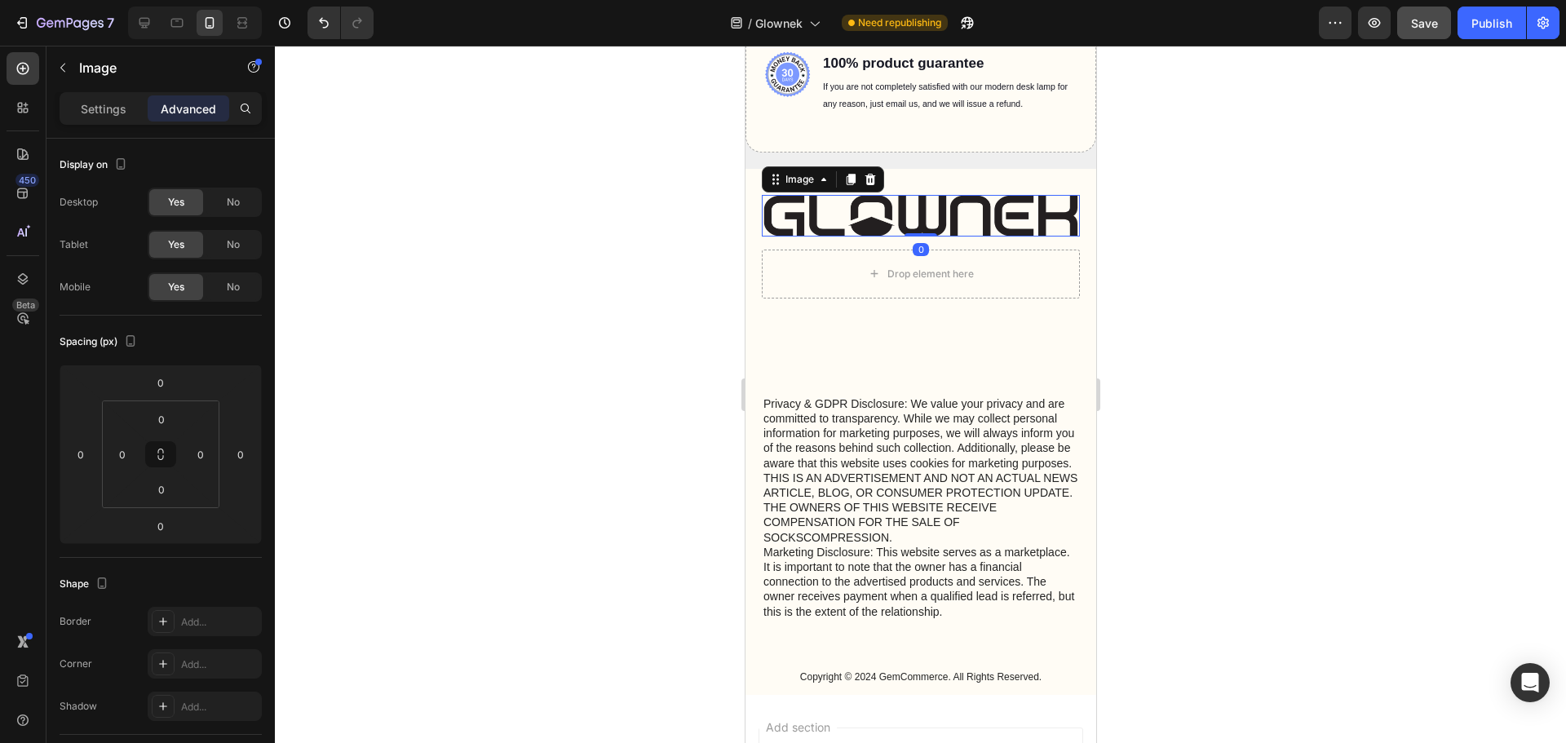
click at [106, 122] on div "Settings Advanced" at bounding box center [161, 108] width 202 height 33
click at [107, 110] on p "Settings" at bounding box center [104, 108] width 46 height 17
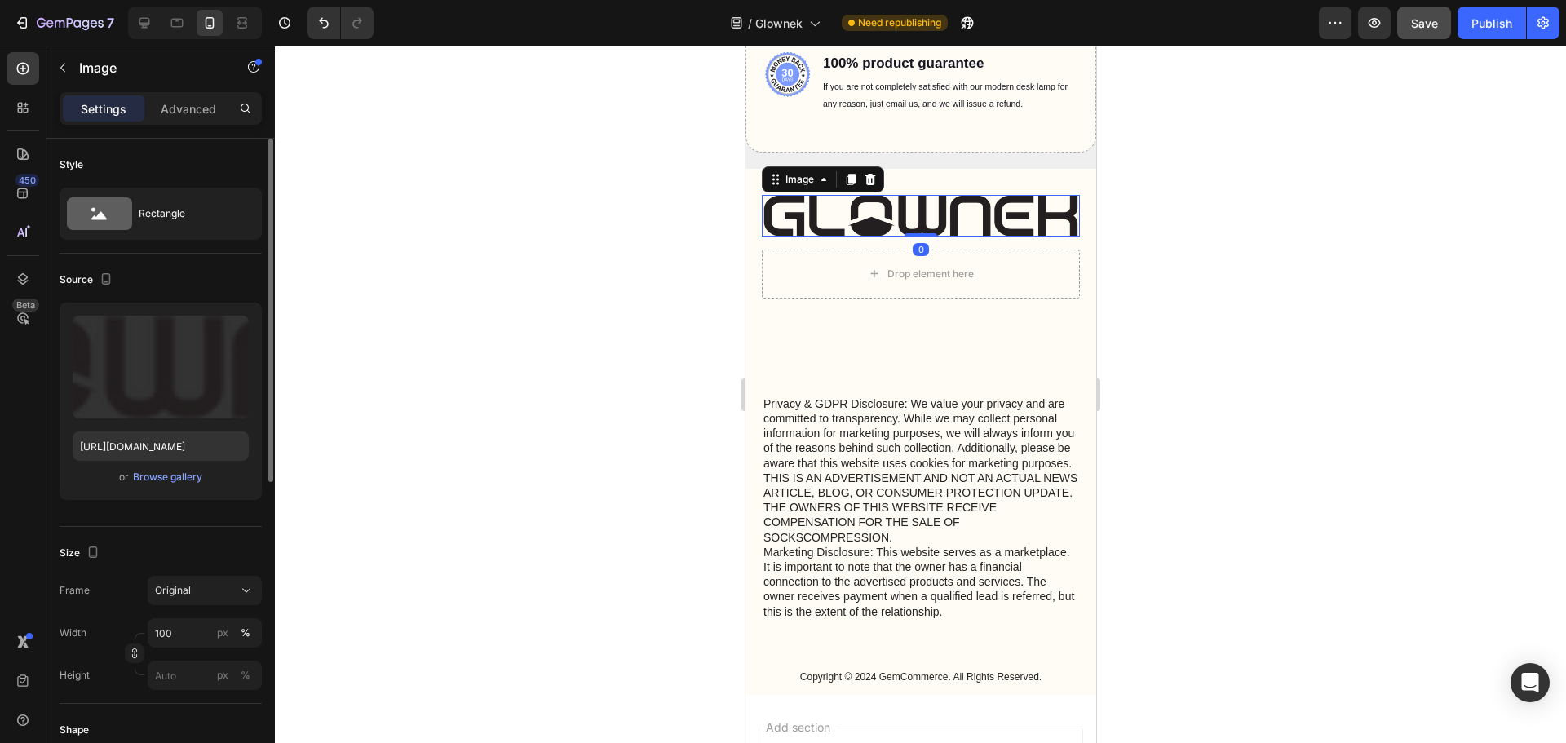
scroll to position [82, 0]
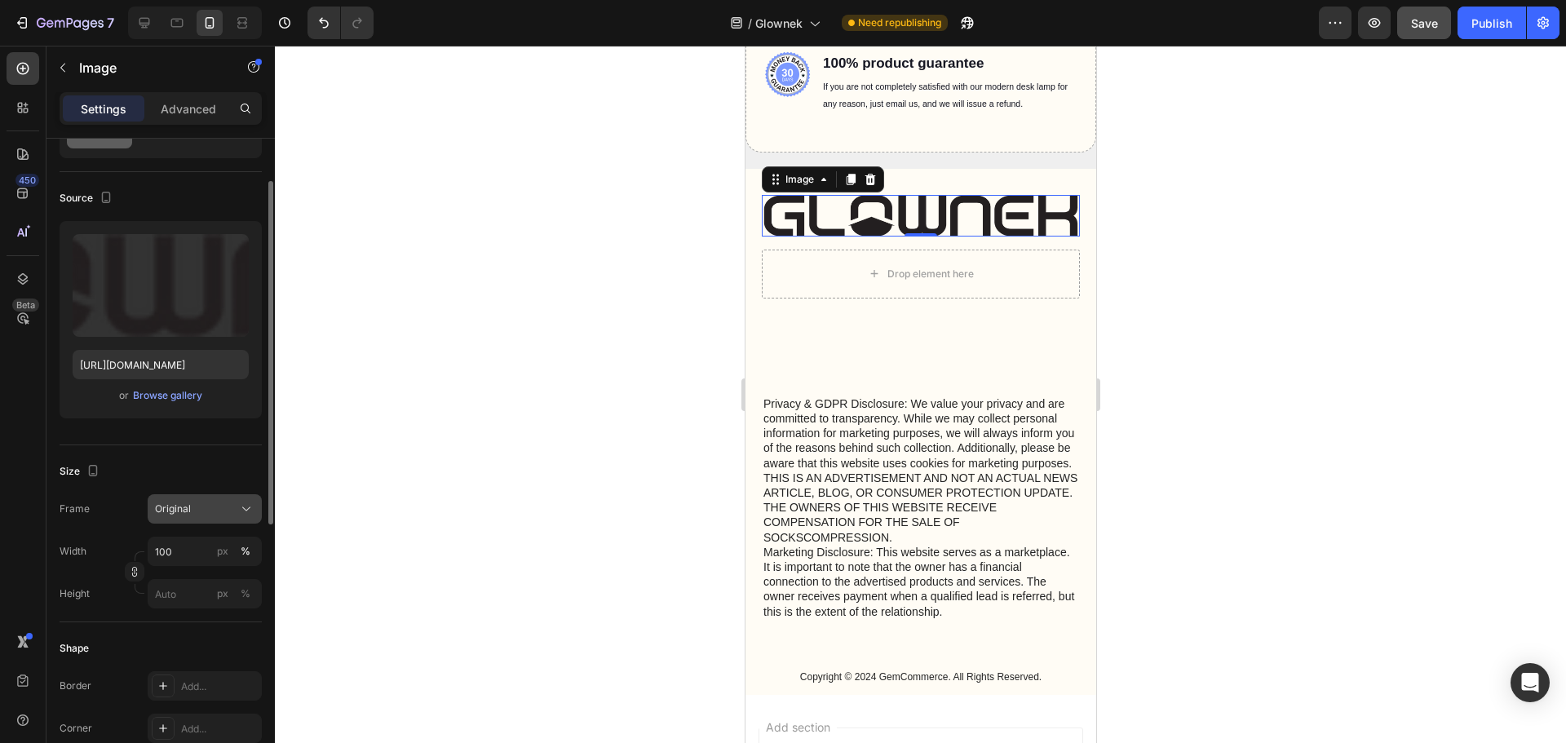
click at [193, 508] on div "Original" at bounding box center [195, 509] width 80 height 15
click at [215, 496] on button "Original" at bounding box center [205, 508] width 114 height 29
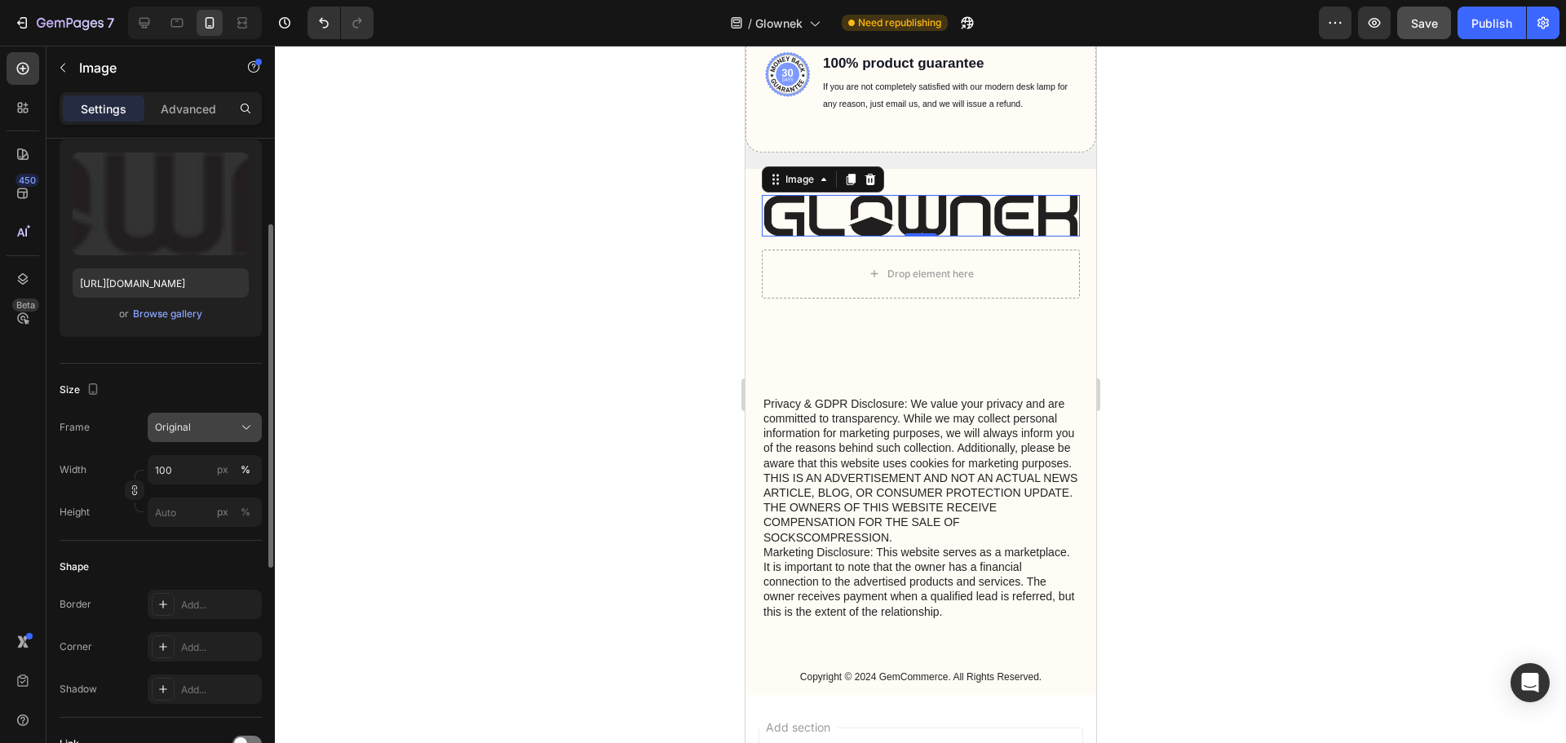
click at [204, 439] on button "Original" at bounding box center [205, 427] width 114 height 29
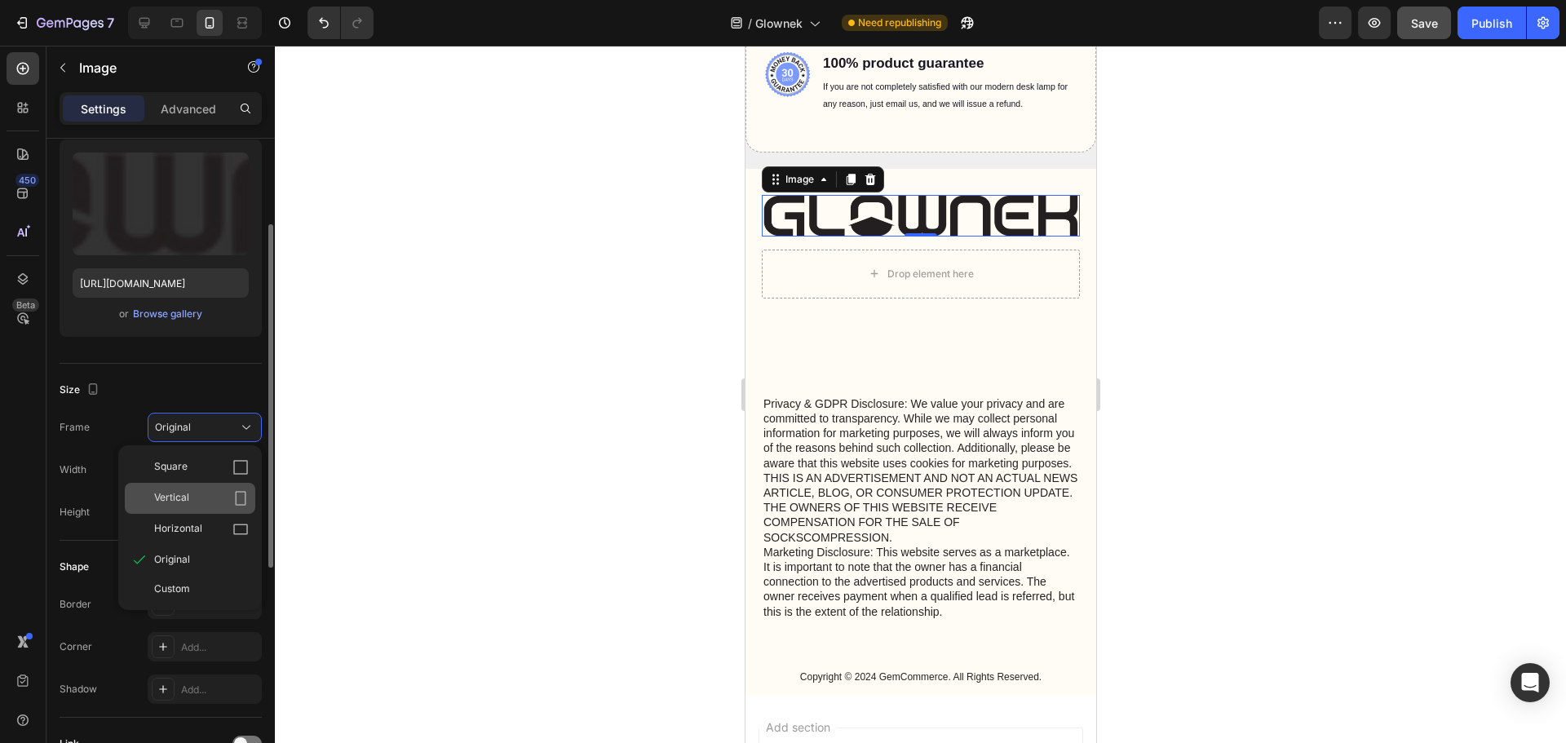
click at [190, 504] on div "Vertical" at bounding box center [201, 498] width 95 height 16
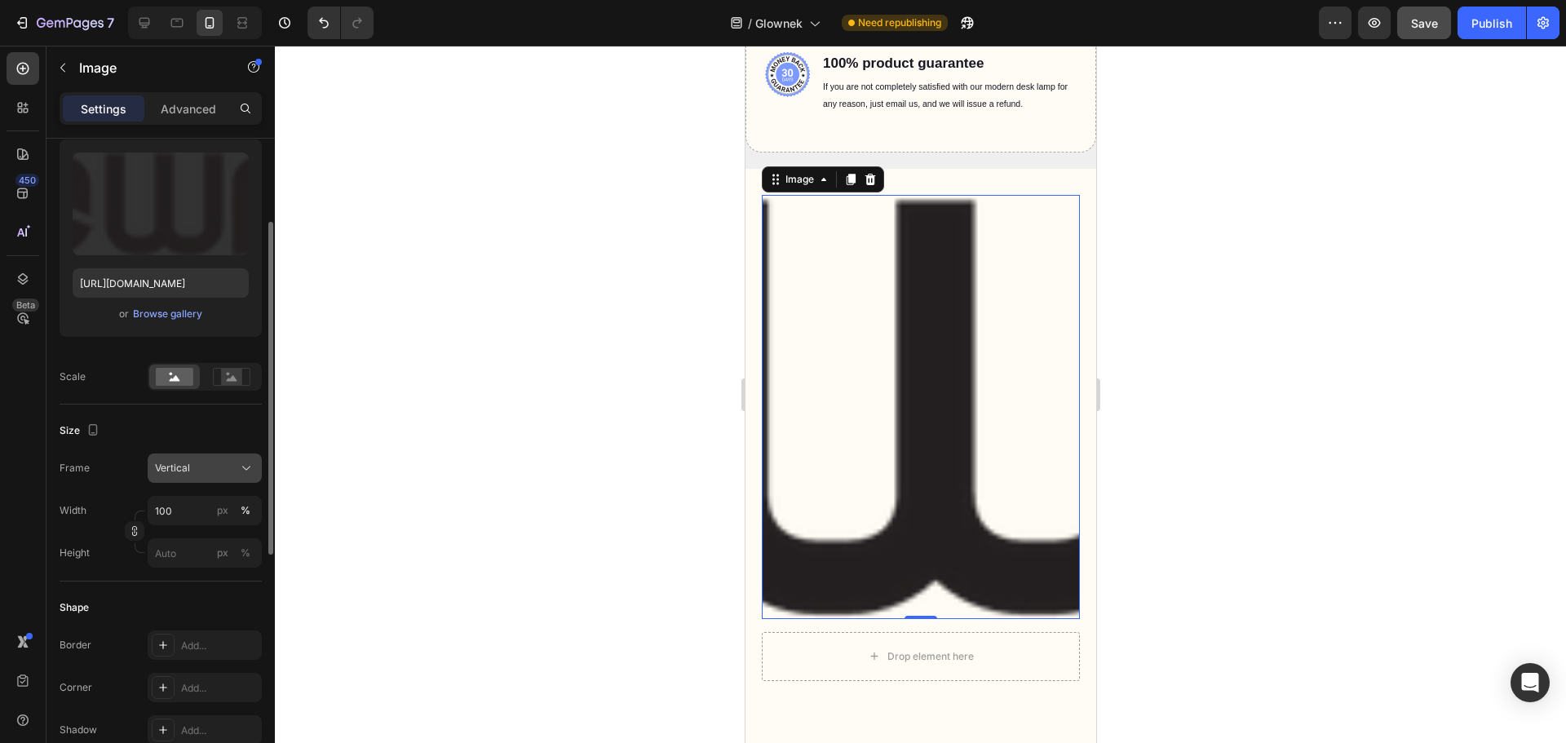
click at [197, 466] on div "Vertical" at bounding box center [195, 468] width 80 height 15
click at [190, 500] on div "Square" at bounding box center [190, 508] width 130 height 31
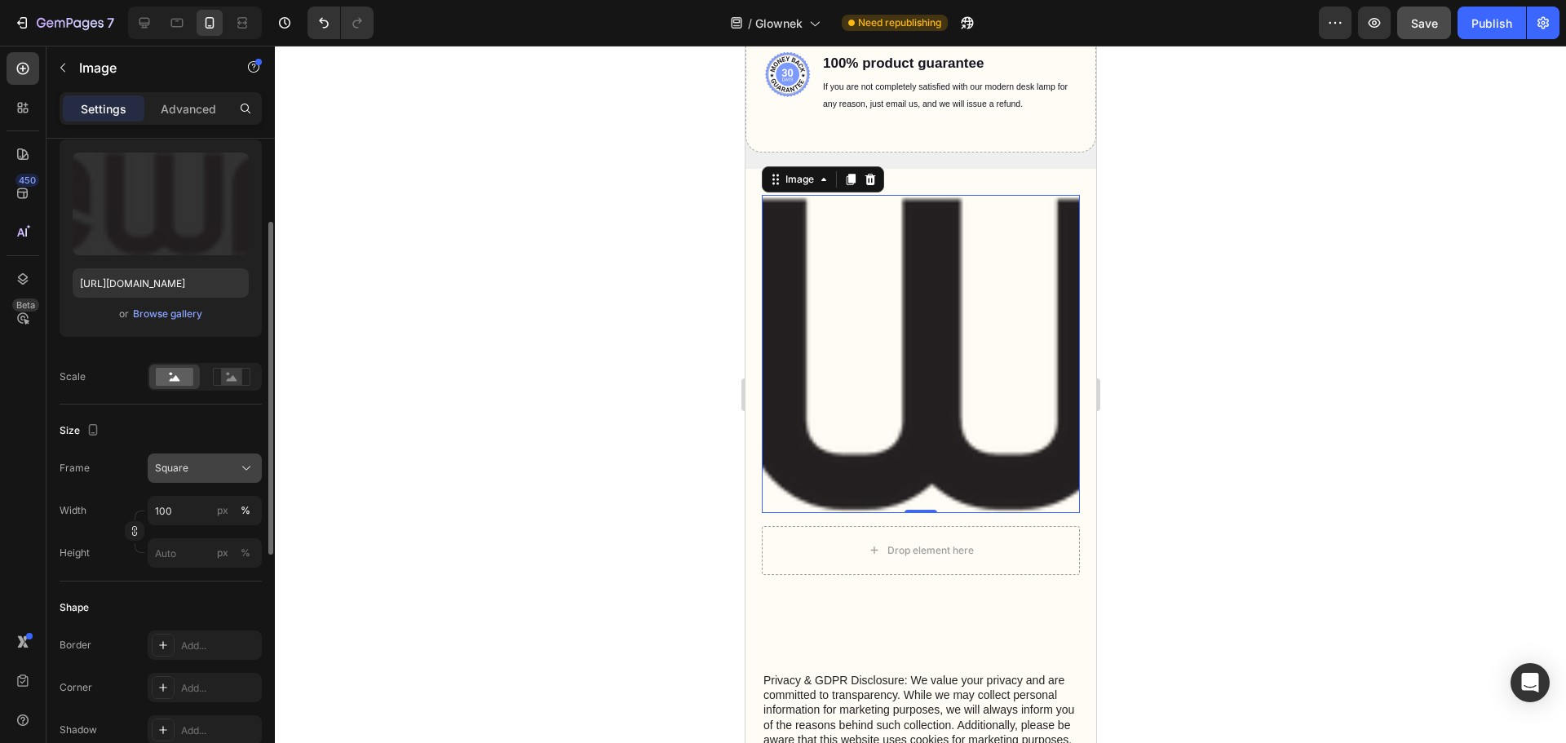
click at [202, 475] on div "Square" at bounding box center [195, 468] width 80 height 15
drag, startPoint x: 190, startPoint y: 603, endPoint x: 195, endPoint y: 589, distance: 14.7
click at [190, 603] on div "Original" at bounding box center [201, 600] width 95 height 15
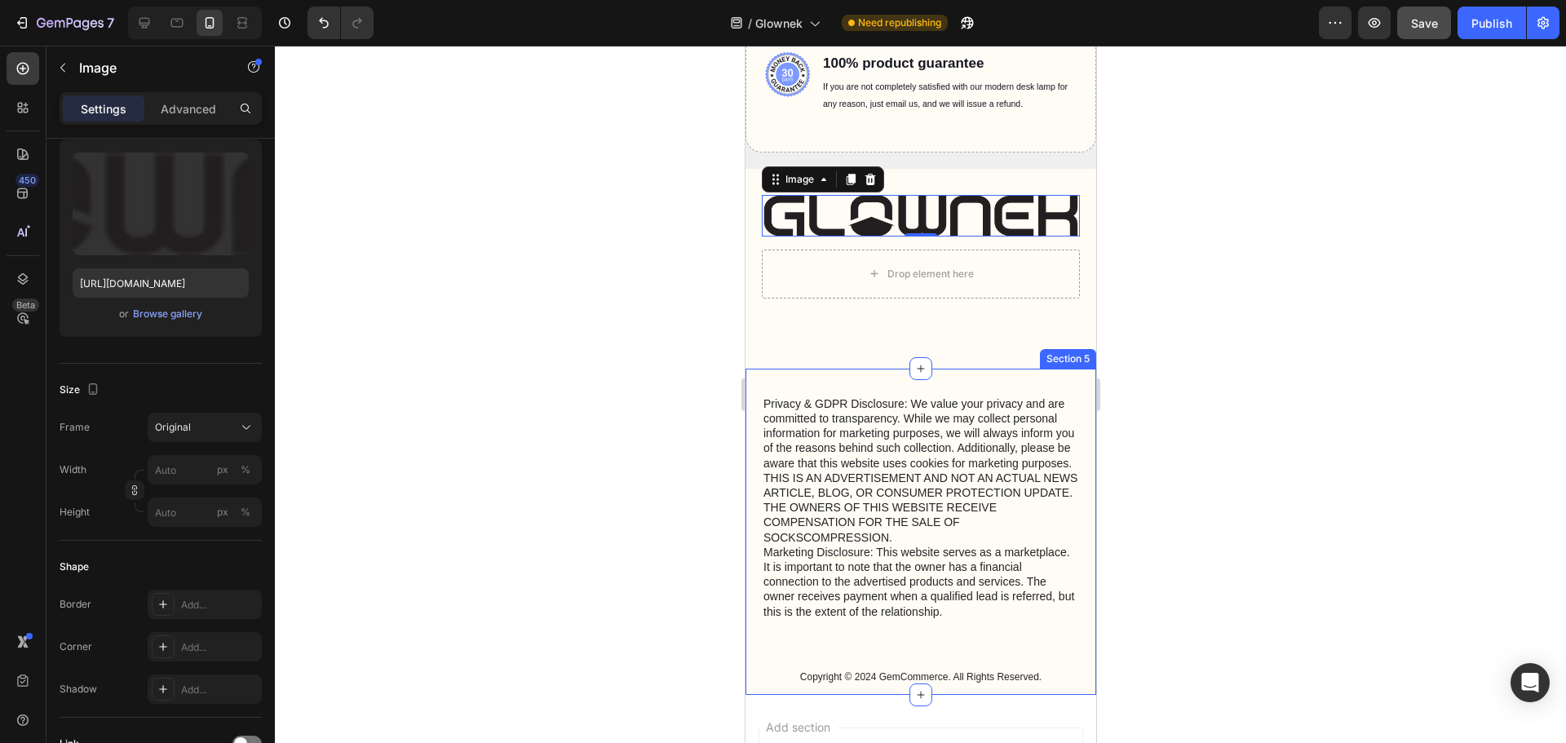
click at [1251, 375] on div at bounding box center [920, 394] width 1291 height 697
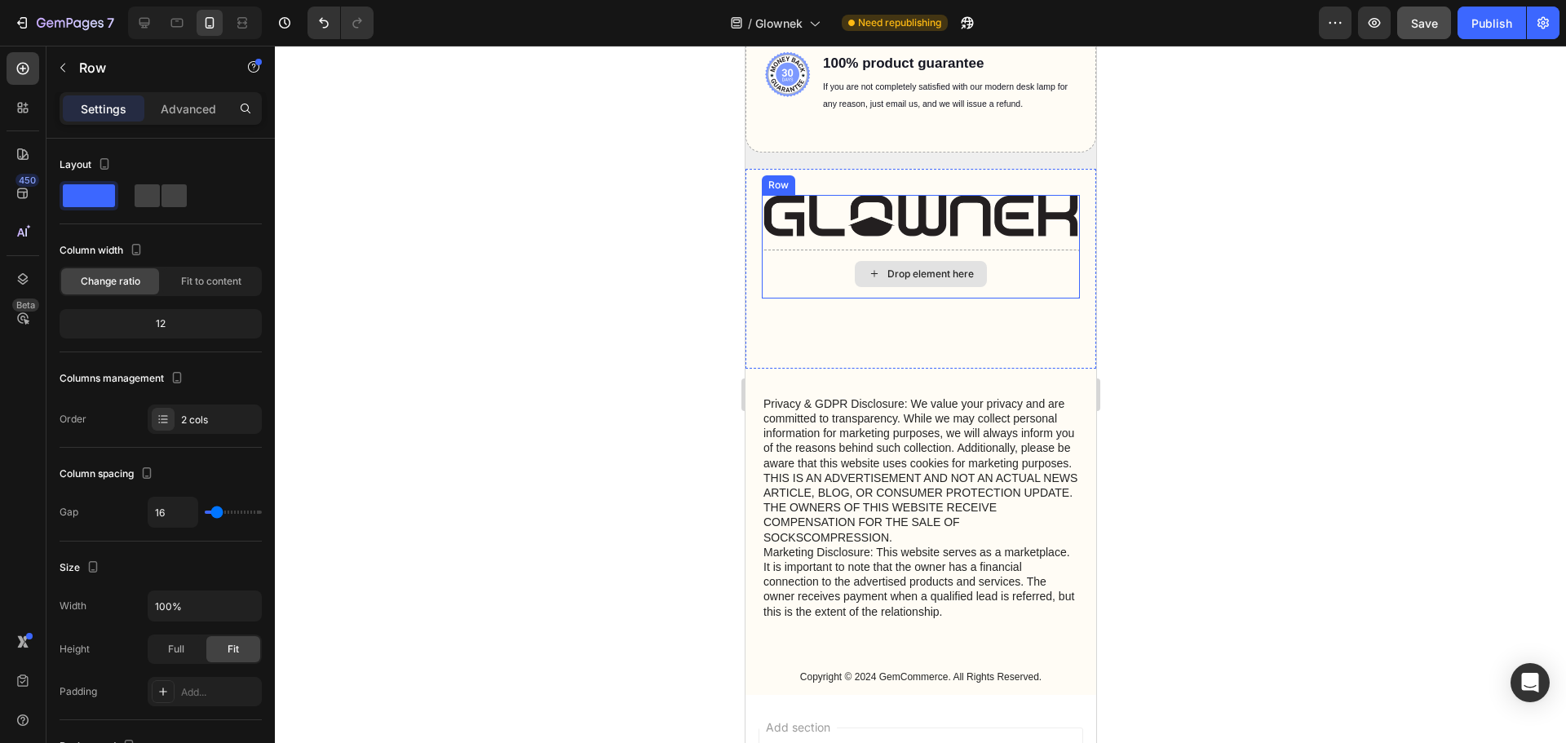
click at [1038, 250] on div "Drop element here" at bounding box center [920, 274] width 318 height 49
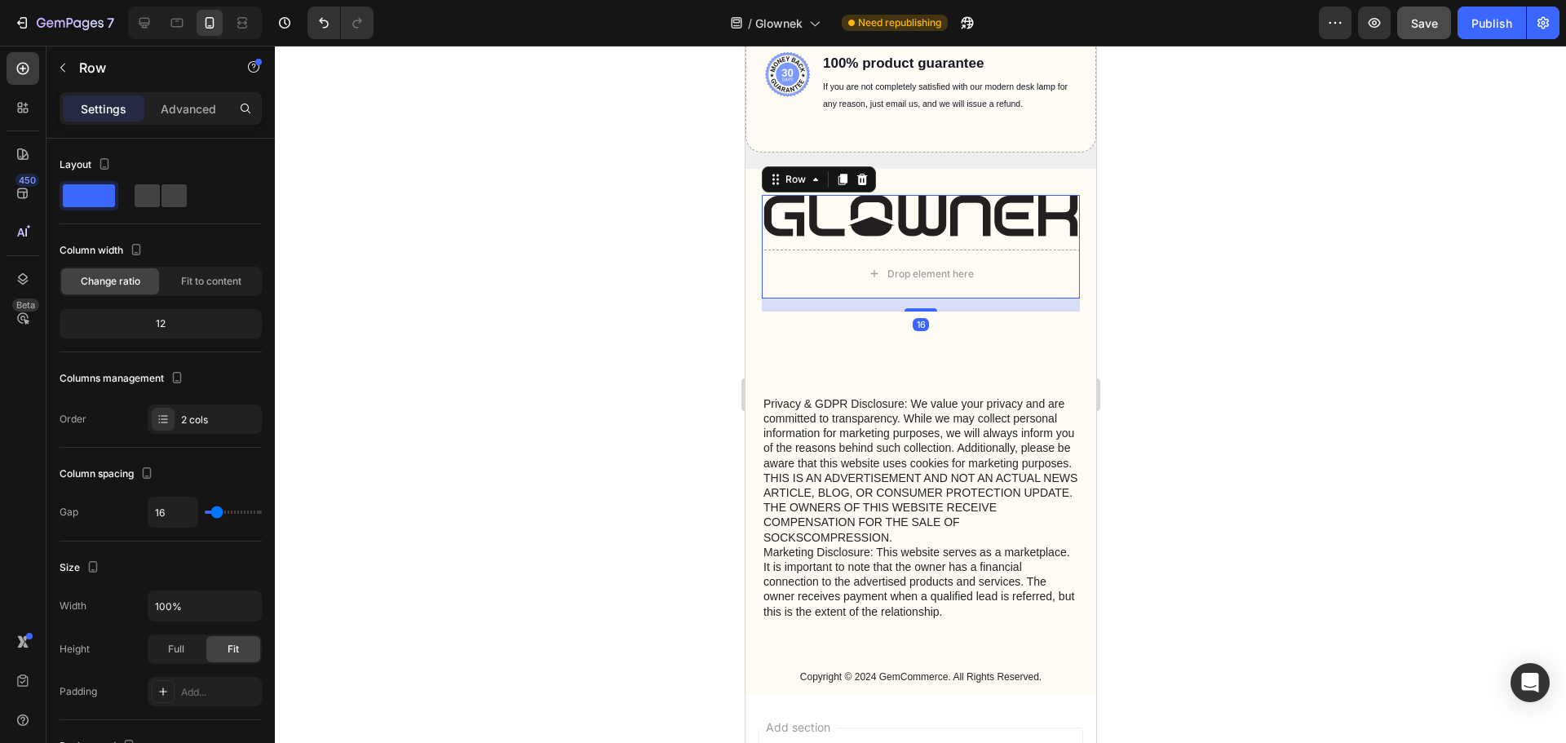
drag, startPoint x: 1133, startPoint y: 292, endPoint x: 1112, endPoint y: 298, distance: 21.4
click at [1133, 294] on div at bounding box center [920, 394] width 1291 height 697
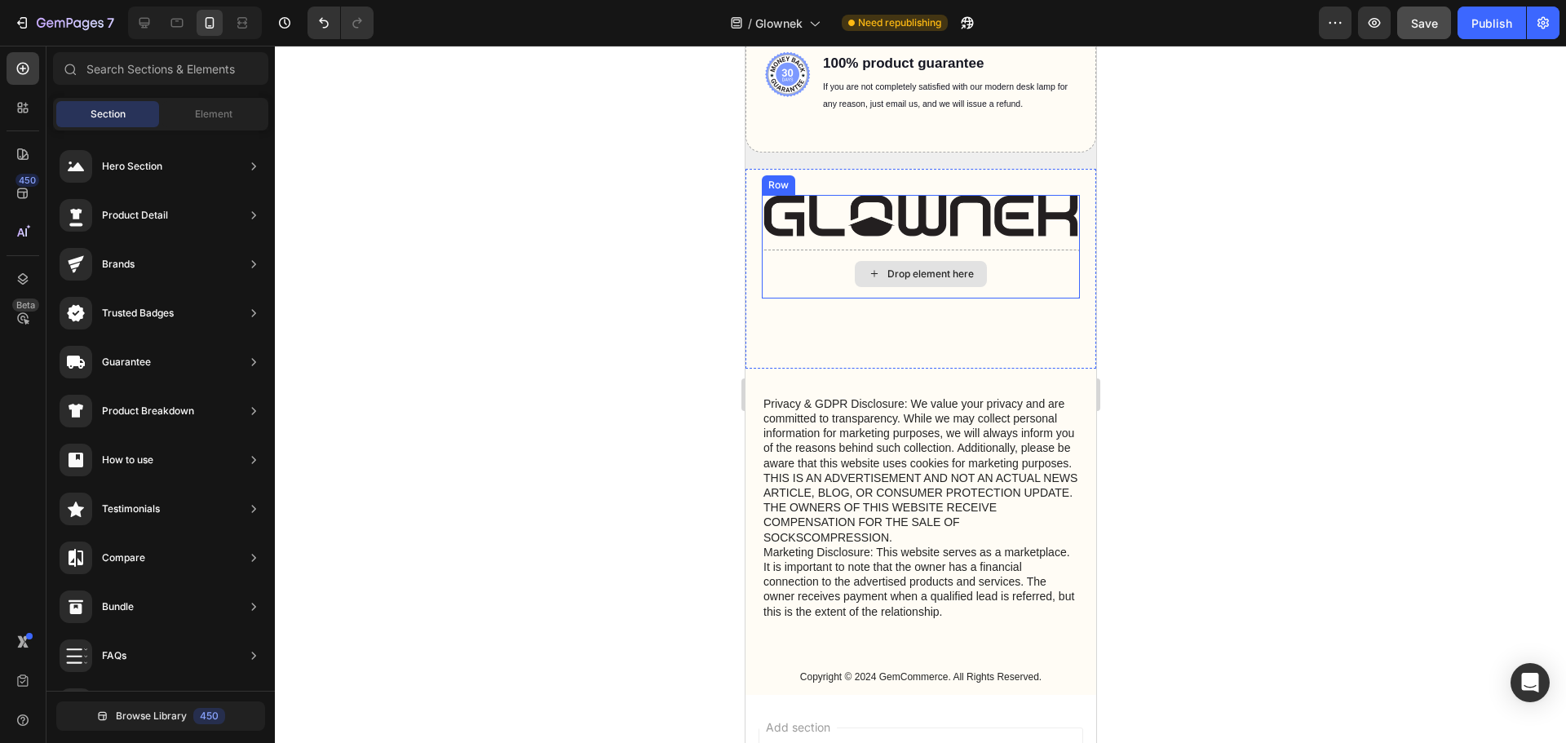
click at [955, 275] on div "Drop element here" at bounding box center [929, 273] width 86 height 13
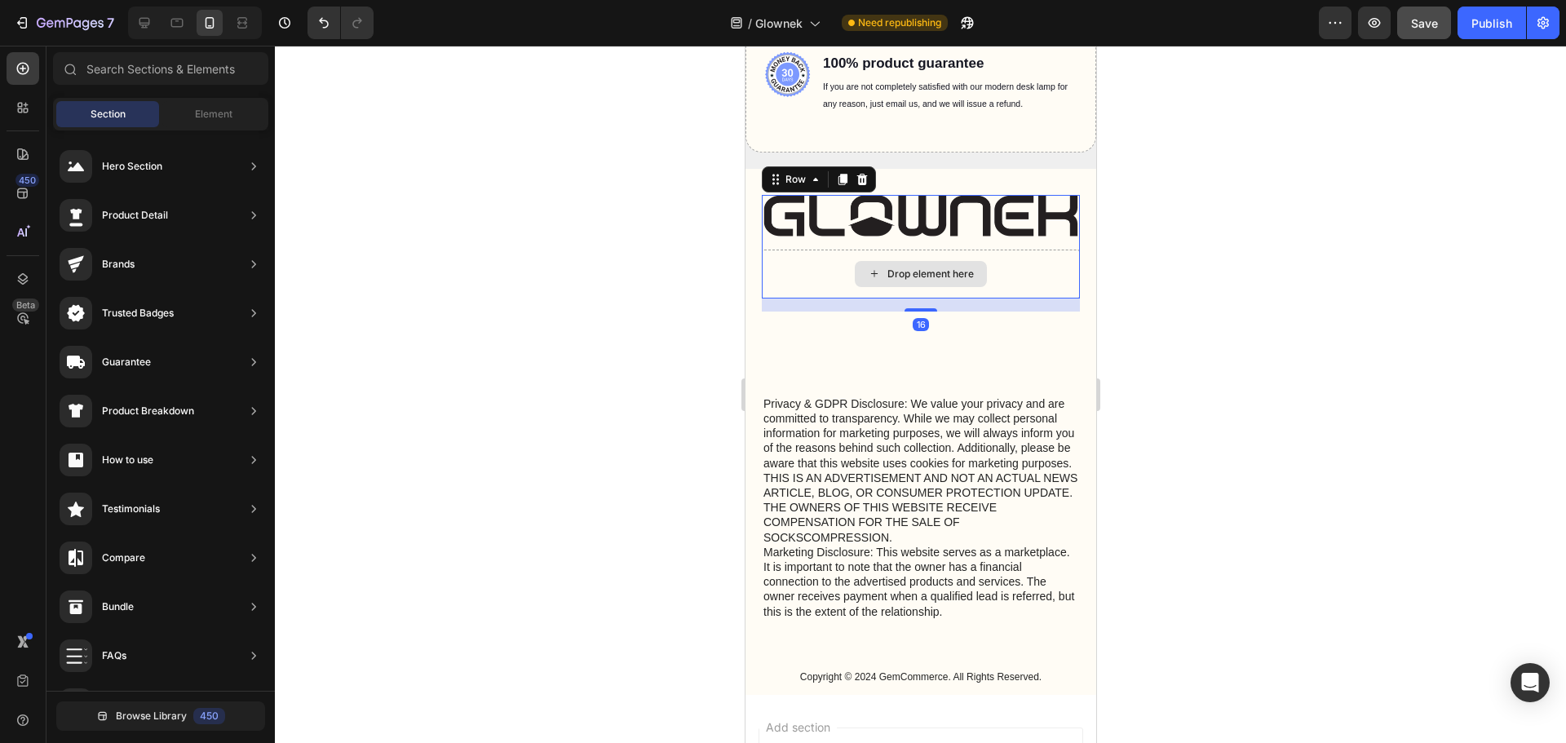
click at [1000, 264] on div "Drop element here" at bounding box center [920, 274] width 318 height 49
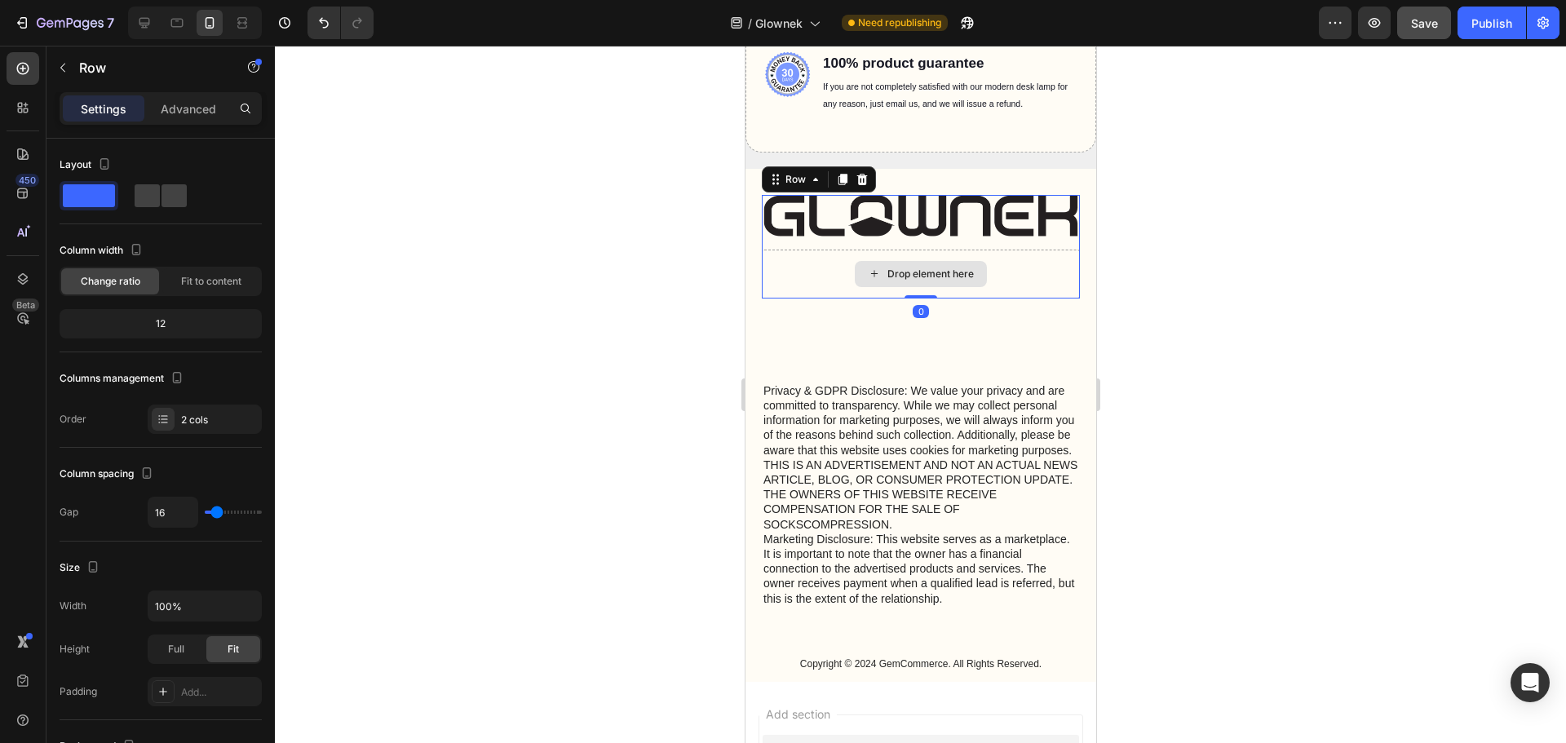
drag, startPoint x: 906, startPoint y: 307, endPoint x: 991, endPoint y: 272, distance: 91.8
click at [915, 281] on div "Image Drop element here Row 0" at bounding box center [920, 247] width 318 height 104
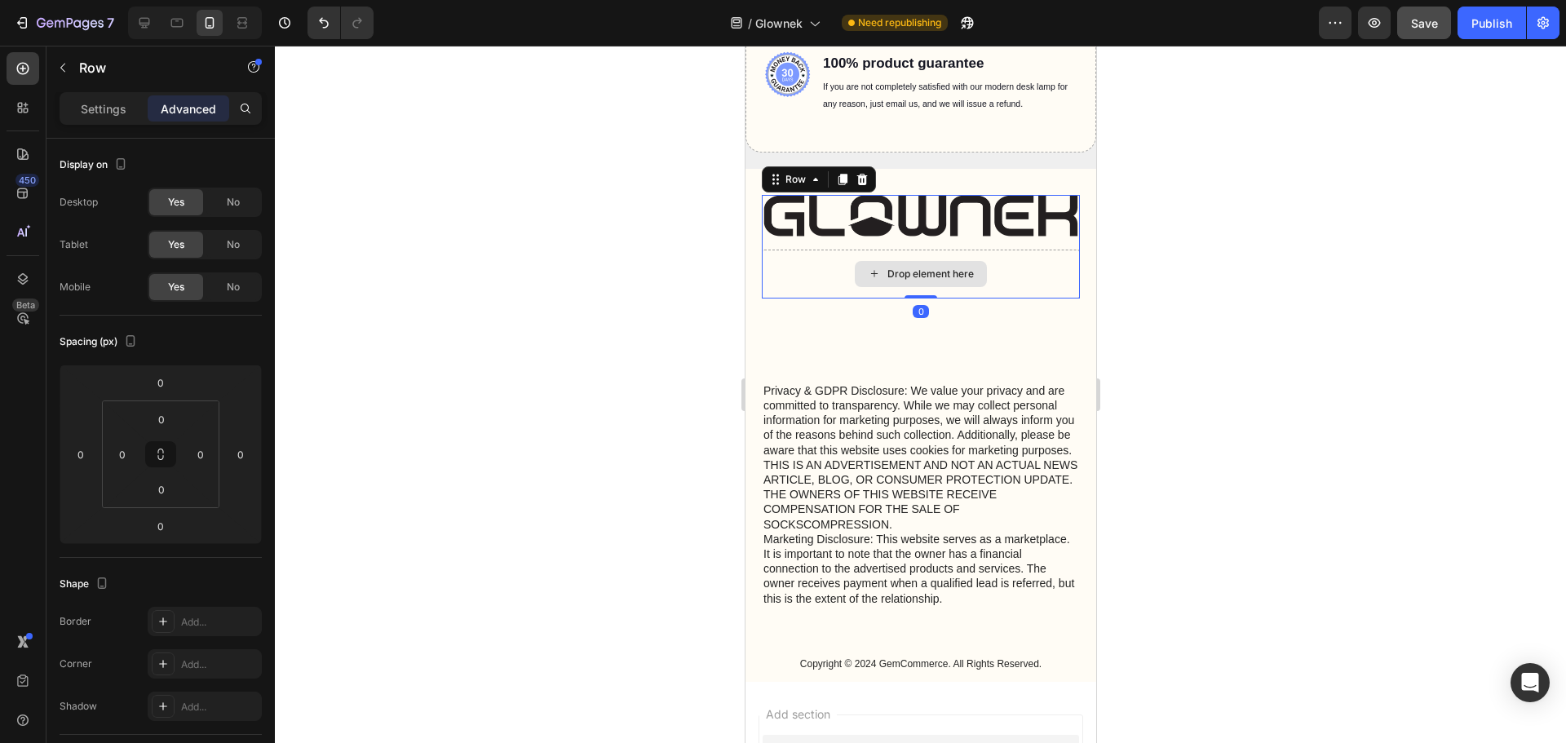
click at [1012, 270] on div "Drop element here" at bounding box center [920, 274] width 318 height 49
click at [860, 179] on icon at bounding box center [861, 179] width 11 height 11
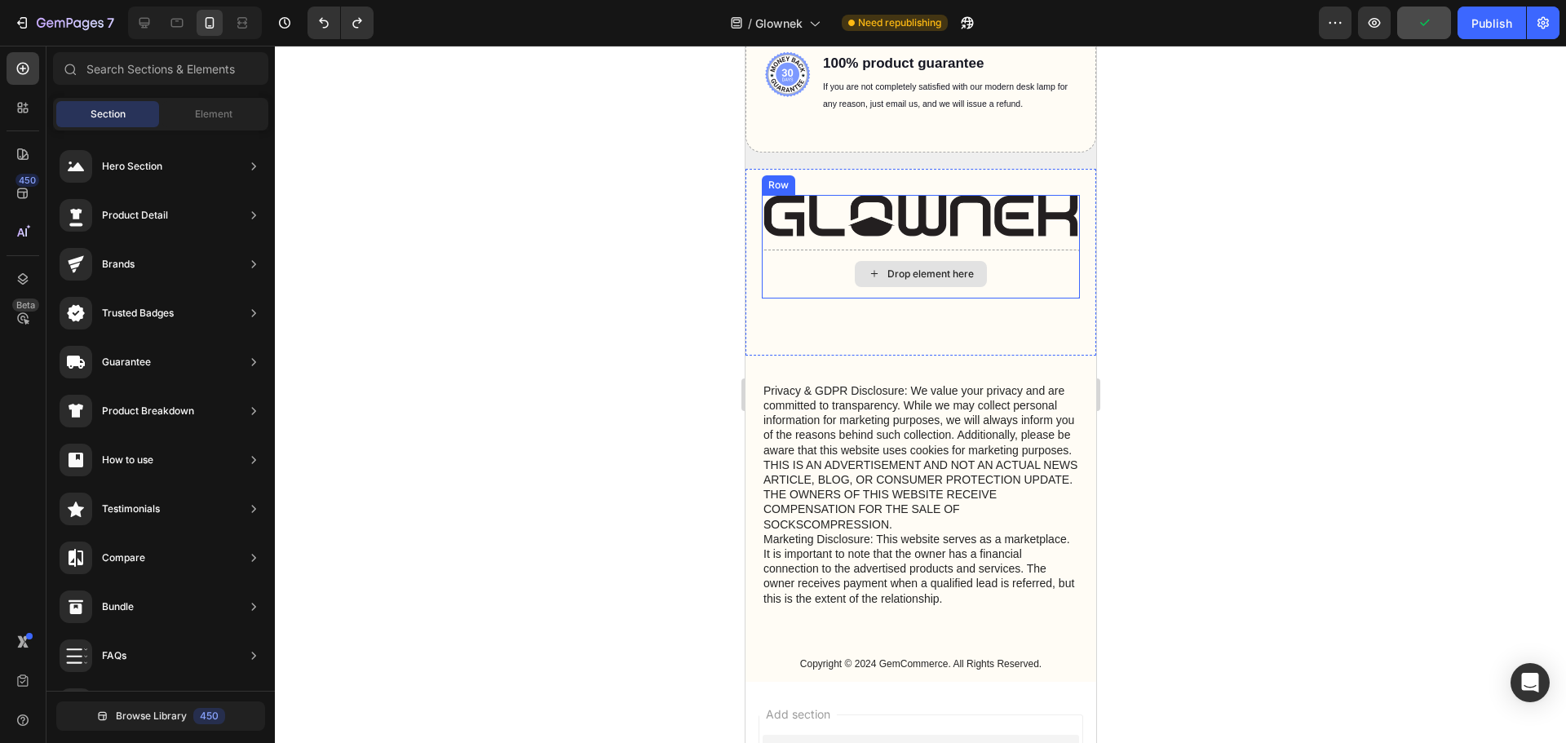
click at [930, 267] on div "Drop element here" at bounding box center [929, 273] width 86 height 13
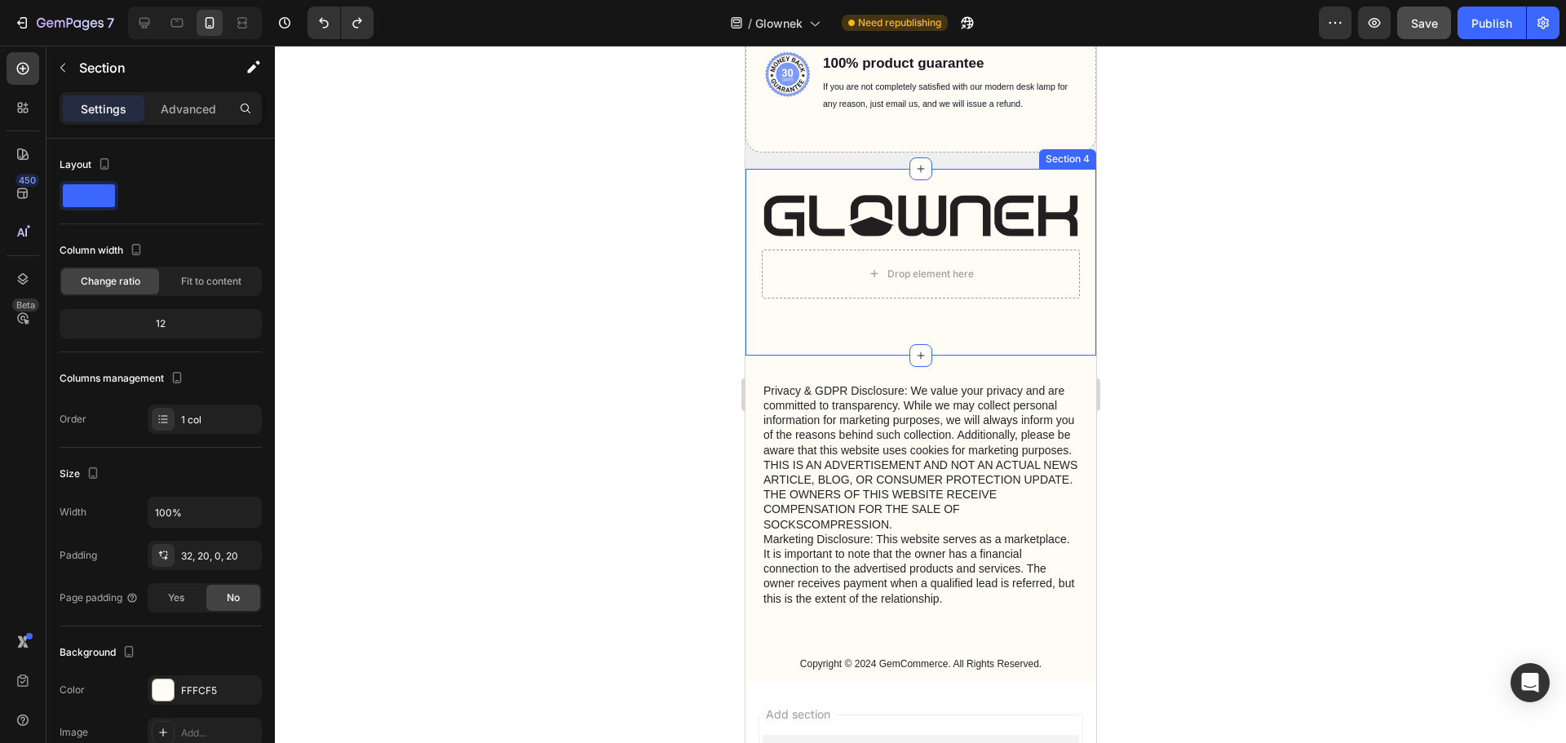
click at [996, 338] on div "Image Drop element here Row Text Block" at bounding box center [920, 275] width 318 height 161
click at [996, 329] on div "Image Drop element here Row Text Block" at bounding box center [920, 275] width 318 height 161
click at [1010, 232] on img at bounding box center [920, 216] width 318 height 42
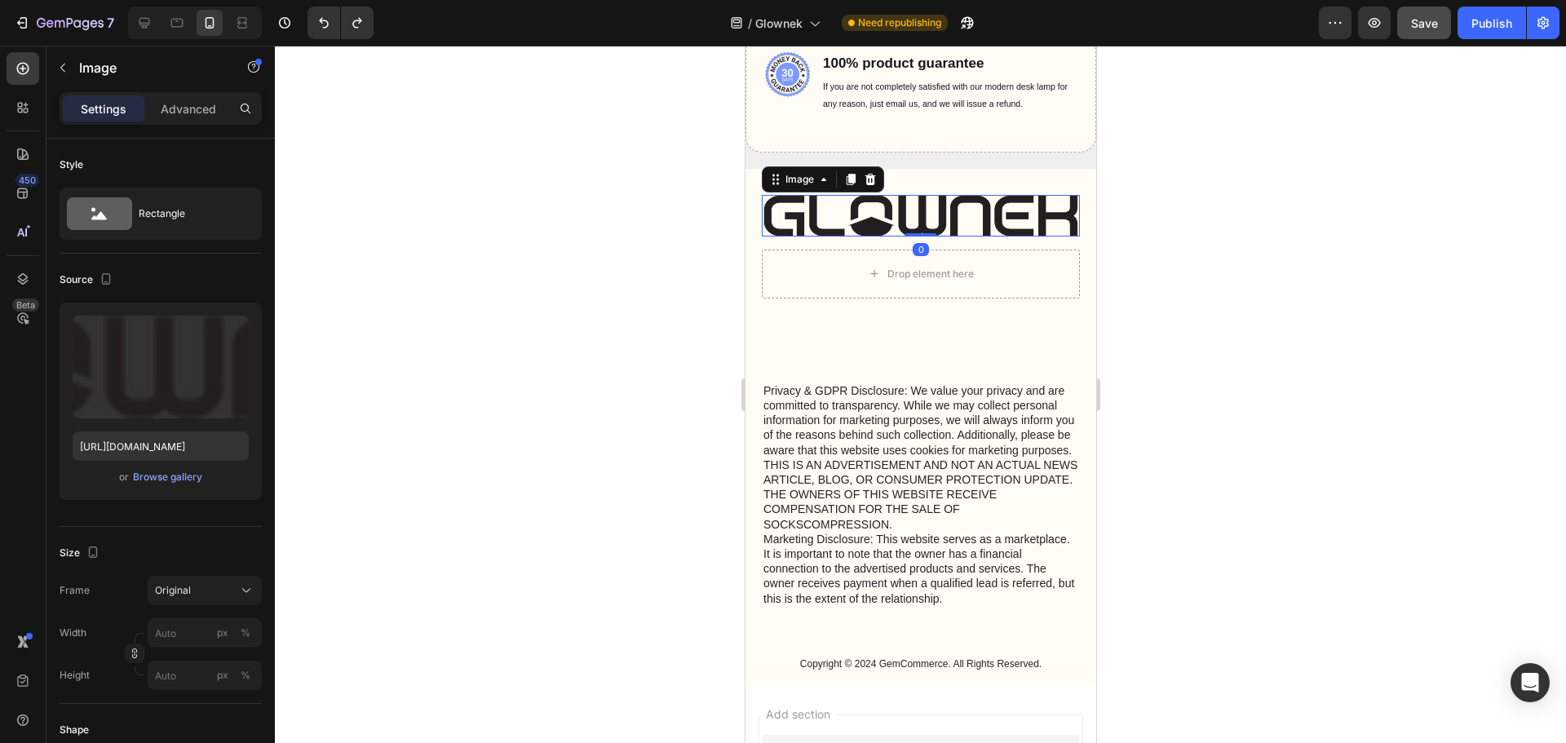
click at [998, 218] on img at bounding box center [920, 216] width 318 height 42
click at [865, 183] on icon at bounding box center [869, 179] width 11 height 11
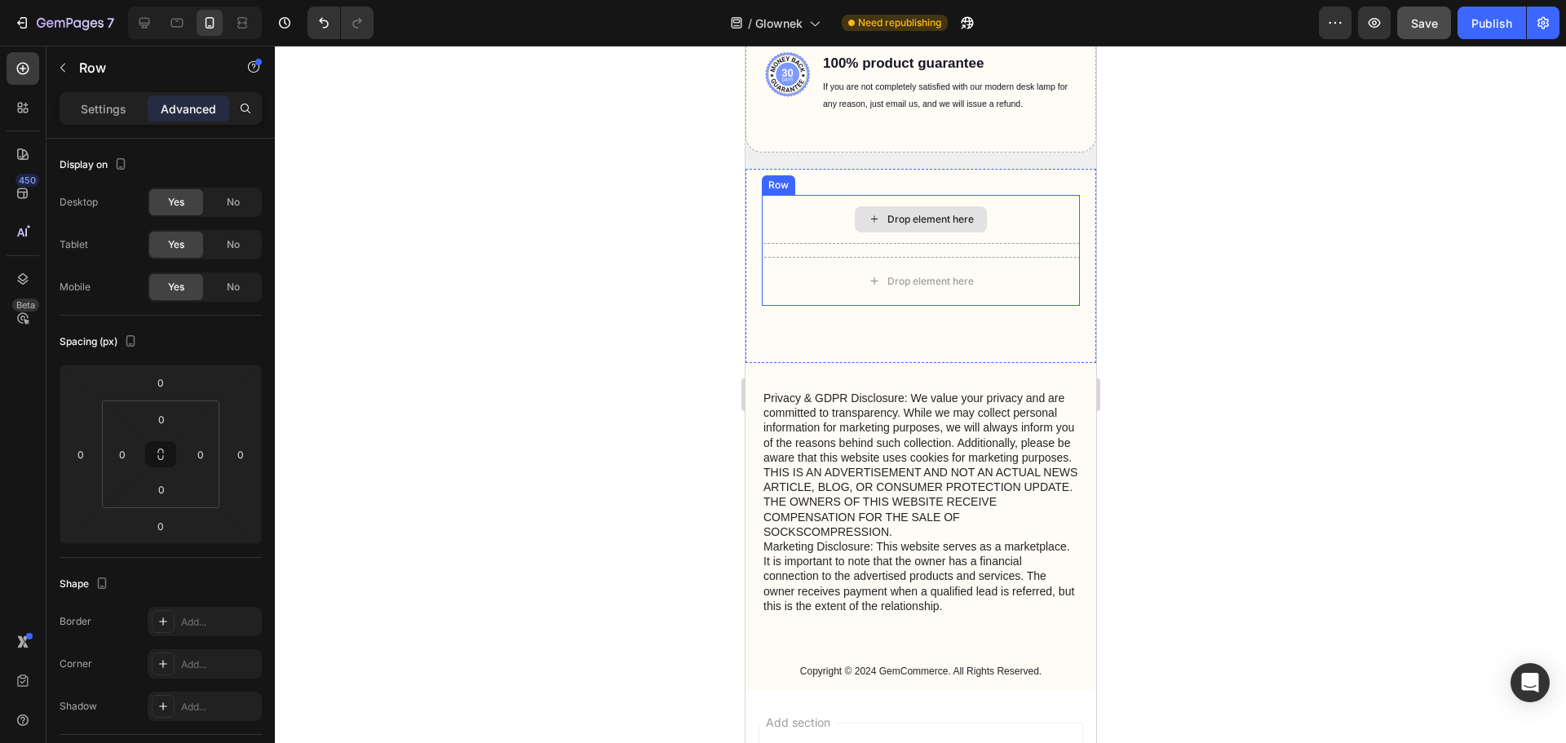
click at [828, 210] on div "Drop element here" at bounding box center [920, 219] width 318 height 49
click at [866, 182] on icon at bounding box center [861, 179] width 13 height 13
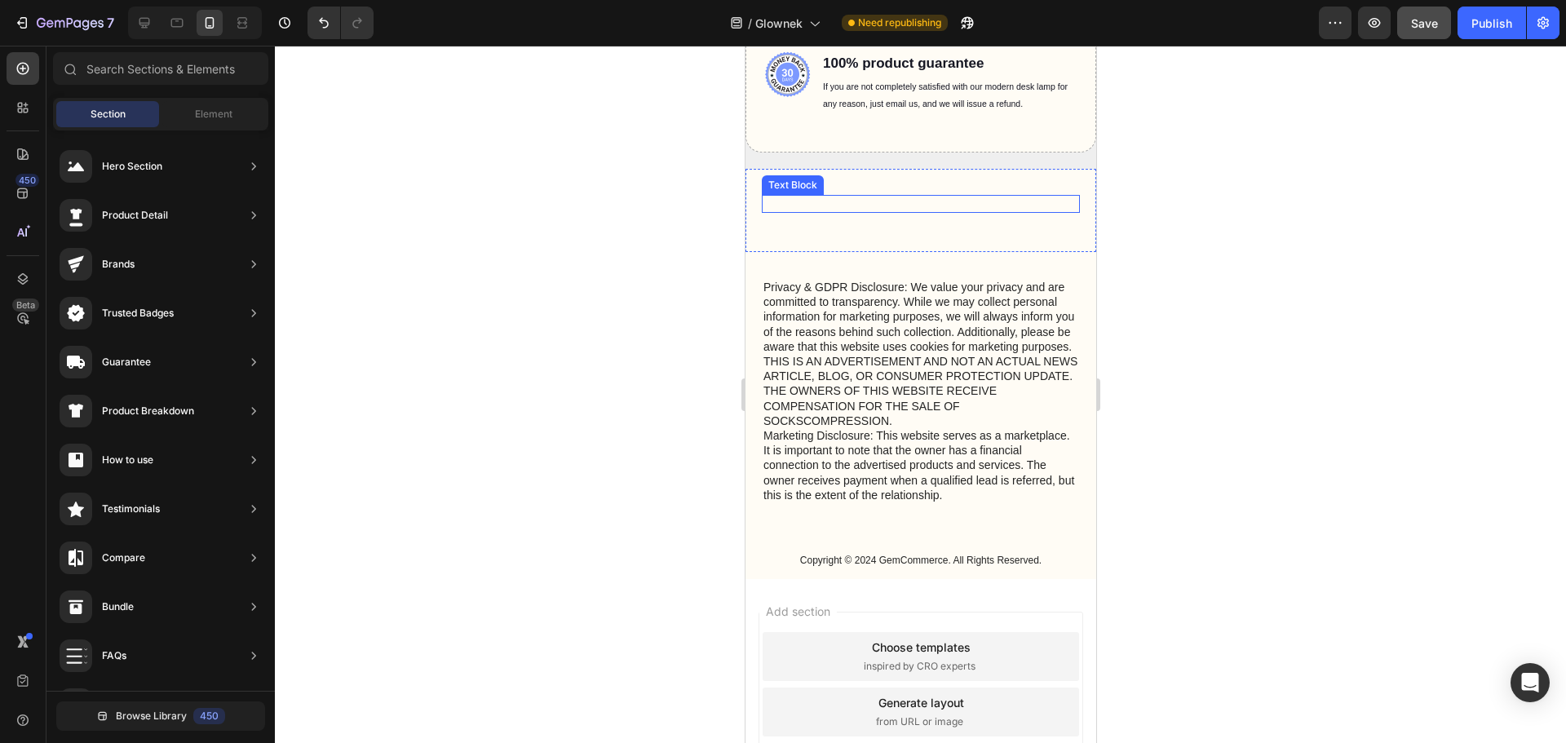
click at [844, 210] on p "Rich Text Editor. Editing area: main" at bounding box center [919, 204] width 315 height 15
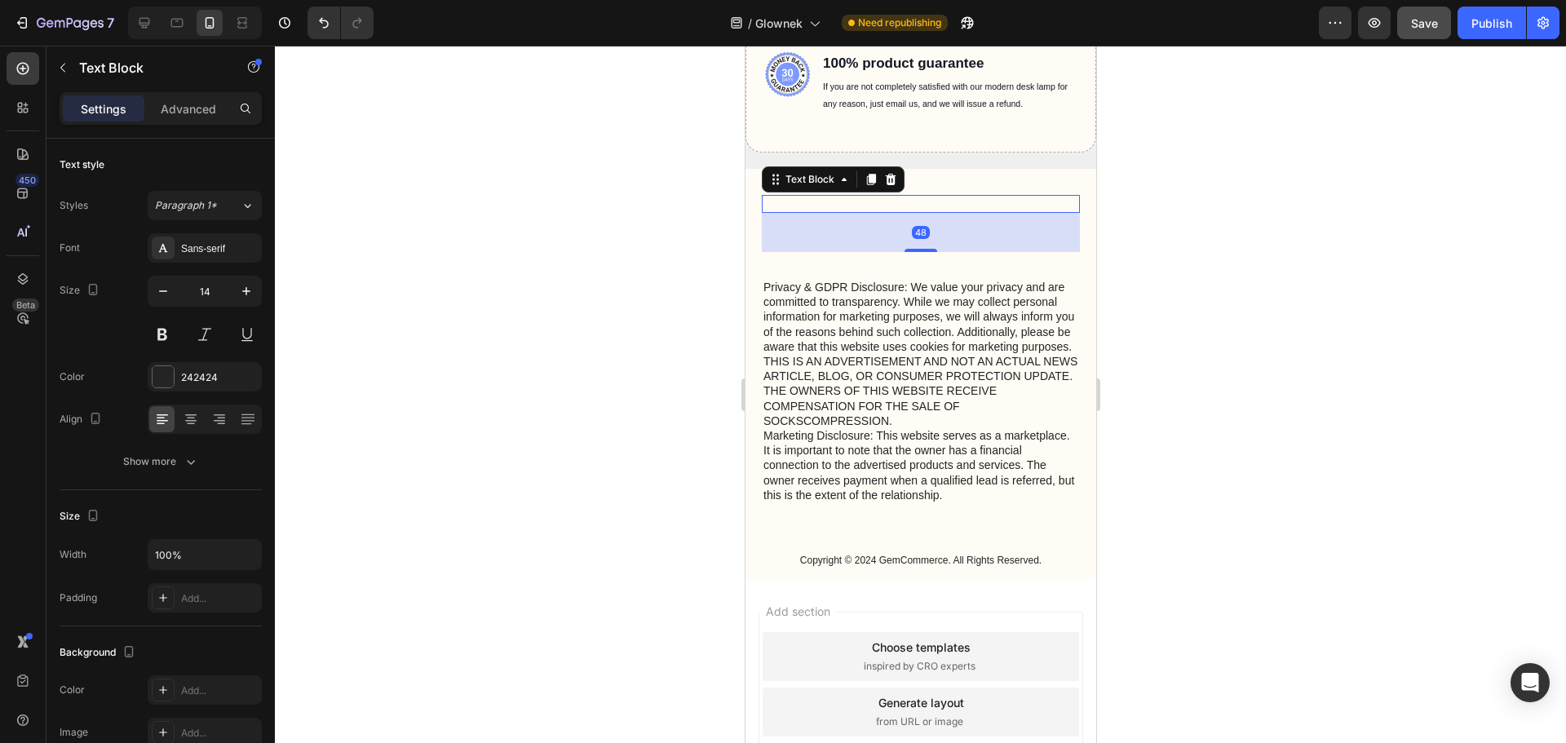
click at [814, 230] on div "48" at bounding box center [920, 232] width 318 height 39
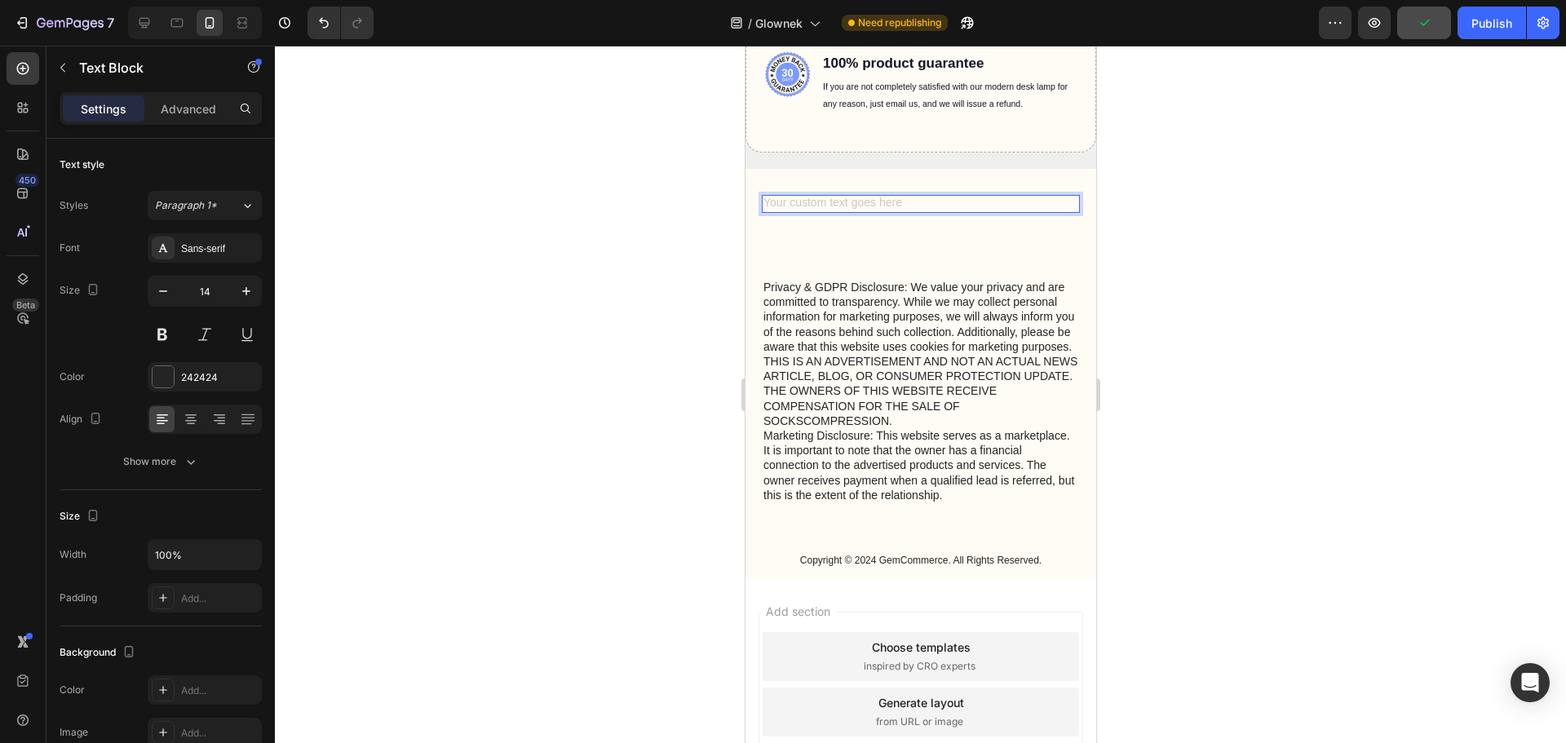
click at [896, 200] on div "Rich Text Editor. Editing area: main" at bounding box center [920, 204] width 318 height 18
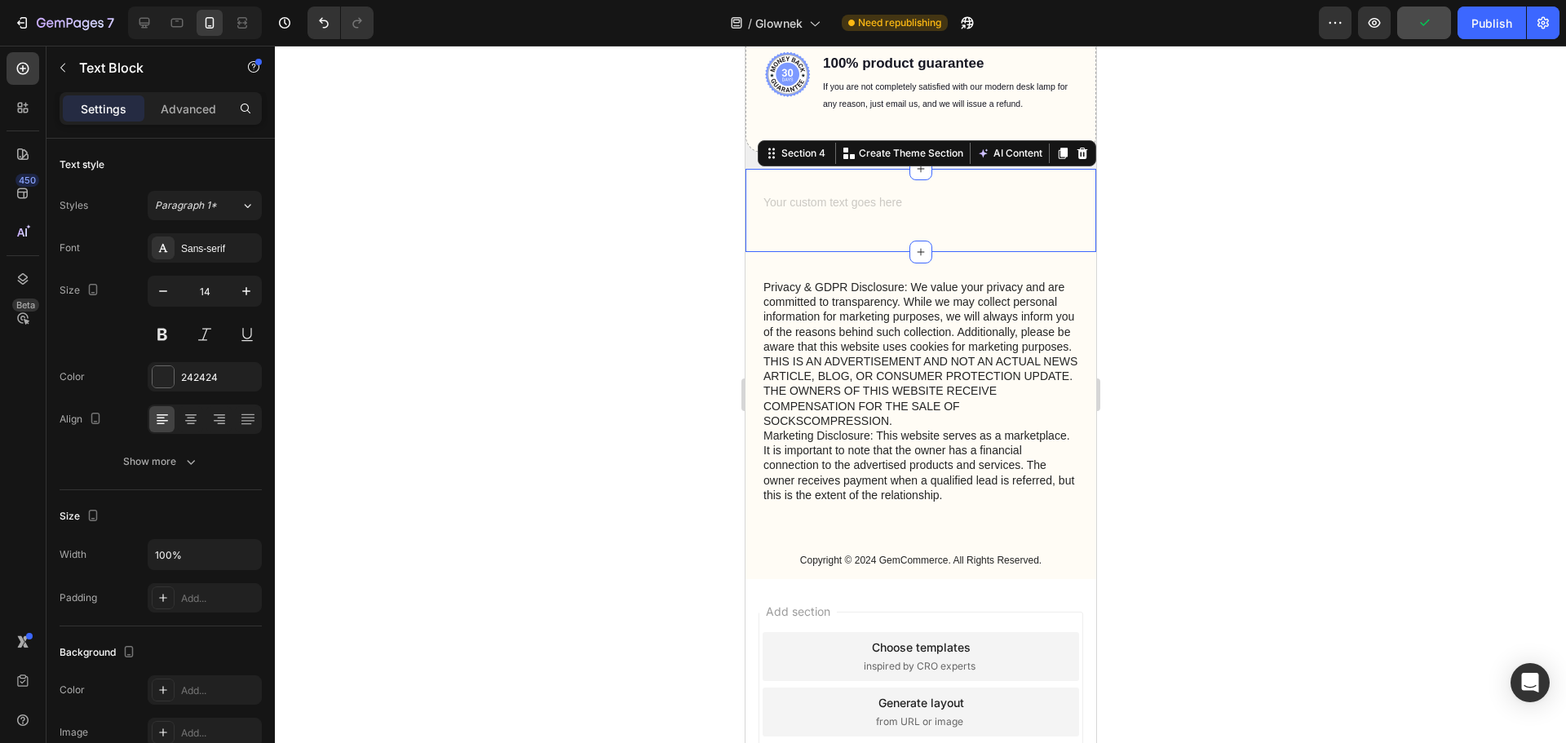
click at [847, 232] on div "Text Block" at bounding box center [920, 223] width 318 height 57
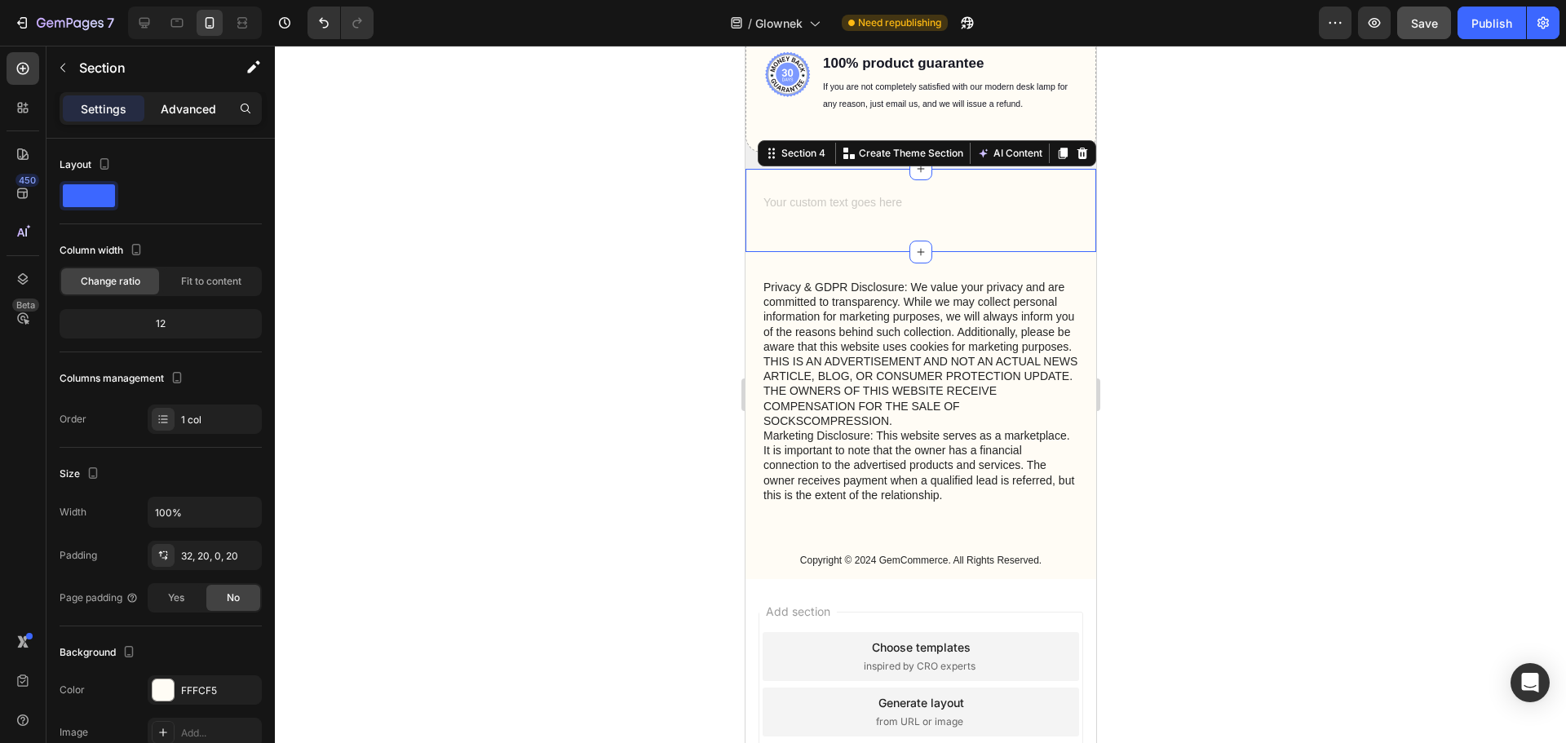
click at [173, 121] on div "Advanced" at bounding box center [189, 108] width 82 height 26
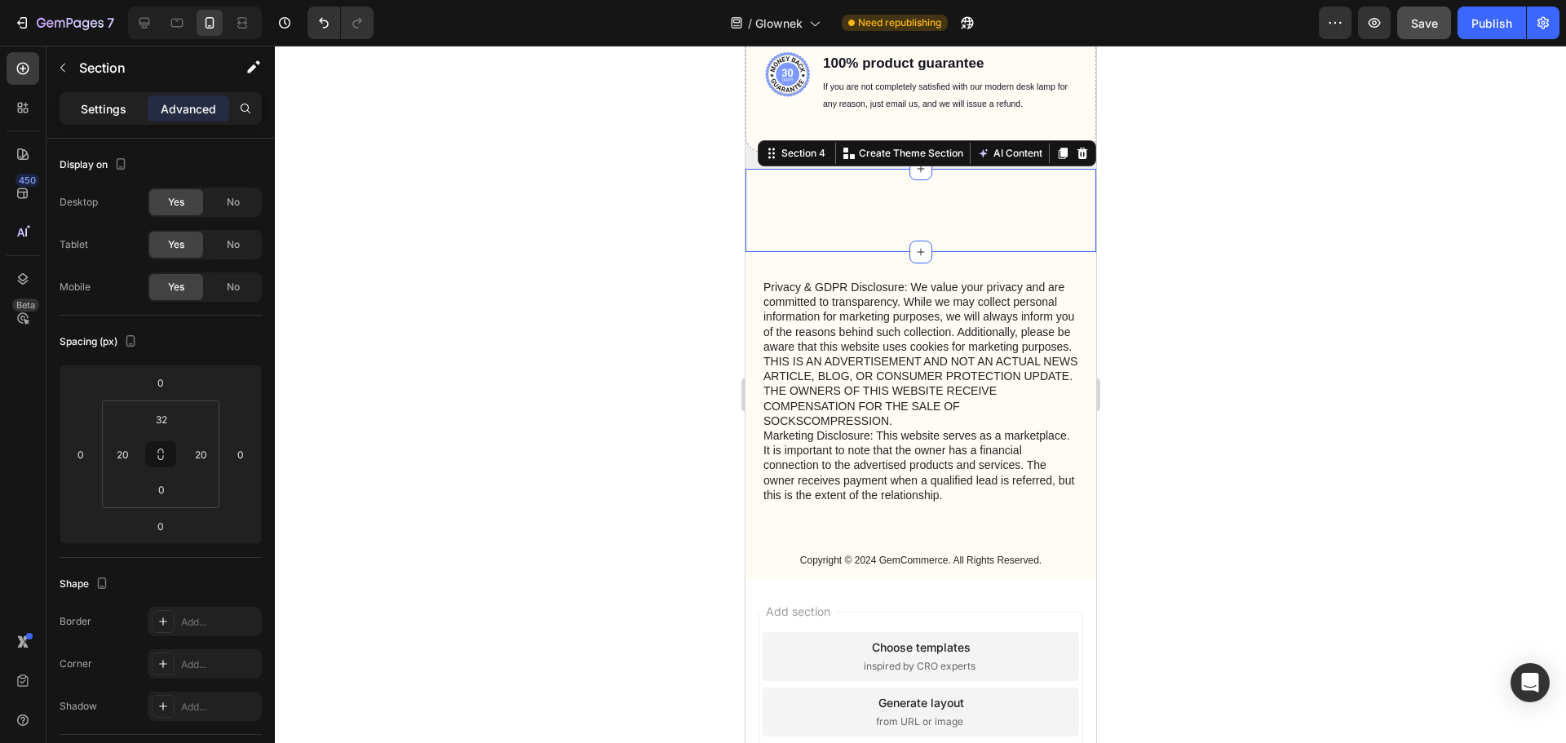
click at [105, 113] on p "Settings" at bounding box center [104, 108] width 46 height 17
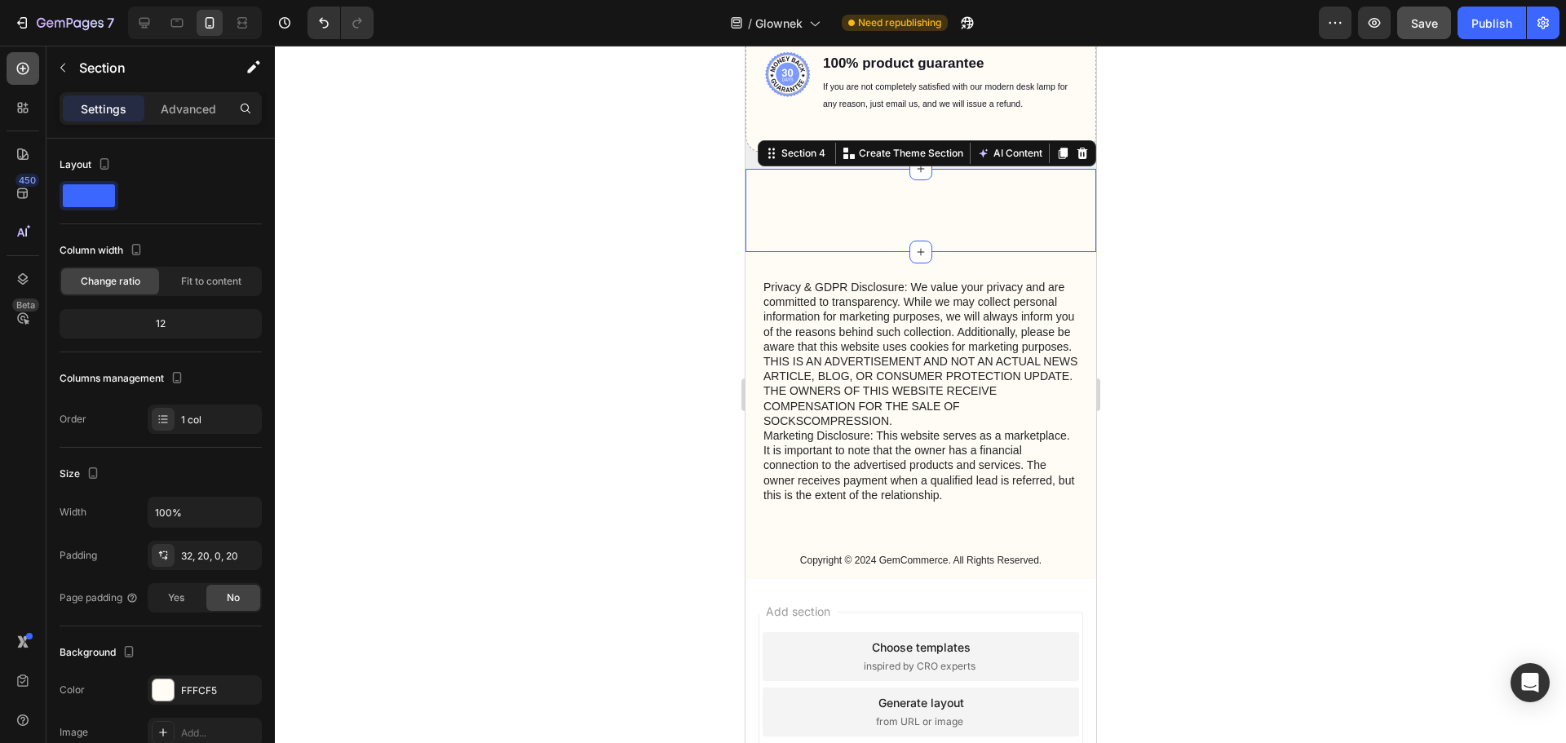
click at [21, 71] on icon at bounding box center [23, 68] width 16 height 16
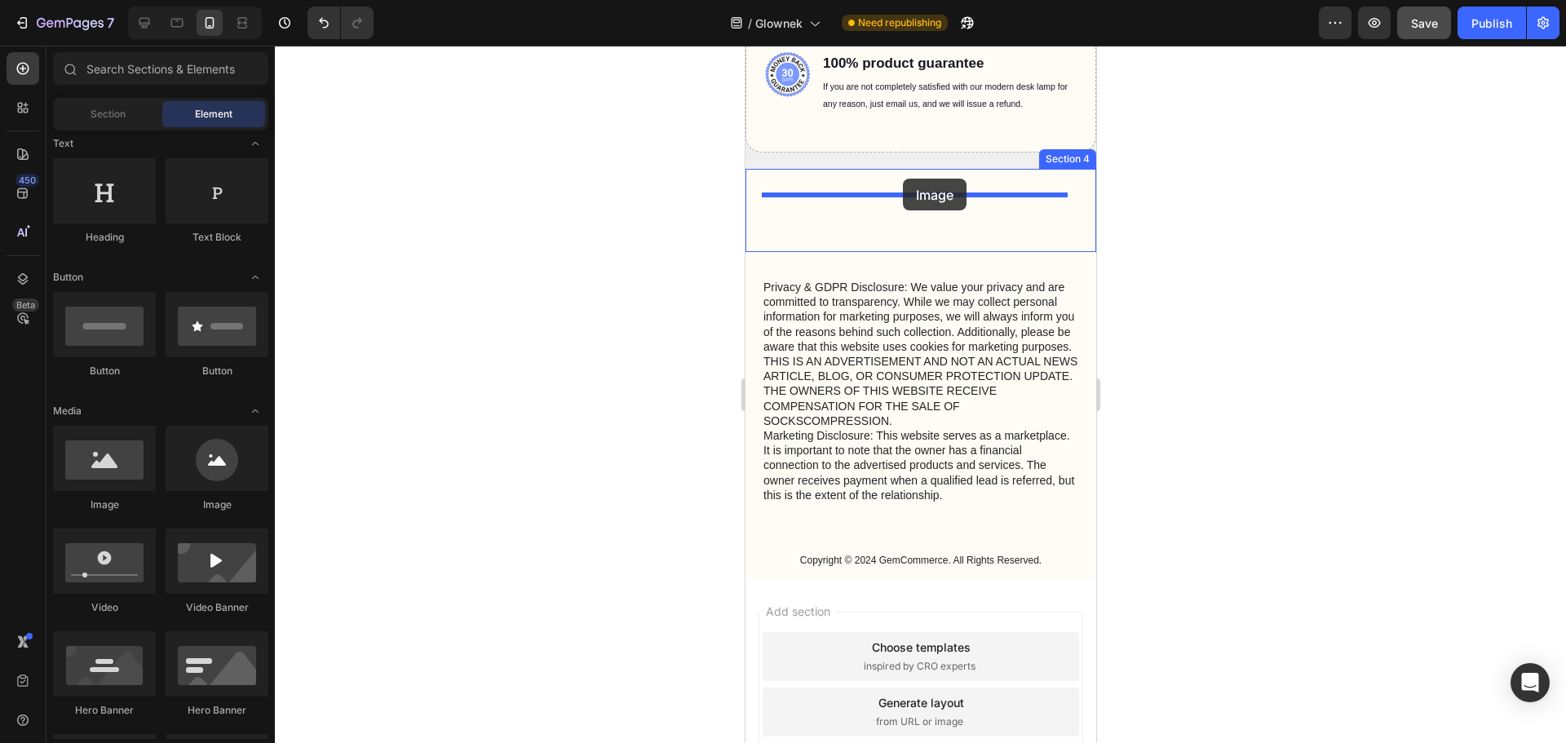
drag, startPoint x: 882, startPoint y: 523, endPoint x: 902, endPoint y: 179, distance: 344.7
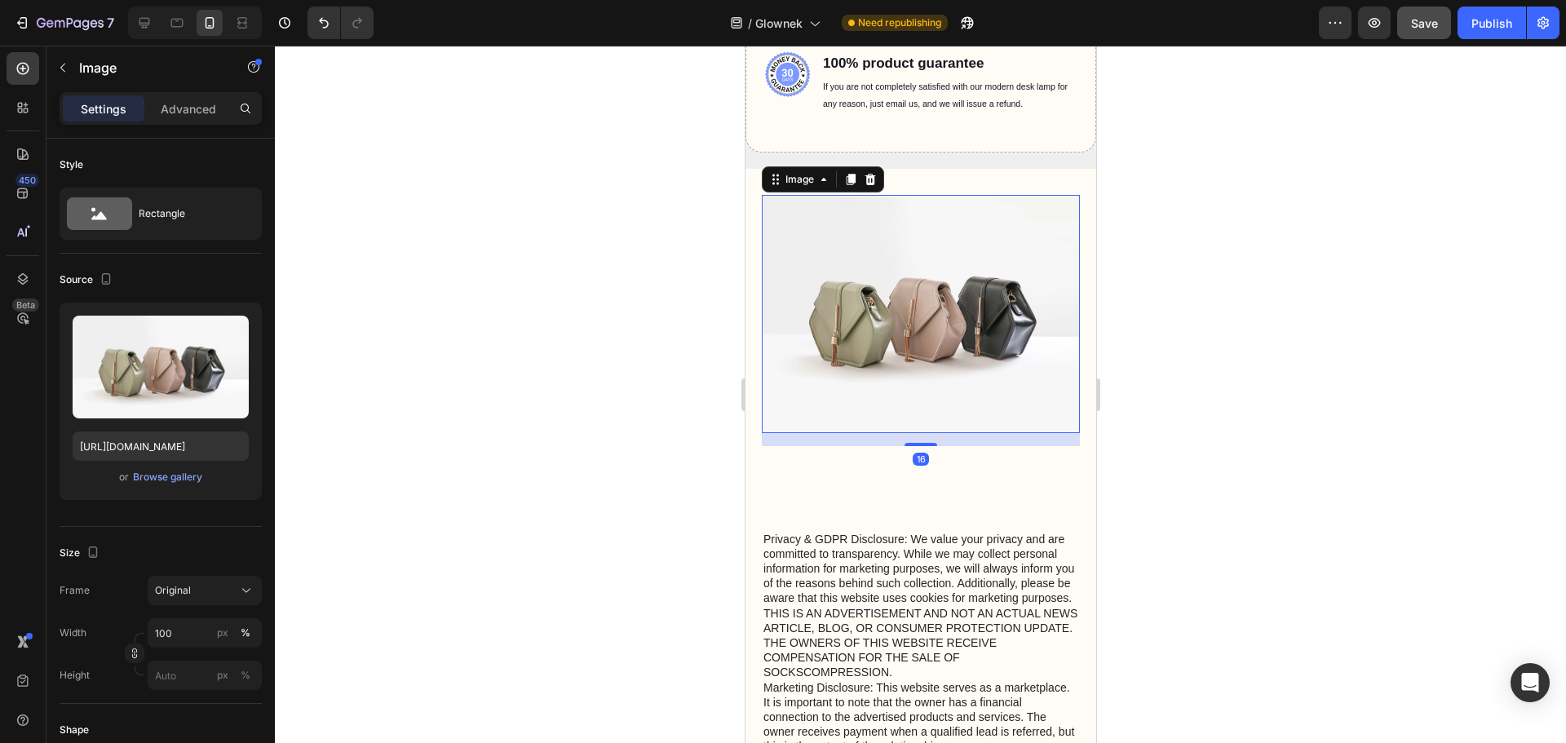
click at [1212, 283] on div at bounding box center [920, 394] width 1291 height 697
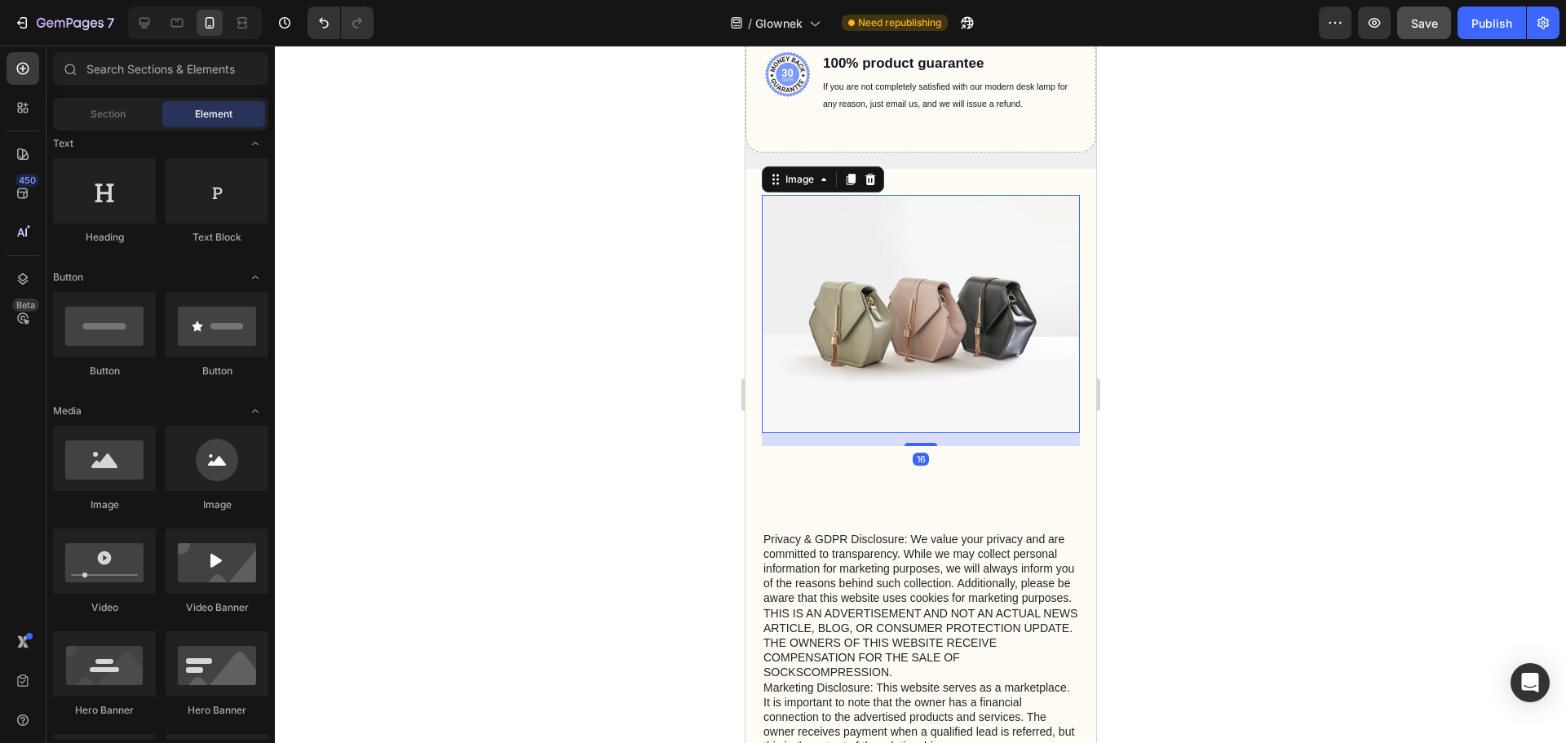
click at [970, 349] on img at bounding box center [920, 314] width 318 height 239
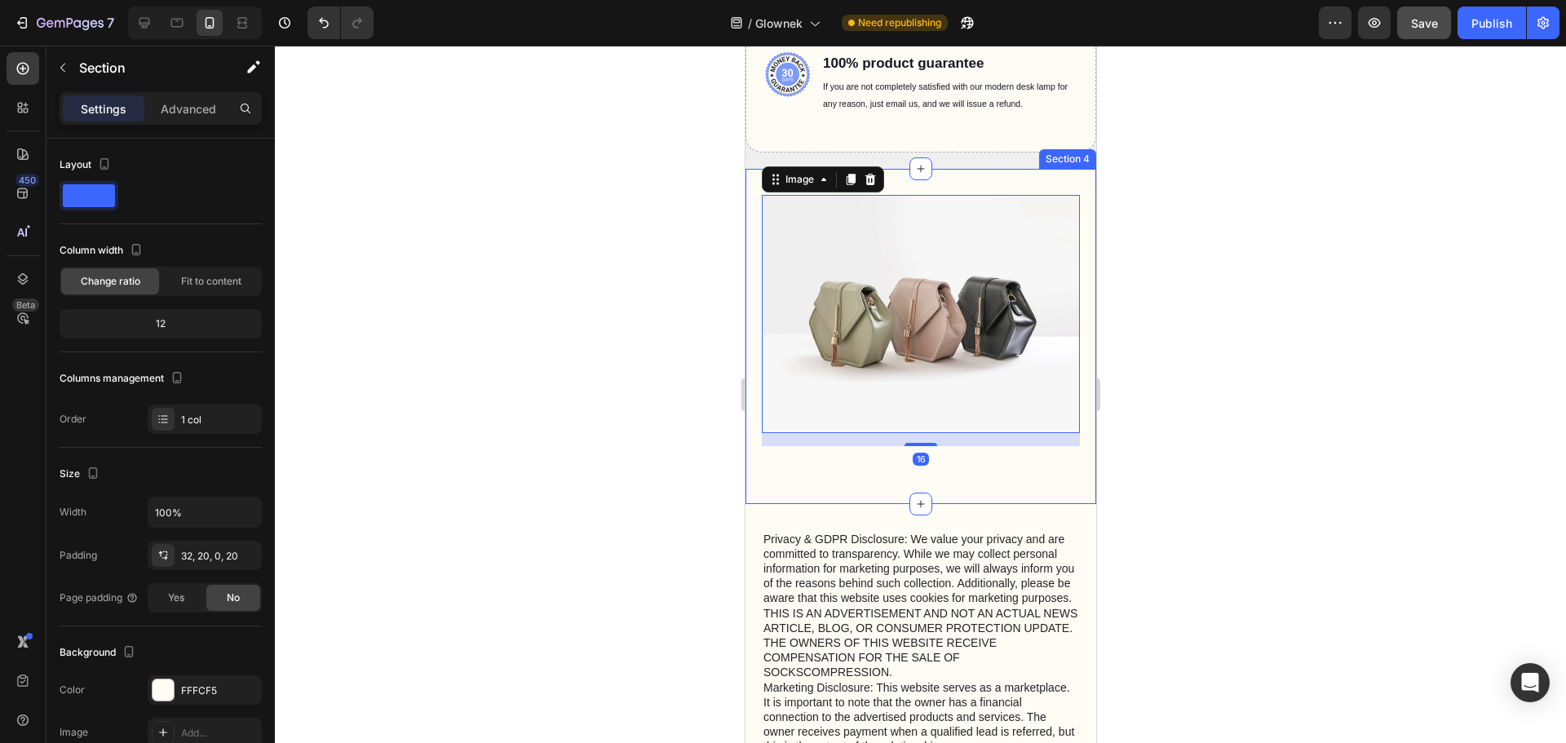
click at [962, 481] on div "Image 16 Text Block" at bounding box center [920, 349] width 318 height 309
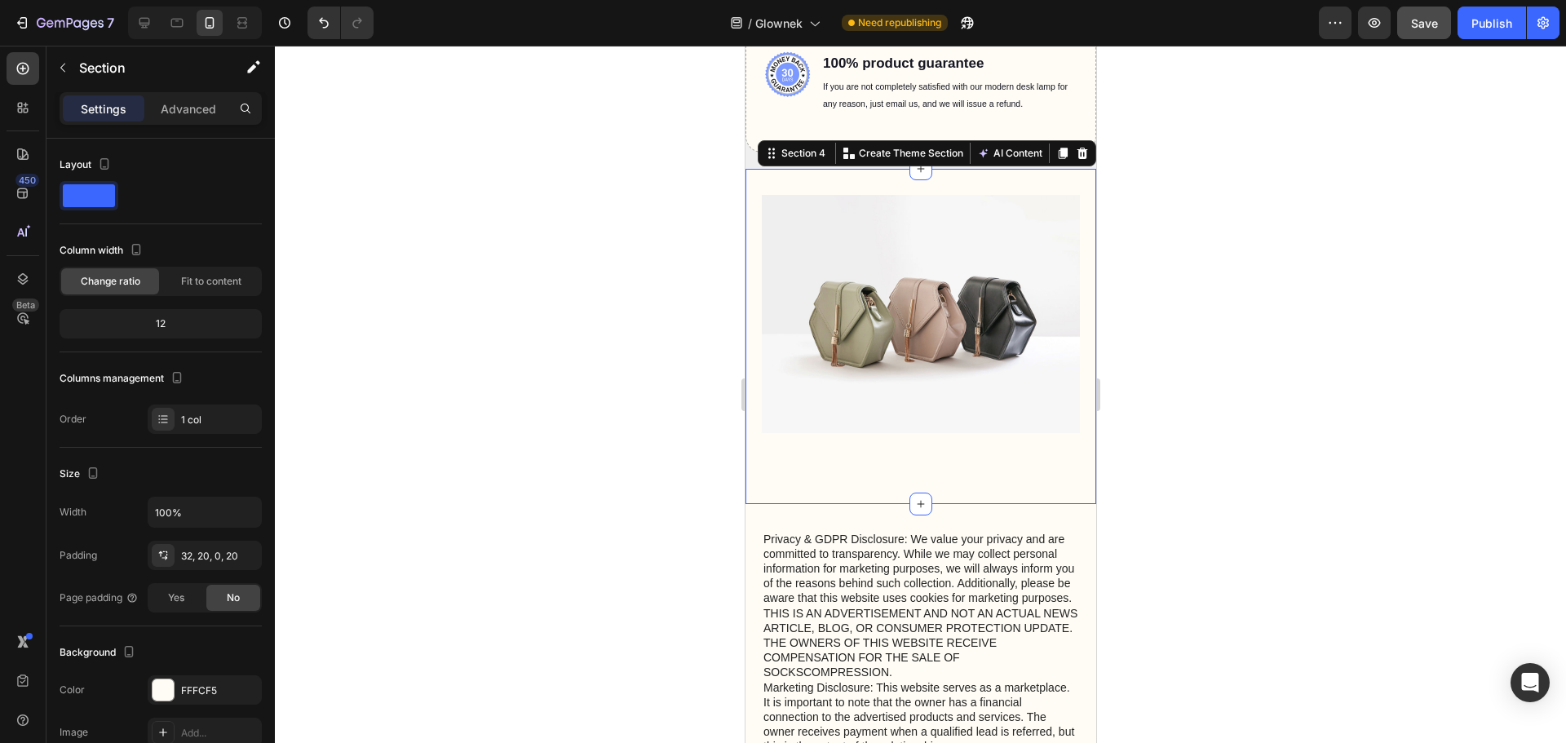
click at [957, 466] on div "Image Text Block" at bounding box center [920, 349] width 318 height 309
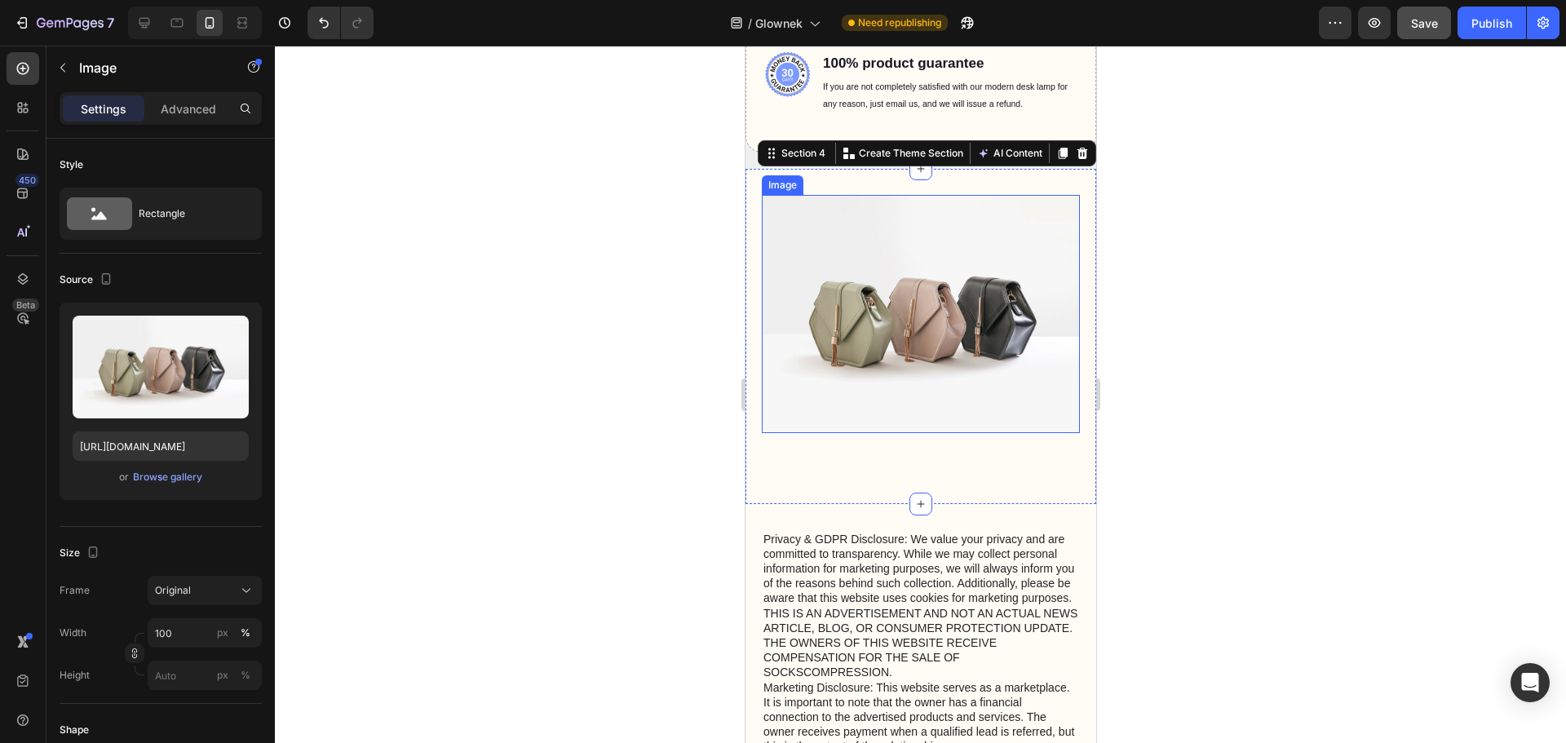
click at [917, 229] on img at bounding box center [920, 314] width 318 height 239
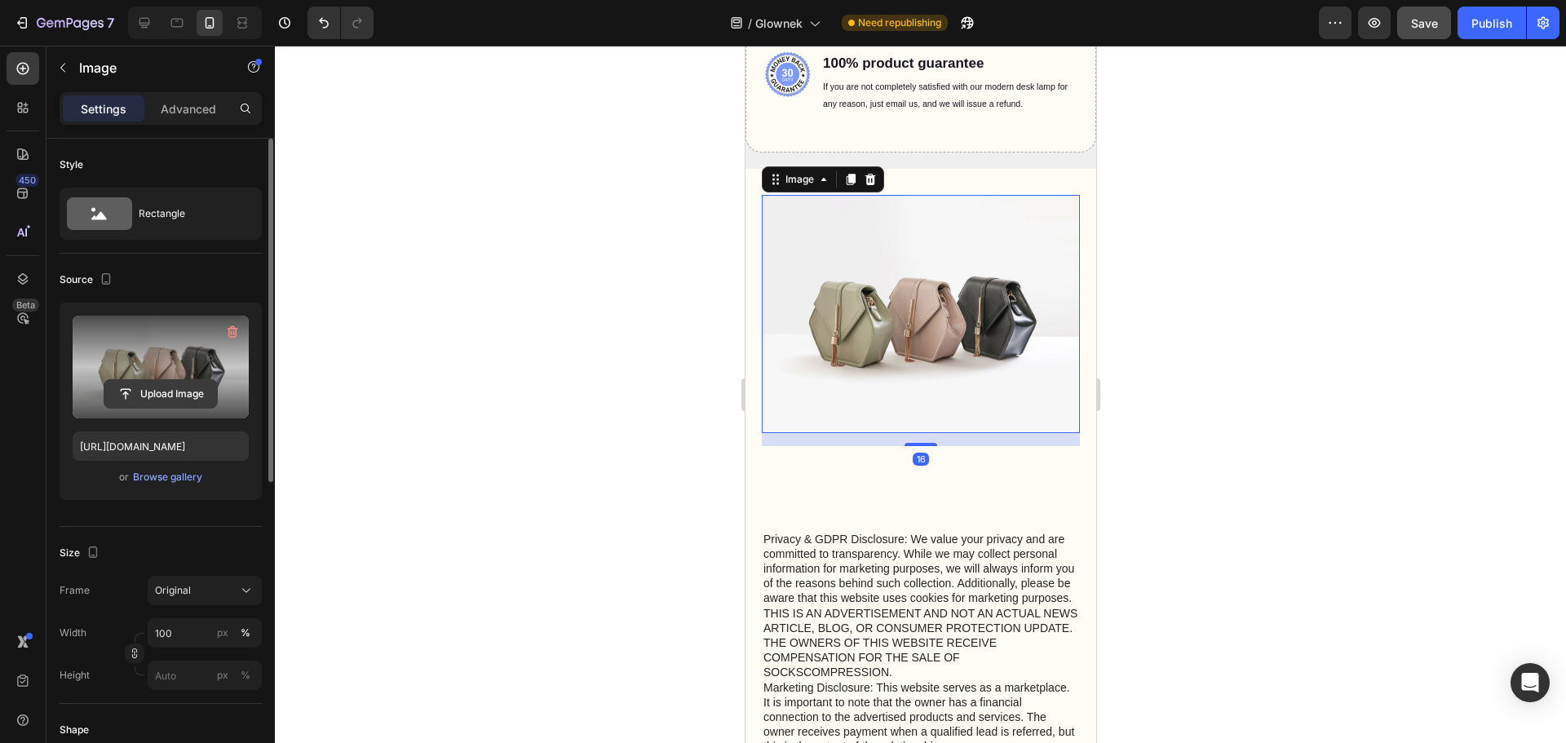
click at [148, 391] on input "file" at bounding box center [160, 394] width 113 height 28
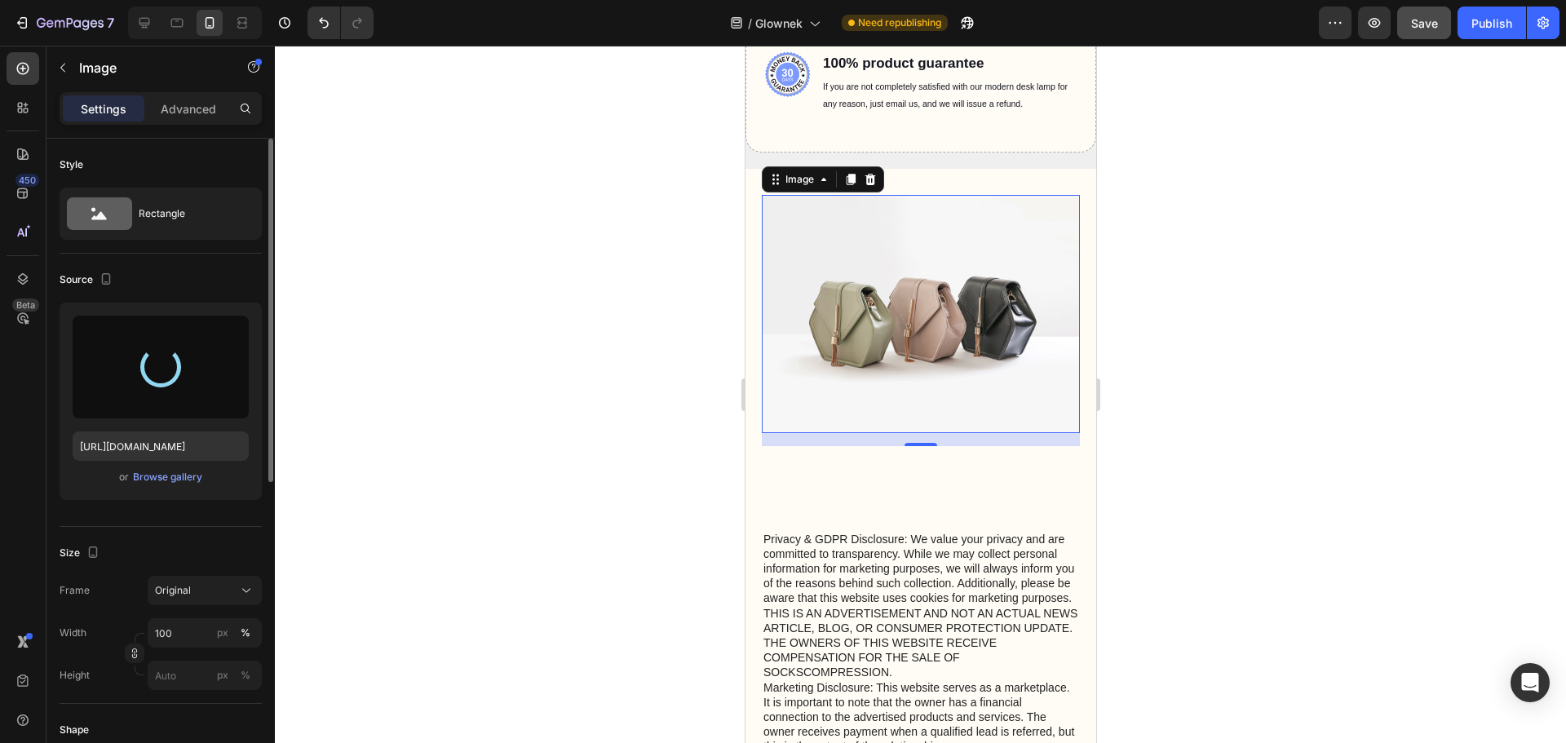
type input "[URL][DOMAIN_NAME]"
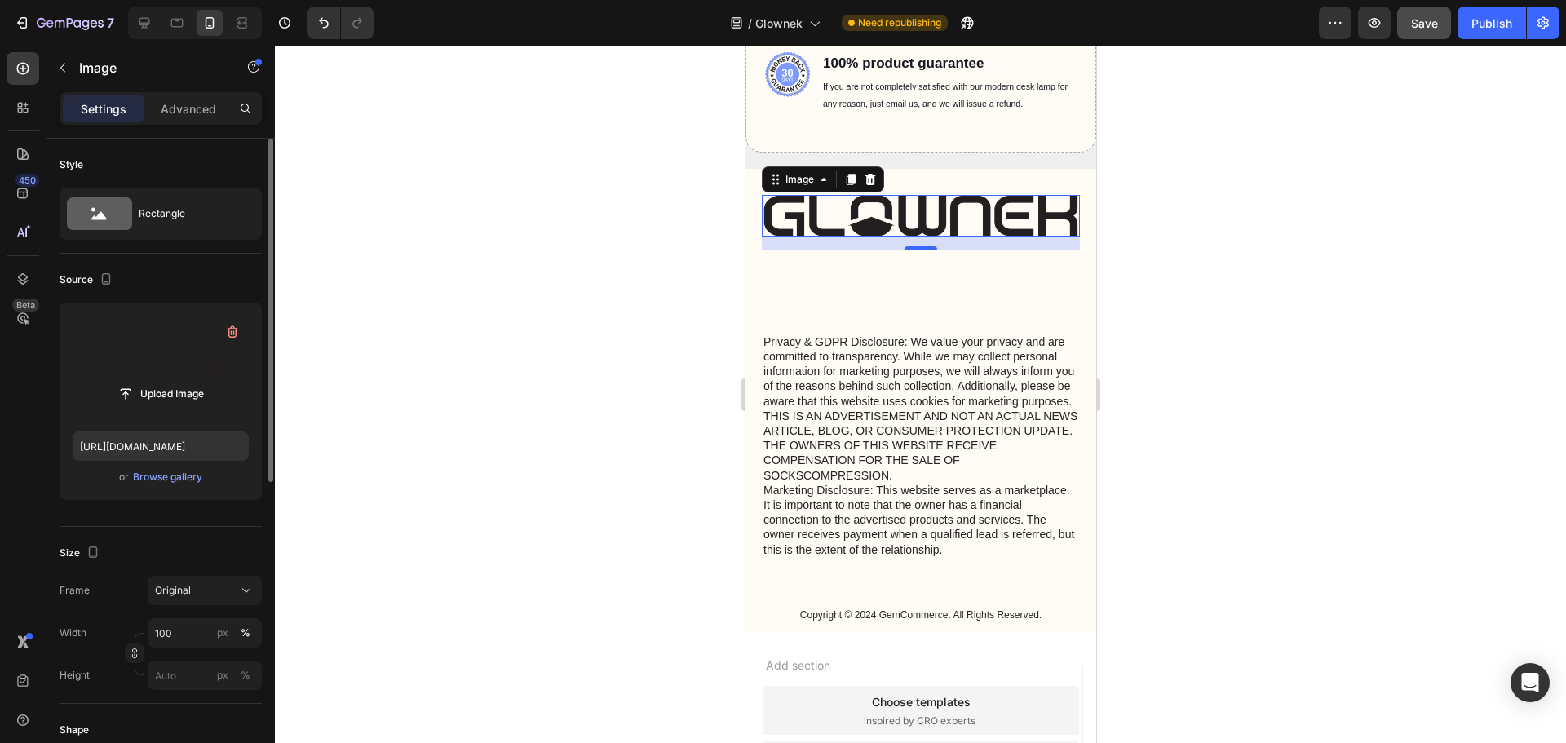
click at [1309, 272] on div at bounding box center [920, 394] width 1291 height 697
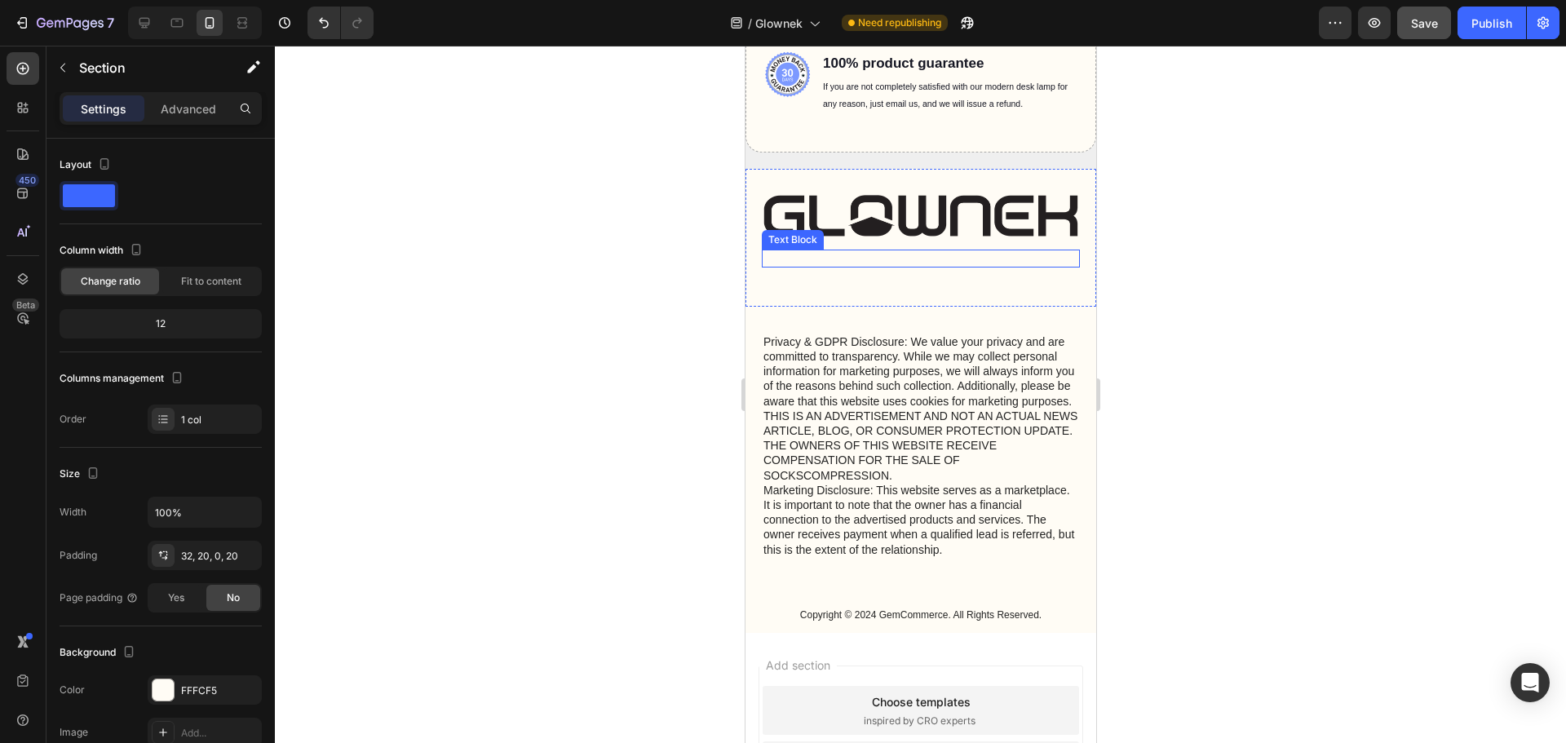
click at [959, 272] on div "Image Text Block" at bounding box center [920, 251] width 318 height 112
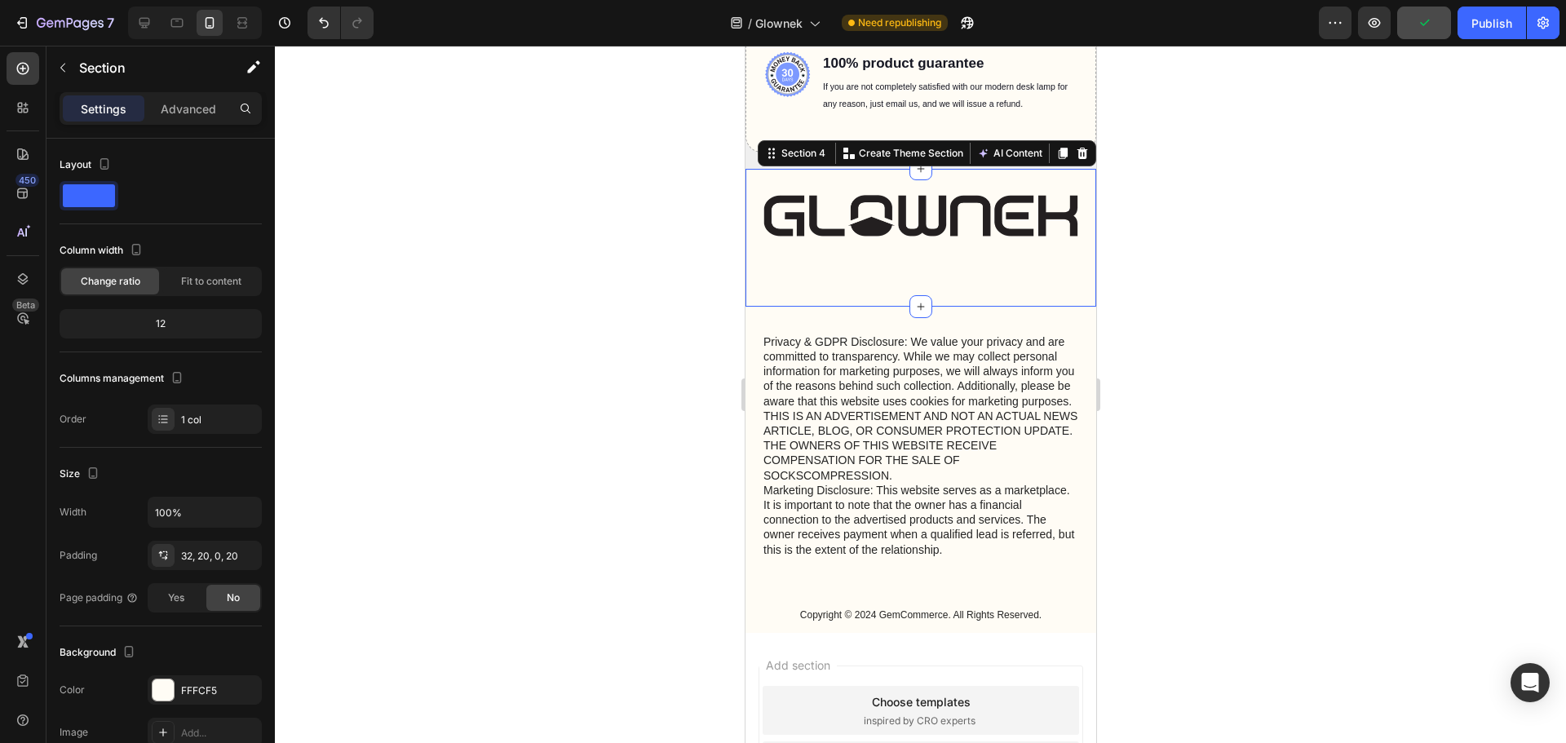
click at [963, 271] on div "Image Text Block" at bounding box center [920, 251] width 318 height 112
click at [814, 282] on div "Image Text Block" at bounding box center [920, 251] width 318 height 112
click at [58, 67] on icon "button" at bounding box center [62, 67] width 13 height 13
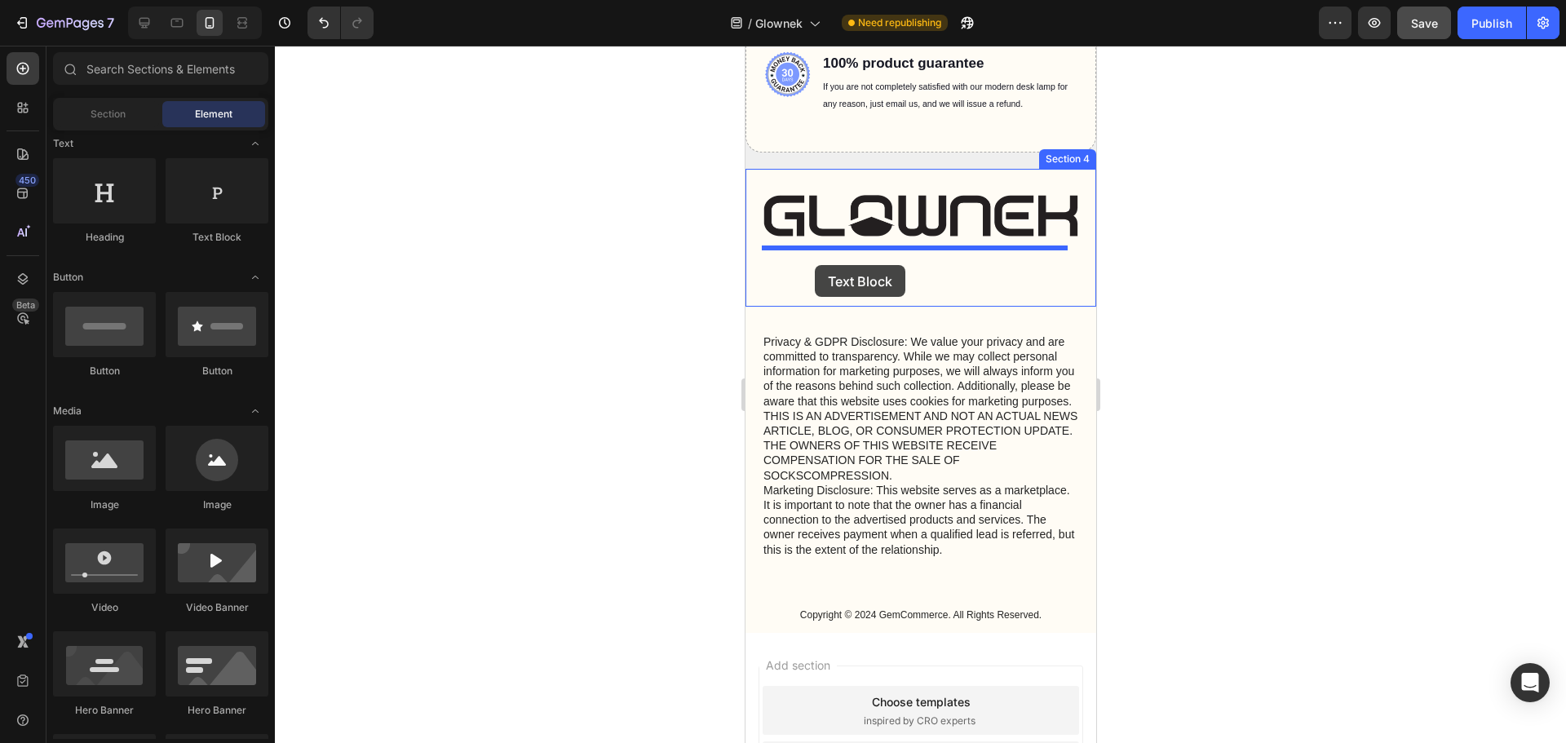
drag, startPoint x: 934, startPoint y: 264, endPoint x: 814, endPoint y: 265, distance: 119.9
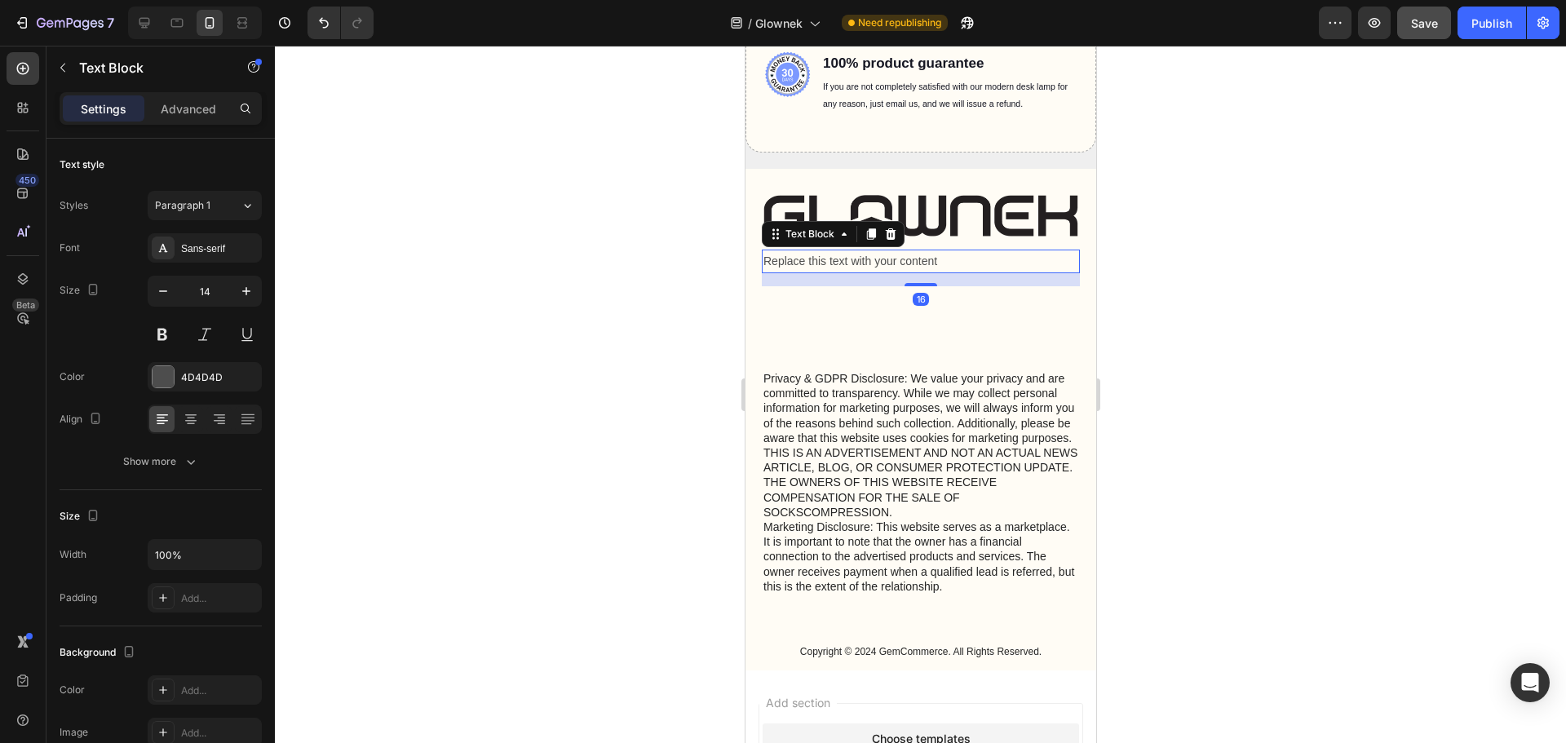
click at [1260, 290] on div at bounding box center [920, 394] width 1291 height 697
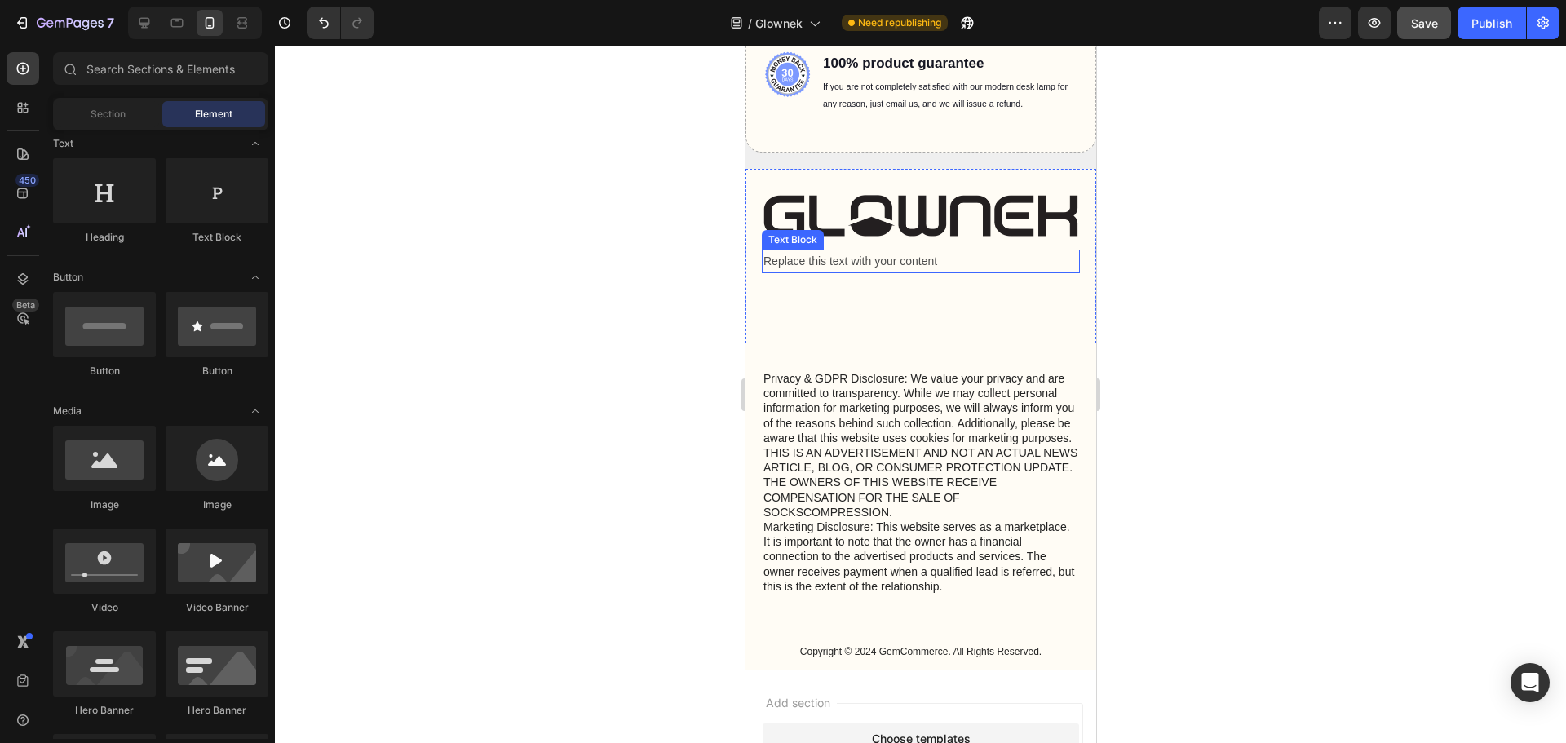
click at [946, 260] on div "Replace this text with your content" at bounding box center [920, 262] width 318 height 24
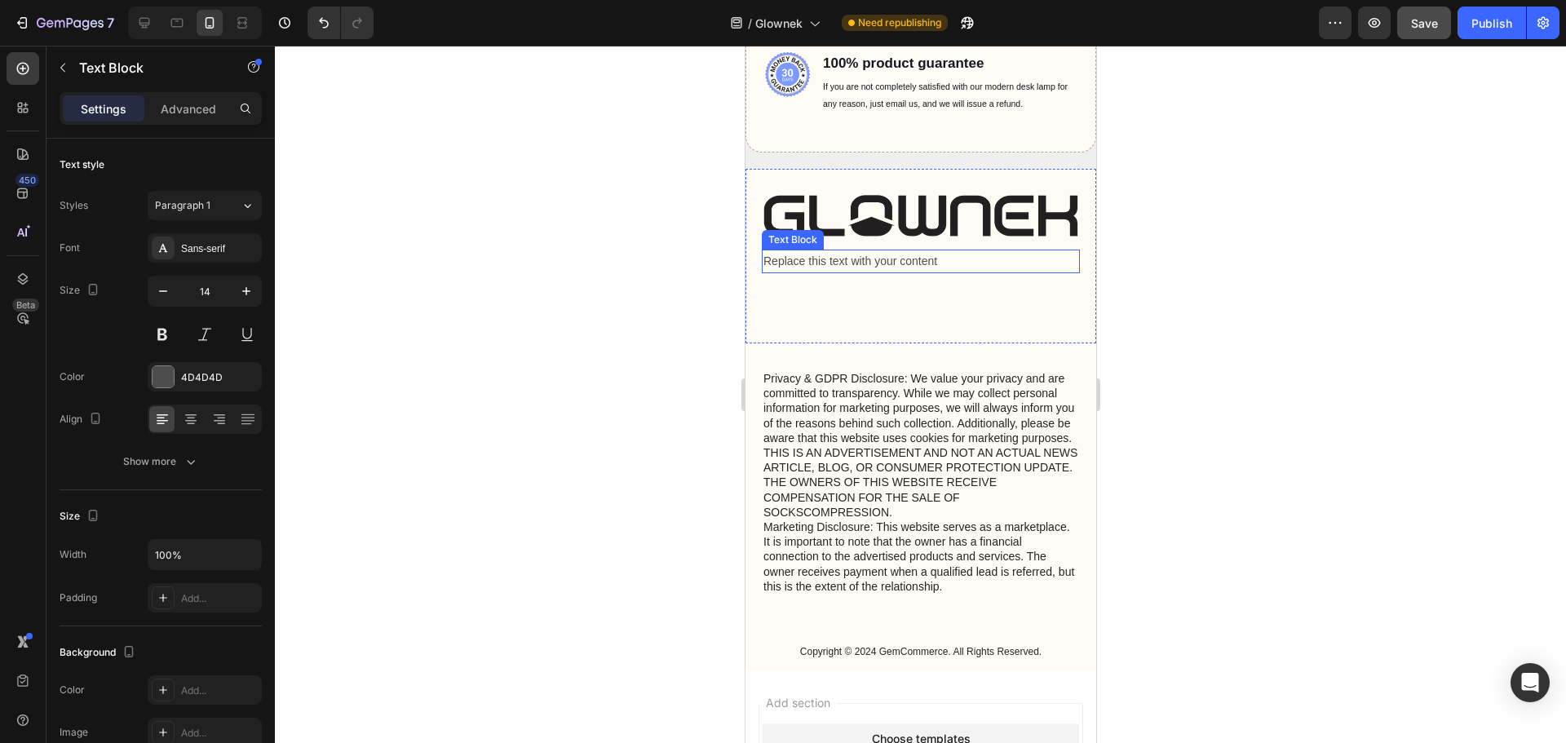
click at [946, 260] on div "Replace this text with your content" at bounding box center [920, 262] width 318 height 24
click at [946, 260] on p "Replace this text with your content" at bounding box center [919, 261] width 315 height 20
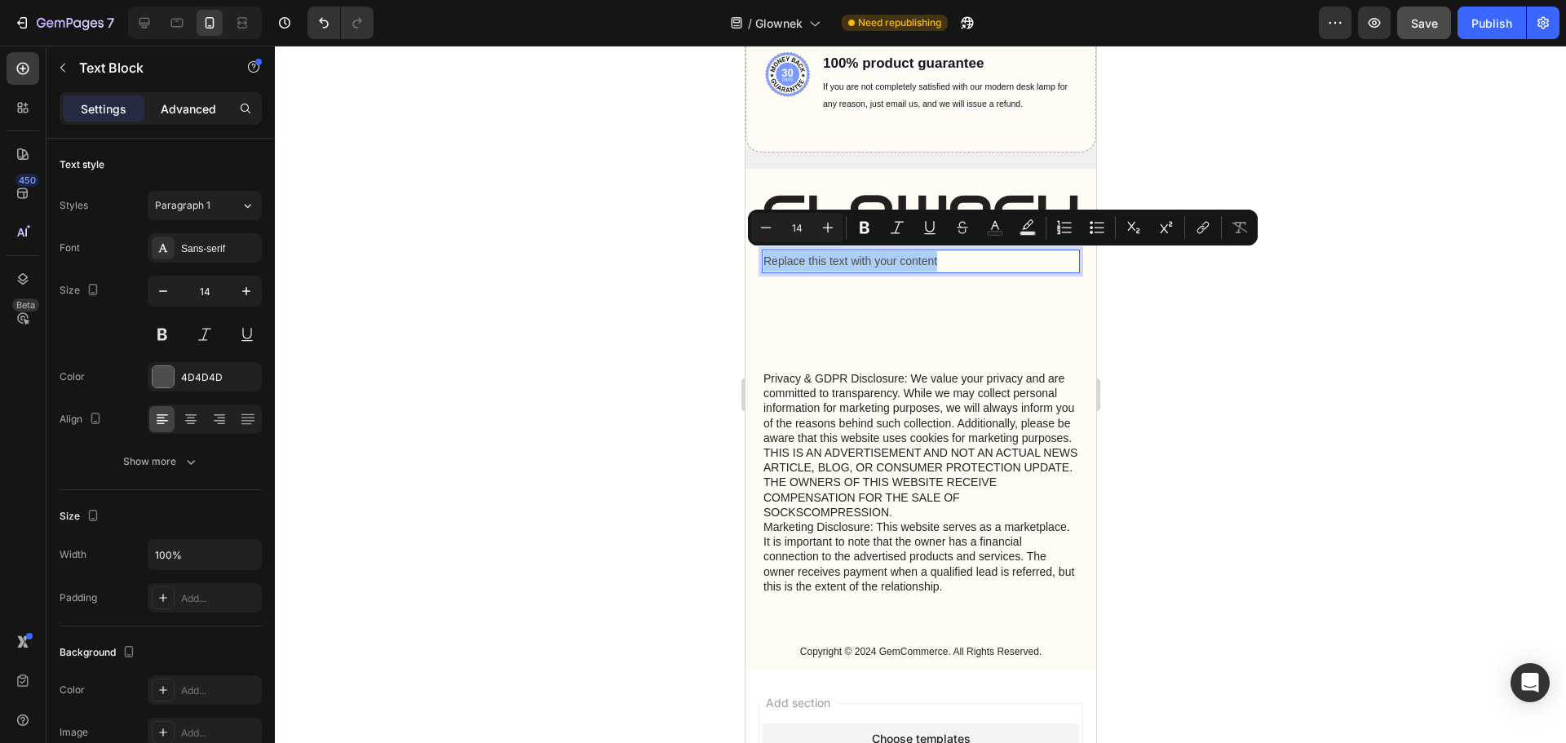
click at [183, 105] on p "Advanced" at bounding box center [188, 108] width 55 height 17
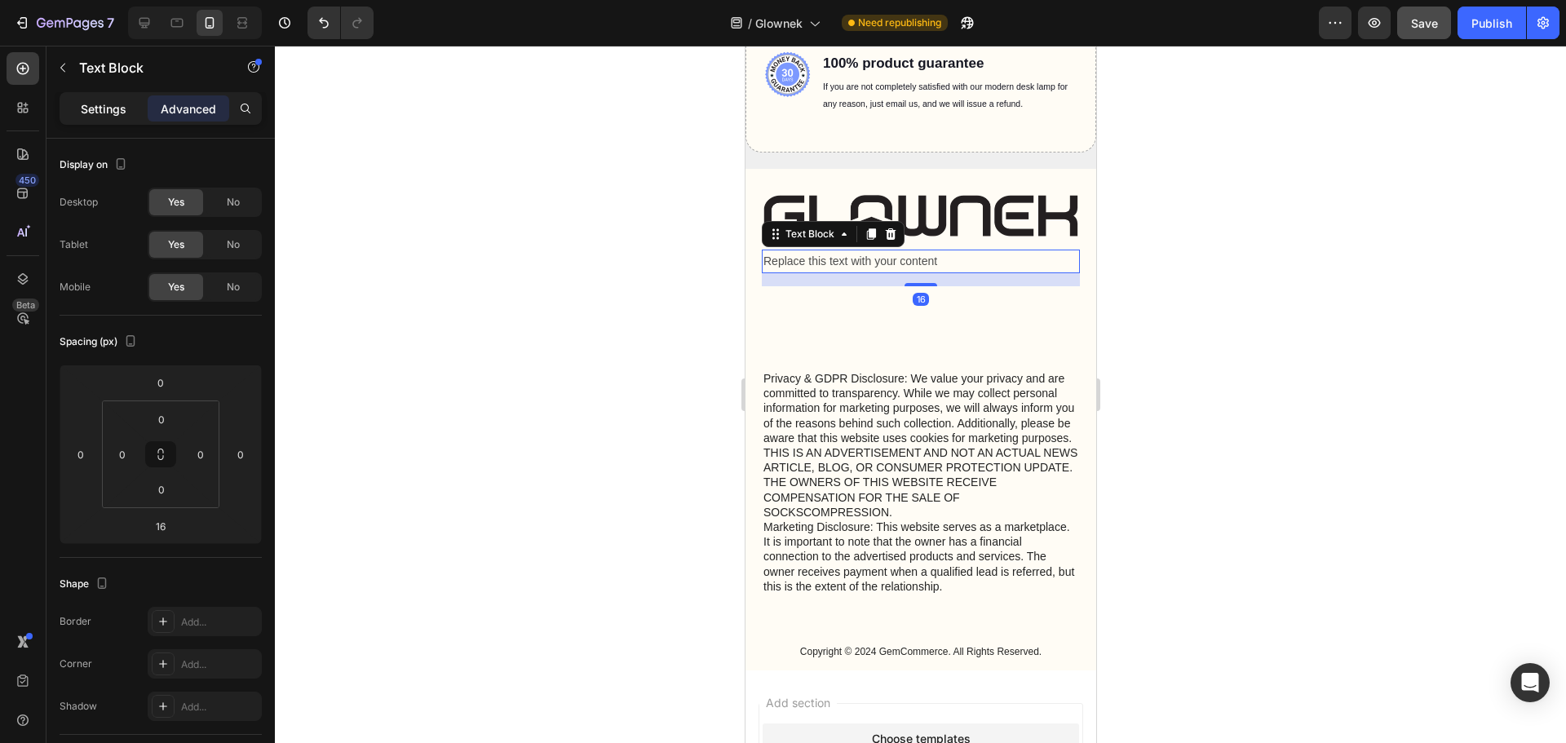
click at [117, 103] on p "Settings" at bounding box center [104, 108] width 46 height 17
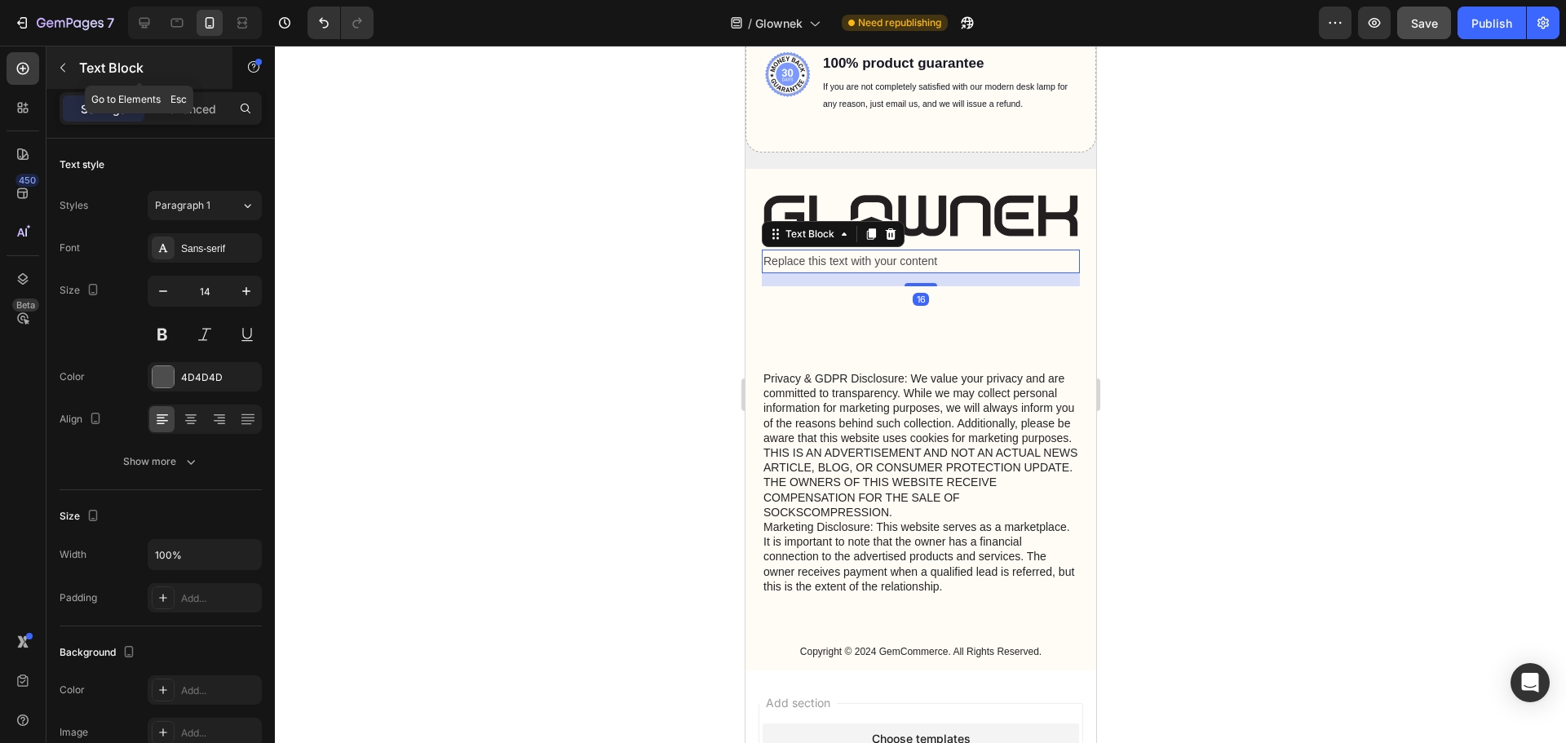
click at [77, 71] on div "Text Block" at bounding box center [139, 67] width 186 height 42
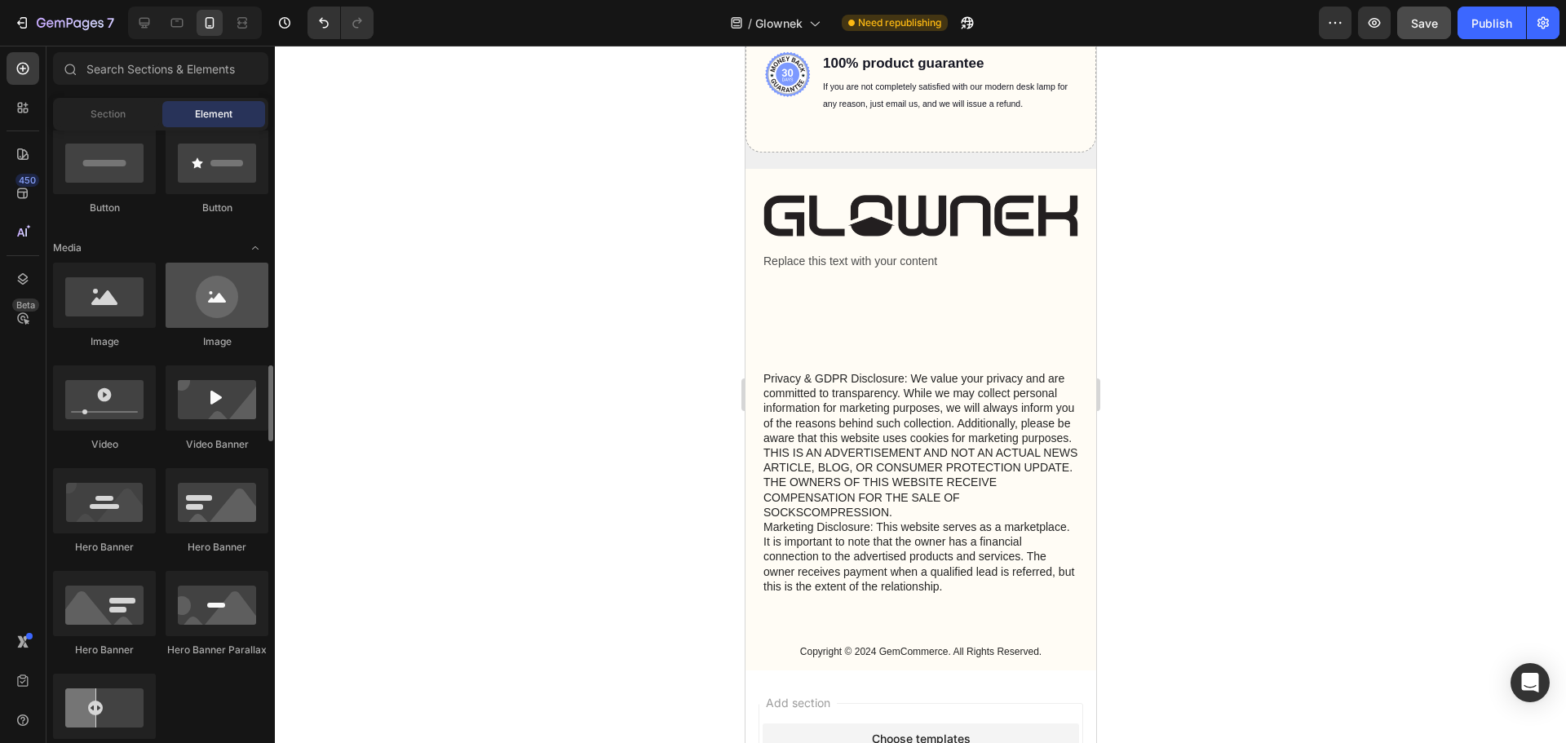
scroll to position [815, 0]
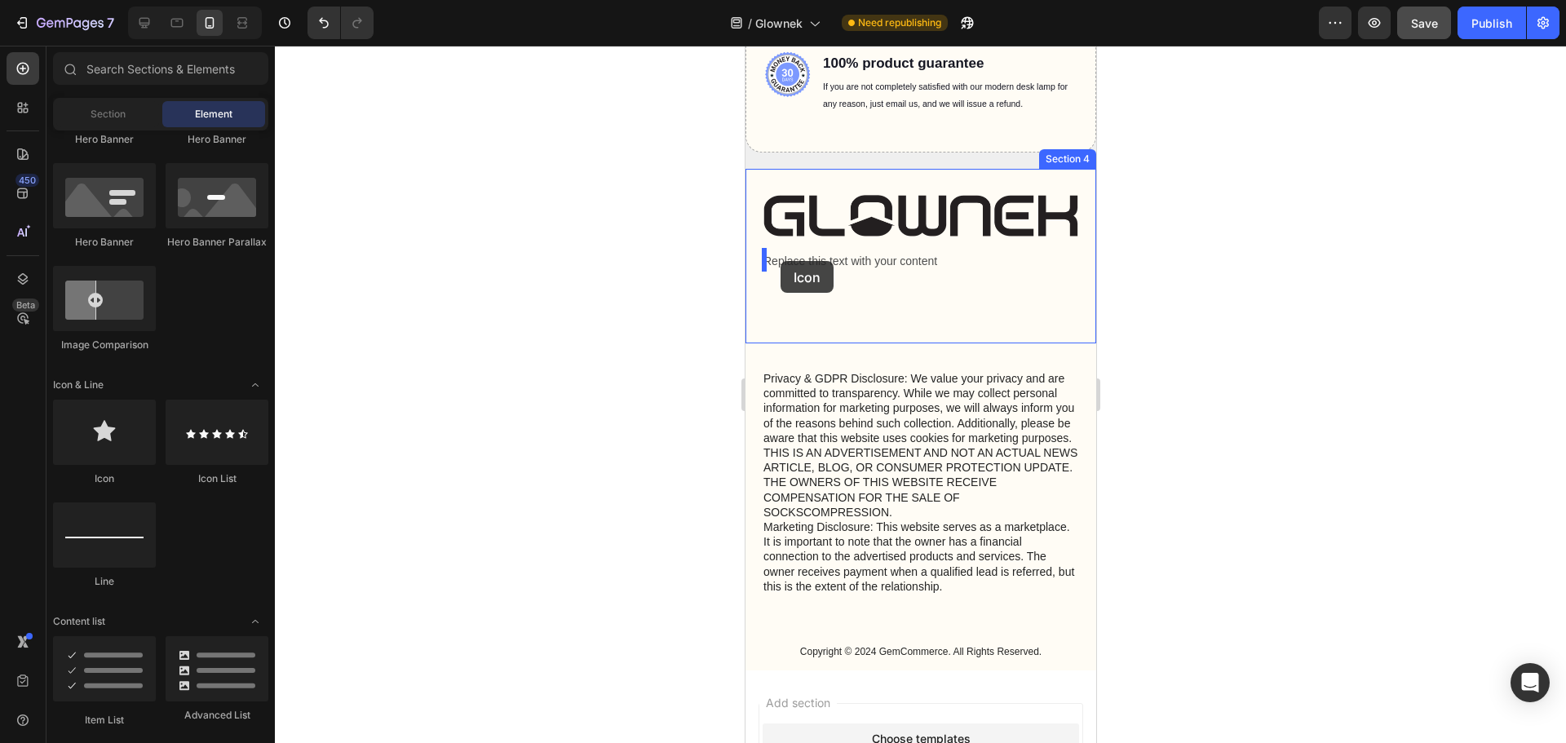
drag, startPoint x: 843, startPoint y: 496, endPoint x: 780, endPoint y: 261, distance: 243.3
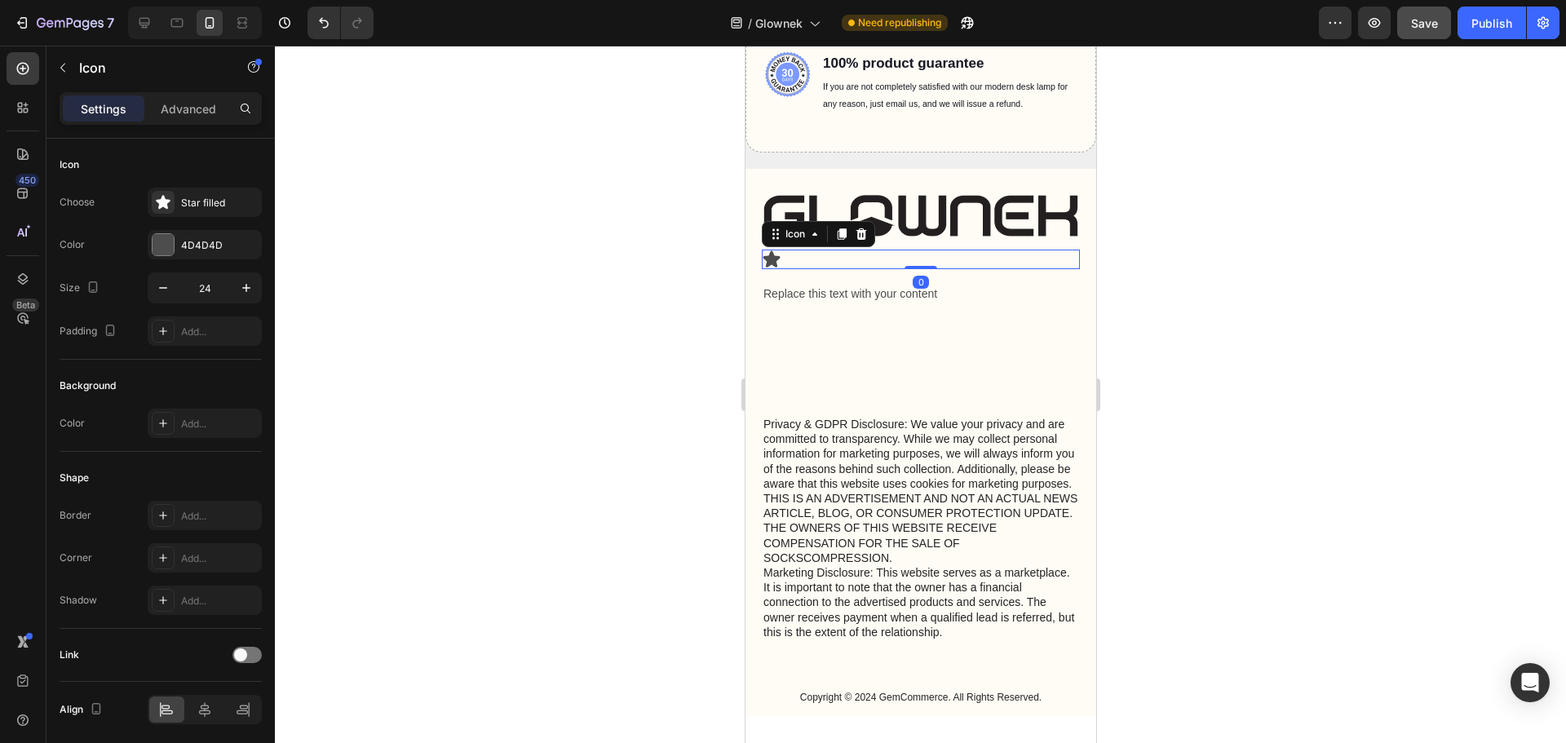
click at [825, 262] on div "Icon 0" at bounding box center [920, 260] width 318 height 20
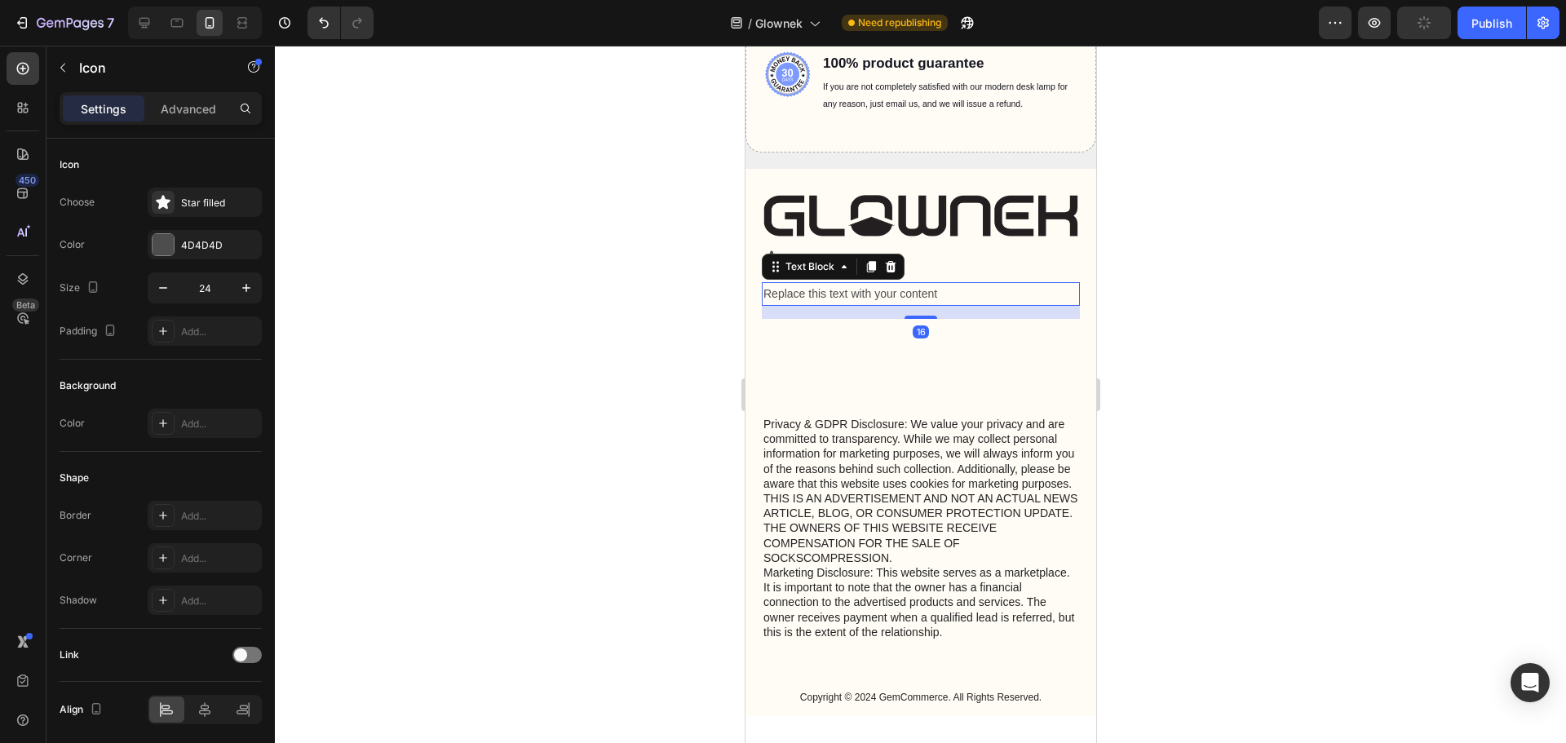
click at [809, 294] on div "Replace this text with your content" at bounding box center [920, 294] width 318 height 24
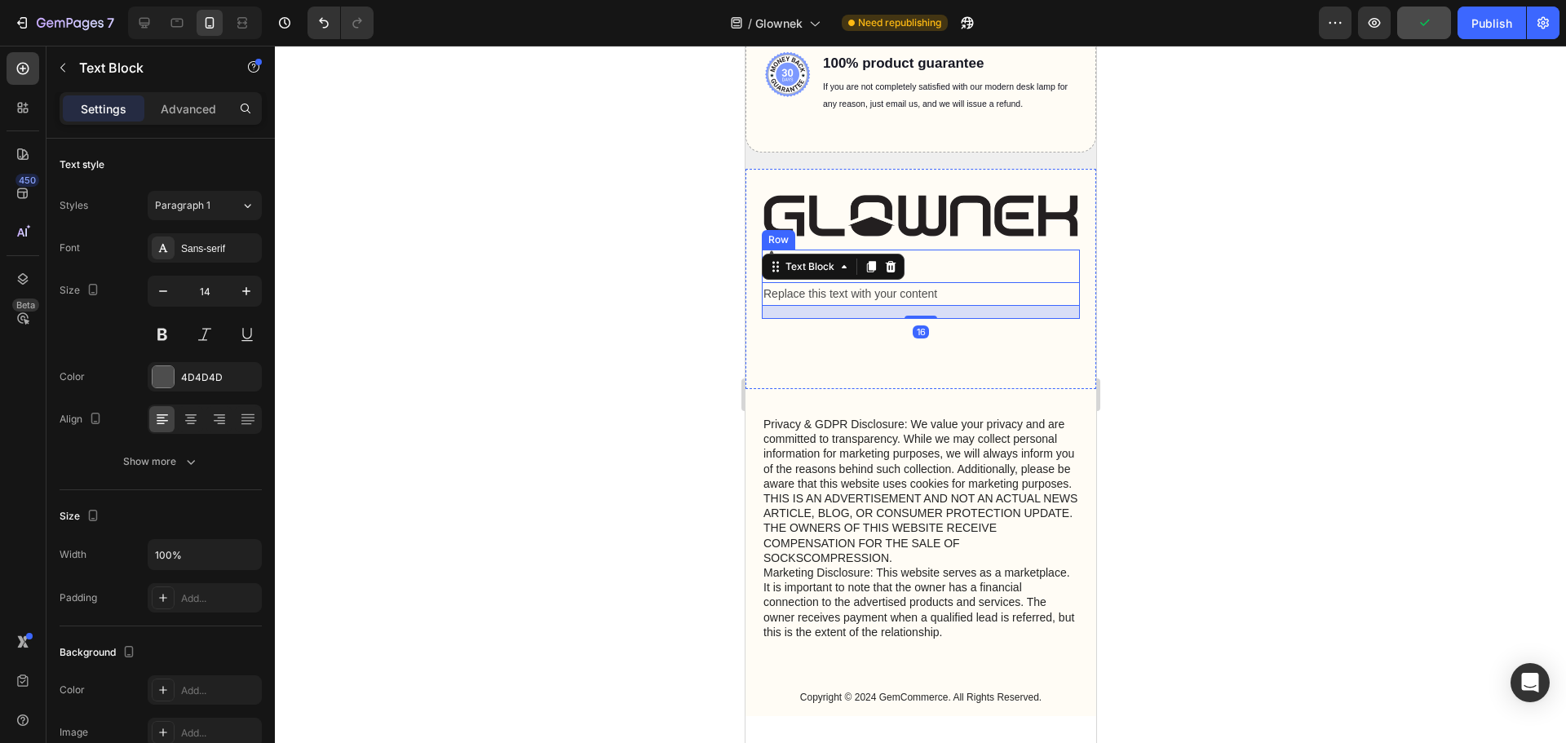
click at [992, 267] on div "Icon Replace this text with your content Text Block 16 Row" at bounding box center [920, 284] width 318 height 69
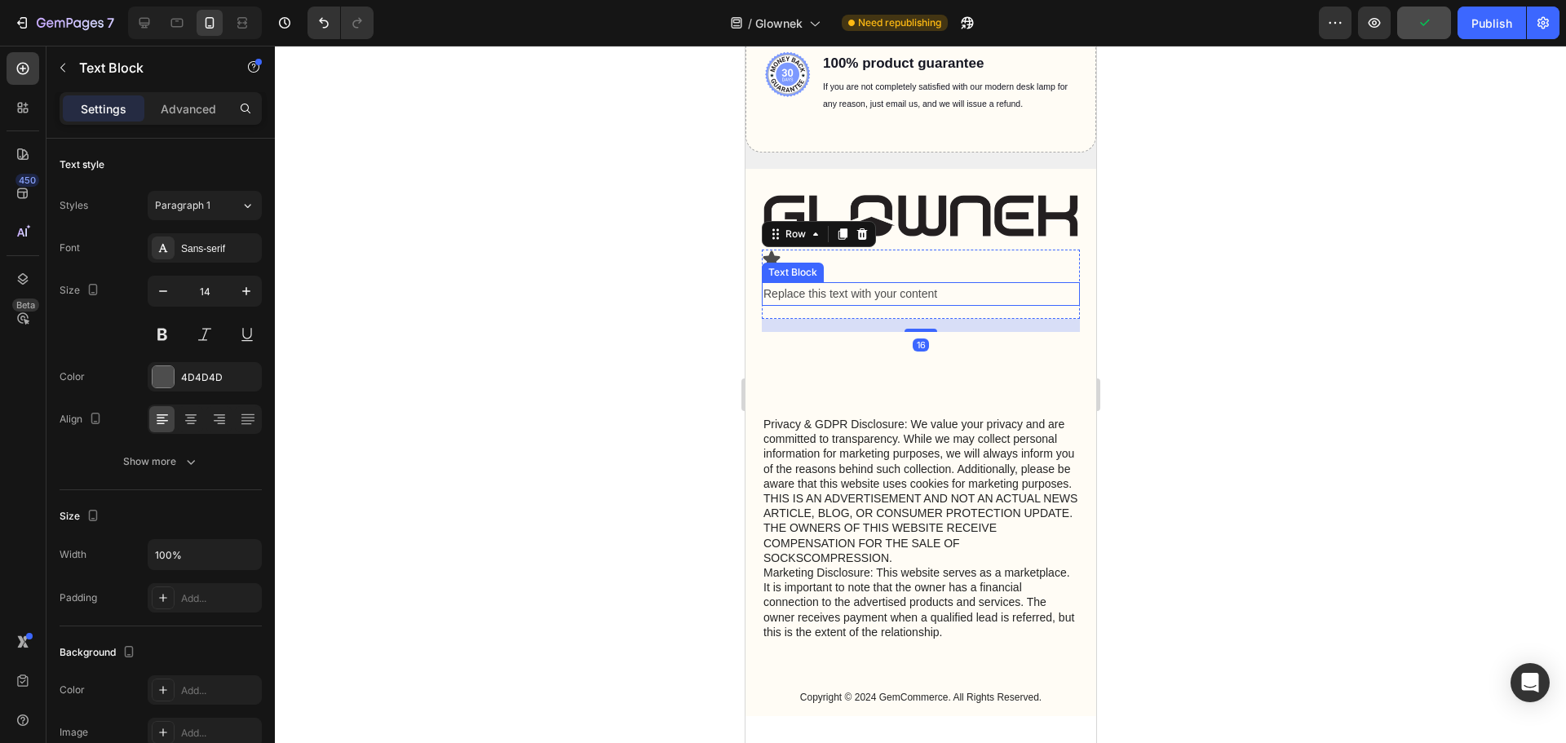
click at [877, 296] on div "Replace this text with your content" at bounding box center [920, 294] width 318 height 24
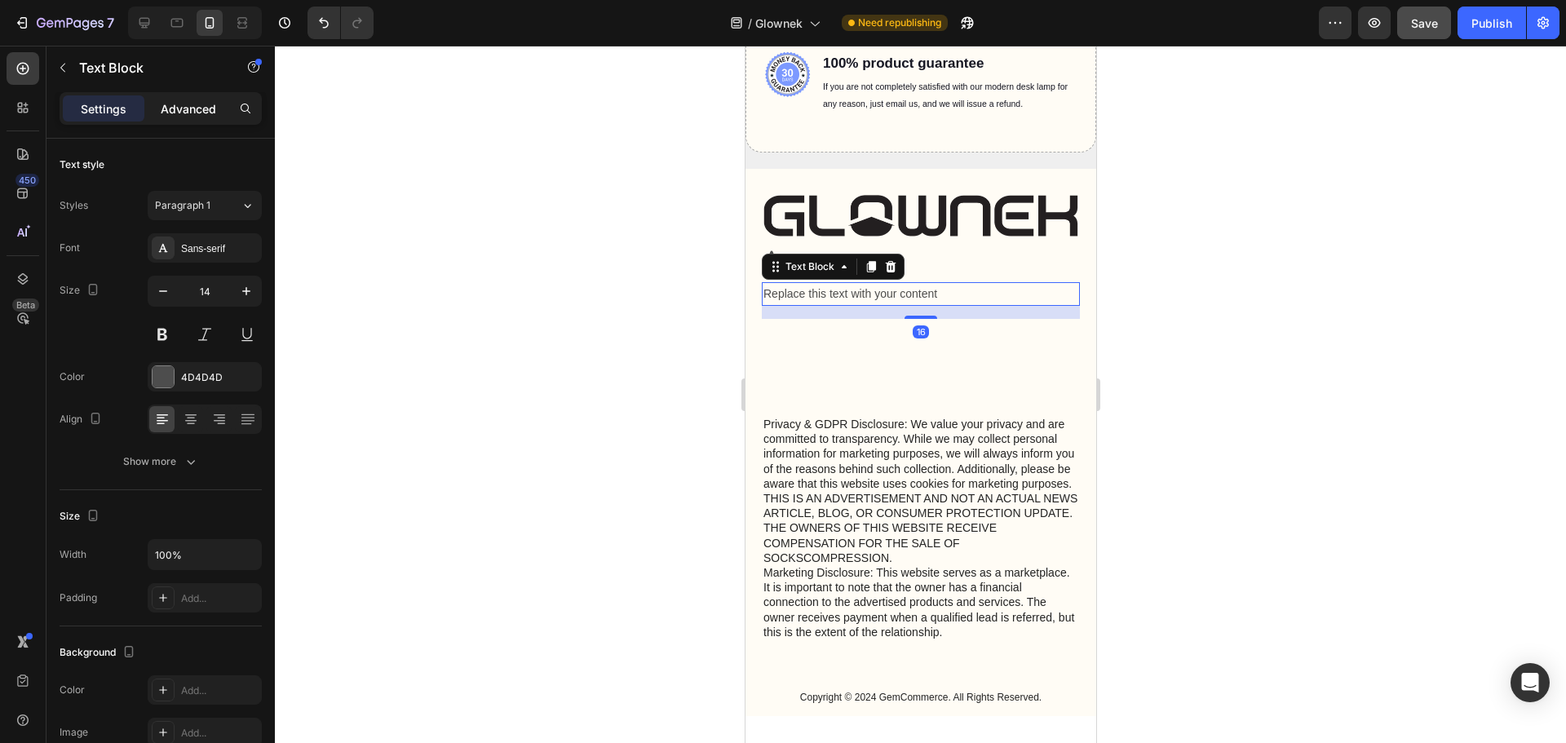
click at [165, 110] on p "Advanced" at bounding box center [188, 108] width 55 height 17
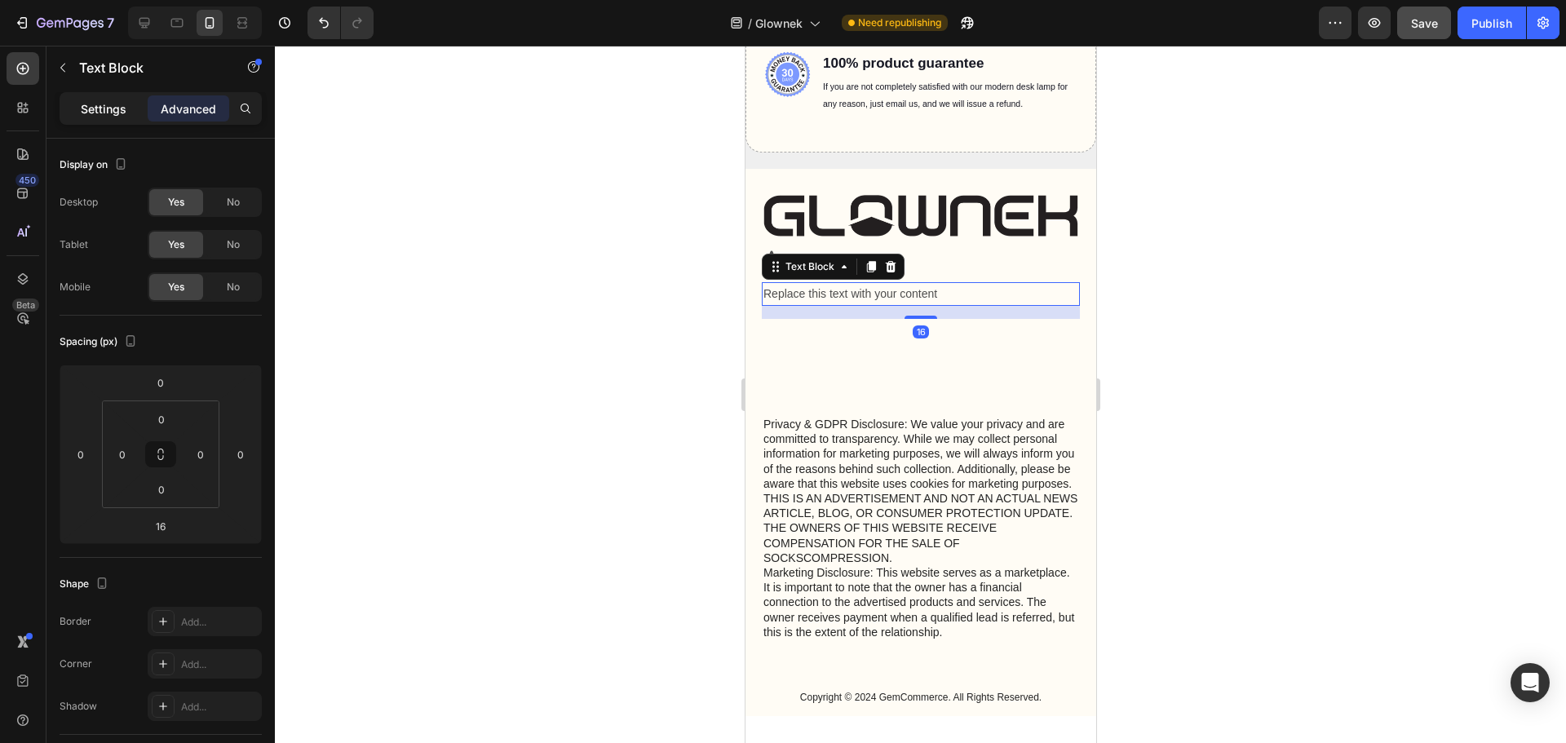
click at [105, 105] on p "Settings" at bounding box center [104, 108] width 46 height 17
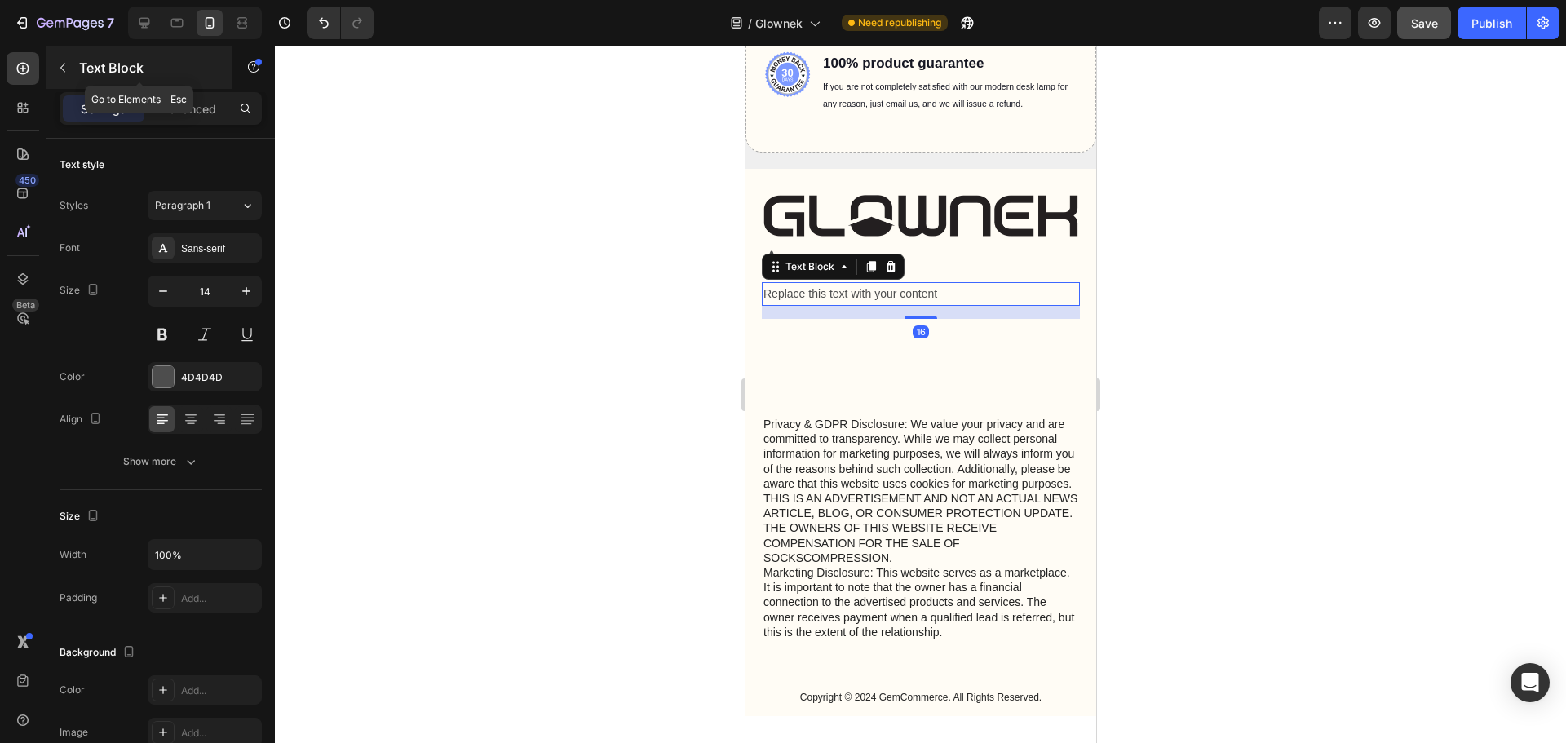
click at [55, 77] on button "button" at bounding box center [63, 68] width 26 height 26
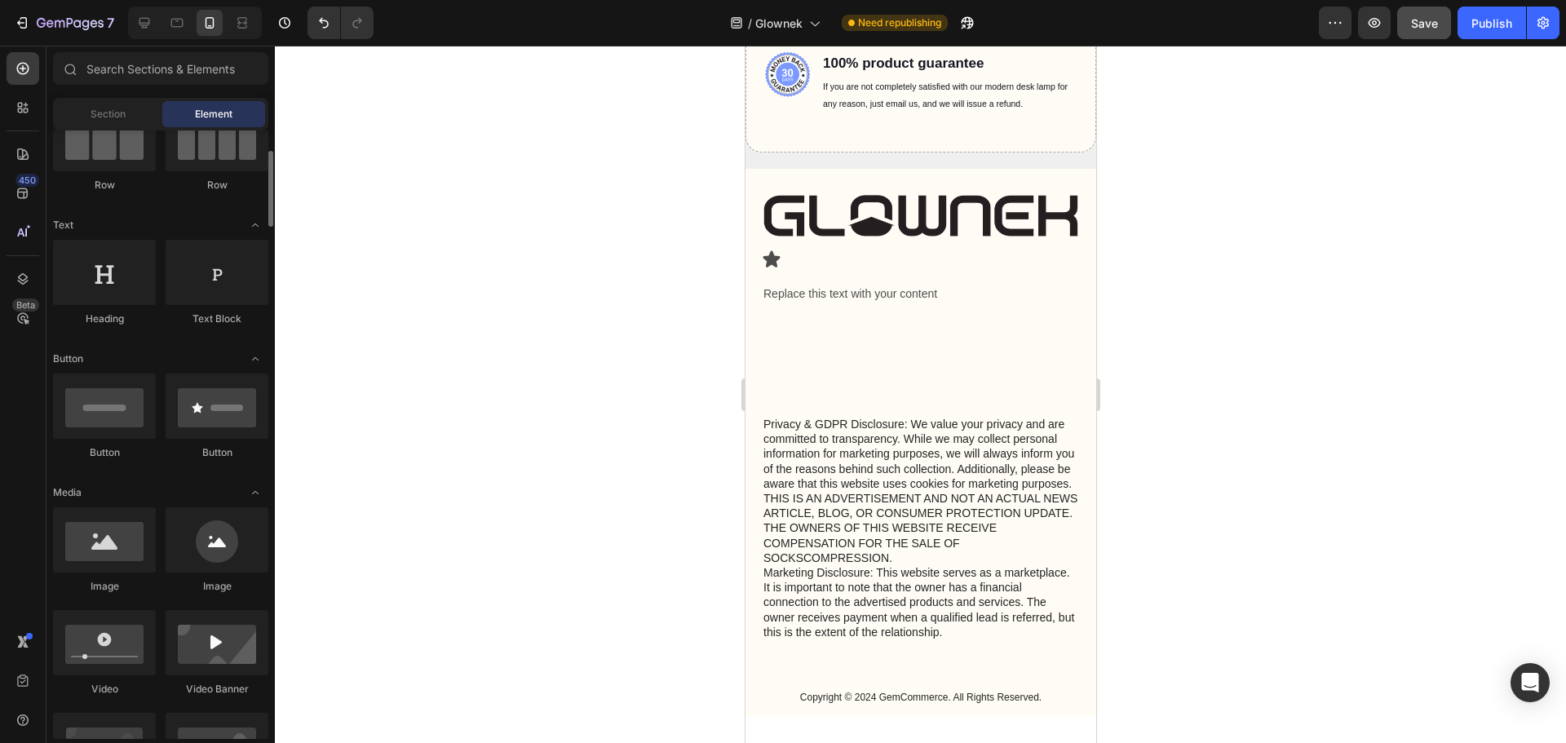
scroll to position [0, 0]
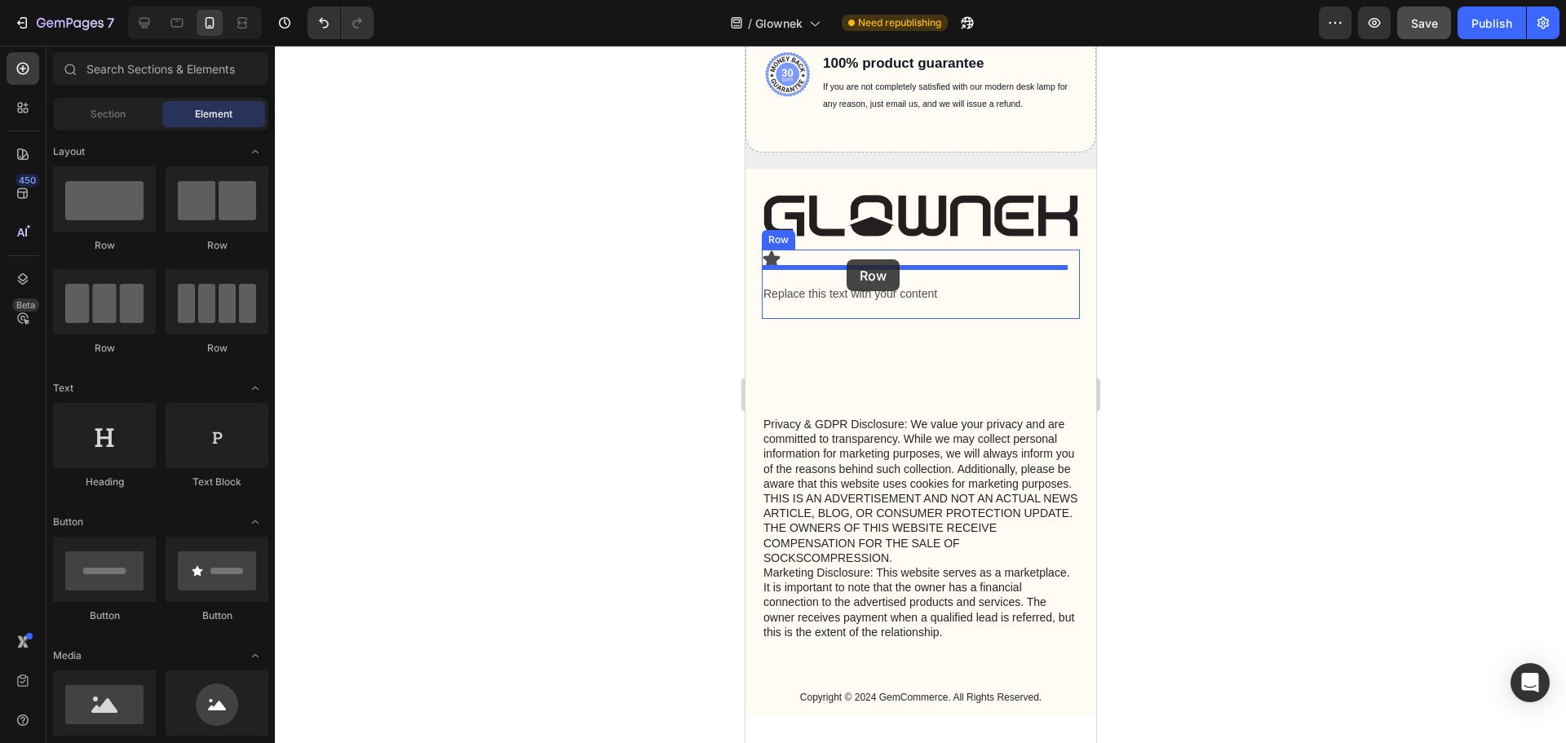
drag, startPoint x: 946, startPoint y: 267, endPoint x: 846, endPoint y: 259, distance: 100.6
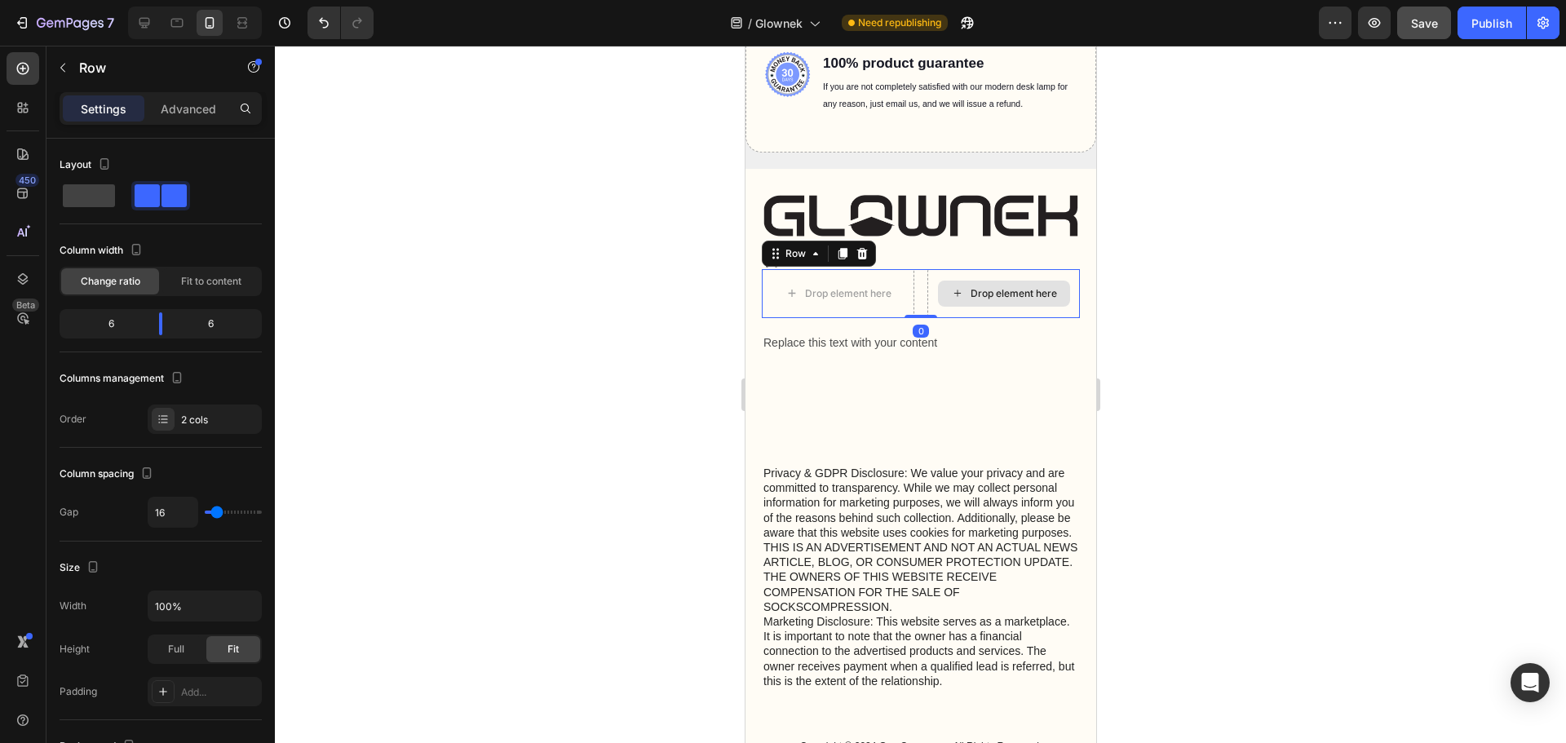
click at [978, 294] on div "Drop element here" at bounding box center [1013, 293] width 86 height 13
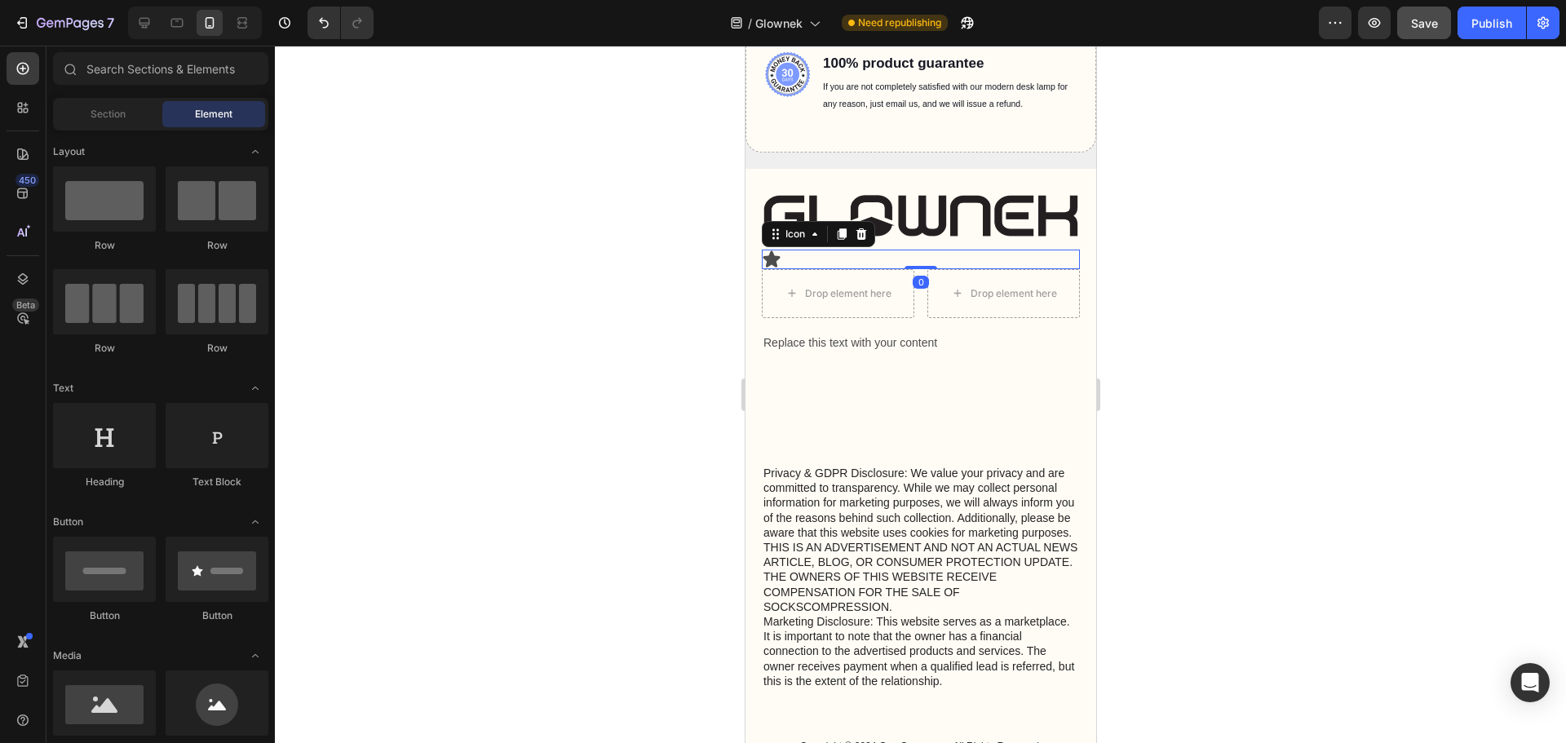
click at [898, 254] on div "Icon 0" at bounding box center [920, 260] width 318 height 20
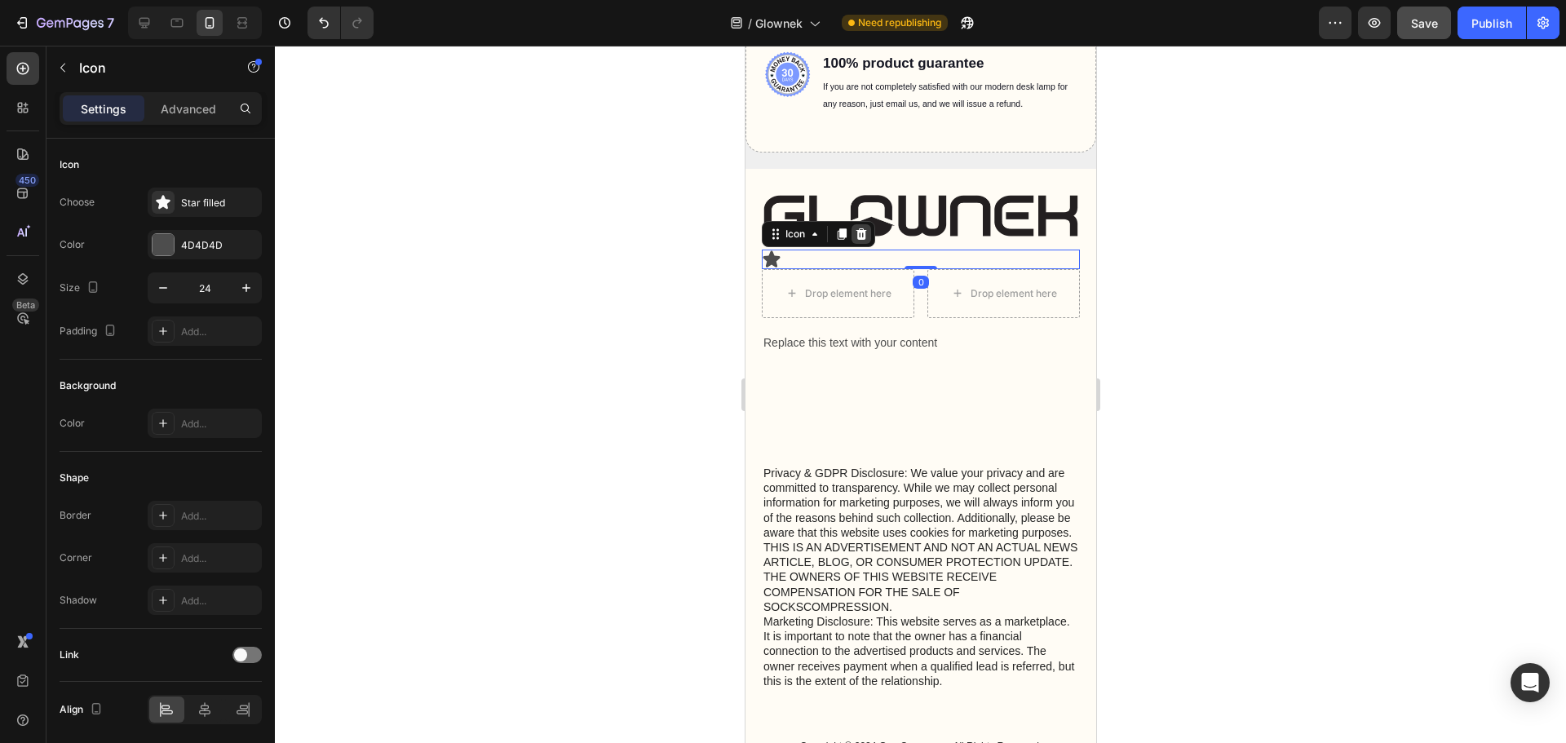
click at [862, 235] on icon at bounding box center [860, 234] width 13 height 13
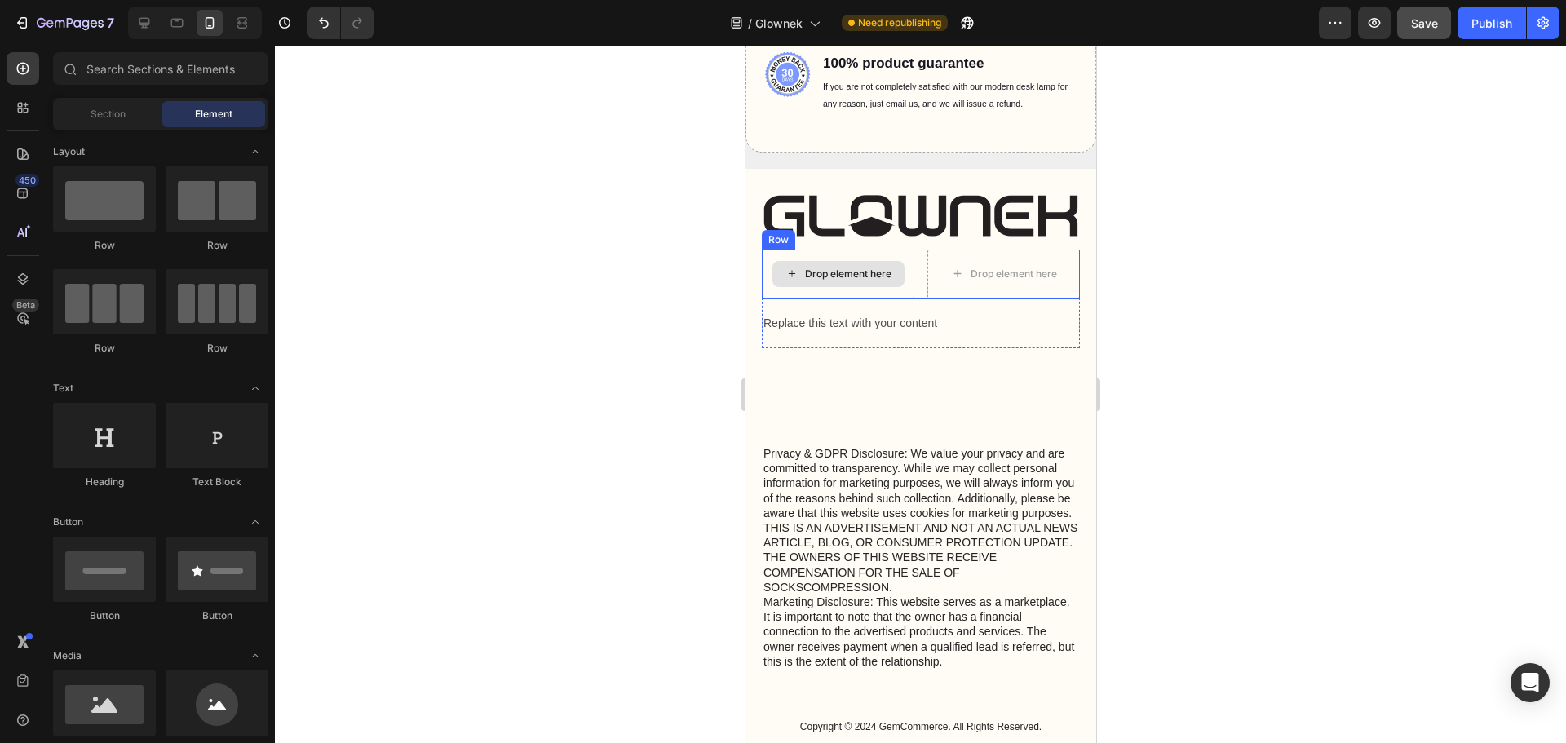
click at [810, 267] on div "Drop element here" at bounding box center [847, 273] width 86 height 13
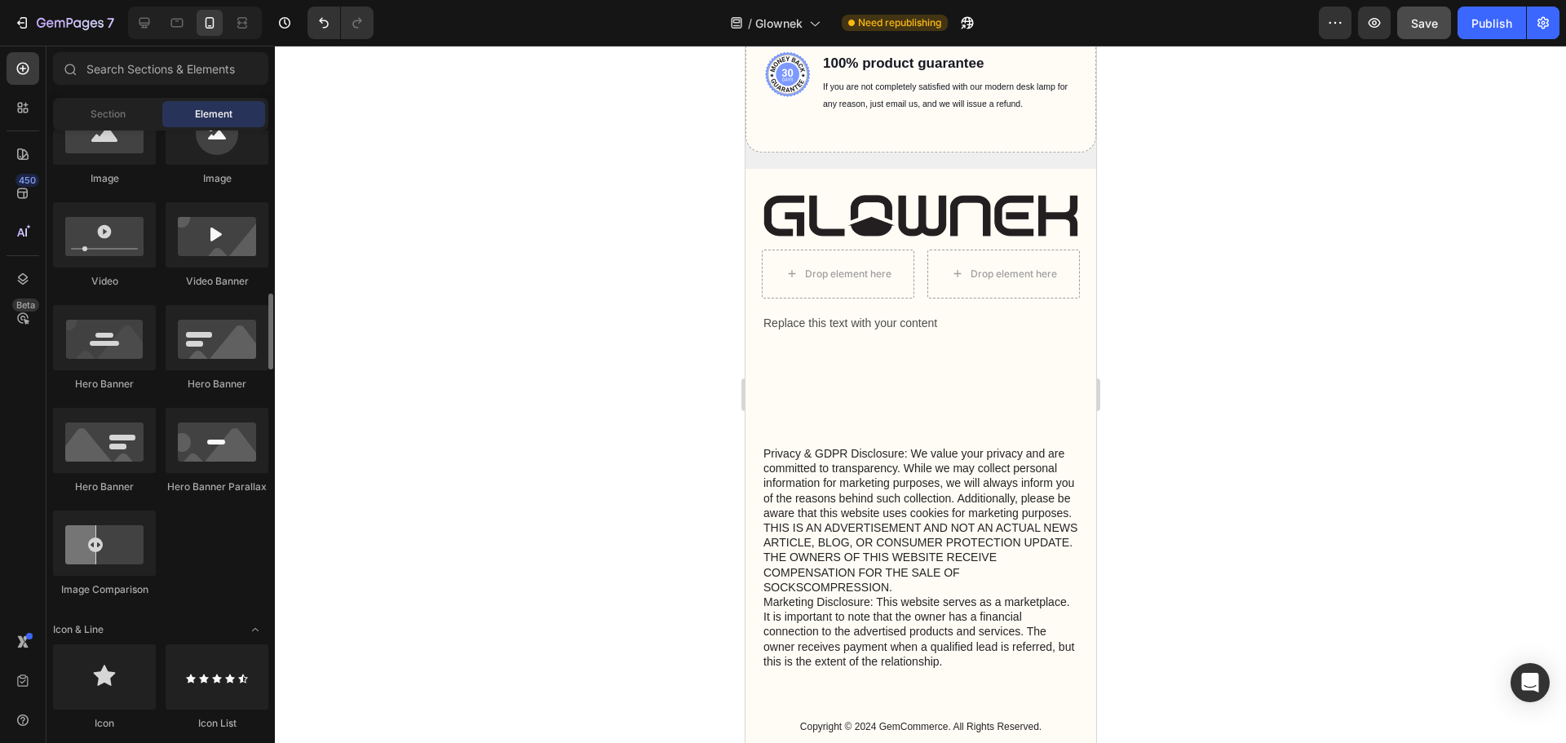
scroll to position [734, 0]
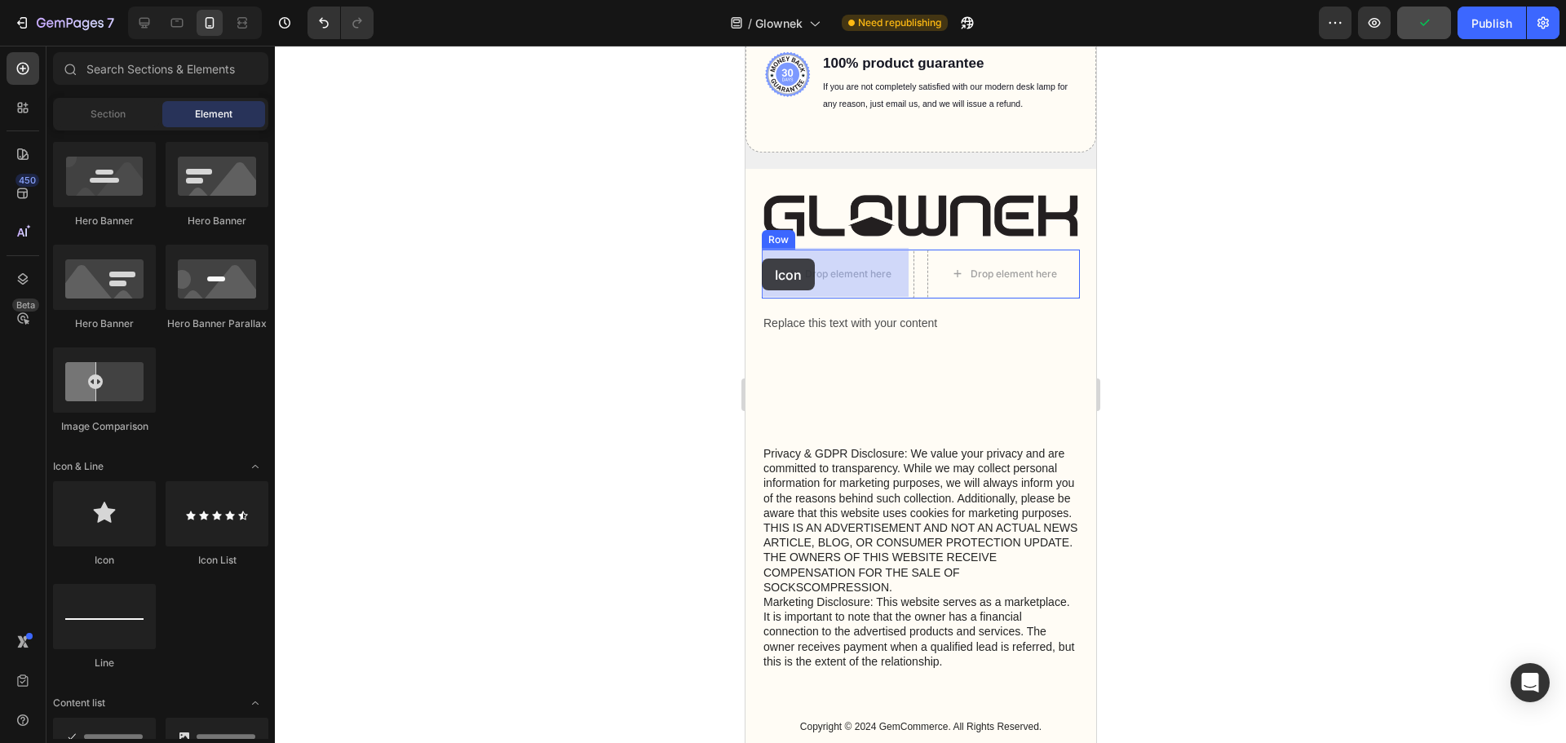
drag, startPoint x: 857, startPoint y: 567, endPoint x: 758, endPoint y: 259, distance: 323.1
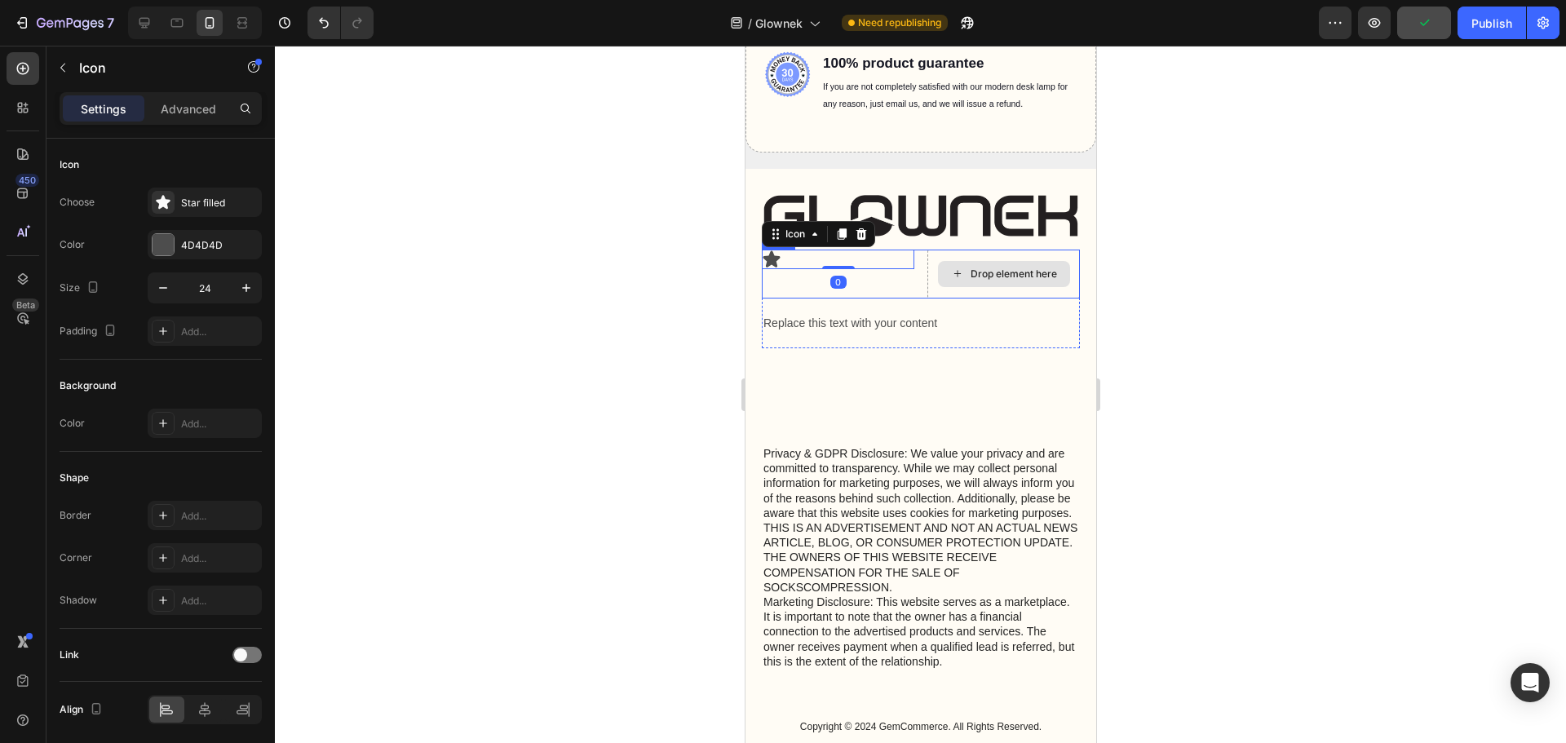
click at [999, 275] on div "Drop element here" at bounding box center [1013, 273] width 86 height 13
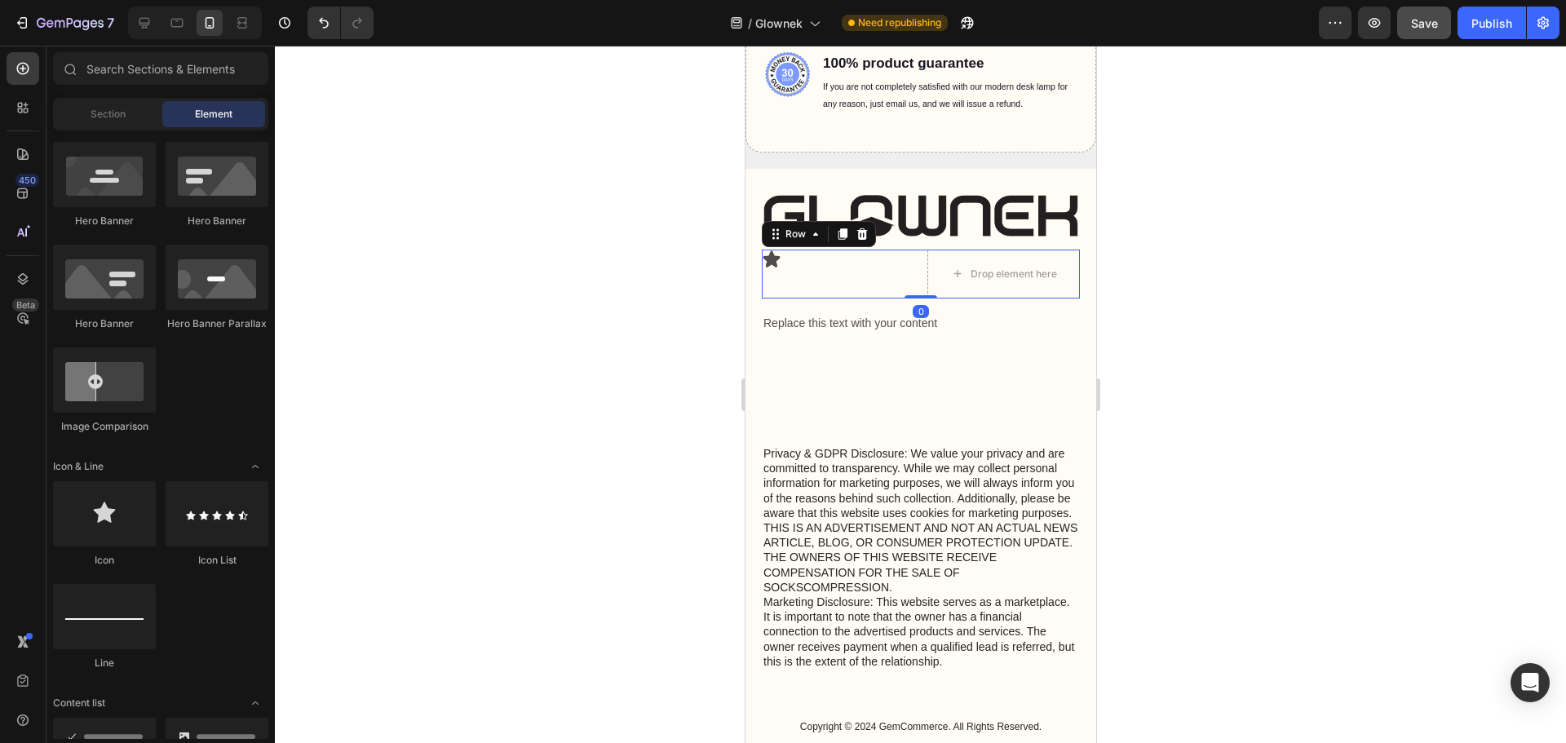
click at [908, 259] on div "Icon Drop element here Row 0" at bounding box center [920, 274] width 318 height 49
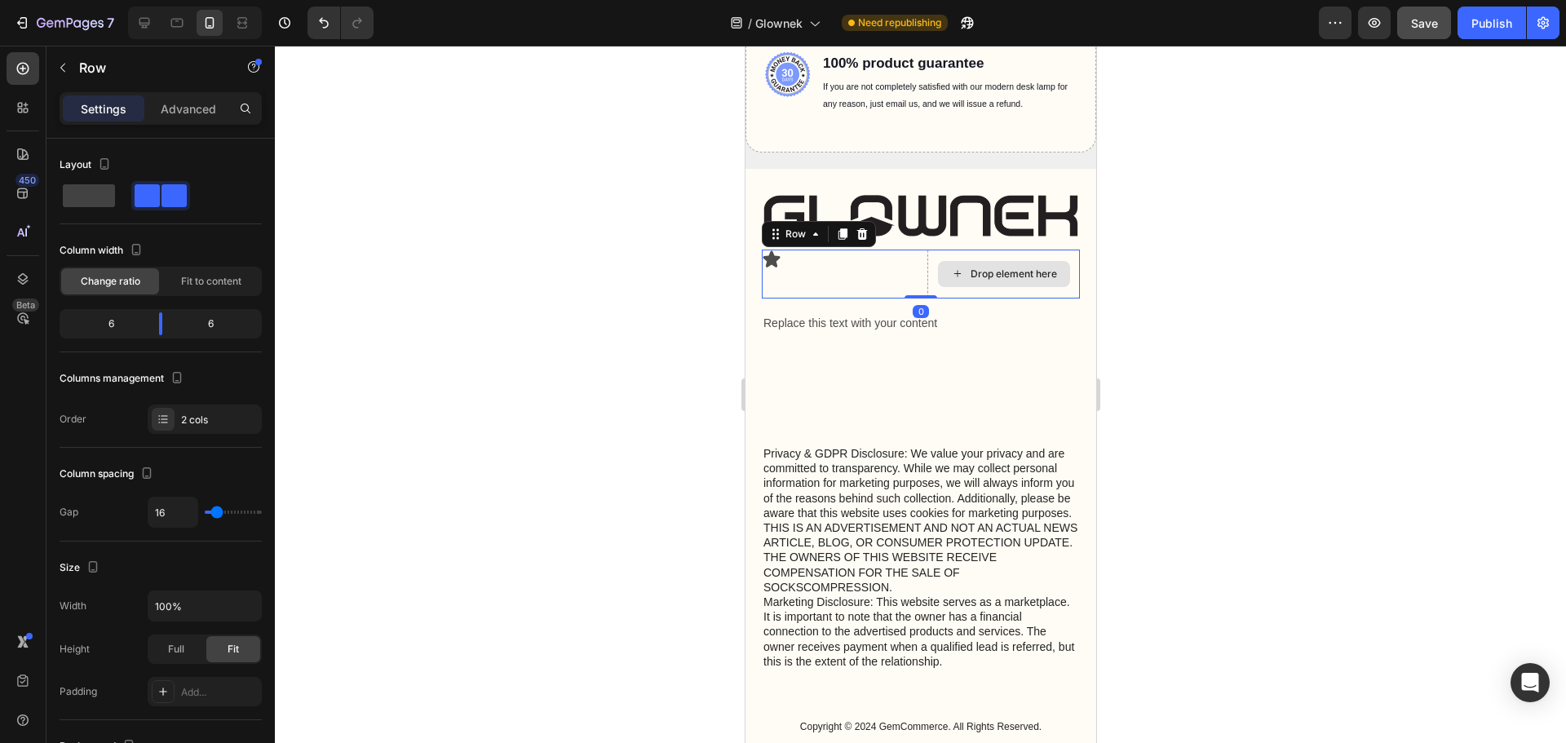
click at [957, 261] on div "Drop element here" at bounding box center [1003, 274] width 132 height 26
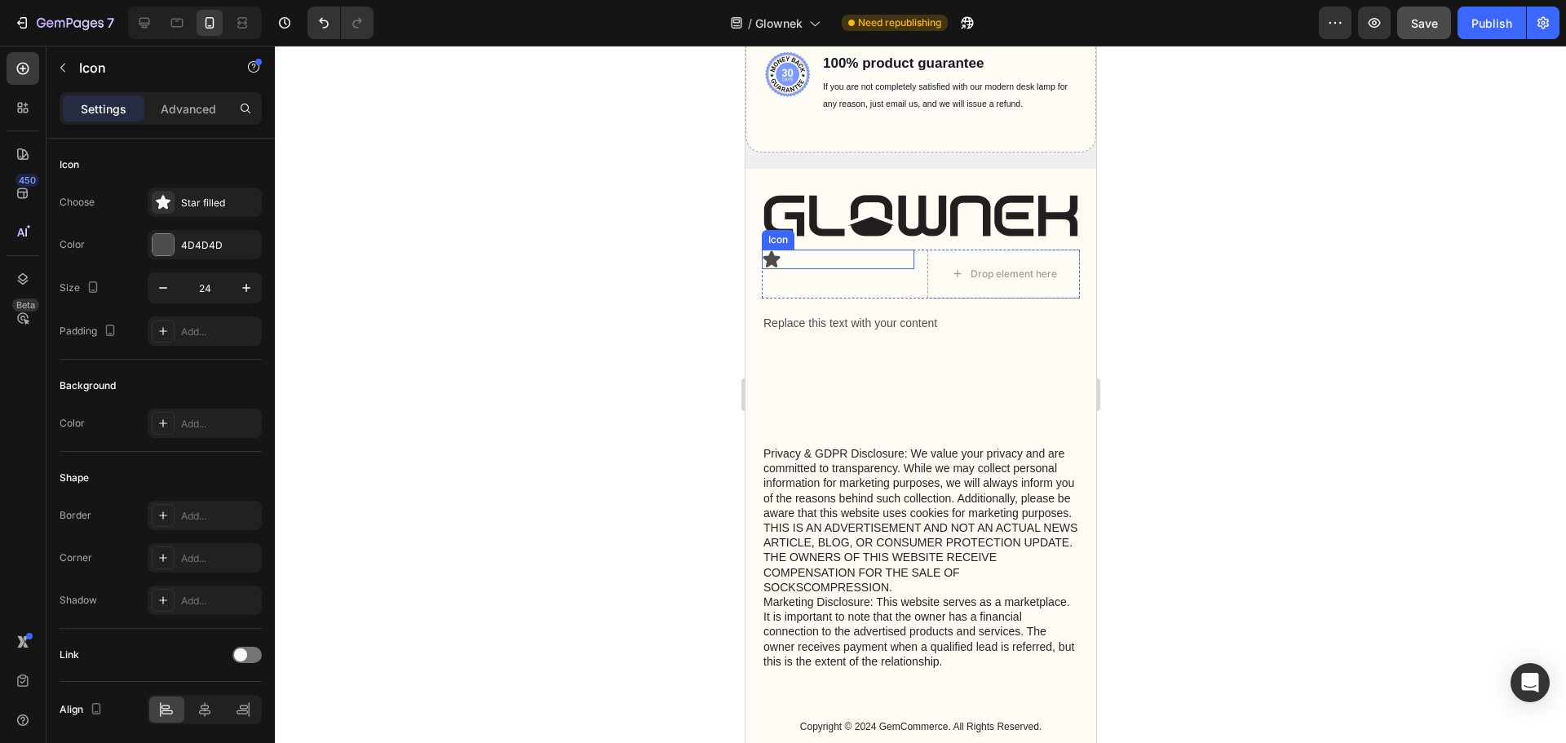
click at [886, 264] on div "Icon" at bounding box center [837, 260] width 152 height 20
click at [855, 257] on div "Icon 0" at bounding box center [837, 260] width 152 height 20
click at [68, 68] on icon "button" at bounding box center [62, 67] width 13 height 13
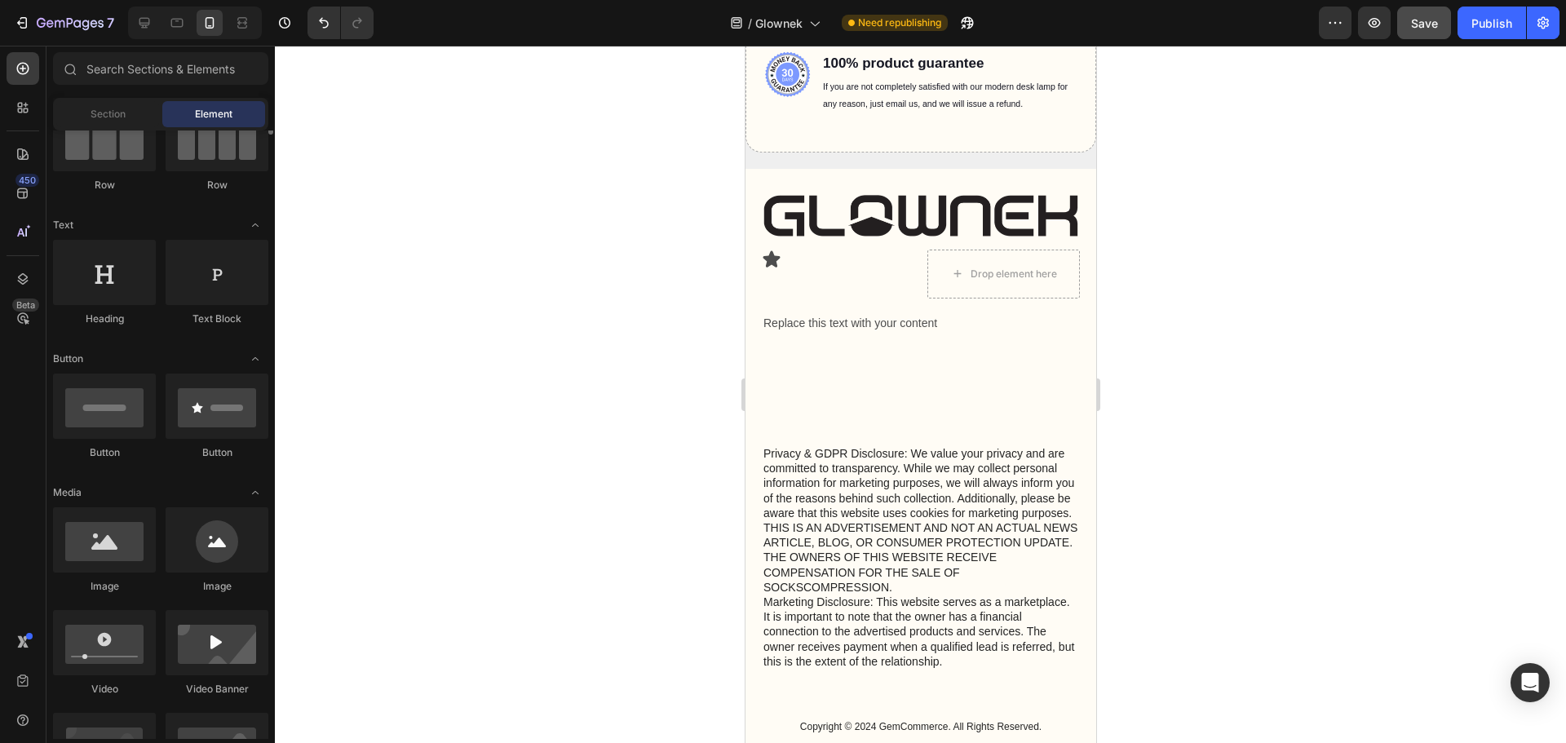
scroll to position [82, 0]
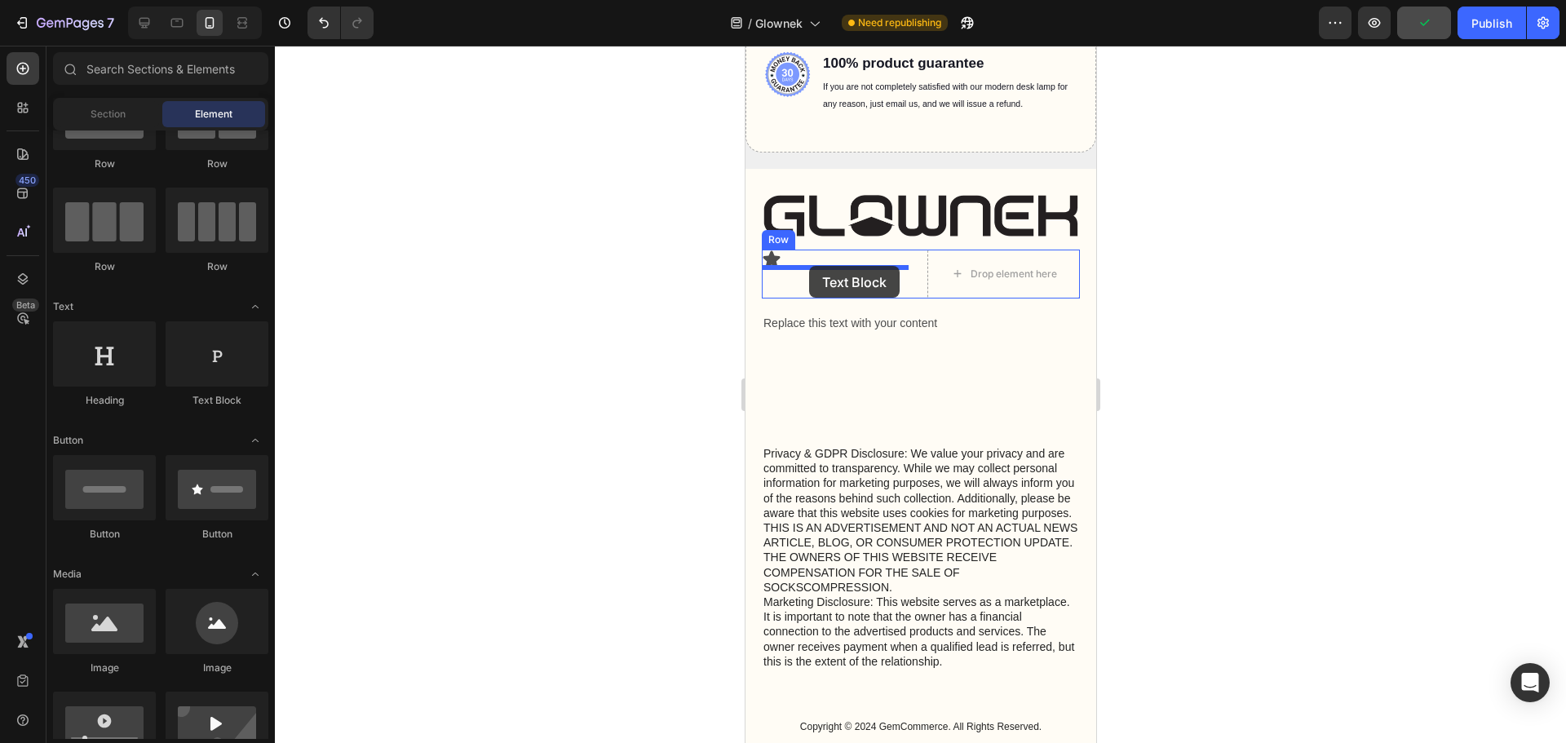
drag, startPoint x: 948, startPoint y: 419, endPoint x: 808, endPoint y: 266, distance: 207.2
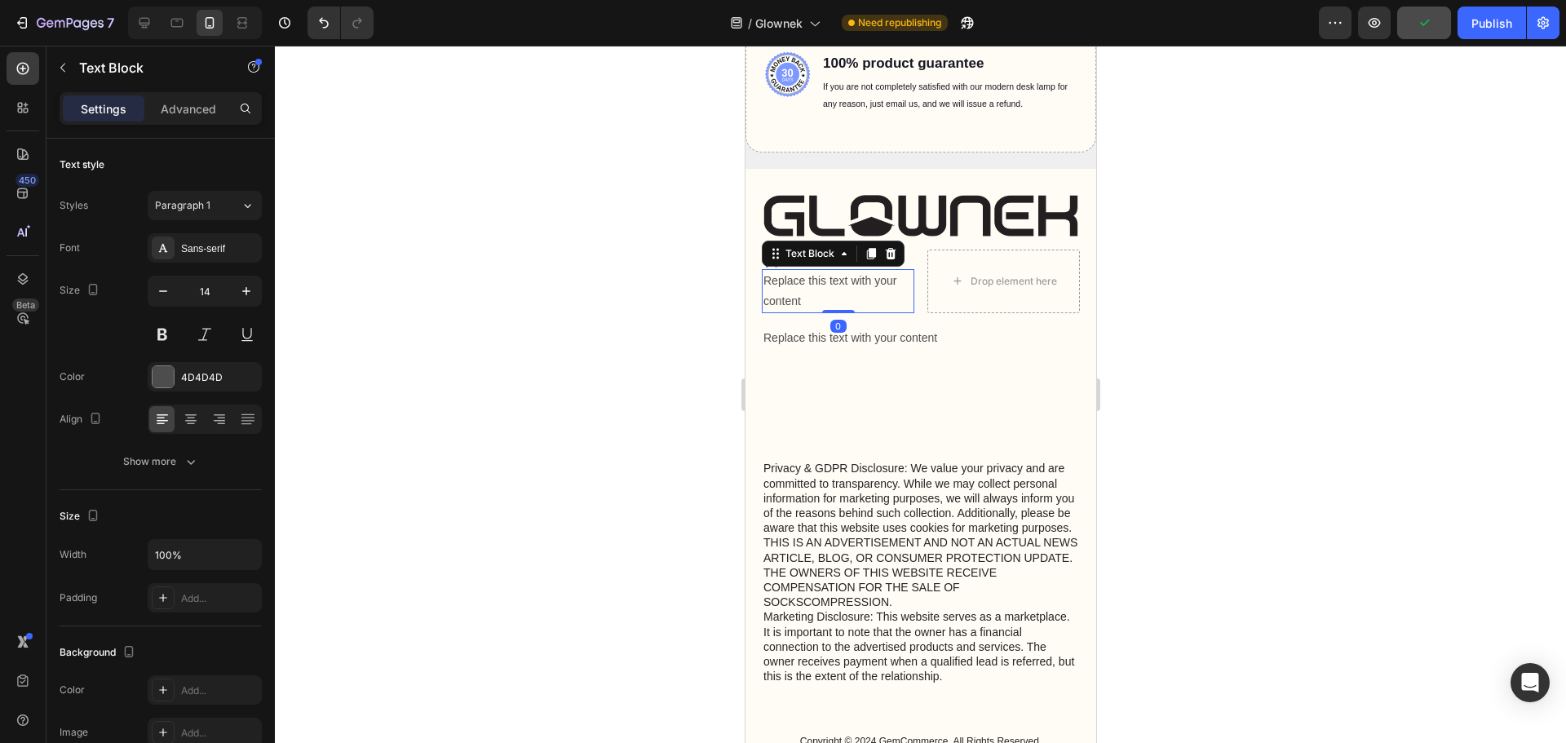
click at [904, 296] on div "Replace this text with your content" at bounding box center [837, 291] width 152 height 44
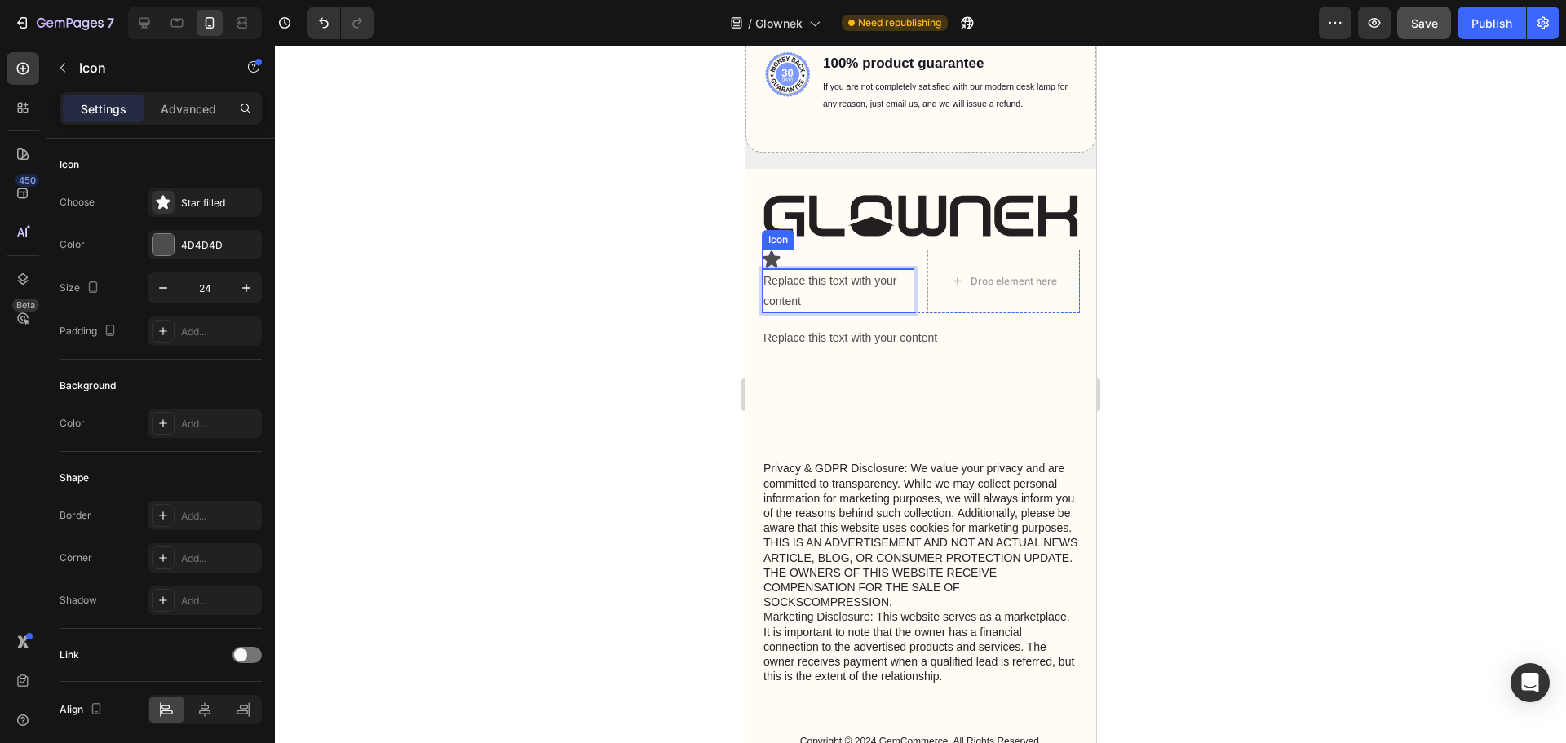
click at [802, 259] on div "Icon" at bounding box center [837, 260] width 152 height 20
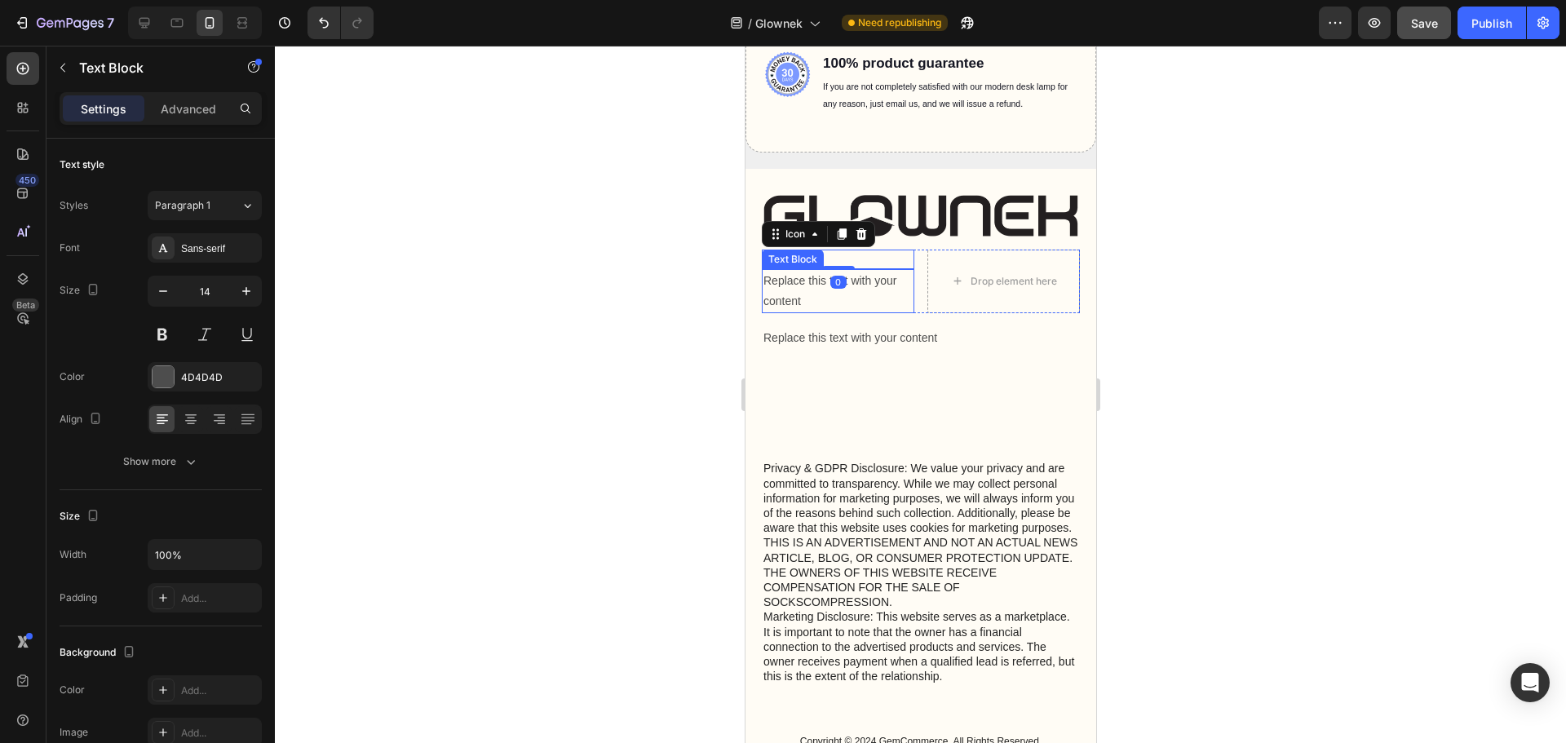
click at [878, 289] on p "Replace this text with your content" at bounding box center [836, 291] width 149 height 41
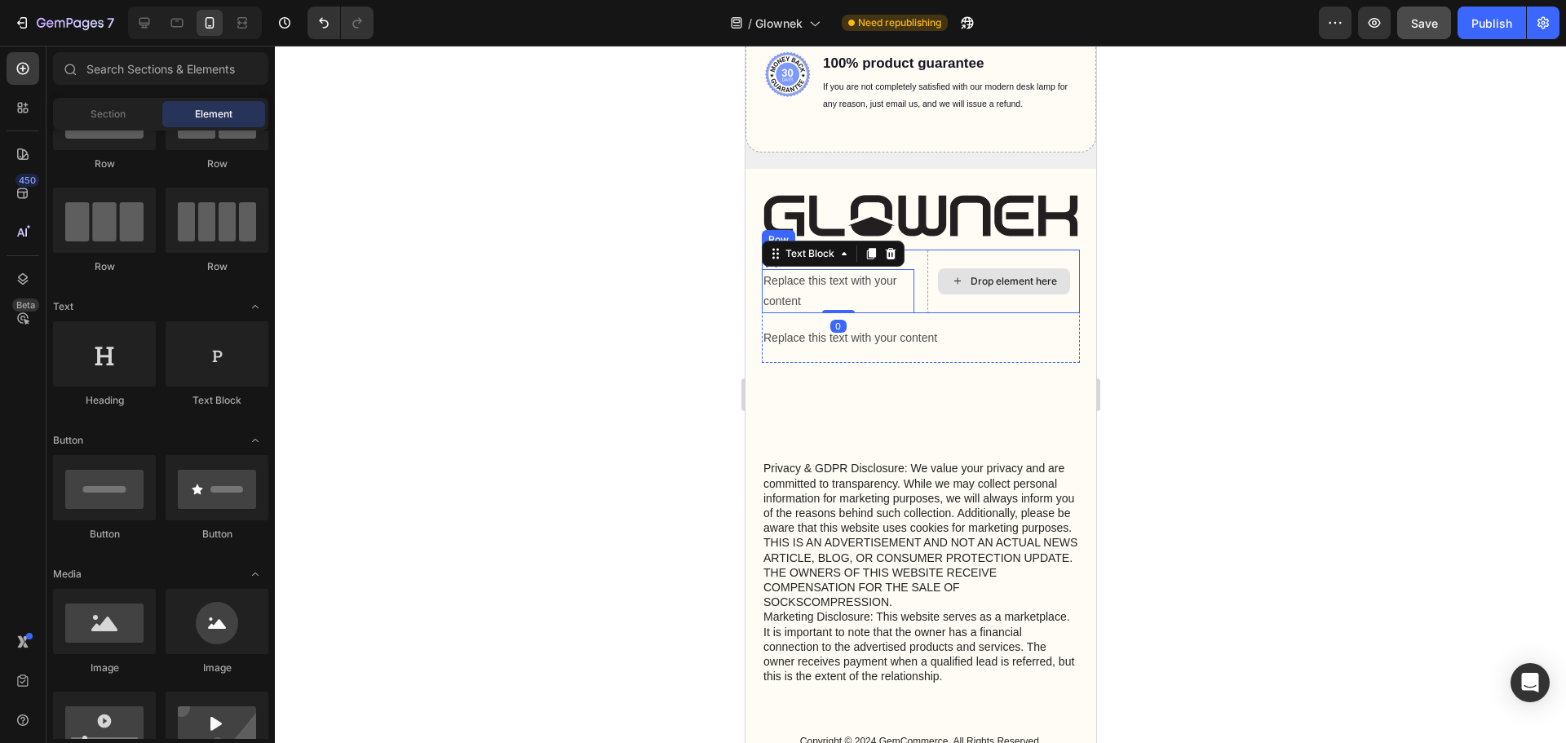
click at [970, 280] on div "Drop element here" at bounding box center [1013, 281] width 86 height 13
click at [888, 285] on p "Replace this text with your content" at bounding box center [836, 291] width 149 height 41
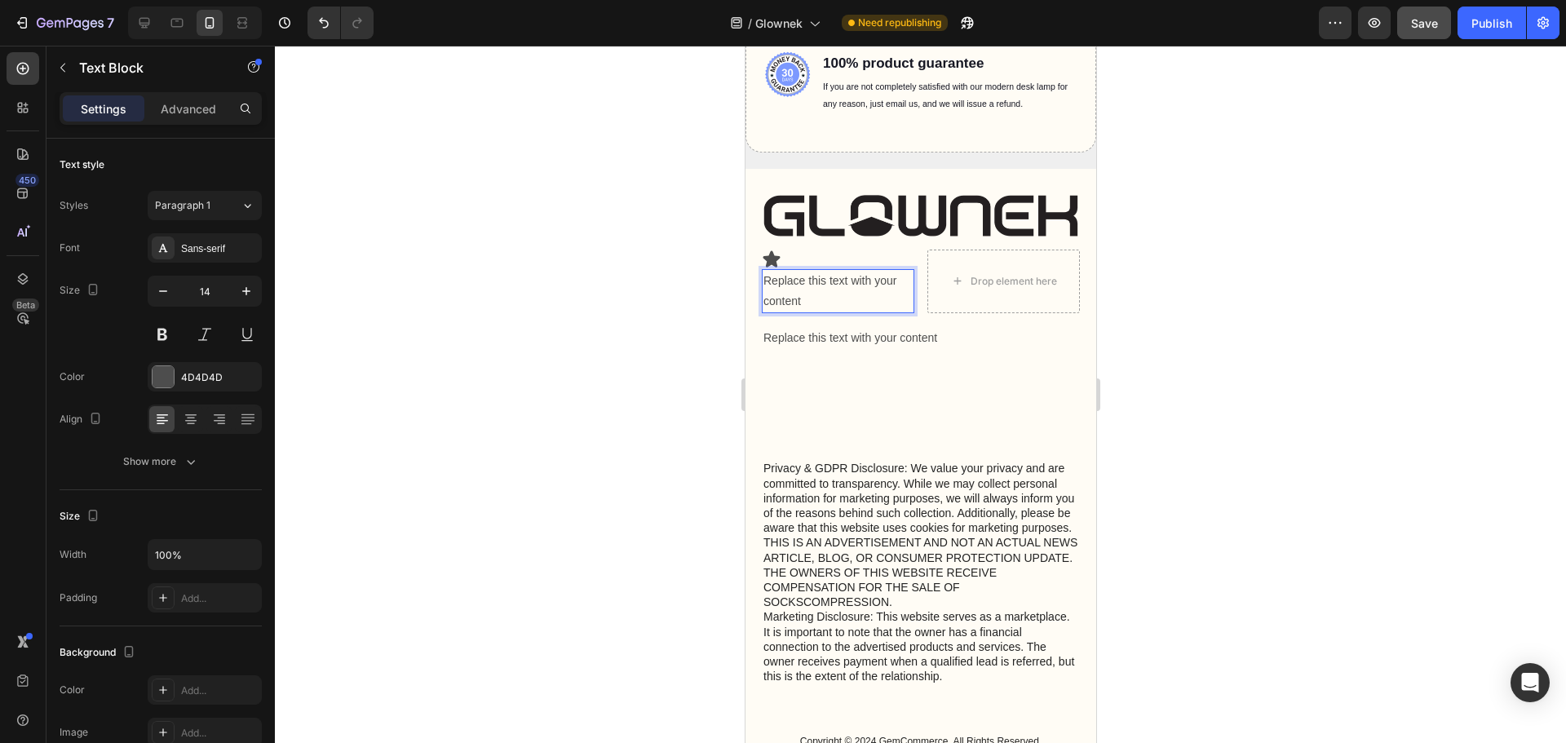
click at [859, 284] on p "Replace this text with your content" at bounding box center [836, 291] width 149 height 41
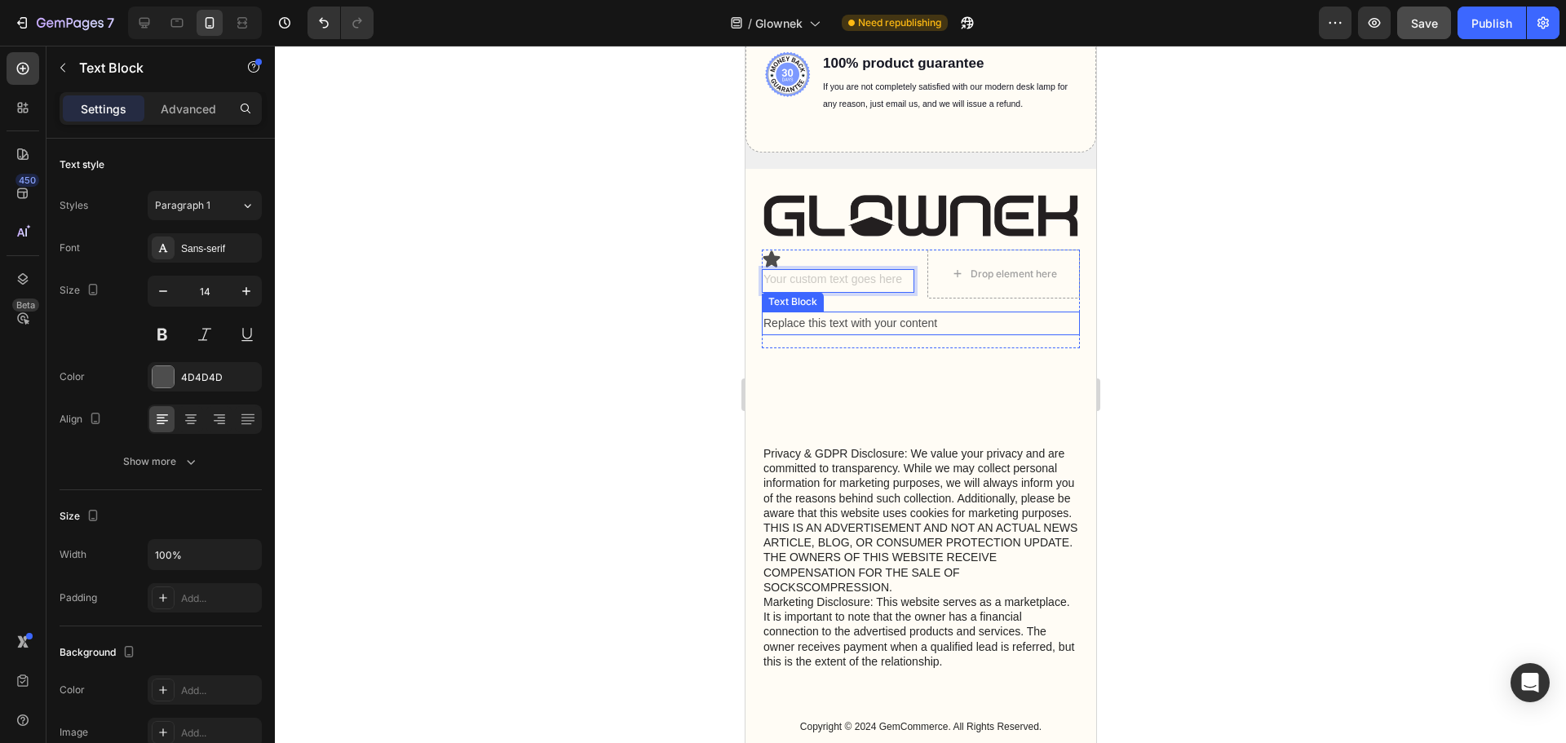
click at [785, 368] on p "Rich Text Editor. Editing area: main" at bounding box center [919, 370] width 315 height 15
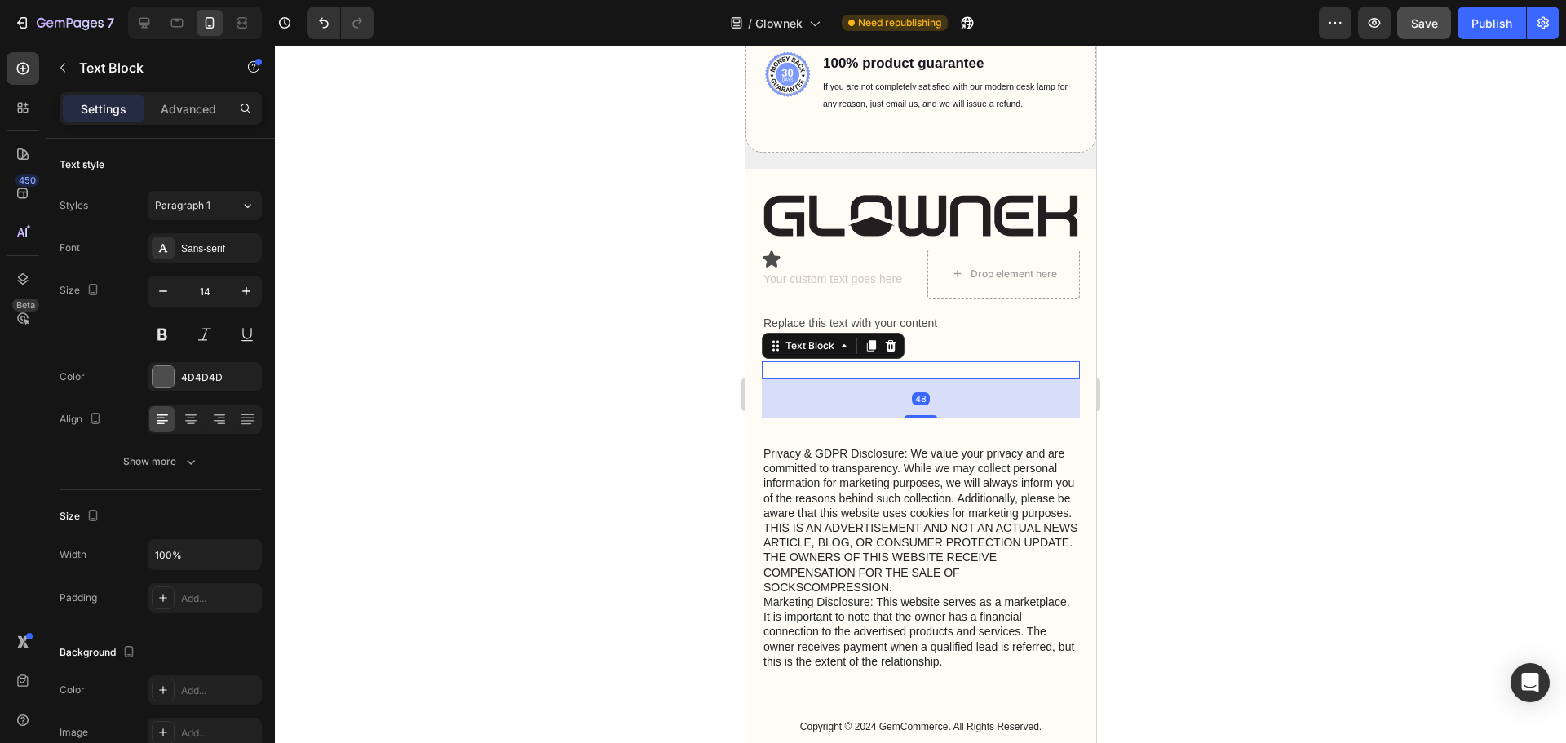
scroll to position [163, 0]
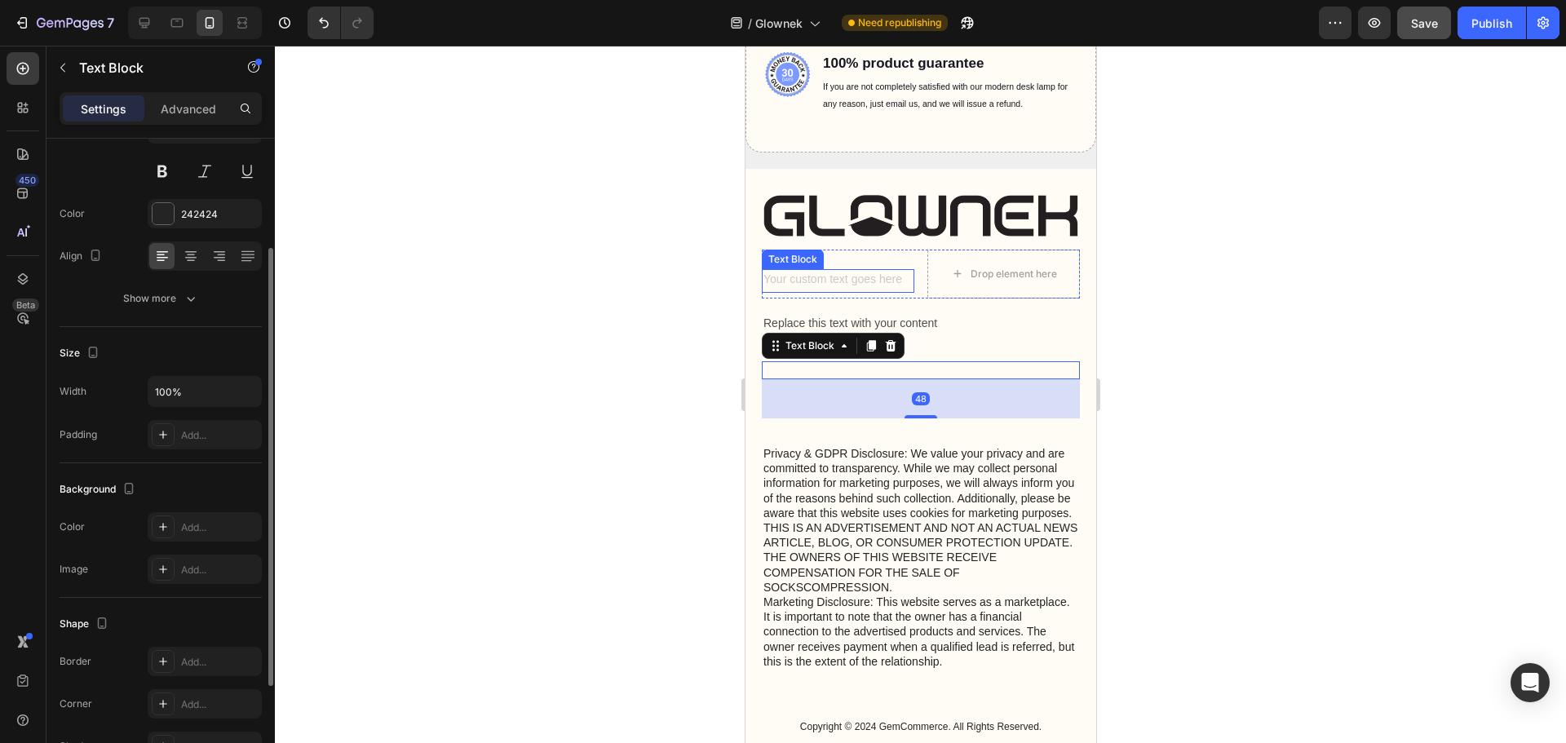
click at [808, 286] on div "Rich Text Editor. Editing area: main" at bounding box center [837, 281] width 152 height 24
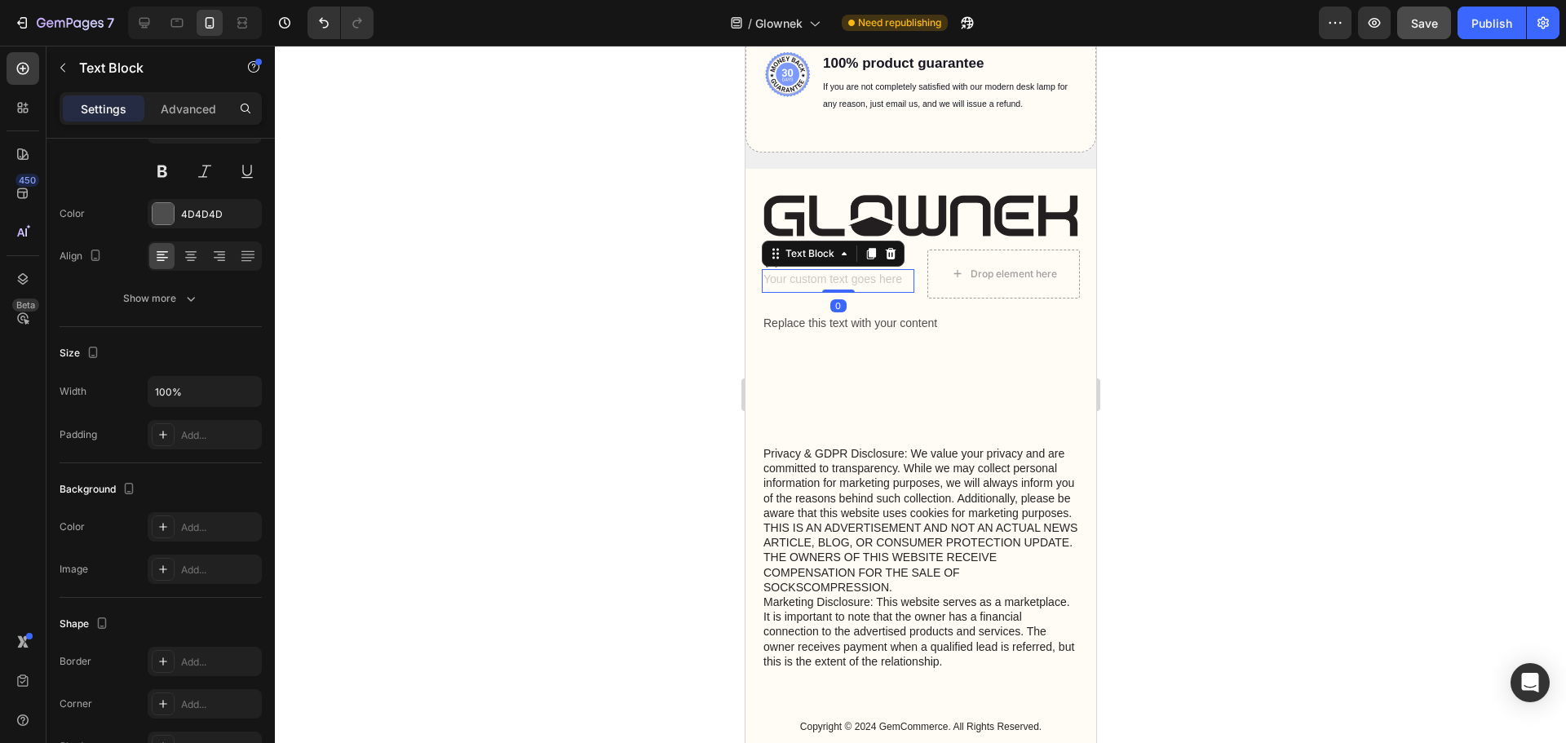
click at [894, 260] on div at bounding box center [890, 254] width 20 height 20
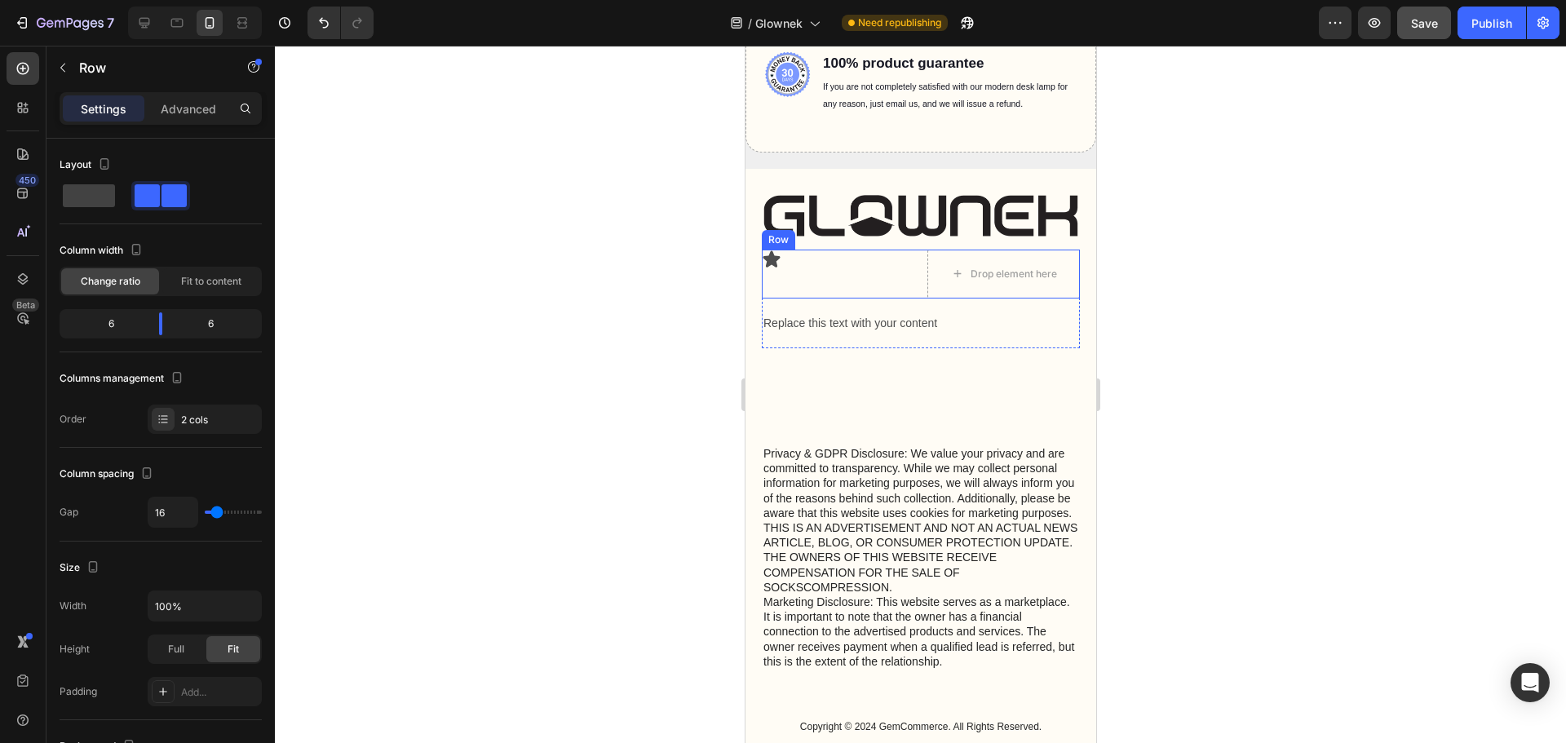
click at [857, 288] on div "Icon" at bounding box center [837, 274] width 152 height 49
drag, startPoint x: 924, startPoint y: 293, endPoint x: 939, endPoint y: 276, distance: 22.6
click at [930, 277] on div "Icon Drop element here Row 0" at bounding box center [920, 274] width 318 height 49
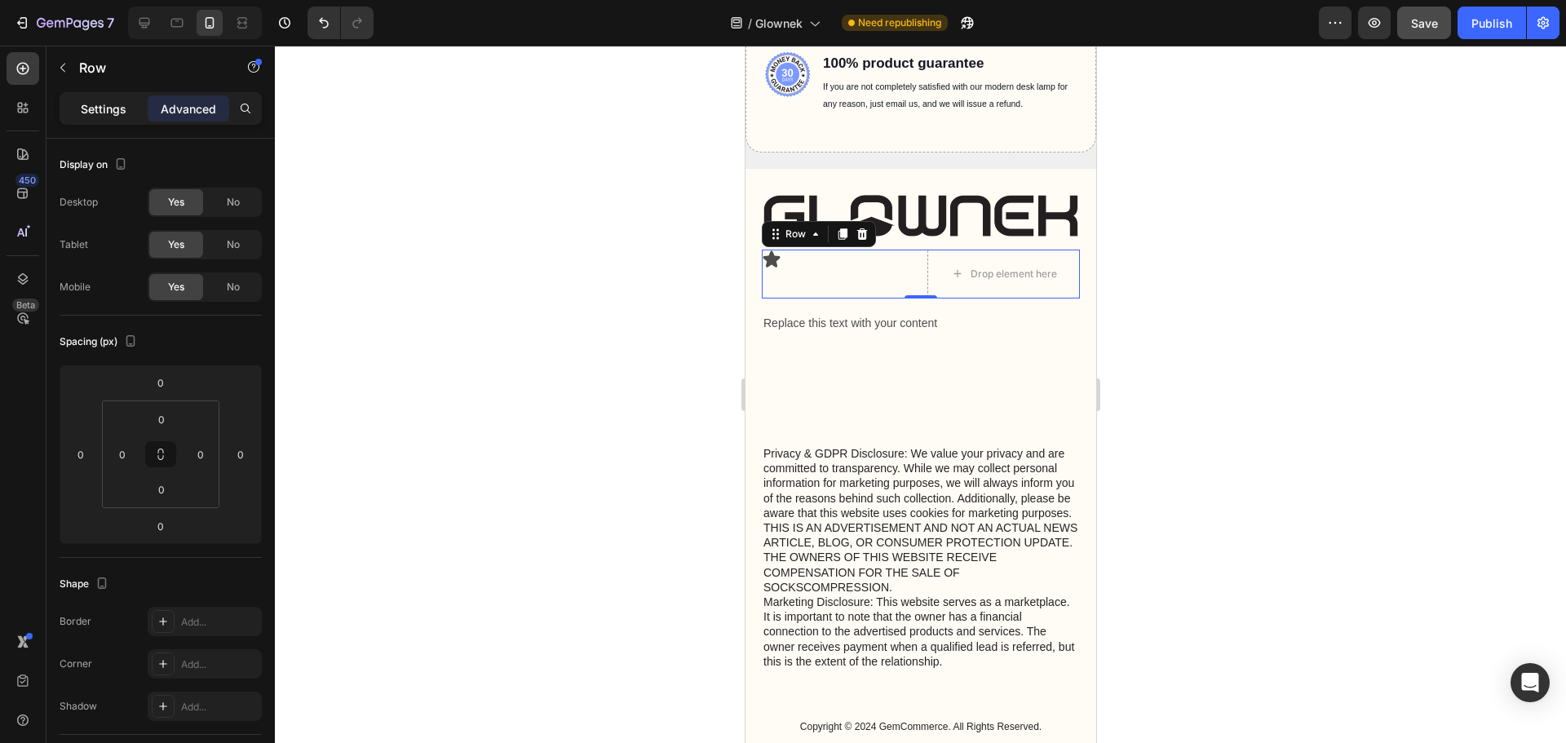
click at [90, 106] on p "Settings" at bounding box center [104, 108] width 46 height 17
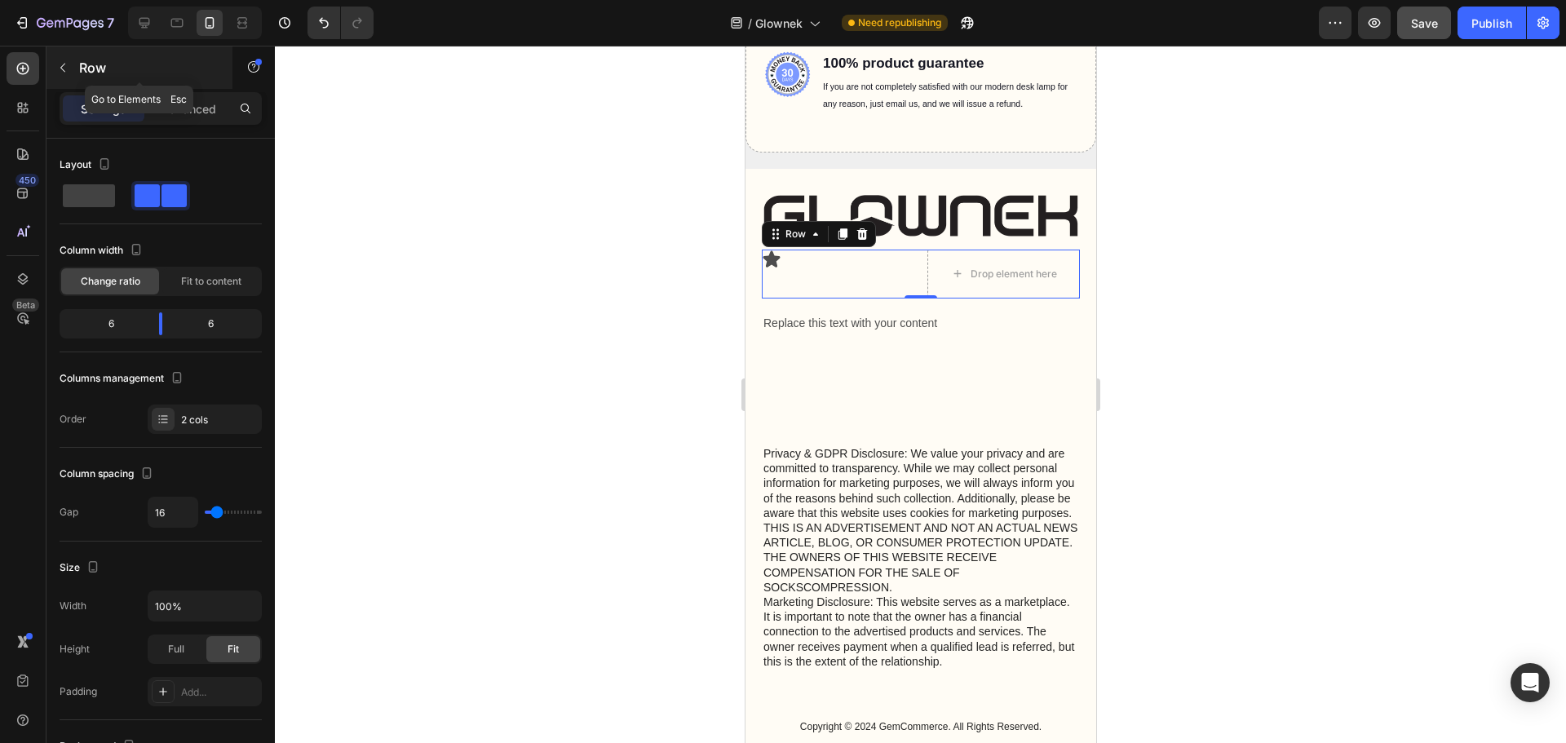
click at [60, 67] on icon "button" at bounding box center [62, 67] width 13 height 13
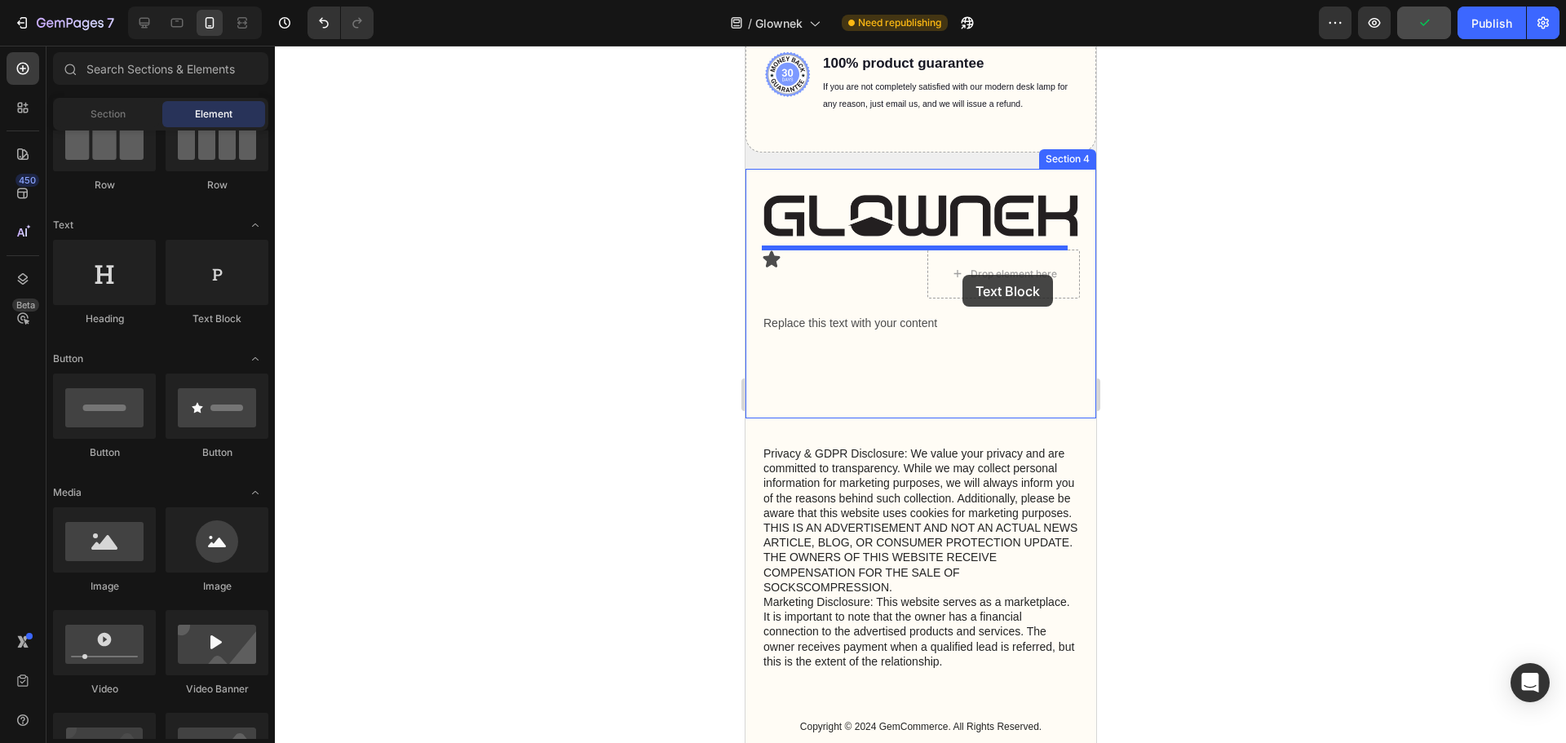
drag, startPoint x: 974, startPoint y: 345, endPoint x: 983, endPoint y: 298, distance: 47.2
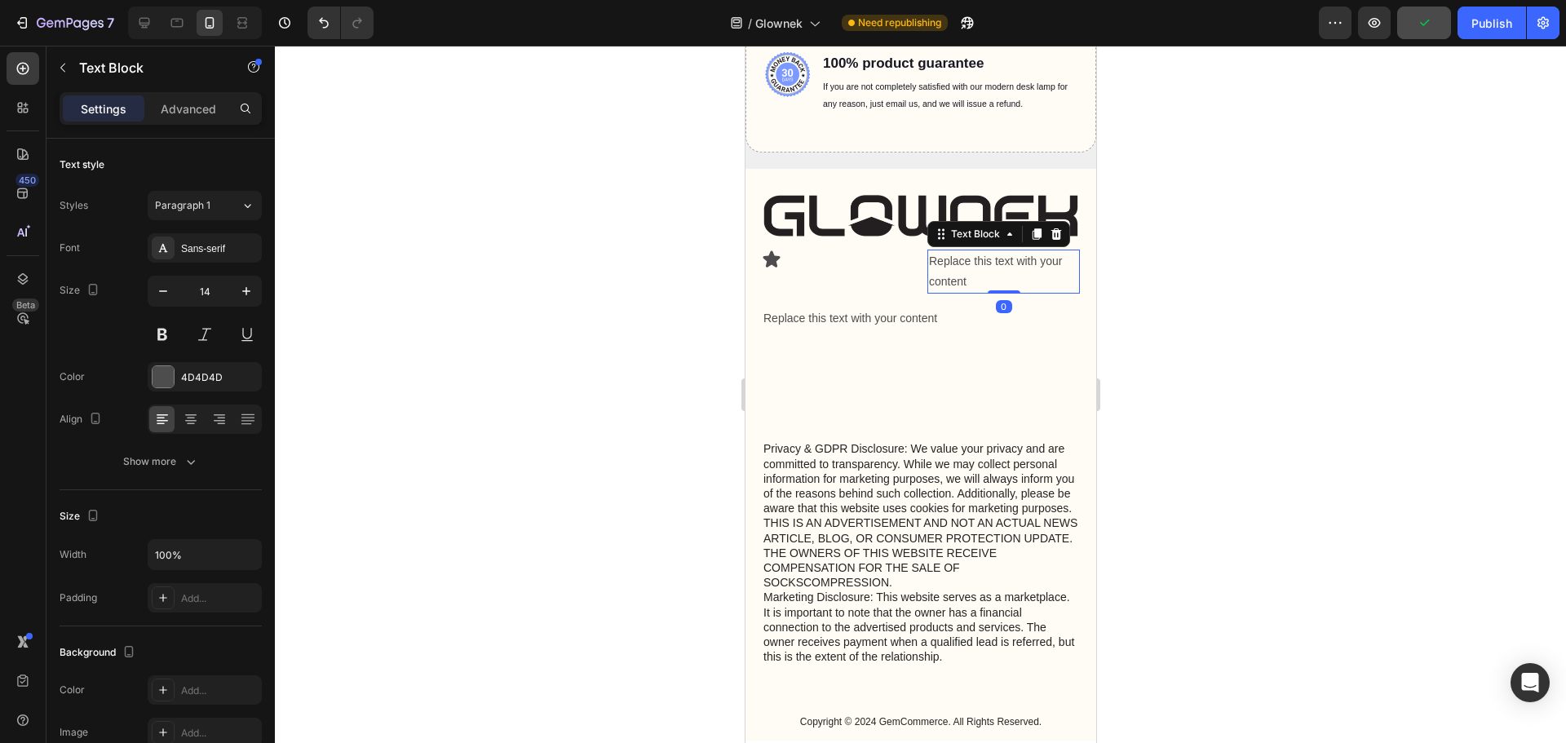
click at [946, 268] on div "Replace this text with your content" at bounding box center [1002, 272] width 152 height 44
click at [946, 268] on p "Replace this text with your content" at bounding box center [1002, 271] width 149 height 41
click at [968, 267] on p "[EMAIL_ADDRESS][DOMAIN_NAME]" at bounding box center [1002, 271] width 149 height 41
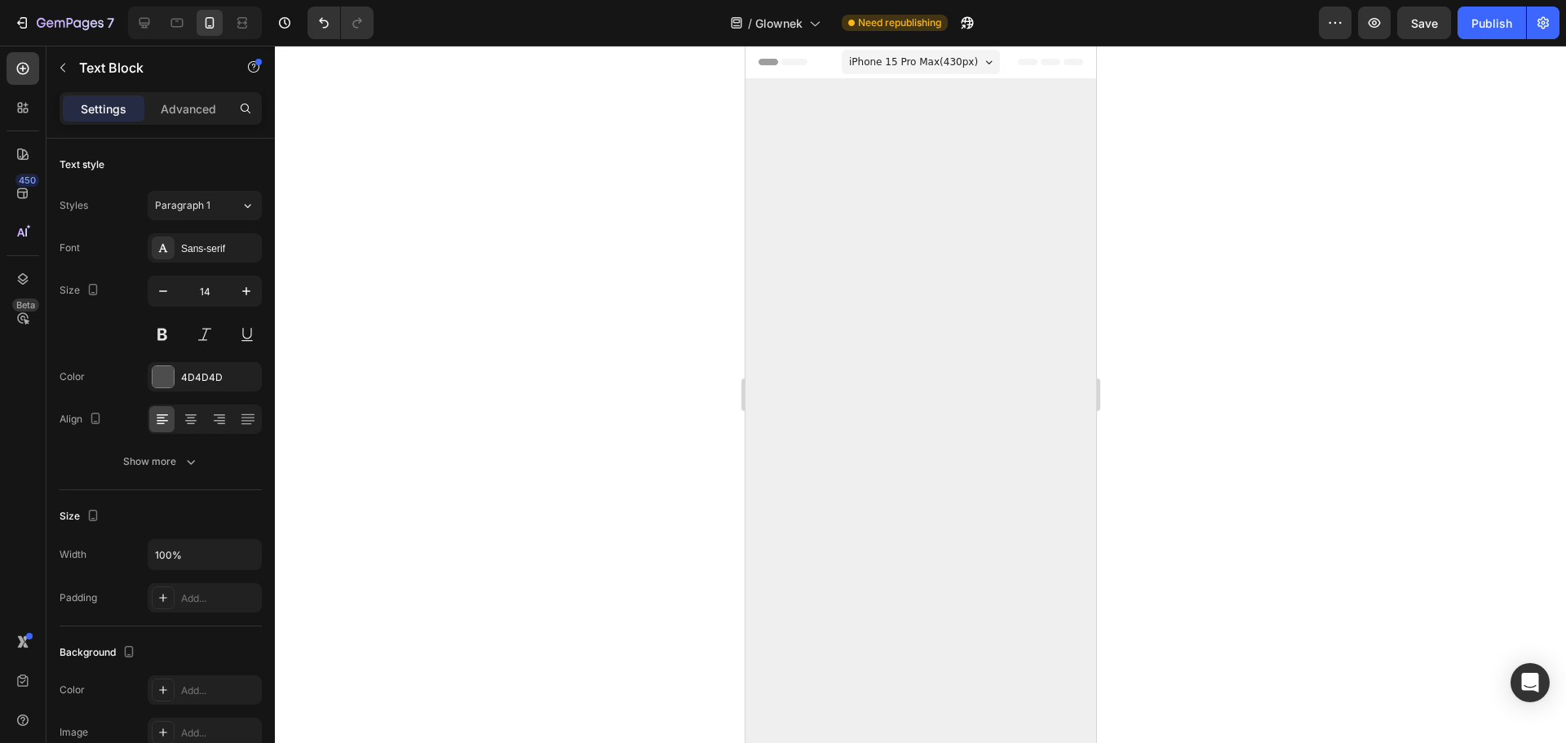
scroll to position [5928, 0]
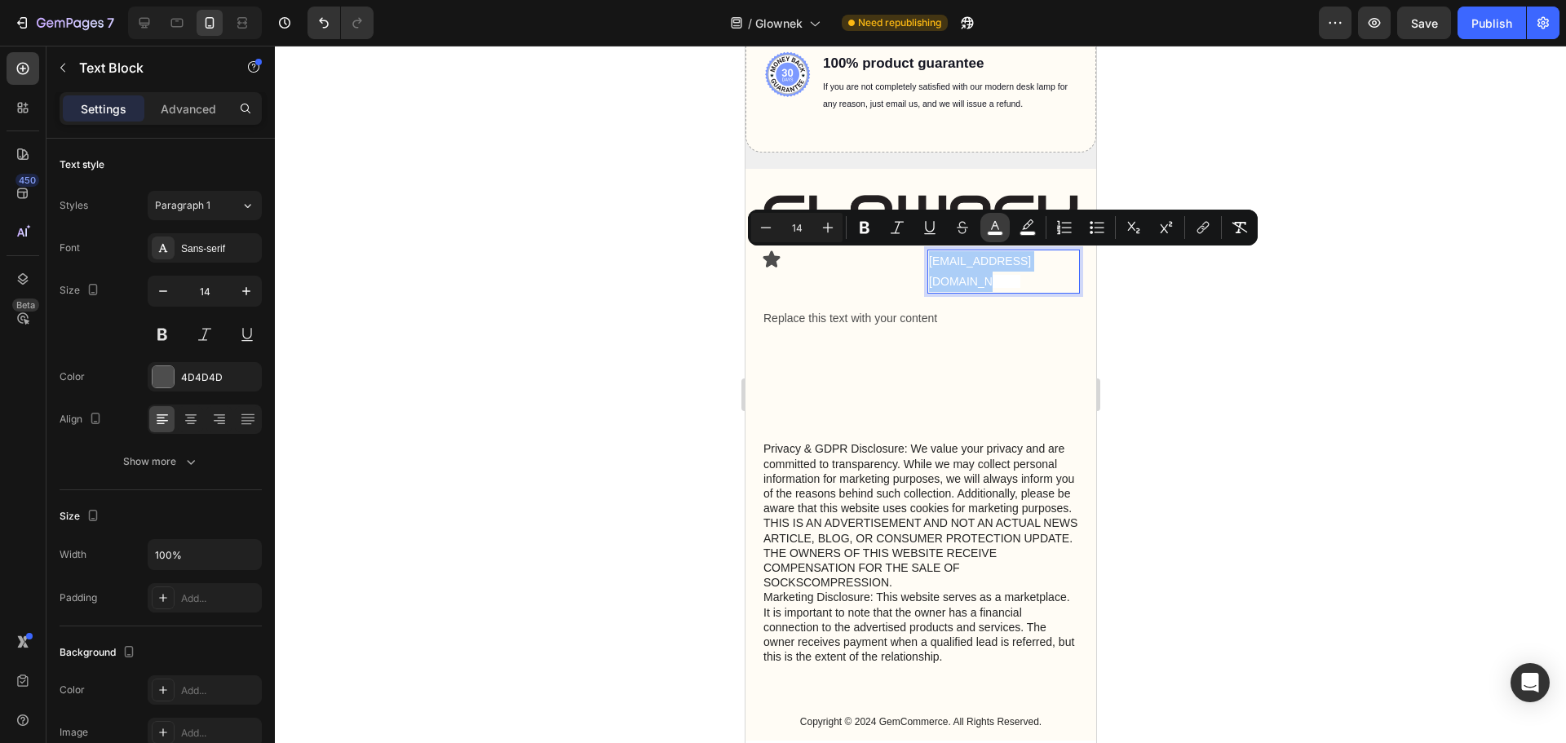
click at [988, 229] on icon "Editor contextual toolbar" at bounding box center [995, 227] width 16 height 16
type input "FFFFFF"
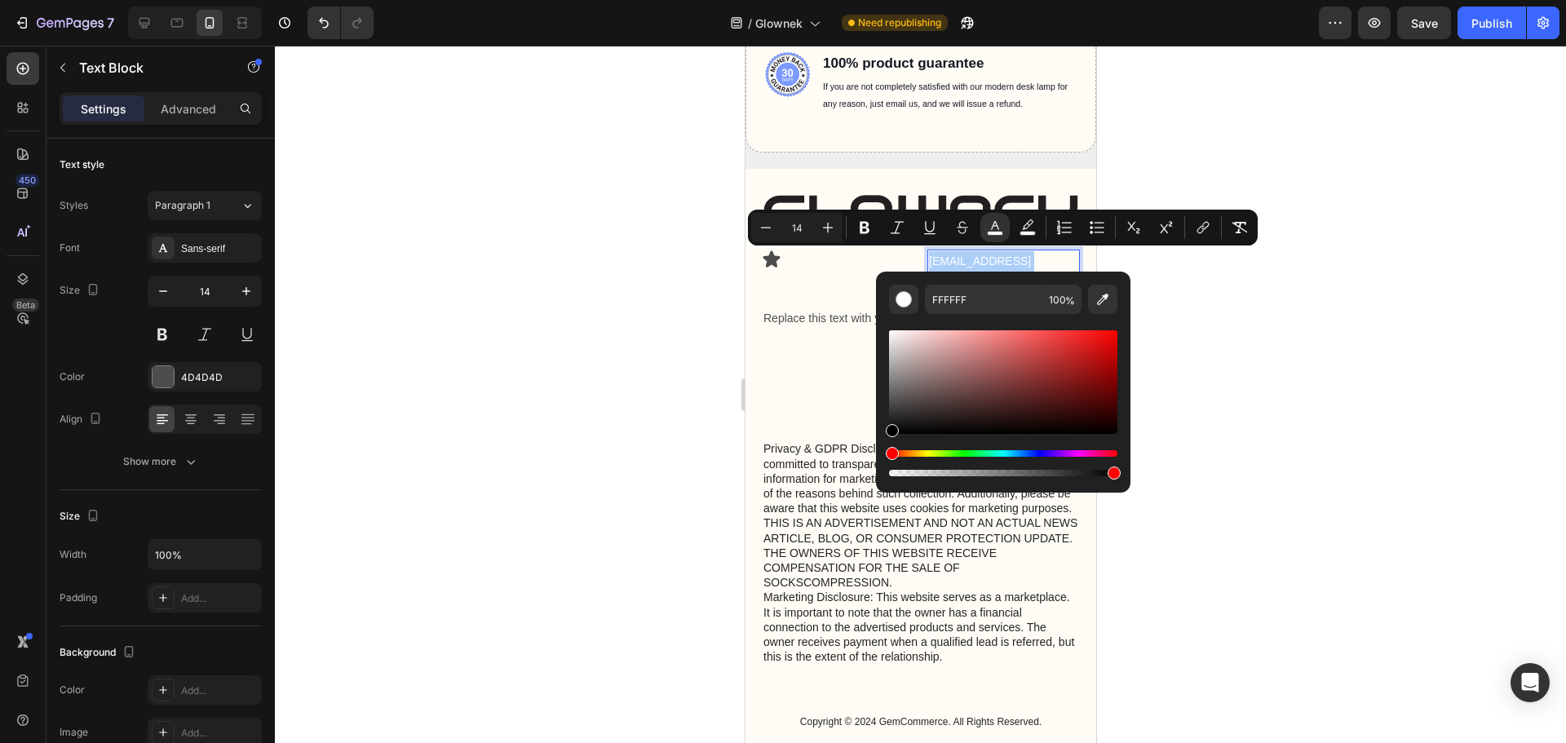
drag, startPoint x: 892, startPoint y: 342, endPoint x: 886, endPoint y: 454, distance: 111.9
click at [885, 458] on div "FFFFFF 100 %" at bounding box center [1003, 376] width 254 height 208
type input "000000"
click at [1252, 356] on div at bounding box center [920, 394] width 1291 height 697
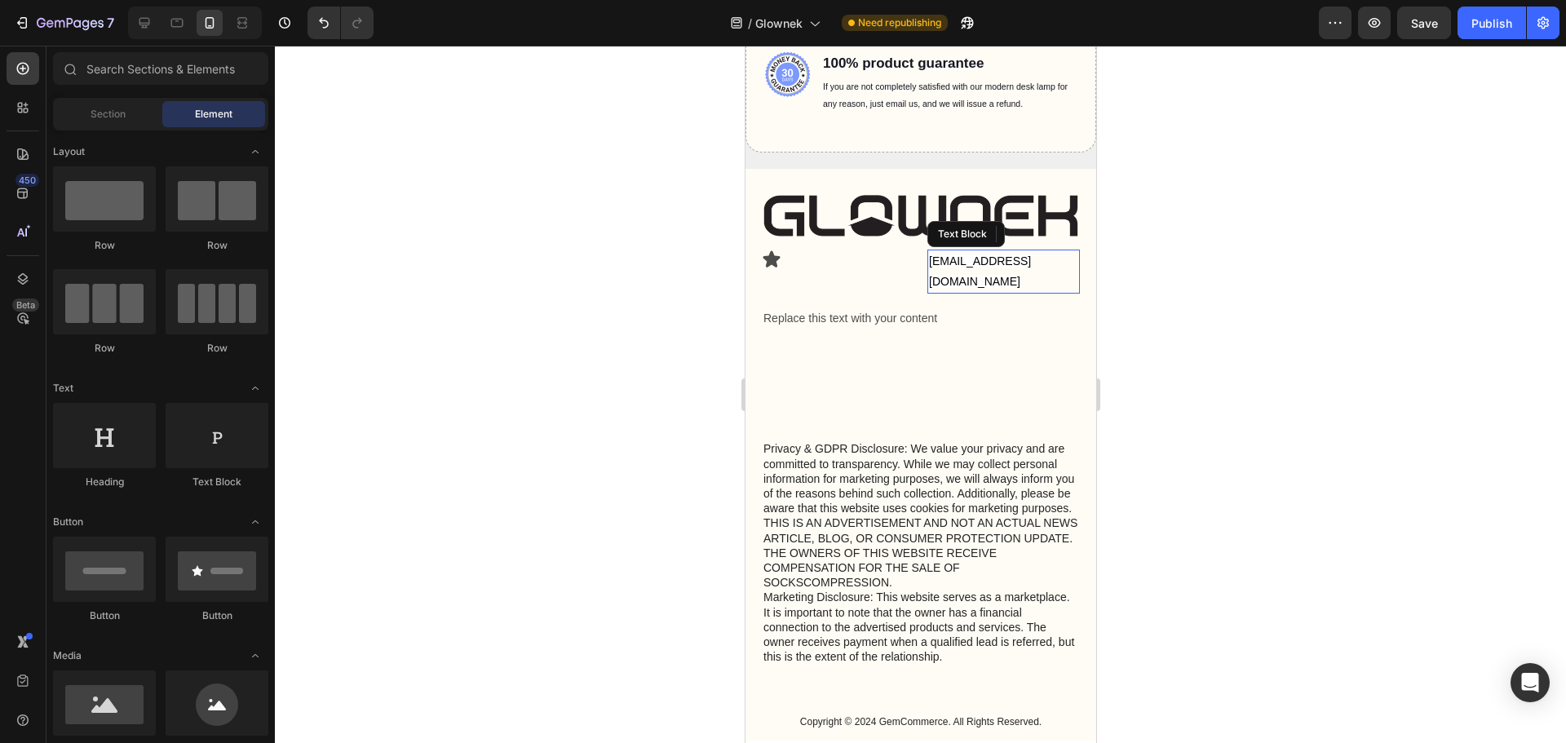
click at [1005, 265] on span "[EMAIL_ADDRESS][DOMAIN_NAME]" at bounding box center [979, 270] width 102 height 33
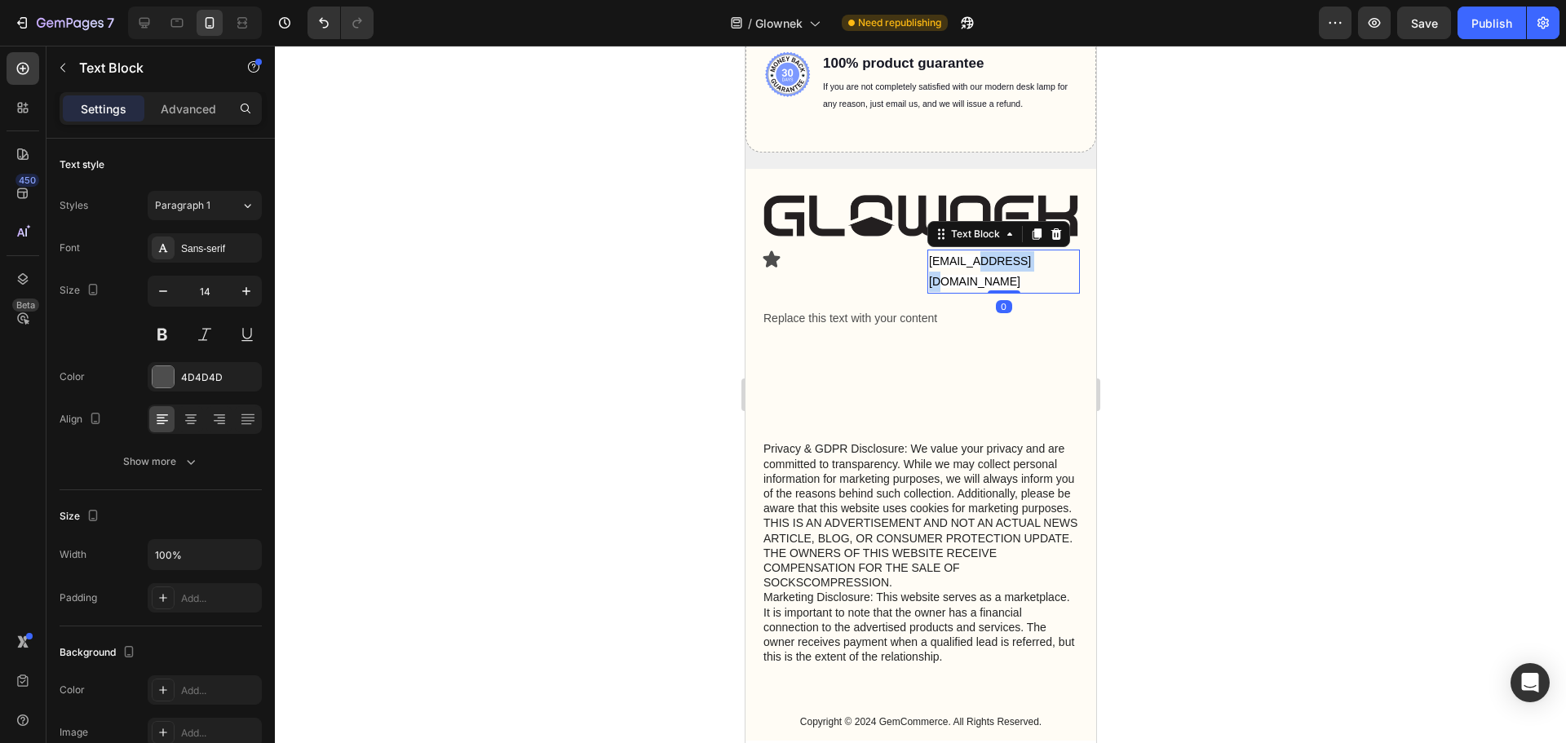
click at [977, 259] on span "[EMAIL_ADDRESS][DOMAIN_NAME]" at bounding box center [979, 270] width 102 height 33
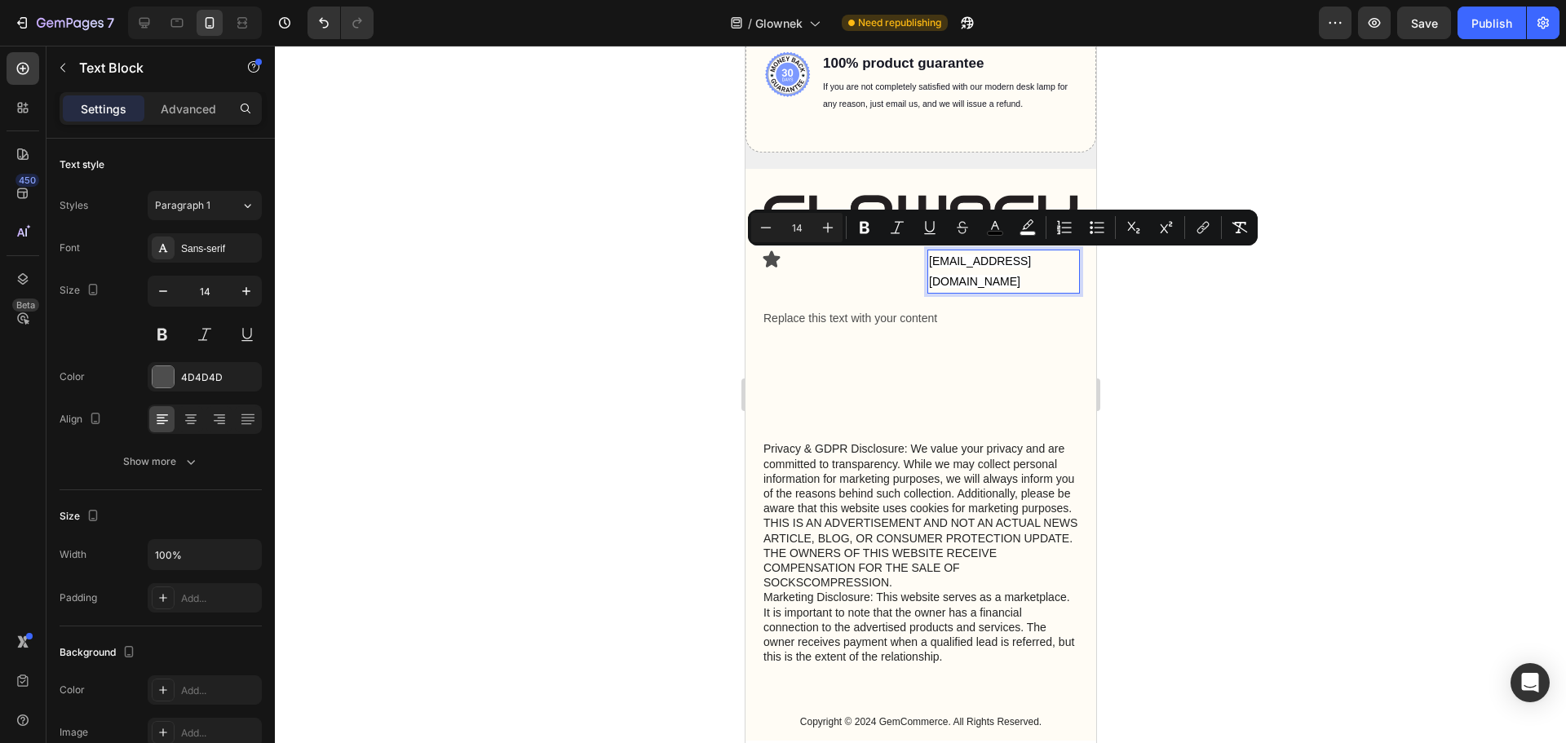
click at [938, 260] on span "[EMAIL_ADDRESS][DOMAIN_NAME]" at bounding box center [979, 270] width 102 height 33
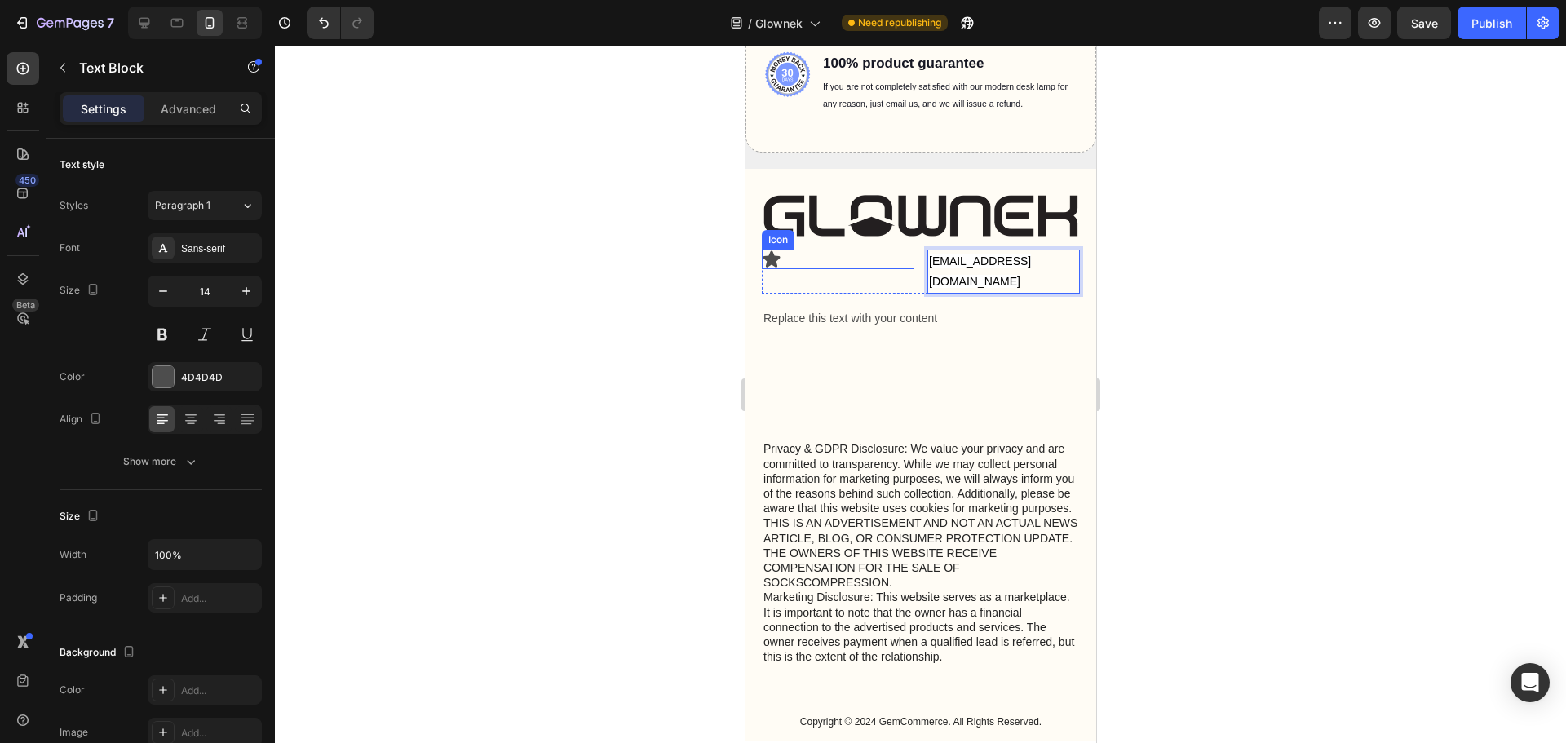
click at [900, 266] on div "Icon" at bounding box center [837, 260] width 152 height 20
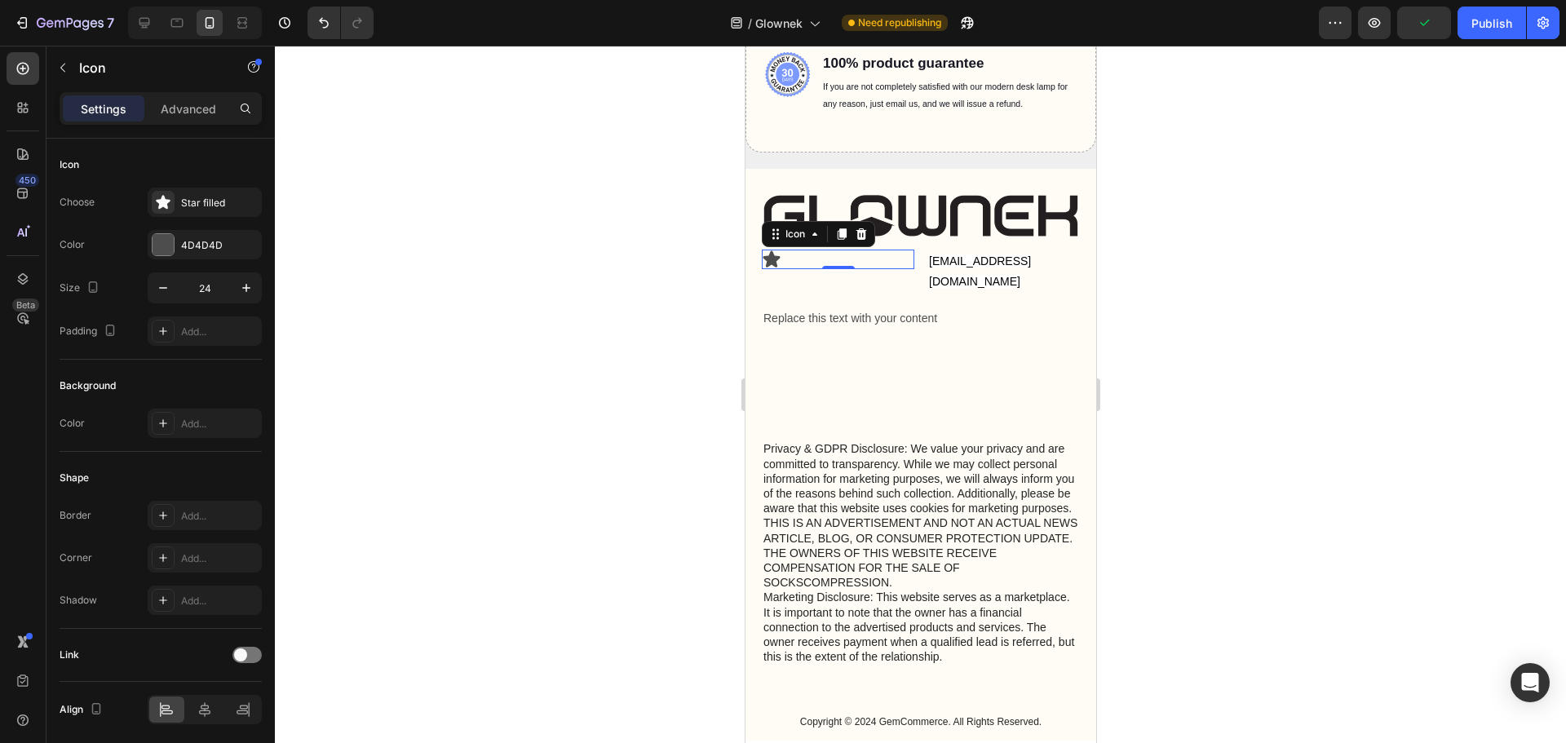
click at [901, 257] on div "Icon 0" at bounding box center [837, 260] width 152 height 20
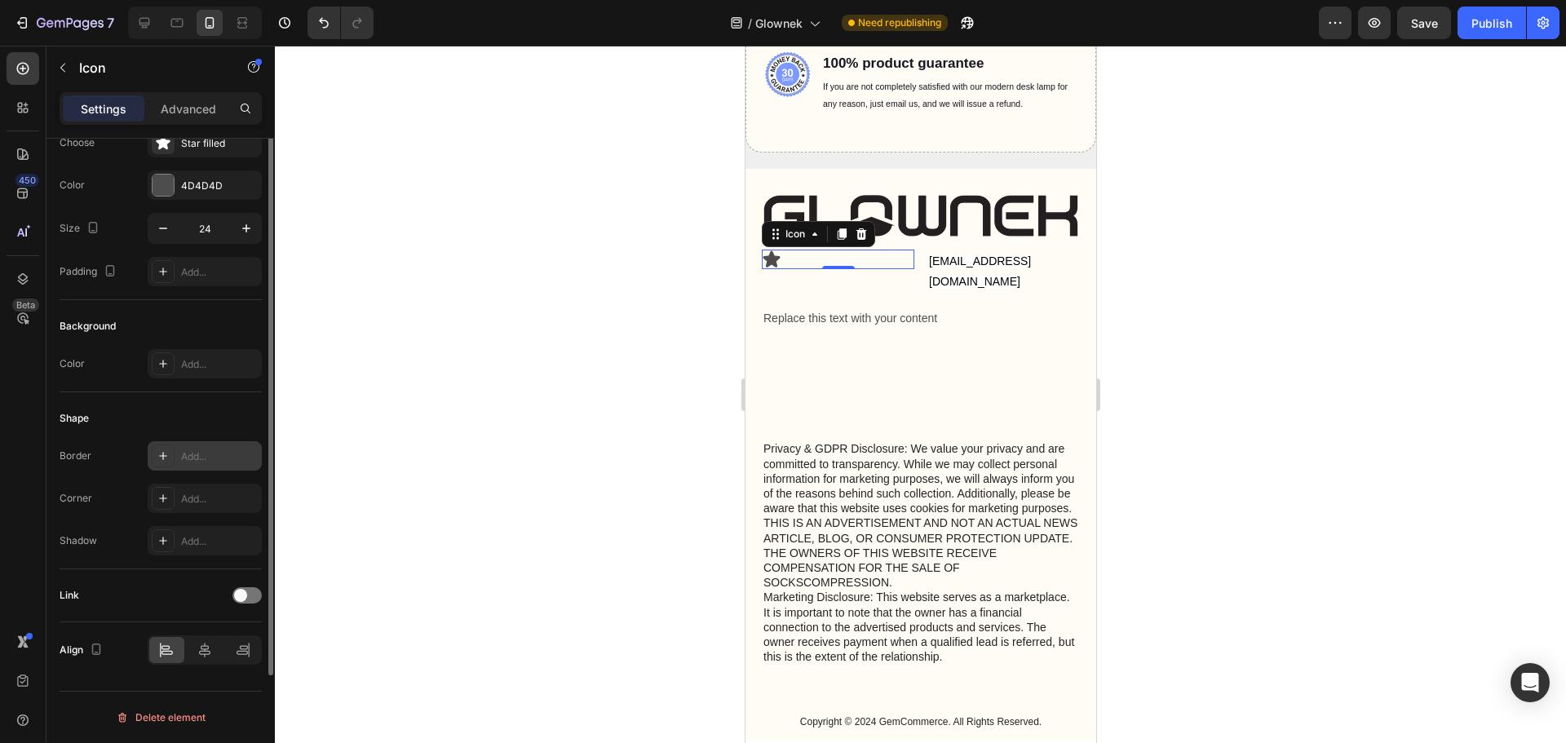
scroll to position [0, 0]
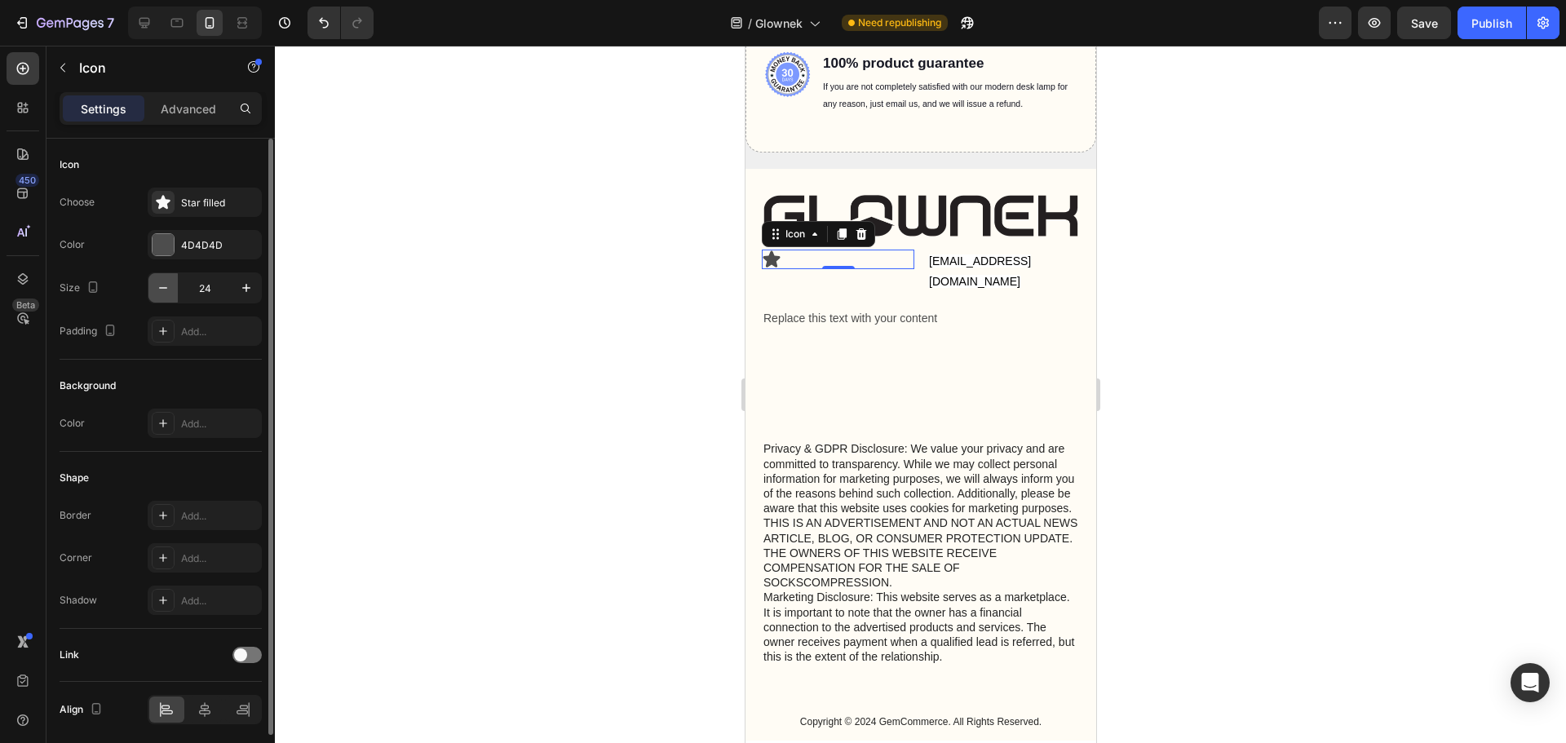
click at [157, 291] on icon "button" at bounding box center [163, 288] width 16 height 16
type input "23"
type input "24"
click at [183, 120] on div "Advanced" at bounding box center [189, 108] width 82 height 26
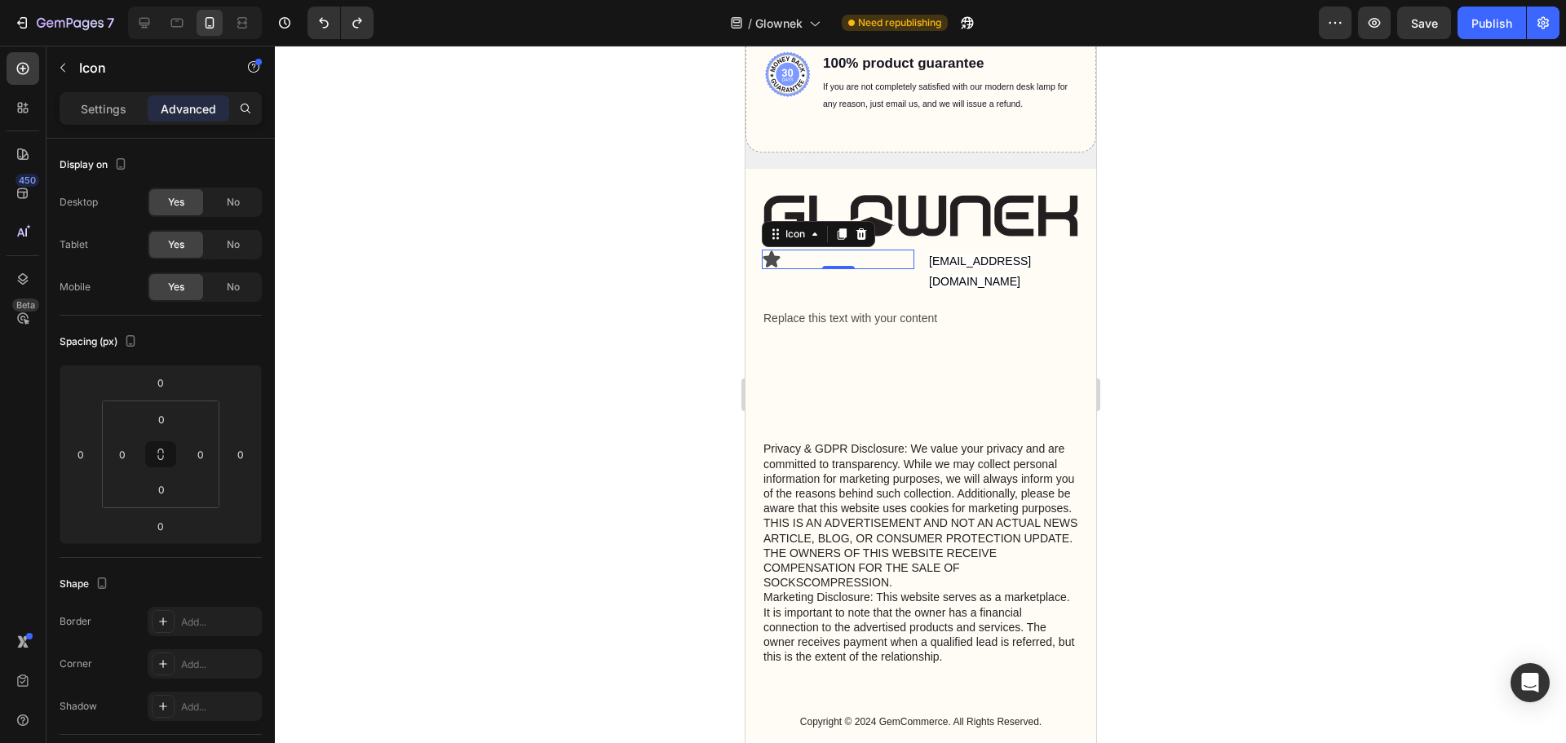
click at [1204, 297] on div at bounding box center [920, 394] width 1291 height 697
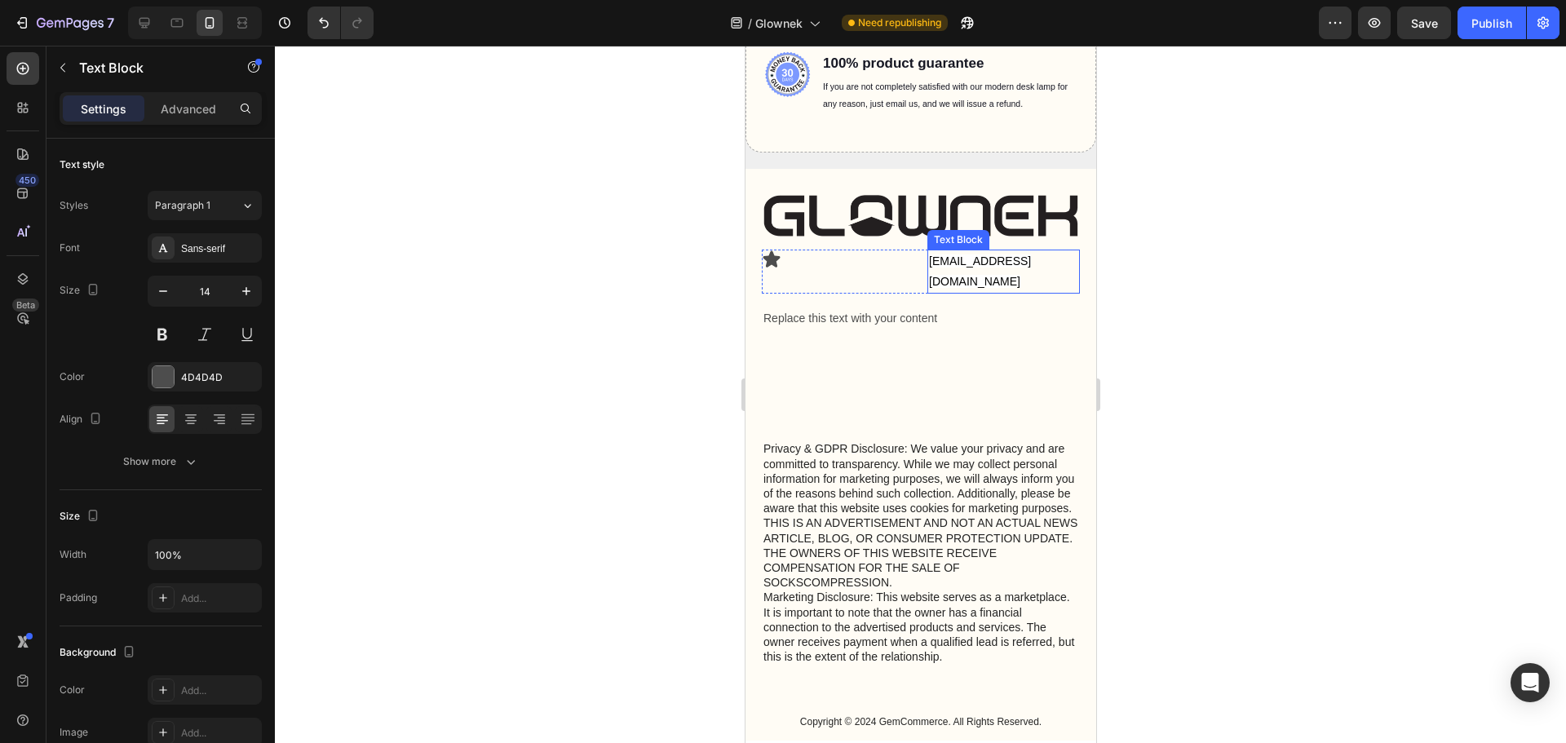
click at [950, 257] on span "[EMAIL_ADDRESS][DOMAIN_NAME]" at bounding box center [979, 270] width 102 height 33
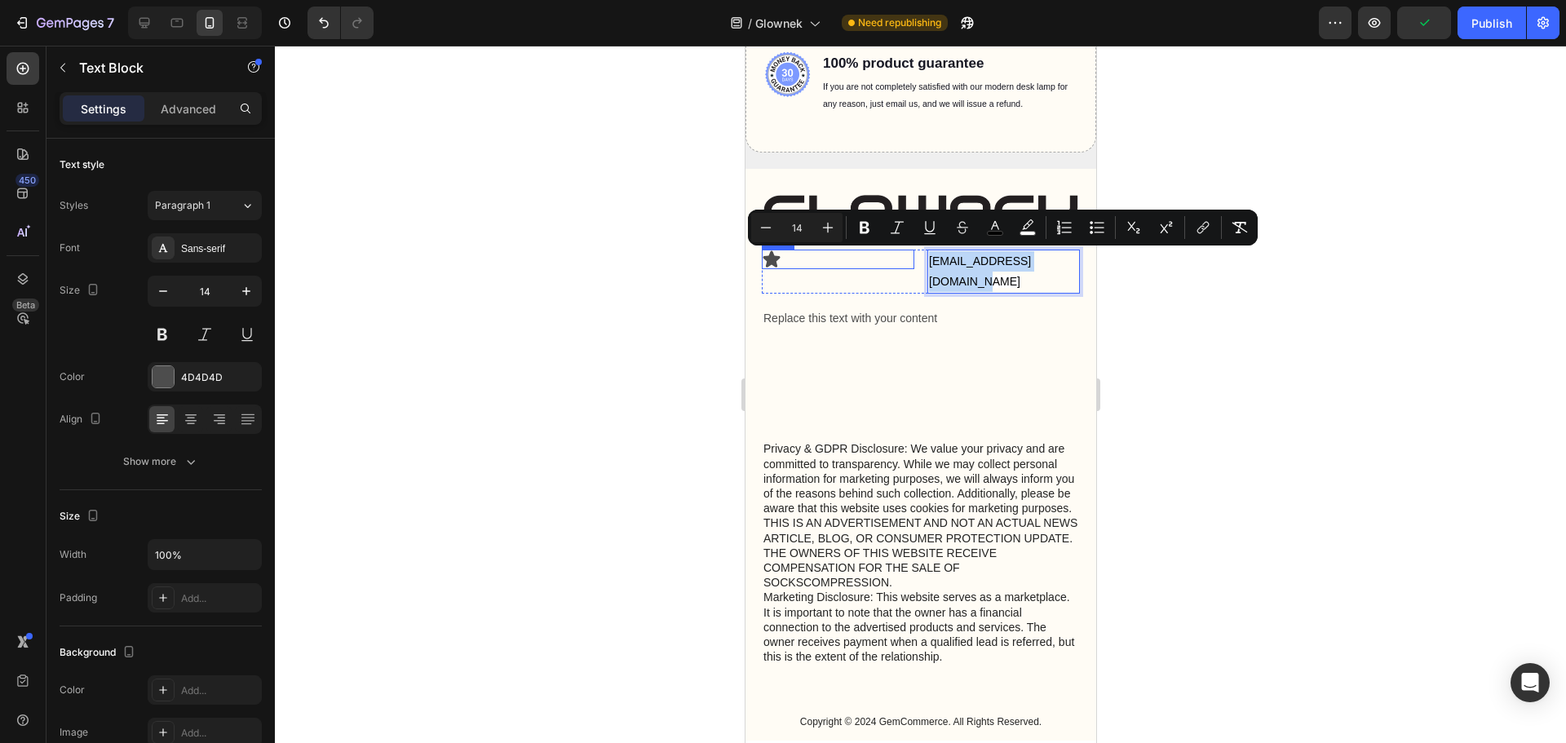
click at [878, 259] on div "Icon" at bounding box center [837, 260] width 152 height 20
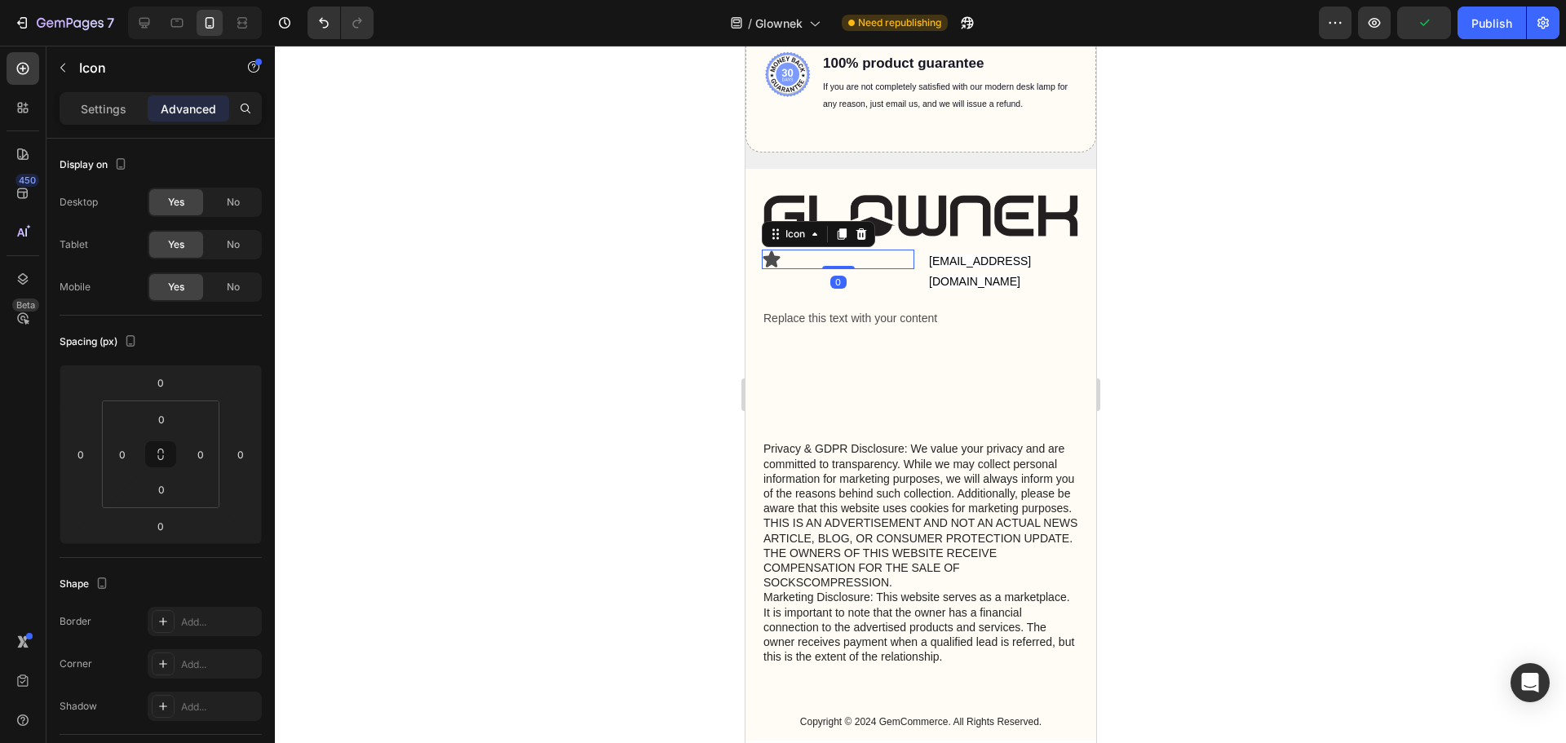
click at [878, 259] on div "Icon 0" at bounding box center [837, 260] width 152 height 20
click at [770, 240] on div "Icon" at bounding box center [794, 234] width 59 height 20
click at [768, 251] on icon at bounding box center [771, 260] width 20 height 20
click at [792, 263] on div "Icon Row 2 cols Row 2 cols Section 0" at bounding box center [837, 260] width 152 height 20
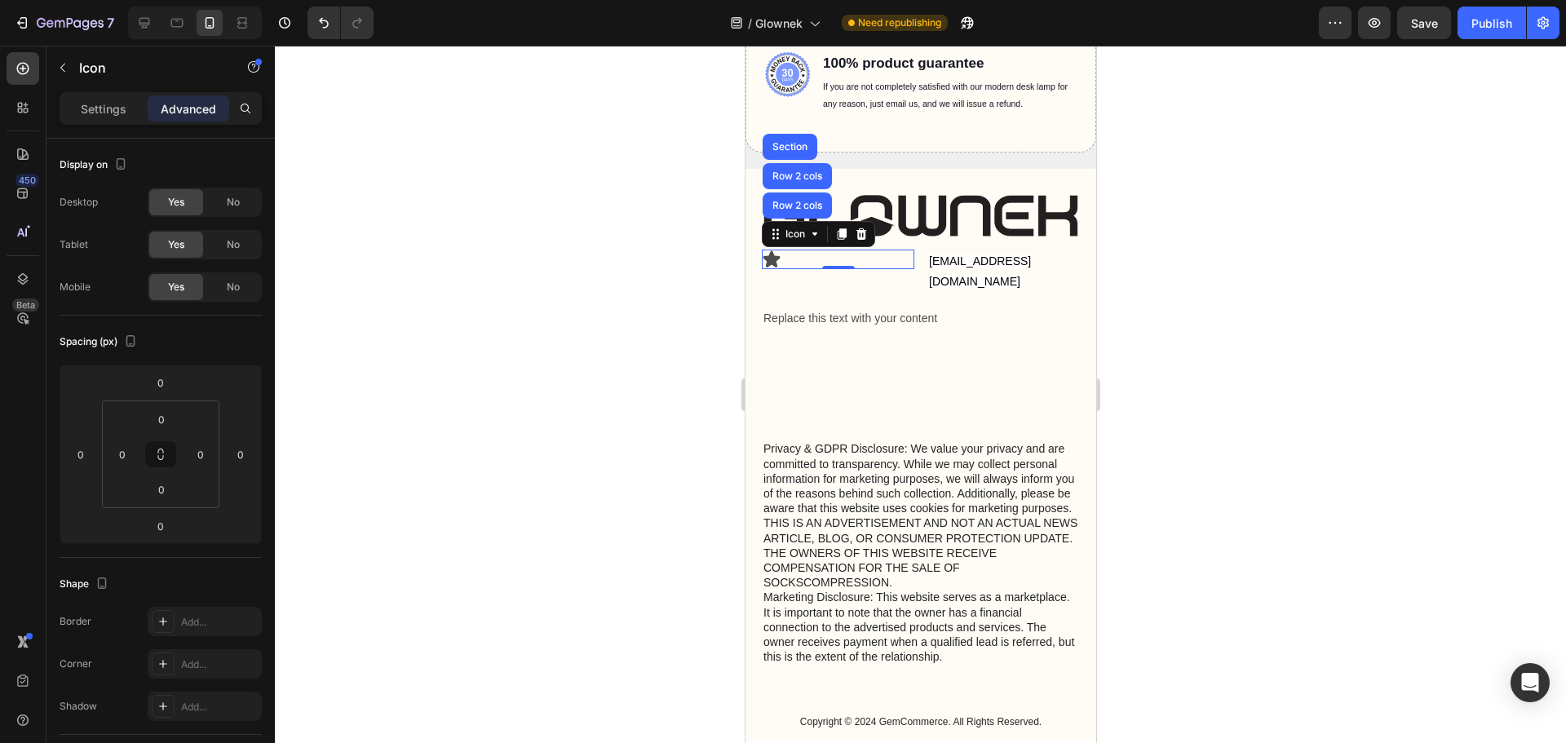
drag, startPoint x: 792, startPoint y: 263, endPoint x: 1486, endPoint y: 315, distance: 695.9
click at [792, 263] on div "Icon Row 2 cols Row 2 cols Section 0" at bounding box center [837, 260] width 152 height 20
click at [88, 118] on div "Settings" at bounding box center [104, 108] width 82 height 26
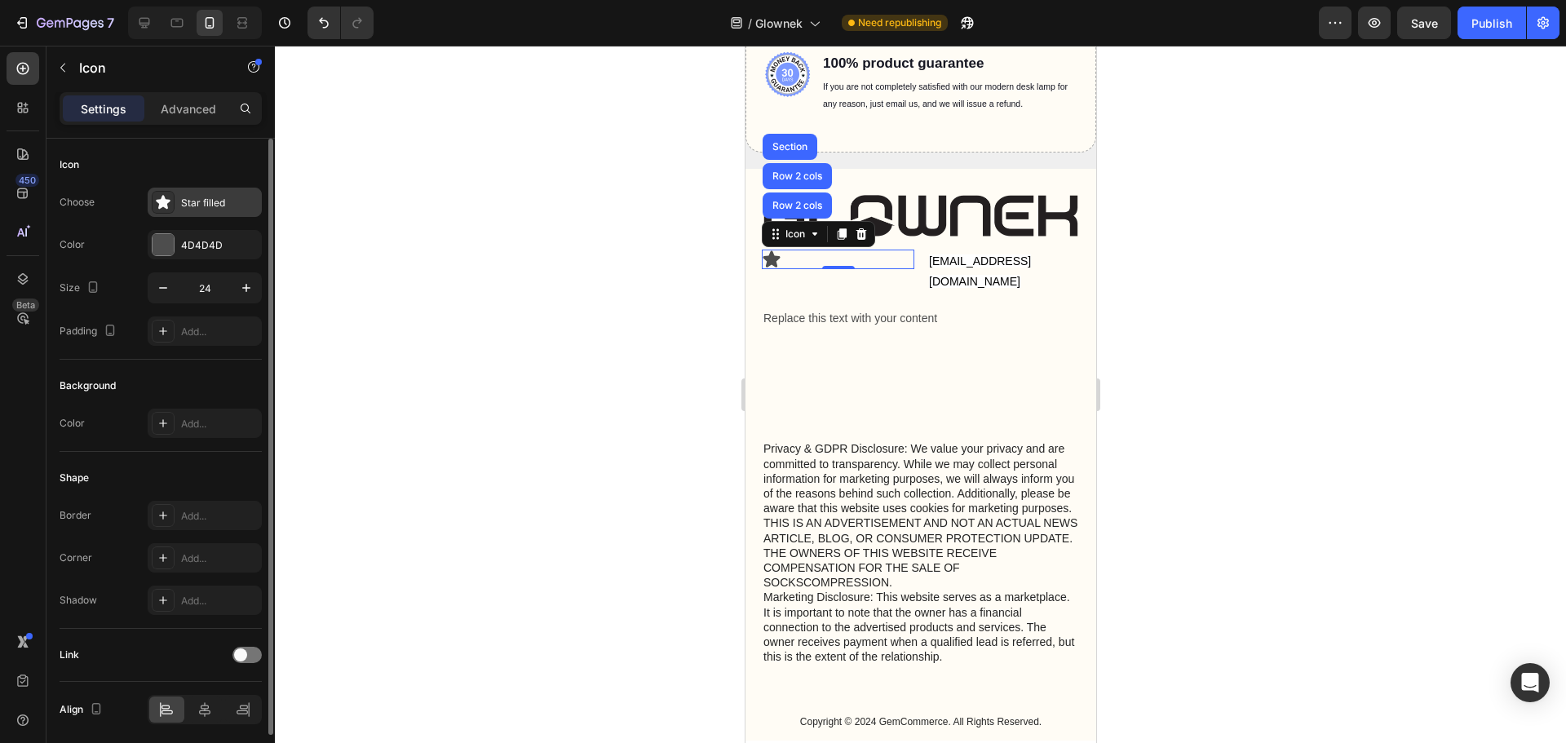
click at [148, 201] on div "Star filled" at bounding box center [205, 202] width 114 height 29
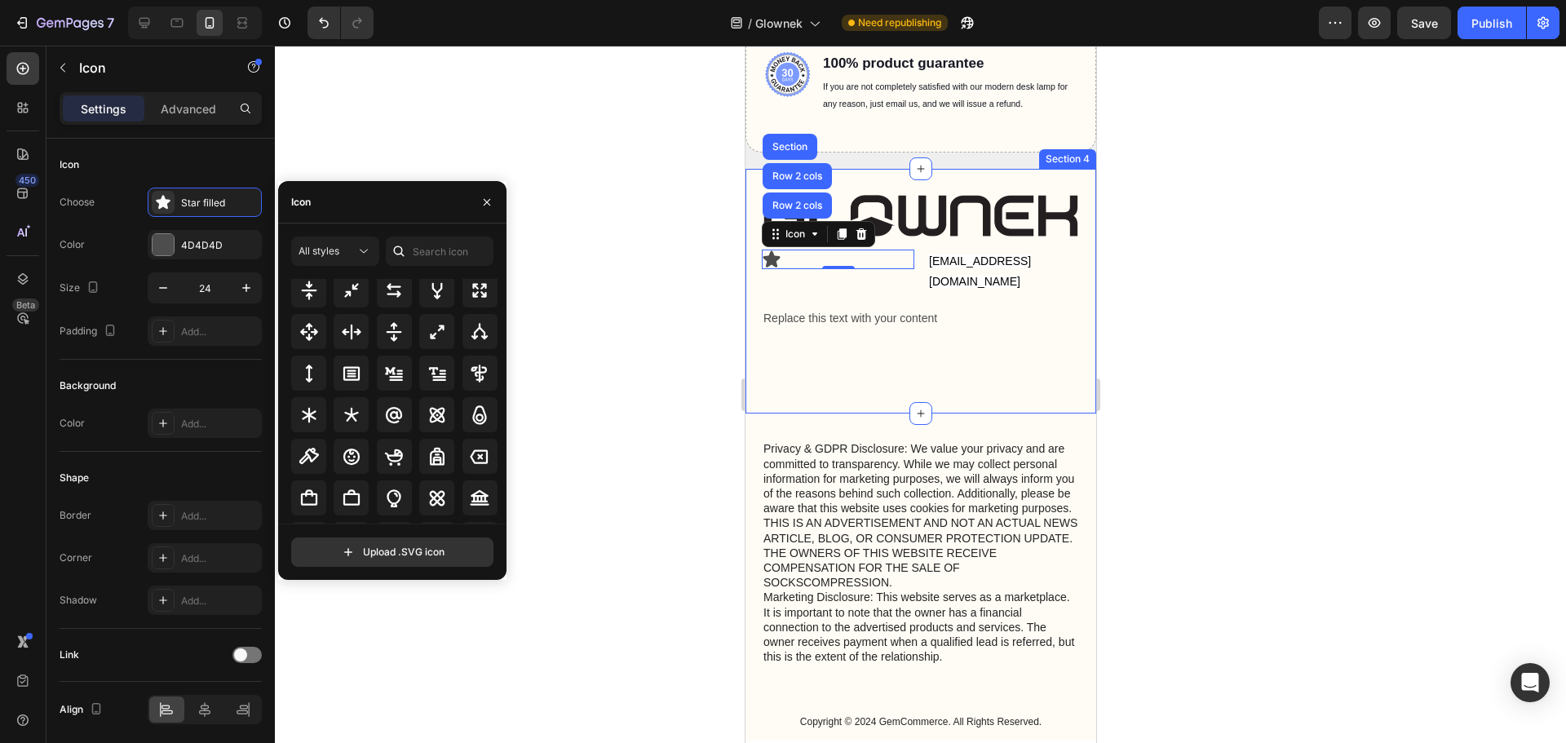
scroll to position [962, 0]
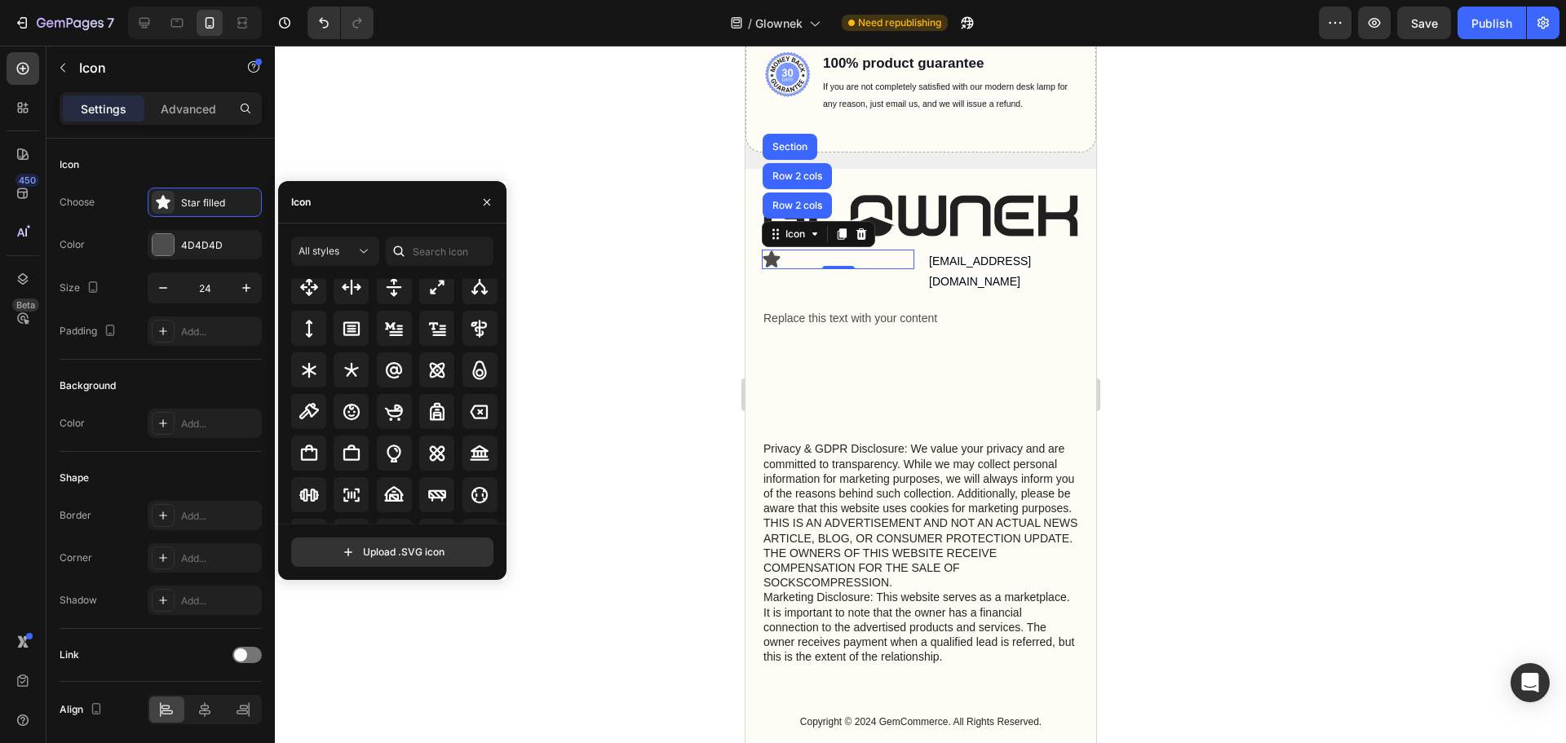
click at [1355, 367] on div at bounding box center [920, 394] width 1291 height 697
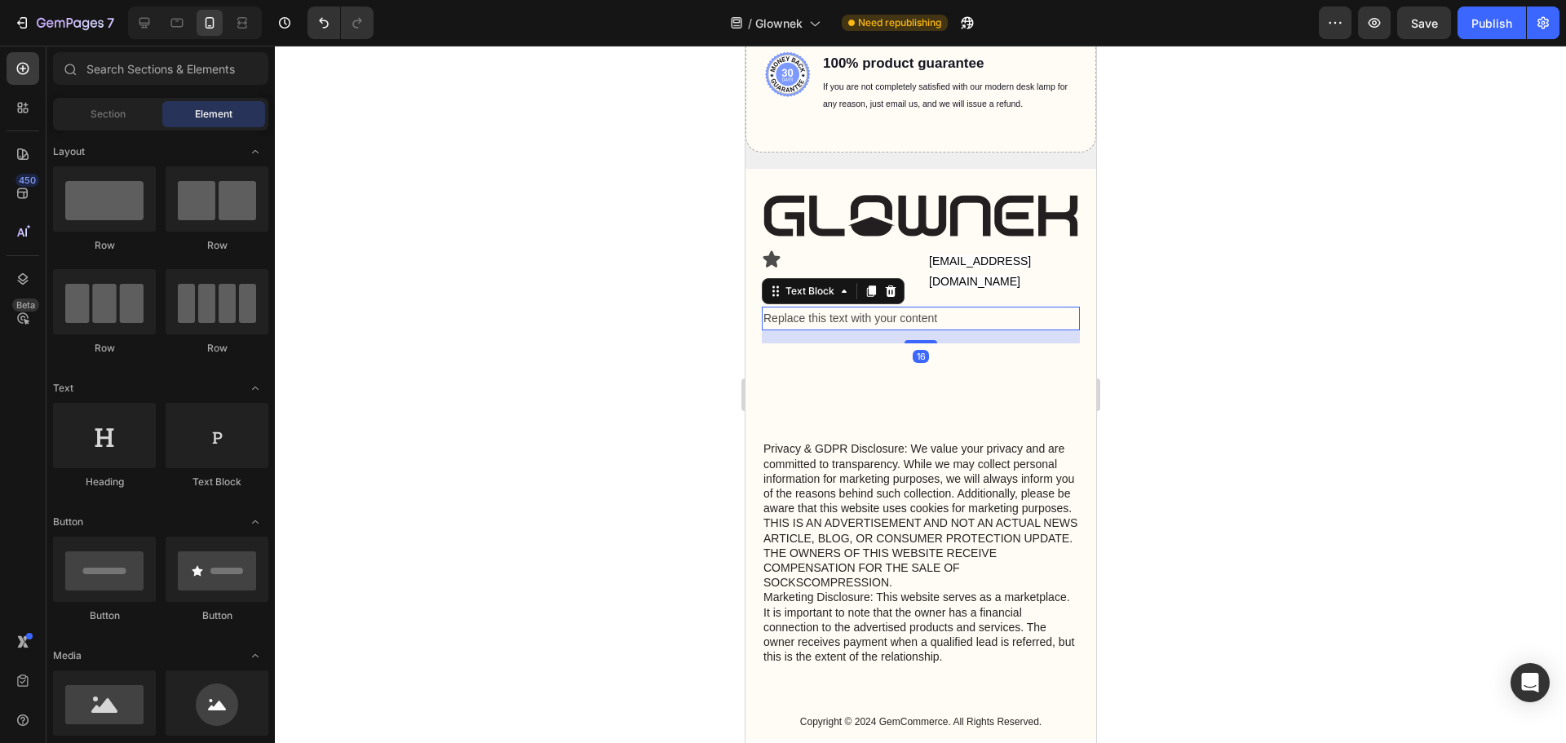
click at [869, 307] on div "Replace this text with your content" at bounding box center [920, 319] width 318 height 24
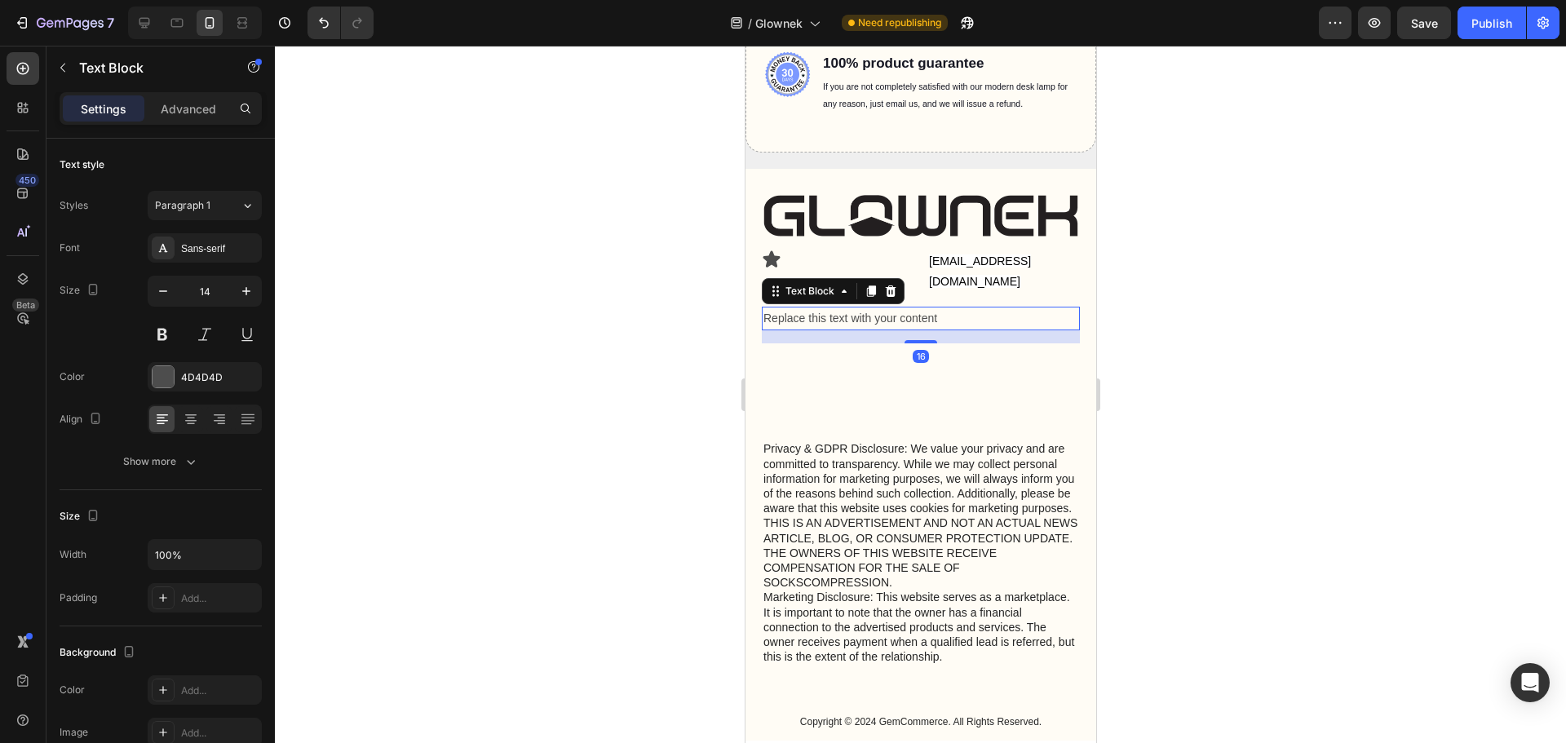
click at [869, 307] on div "Replace this text with your content" at bounding box center [920, 319] width 318 height 24
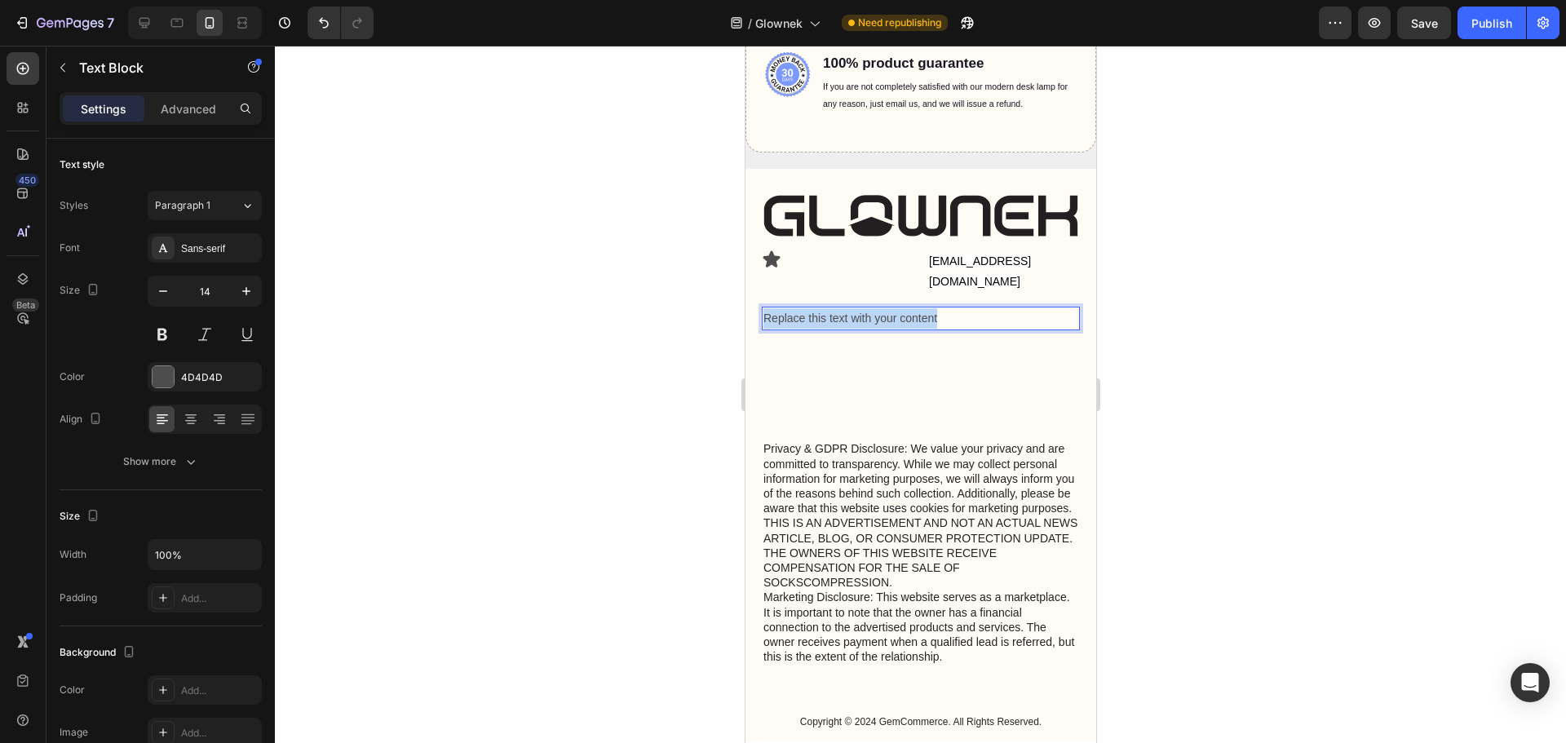
click at [869, 308] on p "Replace this text with your content" at bounding box center [919, 318] width 315 height 20
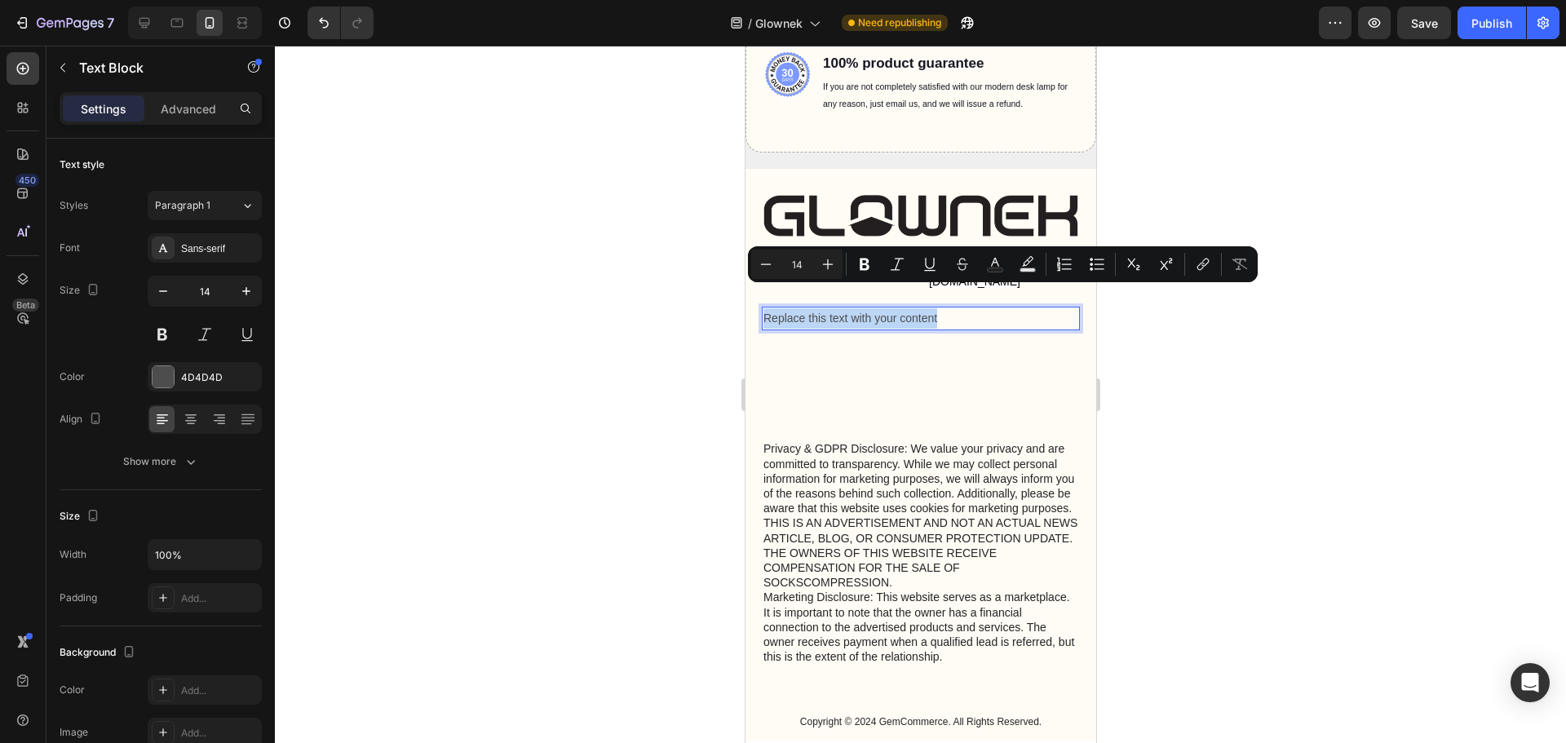
click at [835, 308] on p "Replace this text with your content" at bounding box center [919, 318] width 315 height 20
click at [836, 308] on p "Replace this text with your content" at bounding box center [919, 318] width 315 height 20
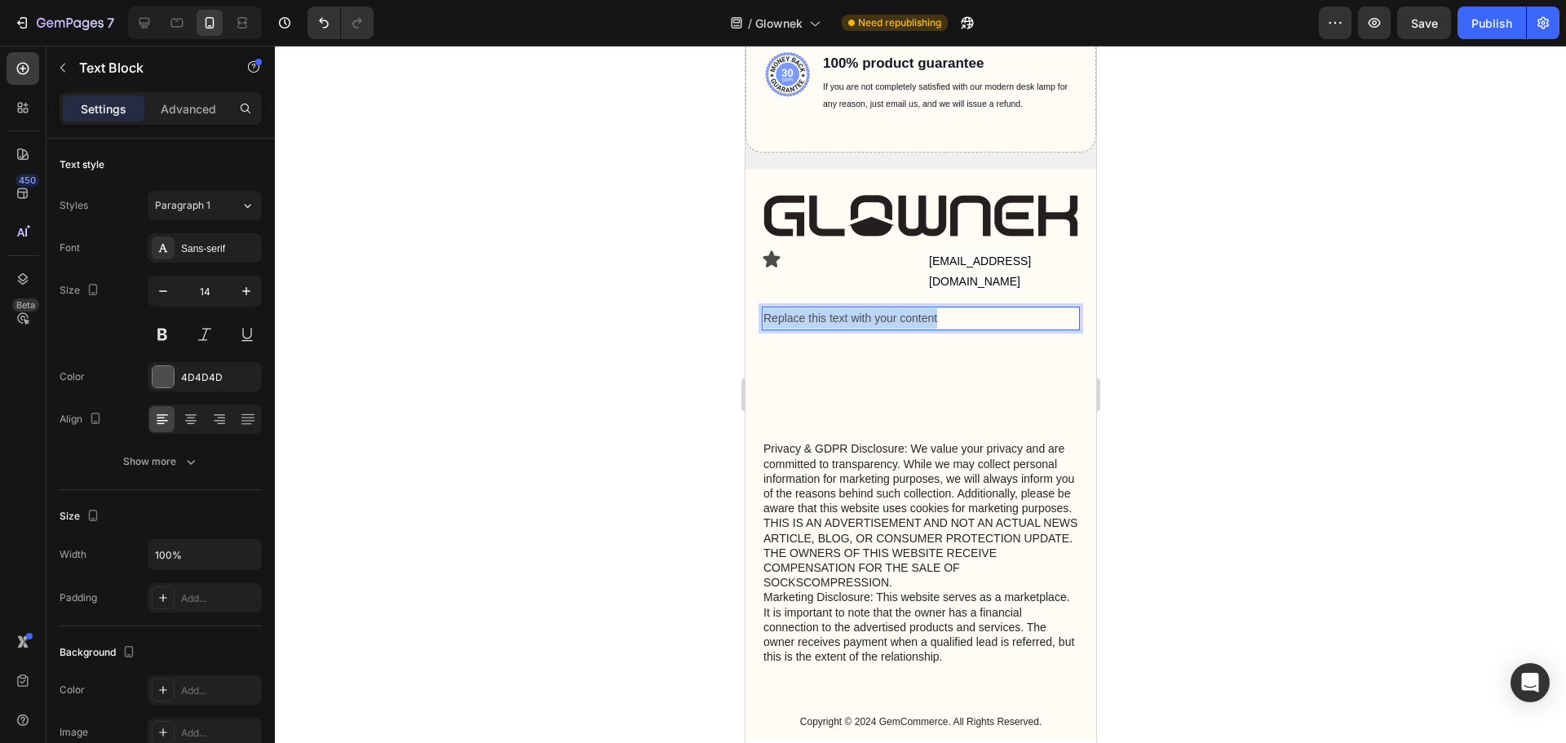
click at [836, 308] on p "Replace this text with your content" at bounding box center [919, 318] width 315 height 20
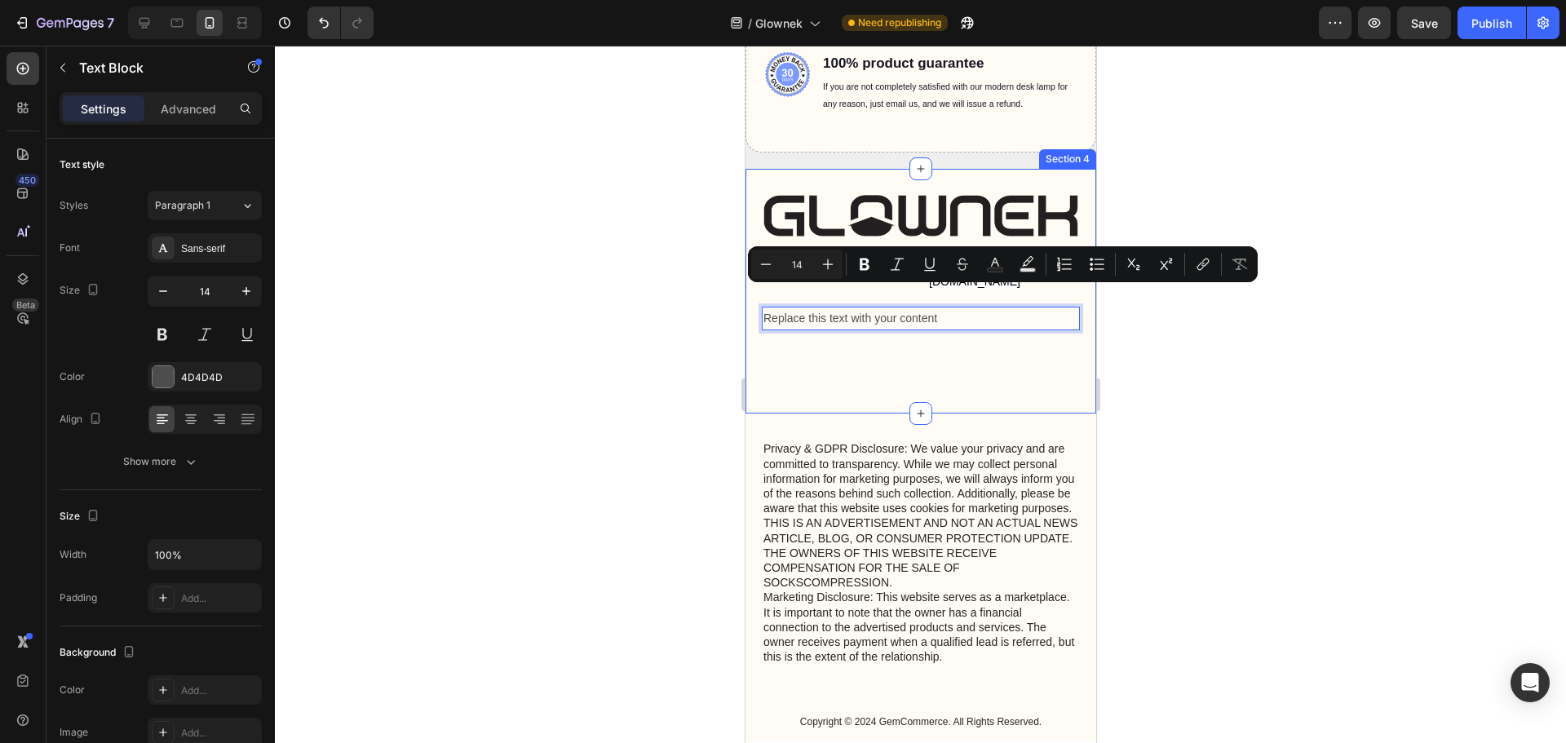
click at [1001, 382] on div "Image Icon [EMAIL_ADDRESS][DOMAIN_NAME] Text Block Row Replace this text with y…" at bounding box center [920, 304] width 318 height 219
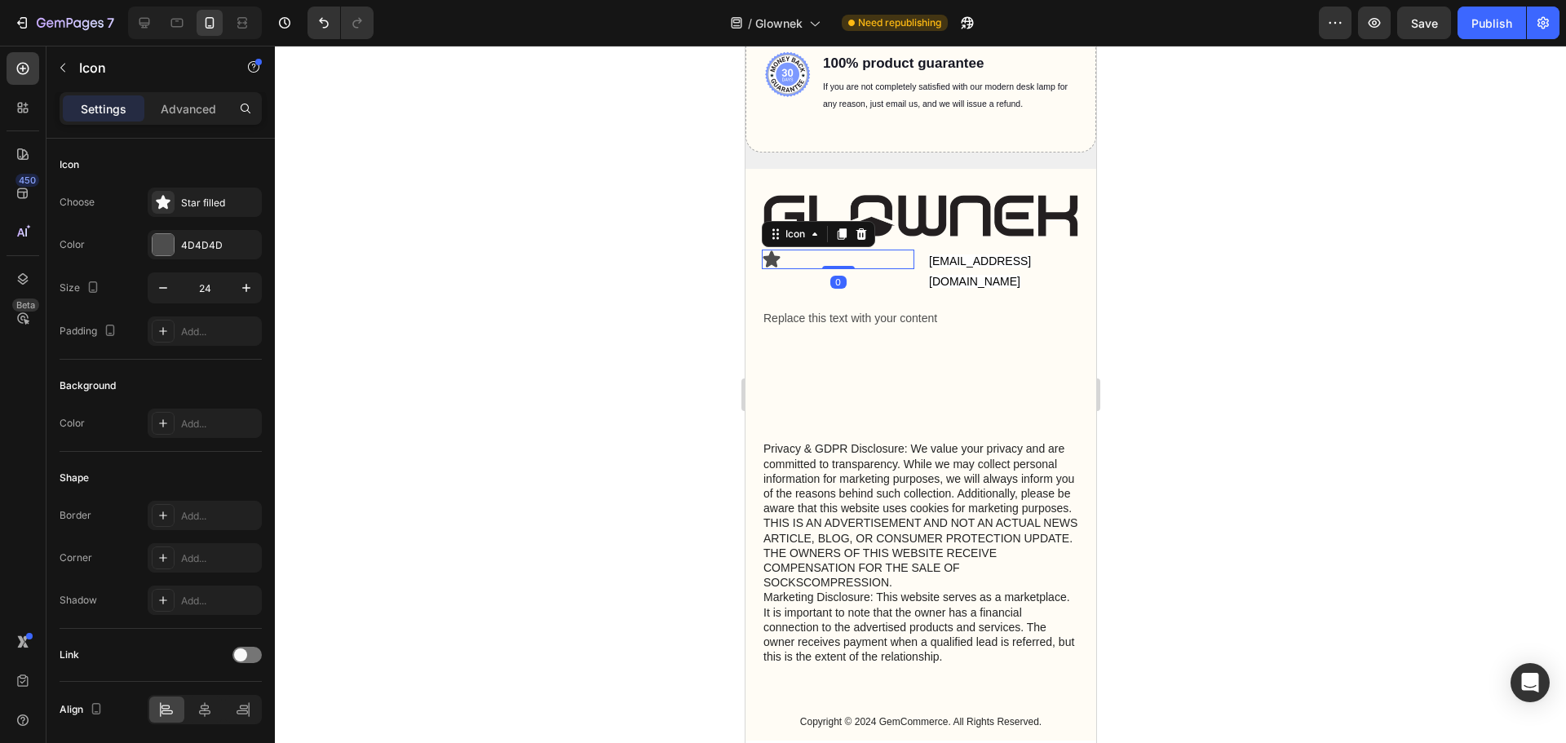
click at [883, 265] on div "Icon 0" at bounding box center [837, 260] width 152 height 20
click at [863, 233] on icon at bounding box center [860, 233] width 11 height 11
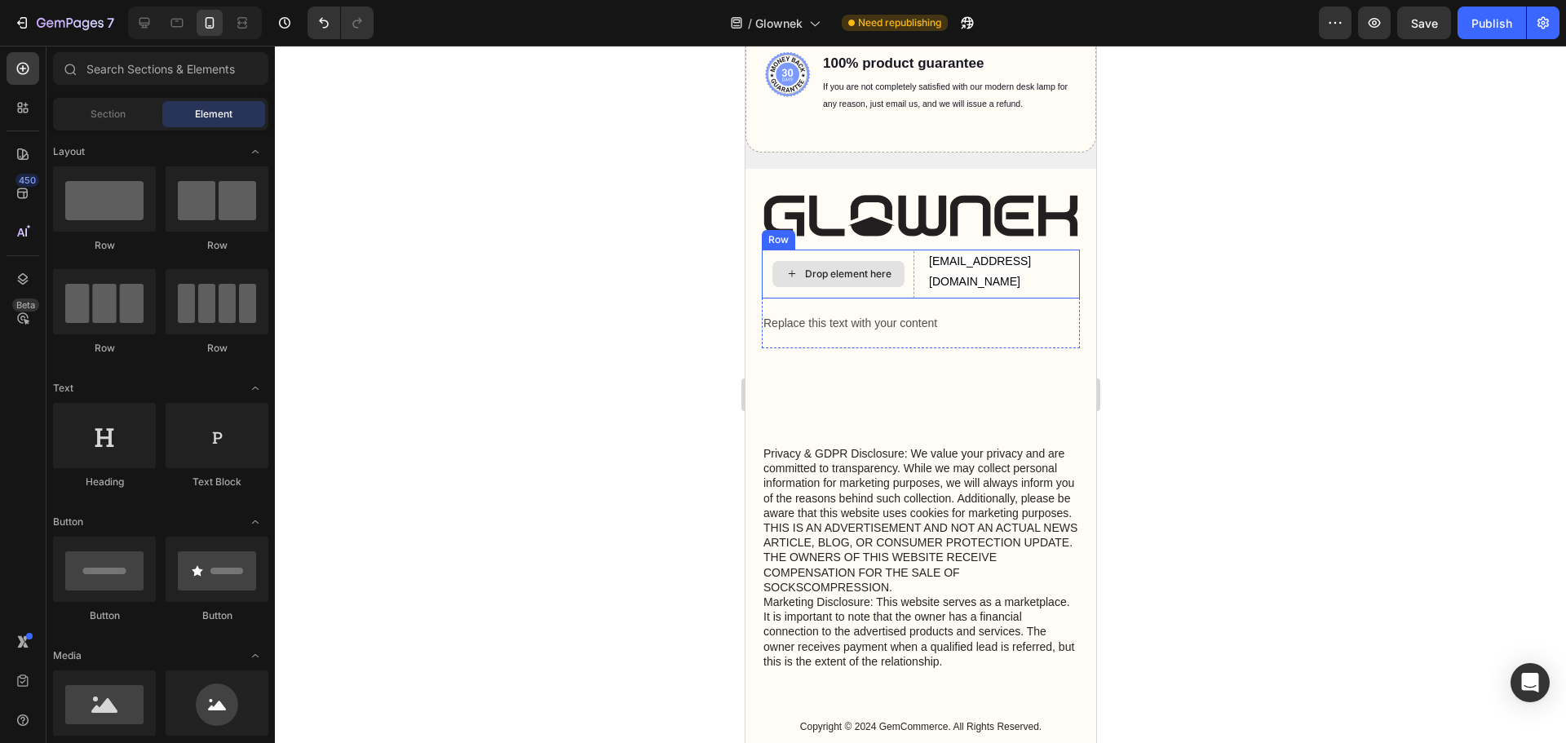
click at [898, 268] on div "Drop element here" at bounding box center [837, 274] width 132 height 26
click at [936, 261] on span "[EMAIL_ADDRESS][DOMAIN_NAME]" at bounding box center [979, 270] width 102 height 33
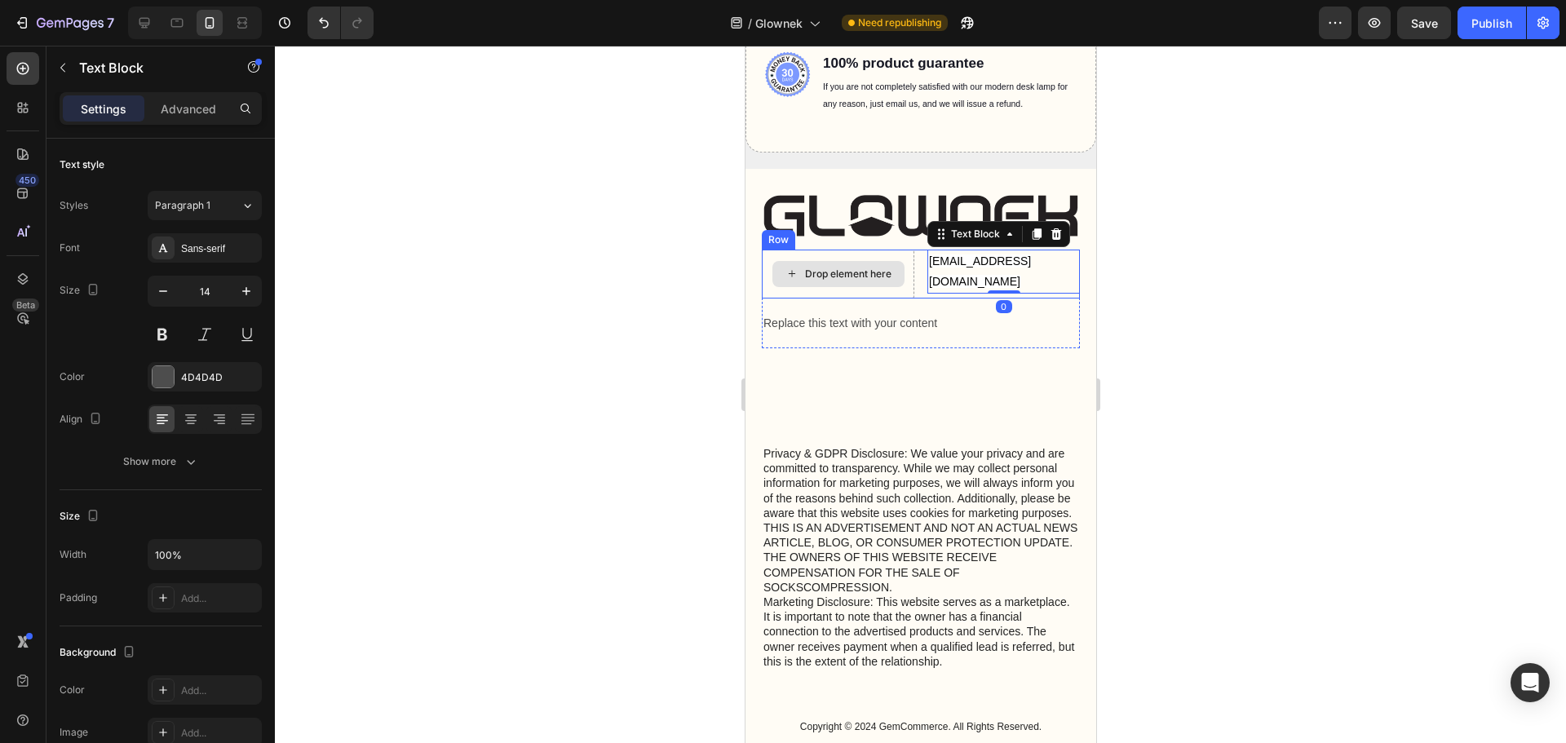
click at [832, 252] on div "Drop element here" at bounding box center [837, 274] width 152 height 49
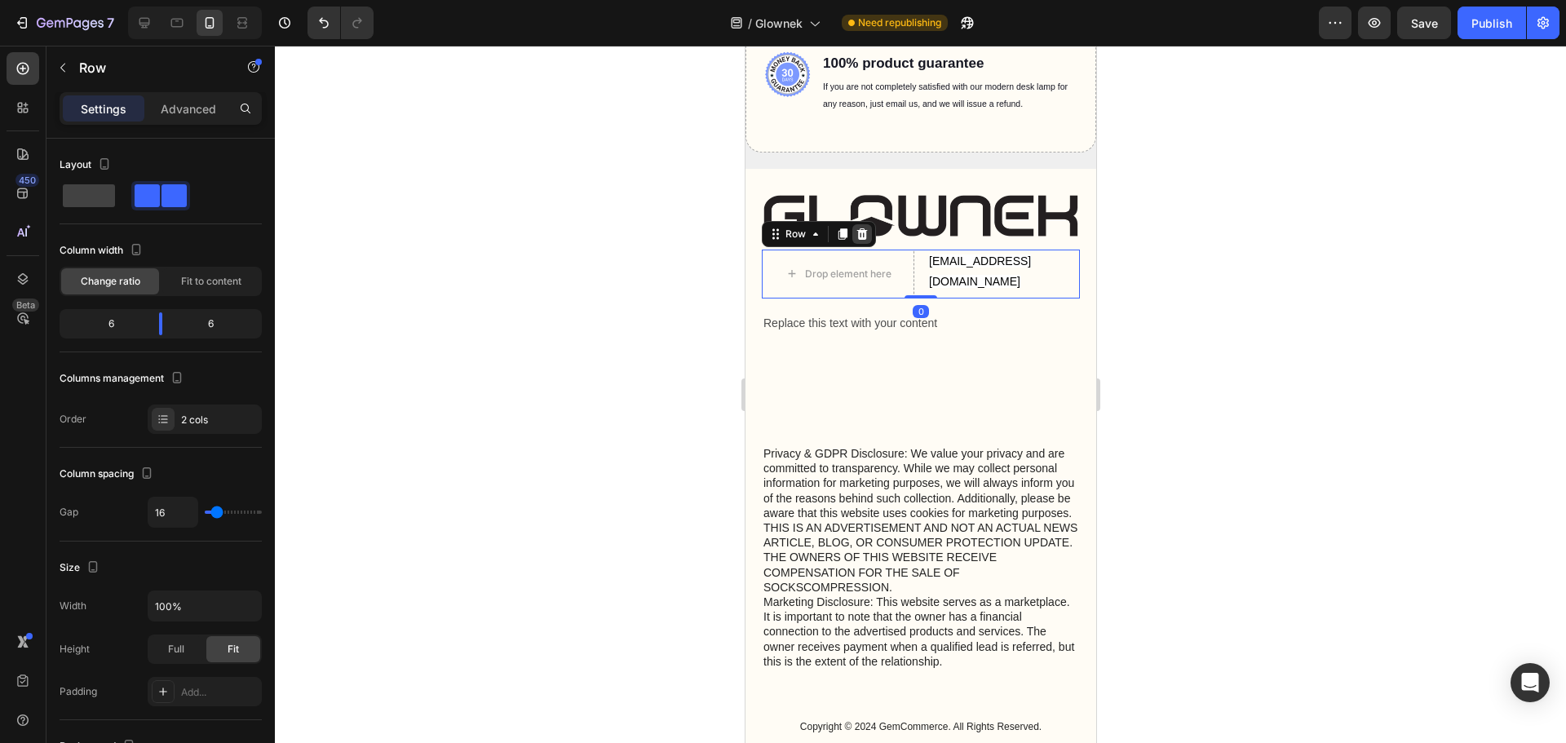
click at [858, 237] on icon at bounding box center [861, 233] width 11 height 11
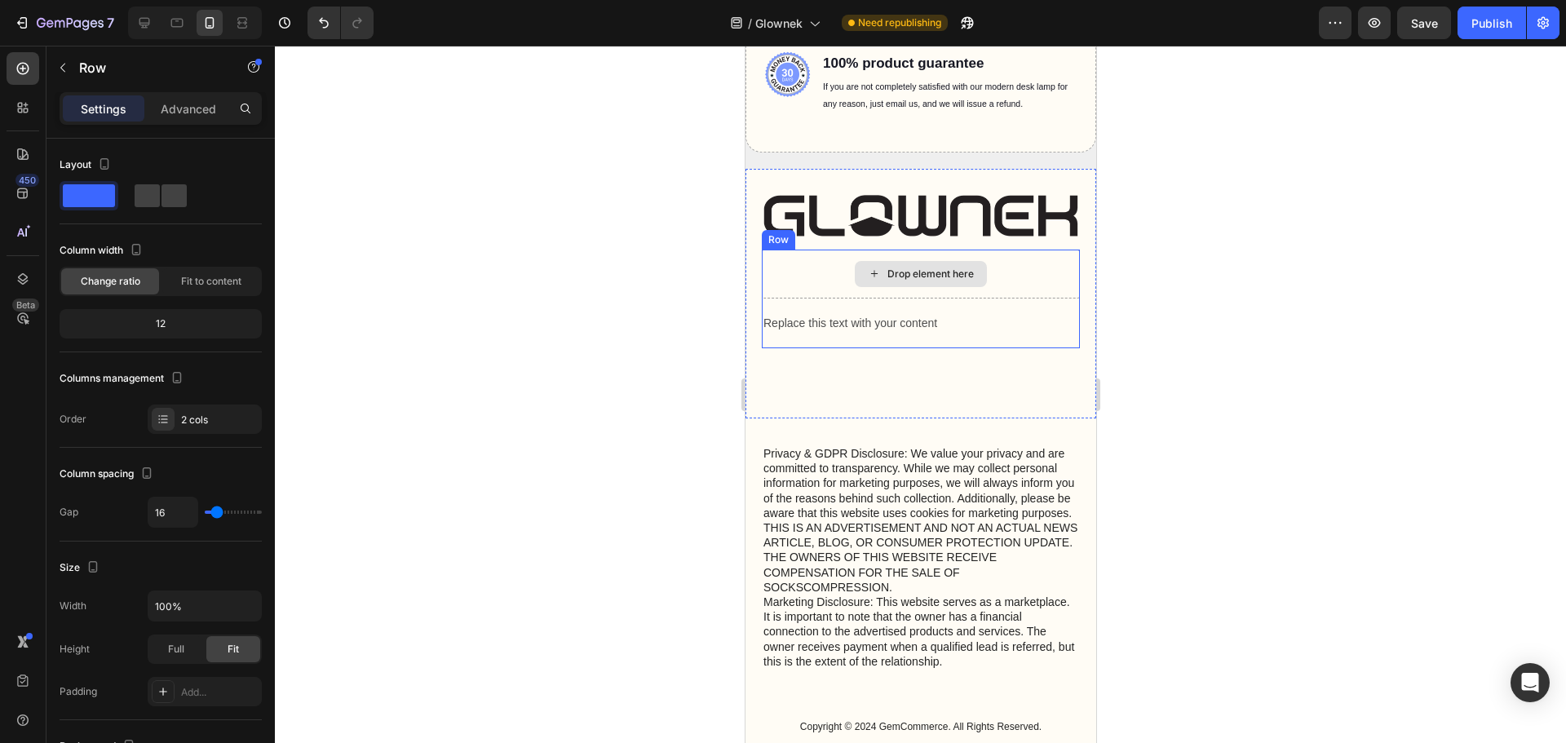
click at [997, 275] on div "Drop element here" at bounding box center [920, 274] width 318 height 49
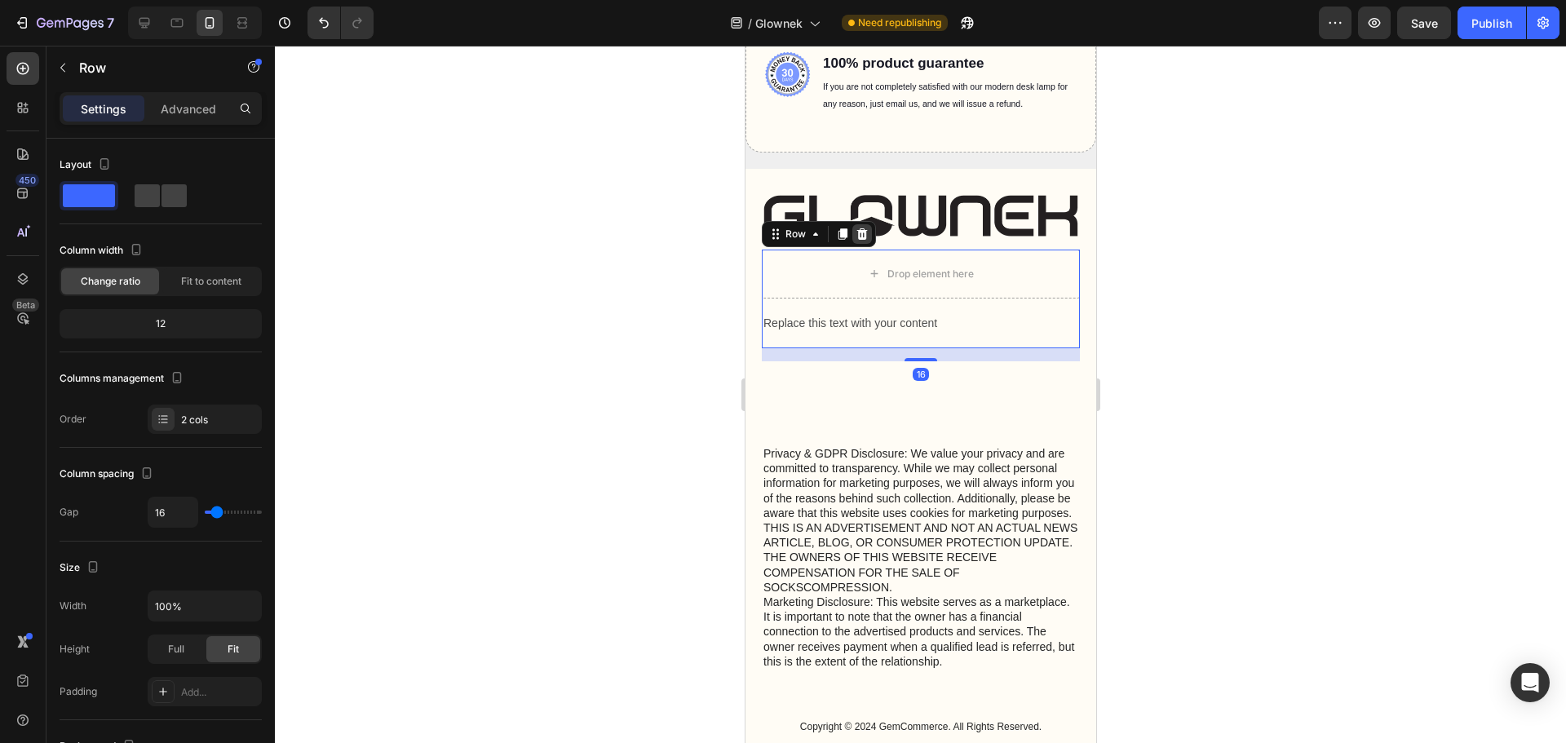
click at [864, 232] on icon at bounding box center [861, 233] width 11 height 11
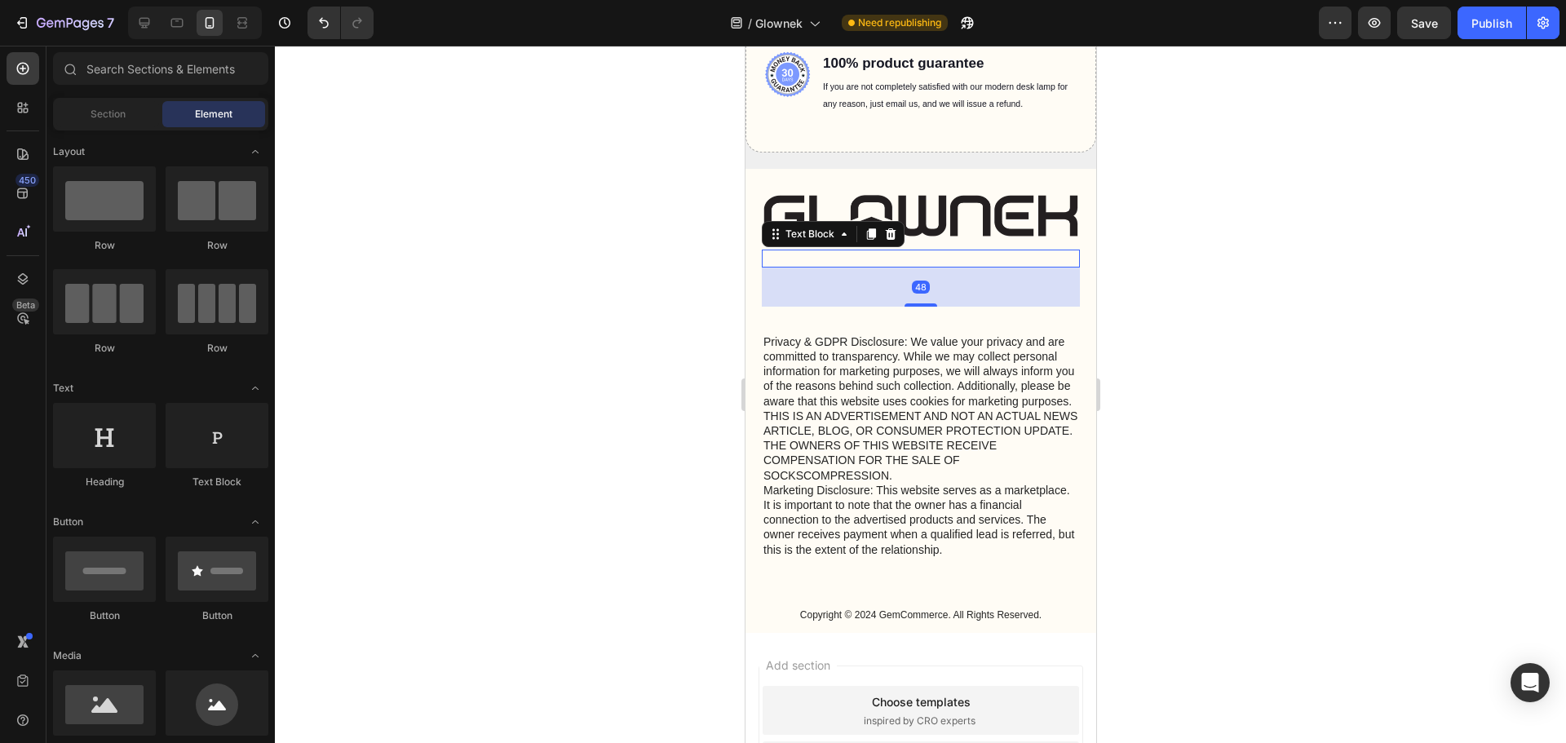
click at [892, 260] on p "Rich Text Editor. Editing area: main" at bounding box center [919, 258] width 315 height 15
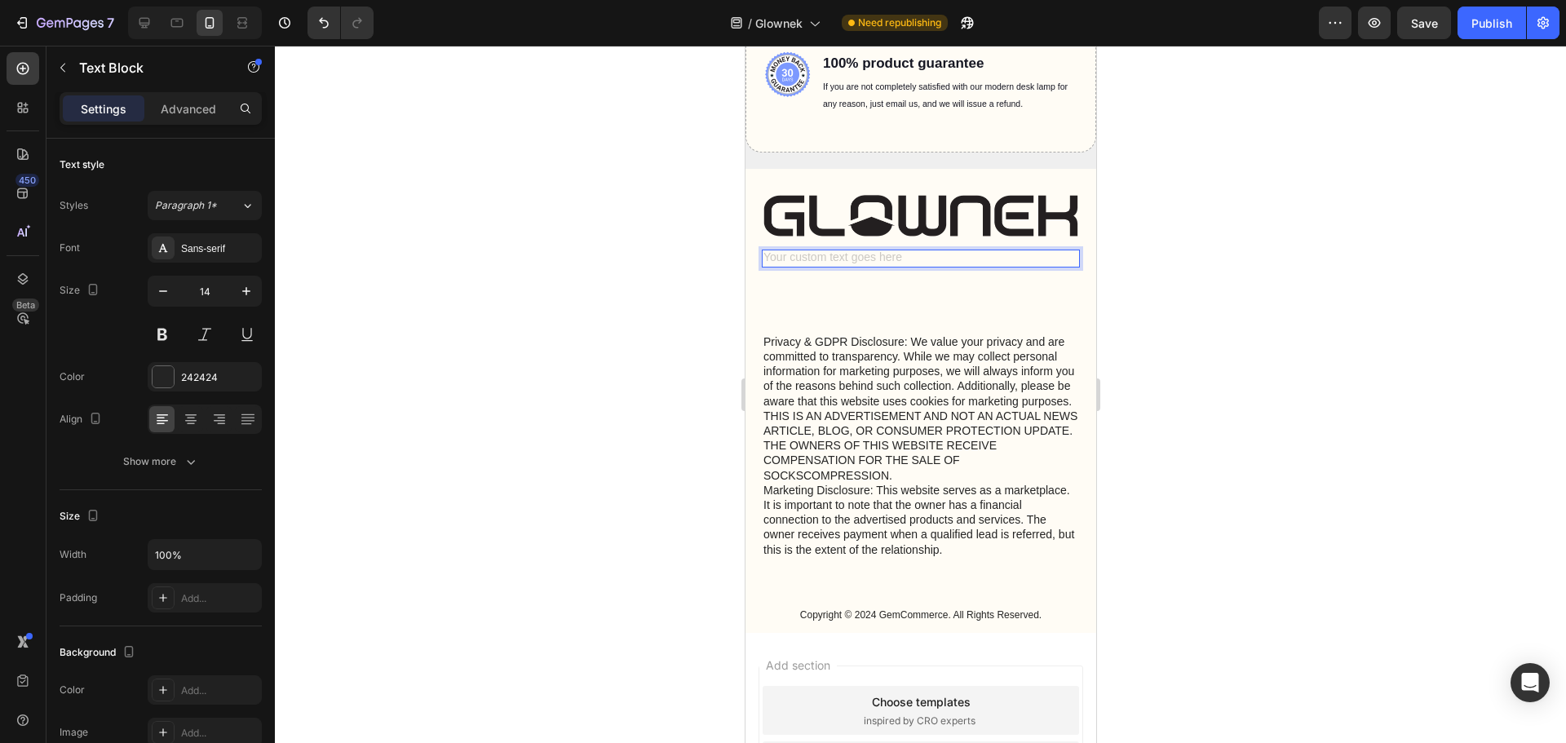
click at [885, 258] on div "Rich Text Editor. Editing area: main" at bounding box center [920, 259] width 318 height 18
click at [885, 258] on p "ưe" at bounding box center [919, 258] width 315 height 15
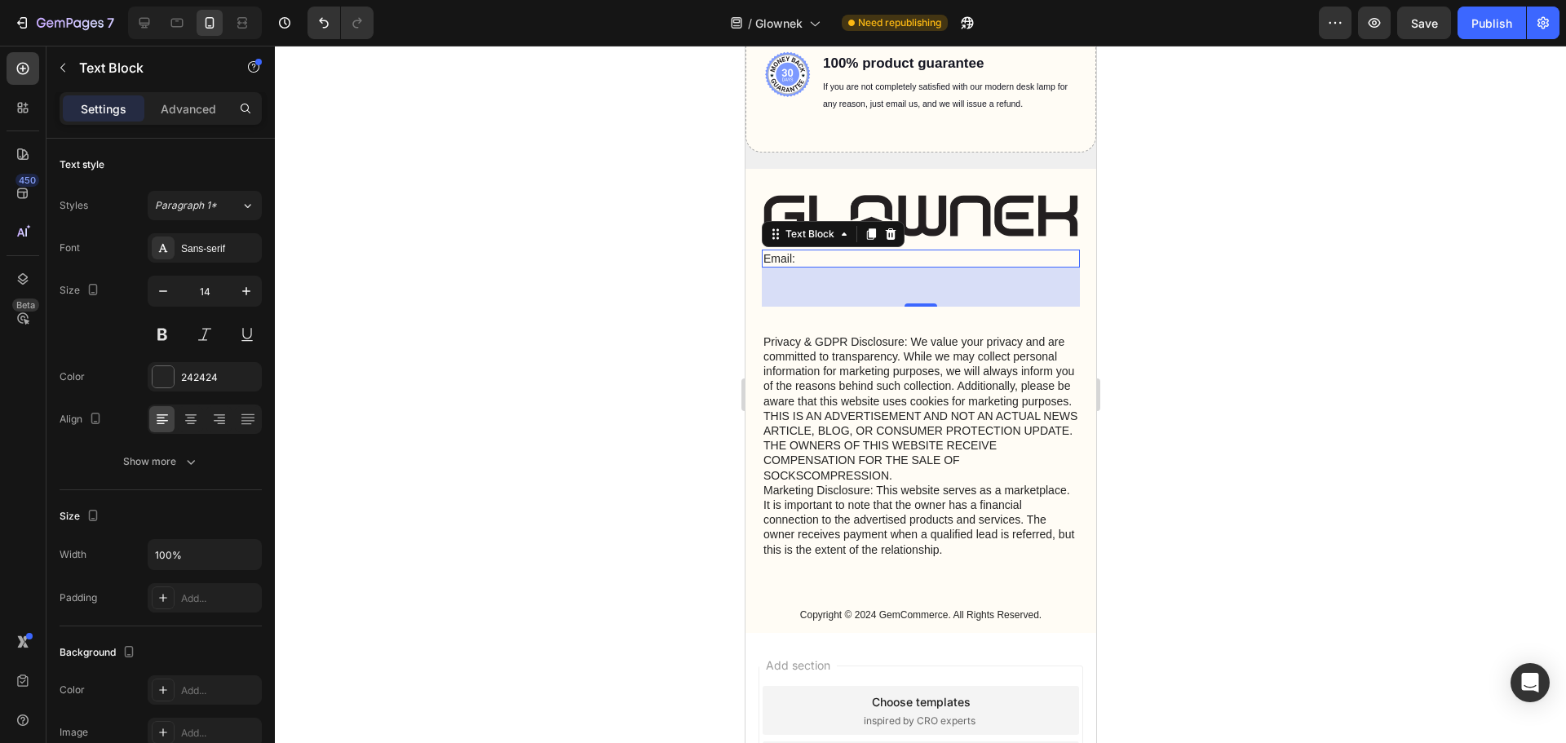
click at [857, 261] on p "Email:" at bounding box center [919, 258] width 315 height 15
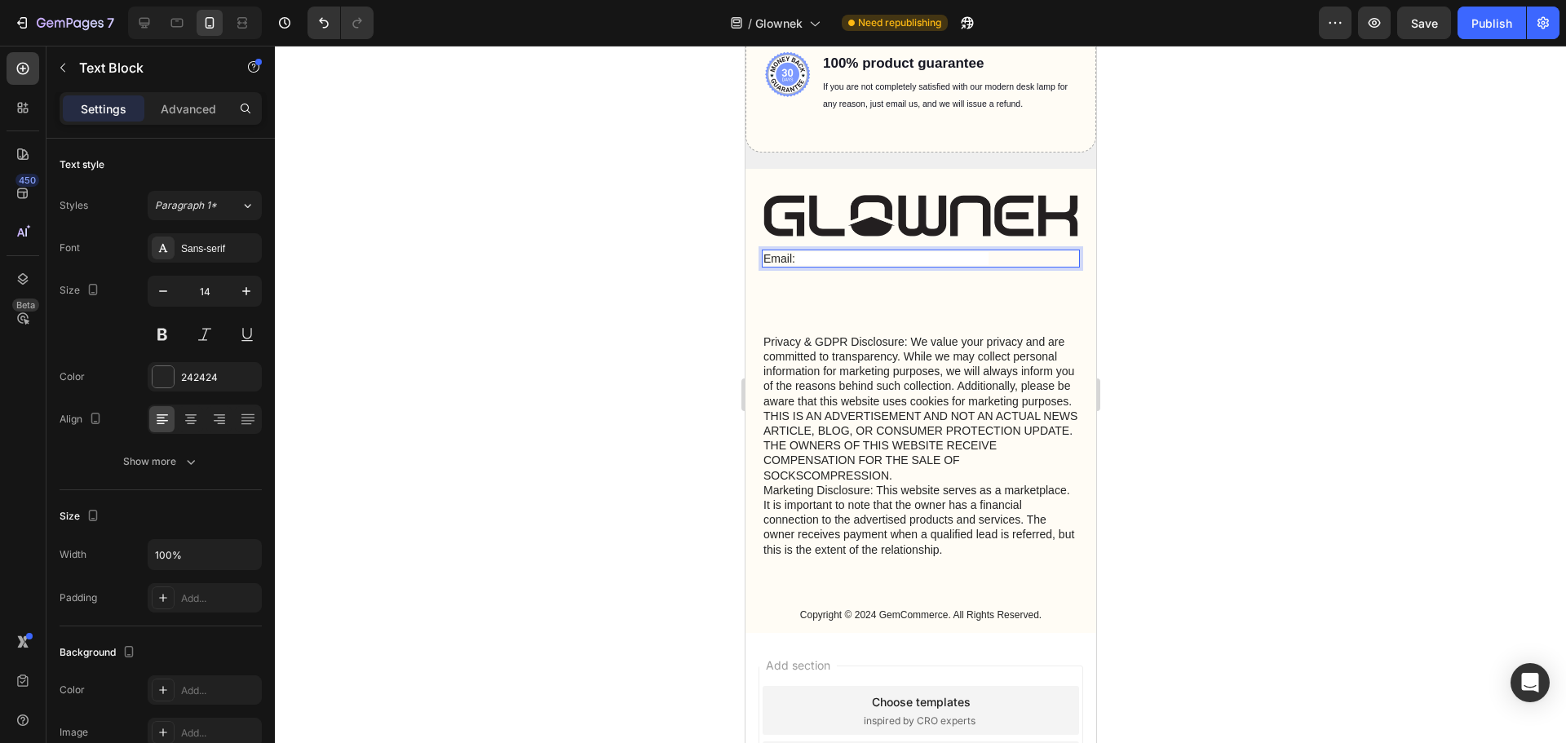
click at [820, 256] on span "[EMAIL_ADDRESS][DOMAIN_NAME]" at bounding box center [890, 258] width 193 height 13
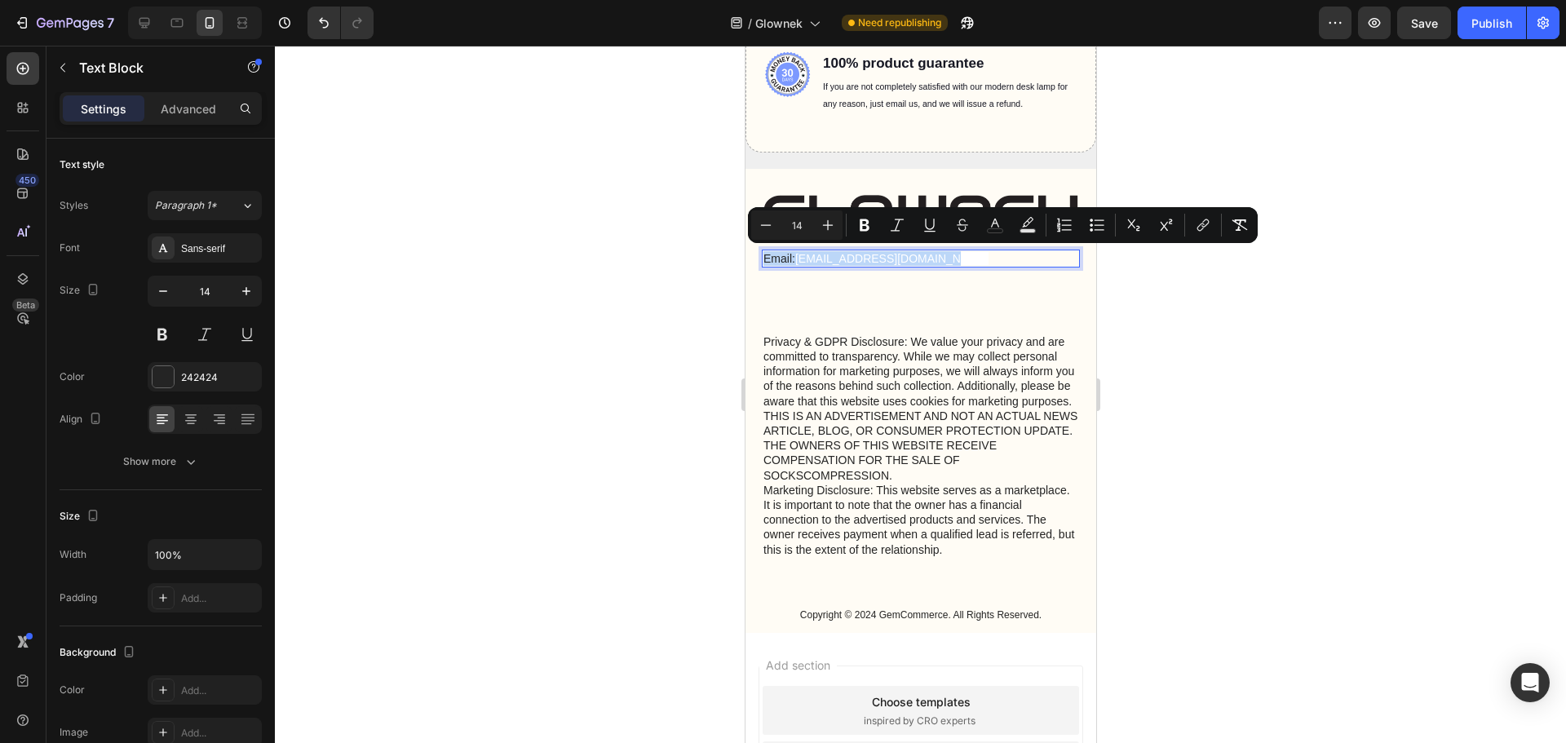
click at [835, 258] on span "[EMAIL_ADDRESS][DOMAIN_NAME]" at bounding box center [890, 258] width 193 height 13
drag, startPoint x: 803, startPoint y: 258, endPoint x: 881, endPoint y: 258, distance: 77.5
click at [938, 259] on p "Email: [EMAIL_ADDRESS][DOMAIN_NAME]" at bounding box center [919, 258] width 315 height 15
click at [813, 255] on span "[EMAIL_ADDRESS][DOMAIN_NAME]" at bounding box center [890, 258] width 193 height 13
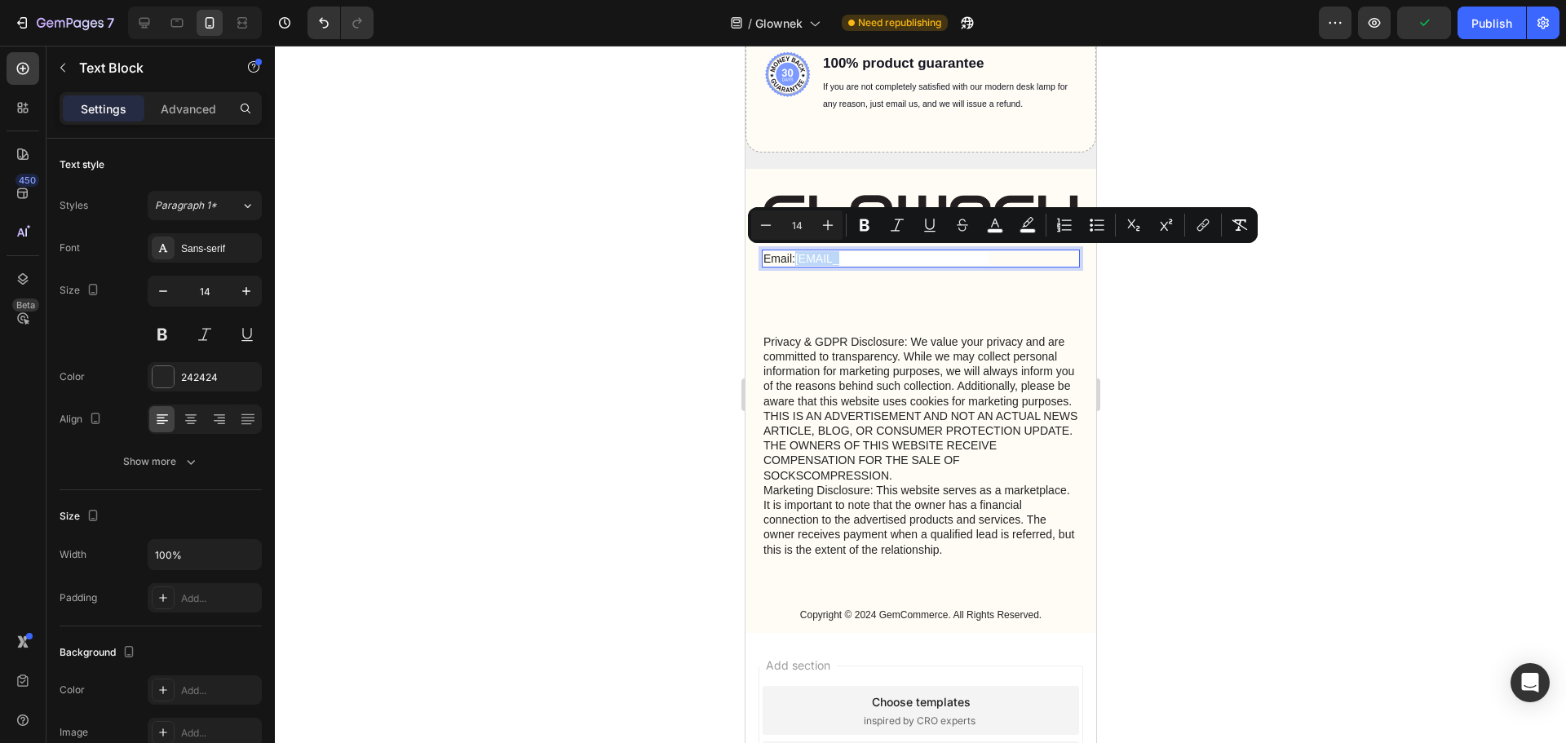
click at [801, 259] on span "[EMAIL_ADDRESS][DOMAIN_NAME]" at bounding box center [890, 258] width 193 height 13
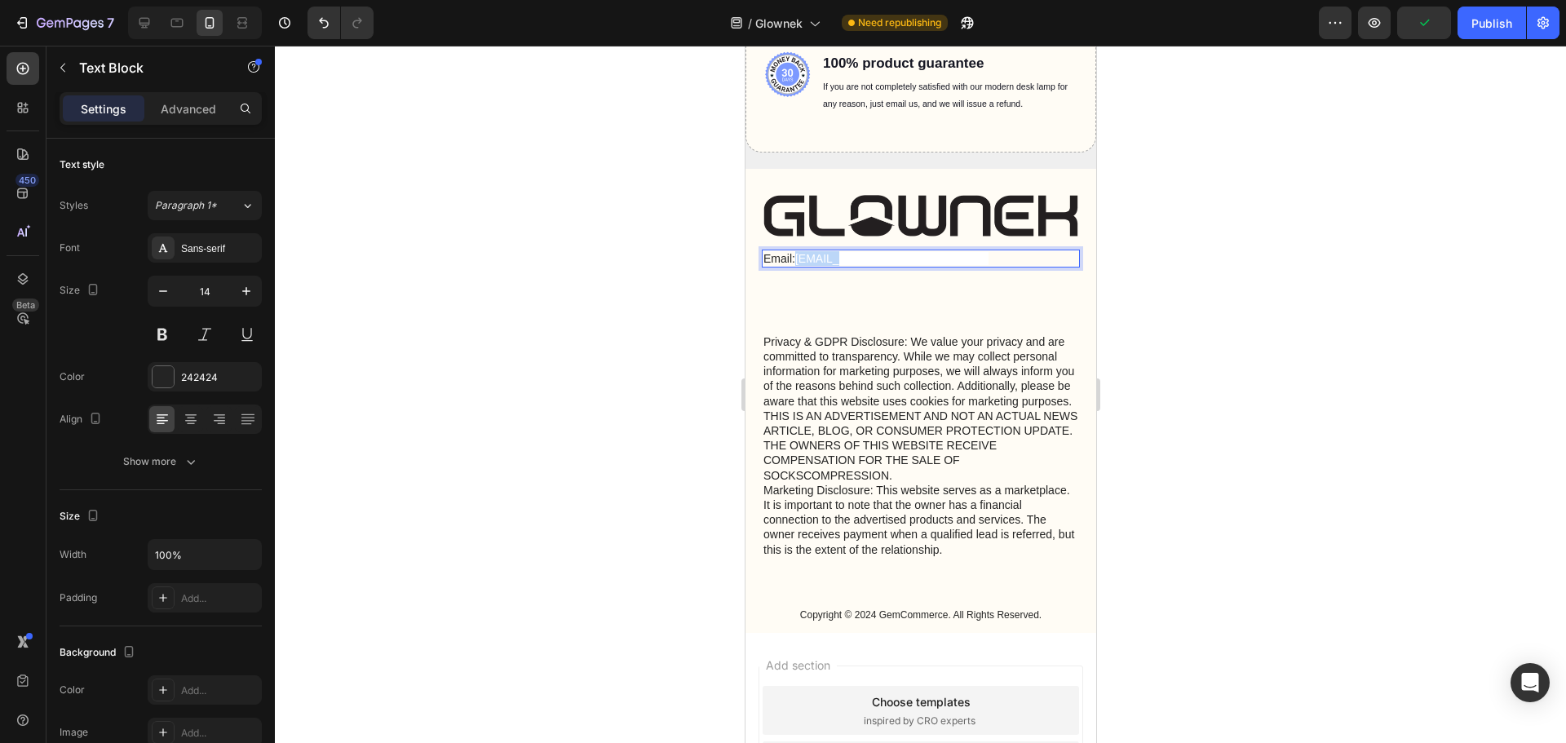
click at [801, 259] on span "[EMAIL_ADDRESS][DOMAIN_NAME]" at bounding box center [890, 258] width 193 height 13
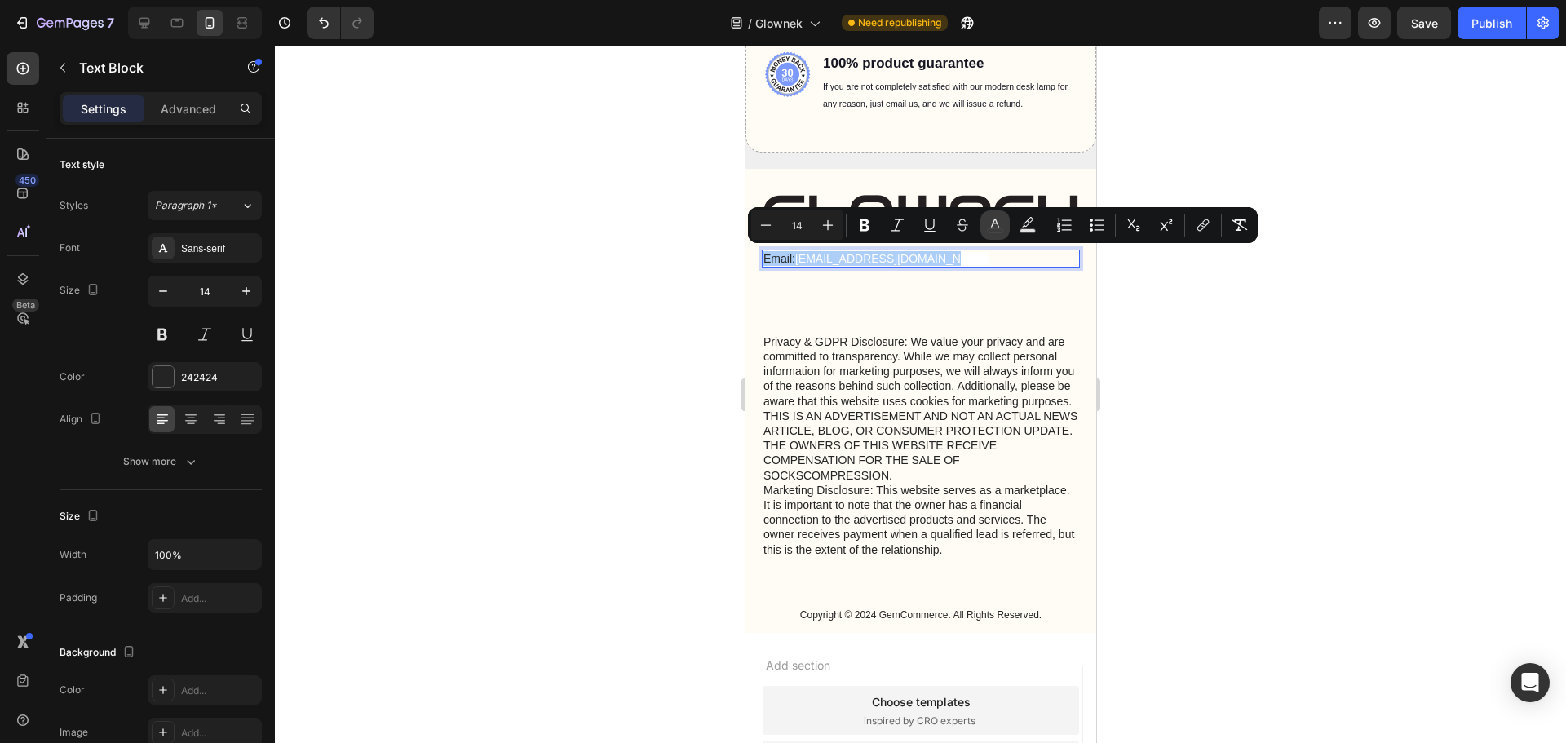
click at [997, 229] on rect "Editor contextual toolbar" at bounding box center [995, 231] width 15 height 4
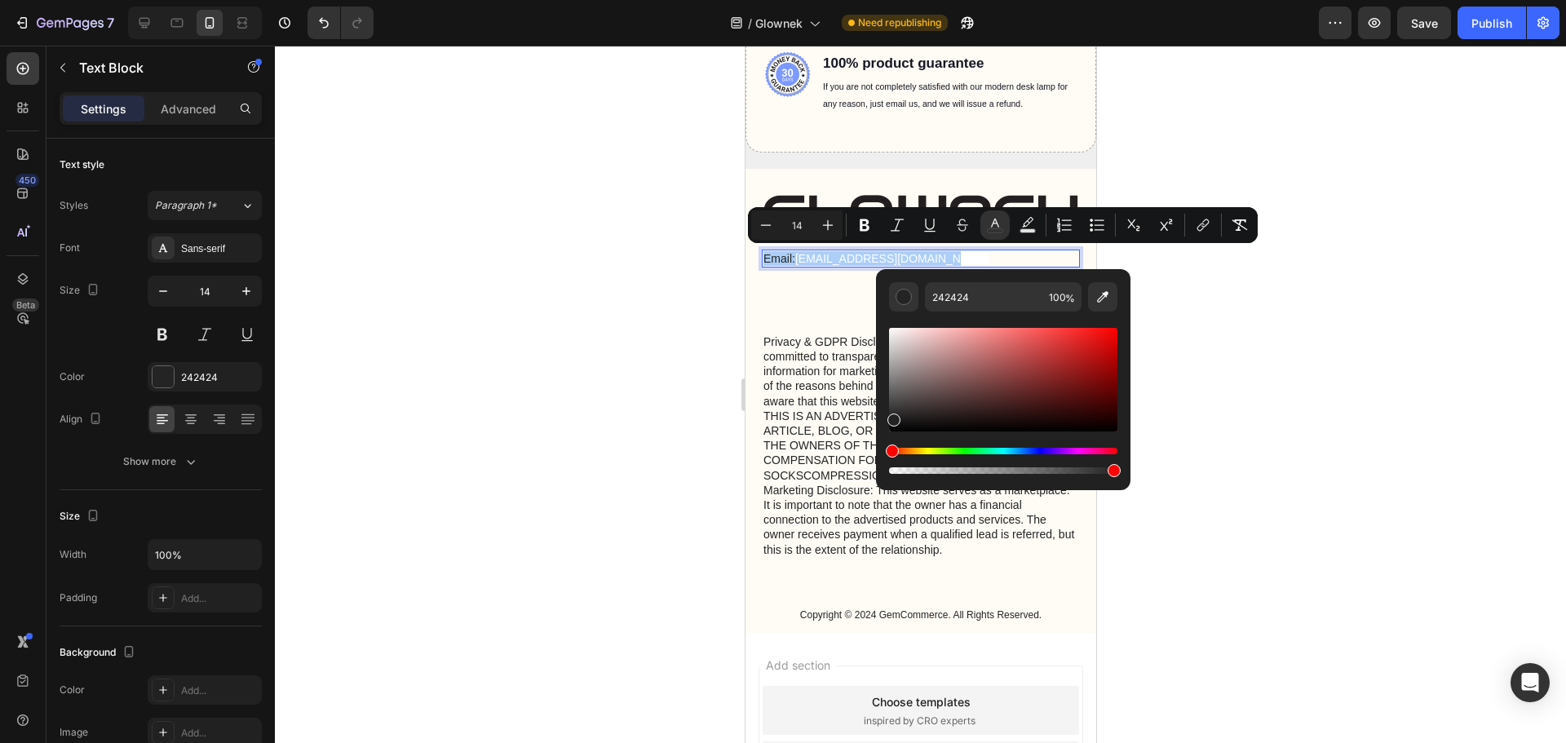
drag, startPoint x: 891, startPoint y: 419, endPoint x: 893, endPoint y: 439, distance: 19.6
click at [894, 440] on div "Editor contextual toolbar" at bounding box center [1003, 401] width 228 height 152
type input "000000"
drag, startPoint x: 893, startPoint y: 431, endPoint x: 882, endPoint y: 428, distance: 11.1
click at [883, 432] on div "000000 100 %" at bounding box center [1003, 373] width 254 height 208
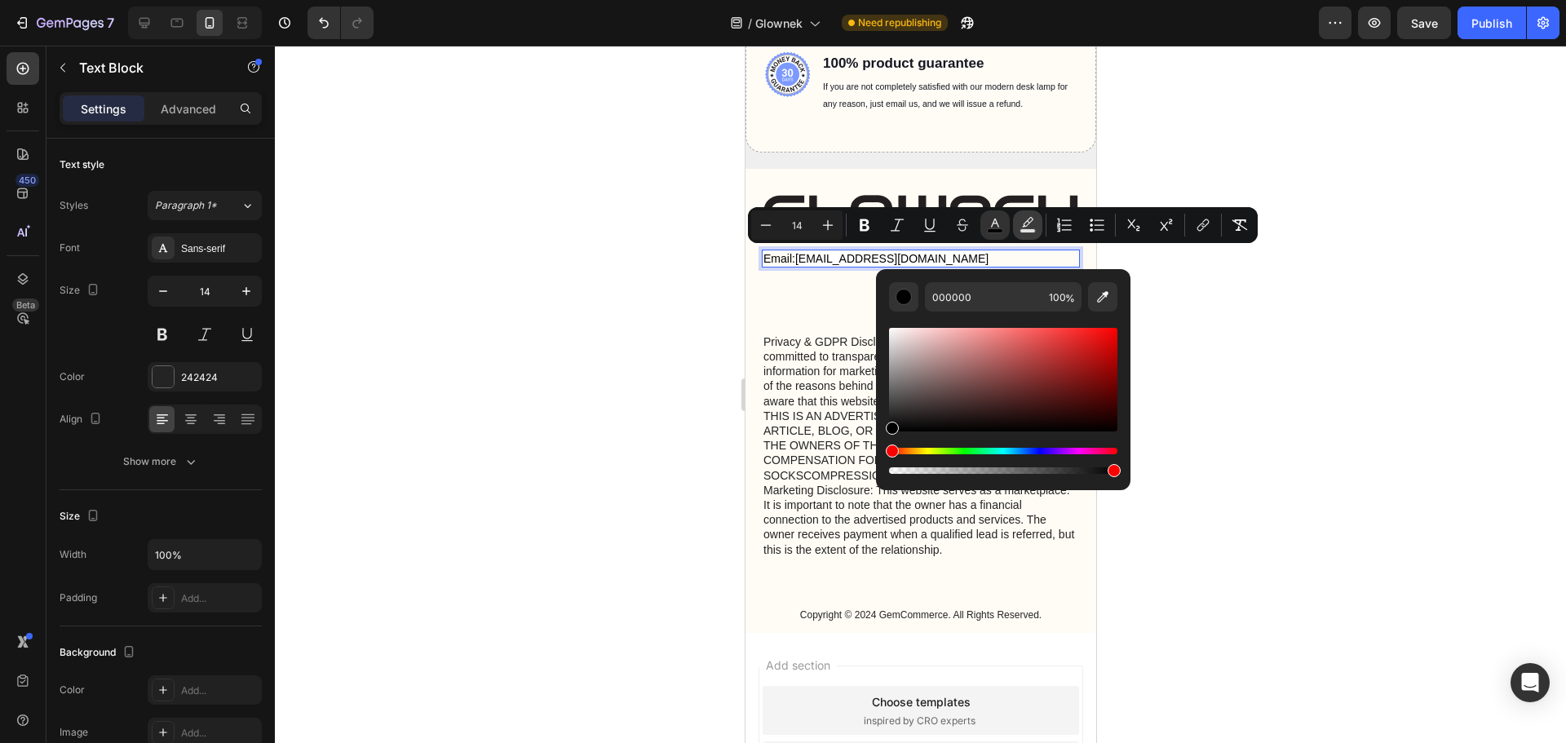
click at [1026, 233] on button "color" at bounding box center [1027, 224] width 29 height 29
type input "000000"
type input "77"
click at [1250, 223] on button "Remove Format" at bounding box center [1239, 224] width 29 height 29
click at [1191, 288] on div at bounding box center [920, 394] width 1291 height 697
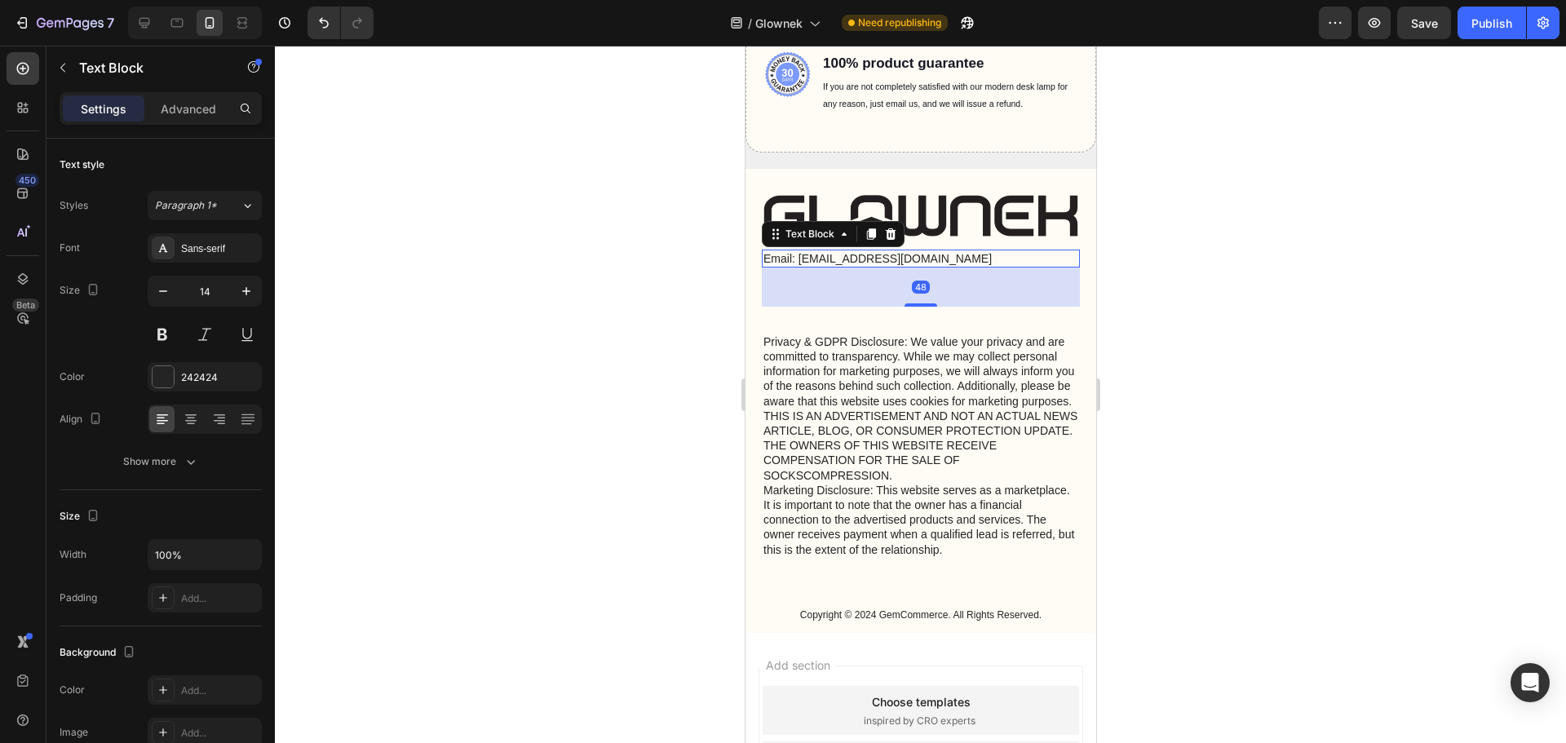
click at [977, 258] on p "Email: [EMAIL_ADDRESS][DOMAIN_NAME]" at bounding box center [919, 258] width 315 height 15
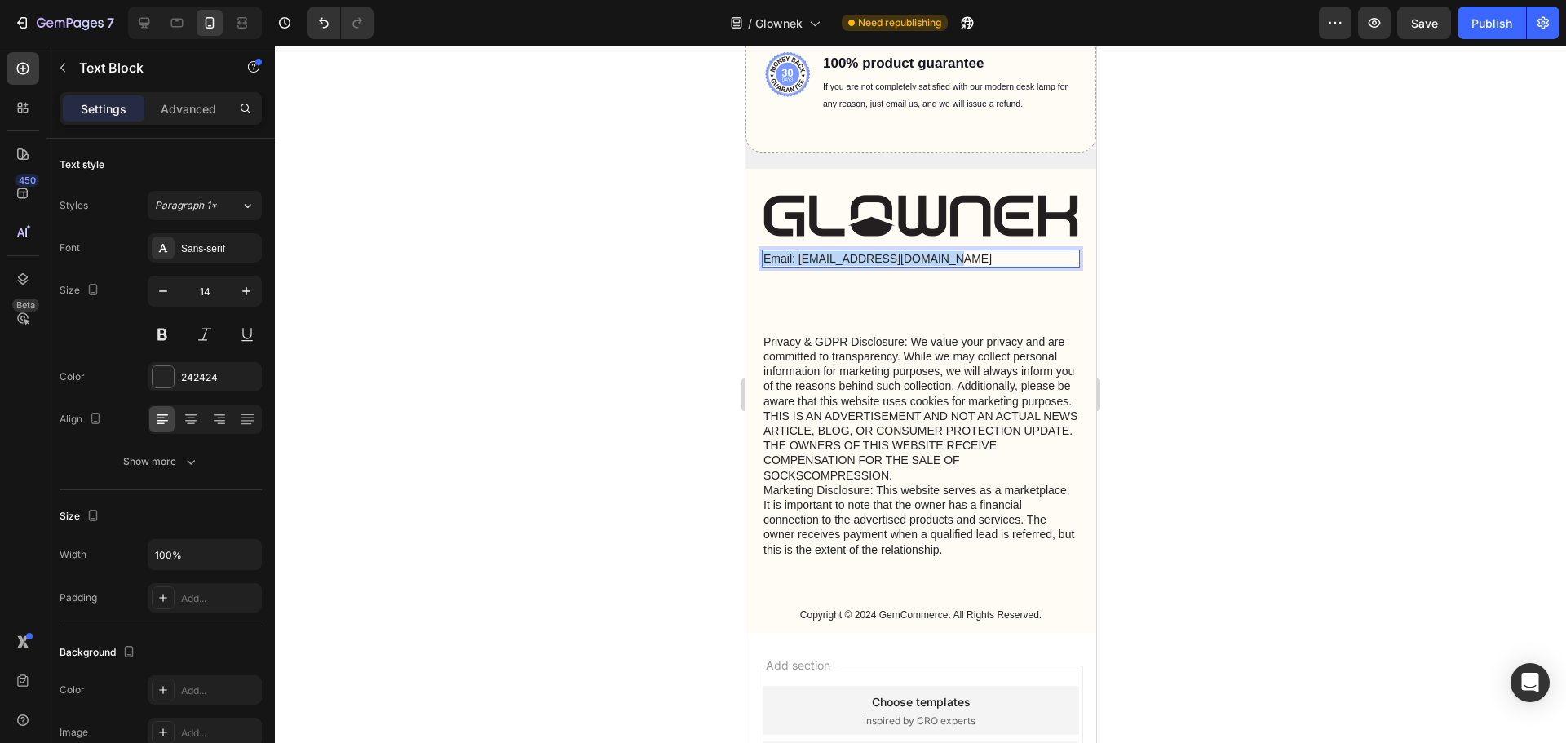
click at [977, 258] on p "Email: [EMAIL_ADDRESS][DOMAIN_NAME]" at bounding box center [919, 258] width 315 height 15
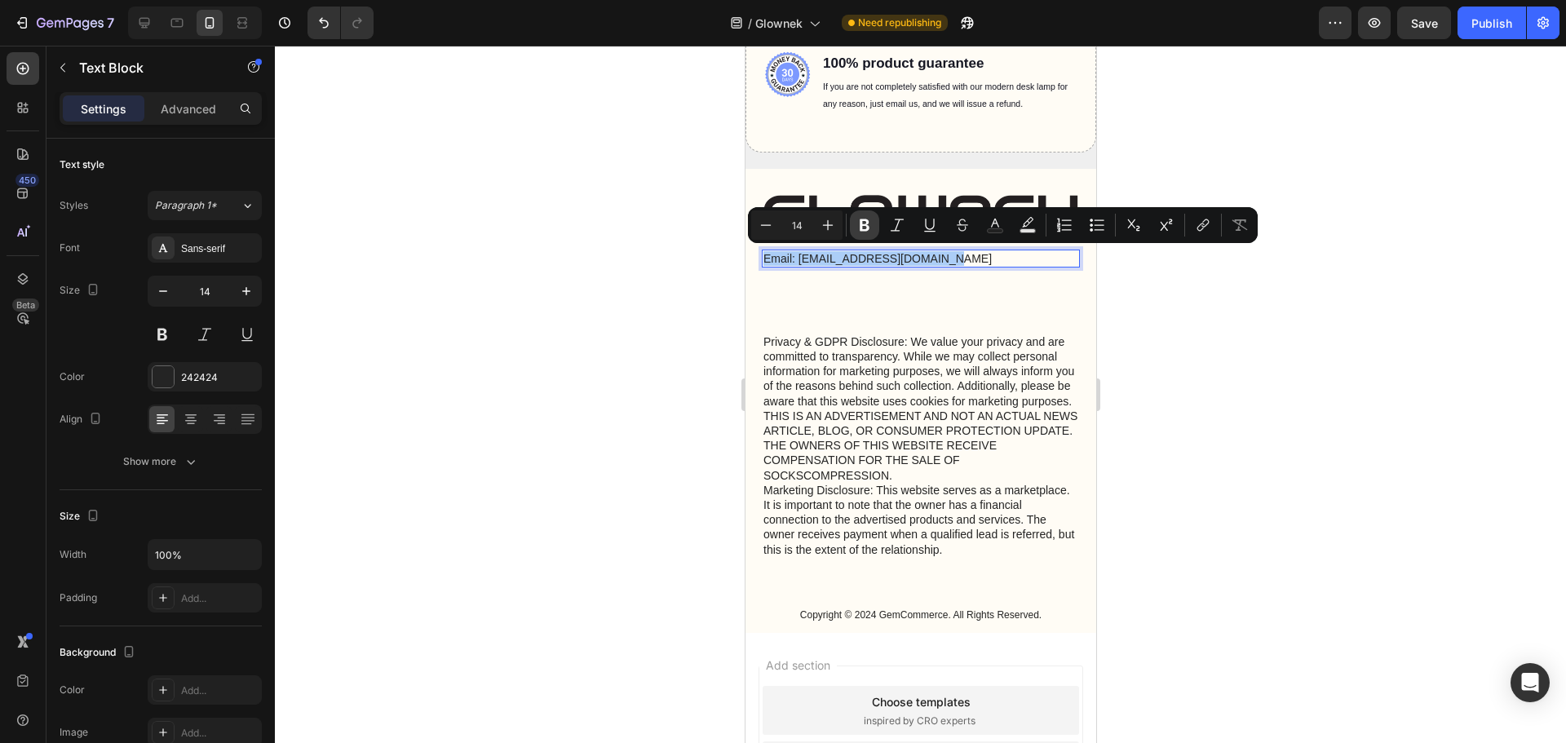
click at [864, 226] on icon "Editor contextual toolbar" at bounding box center [864, 225] width 16 height 16
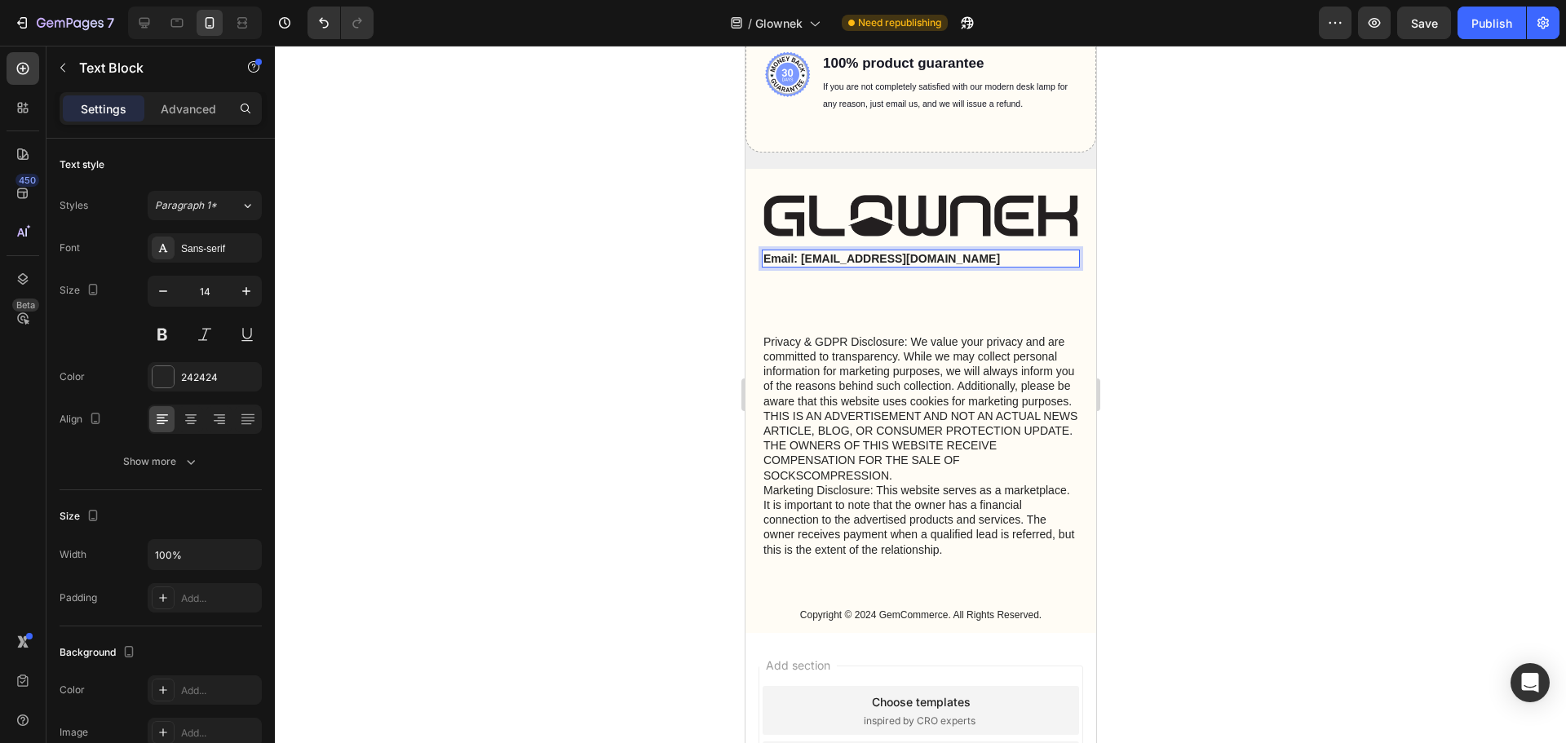
click at [1238, 277] on div at bounding box center [920, 394] width 1291 height 697
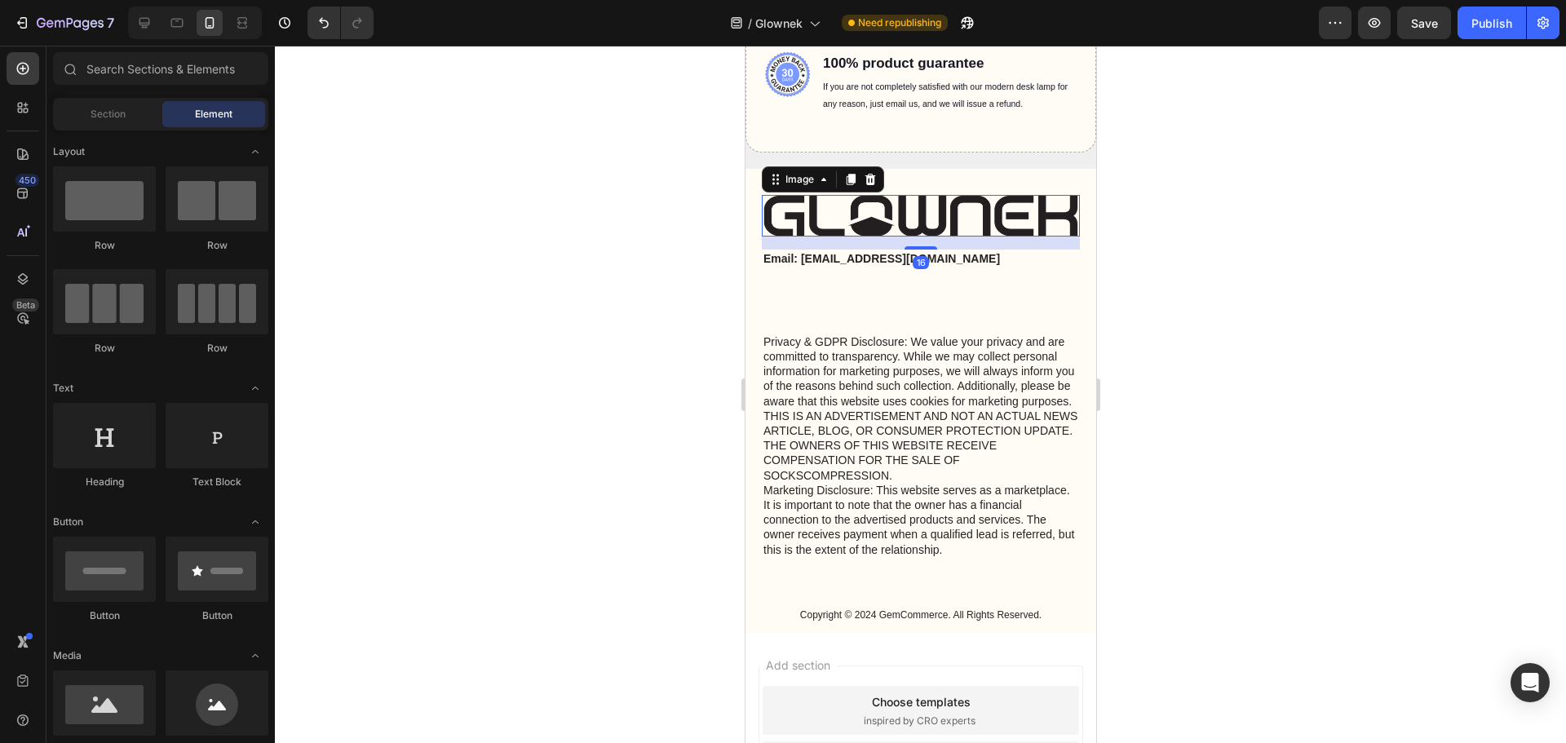
click at [917, 206] on img at bounding box center [920, 216] width 318 height 42
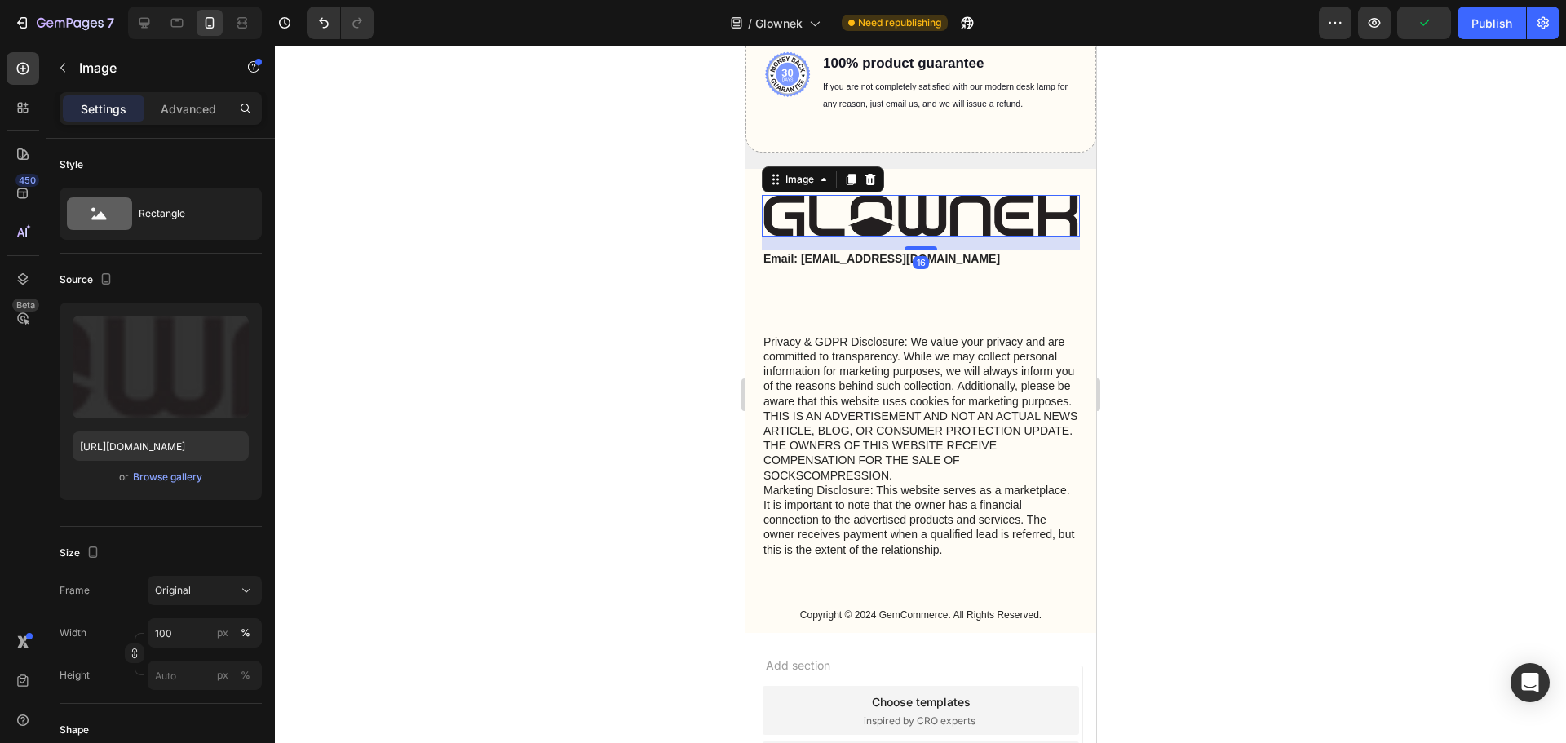
click at [1302, 261] on div at bounding box center [920, 394] width 1291 height 697
